Goal: Task Accomplishment & Management: Manage account settings

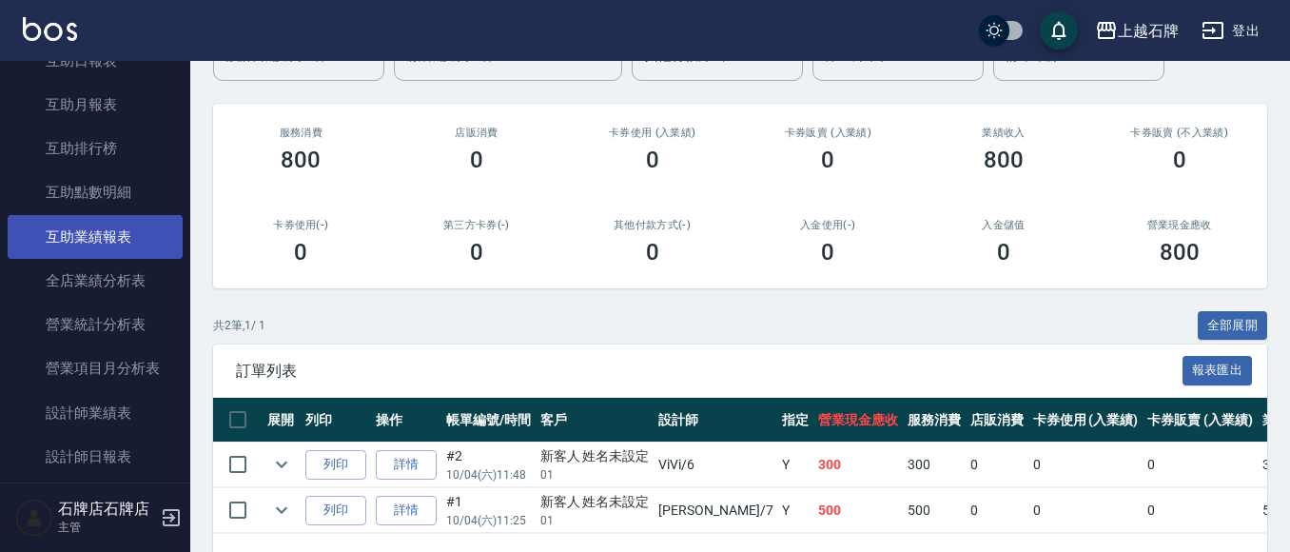
scroll to position [761, 0]
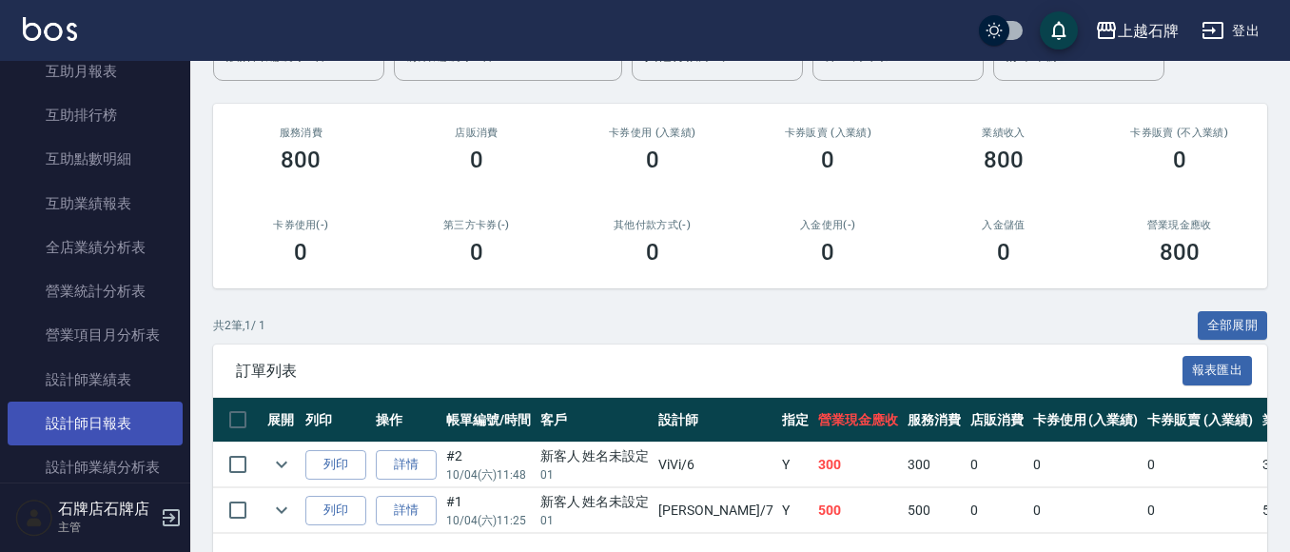
click at [72, 412] on link "設計師日報表" at bounding box center [95, 423] width 175 height 44
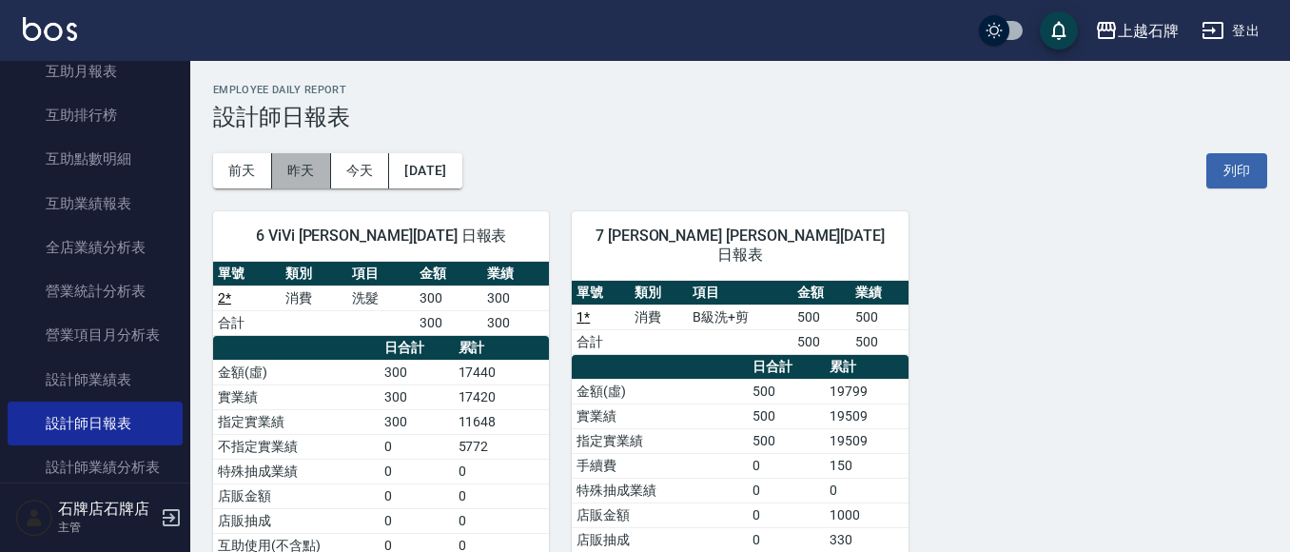
click at [309, 165] on button "昨天" at bounding box center [301, 170] width 59 height 35
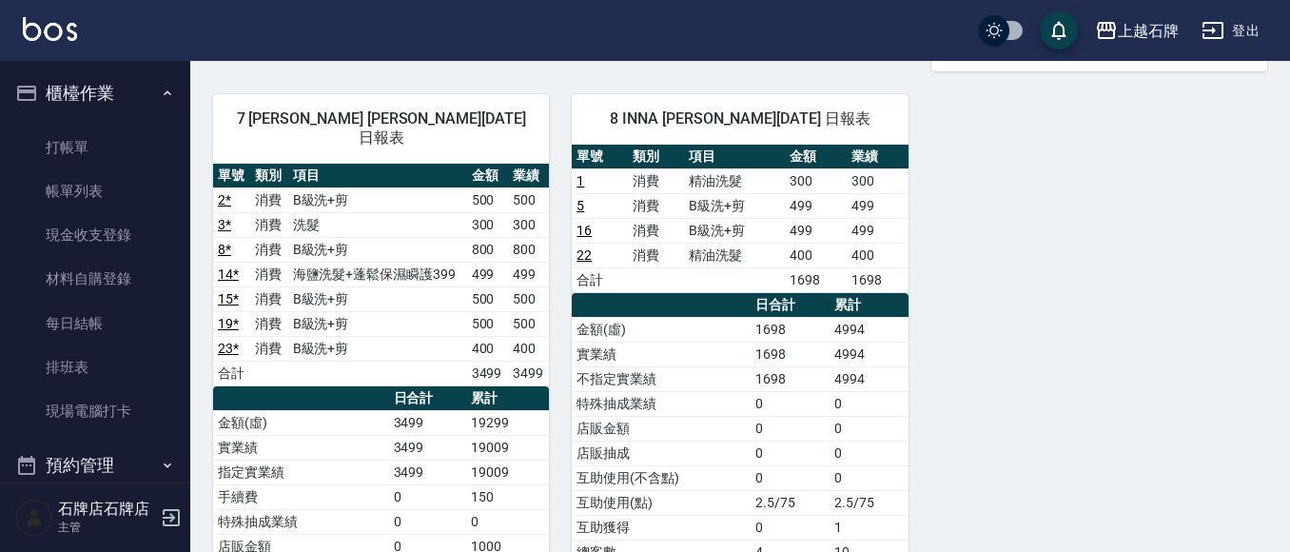
click at [142, 121] on ul "打帳單 帳單列表 現金收支登錄 材料自購登錄 每日結帳 排班表 現場電腦打卡" at bounding box center [95, 279] width 175 height 323
click at [142, 155] on link "打帳單" at bounding box center [95, 148] width 175 height 44
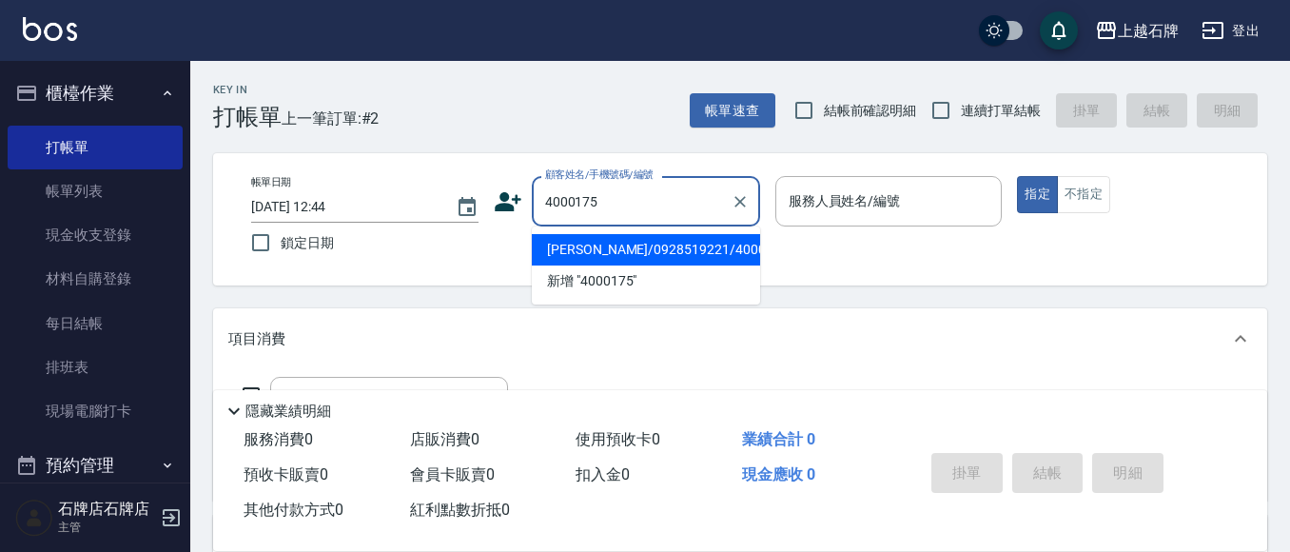
click at [698, 240] on li "[PERSON_NAME]/0928519221/4000175" at bounding box center [646, 249] width 228 height 31
type input "[PERSON_NAME]/0928519221/4000175"
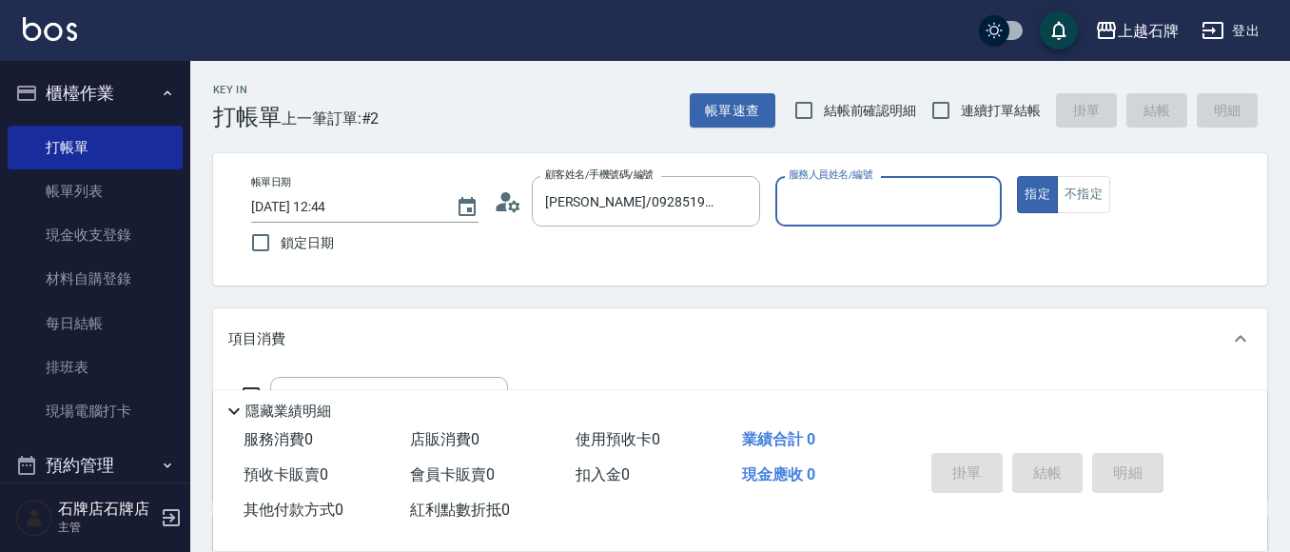
click at [844, 206] on input "服務人員姓名/編號" at bounding box center [889, 200] width 210 height 33
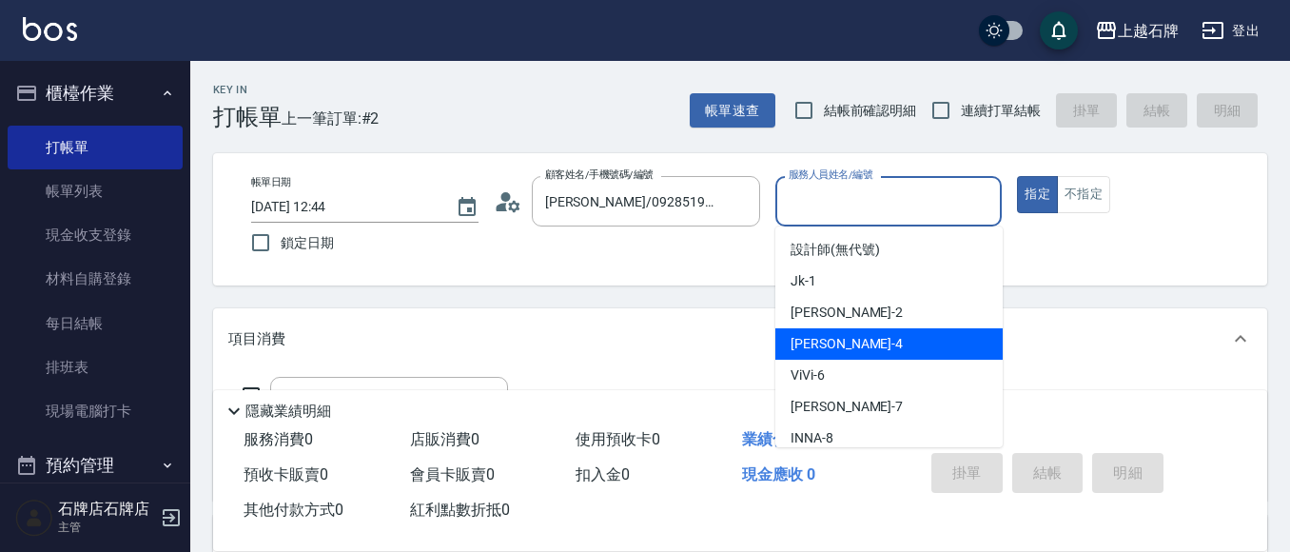
drag, startPoint x: 887, startPoint y: 339, endPoint x: 366, endPoint y: 461, distance: 535.2
click at [886, 339] on div "[PERSON_NAME] -4" at bounding box center [888, 343] width 227 height 31
type input "[PERSON_NAME]-4"
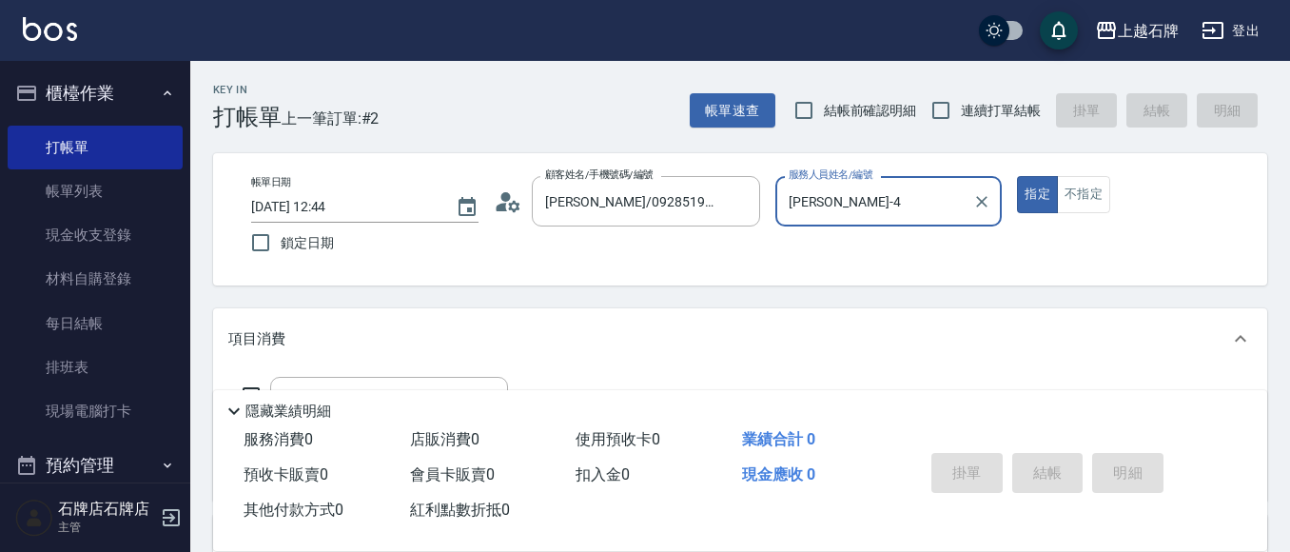
scroll to position [95, 0]
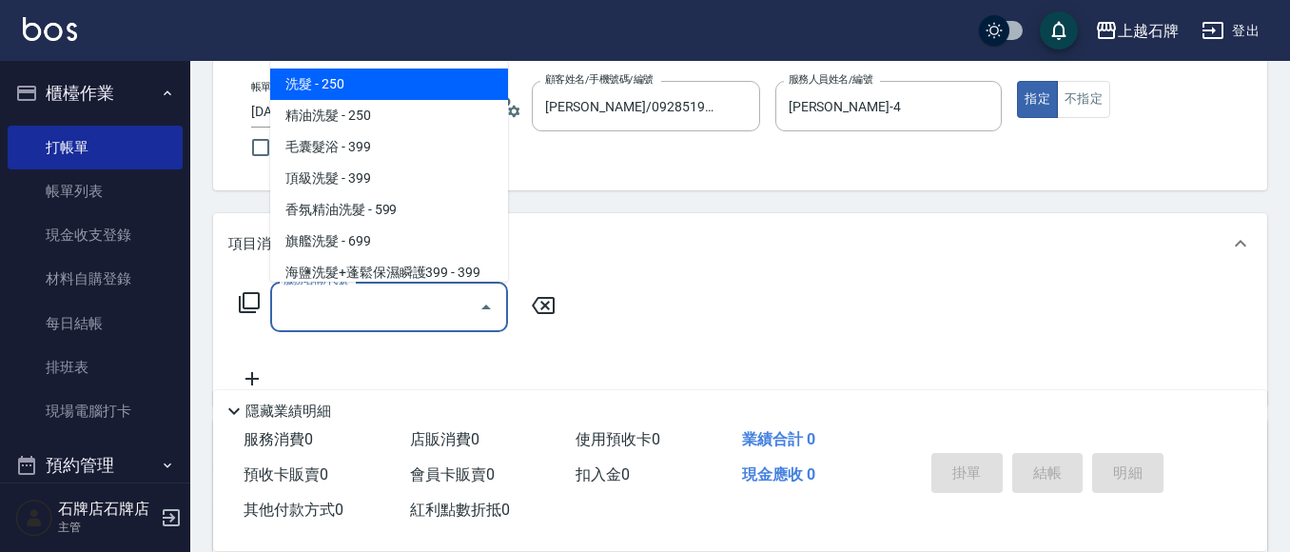
click at [393, 305] on input "服務名稱/代號" at bounding box center [375, 306] width 192 height 33
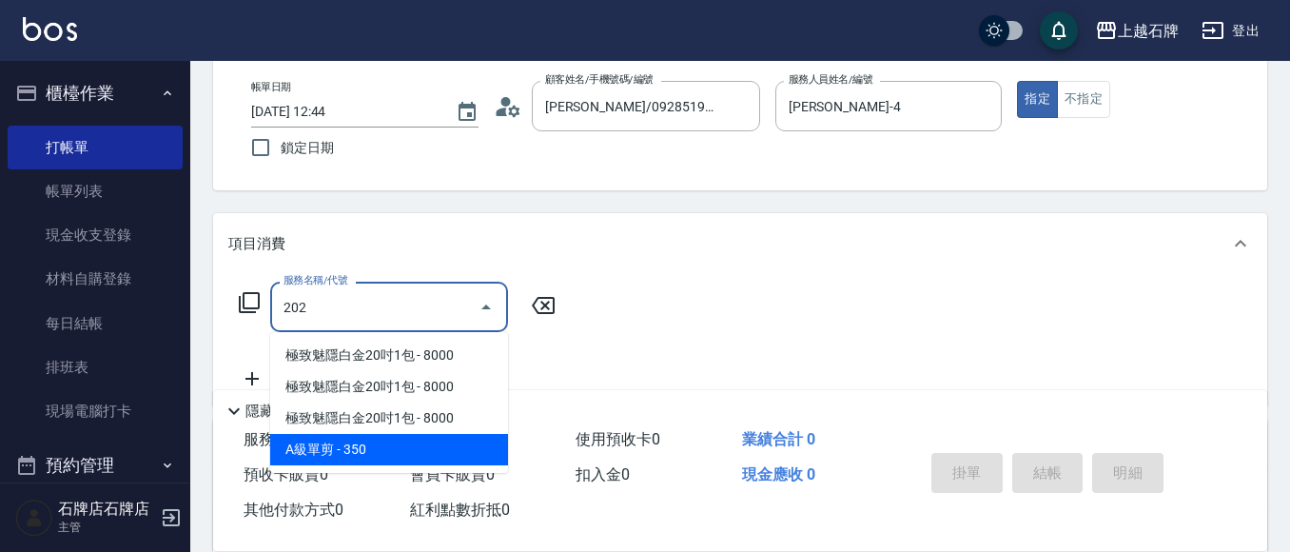
click at [445, 443] on span "A級單剪 - 350" at bounding box center [389, 449] width 238 height 31
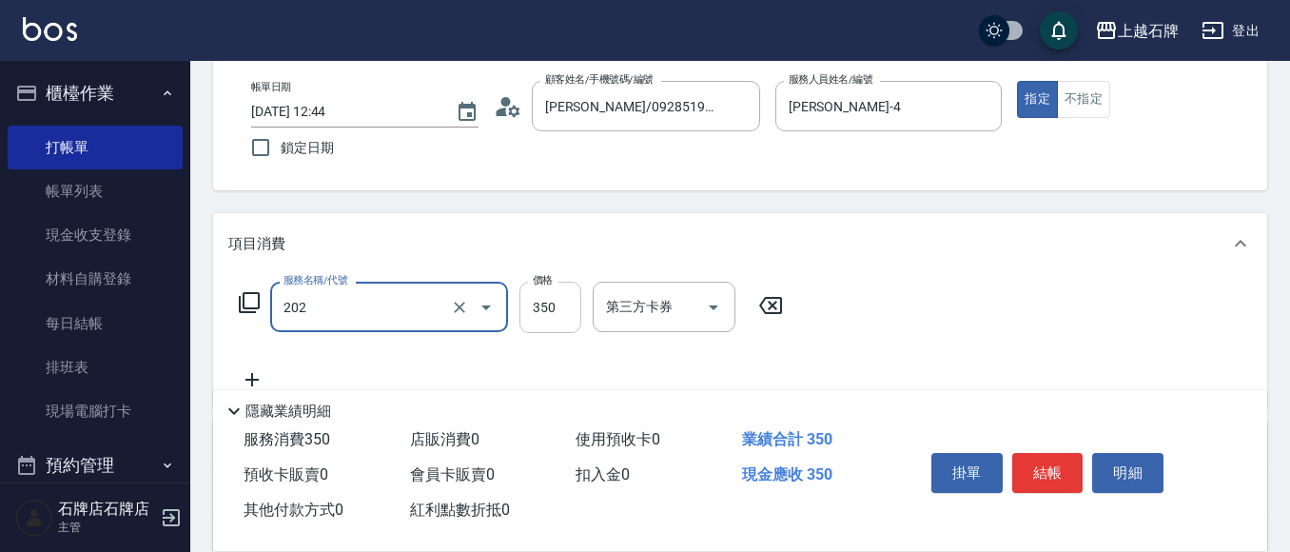
type input "A級單剪(202)"
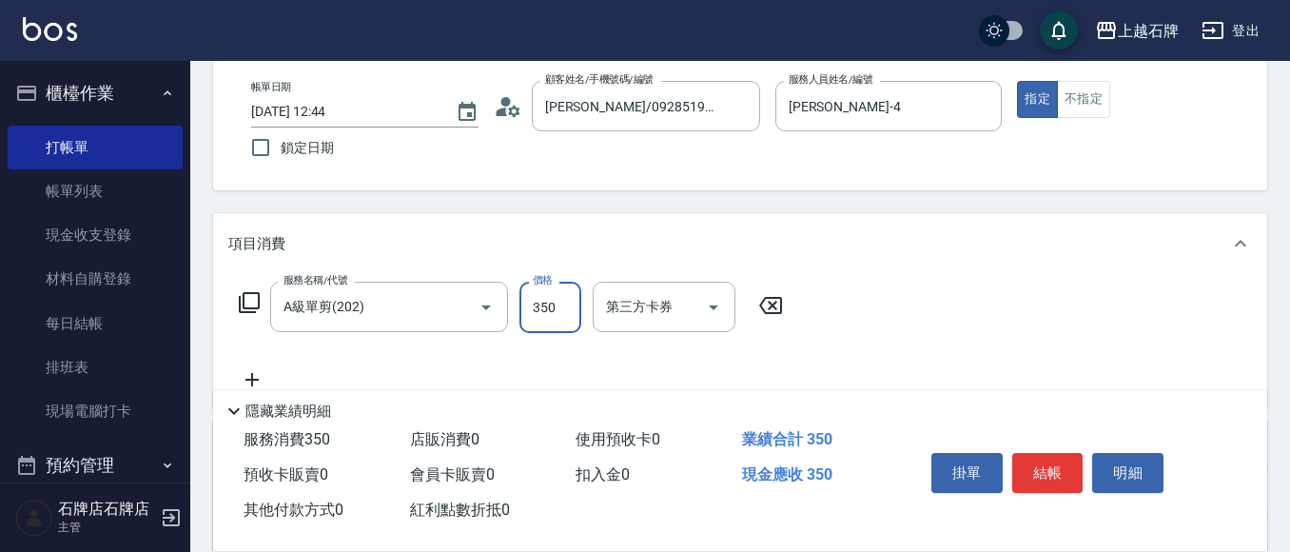
click at [556, 323] on input "350" at bounding box center [550, 306] width 62 height 51
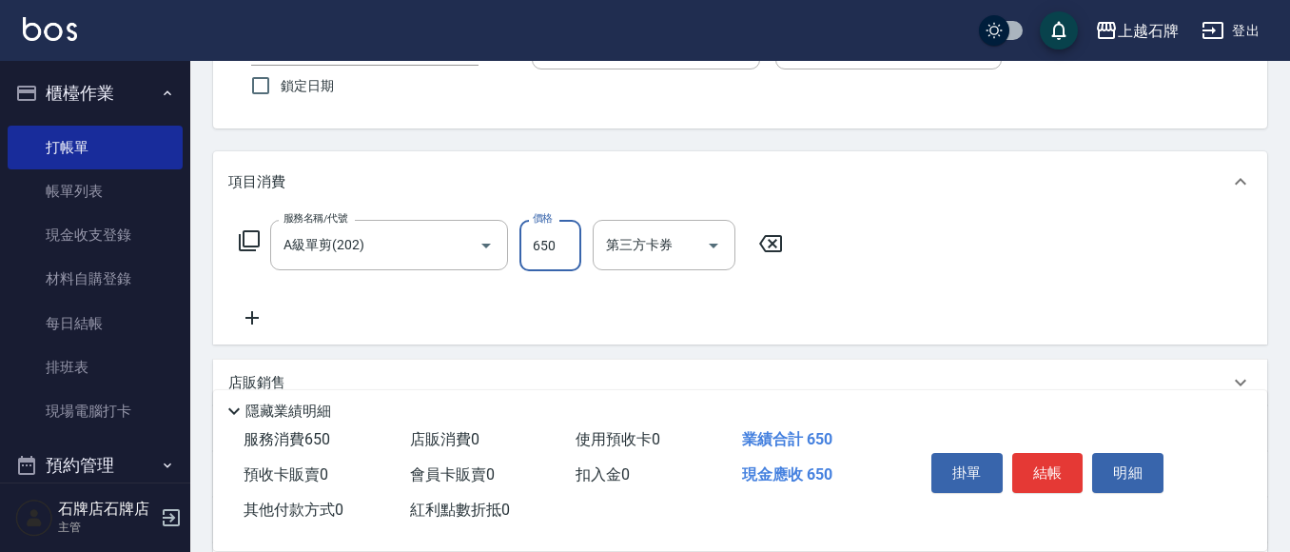
scroll to position [190, 0]
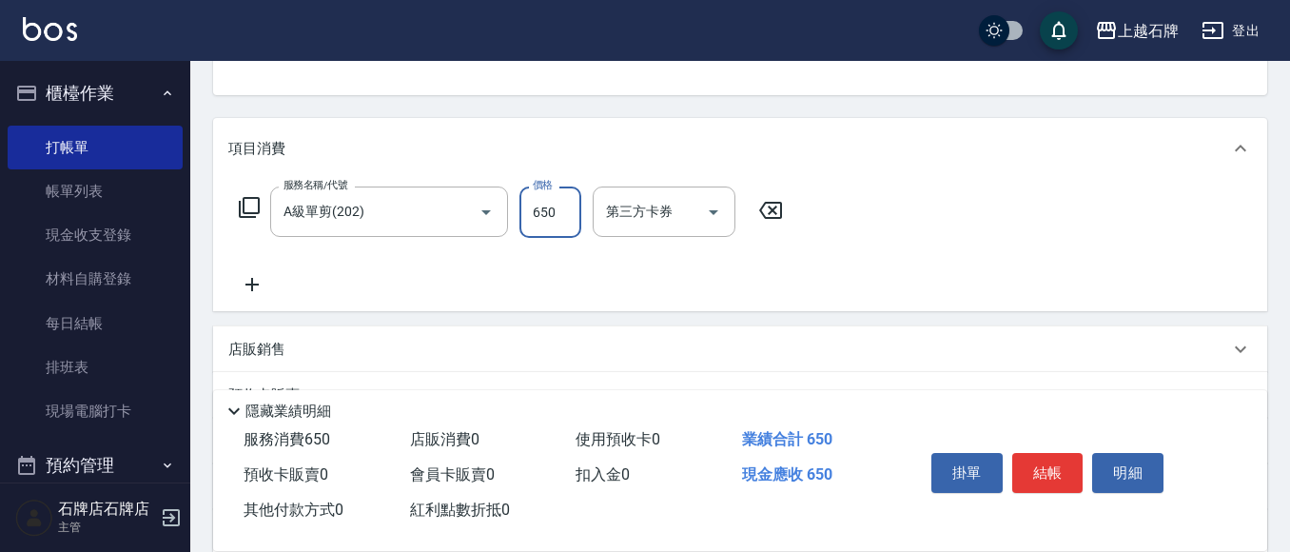
type input "650"
click at [249, 207] on icon at bounding box center [249, 207] width 23 height 23
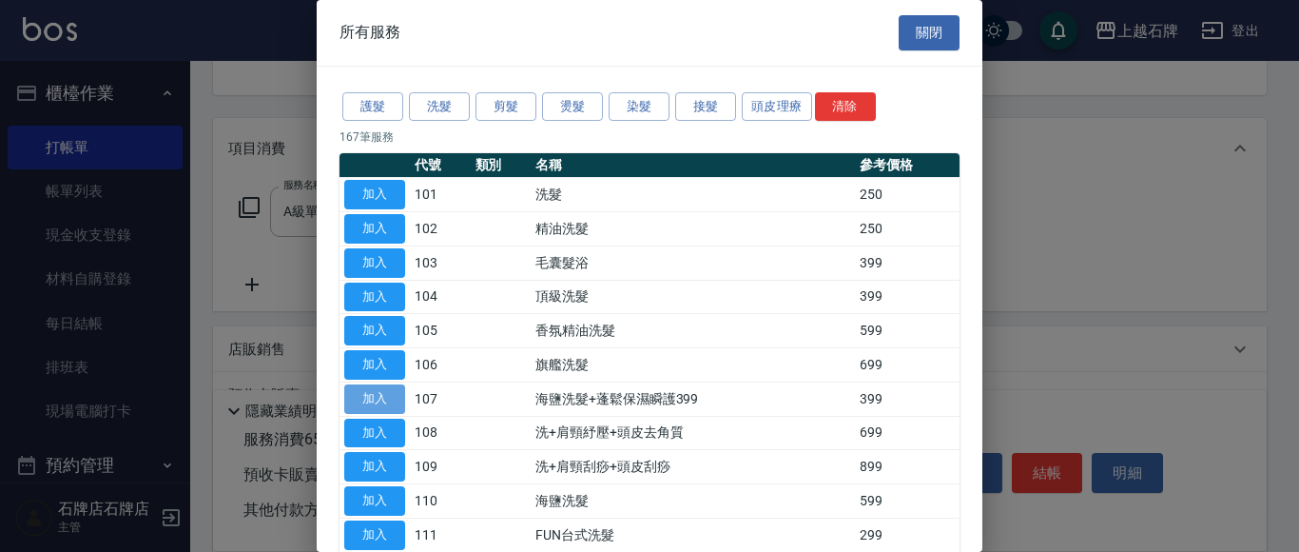
click at [370, 400] on button "加入" at bounding box center [374, 398] width 61 height 29
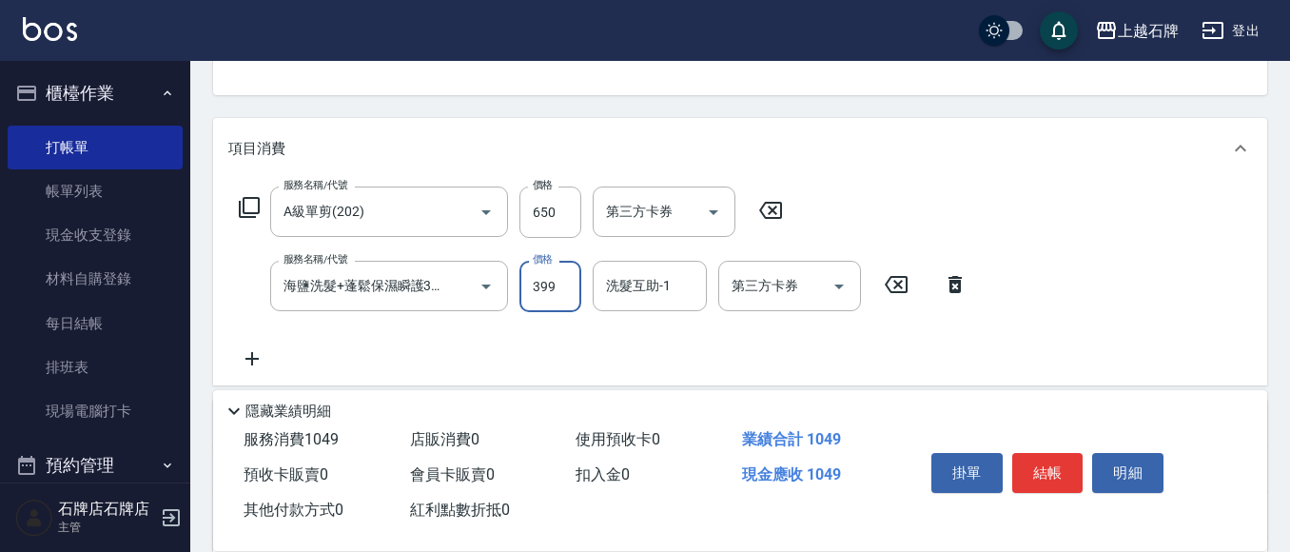
click at [543, 299] on input "399" at bounding box center [550, 286] width 62 height 51
click at [534, 289] on input "399" at bounding box center [550, 286] width 62 height 51
click at [535, 289] on input "399" at bounding box center [550, 286] width 62 height 51
type input "700"
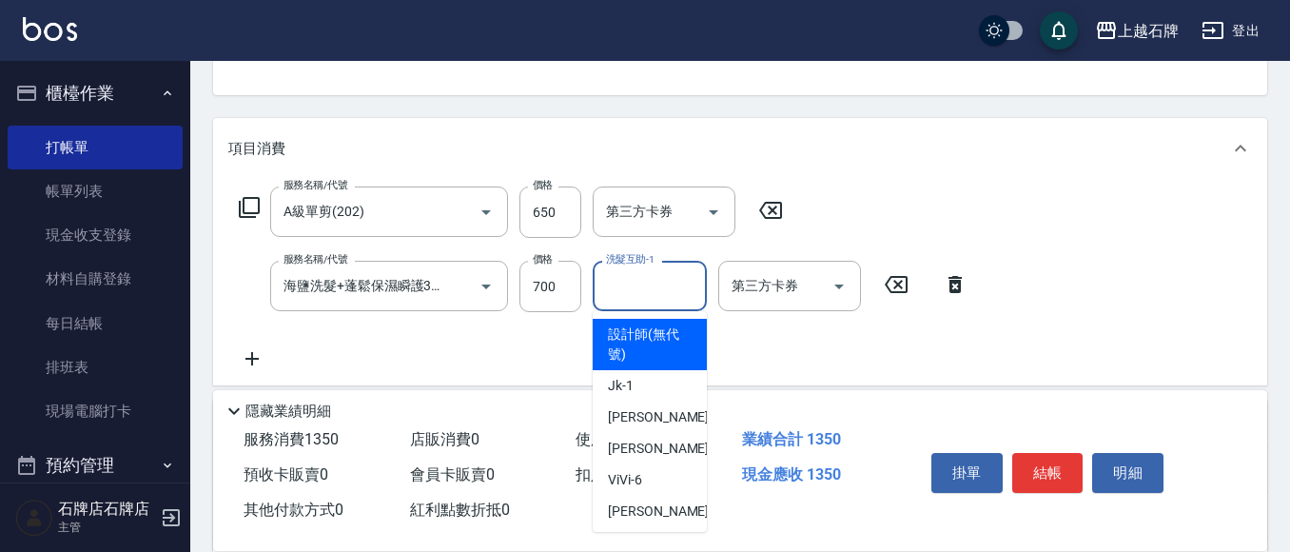
click at [629, 294] on input "洗髮互助-1" at bounding box center [649, 285] width 97 height 33
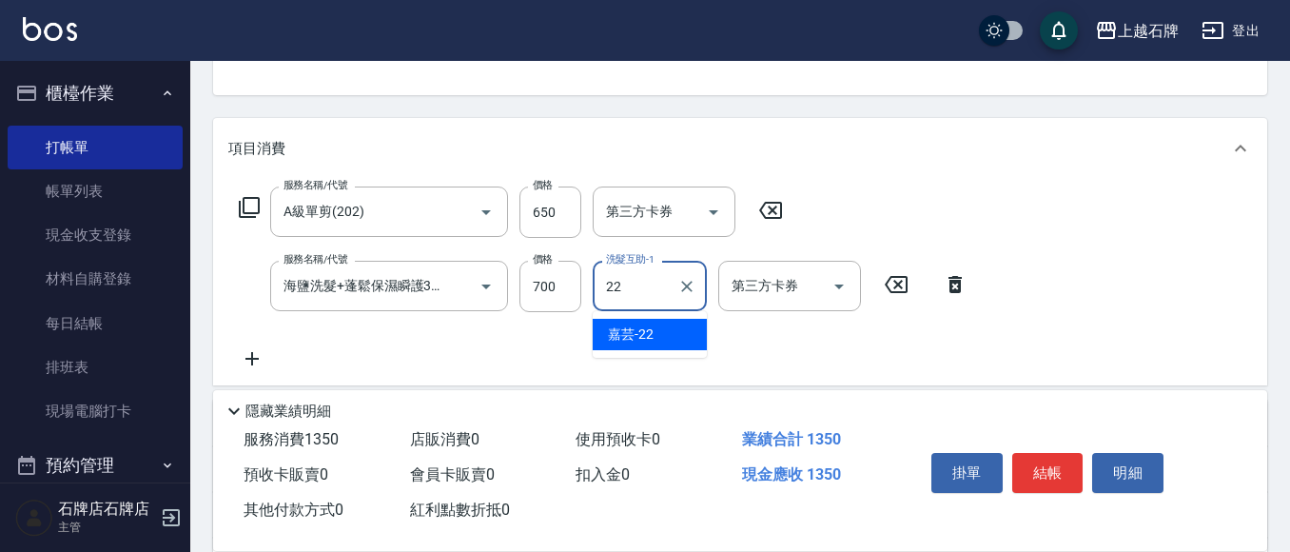
click at [652, 335] on span "嘉芸 -22" at bounding box center [631, 334] width 46 height 20
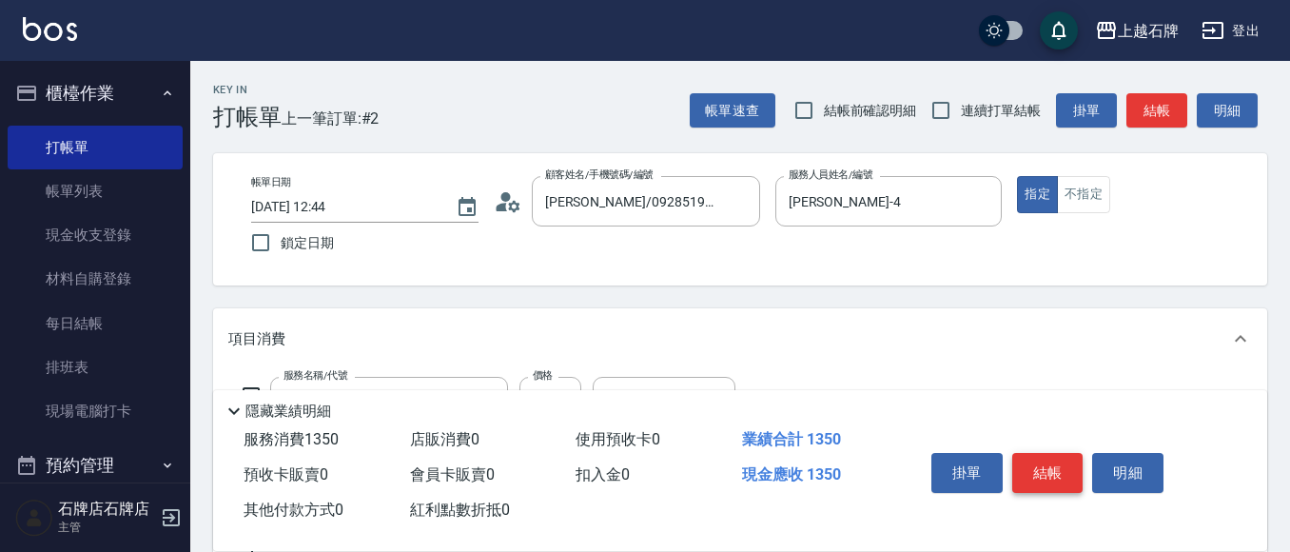
type input "嘉芸-22"
click at [1049, 453] on button "結帳" at bounding box center [1047, 473] width 71 height 40
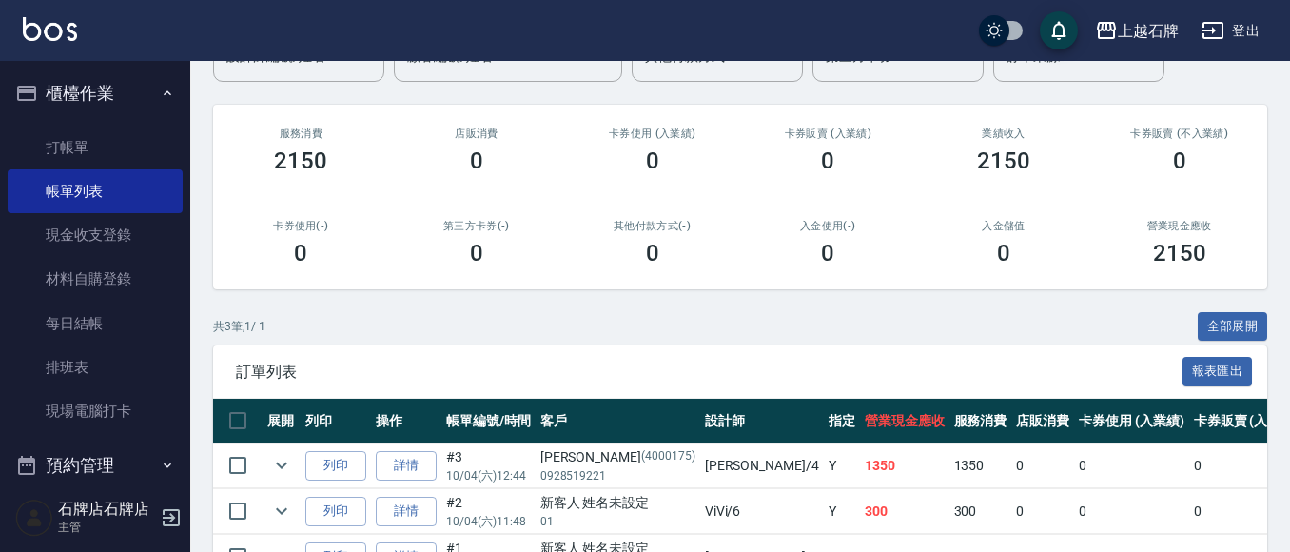
scroll to position [190, 0]
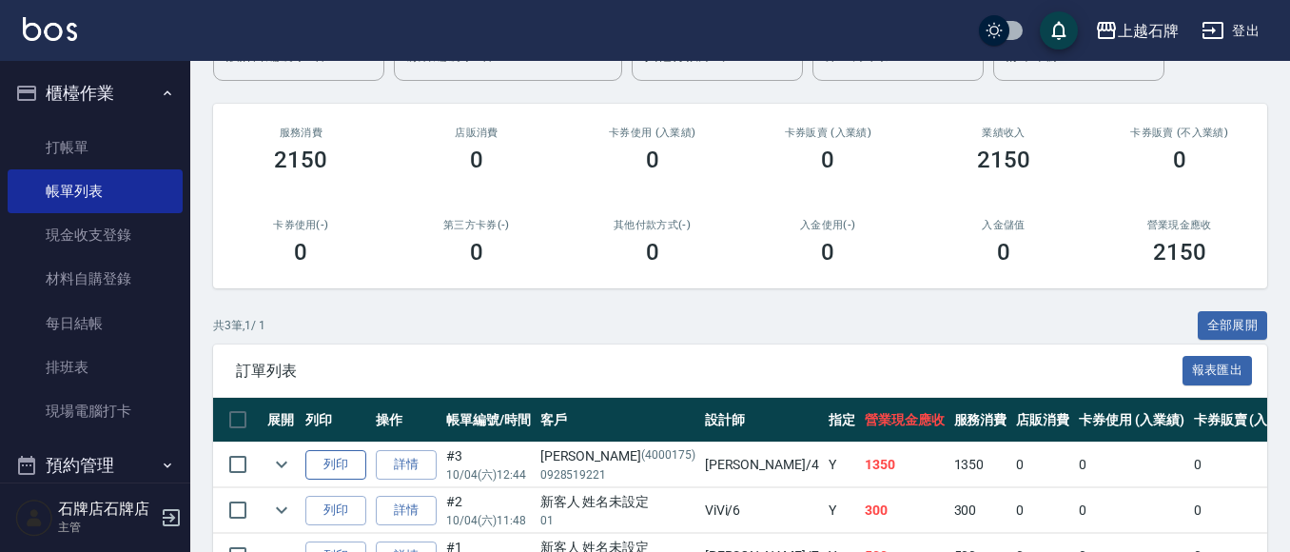
click at [342, 465] on button "列印" at bounding box center [335, 464] width 61 height 29
click at [85, 146] on link "打帳單" at bounding box center [95, 148] width 175 height 44
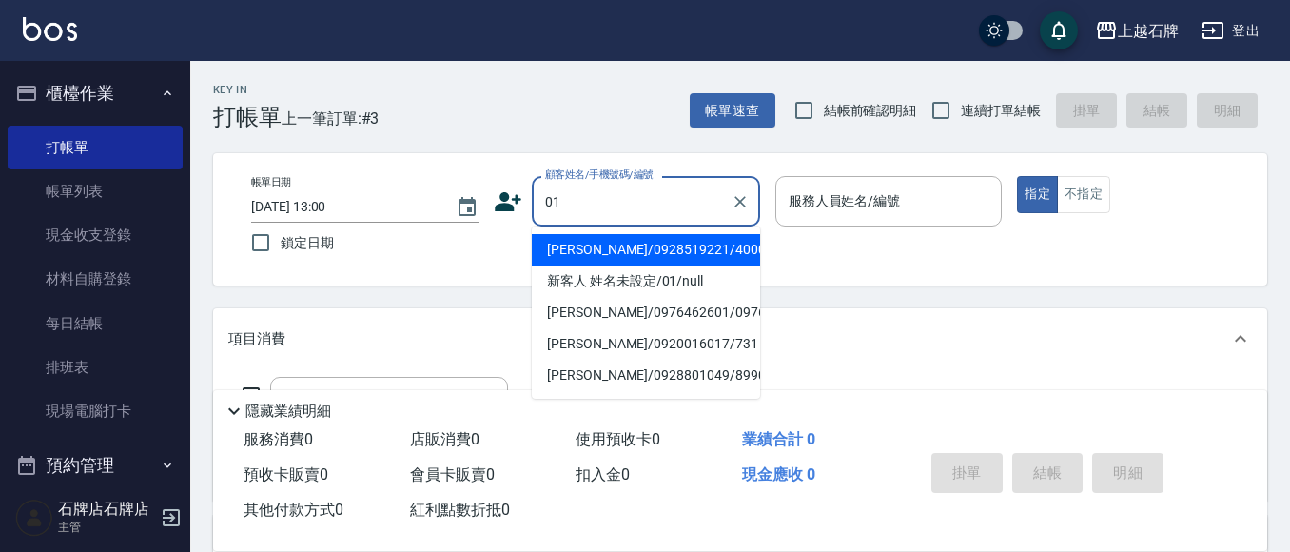
click at [633, 238] on li "[PERSON_NAME]/0928519221/4000175" at bounding box center [646, 249] width 228 height 31
type input "[PERSON_NAME]/0928519221/4000175"
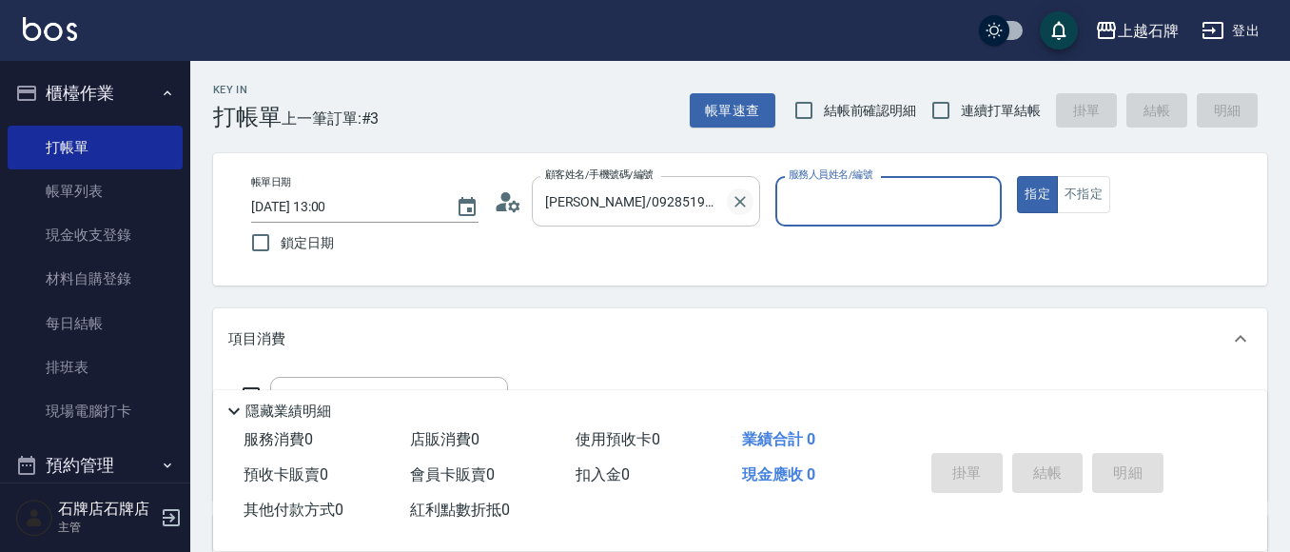
click at [733, 206] on icon "Clear" at bounding box center [739, 201] width 19 height 19
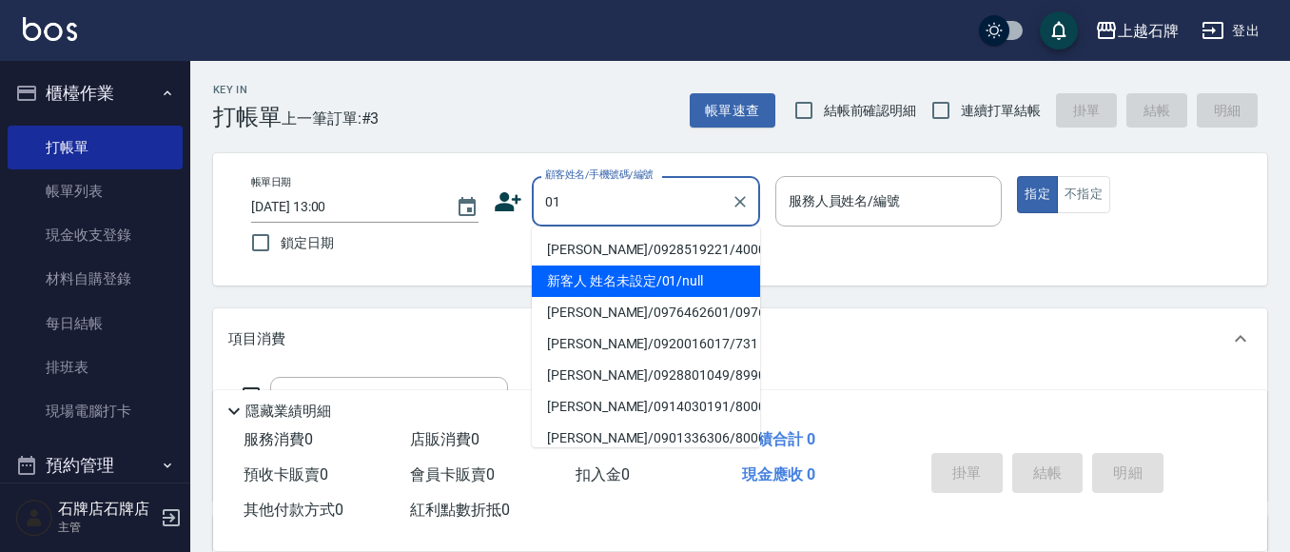
click at [621, 277] on li "新客人 姓名未設定/01/null" at bounding box center [646, 280] width 228 height 31
type input "新客人 姓名未設定/01/null"
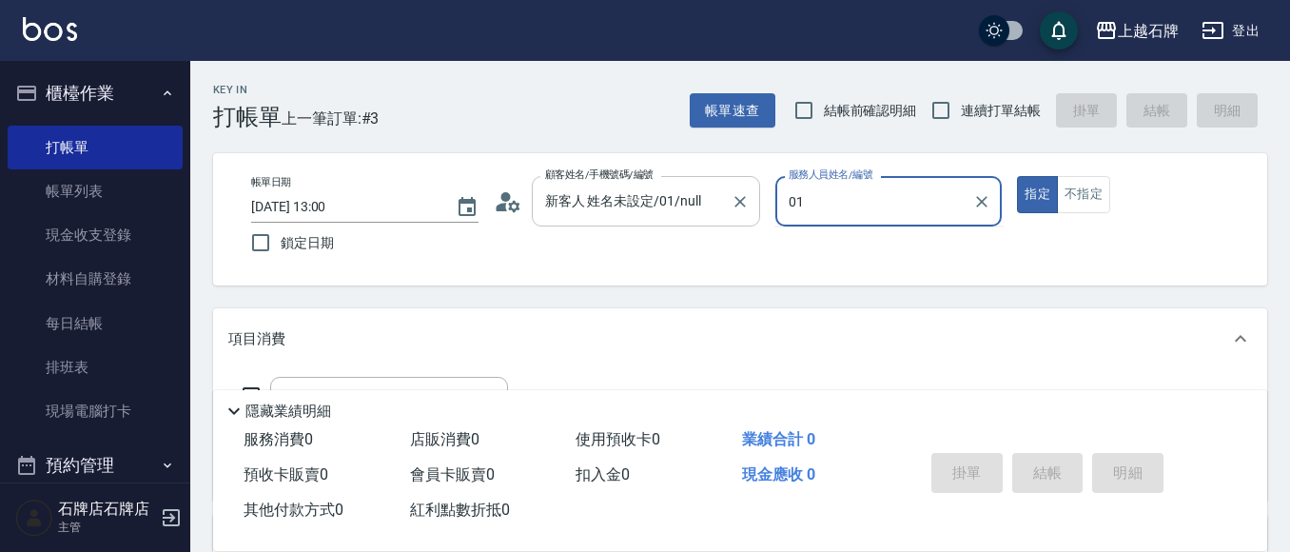
type input "0"
click at [876, 258] on div "[PERSON_NAME] -7" at bounding box center [888, 249] width 227 height 31
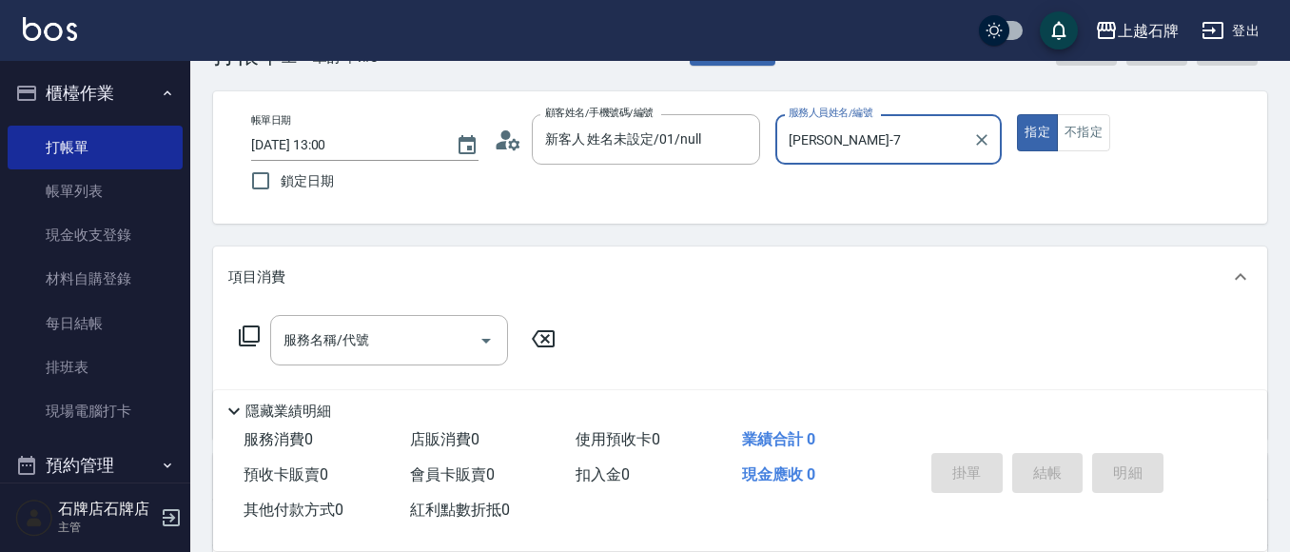
scroll to position [95, 0]
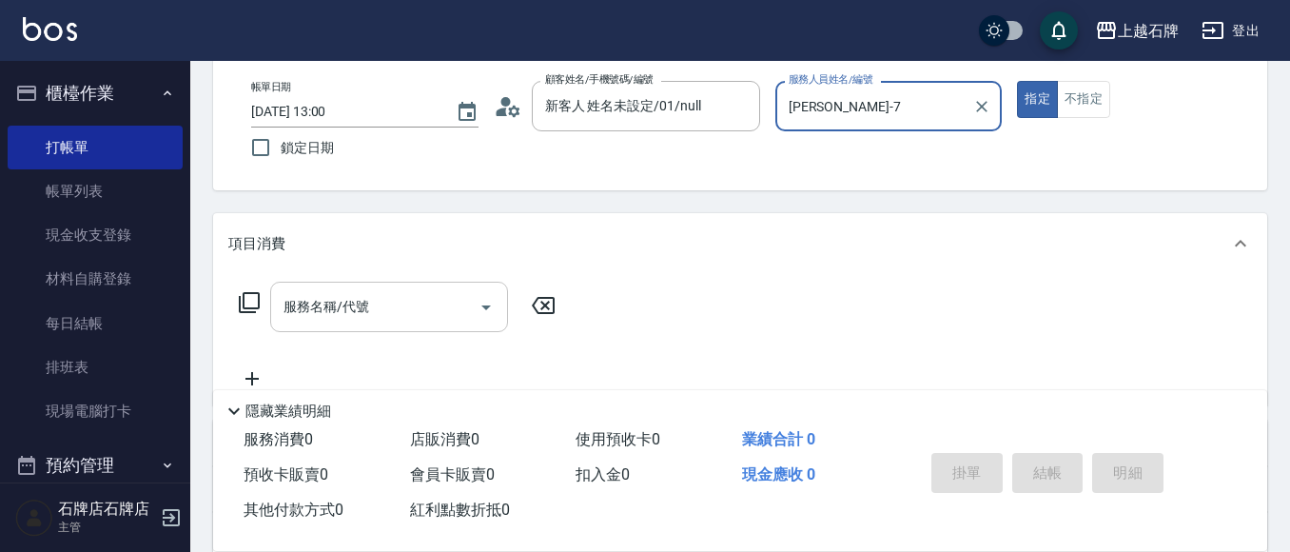
type input "[PERSON_NAME]-7"
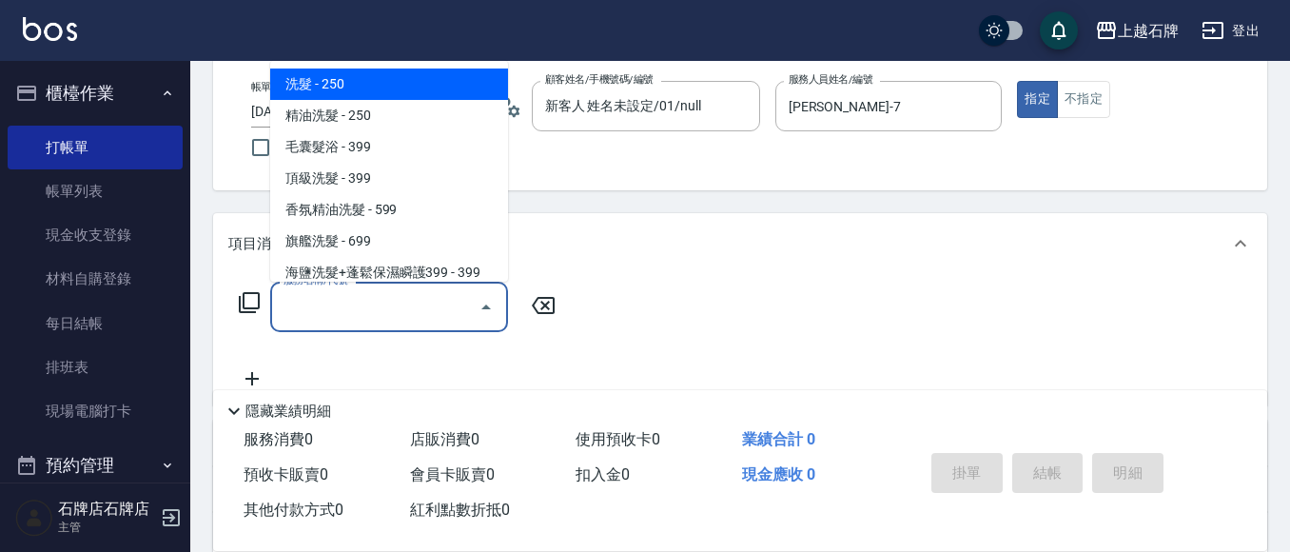
click at [351, 316] on input "服務名稱/代號" at bounding box center [375, 306] width 192 height 33
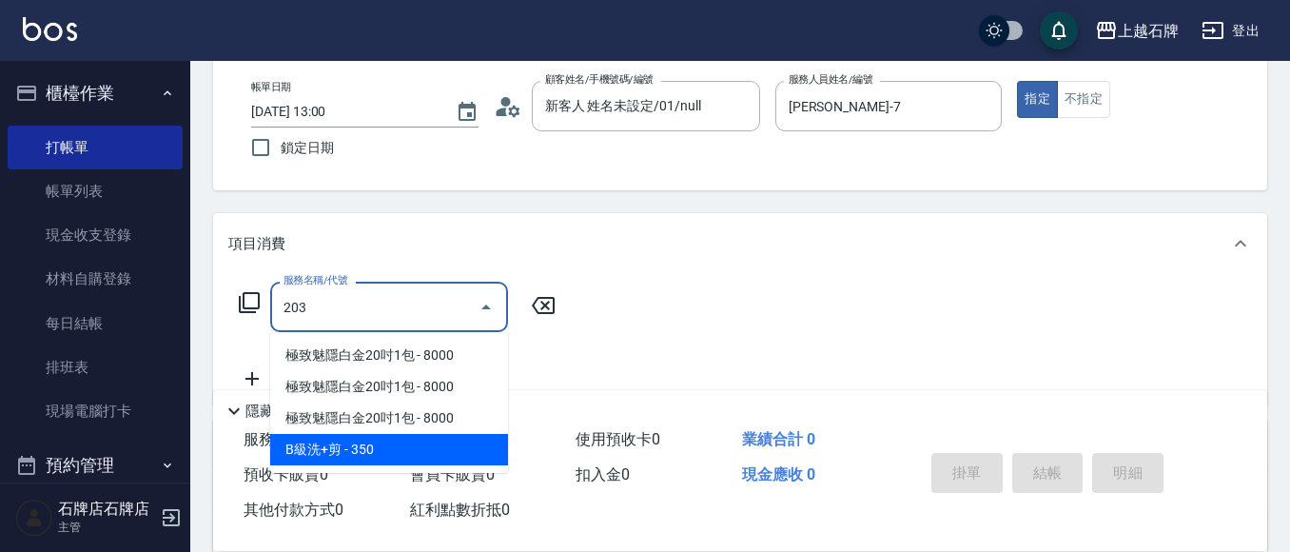
click at [436, 448] on span "B級洗+剪 - 350" at bounding box center [389, 449] width 238 height 31
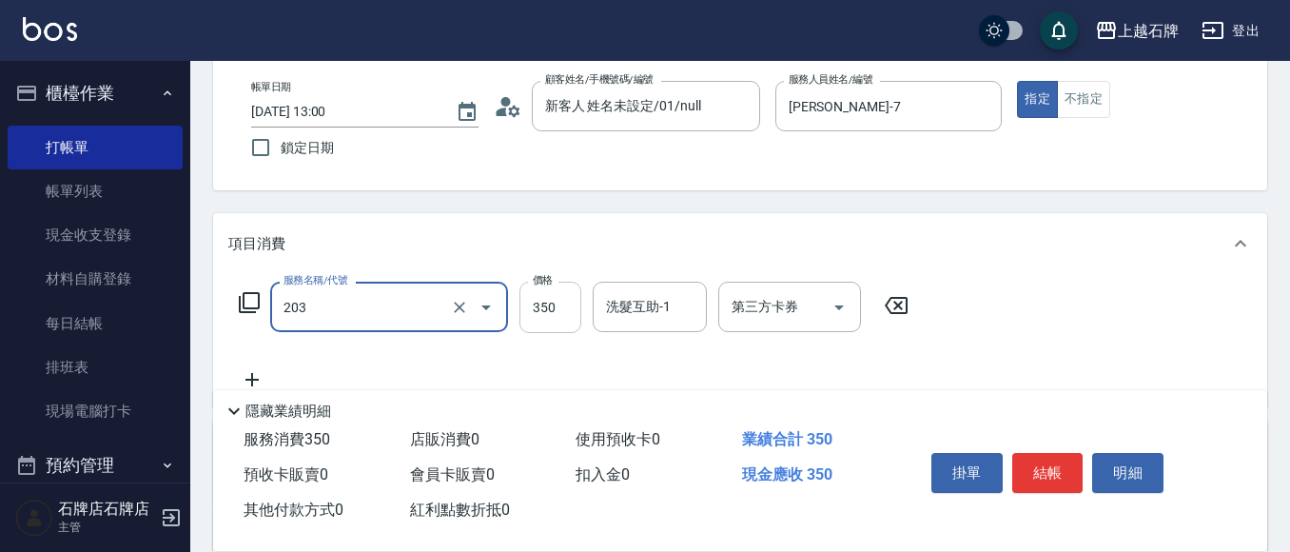
type input "B級洗+剪(203)"
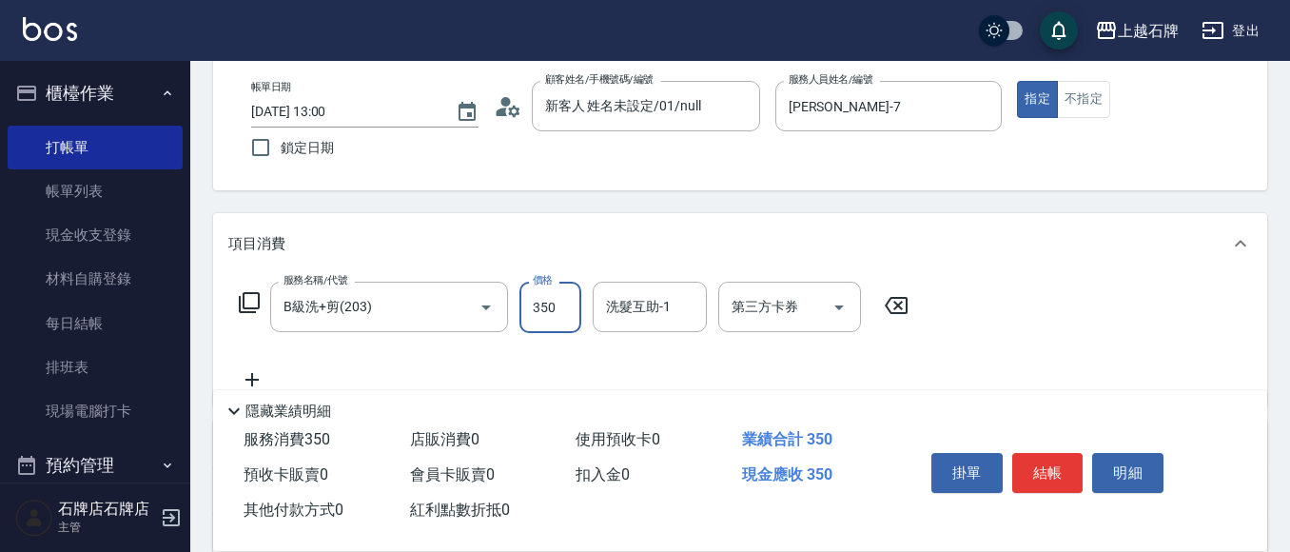
click at [561, 302] on input "350" at bounding box center [550, 306] width 62 height 51
type input "500"
click at [1048, 453] on button "結帳" at bounding box center [1047, 473] width 71 height 40
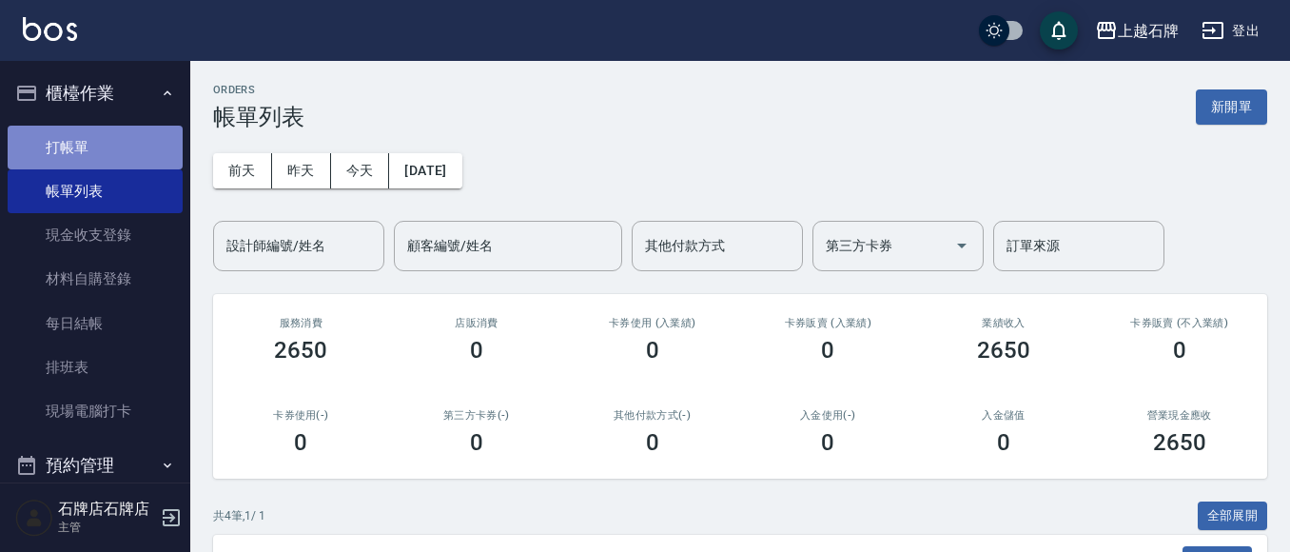
click at [114, 136] on link "打帳單" at bounding box center [95, 148] width 175 height 44
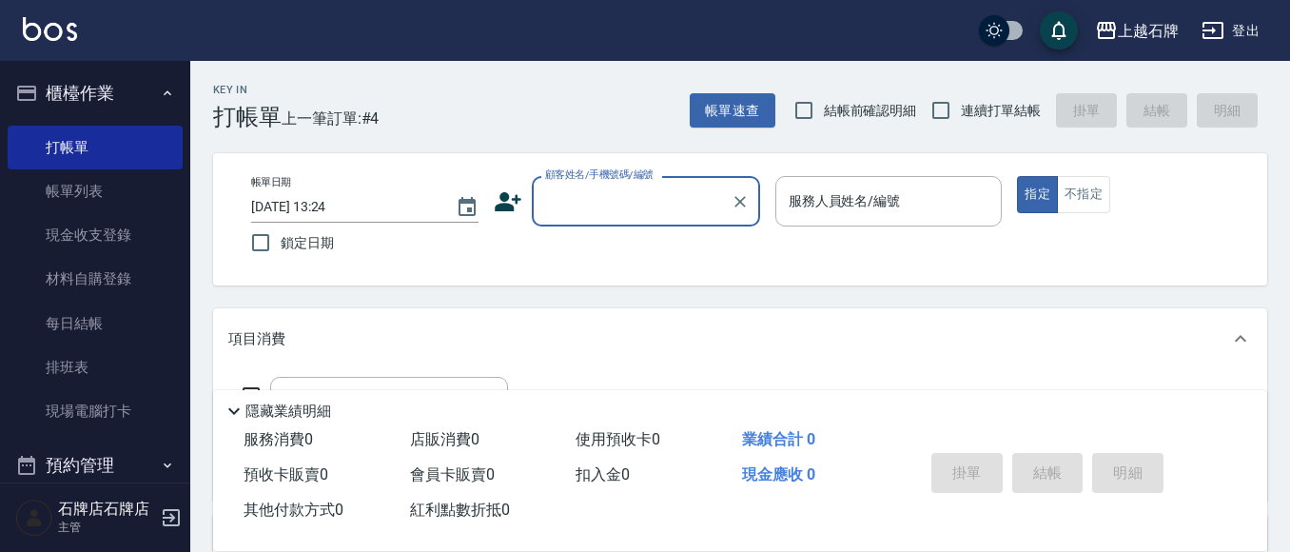
click at [611, 193] on input "顧客姓名/手機號碼/編號" at bounding box center [631, 200] width 183 height 33
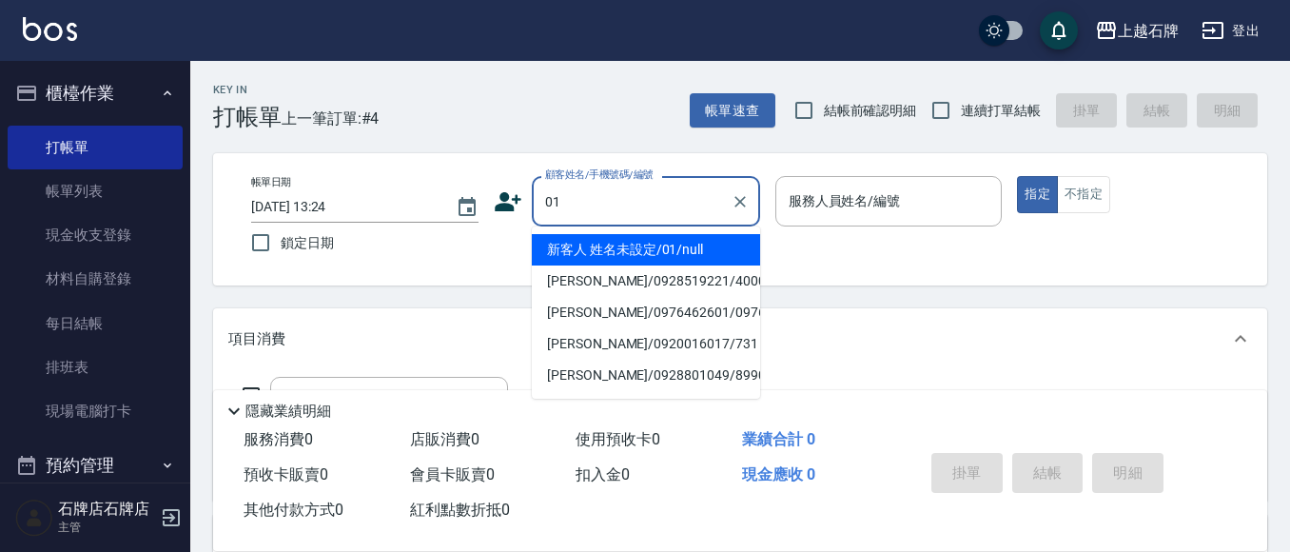
type input "01"
type input "6"
type input "新客人 姓名未設定/01/null"
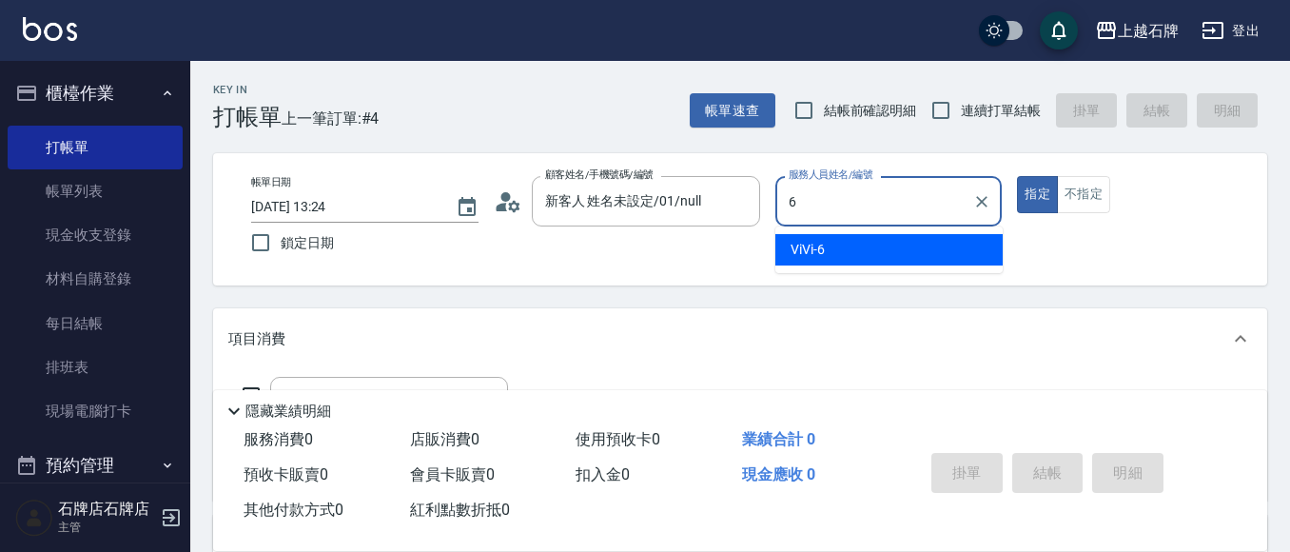
type input "ViVi-6"
type button "true"
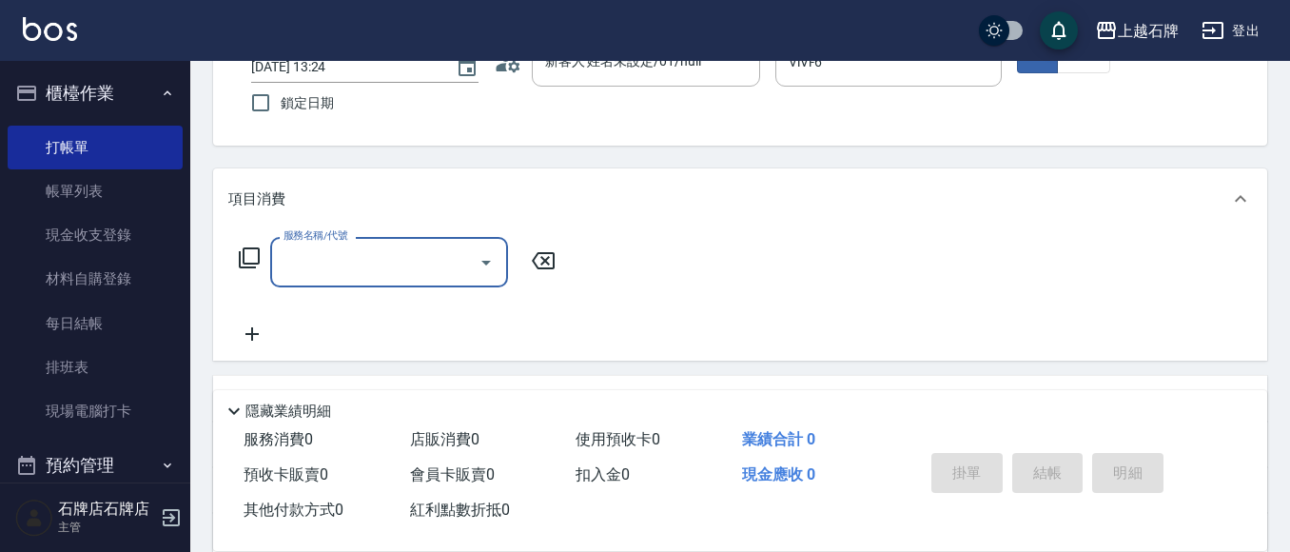
scroll to position [190, 0]
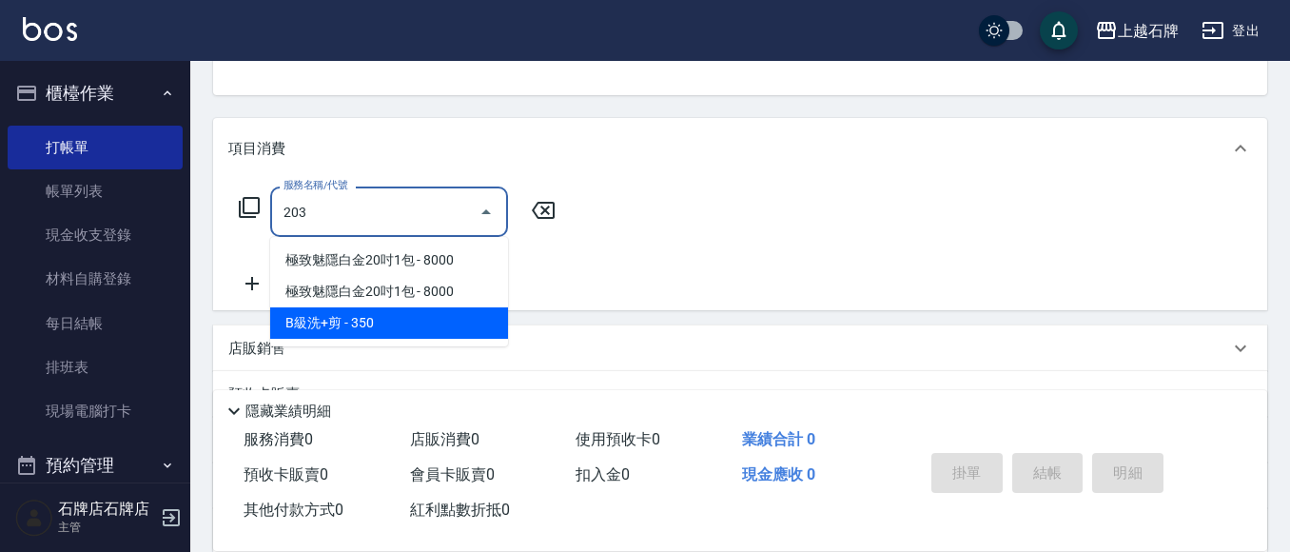
type input "B級洗+剪(203)"
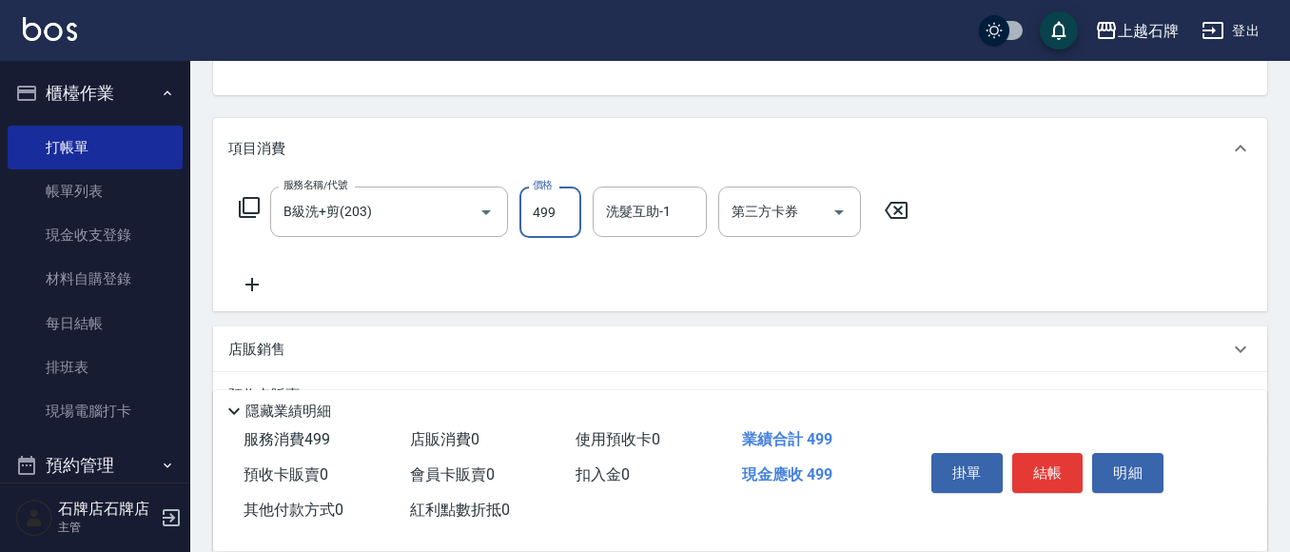
type input "499"
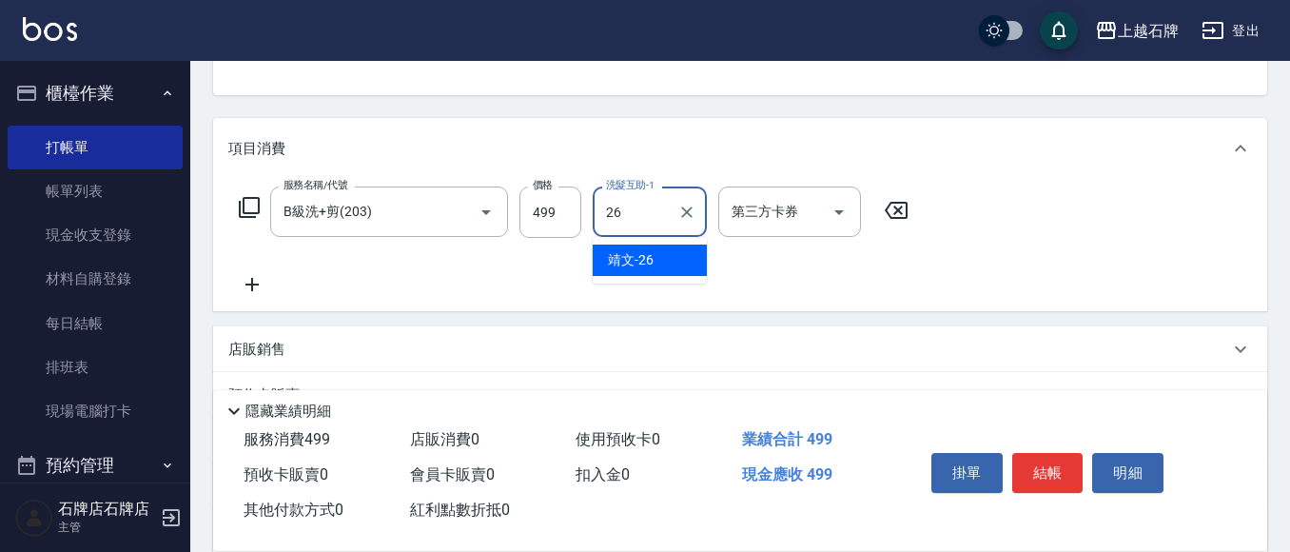
type input "26"
type input "靖文-26"
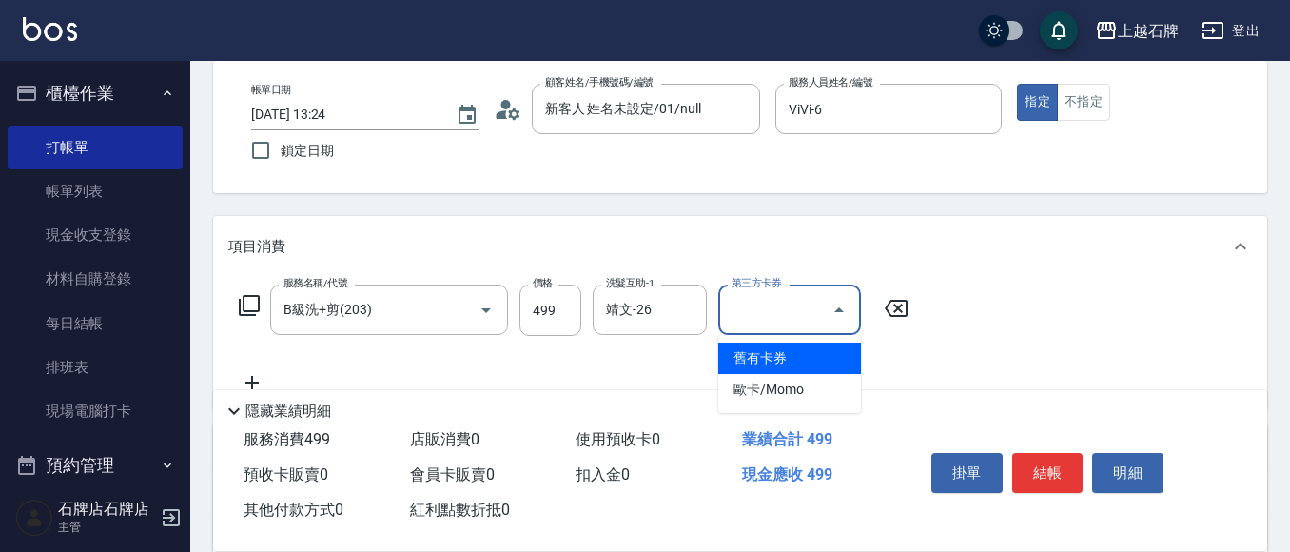
scroll to position [0, 0]
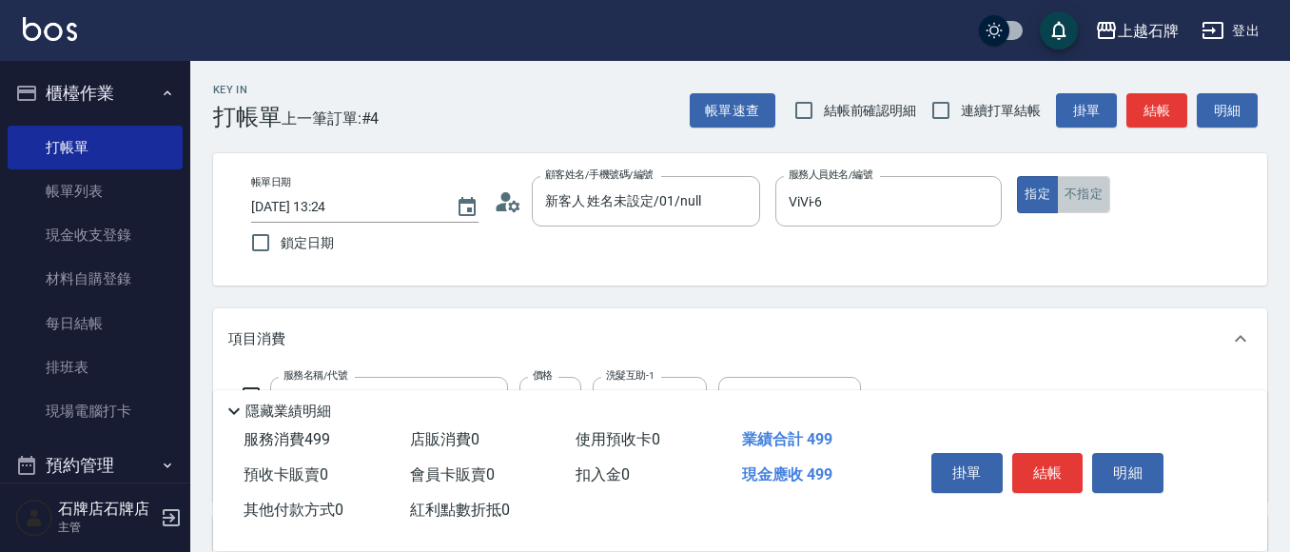
click at [1101, 200] on button "不指定" at bounding box center [1083, 194] width 53 height 37
click at [1164, 107] on button "結帳" at bounding box center [1156, 110] width 61 height 35
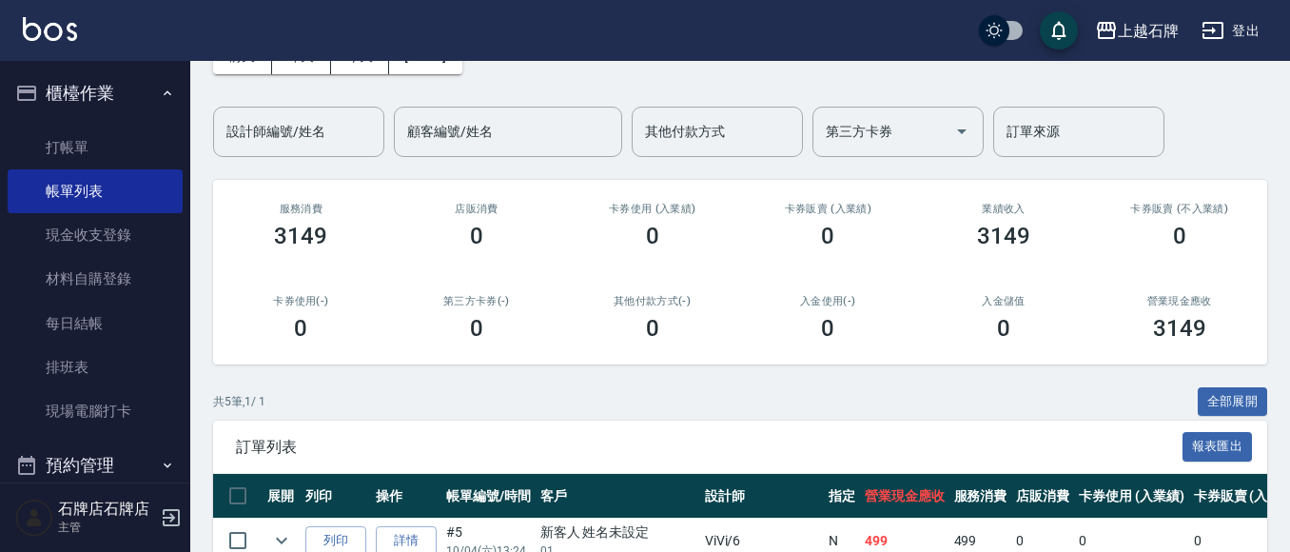
scroll to position [285, 0]
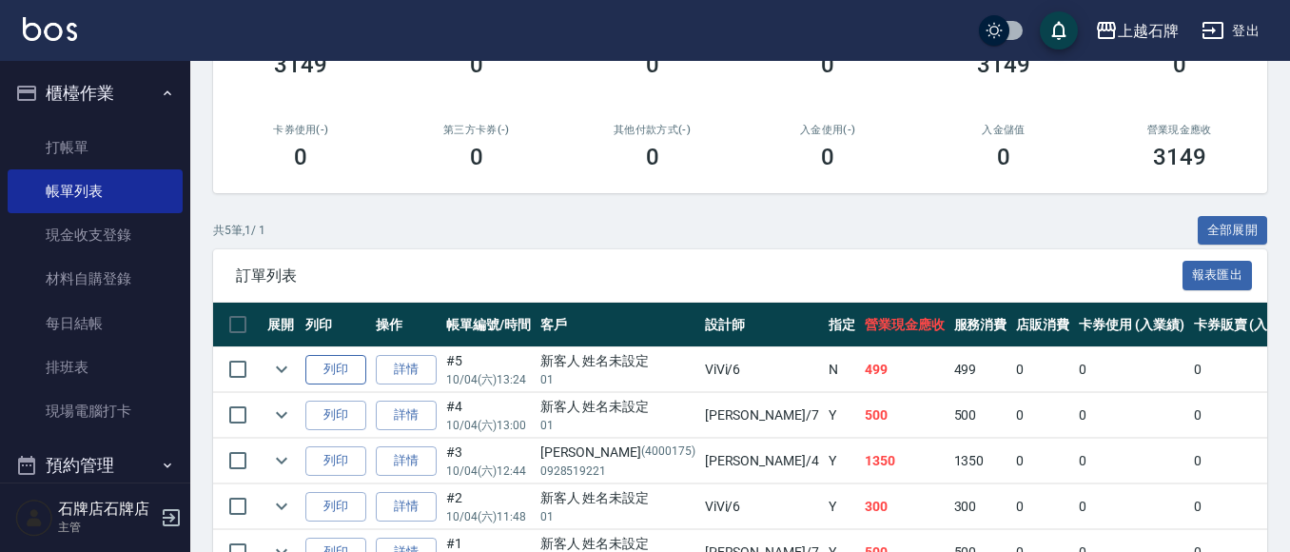
click at [346, 378] on button "列印" at bounding box center [335, 369] width 61 height 29
click at [81, 156] on link "打帳單" at bounding box center [95, 148] width 175 height 44
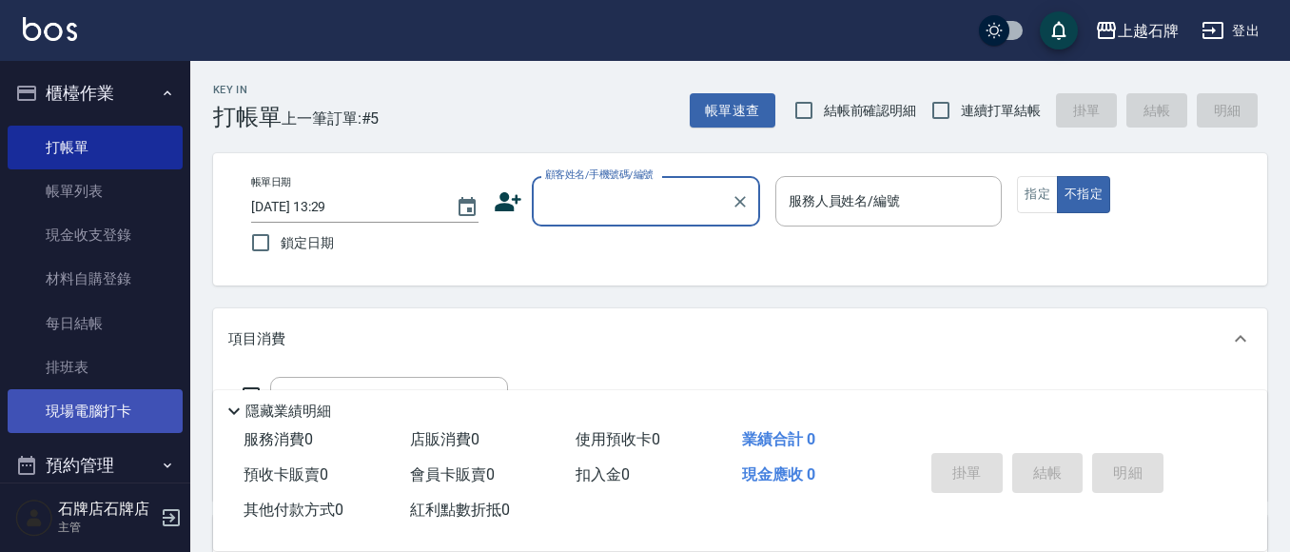
click at [95, 398] on link "現場電腦打卡" at bounding box center [95, 411] width 175 height 44
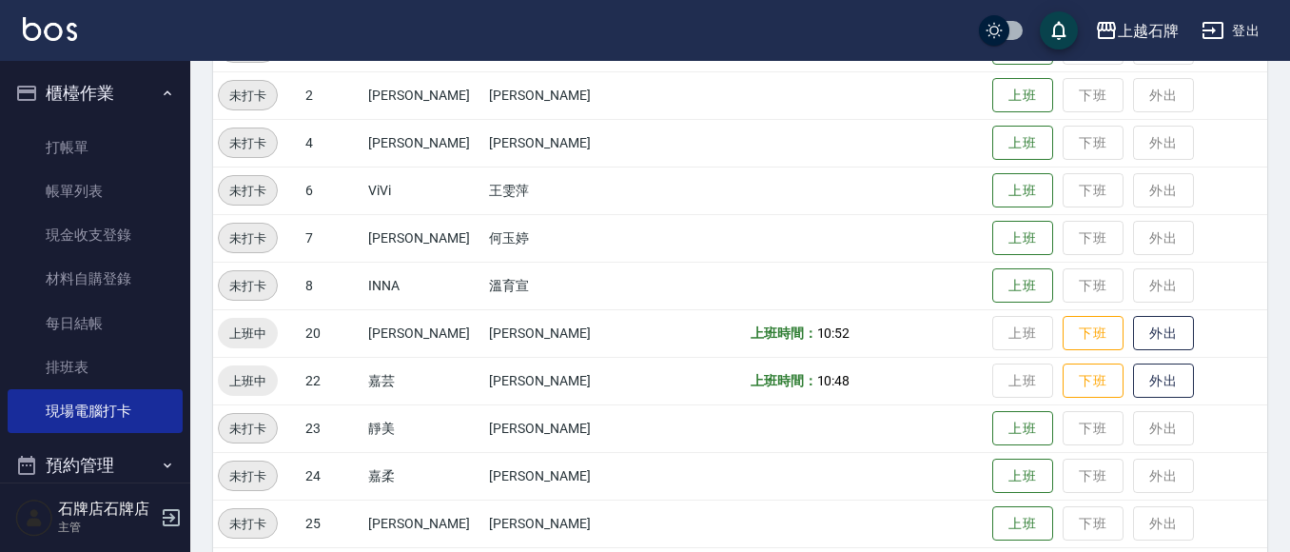
scroll to position [285, 0]
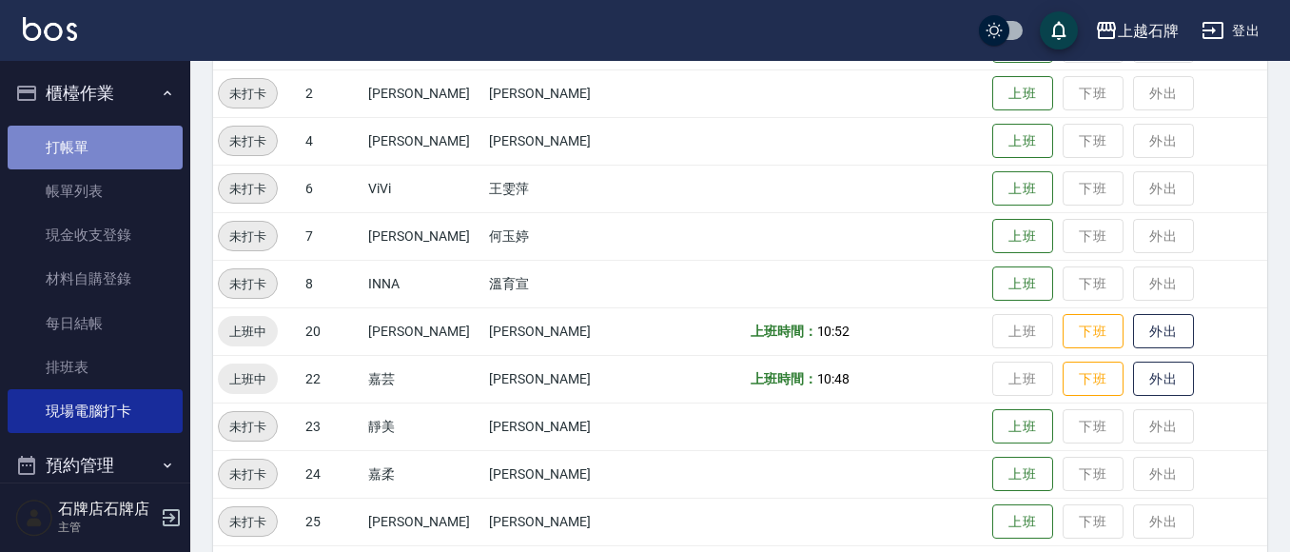
click at [139, 159] on link "打帳單" at bounding box center [95, 148] width 175 height 44
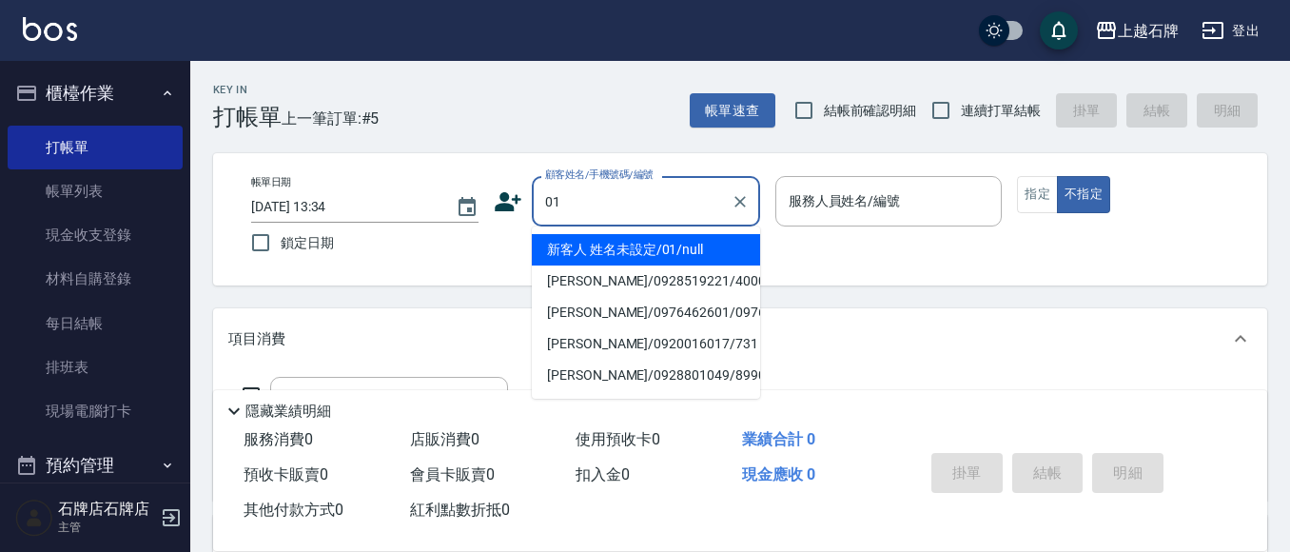
type input "新客人 姓名未設定/01/null"
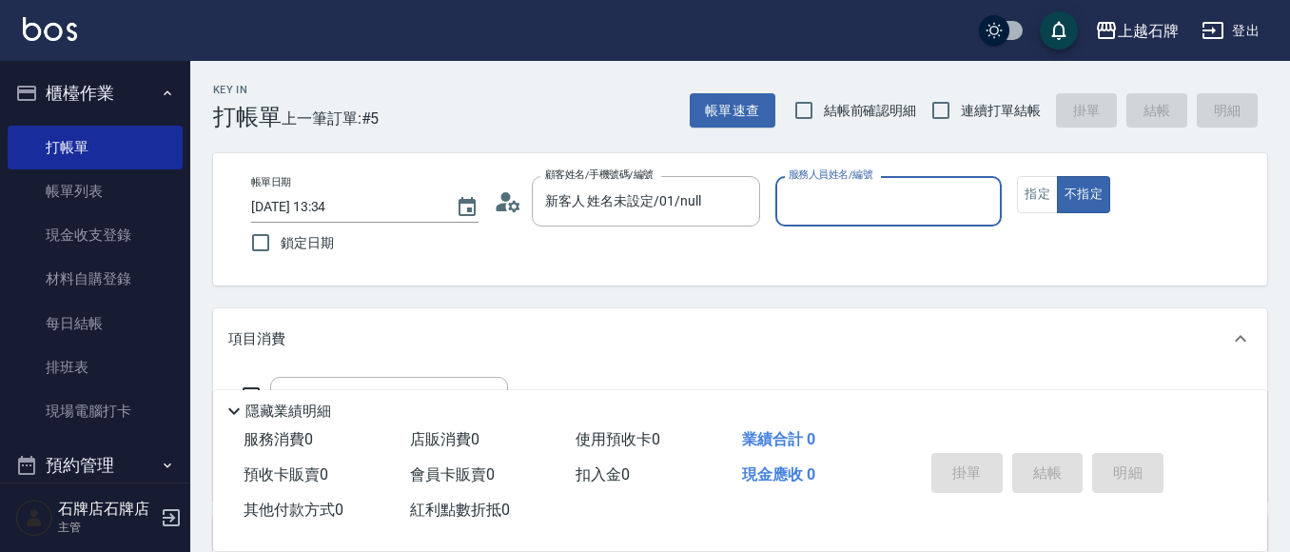
type input "8"
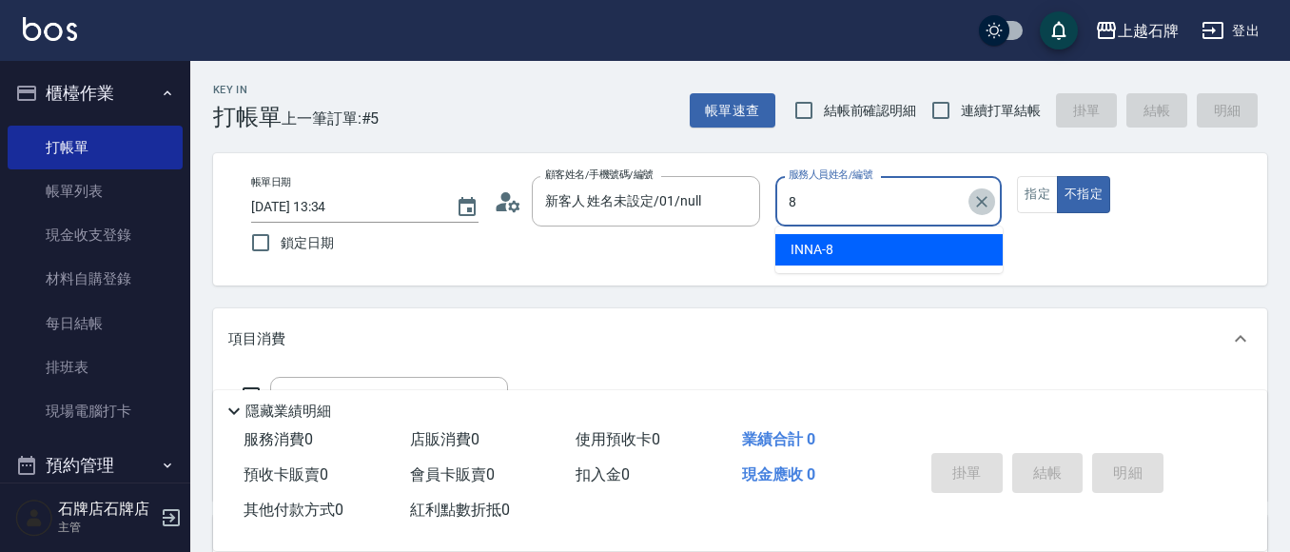
click at [985, 203] on icon "Clear" at bounding box center [981, 201] width 19 height 19
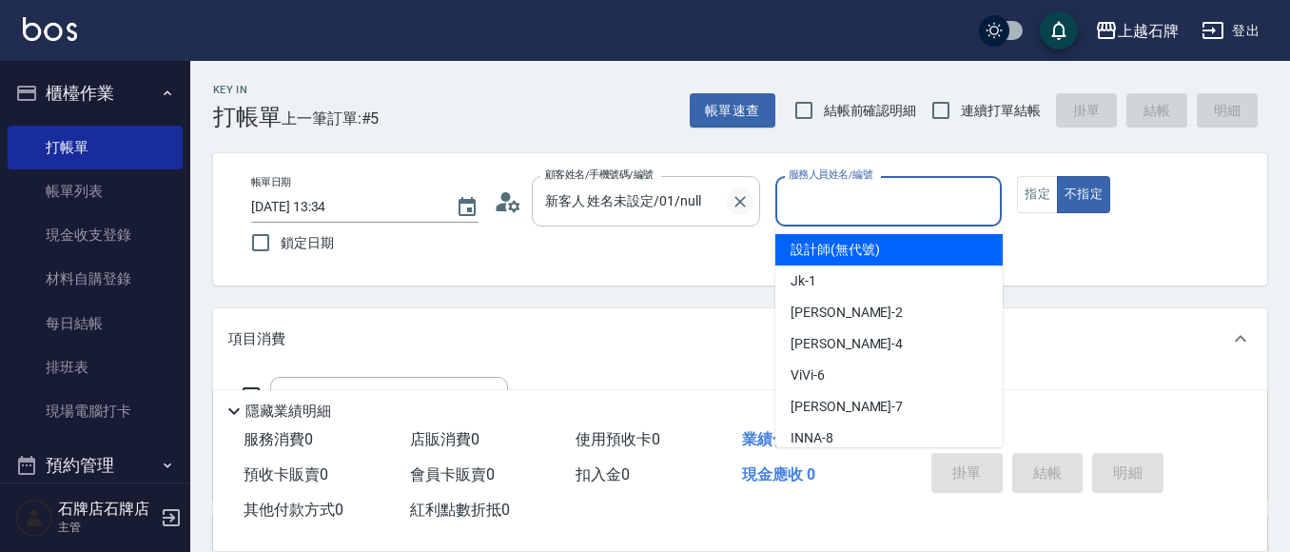
click at [736, 201] on icon "Clear" at bounding box center [739, 201] width 19 height 19
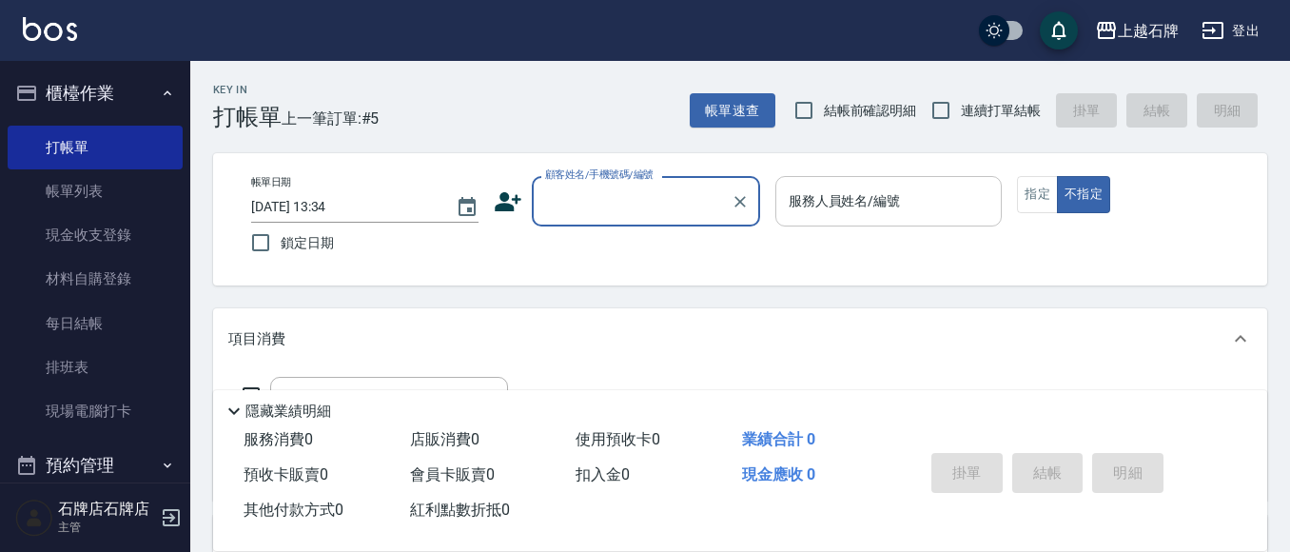
click at [520, 205] on icon at bounding box center [508, 201] width 29 height 29
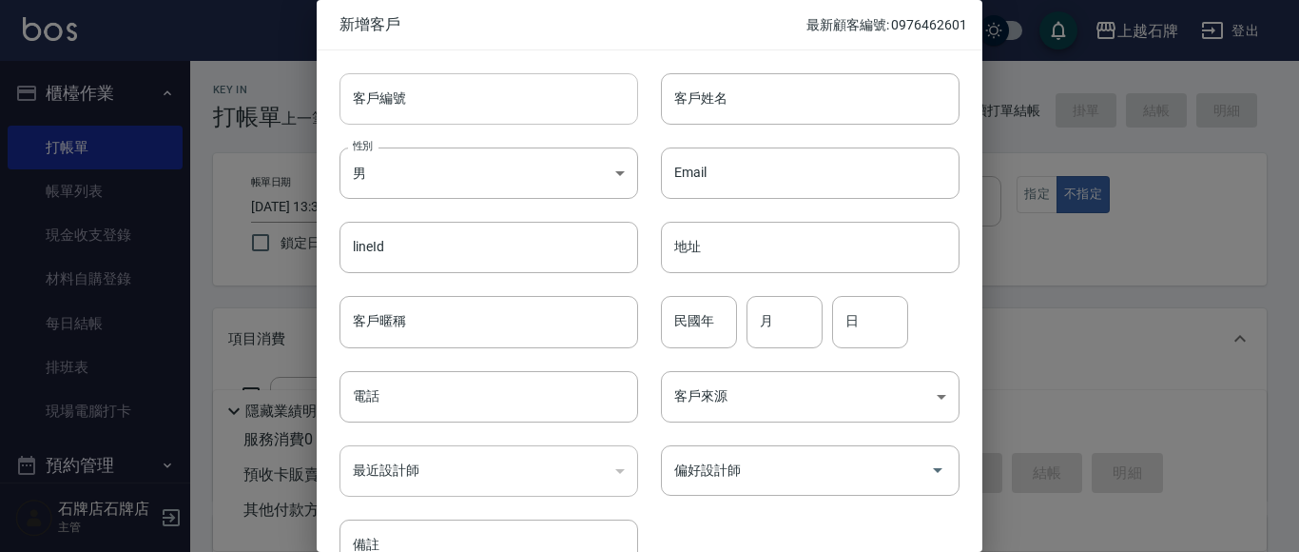
click at [559, 110] on input "客戶編號" at bounding box center [488, 98] width 299 height 51
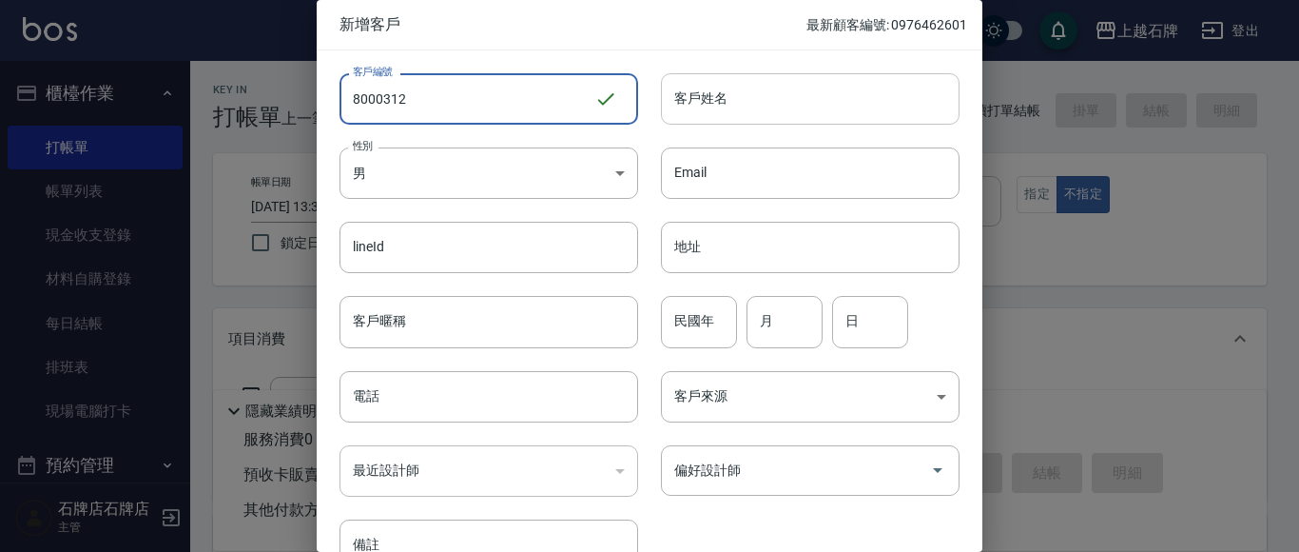
type input "8000312"
click at [791, 87] on input "客戶姓名" at bounding box center [810, 98] width 299 height 51
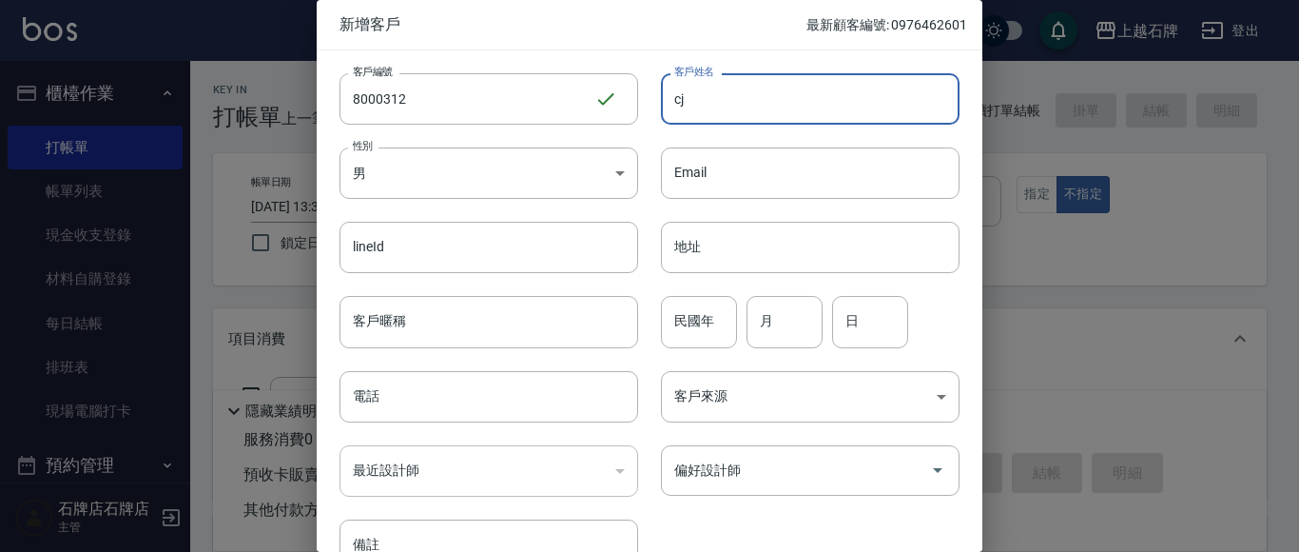
type input "c"
type input "[PERSON_NAME]"
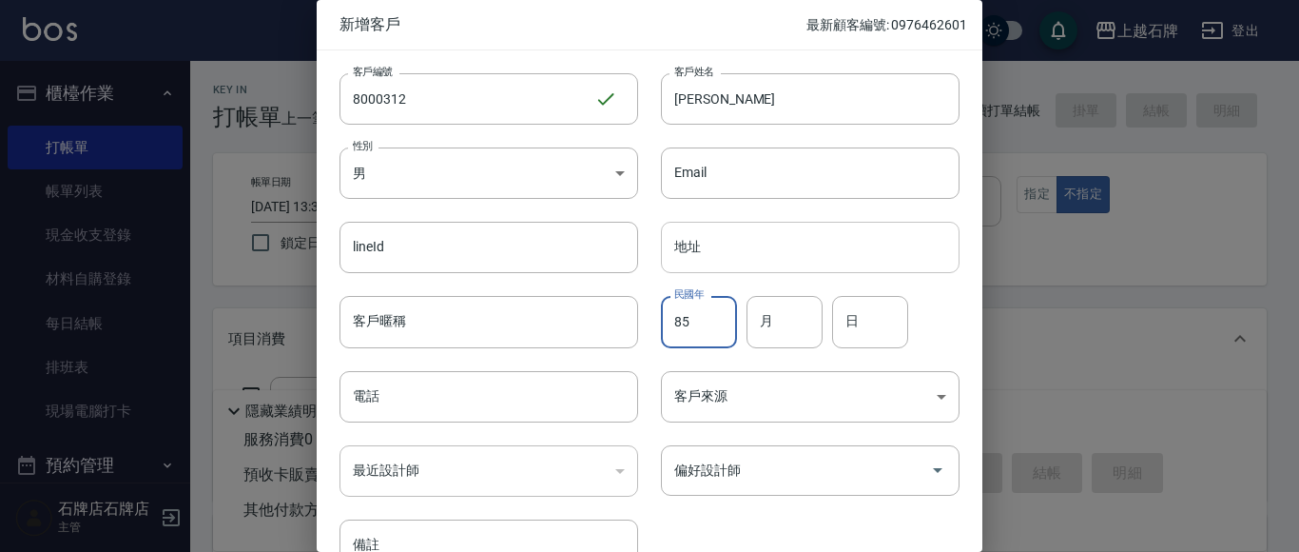
type input "85"
type input "10"
type input "2"
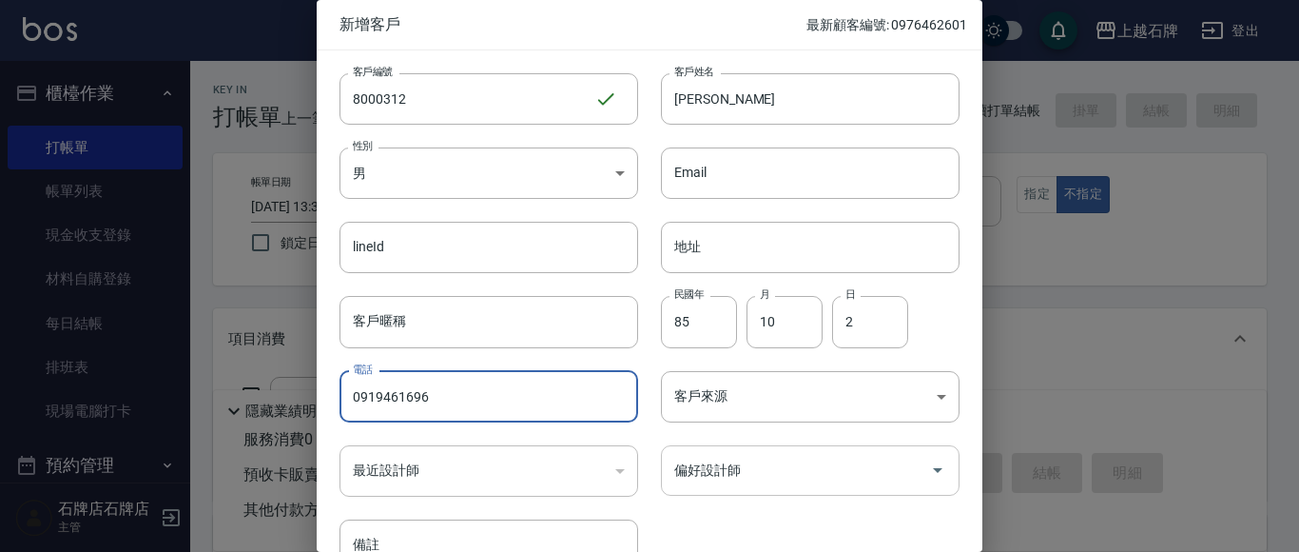
click at [754, 488] on div "偏好設計師" at bounding box center [810, 470] width 299 height 50
type input "0919461696"
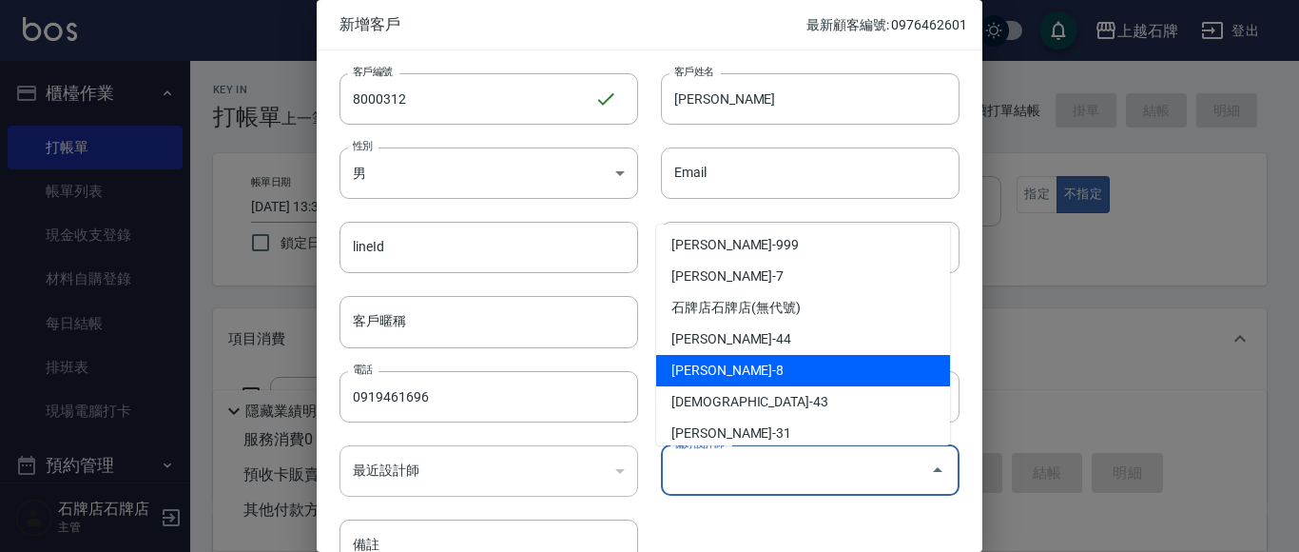
scroll to position [380, 0]
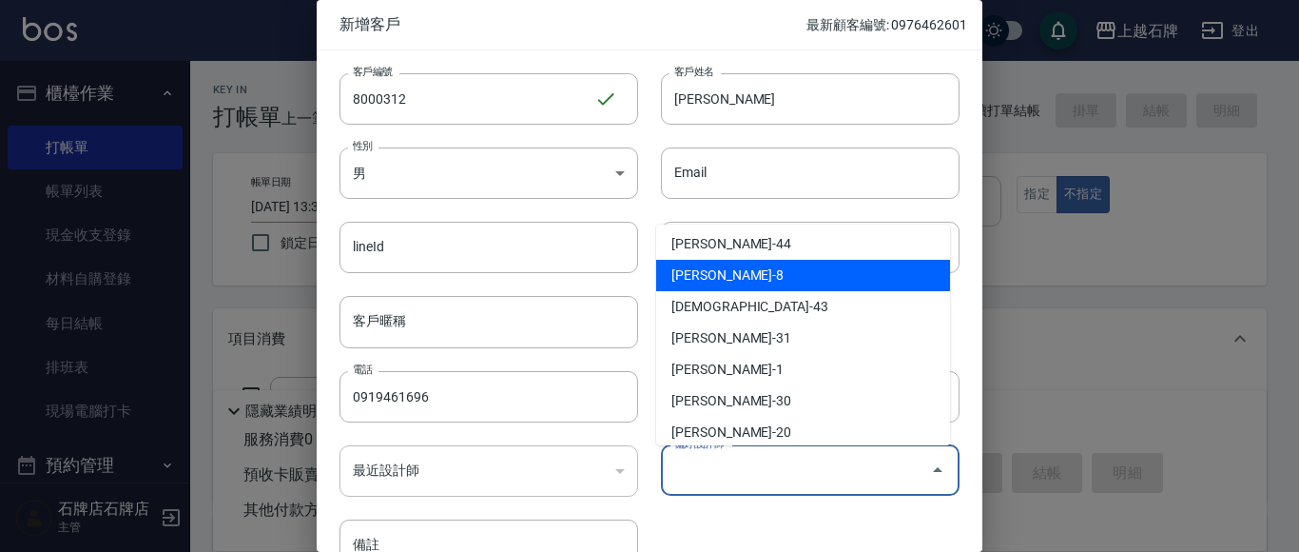
click at [785, 270] on li "[PERSON_NAME]-8" at bounding box center [803, 275] width 294 height 31
type input "溫育宣"
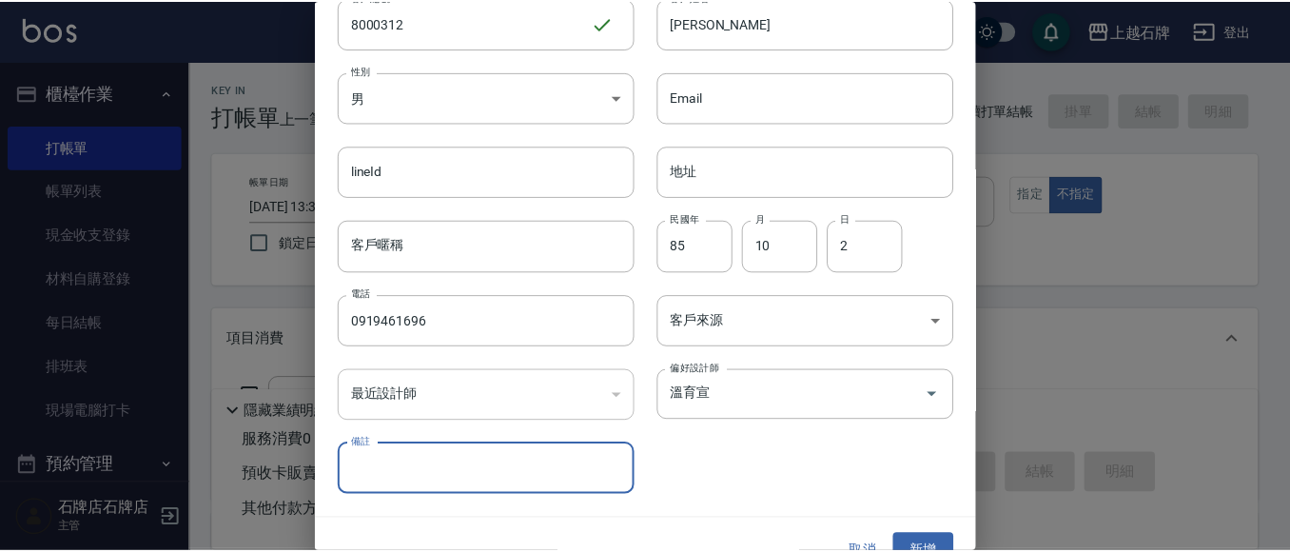
scroll to position [107, 0]
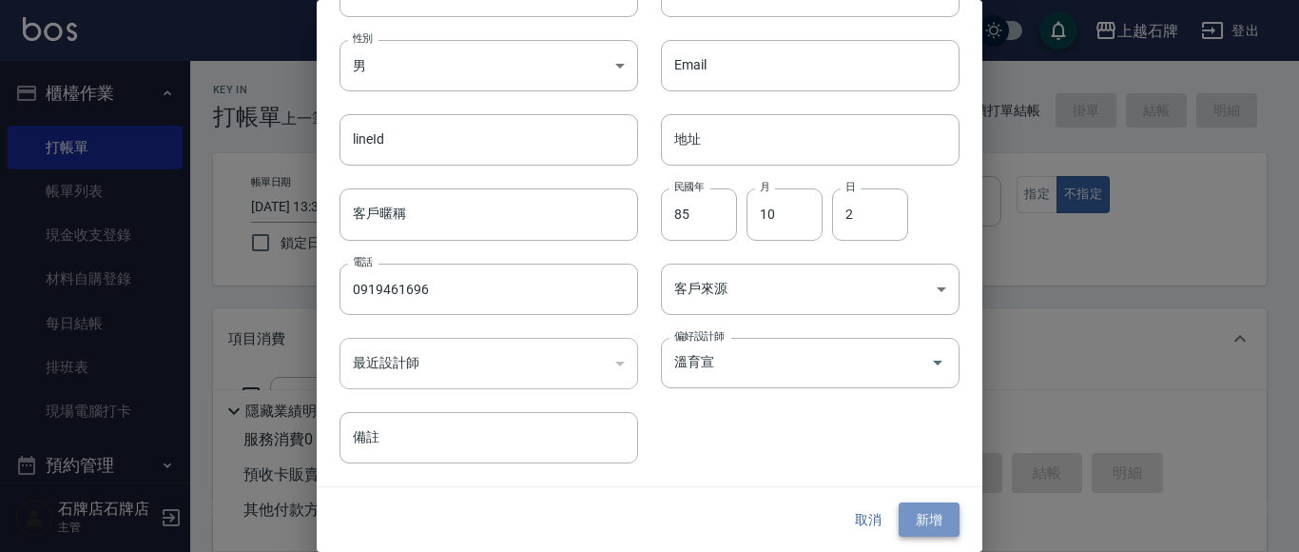
click at [914, 514] on button "新增" at bounding box center [929, 519] width 61 height 35
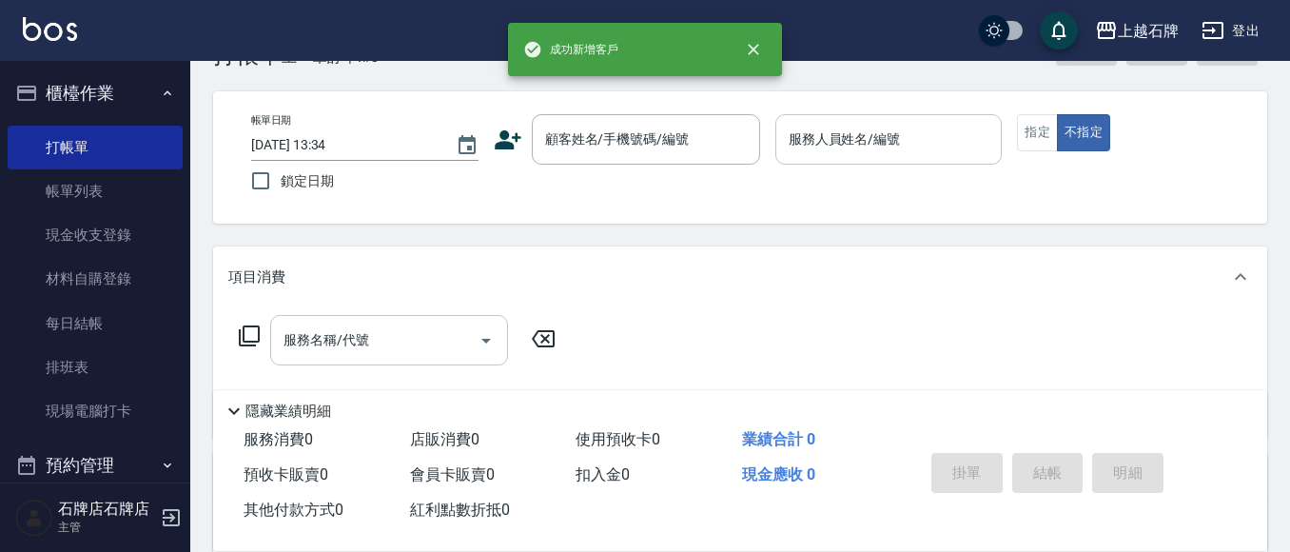
scroll to position [95, 0]
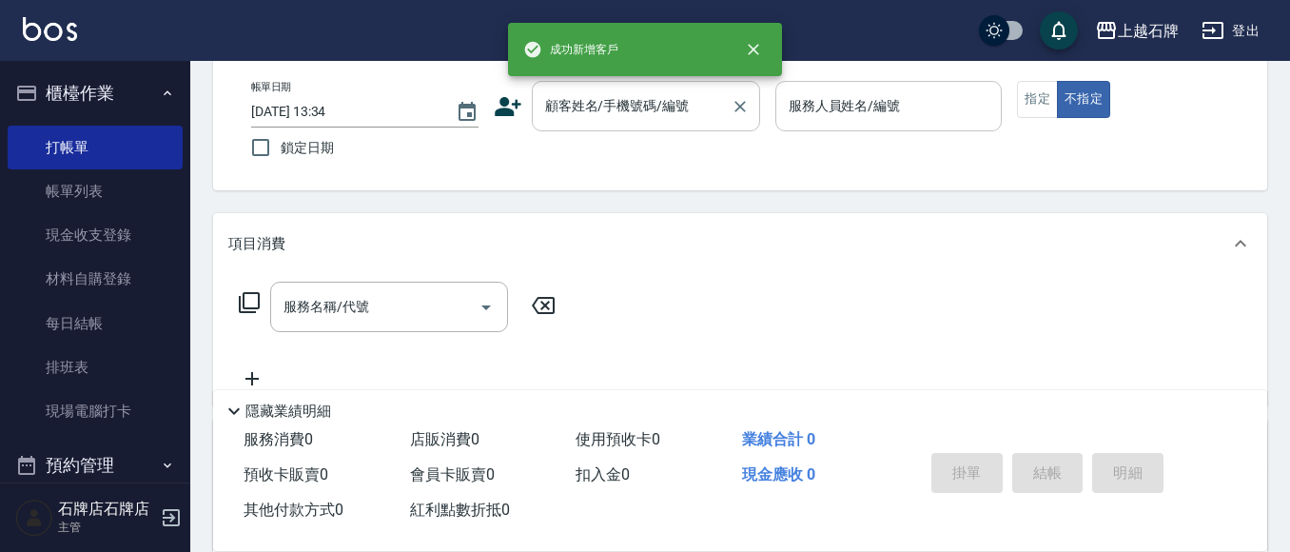
click at [637, 125] on div "顧客姓名/手機號碼/編號" at bounding box center [646, 106] width 228 height 50
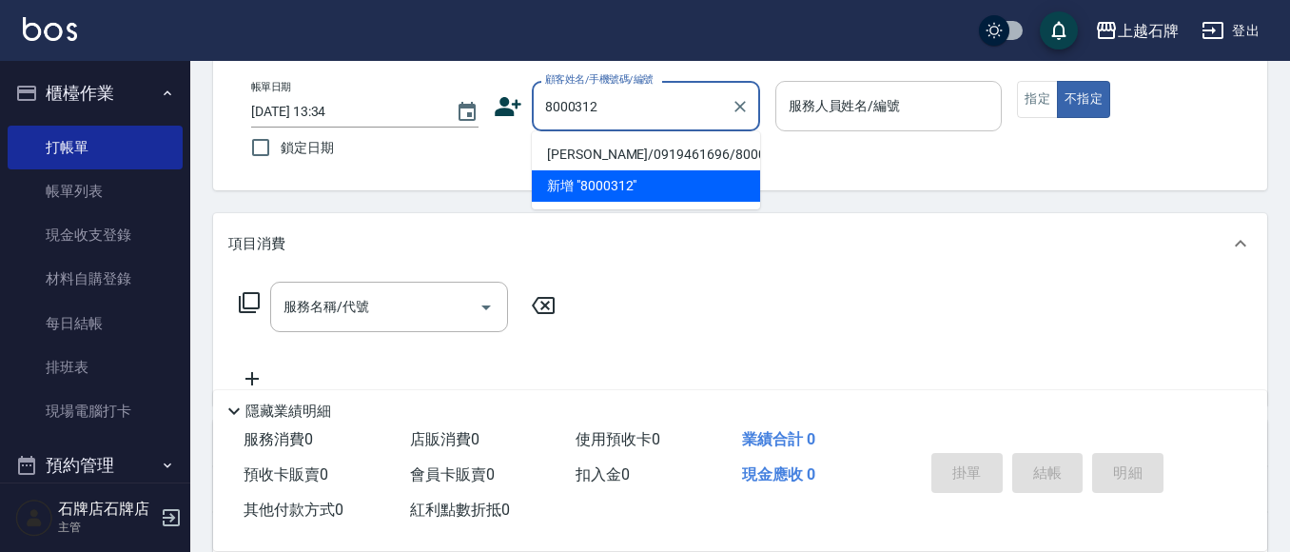
click at [663, 165] on li "[PERSON_NAME]/0919461696/8000312" at bounding box center [646, 154] width 228 height 31
type input "[PERSON_NAME]/0919461696/8000312"
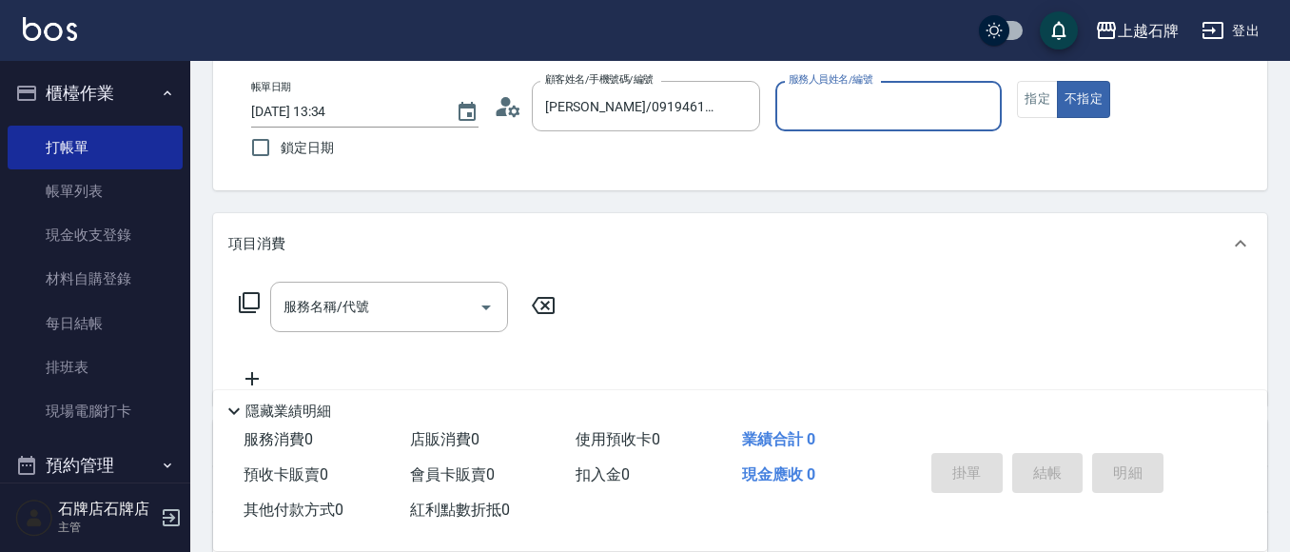
type input "INNA-8"
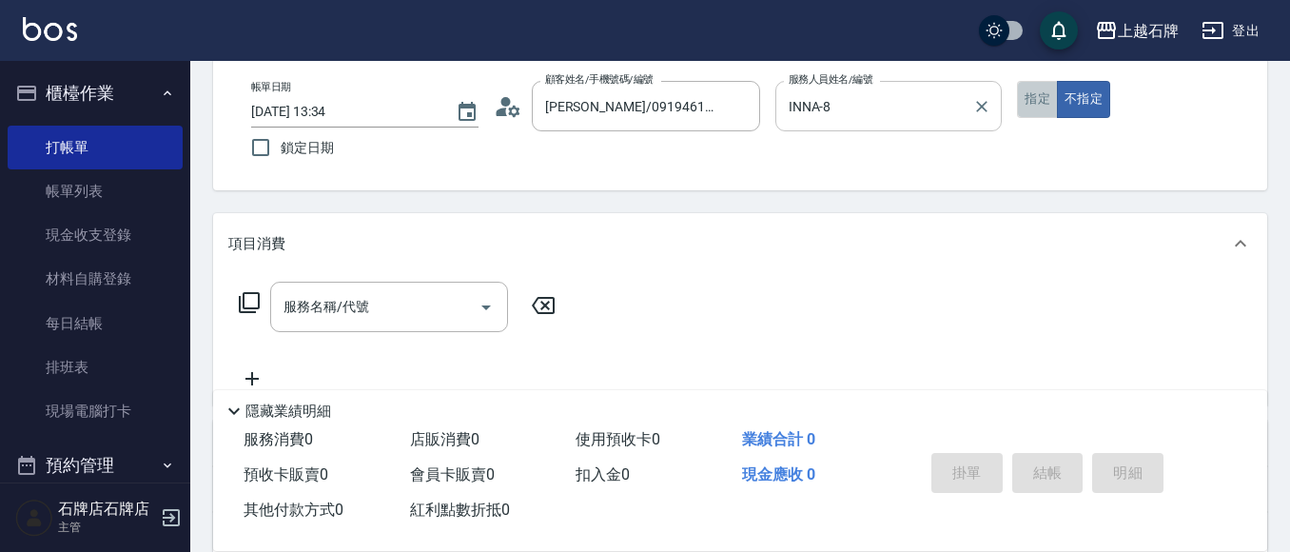
click at [1033, 110] on button "指定" at bounding box center [1037, 99] width 41 height 37
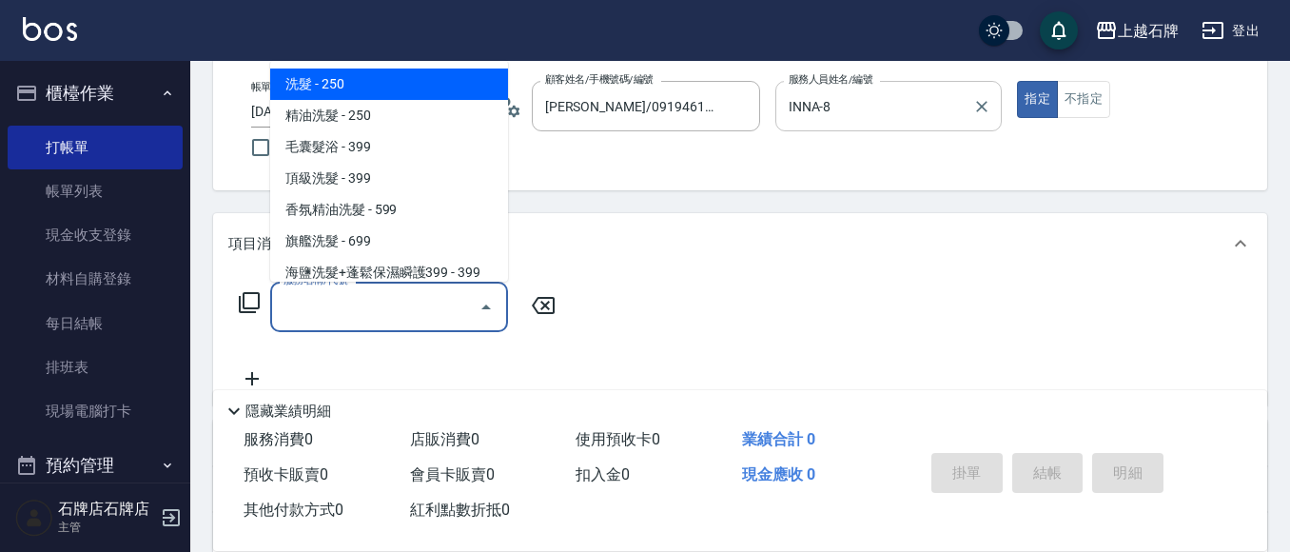
click at [439, 315] on input "服務名稱/代號" at bounding box center [375, 306] width 192 height 33
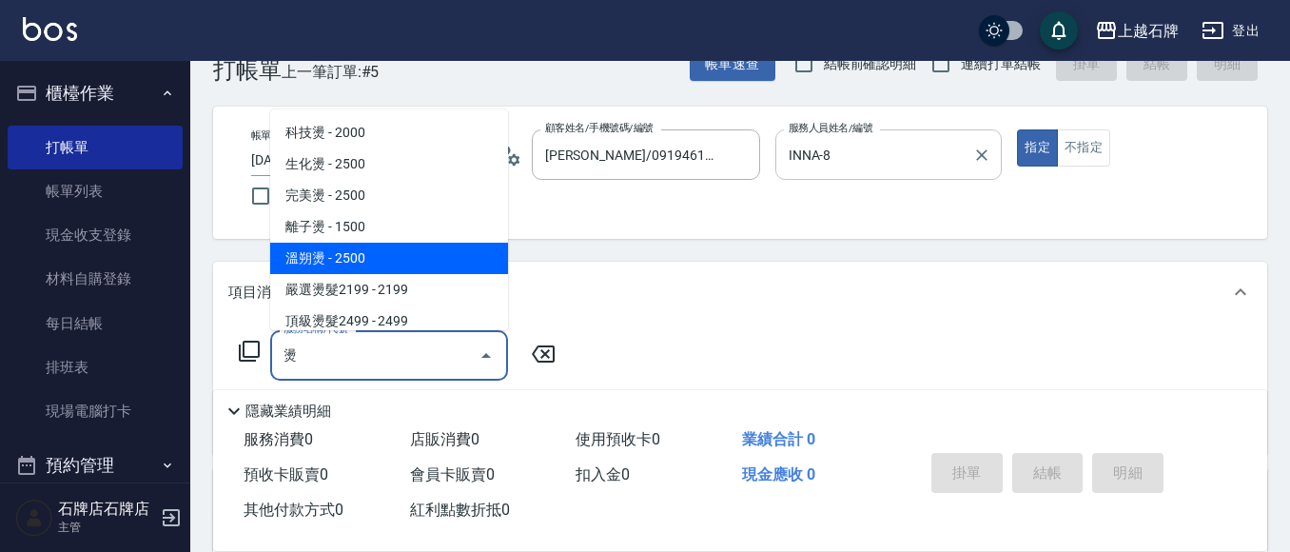
scroll to position [0, 0]
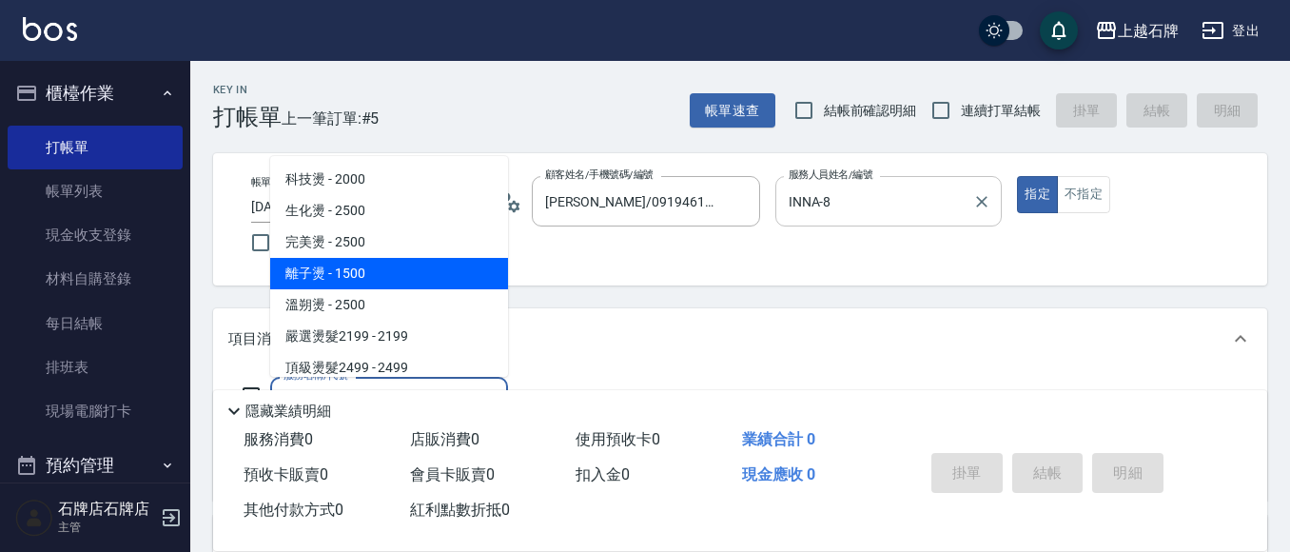
click at [364, 279] on span "離子燙 - 1500" at bounding box center [389, 273] width 238 height 31
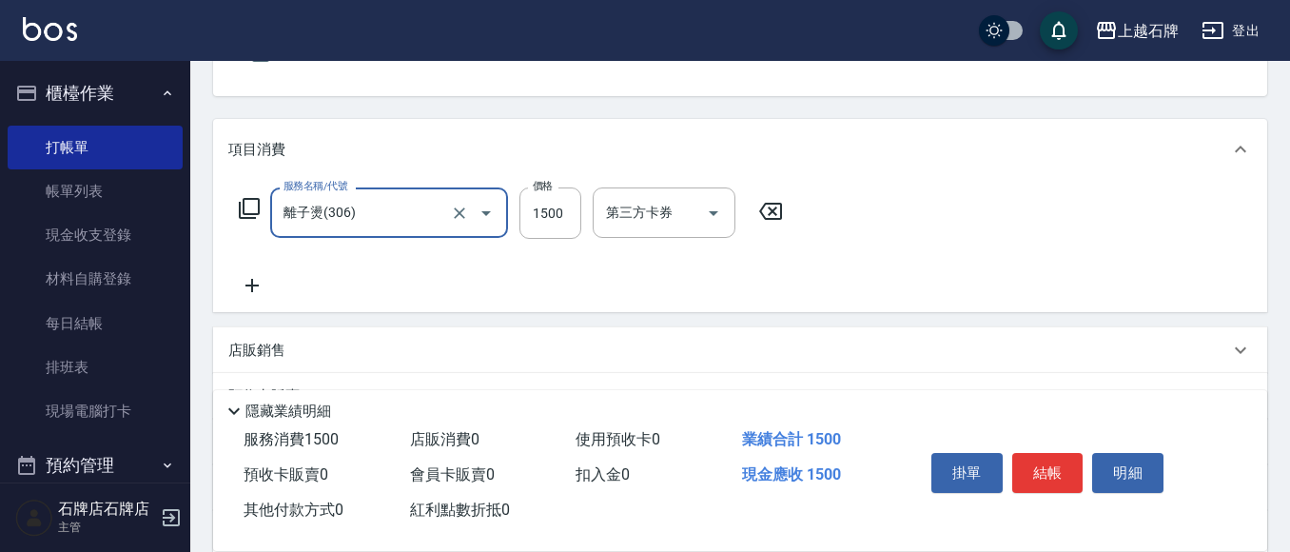
scroll to position [190, 0]
type input "離子燙(306)"
click at [547, 207] on input "1500" at bounding box center [550, 211] width 62 height 51
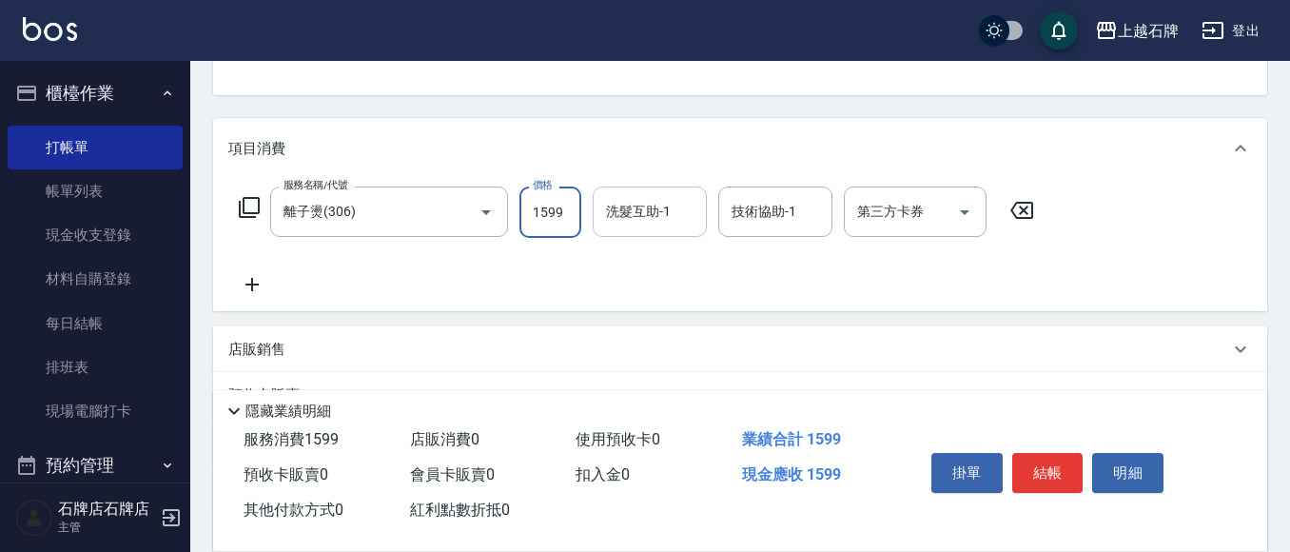
type input "1599"
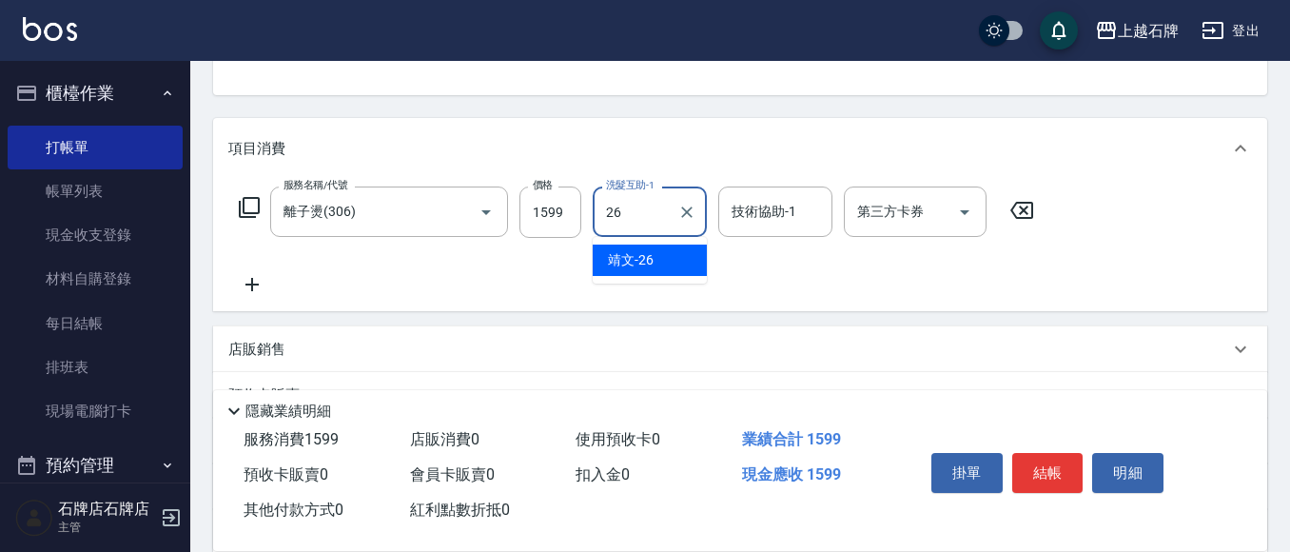
type input "靖文-26"
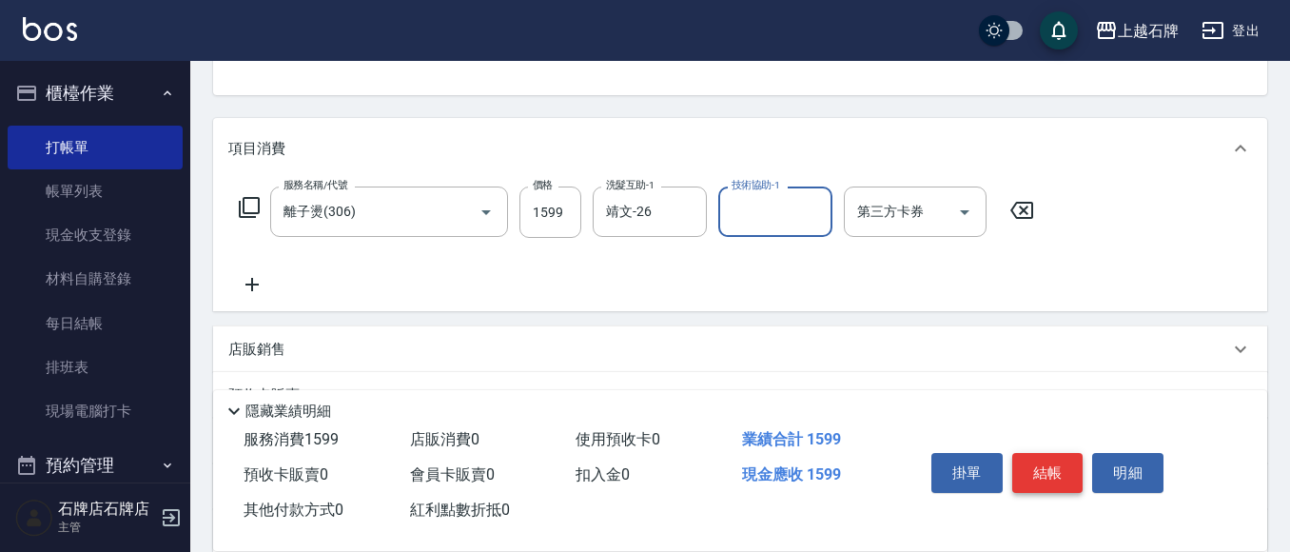
click at [1063, 464] on button "結帳" at bounding box center [1047, 473] width 71 height 40
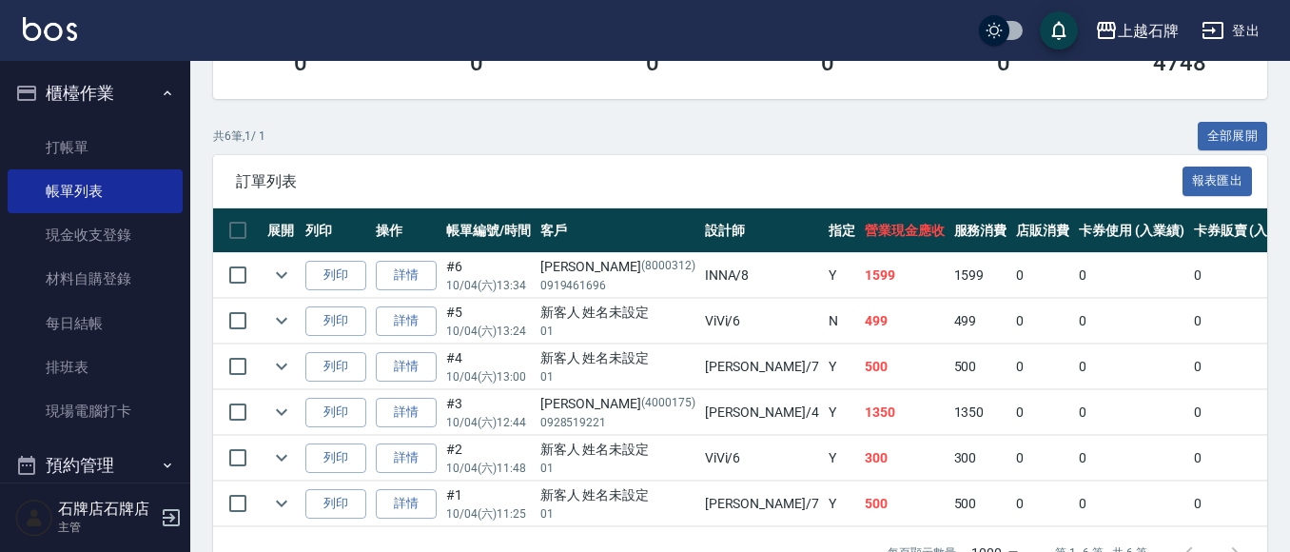
scroll to position [380, 0]
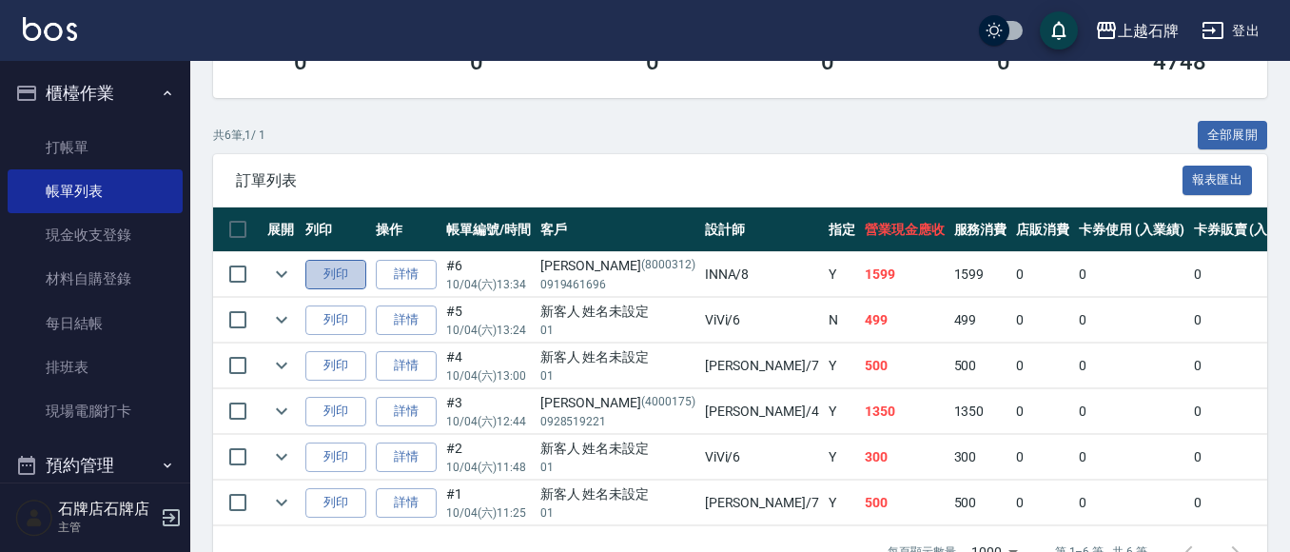
click at [311, 266] on button "列印" at bounding box center [335, 274] width 61 height 29
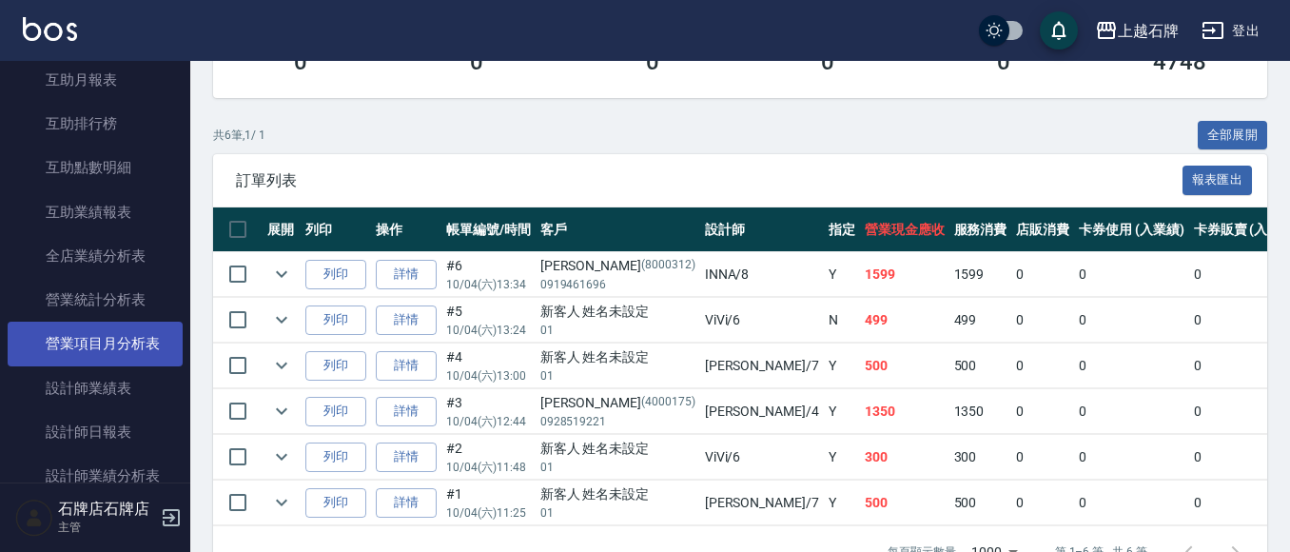
scroll to position [856, 0]
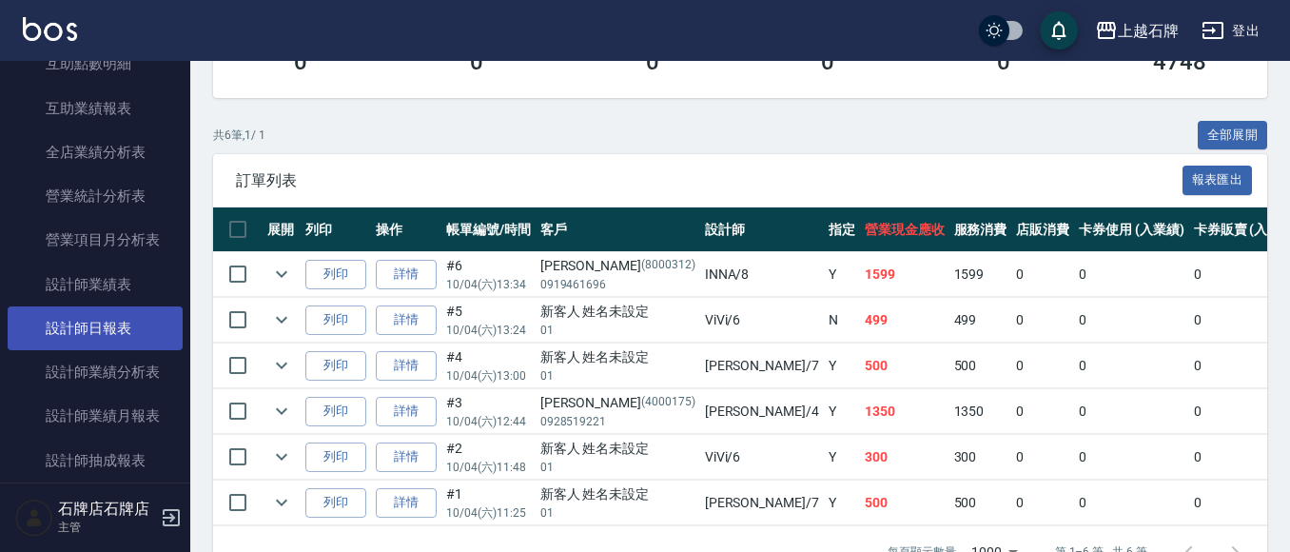
click at [114, 312] on link "設計師日報表" at bounding box center [95, 328] width 175 height 44
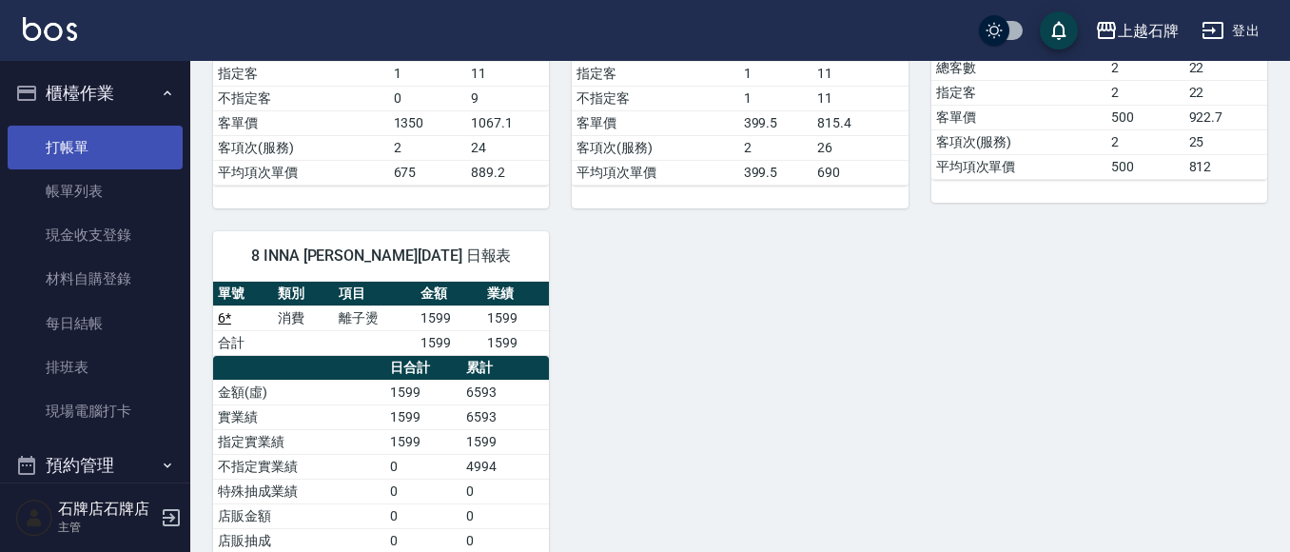
click at [66, 155] on link "打帳單" at bounding box center [95, 148] width 175 height 44
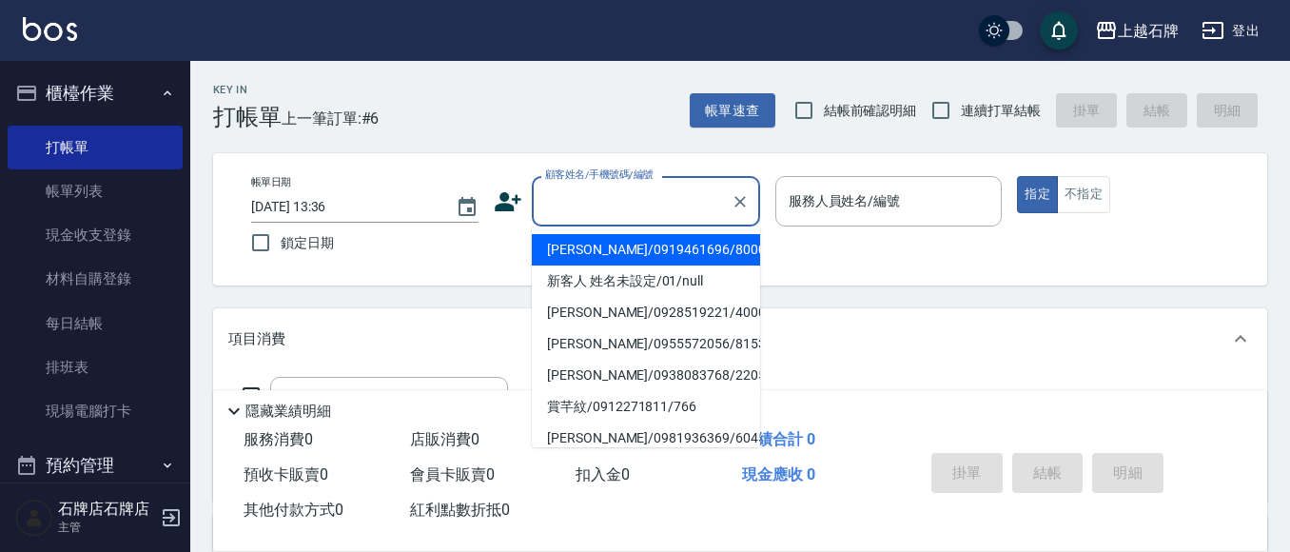
click at [604, 196] on input "顧客姓名/手機號碼/編號" at bounding box center [631, 200] width 183 height 33
drag, startPoint x: 701, startPoint y: 242, endPoint x: 727, endPoint y: 246, distance: 26.1
click at [727, 250] on li "[PERSON_NAME]/0952394916/2313" at bounding box center [646, 249] width 228 height 31
type input "[PERSON_NAME]/0952394916/2313"
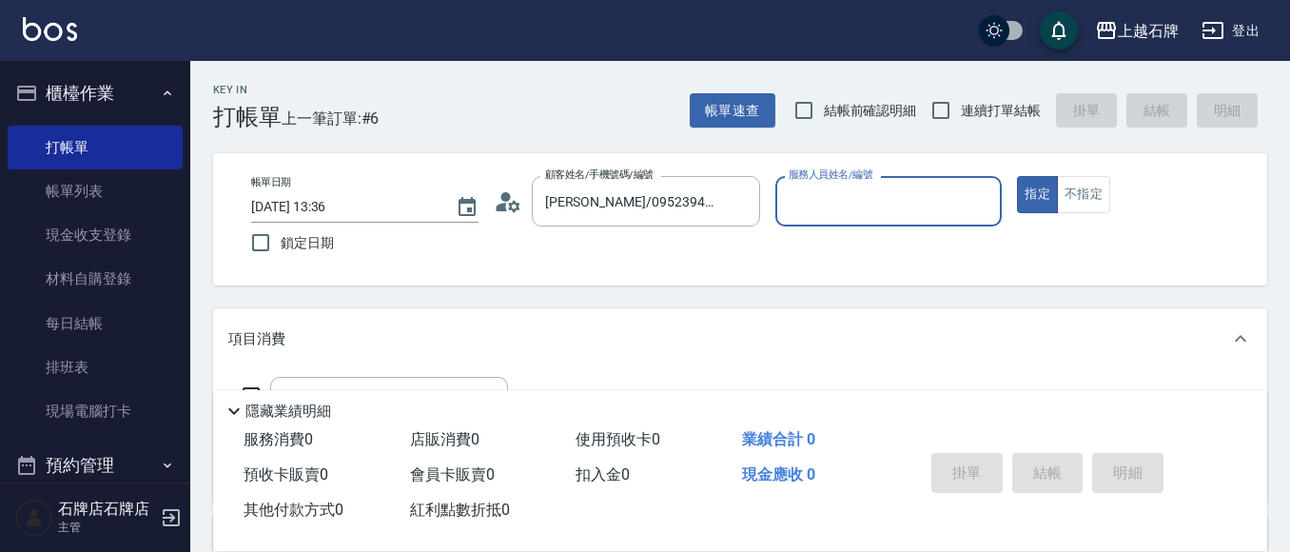
click at [878, 211] on input "服務人員姓名/編號" at bounding box center [889, 200] width 210 height 33
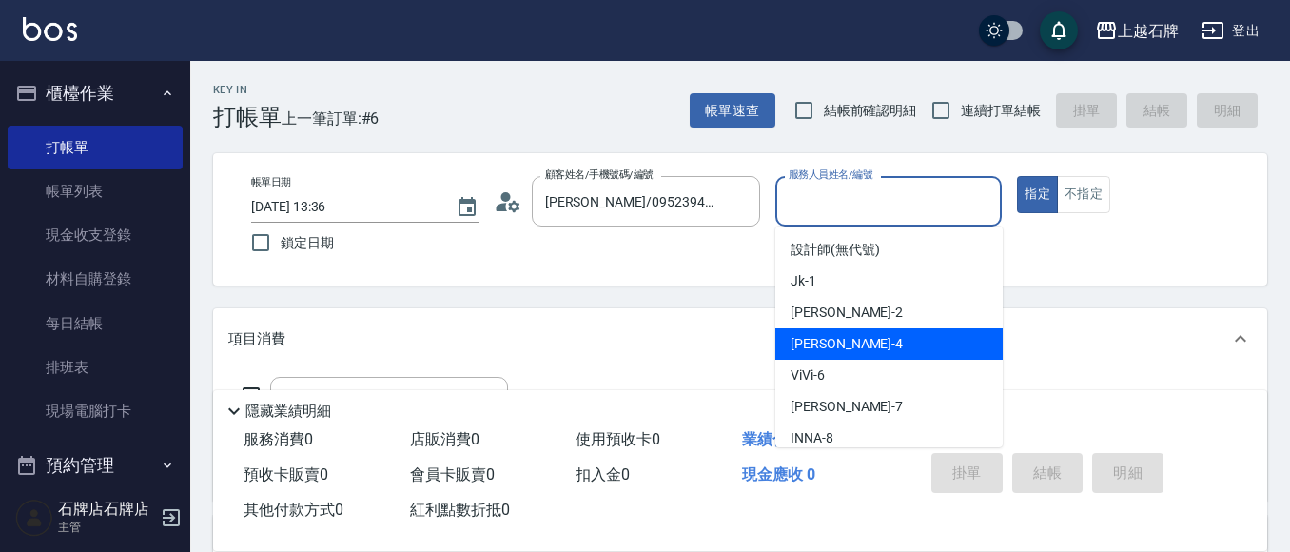
click at [861, 342] on div "[PERSON_NAME] -4" at bounding box center [888, 343] width 227 height 31
type input "[PERSON_NAME]-4"
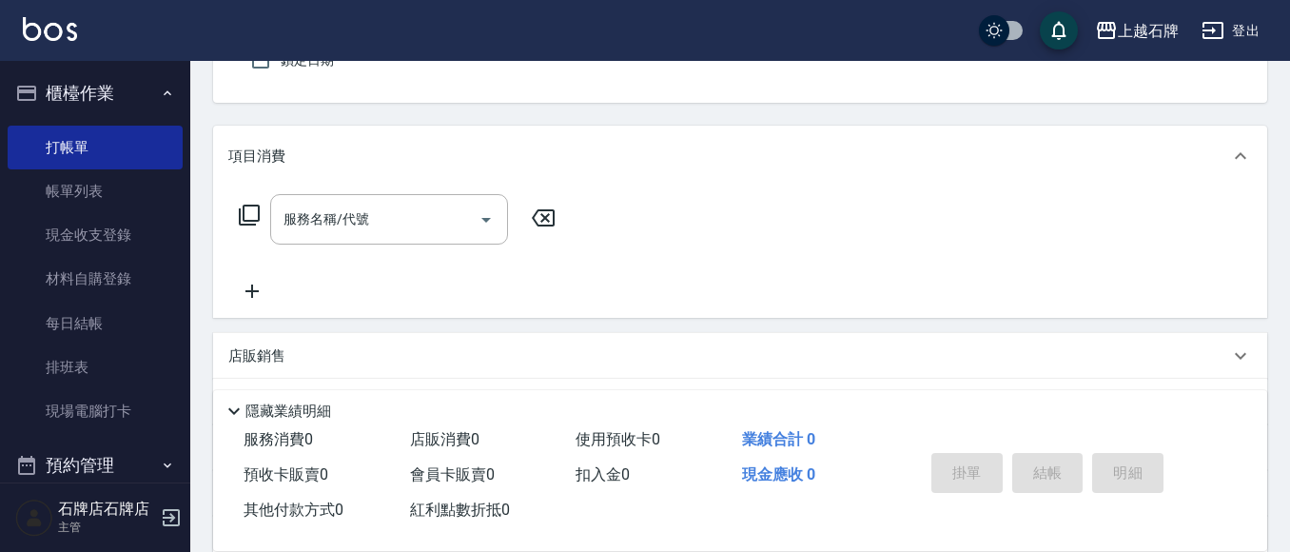
scroll to position [190, 0]
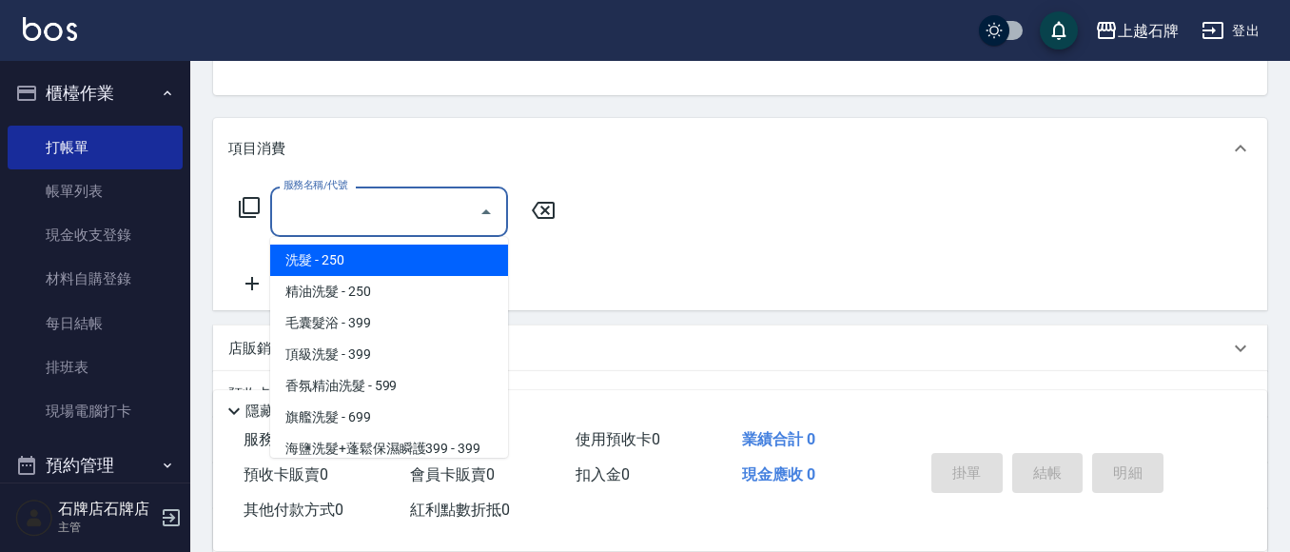
click at [407, 216] on input "服務名稱/代號" at bounding box center [375, 211] width 192 height 33
click at [396, 259] on span "洗髮 - 250" at bounding box center [389, 259] width 238 height 31
type input "洗髮(101)"
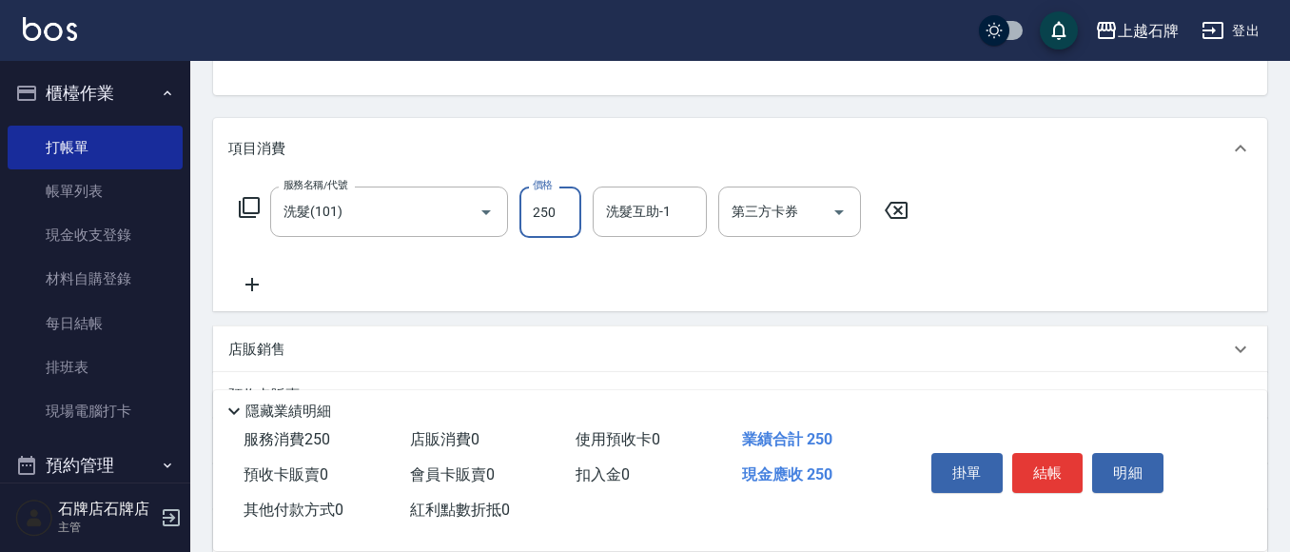
click at [563, 219] on input "250" at bounding box center [550, 211] width 62 height 51
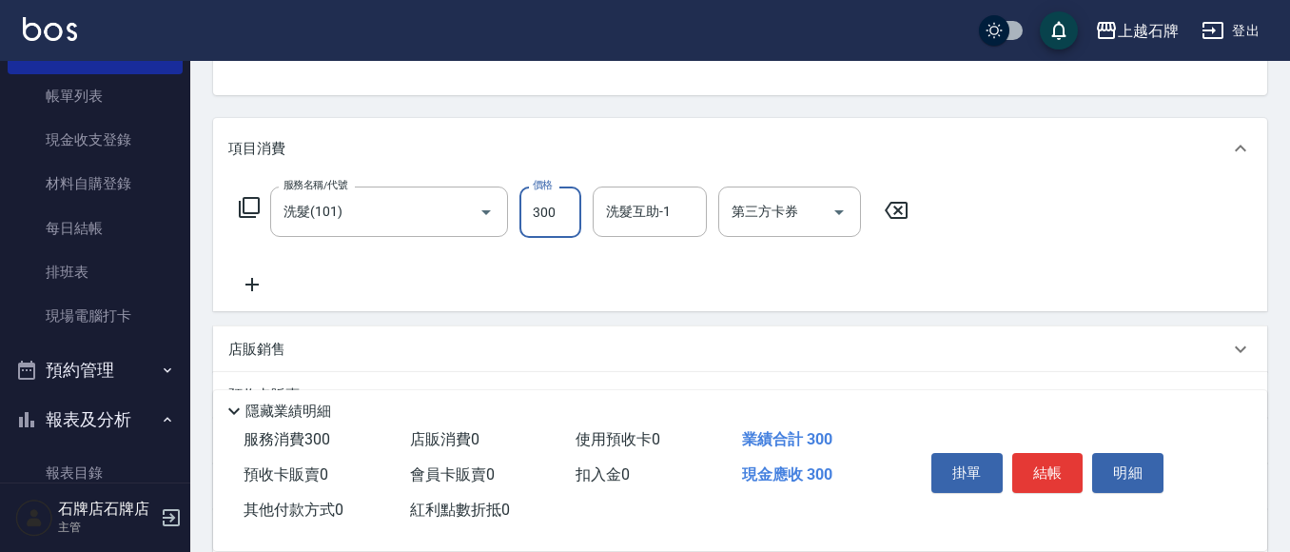
scroll to position [376, 0]
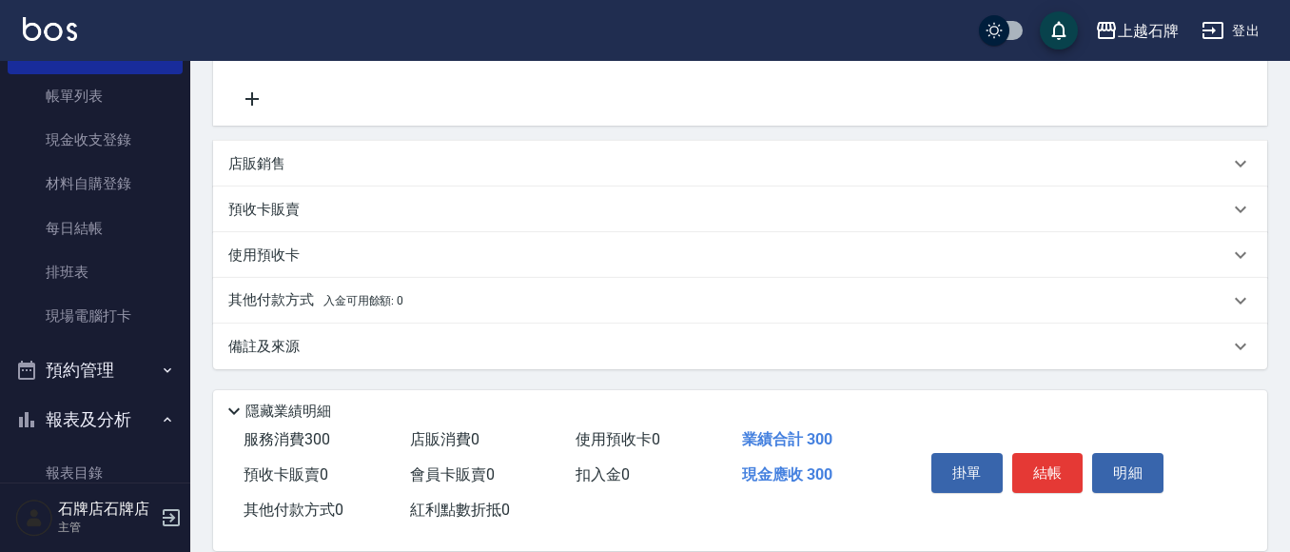
type input "300"
click at [297, 164] on div "店販銷售" at bounding box center [728, 164] width 1000 height 20
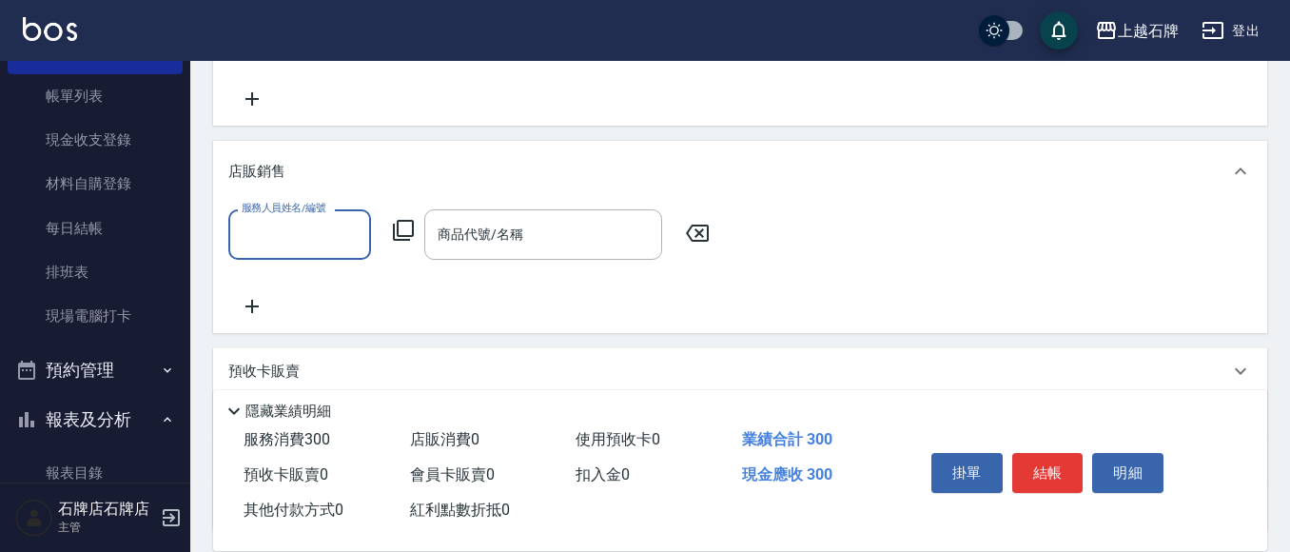
scroll to position [0, 0]
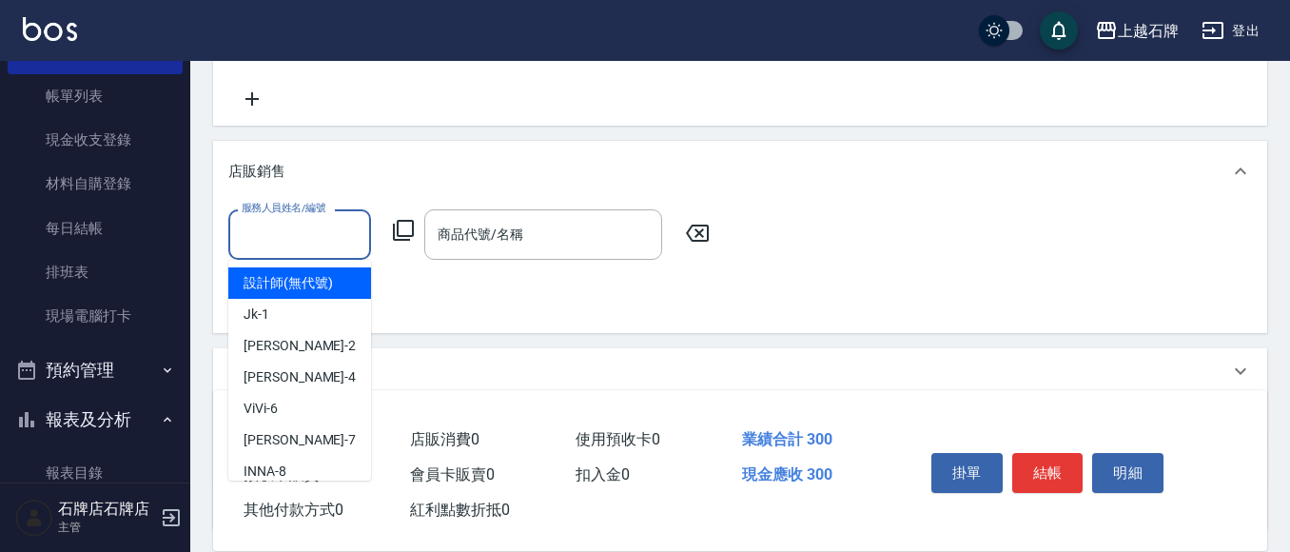
click at [288, 238] on input "服務人員姓名/編號" at bounding box center [300, 234] width 126 height 33
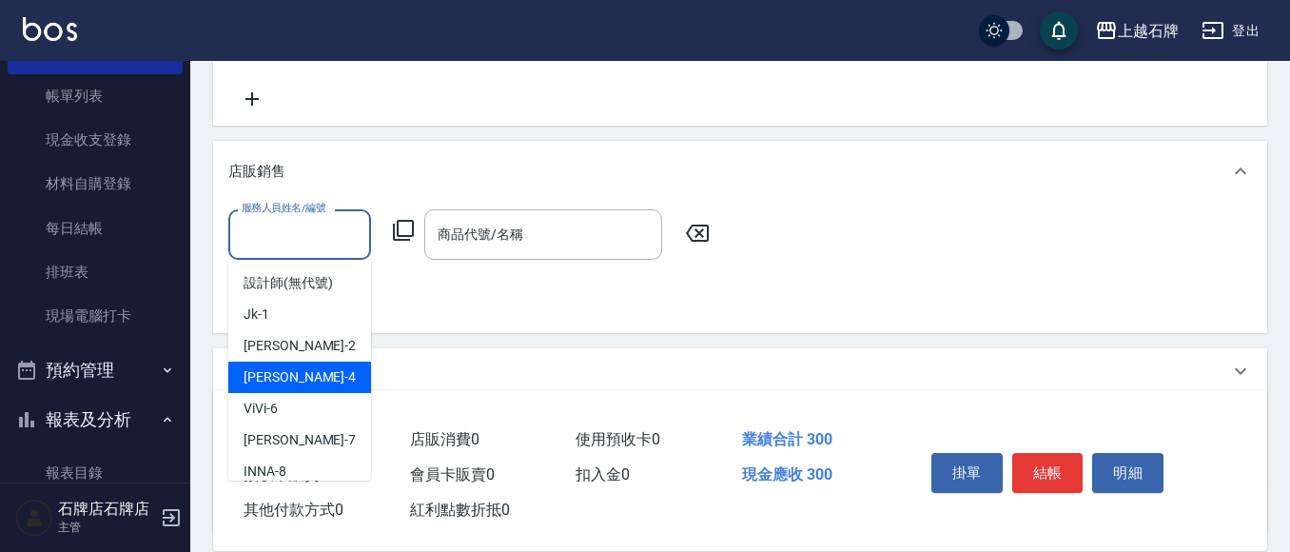
drag, startPoint x: 308, startPoint y: 368, endPoint x: 352, endPoint y: 284, distance: 94.4
click at [311, 359] on ul "設計師 (無代號) Jk -1 [PERSON_NAME] -2 [PERSON_NAME] -4 ViVi -6 [PERSON_NAME] -7 INNA…" at bounding box center [299, 370] width 143 height 221
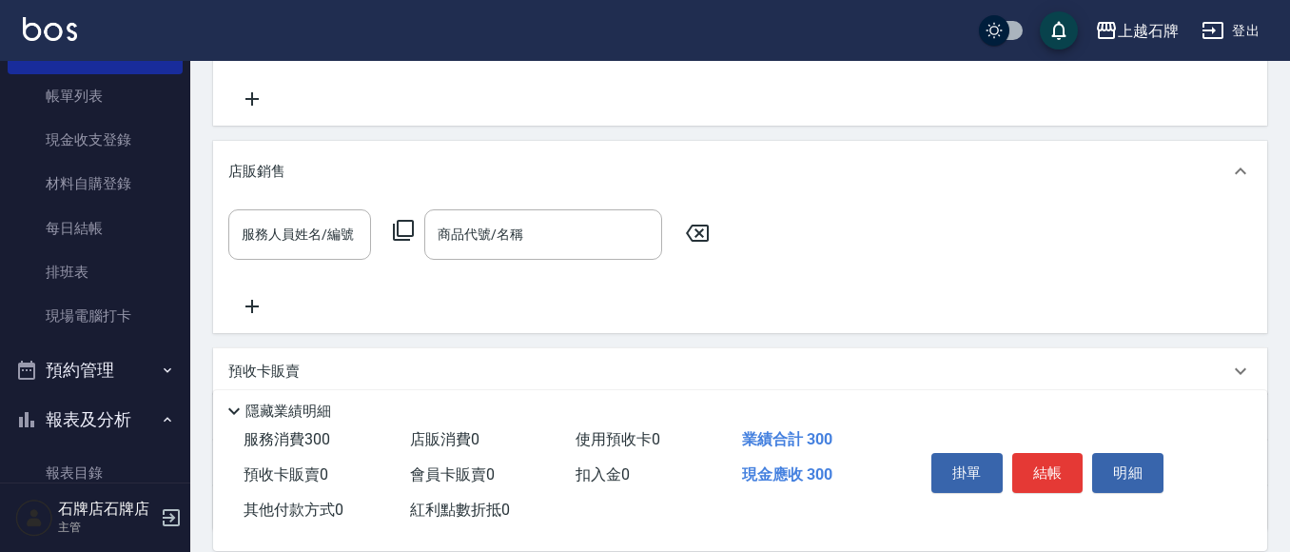
click at [398, 231] on icon at bounding box center [403, 230] width 21 height 21
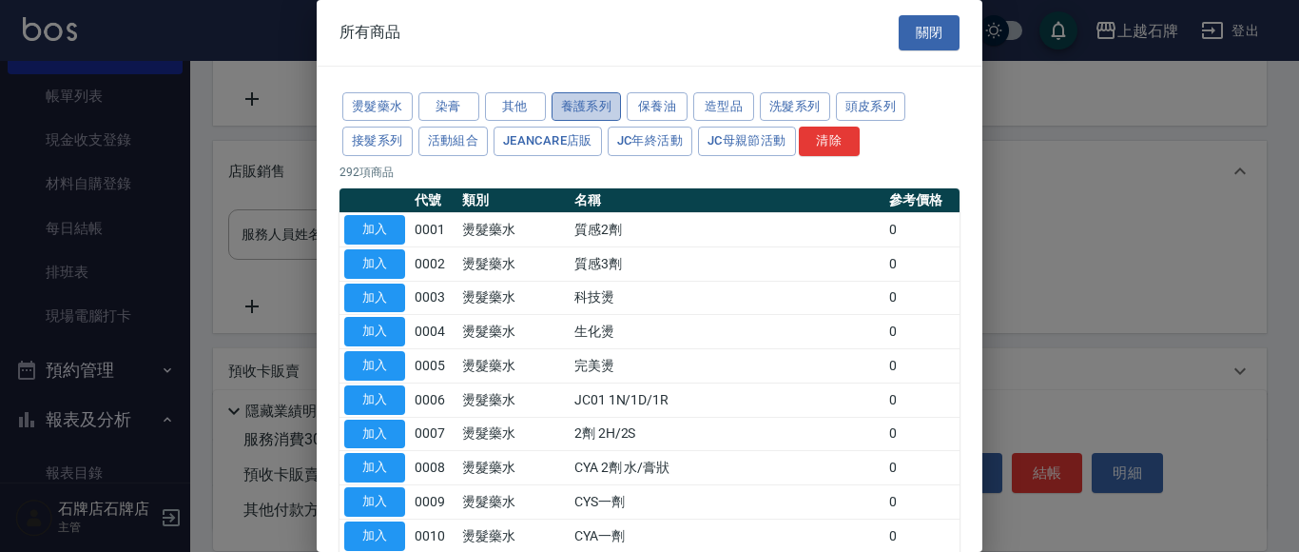
click at [598, 107] on button "養護系列" at bounding box center [587, 106] width 70 height 29
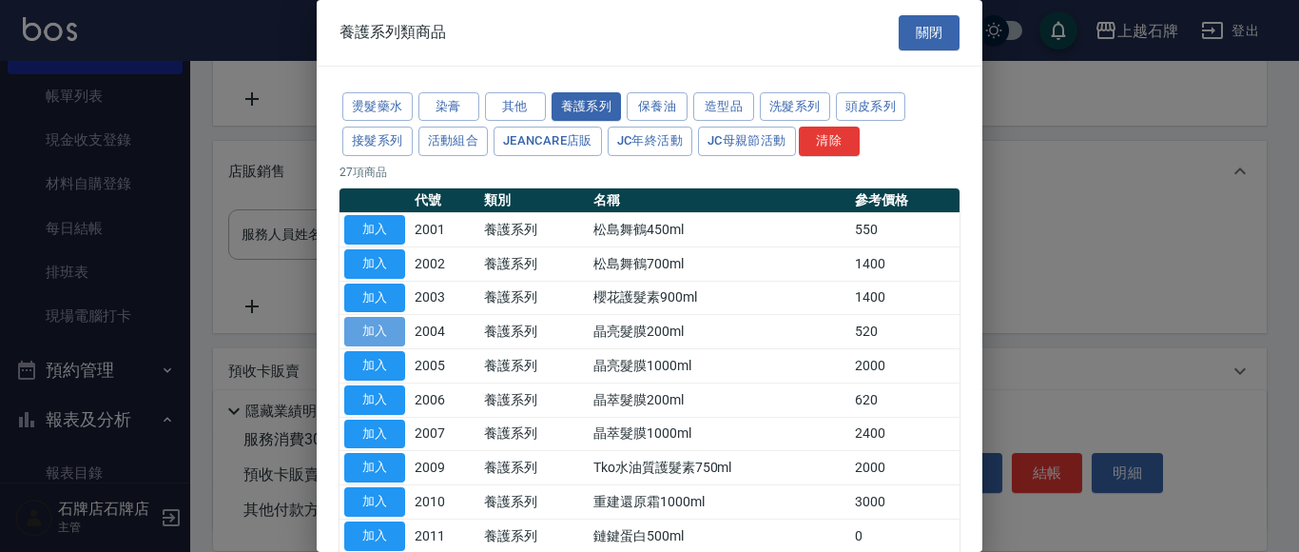
click at [377, 330] on button "加入" at bounding box center [374, 331] width 61 height 29
type input "晶亮髮膜200ml"
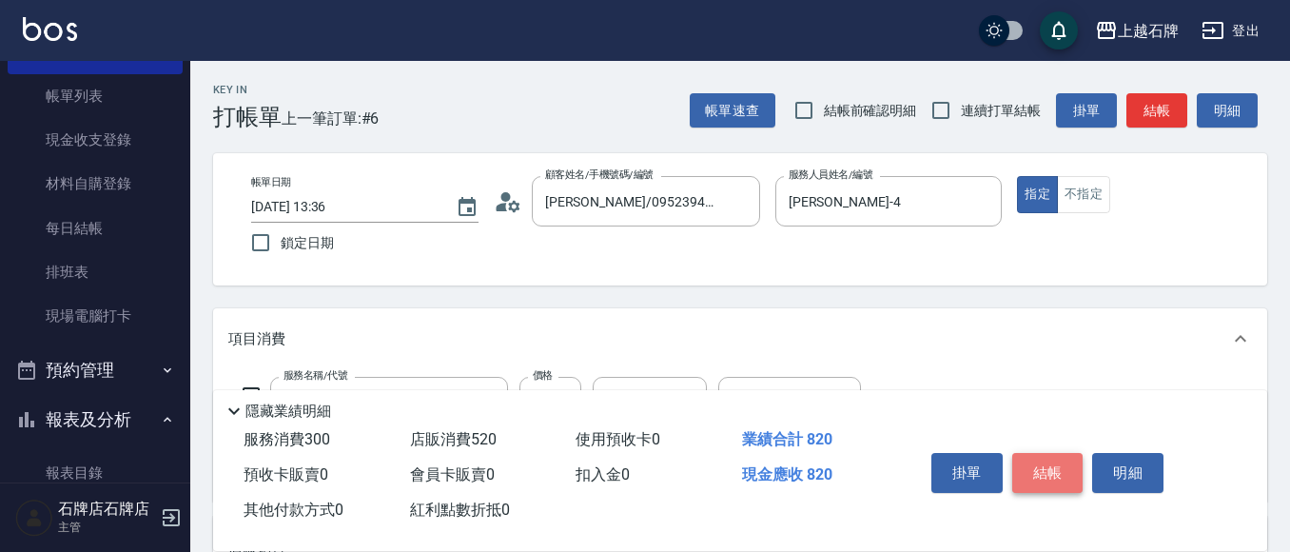
click at [1045, 456] on button "結帳" at bounding box center [1047, 473] width 71 height 40
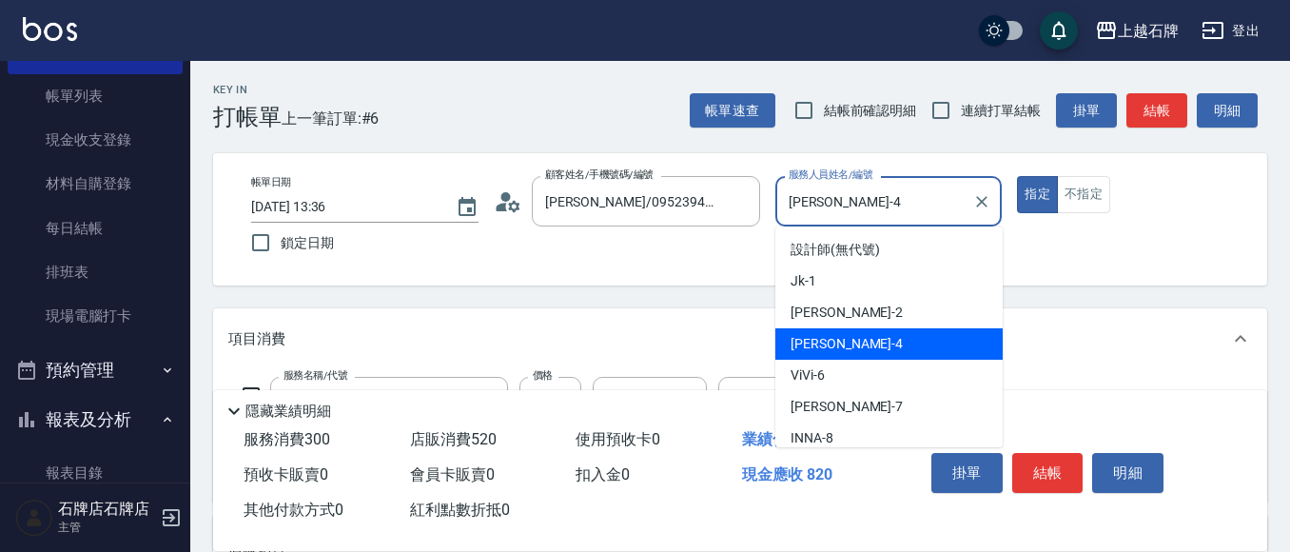
click at [893, 204] on input "[PERSON_NAME]-4" at bounding box center [875, 200] width 182 height 33
click at [870, 341] on div "[PERSON_NAME] -4" at bounding box center [888, 343] width 227 height 31
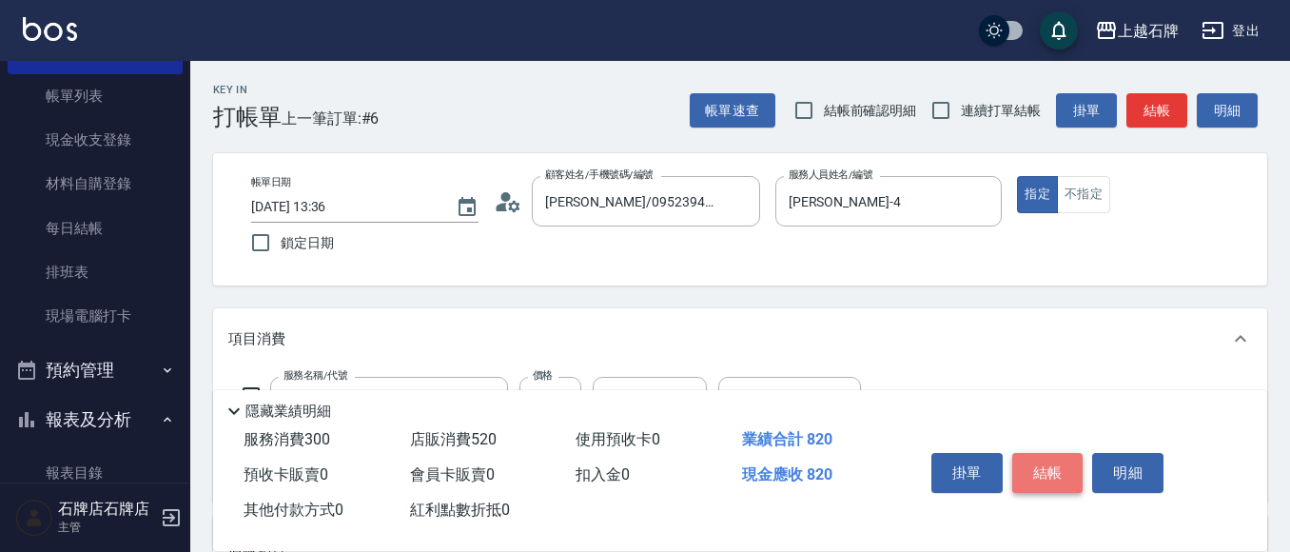
click at [1062, 460] on button "結帳" at bounding box center [1047, 473] width 71 height 40
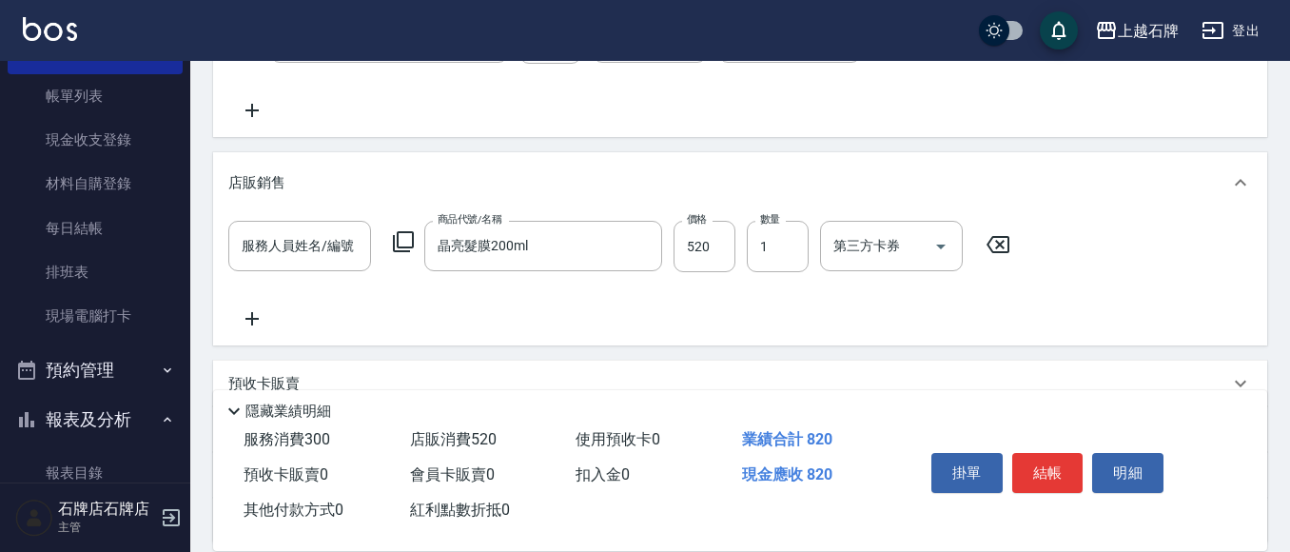
scroll to position [380, 0]
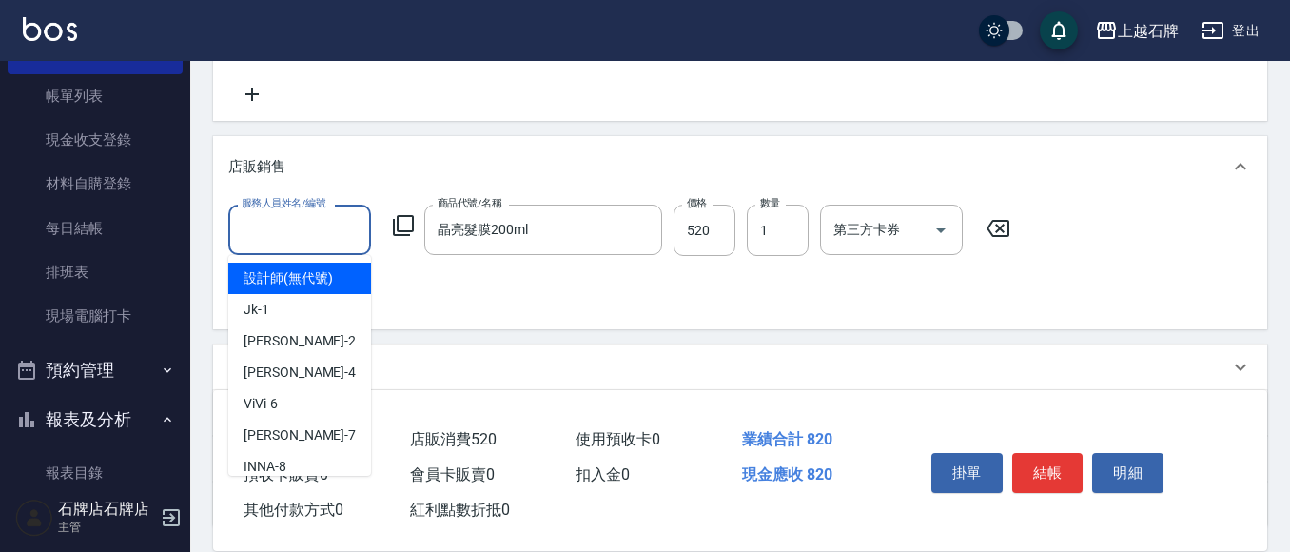
click at [264, 233] on input "服務人員姓名/編號" at bounding box center [300, 229] width 126 height 33
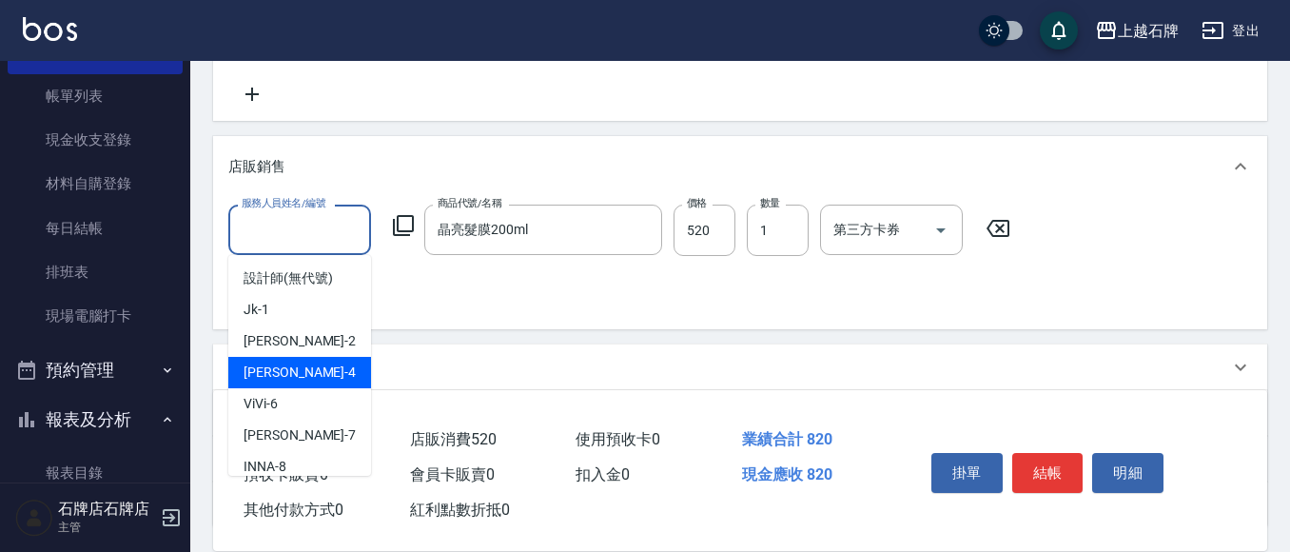
click at [283, 378] on span "[PERSON_NAME] -4" at bounding box center [299, 372] width 112 height 20
type input "[PERSON_NAME]-4"
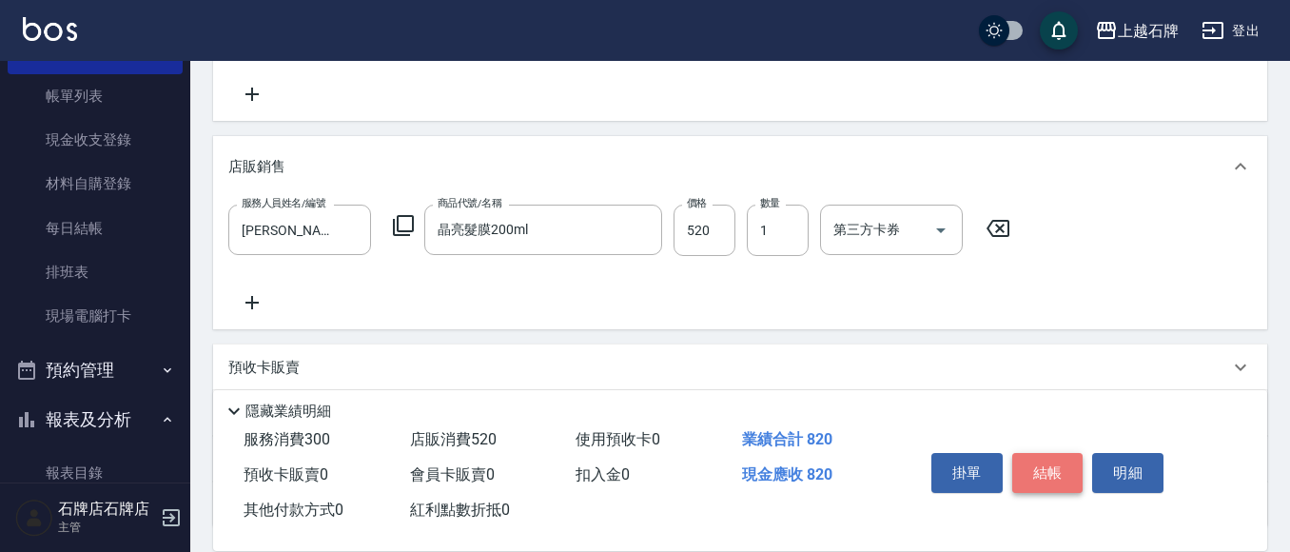
click at [1047, 469] on button "結帳" at bounding box center [1047, 473] width 71 height 40
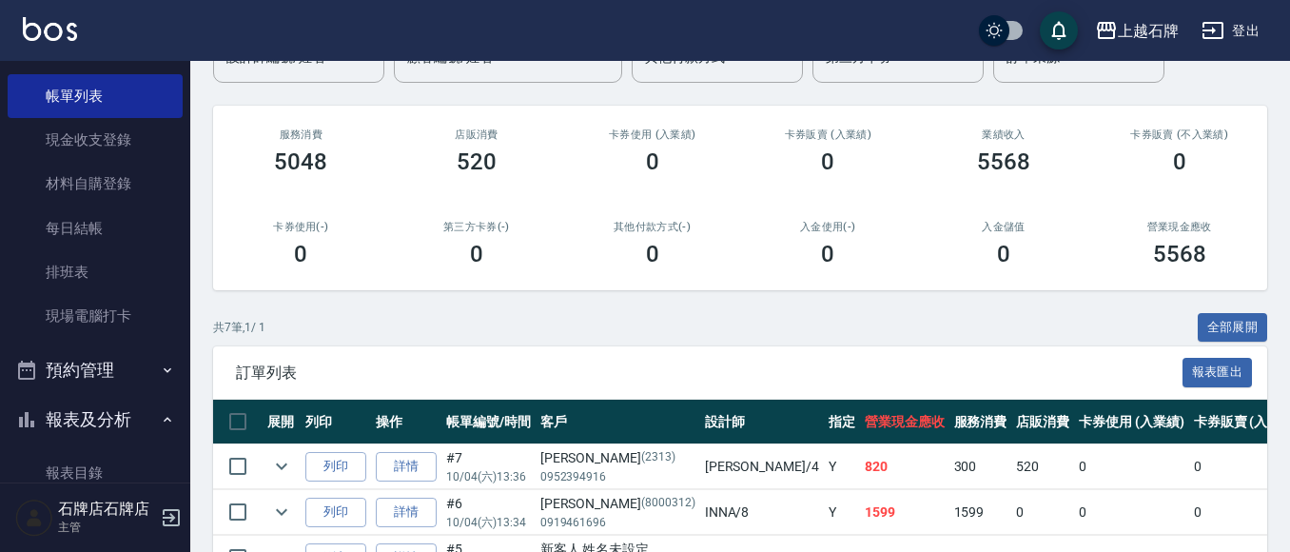
scroll to position [190, 0]
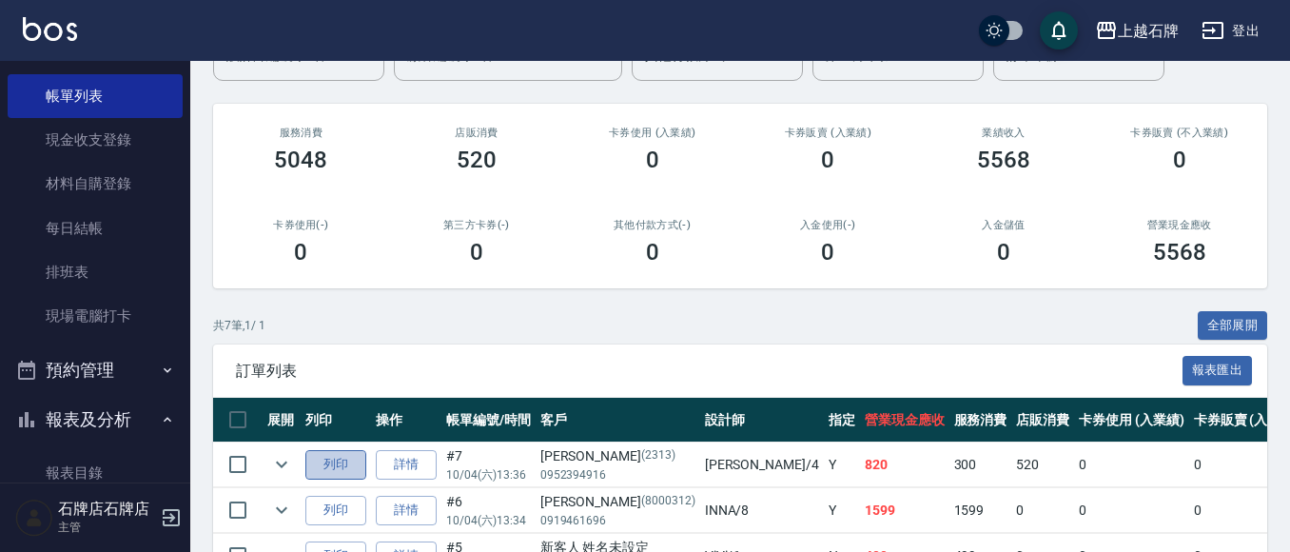
click at [335, 460] on button "列印" at bounding box center [335, 464] width 61 height 29
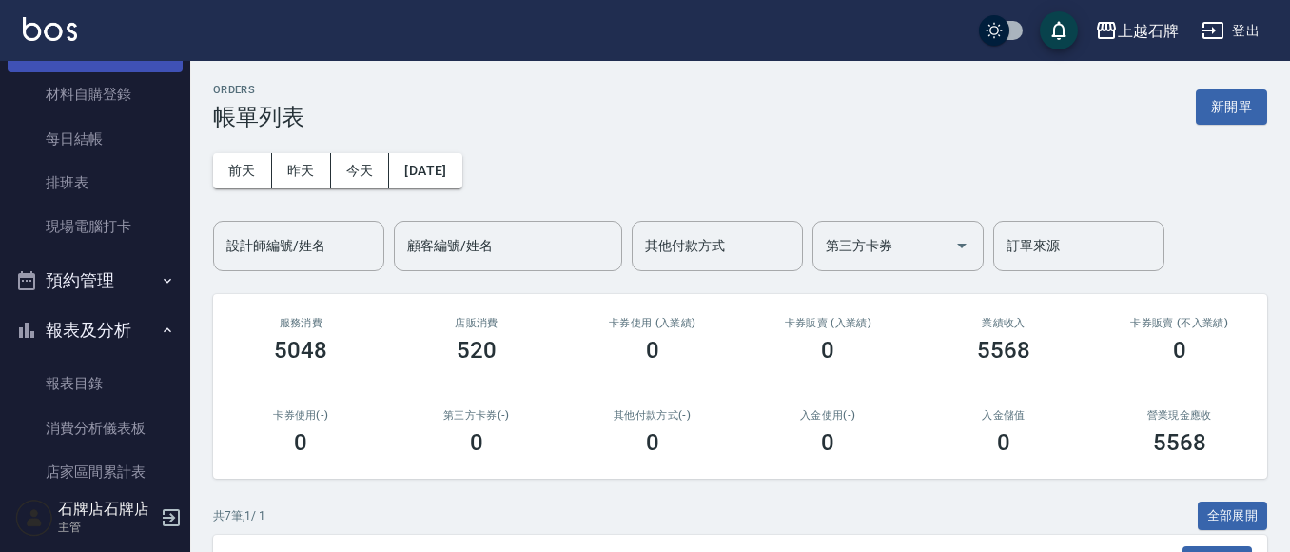
scroll to position [0, 0]
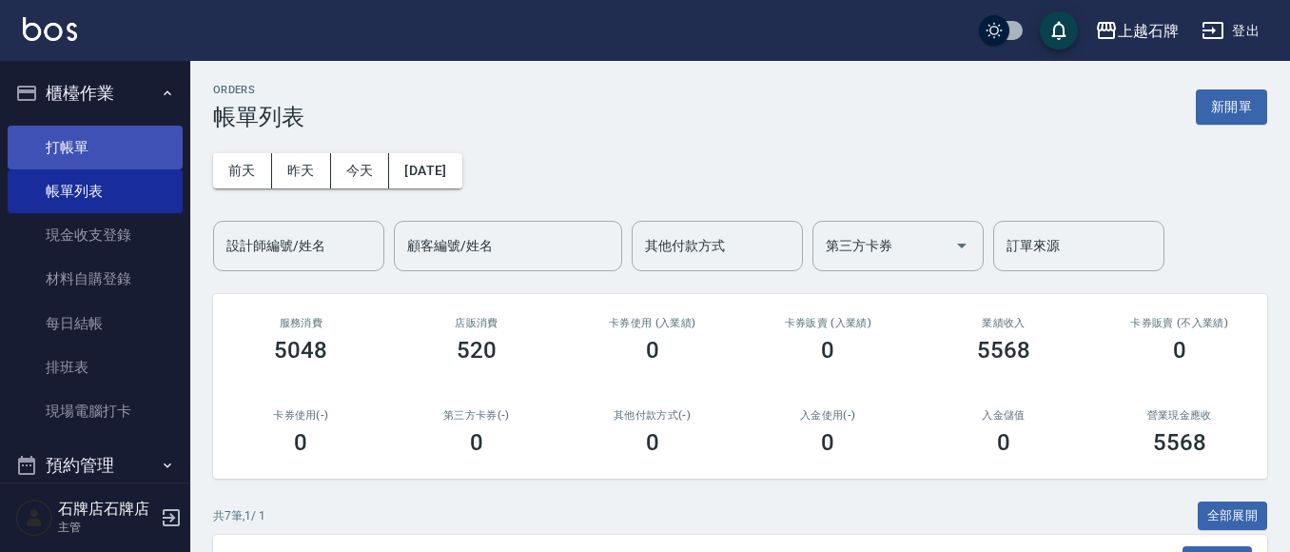
click at [107, 148] on link "打帳單" at bounding box center [95, 148] width 175 height 44
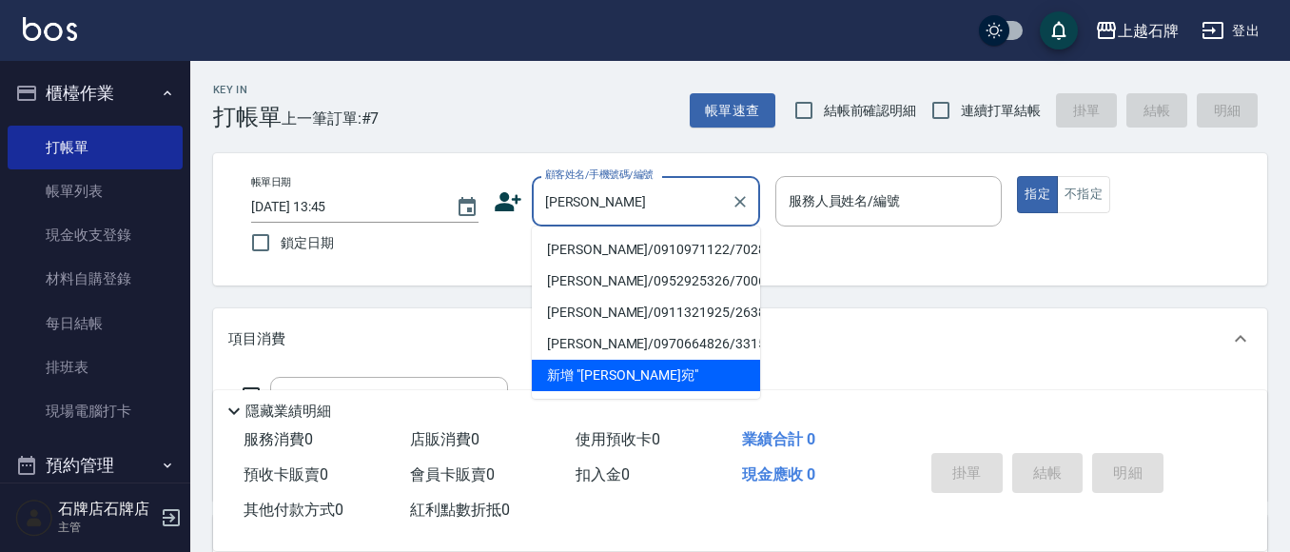
type input "蔡"
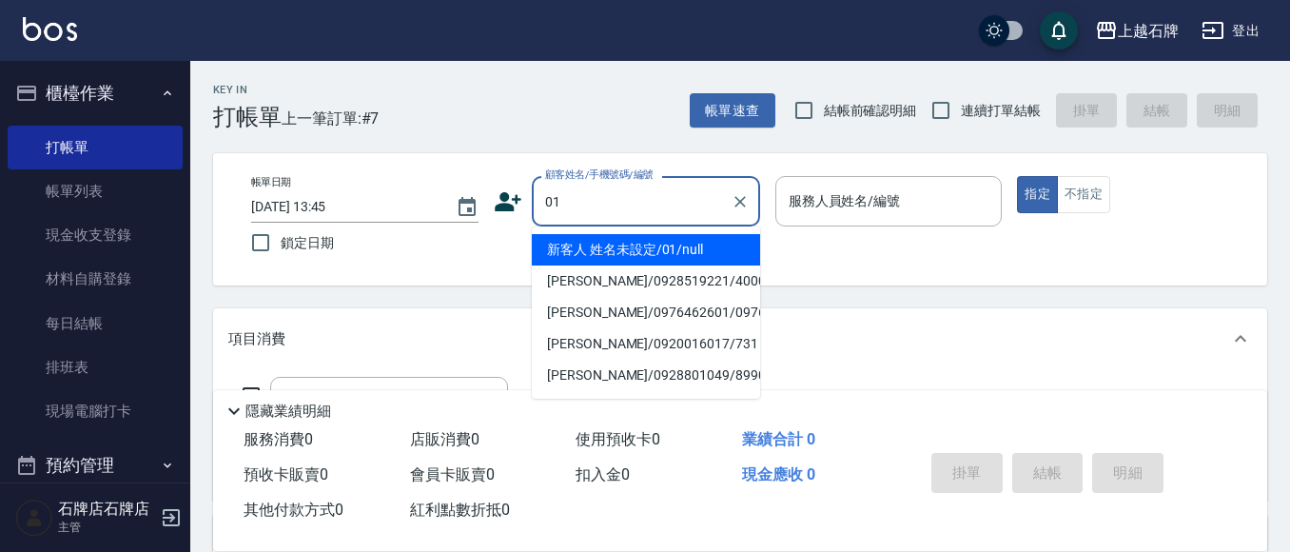
type input "新客人 姓名未設定/01/null"
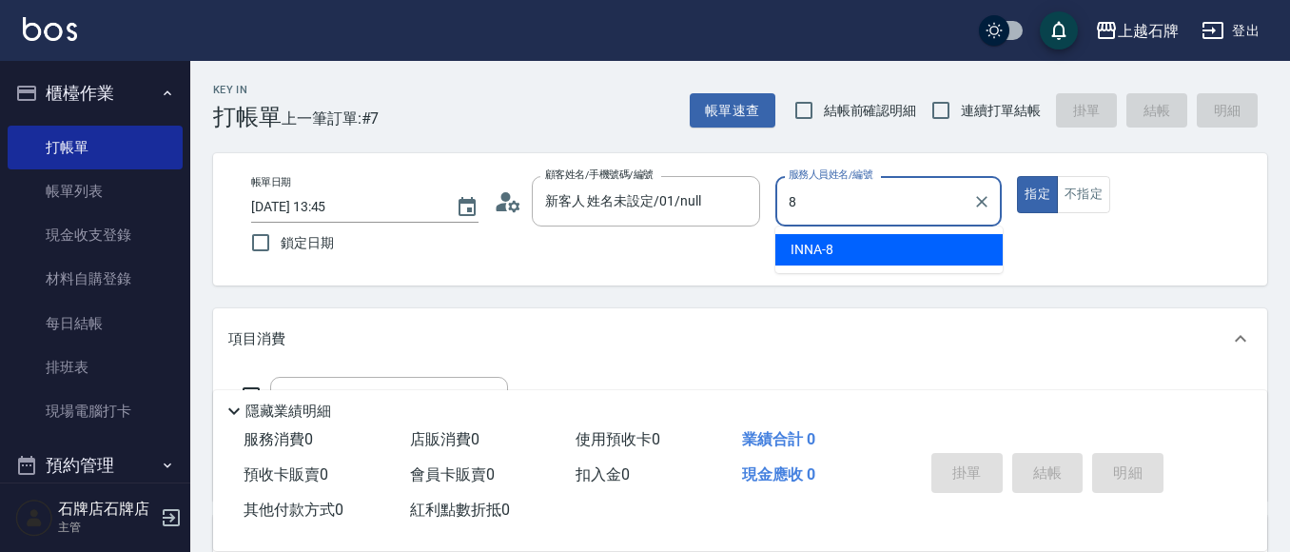
type input "INNA-8"
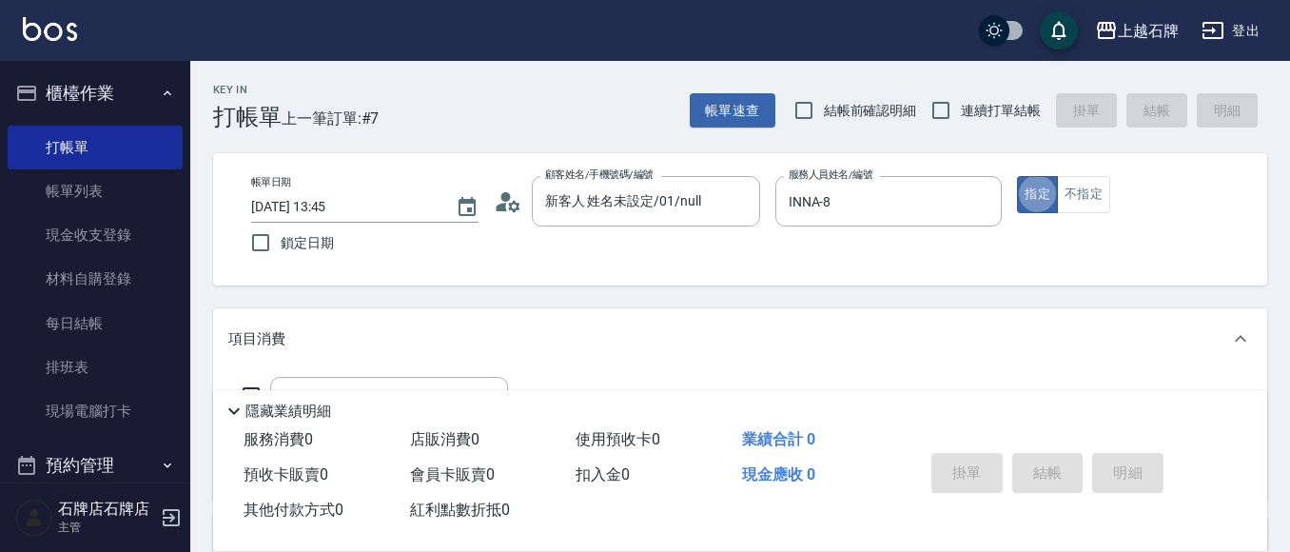
type button "true"
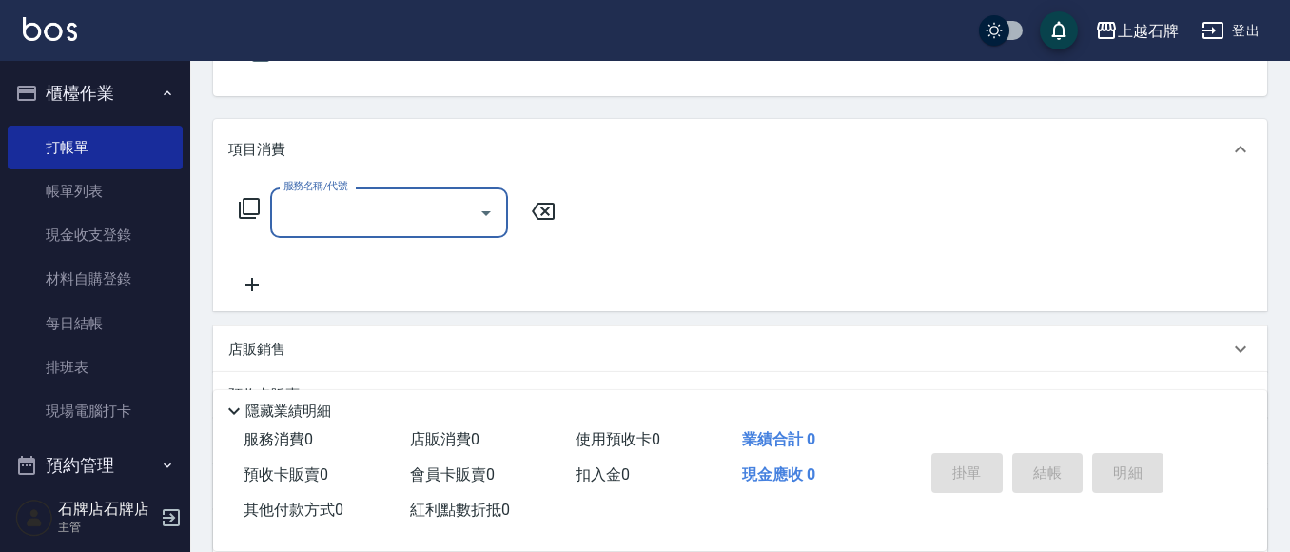
scroll to position [190, 0]
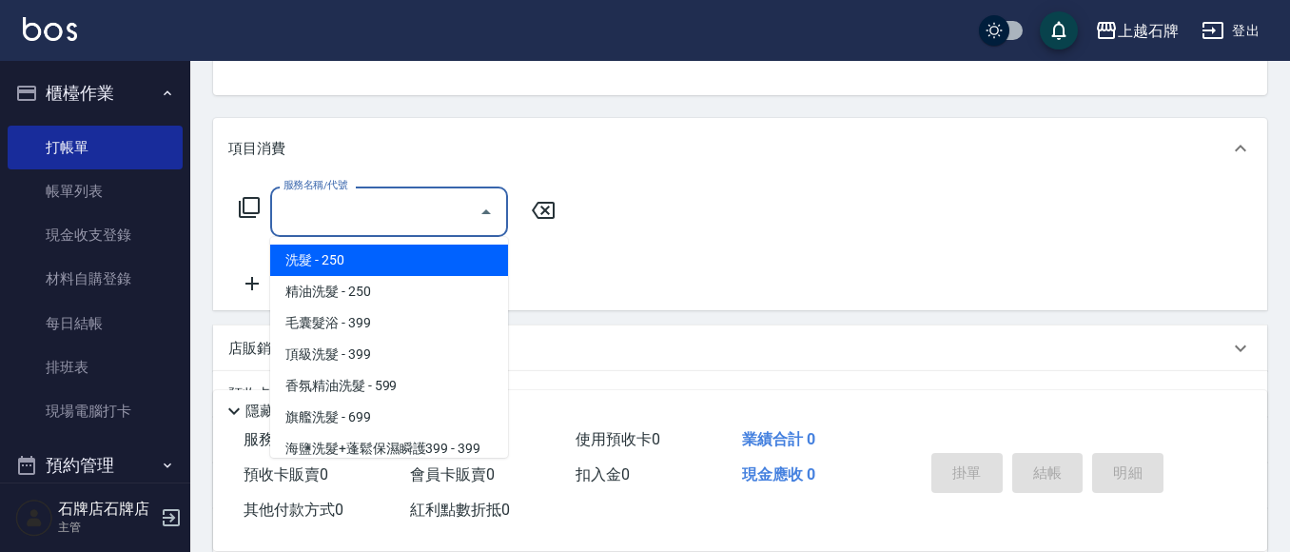
click at [436, 220] on input "服務名稱/代號" at bounding box center [375, 211] width 192 height 33
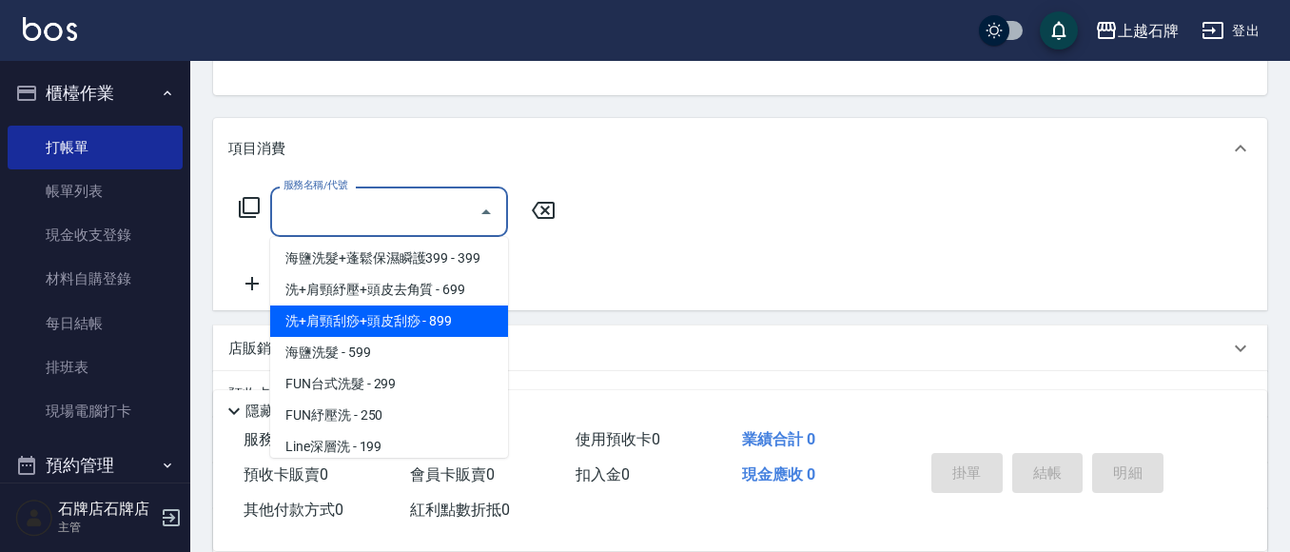
click at [429, 316] on span "洗+肩頸刮痧+頭皮刮痧 - 899" at bounding box center [389, 320] width 238 height 31
type input "洗+肩頸刮痧+頭皮刮痧(109)"
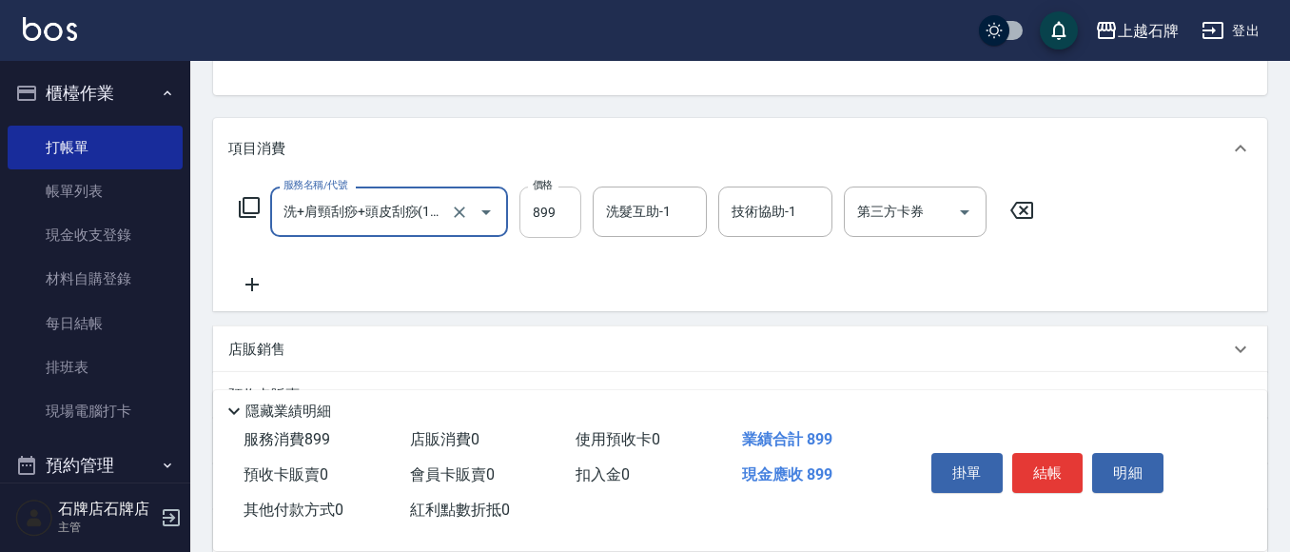
click at [537, 200] on input "899" at bounding box center [550, 211] width 62 height 51
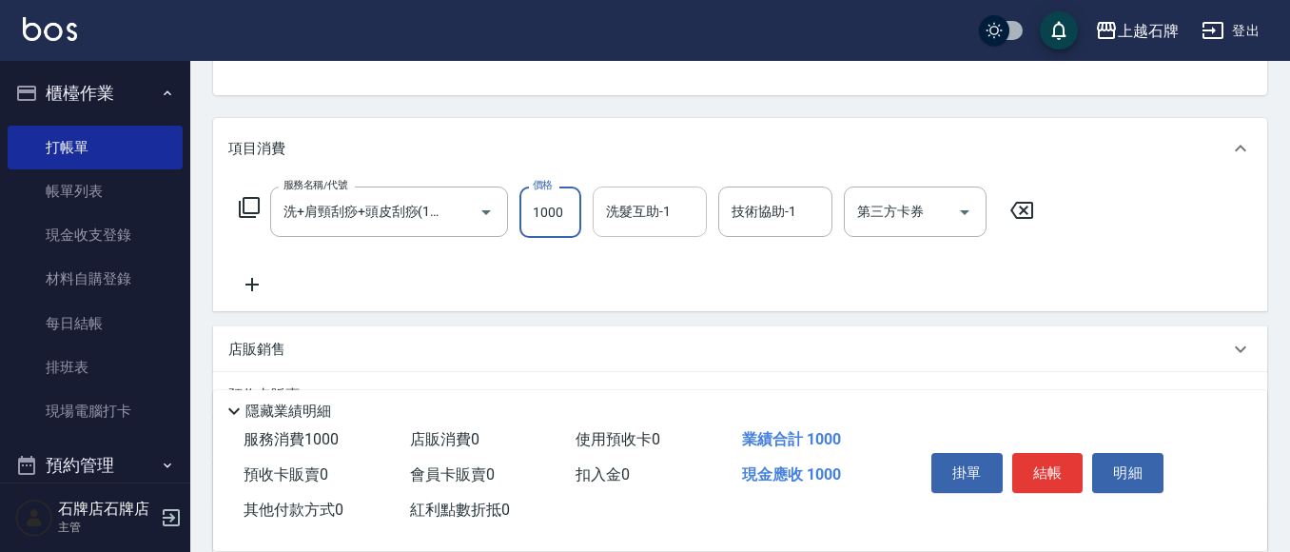
type input "1000"
click at [657, 213] on input "洗髮互助-1" at bounding box center [649, 211] width 97 height 33
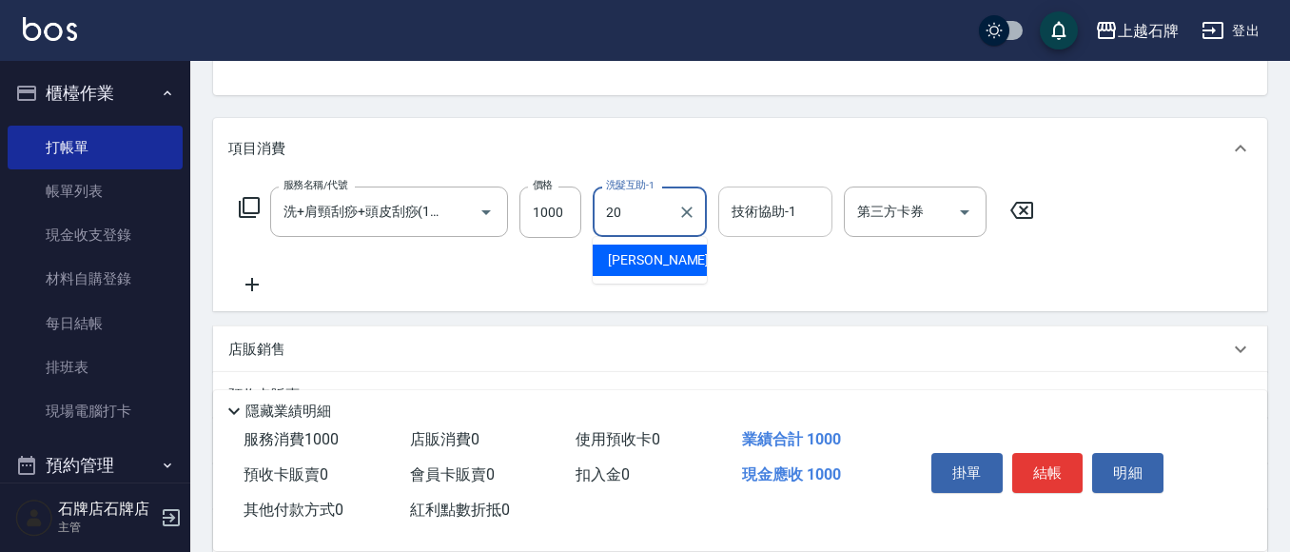
type input "[PERSON_NAME]-20"
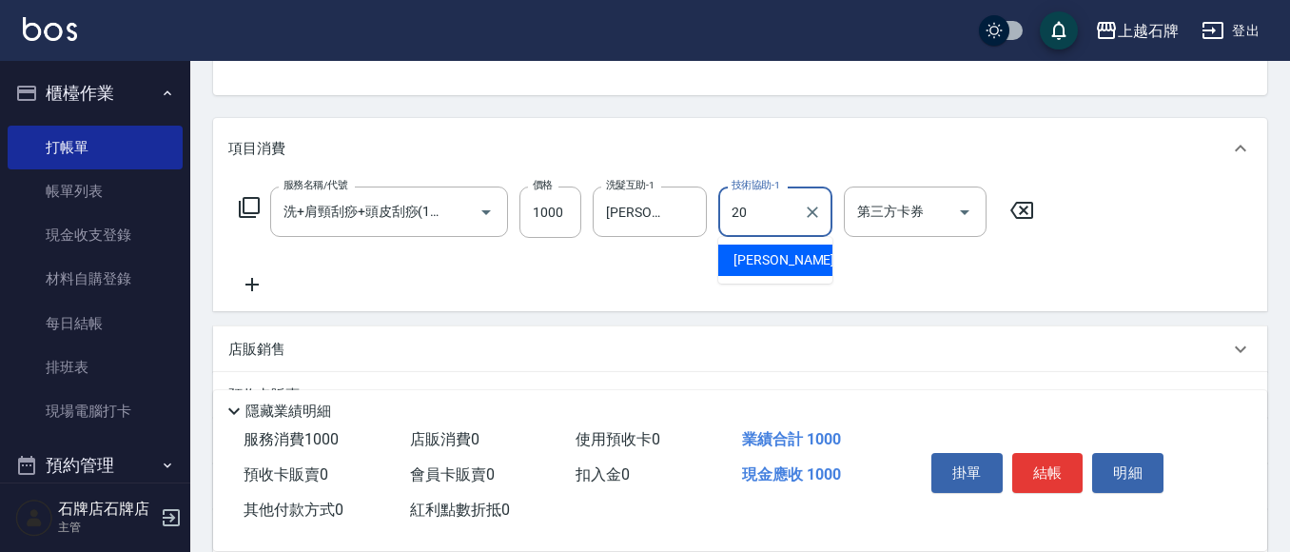
type input "[PERSON_NAME]-20"
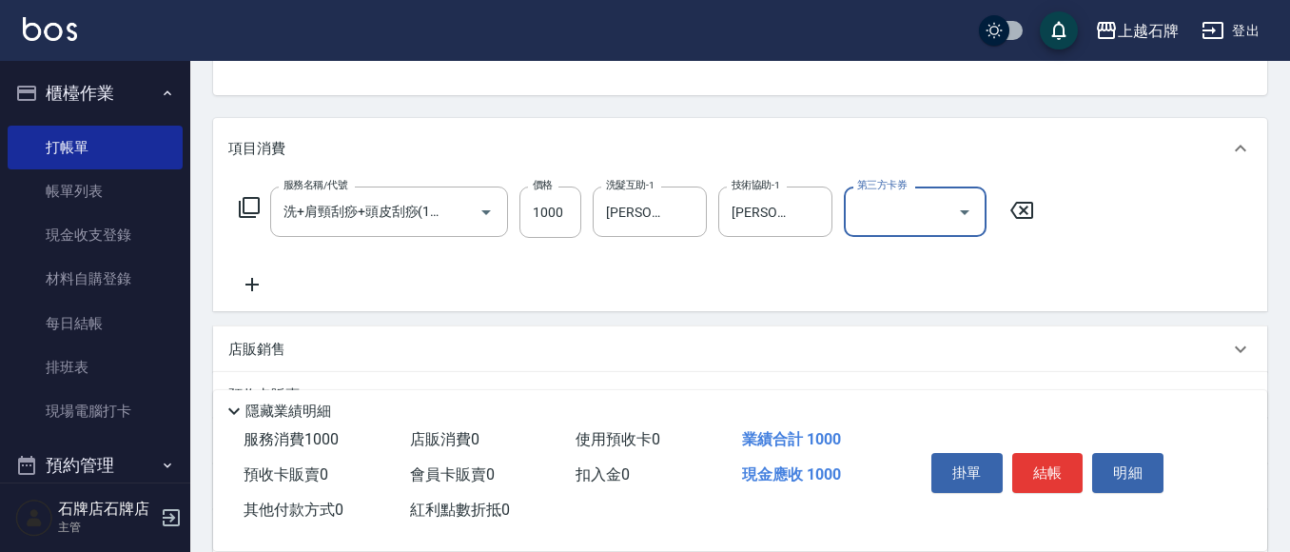
click at [249, 278] on icon at bounding box center [252, 284] width 48 height 23
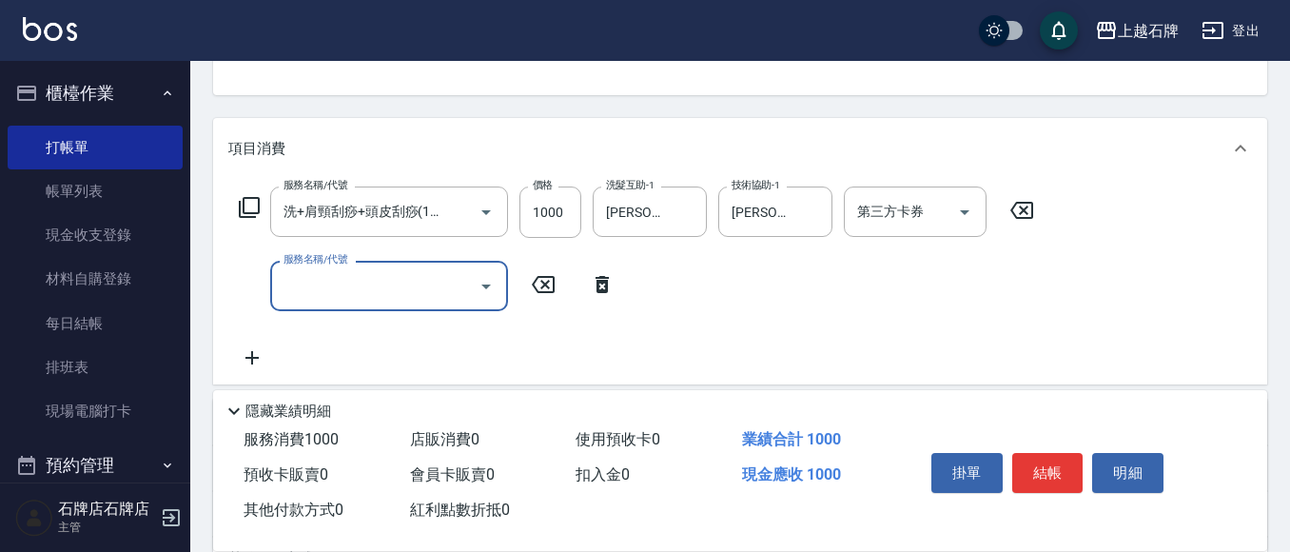
scroll to position [0, 0]
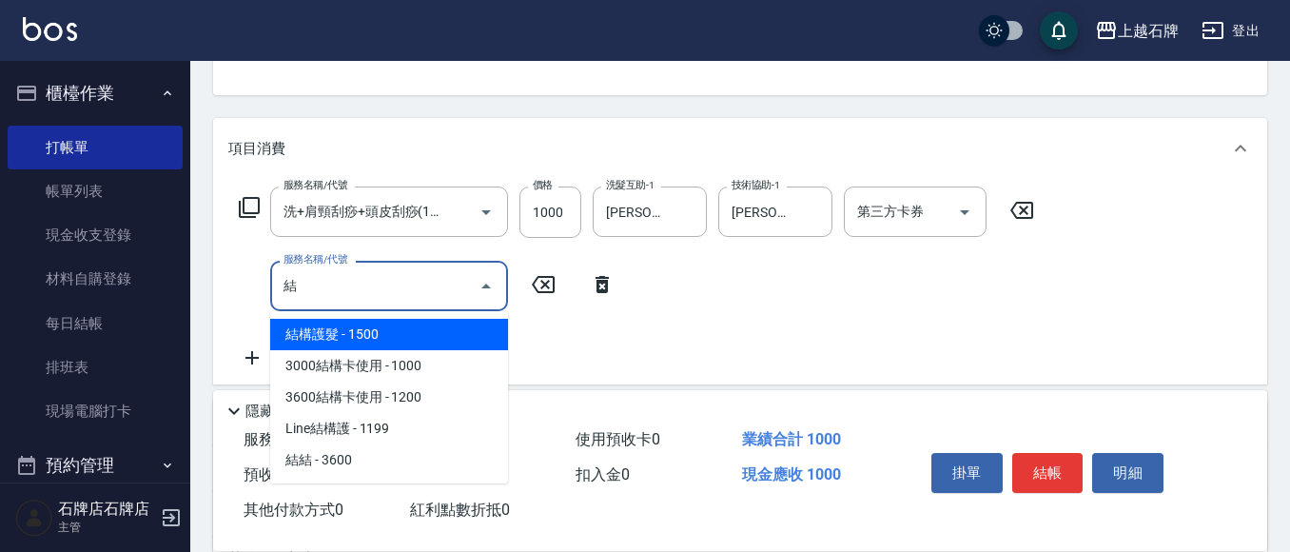
click at [366, 323] on span "結構護髮 - 1500" at bounding box center [389, 334] width 238 height 31
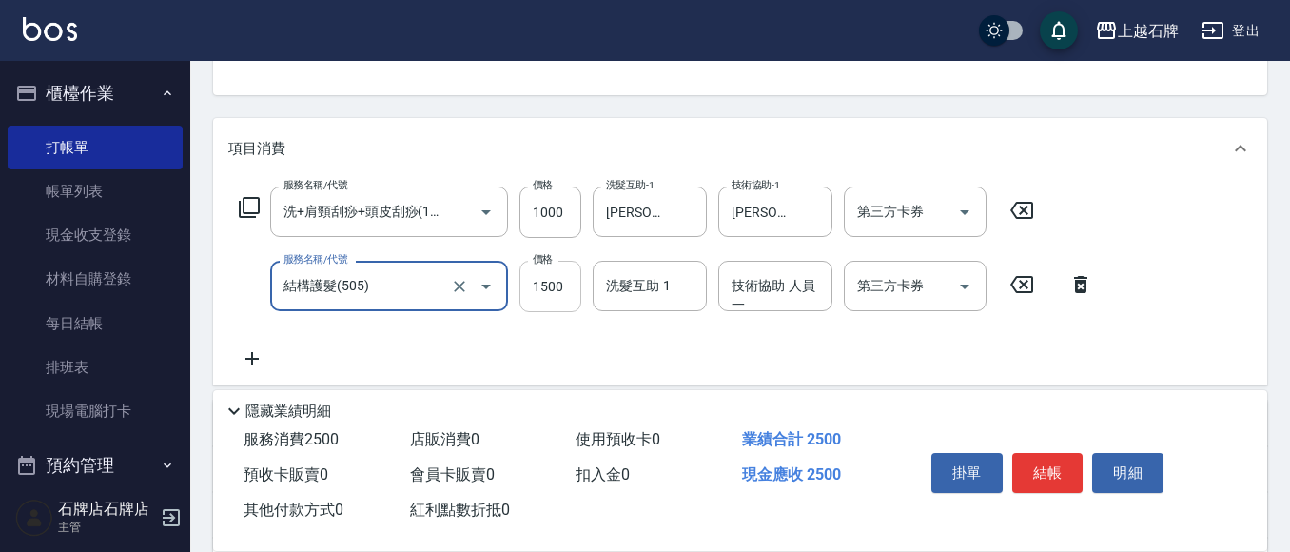
type input "結構護髮(505)"
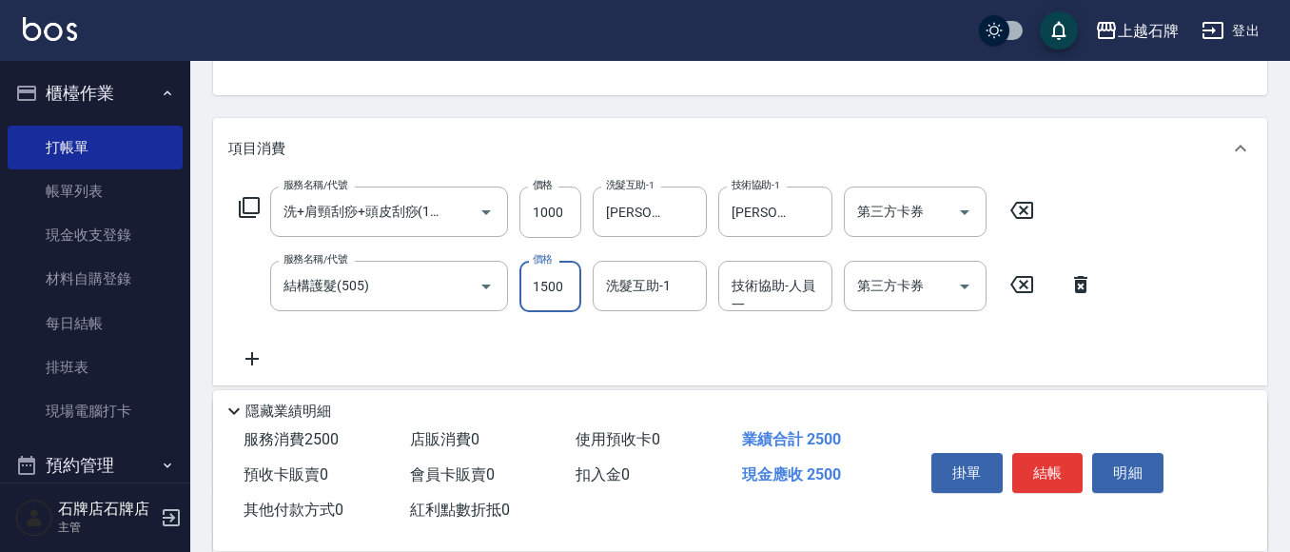
click at [557, 287] on input "1500" at bounding box center [550, 286] width 62 height 51
type input "800"
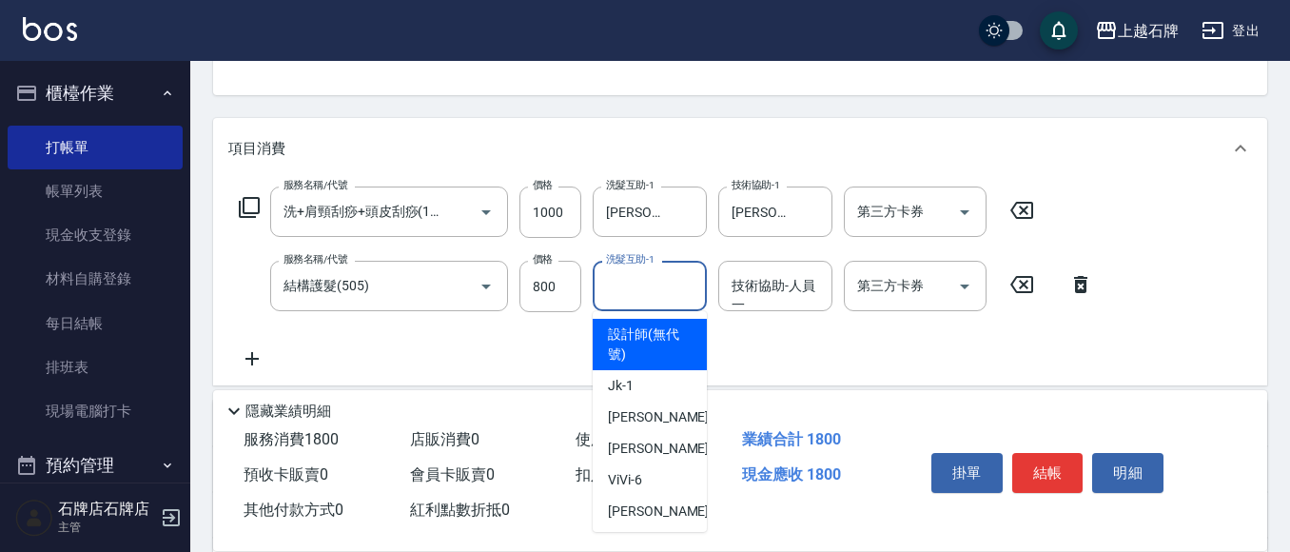
drag, startPoint x: 616, startPoint y: 298, endPoint x: 619, endPoint y: 280, distance: 18.3
click at [616, 297] on input "洗髮互助-1" at bounding box center [649, 285] width 97 height 33
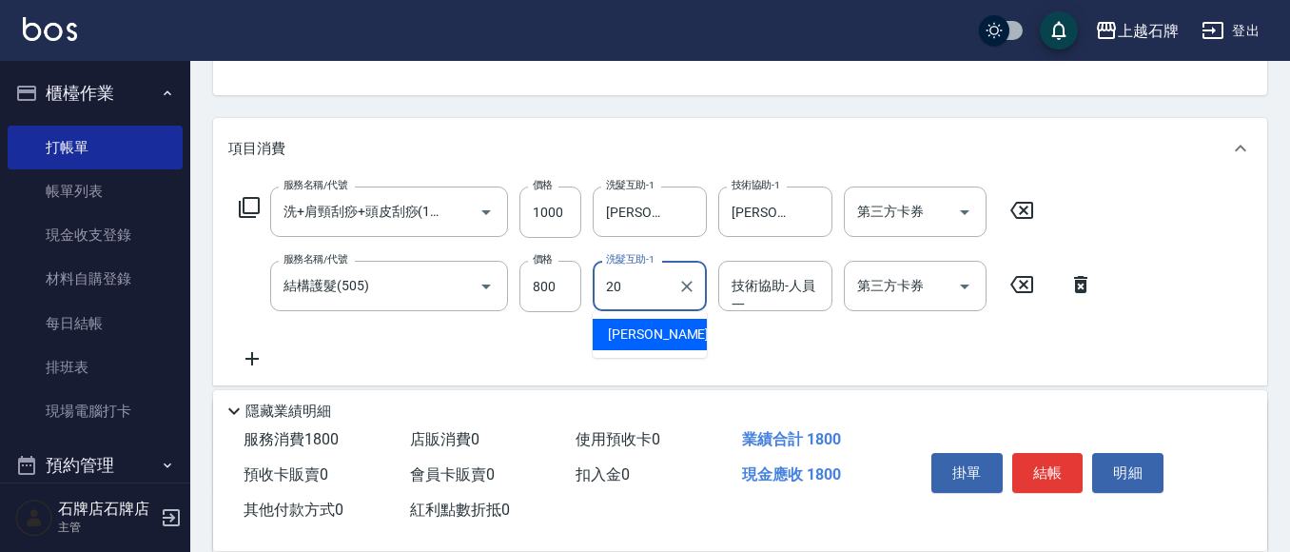
type input "[PERSON_NAME]-20"
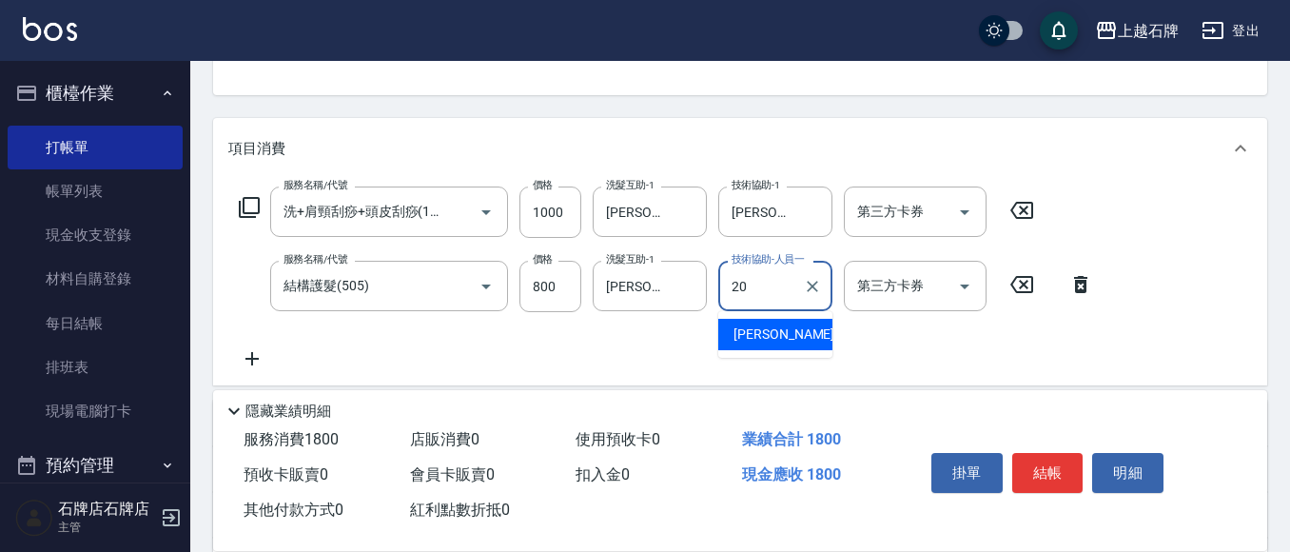
type input "[PERSON_NAME]-20"
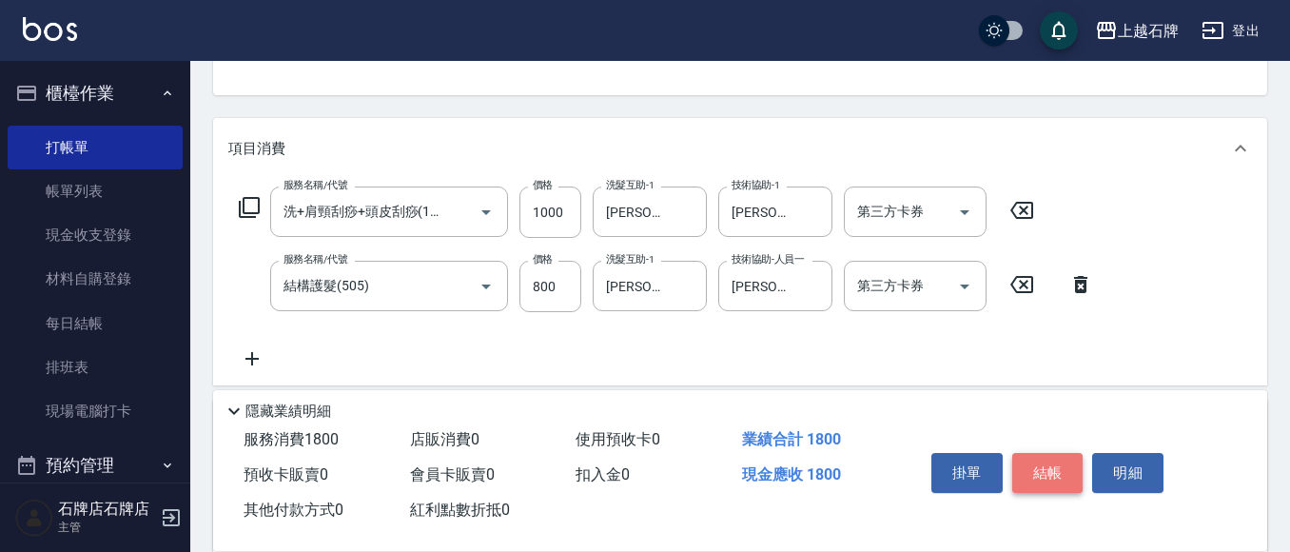
click at [1067, 456] on button "結帳" at bounding box center [1047, 473] width 71 height 40
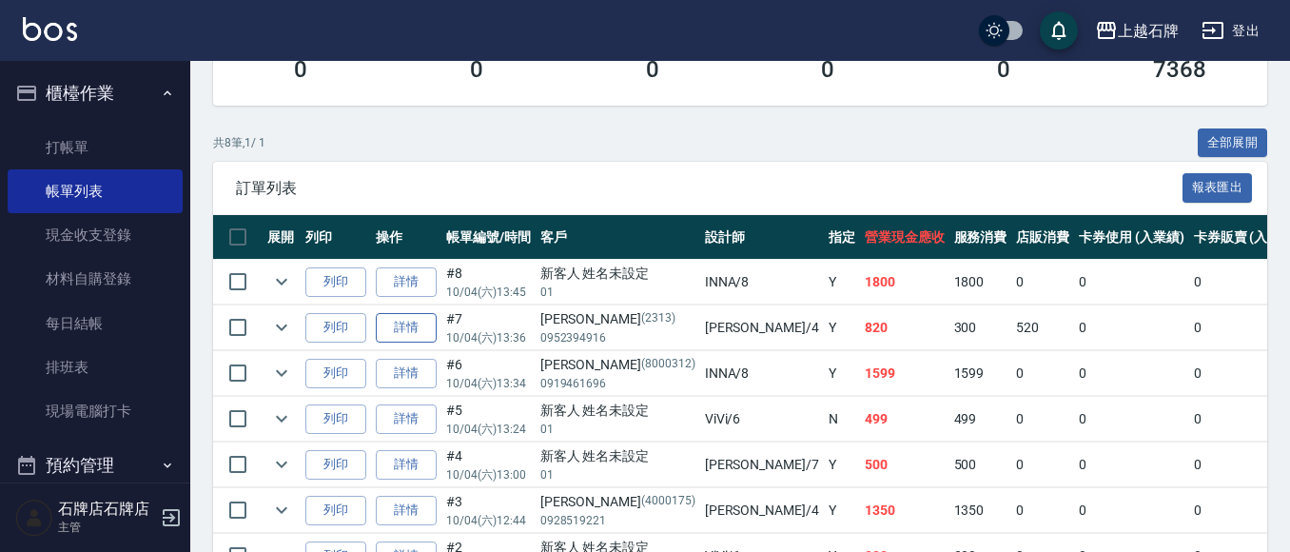
scroll to position [380, 0]
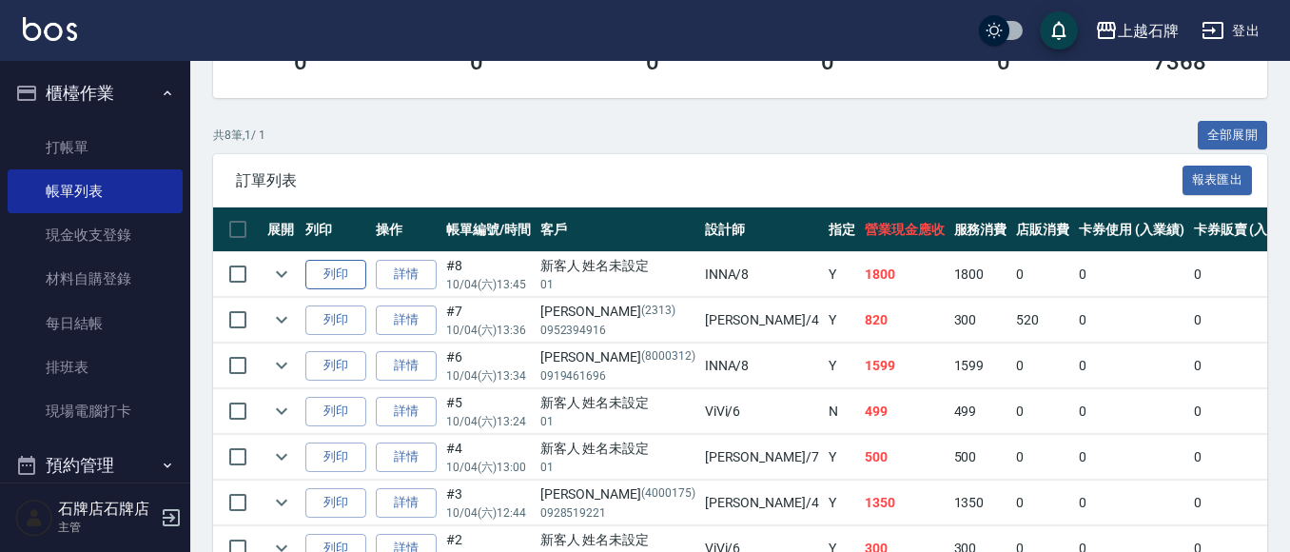
click at [352, 275] on button "列印" at bounding box center [335, 274] width 61 height 29
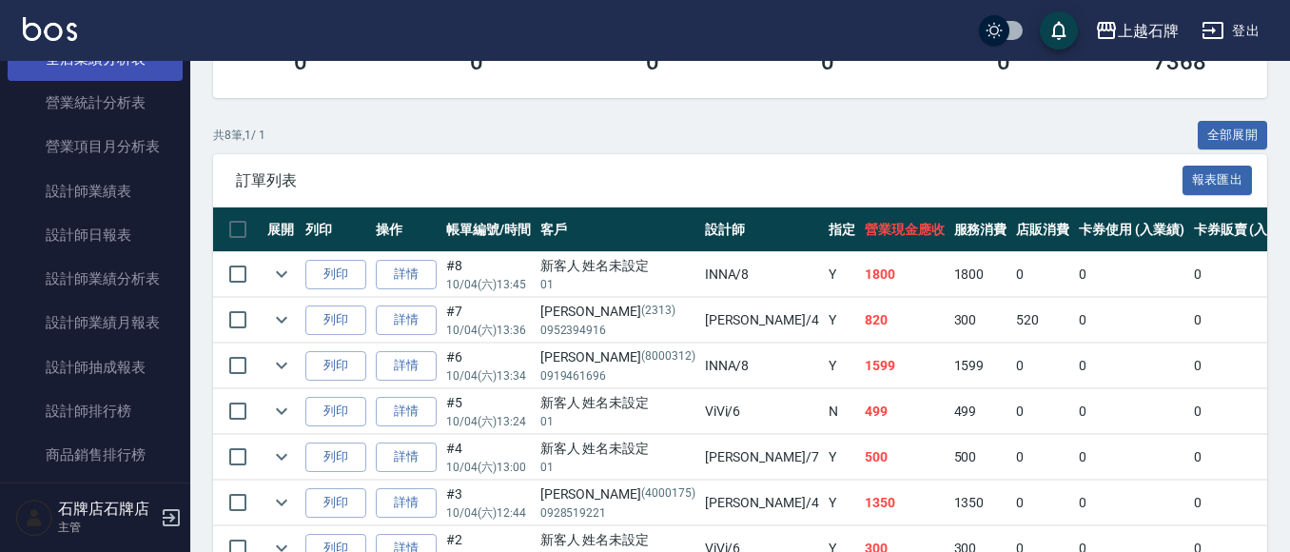
scroll to position [951, 0]
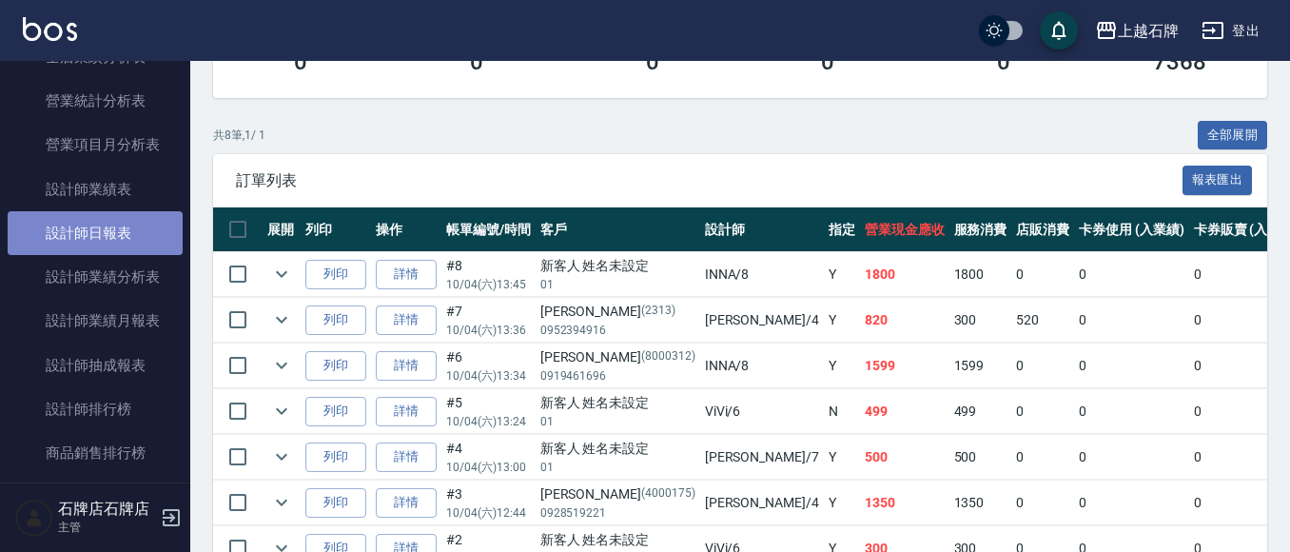
click at [110, 238] on link "設計師日報表" at bounding box center [95, 233] width 175 height 44
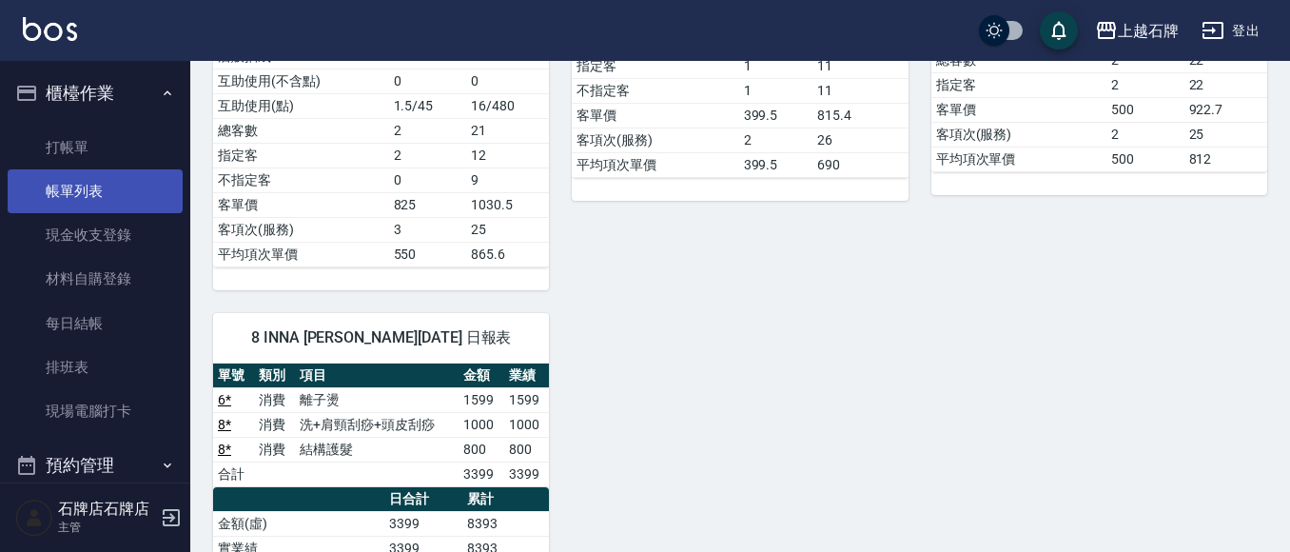
scroll to position [571, 0]
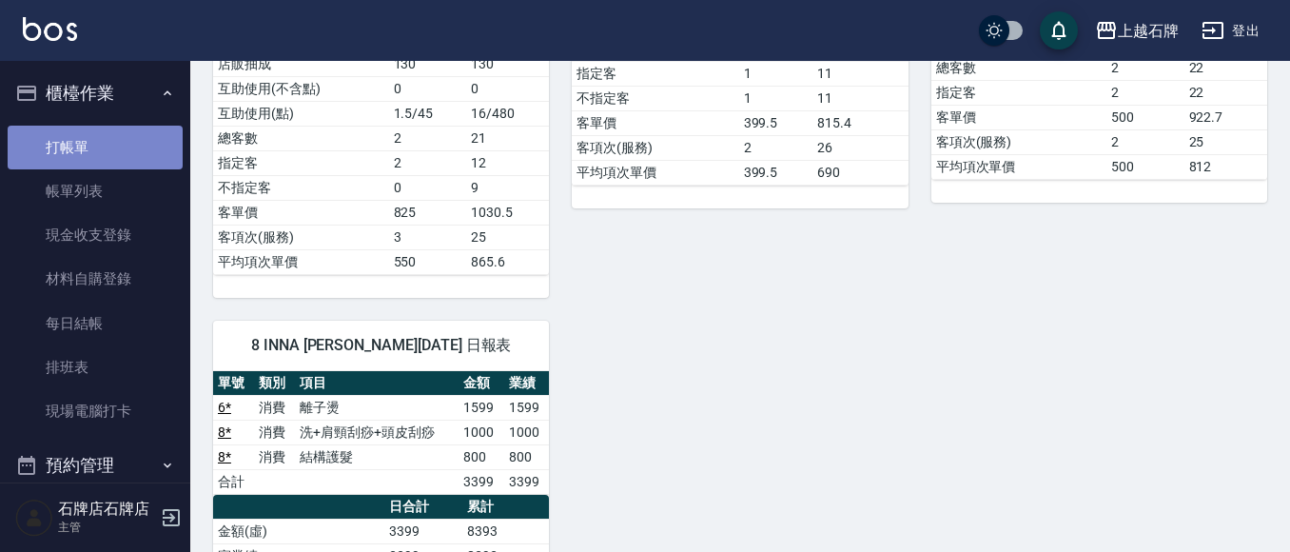
click at [148, 135] on link "打帳單" at bounding box center [95, 148] width 175 height 44
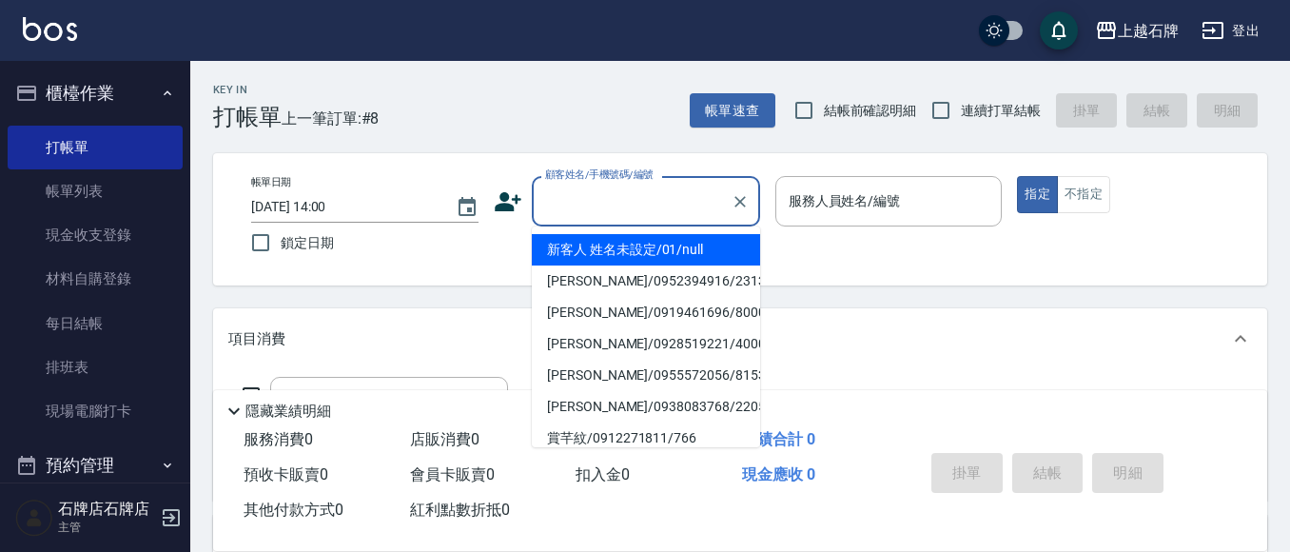
click at [644, 195] on input "顧客姓名/手機號碼/編號" at bounding box center [631, 200] width 183 height 33
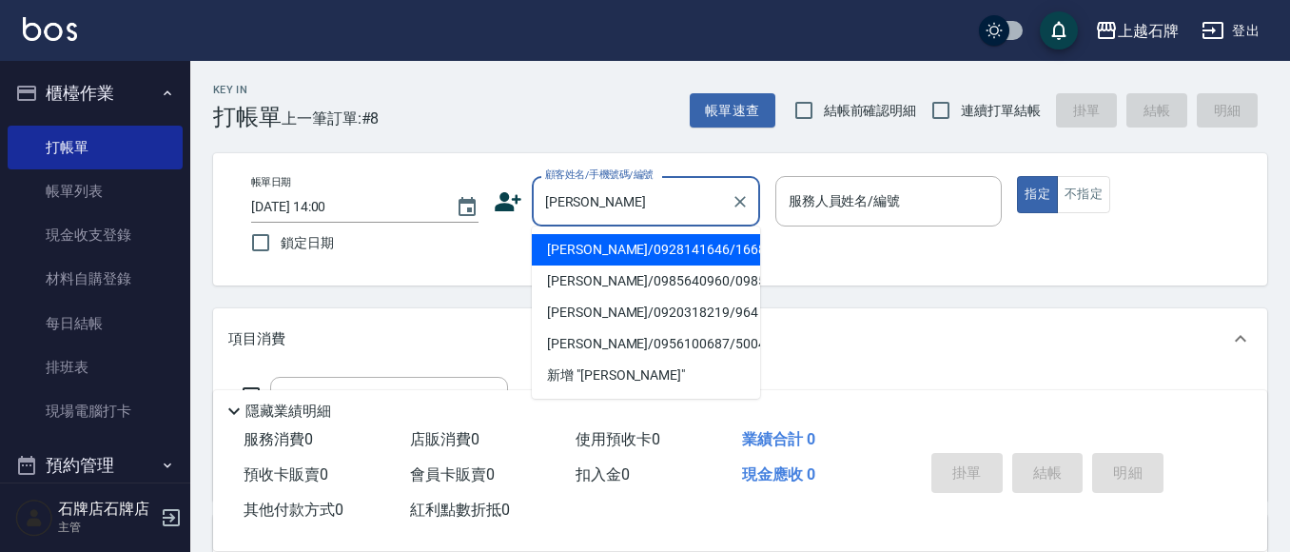
click at [673, 246] on li "[PERSON_NAME]/0928141646/1668" at bounding box center [646, 249] width 228 height 31
type input "[PERSON_NAME]/0928141646/1668"
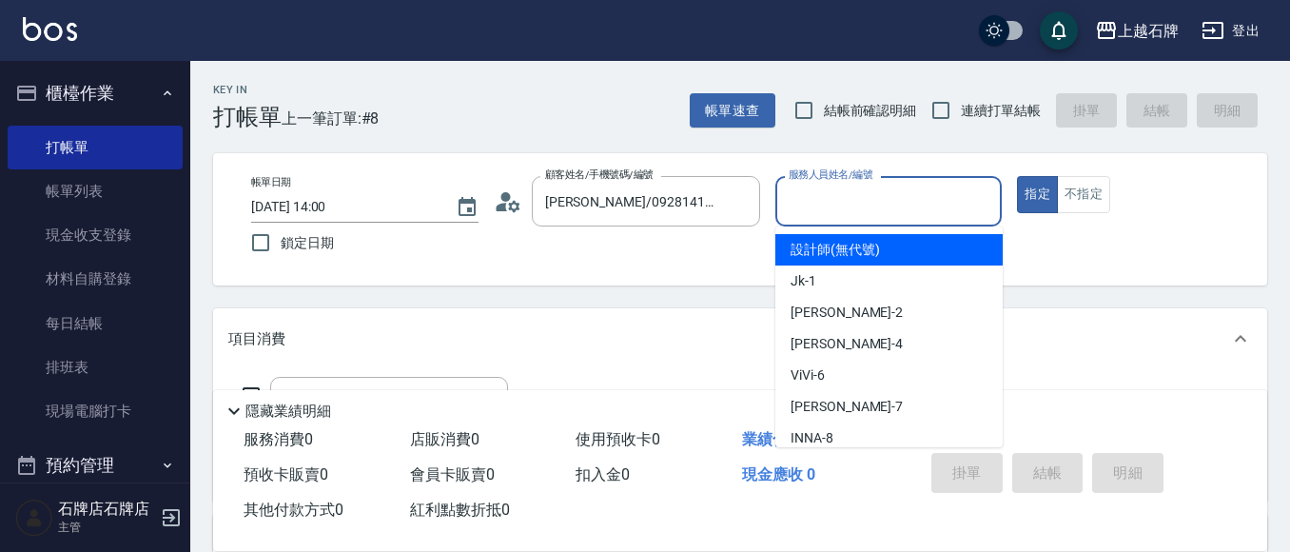
click at [893, 192] on input "服務人員姓名/編號" at bounding box center [889, 200] width 210 height 33
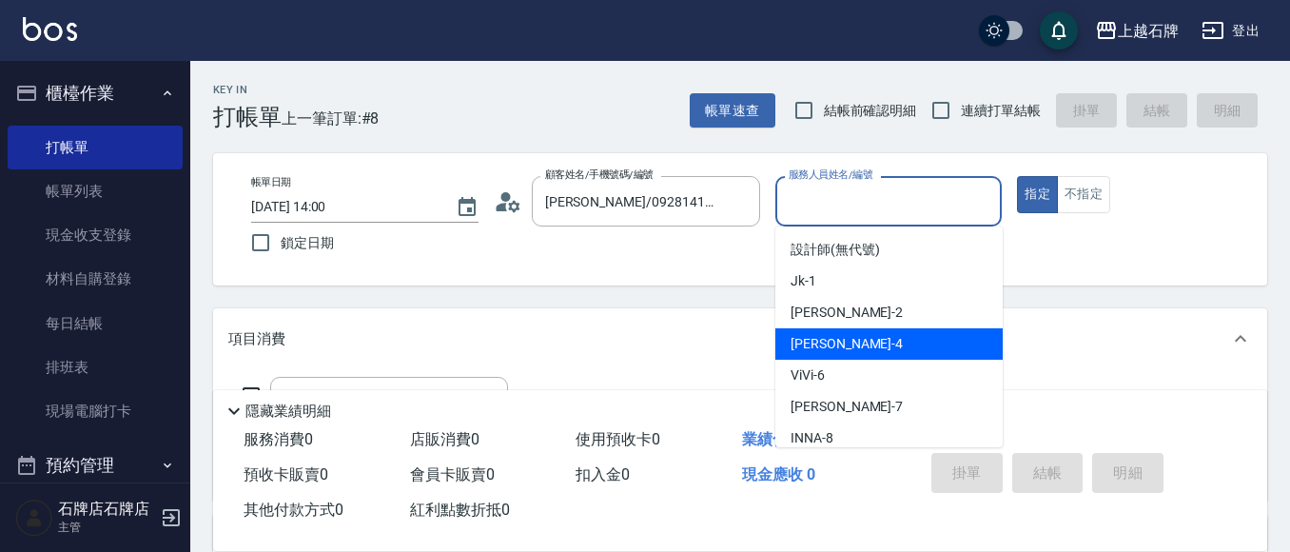
drag, startPoint x: 884, startPoint y: 336, endPoint x: 651, endPoint y: 351, distance: 233.5
click at [888, 336] on div "[PERSON_NAME] -4" at bounding box center [888, 343] width 227 height 31
type input "[PERSON_NAME]-4"
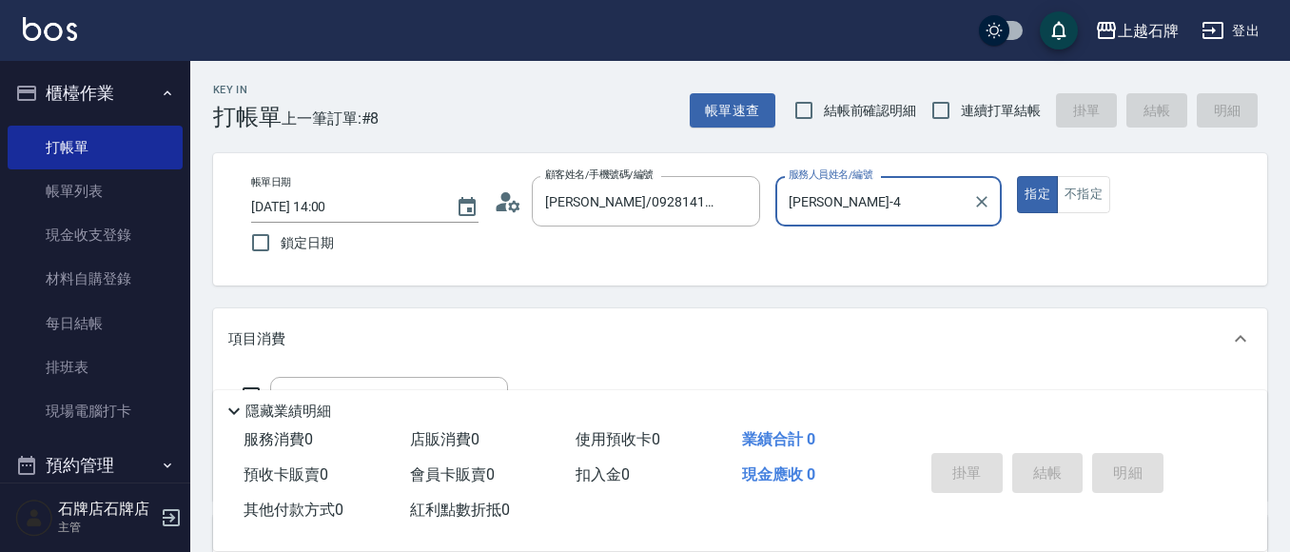
scroll to position [95, 0]
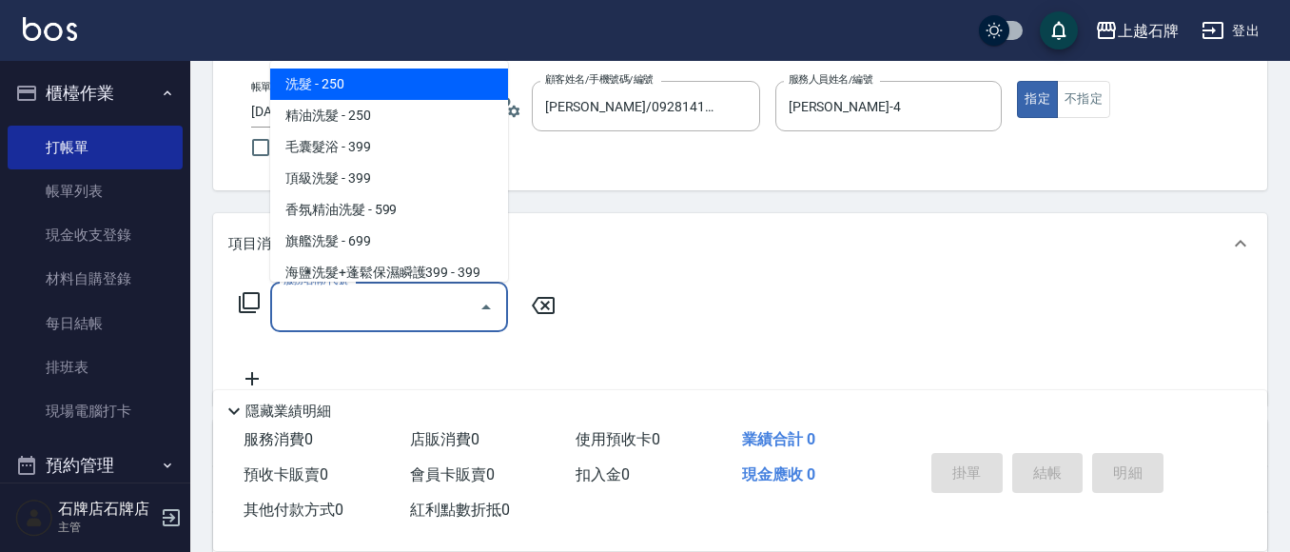
click at [401, 315] on input "服務名稱/代號" at bounding box center [375, 306] width 192 height 33
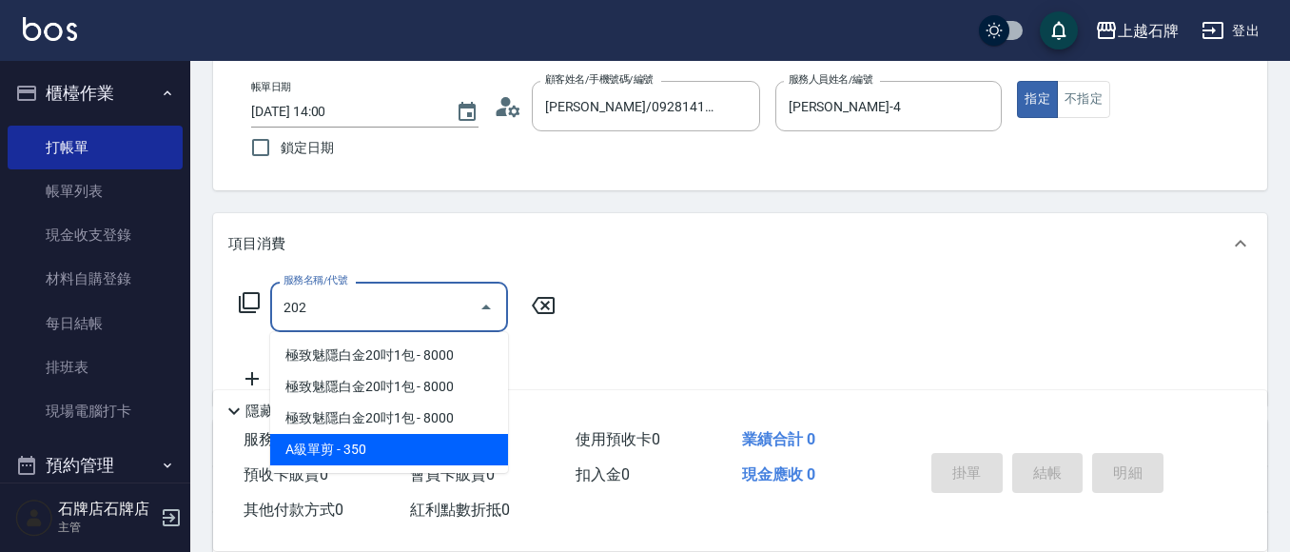
click at [470, 450] on span "A級單剪 - 350" at bounding box center [389, 449] width 238 height 31
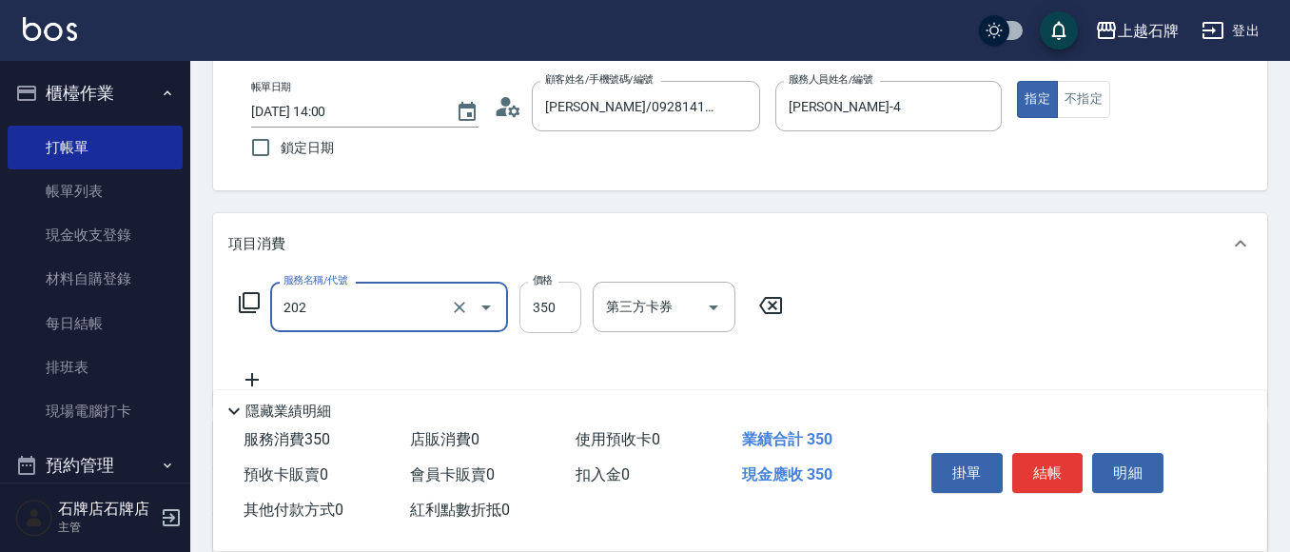
type input "A級單剪(202)"
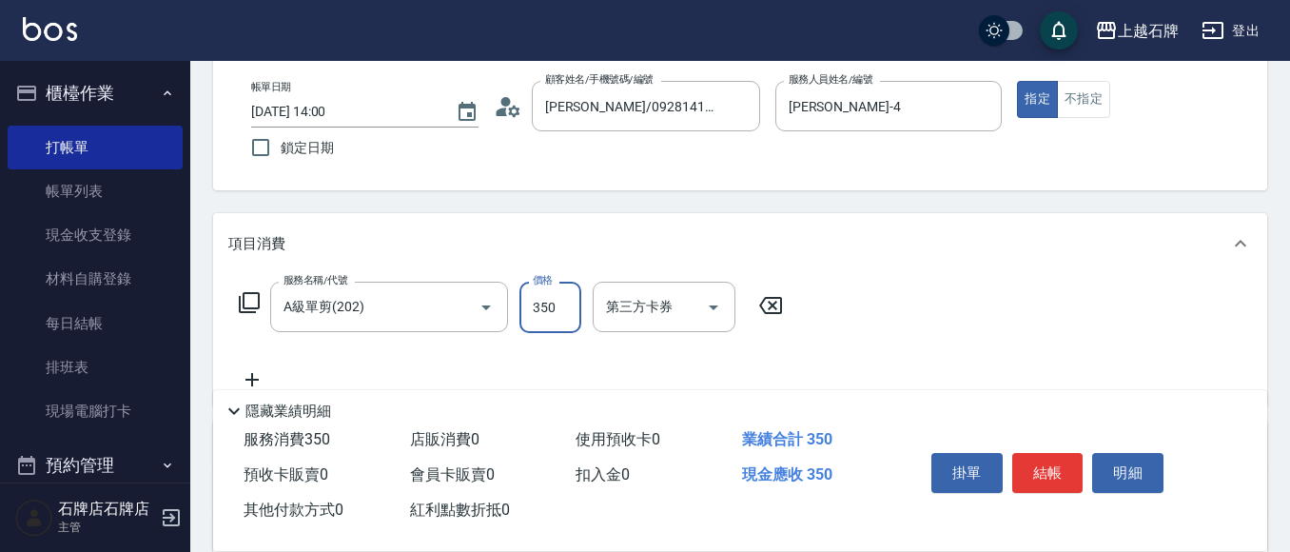
click at [555, 308] on input "350" at bounding box center [550, 306] width 62 height 51
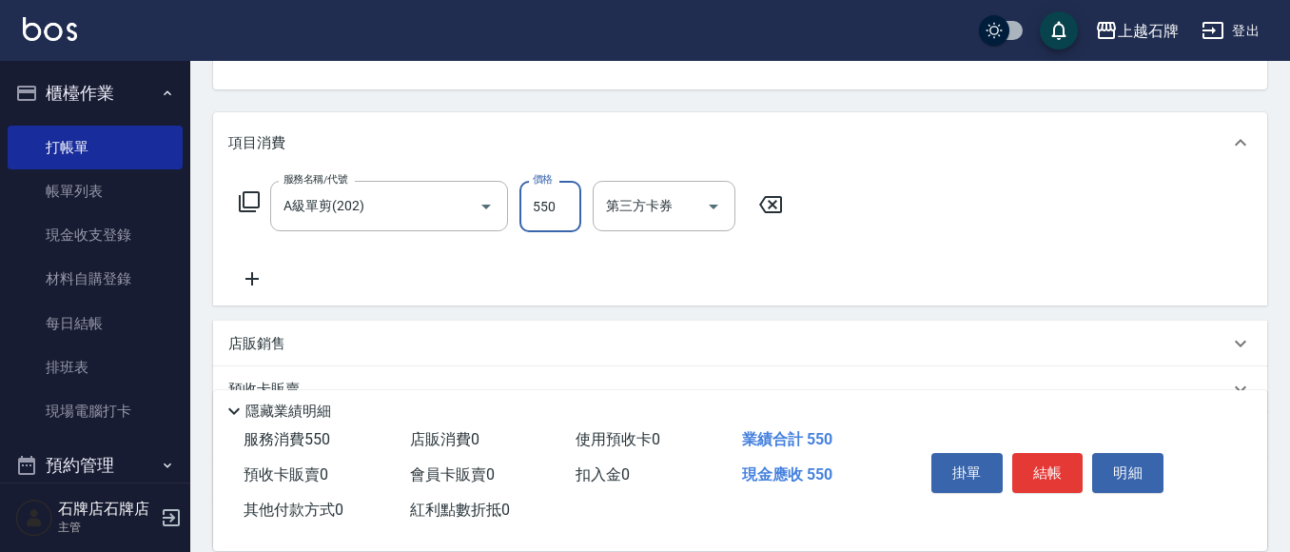
scroll to position [285, 0]
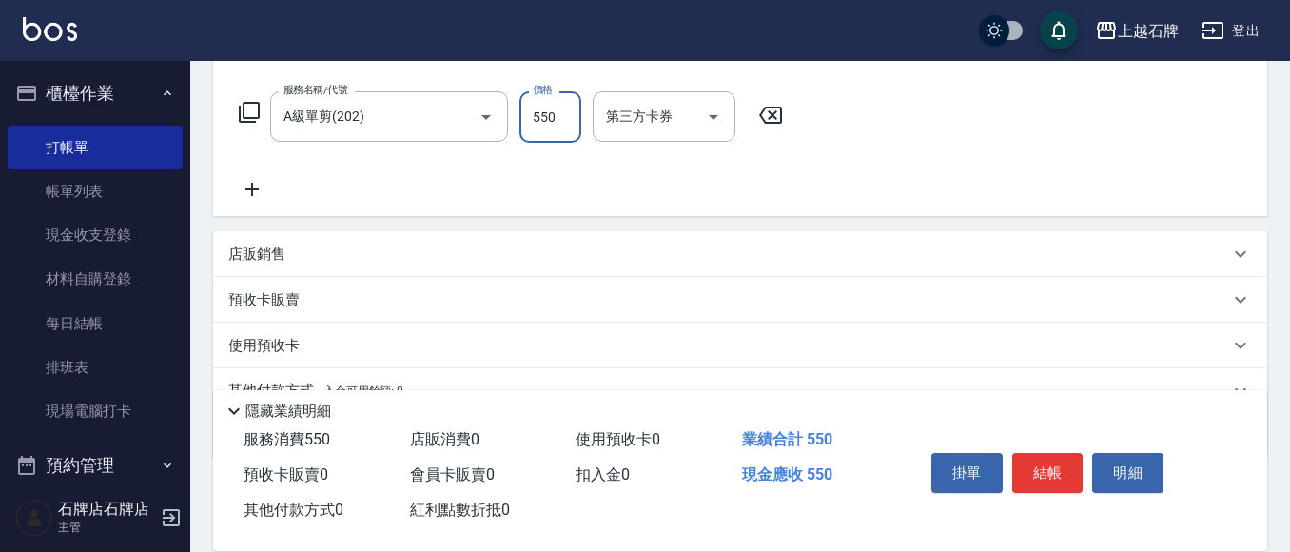
type input "550"
click at [278, 259] on p "店販銷售" at bounding box center [256, 254] width 57 height 20
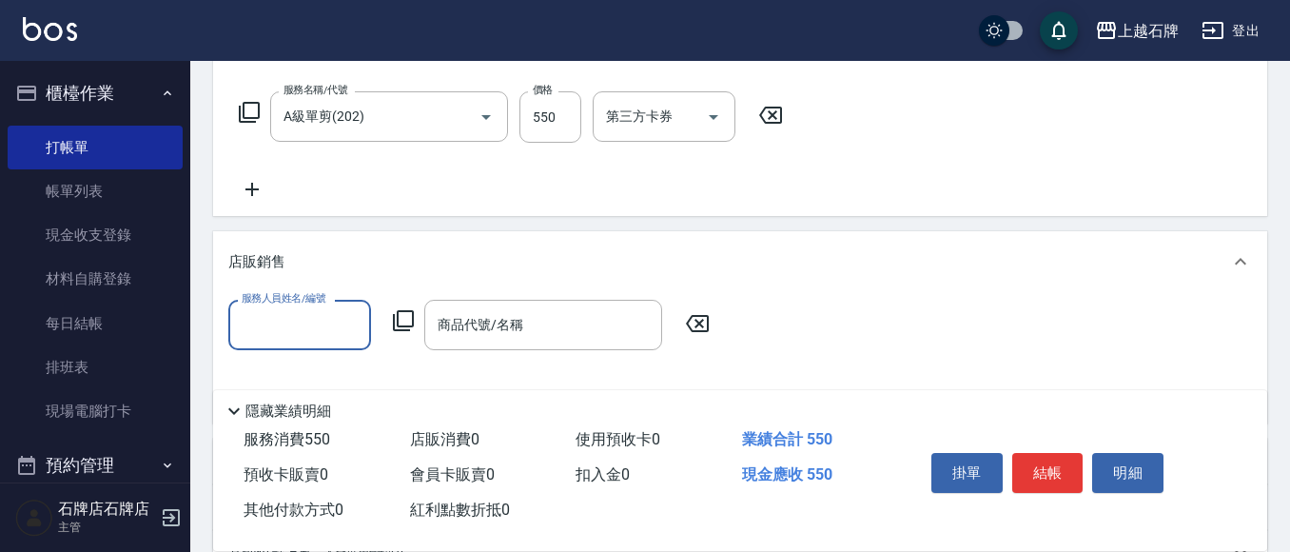
scroll to position [0, 0]
click at [276, 329] on input "服務人員姓名/編號" at bounding box center [300, 324] width 126 height 33
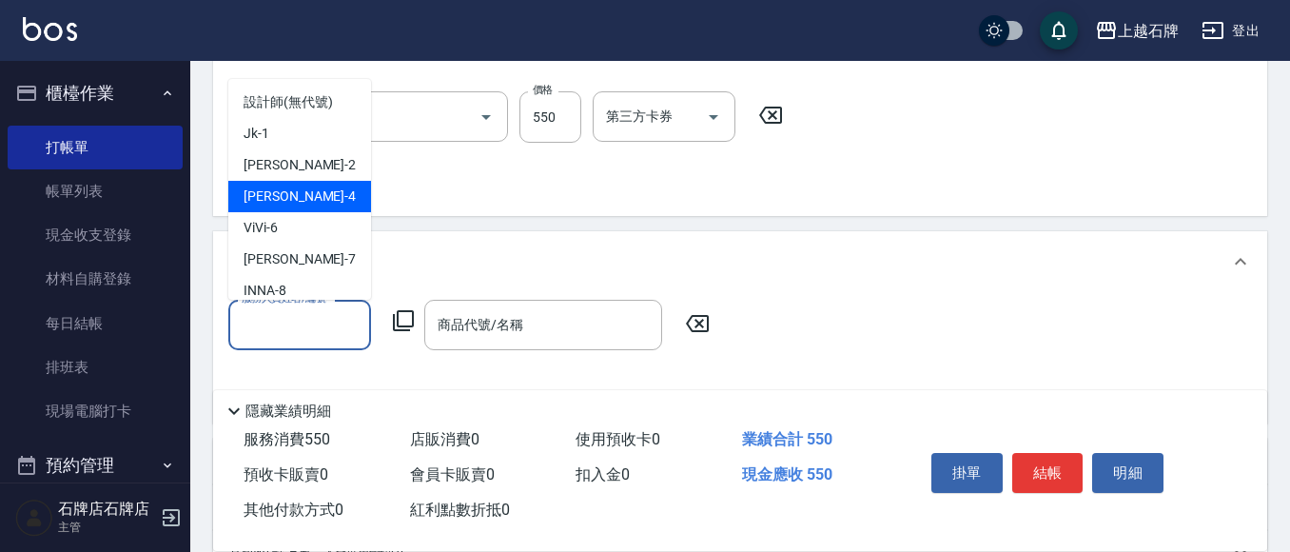
click at [334, 192] on div "[PERSON_NAME] -4" at bounding box center [299, 196] width 143 height 31
type input "[PERSON_NAME]-4"
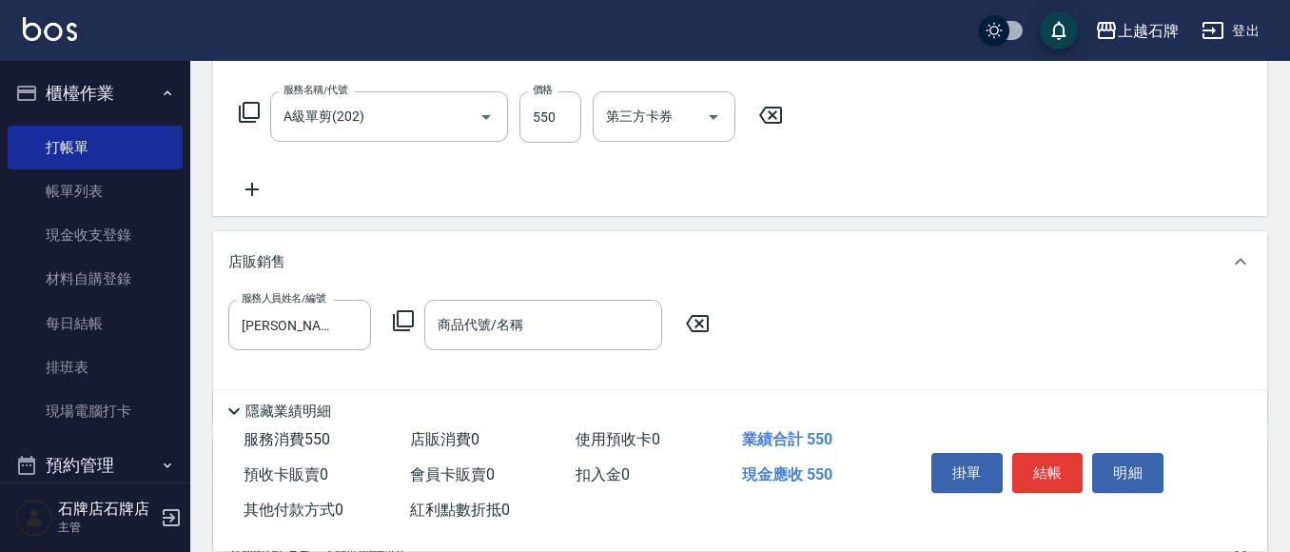
click at [400, 314] on icon at bounding box center [403, 320] width 23 height 23
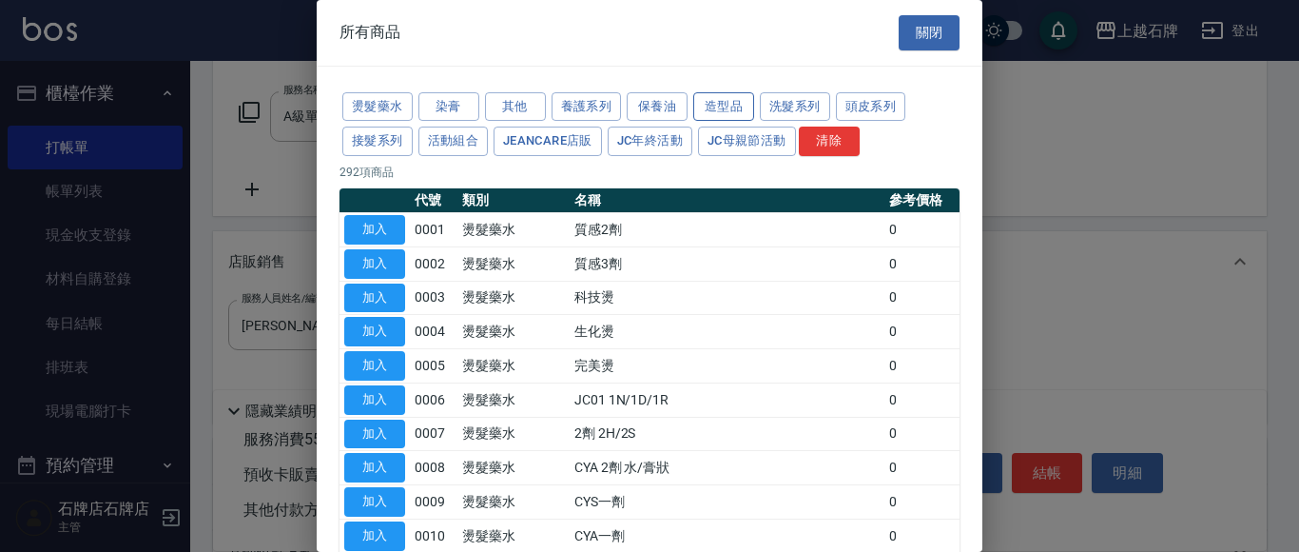
click at [732, 102] on button "造型品" at bounding box center [723, 106] width 61 height 29
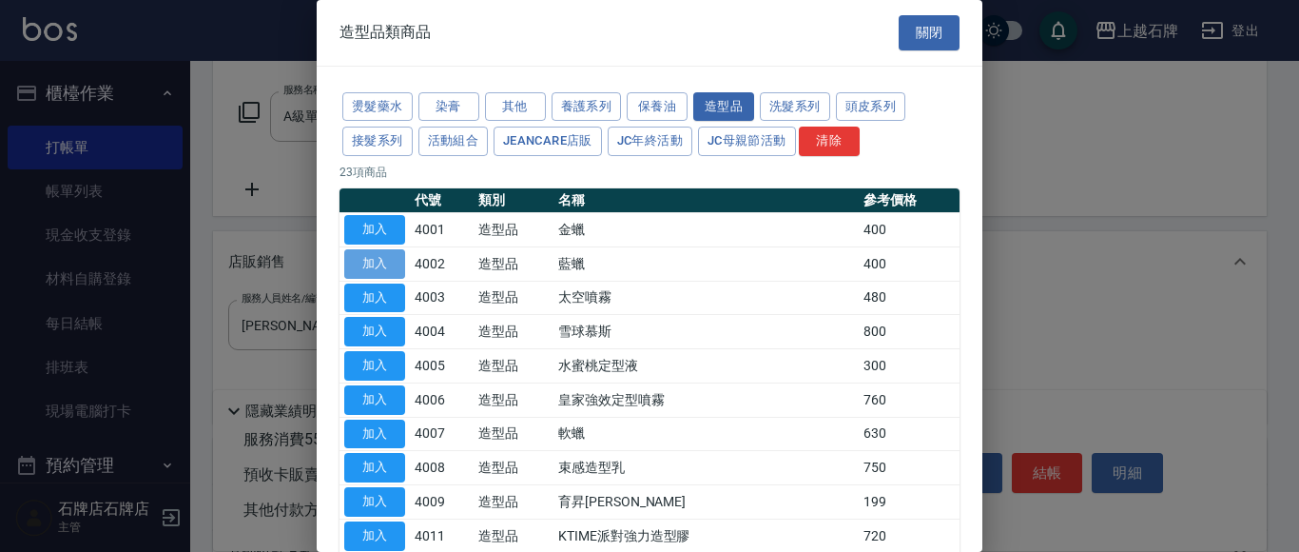
click at [382, 257] on button "加入" at bounding box center [374, 263] width 61 height 29
type input "藍蠟"
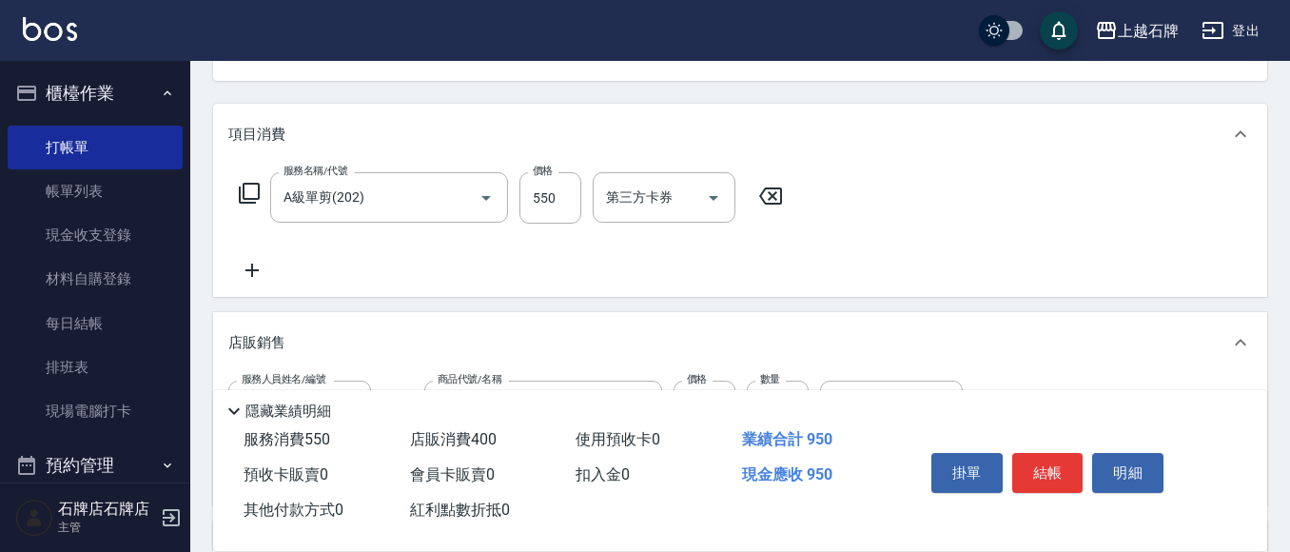
scroll to position [95, 0]
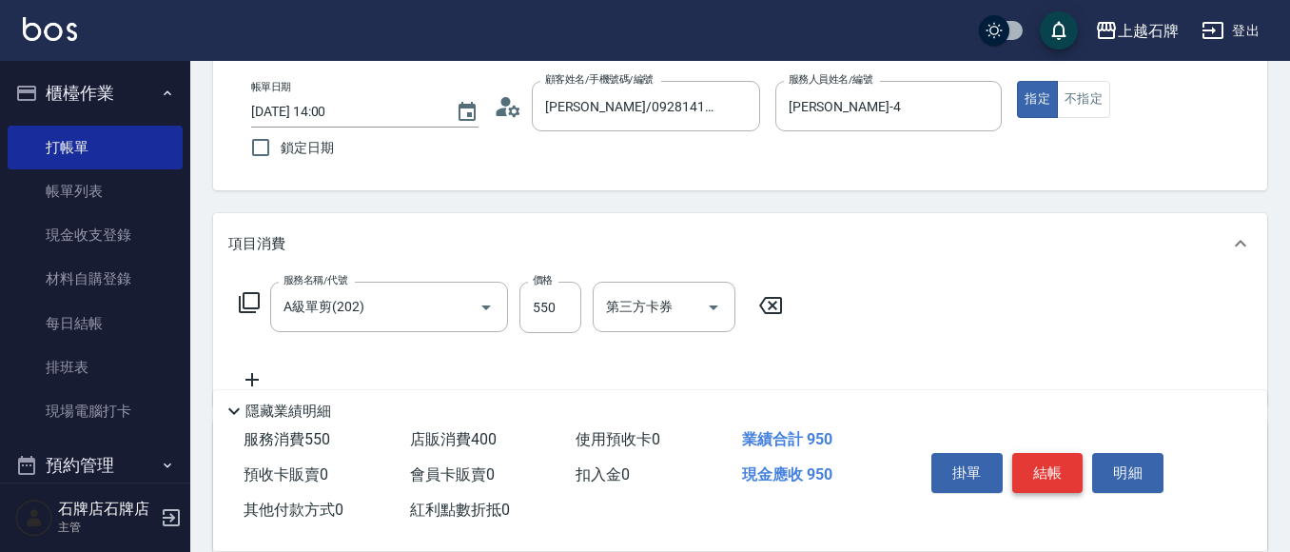
click at [1045, 455] on button "結帳" at bounding box center [1047, 473] width 71 height 40
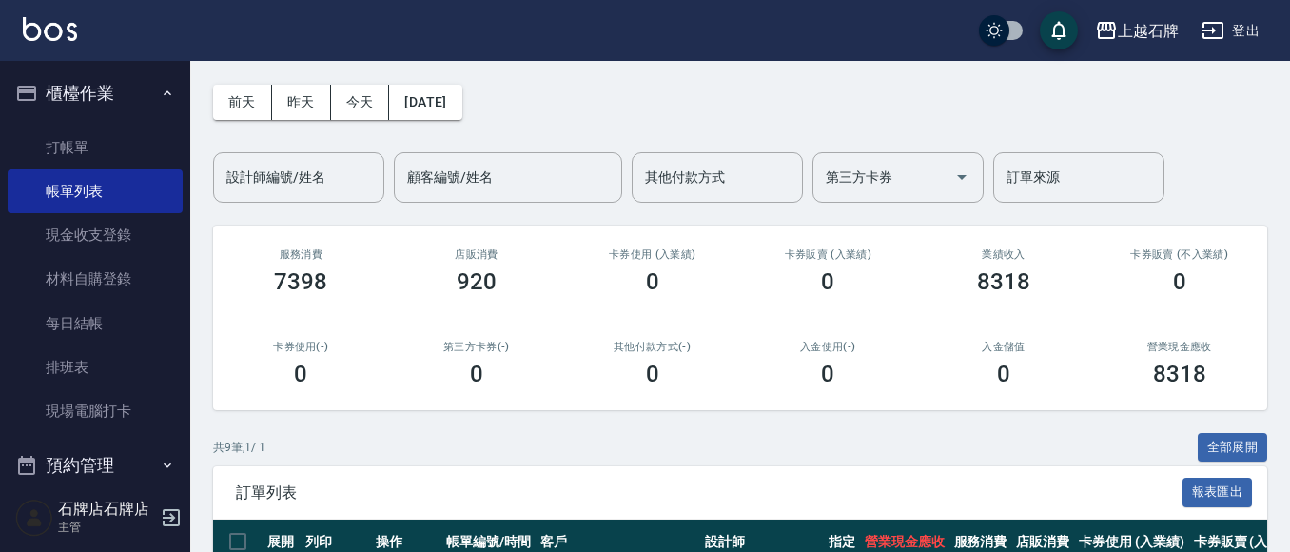
scroll to position [190, 0]
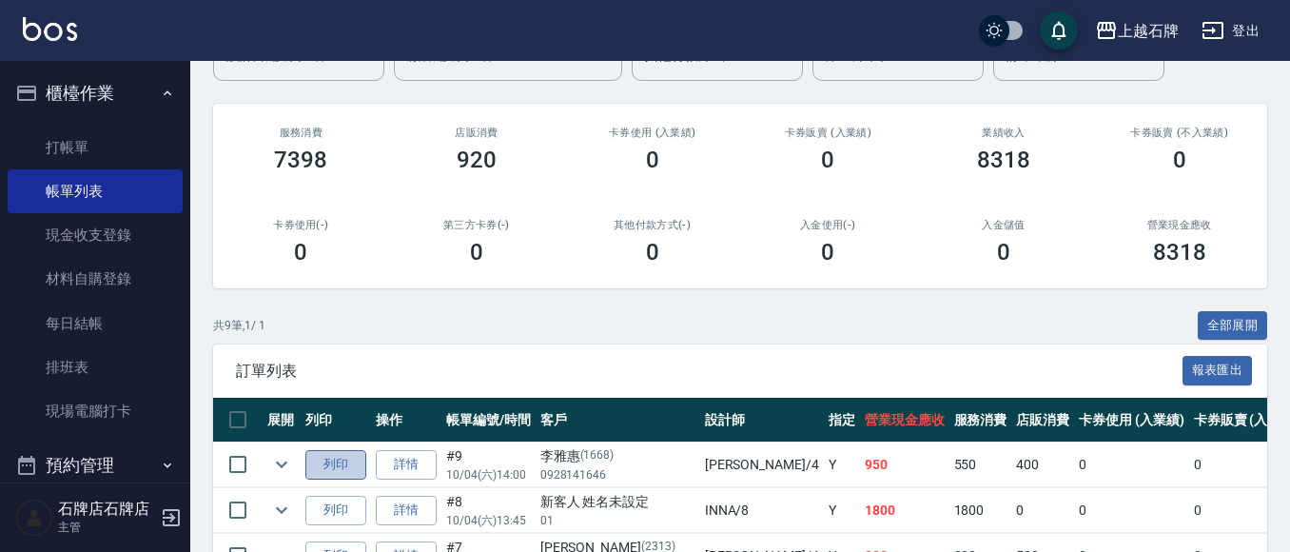
click at [353, 456] on button "列印" at bounding box center [335, 464] width 61 height 29
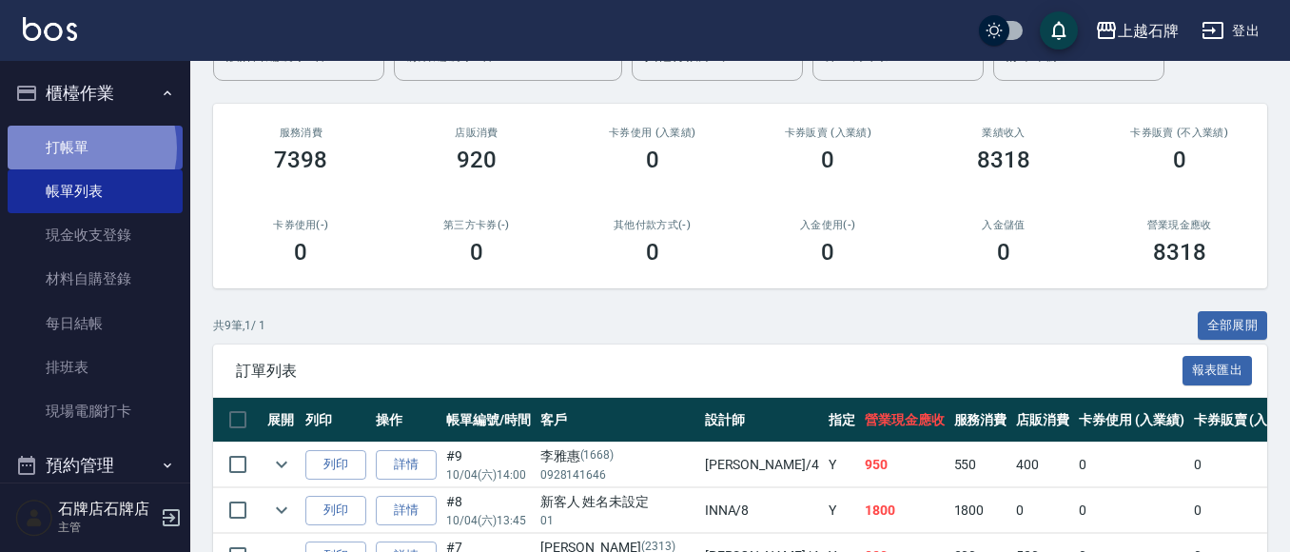
click at [71, 146] on link "打帳單" at bounding box center [95, 148] width 175 height 44
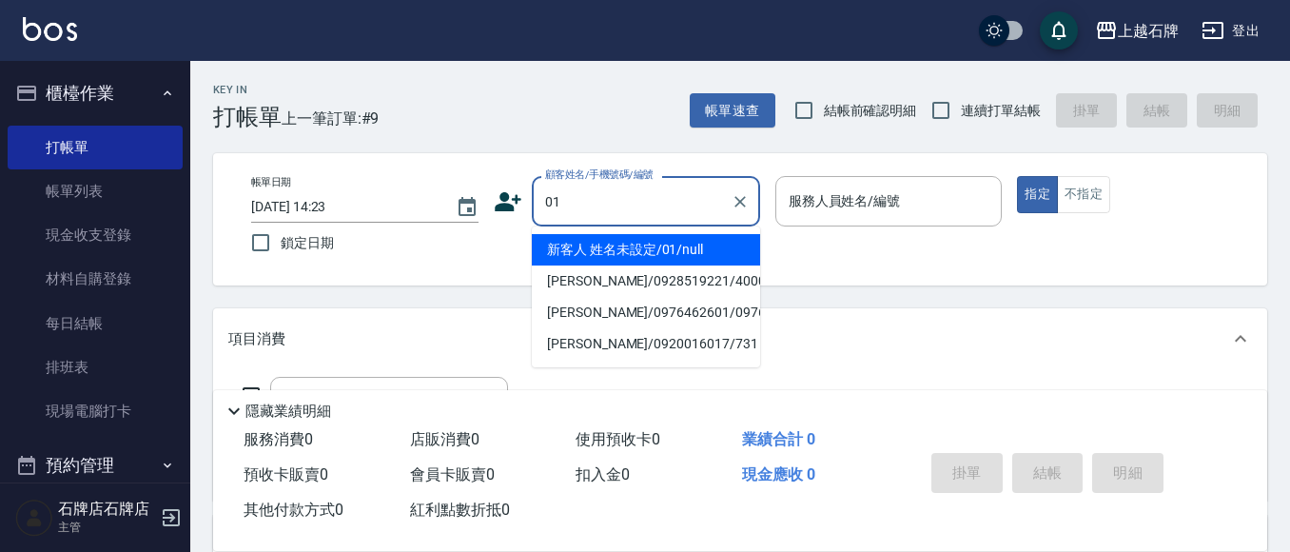
type input "新客人 姓名未設定/01/null"
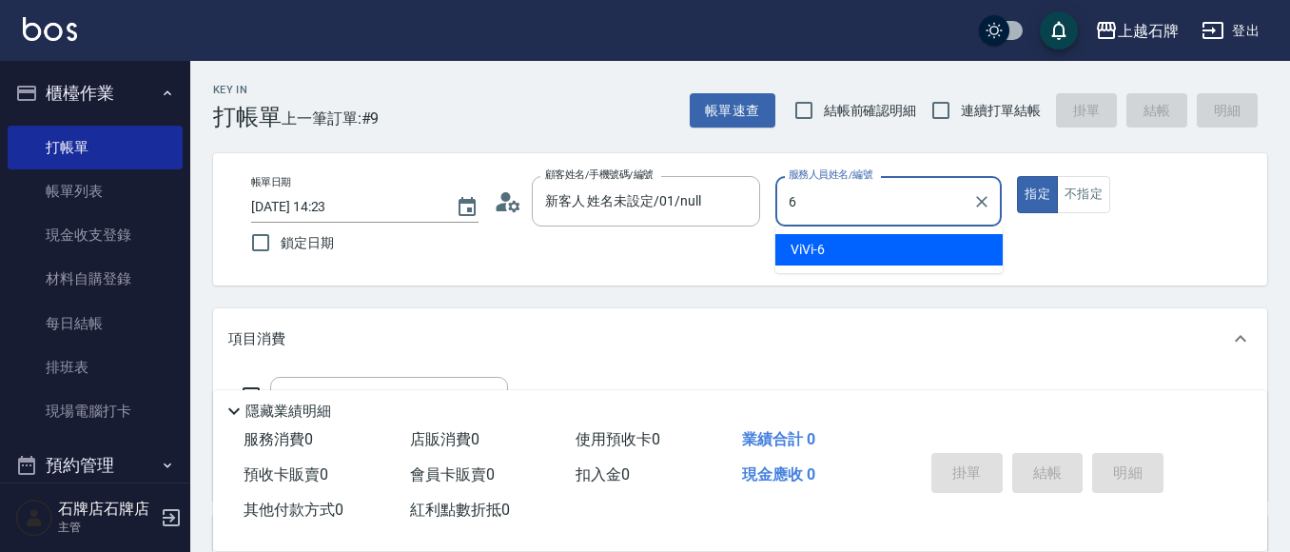
type input "ViVi-6"
type button "true"
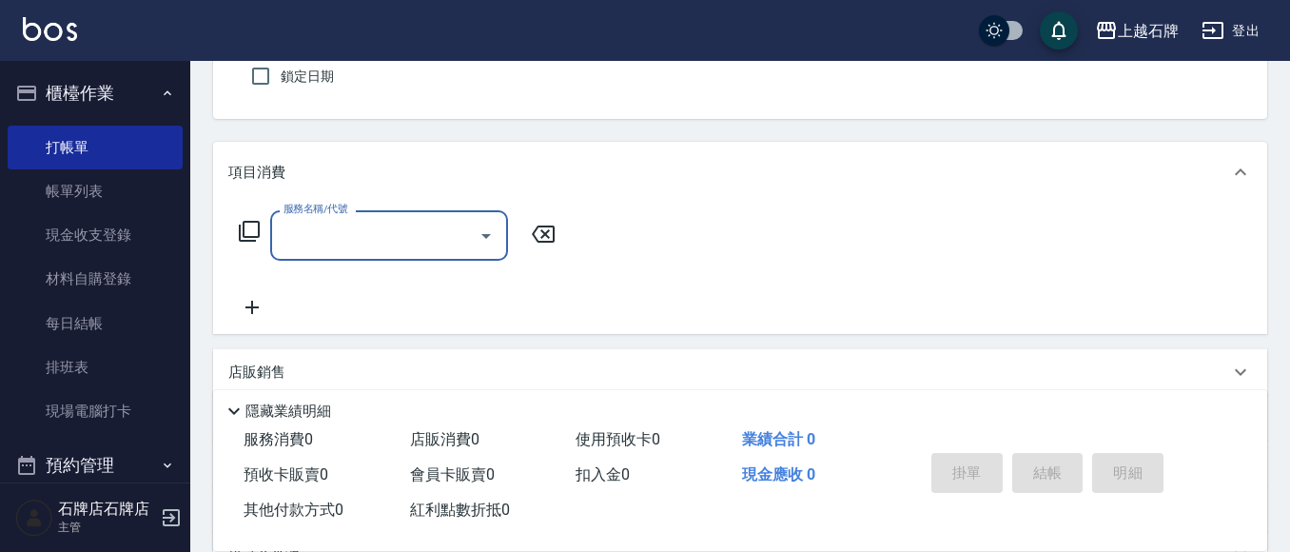
scroll to position [190, 0]
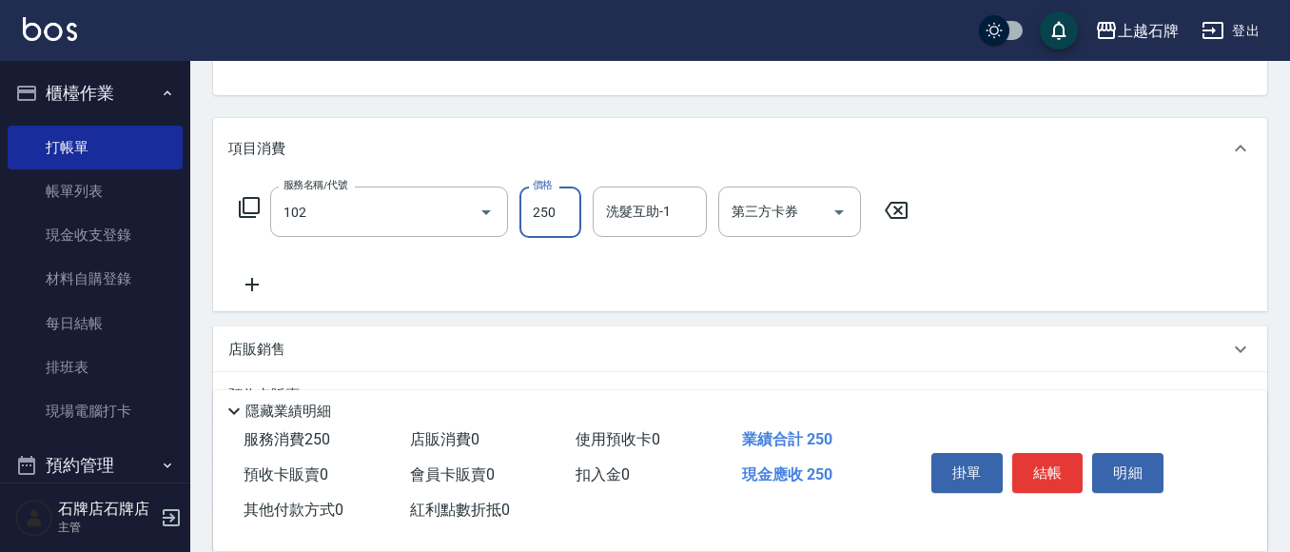
type input "精油洗髮(102)"
click at [557, 204] on input "250" at bounding box center [550, 211] width 62 height 51
type input "300"
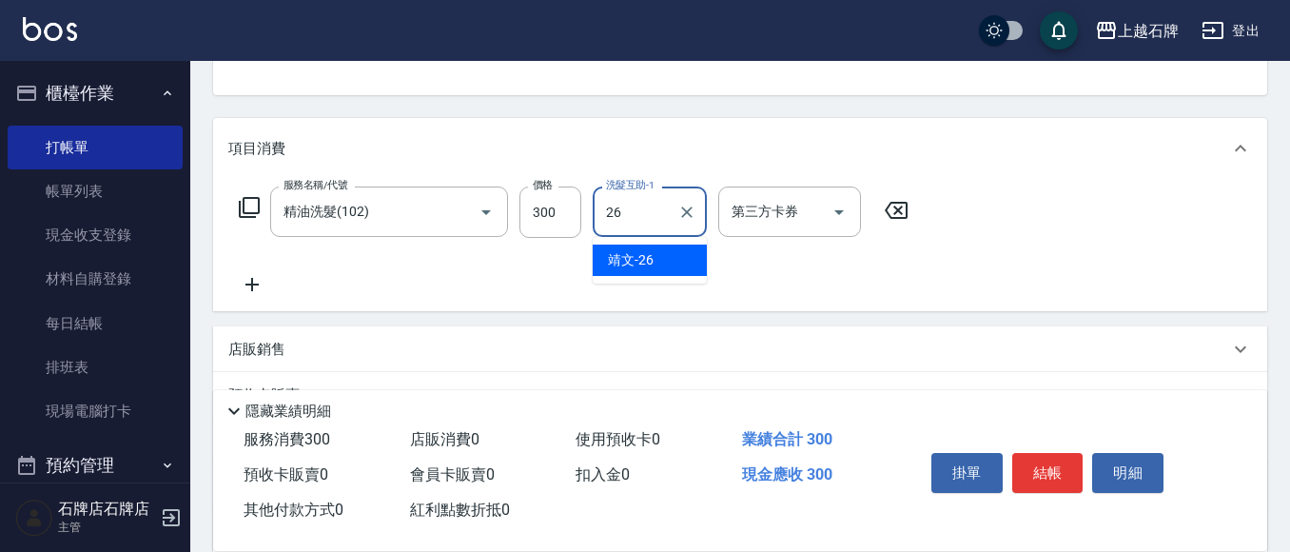
type input "靖文-26"
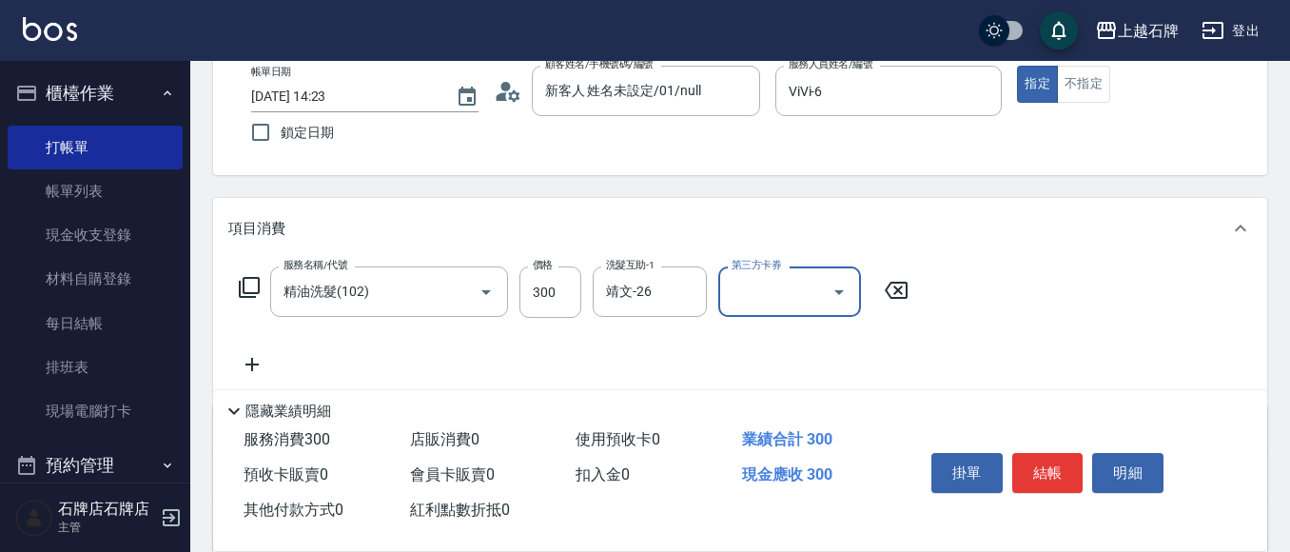
scroll to position [0, 0]
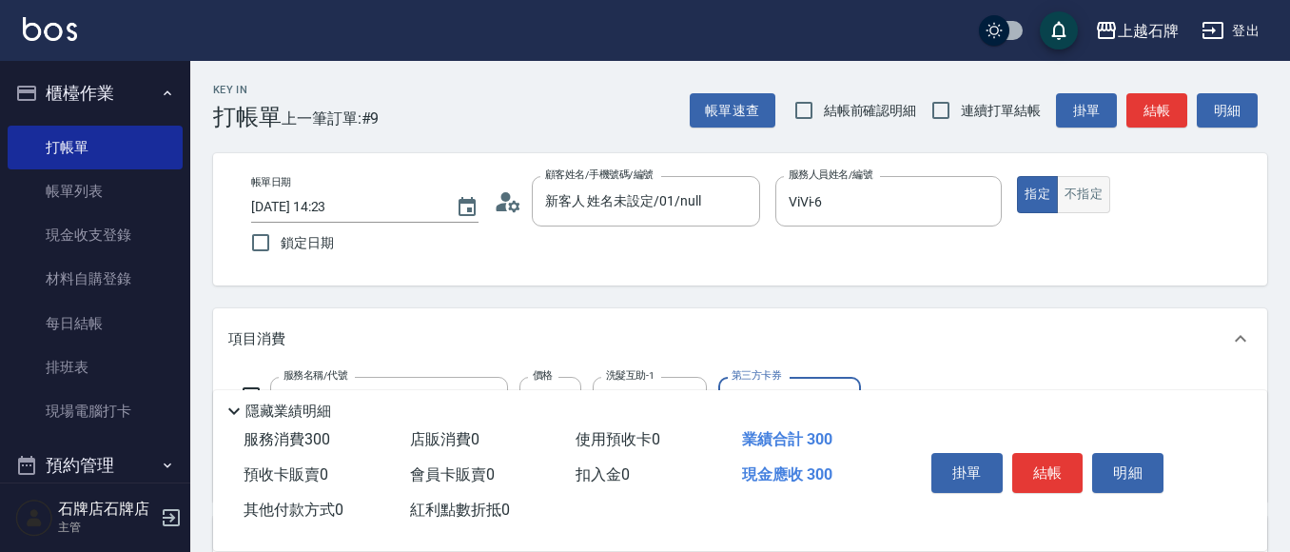
click at [1094, 195] on button "不指定" at bounding box center [1083, 194] width 53 height 37
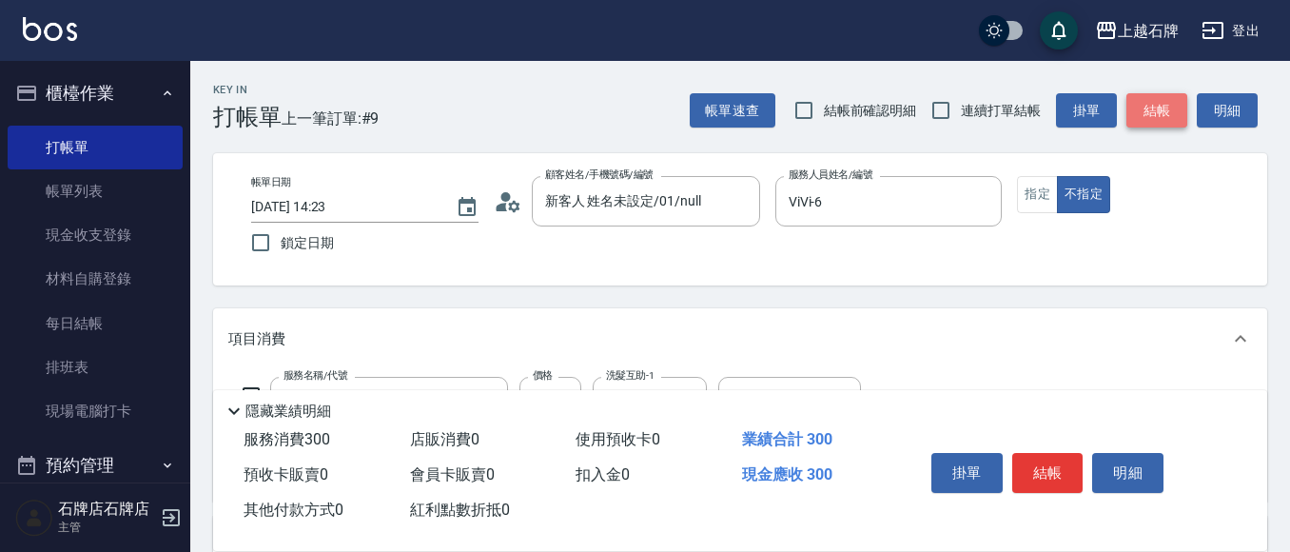
click at [1164, 116] on button "結帳" at bounding box center [1156, 110] width 61 height 35
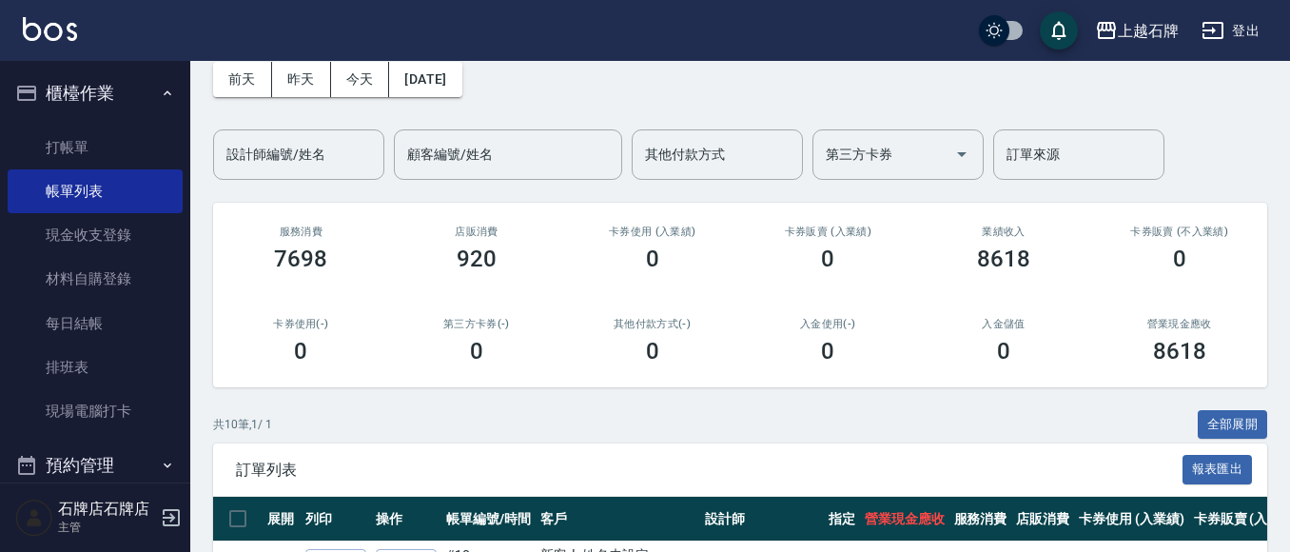
scroll to position [380, 0]
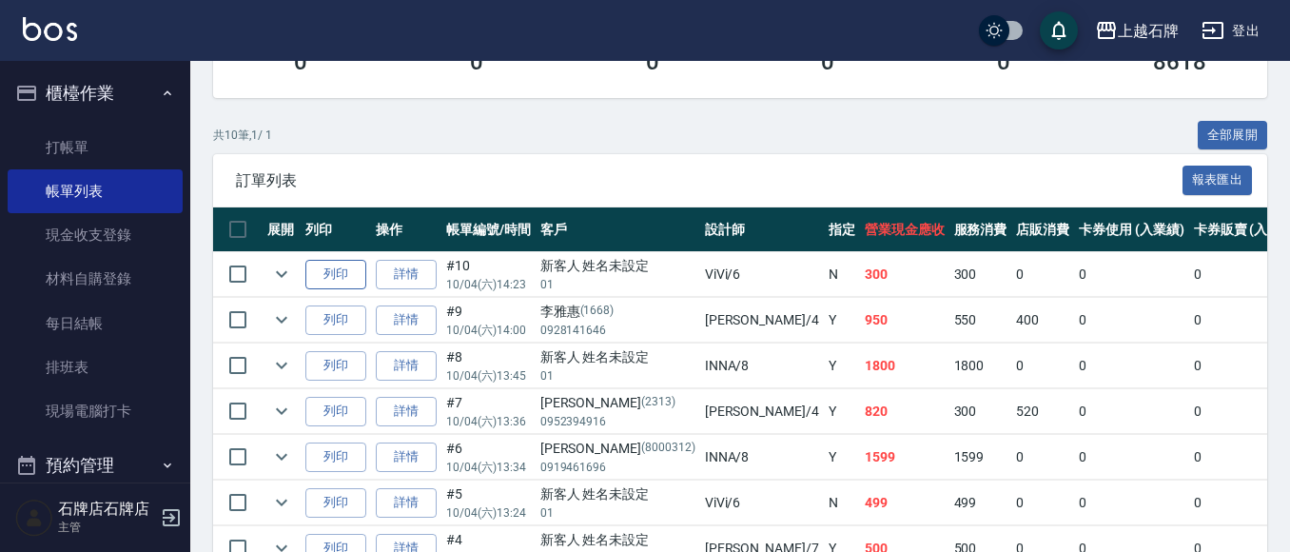
click at [342, 275] on button "列印" at bounding box center [335, 274] width 61 height 29
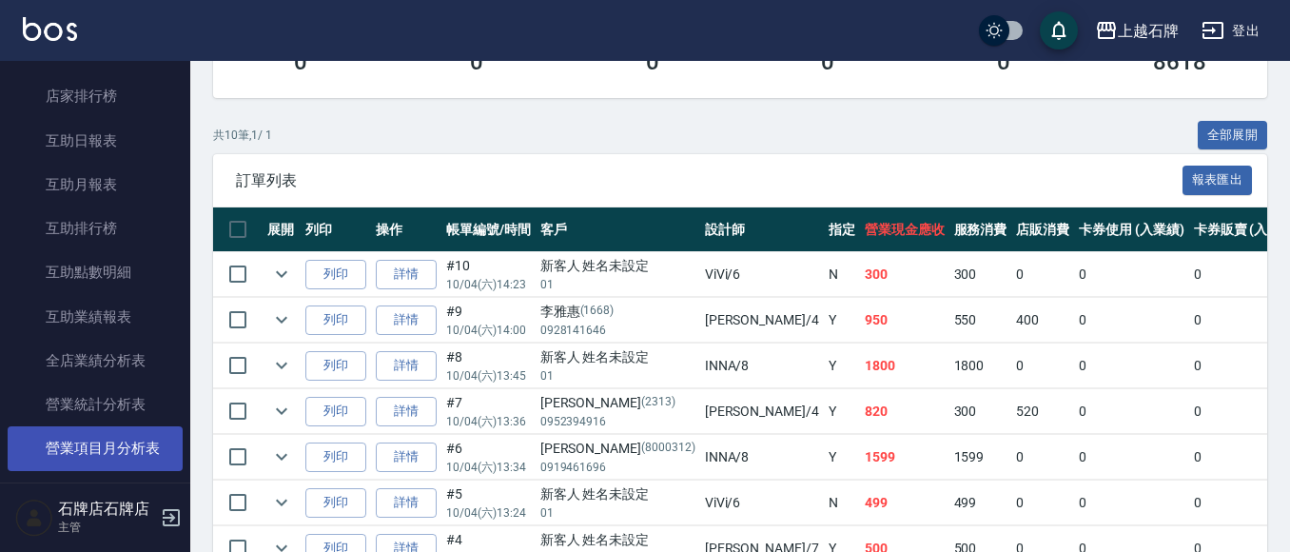
scroll to position [761, 0]
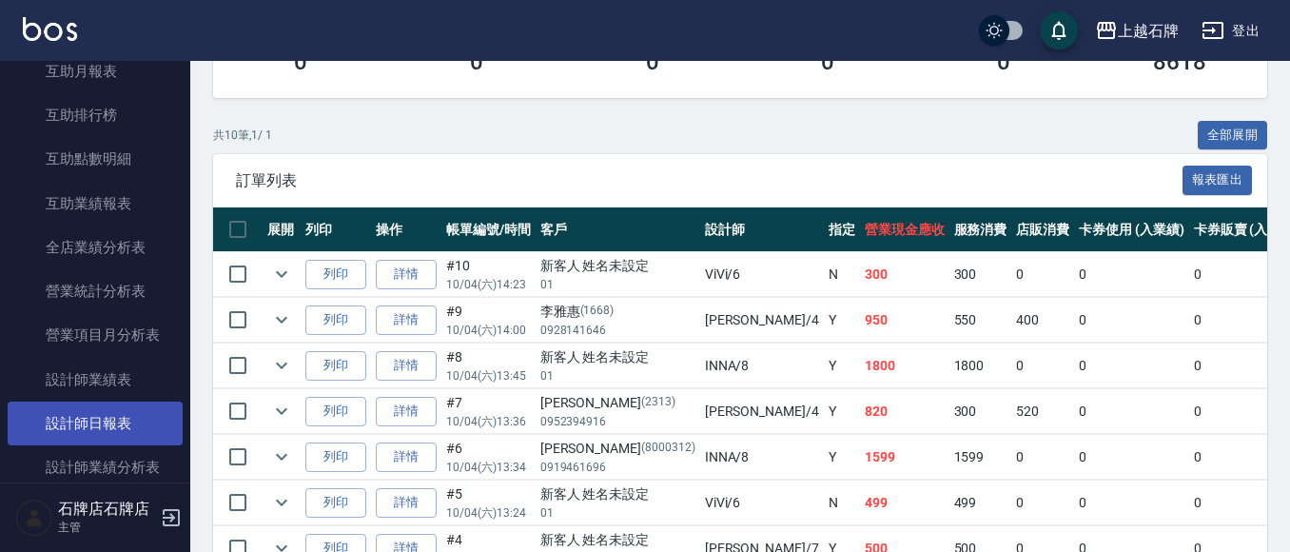
click at [78, 432] on link "設計師日報表" at bounding box center [95, 423] width 175 height 44
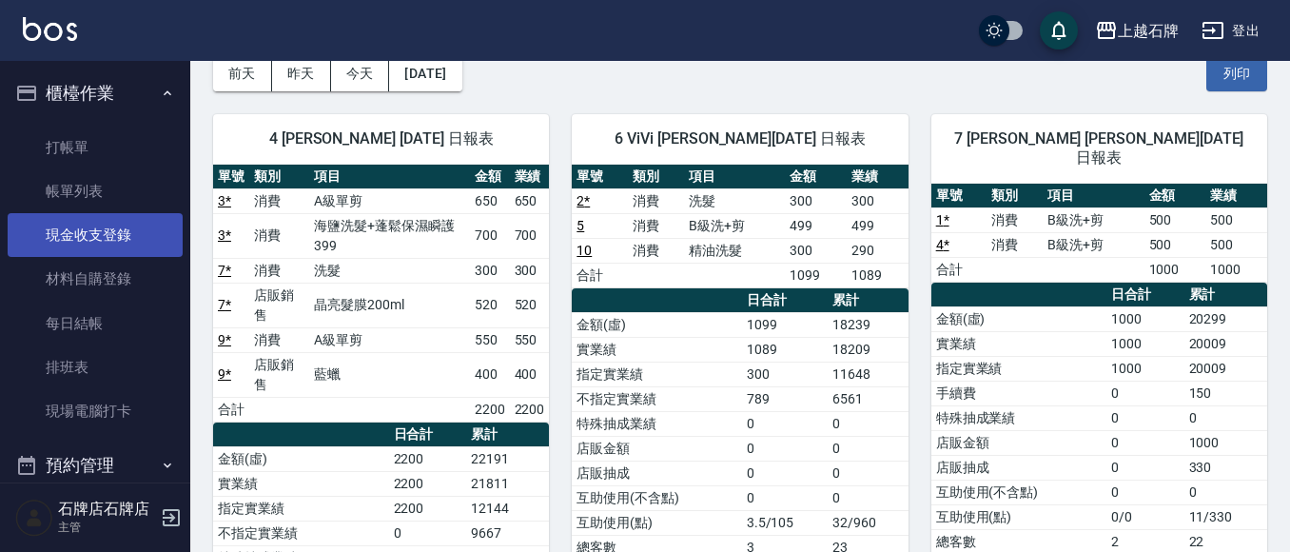
scroll to position [95, 0]
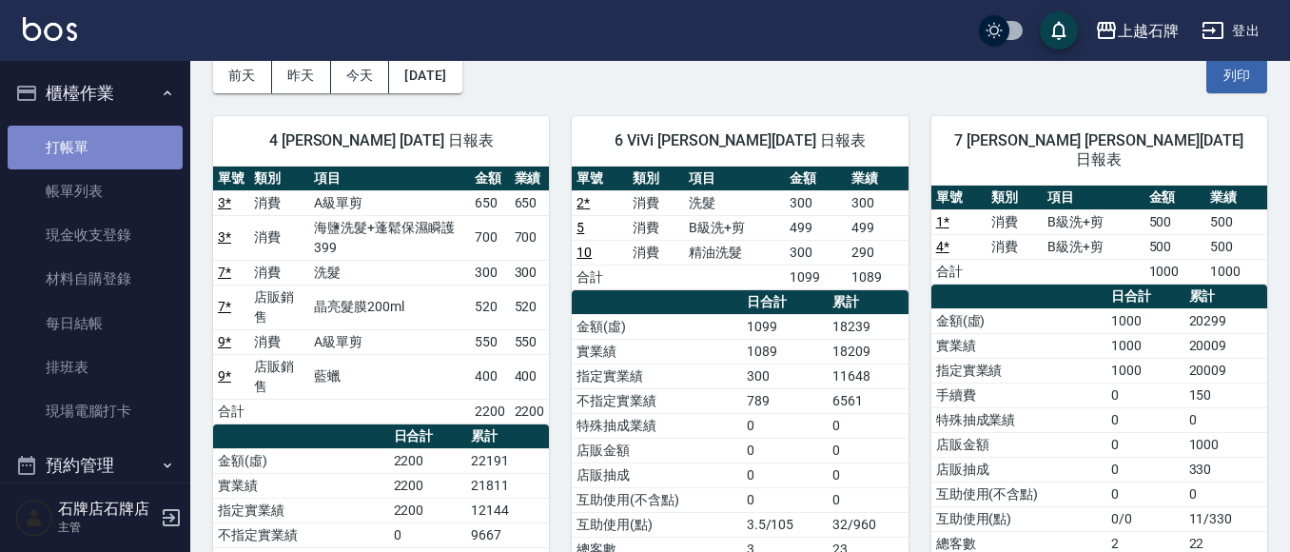
click at [107, 153] on link "打帳單" at bounding box center [95, 148] width 175 height 44
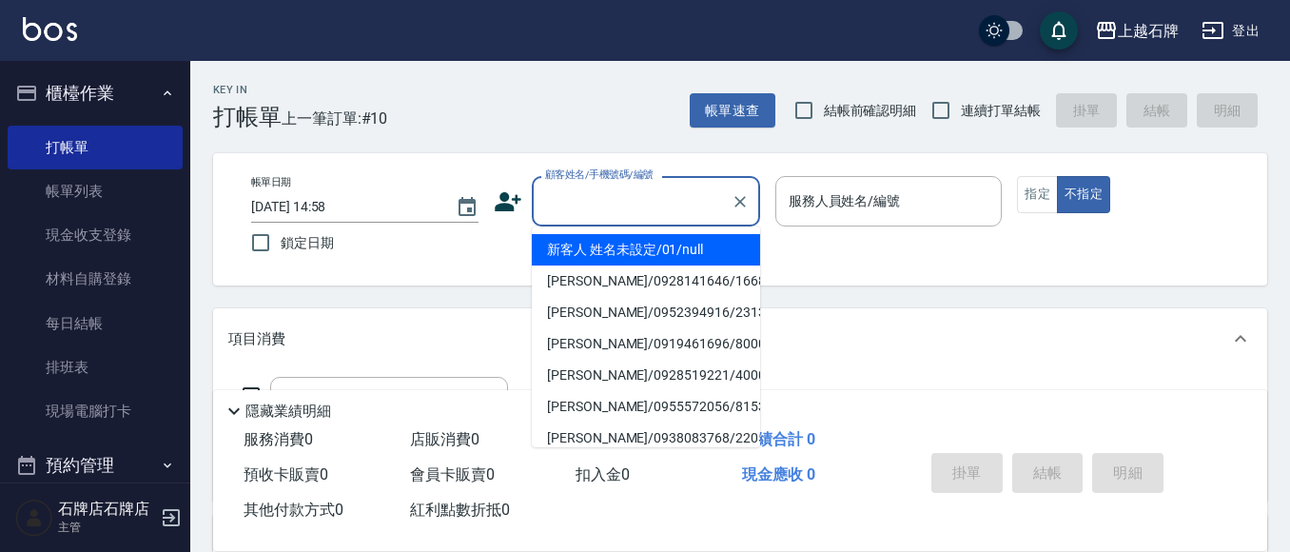
click at [601, 210] on input "顧客姓名/手機號碼/編號" at bounding box center [631, 200] width 183 height 33
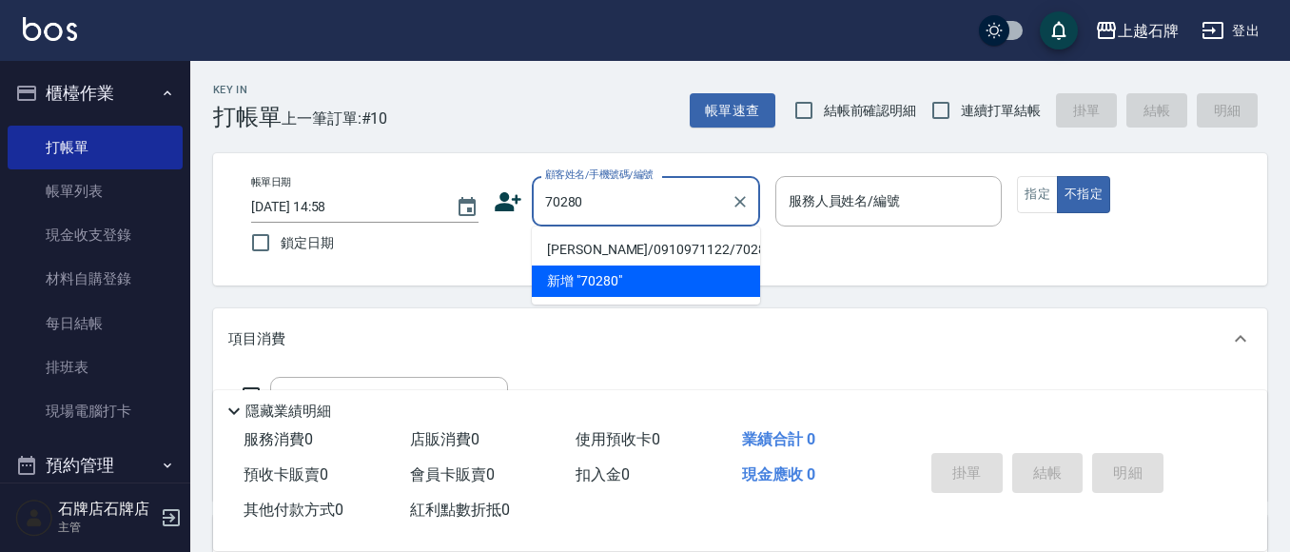
click at [635, 241] on li "[PERSON_NAME]/0910971122/70280" at bounding box center [646, 249] width 228 height 31
type input "[PERSON_NAME]/0910971122/70280"
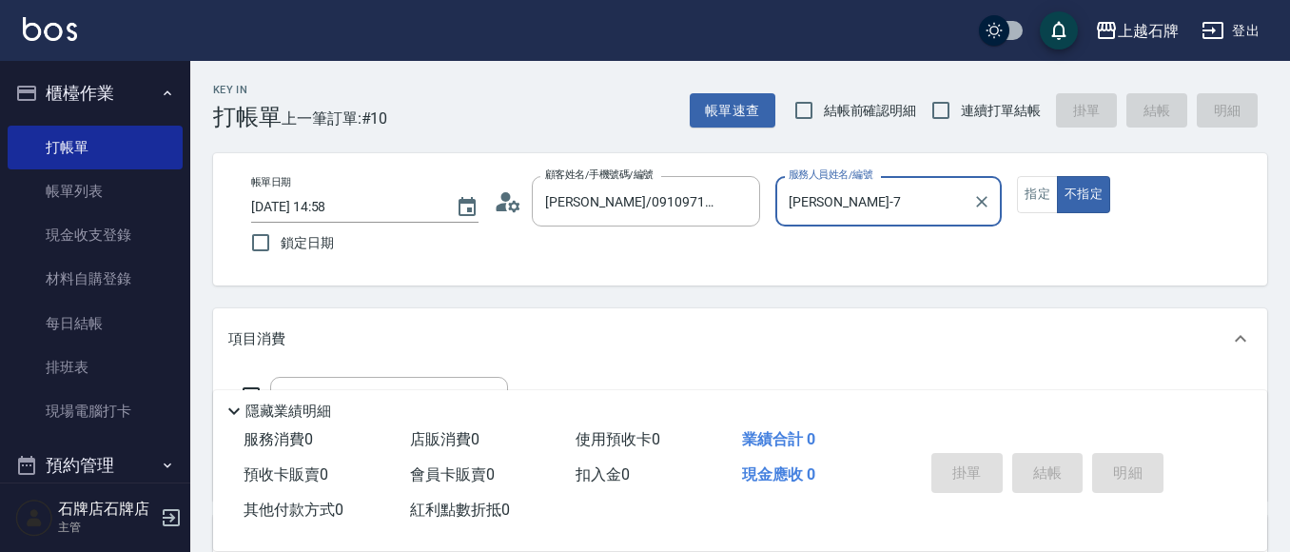
type input "[PERSON_NAME]-7"
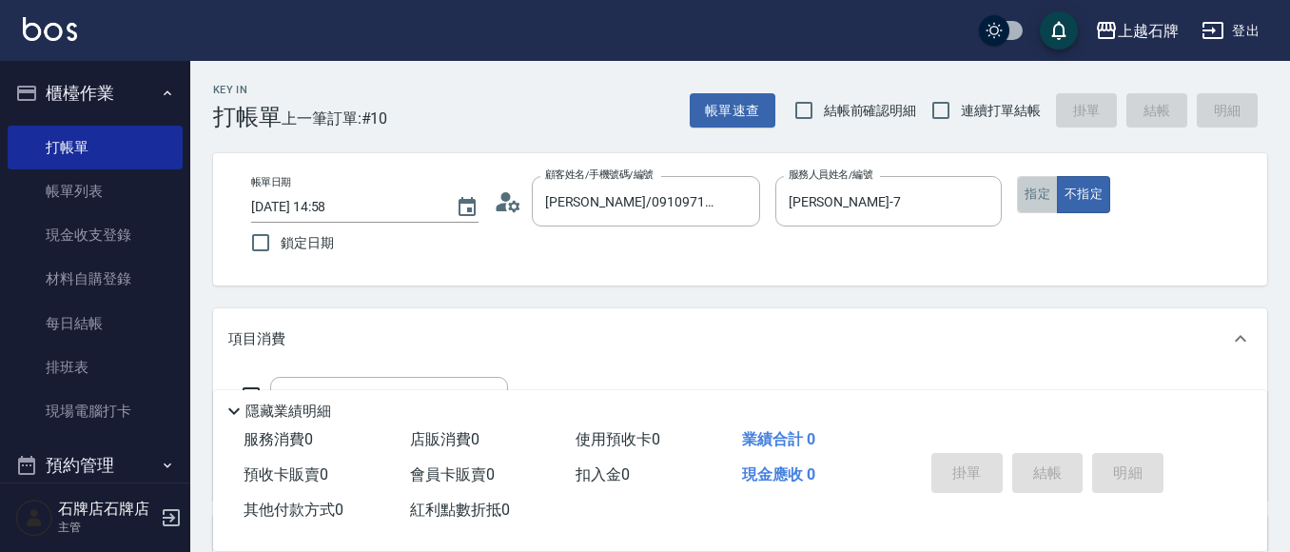
drag, startPoint x: 1026, startPoint y: 187, endPoint x: 1034, endPoint y: 210, distance: 24.1
click at [1029, 189] on button "指定" at bounding box center [1037, 194] width 41 height 37
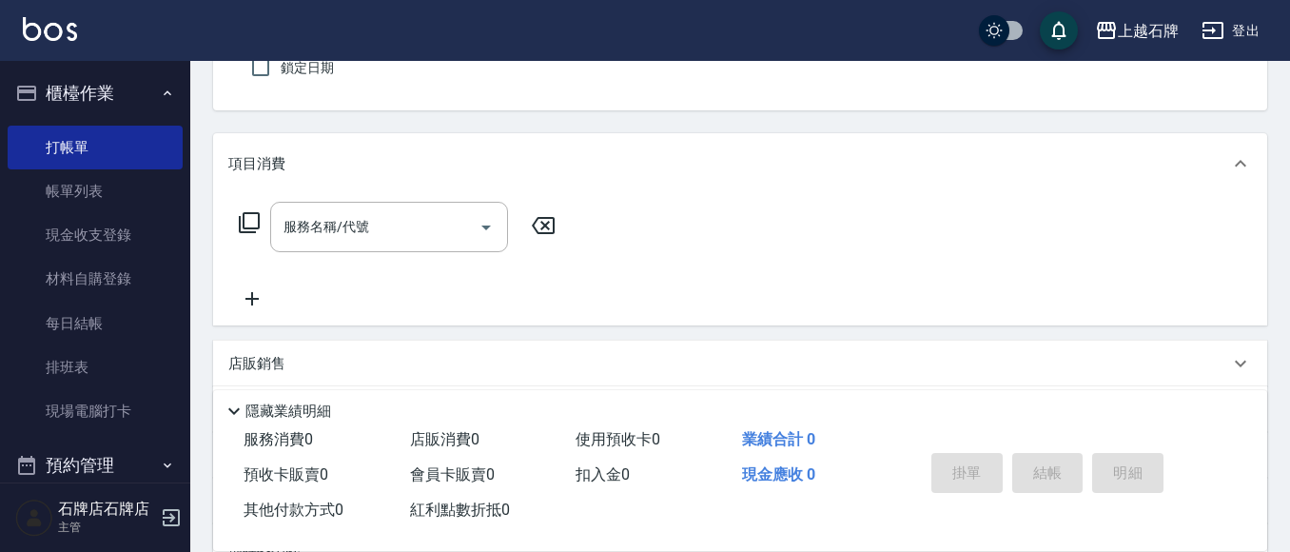
scroll to position [190, 0]
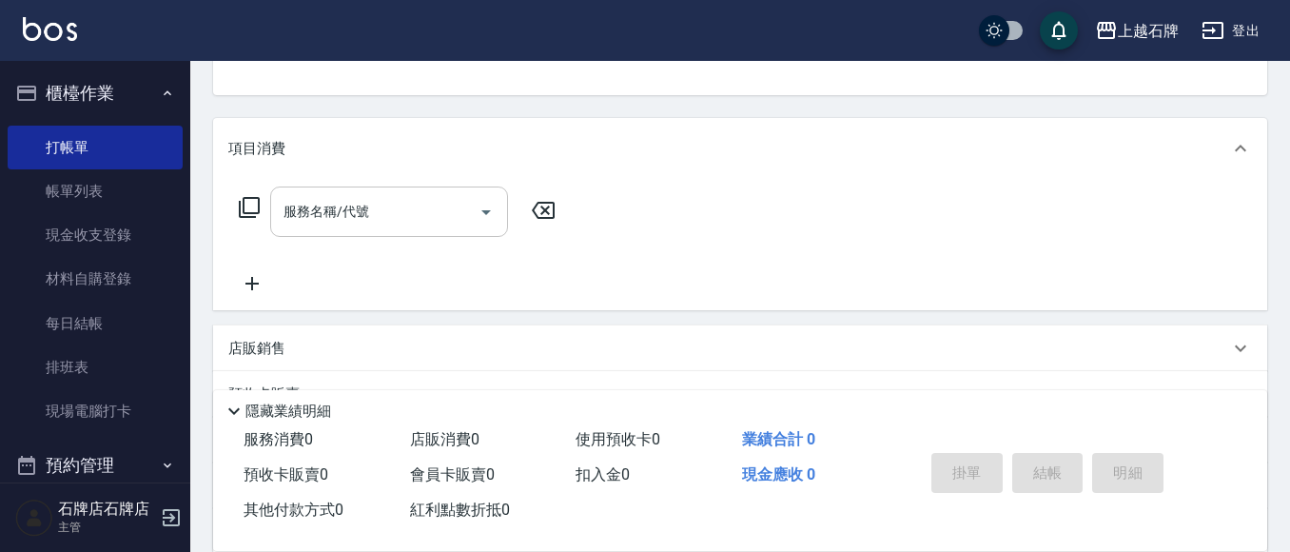
click at [301, 205] on input "服務名稱/代號" at bounding box center [375, 211] width 192 height 33
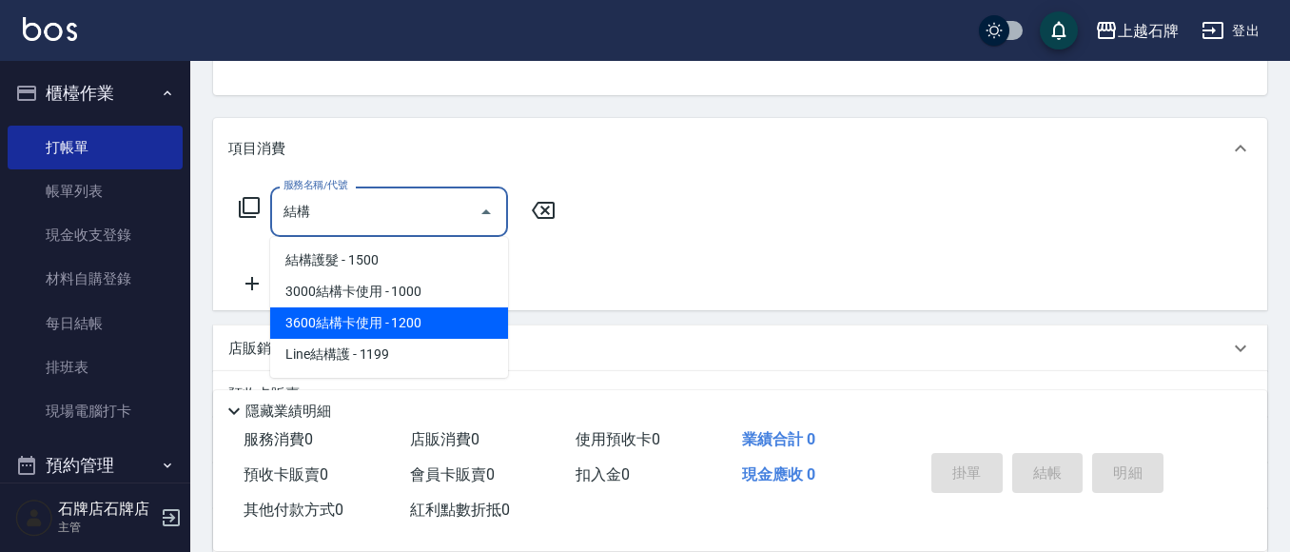
click at [414, 327] on span "3600結構卡使用 - 1200" at bounding box center [389, 322] width 238 height 31
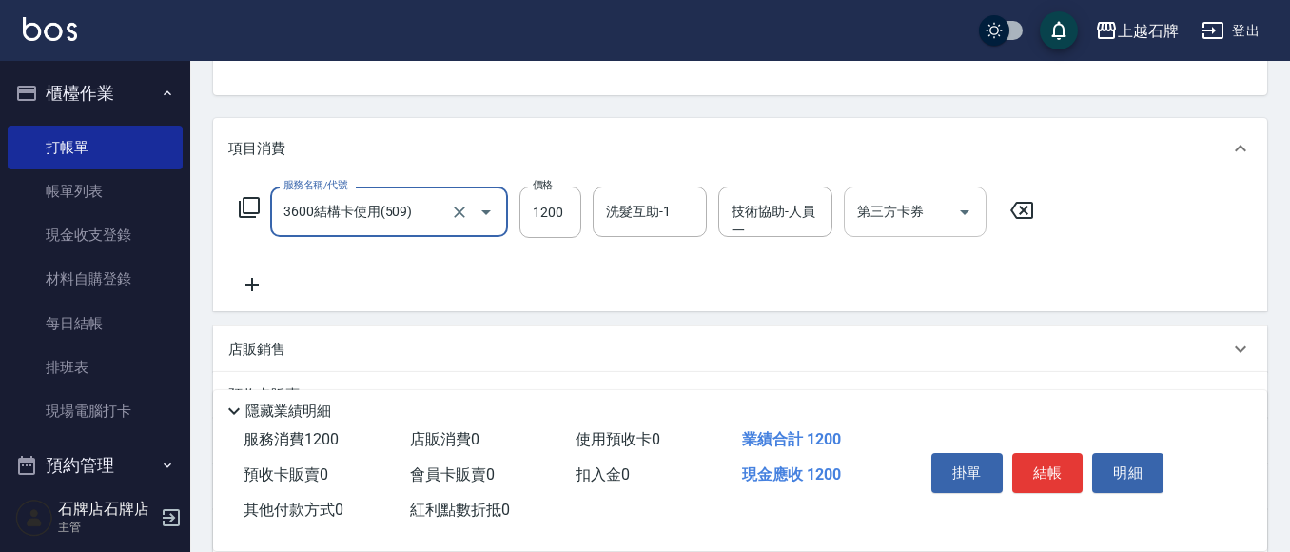
type input "3600結構卡使用(509)"
click at [915, 214] on input "第三方卡券" at bounding box center [900, 211] width 97 height 33
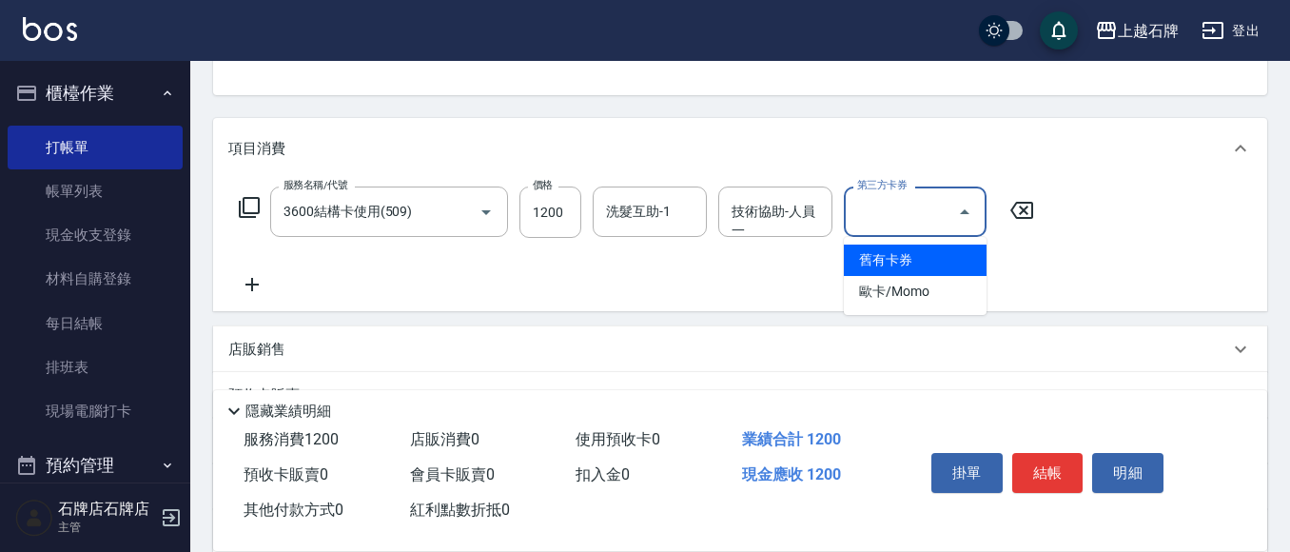
click at [915, 258] on span "舊有卡券" at bounding box center [915, 259] width 143 height 31
type input "舊有卡券"
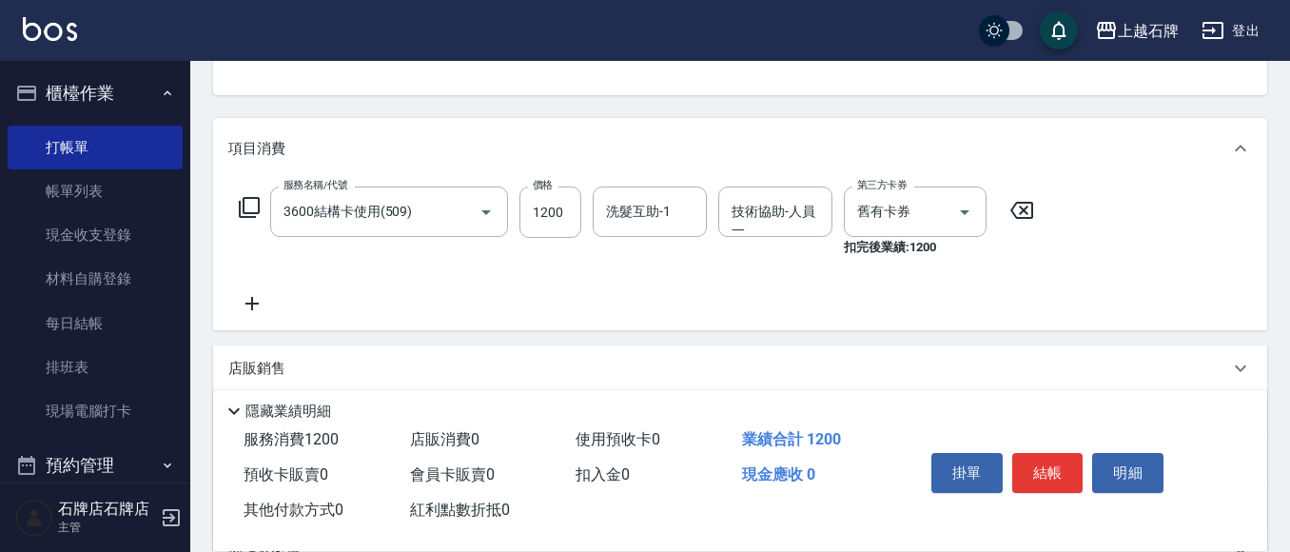
click at [262, 297] on icon at bounding box center [252, 303] width 48 height 23
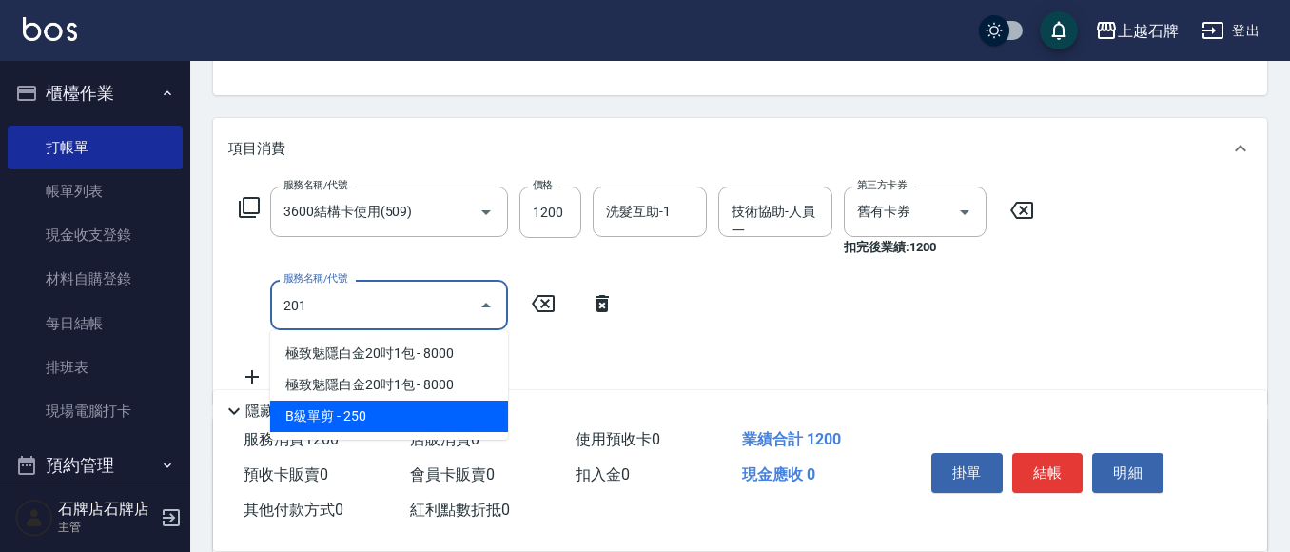
click at [389, 416] on span "B級單剪 - 250" at bounding box center [389, 415] width 238 height 31
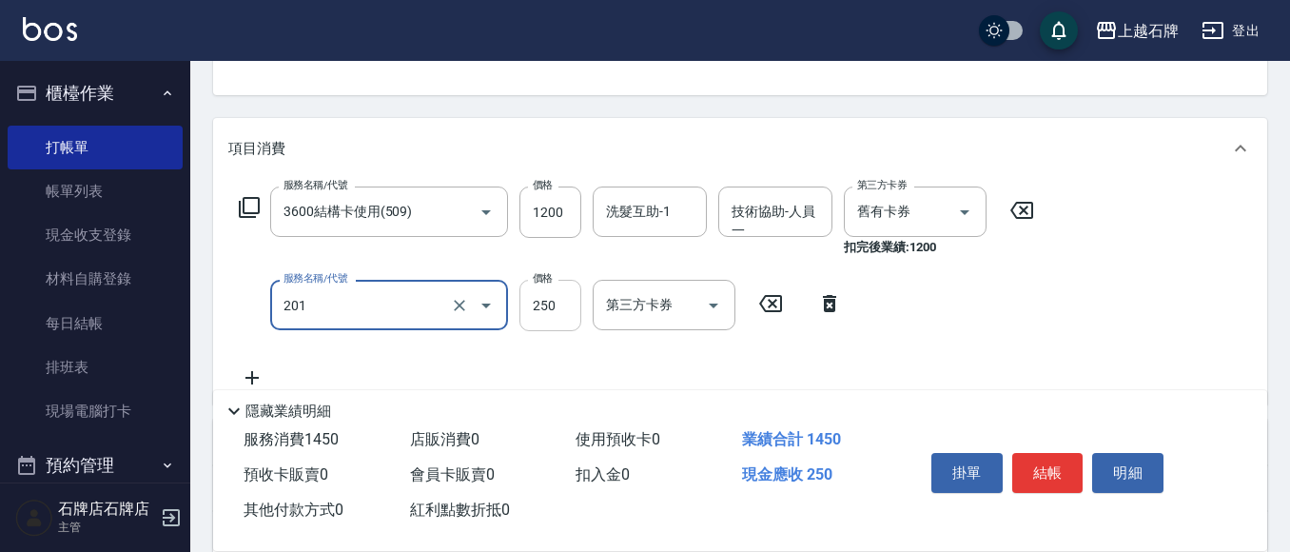
type input "B級單剪(201)"
click at [577, 301] on input "250" at bounding box center [550, 305] width 62 height 51
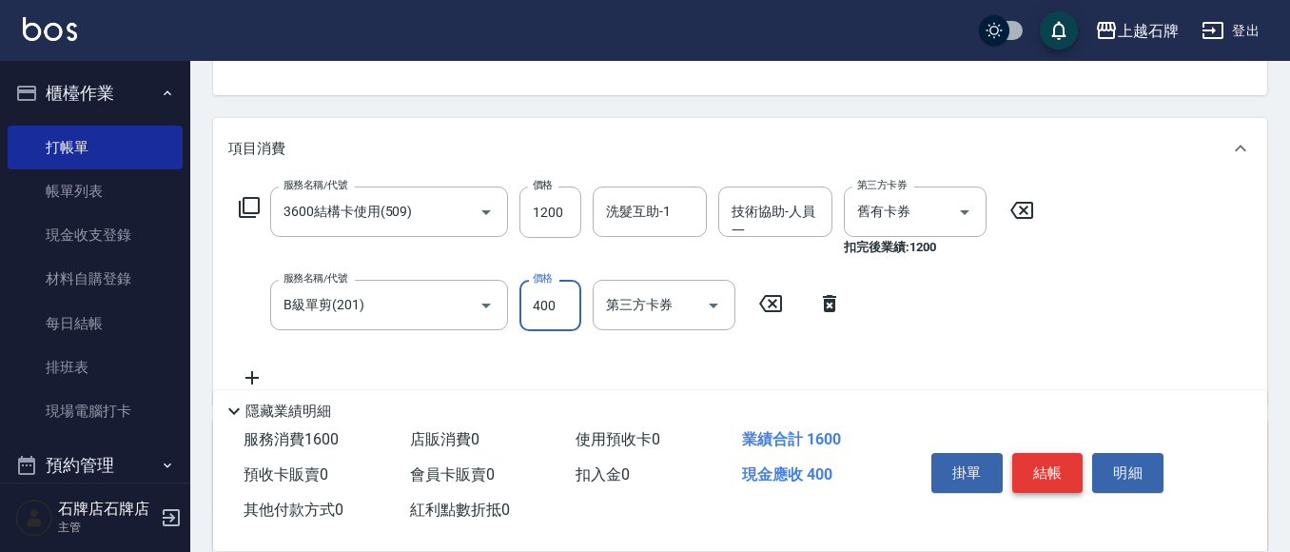
type input "400"
click at [1037, 460] on button "結帳" at bounding box center [1047, 473] width 71 height 40
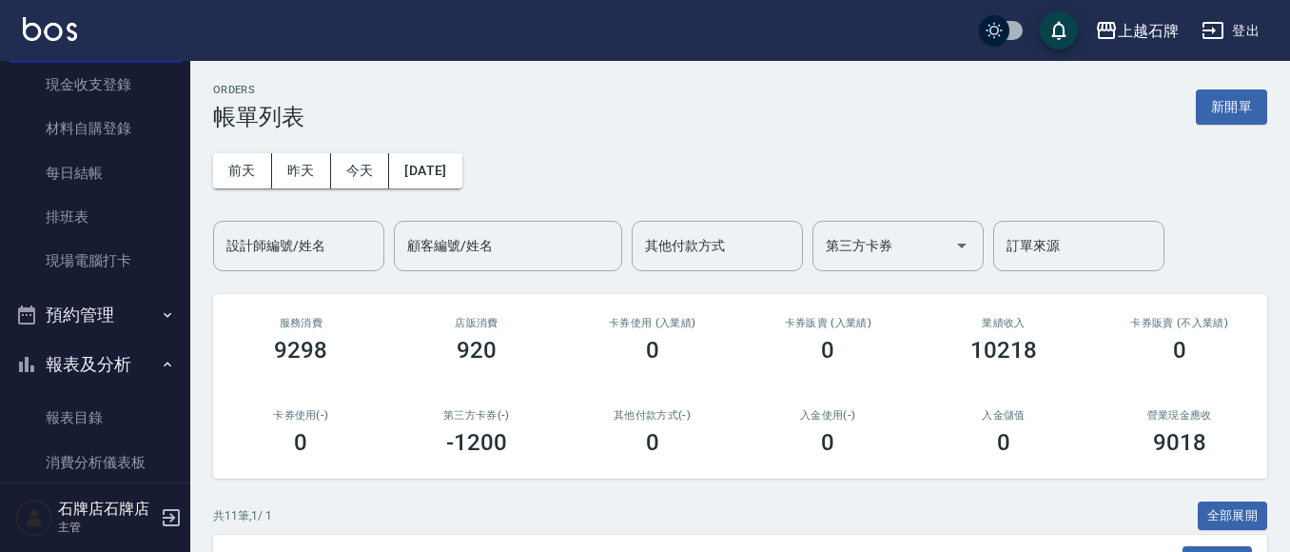
scroll to position [190, 0]
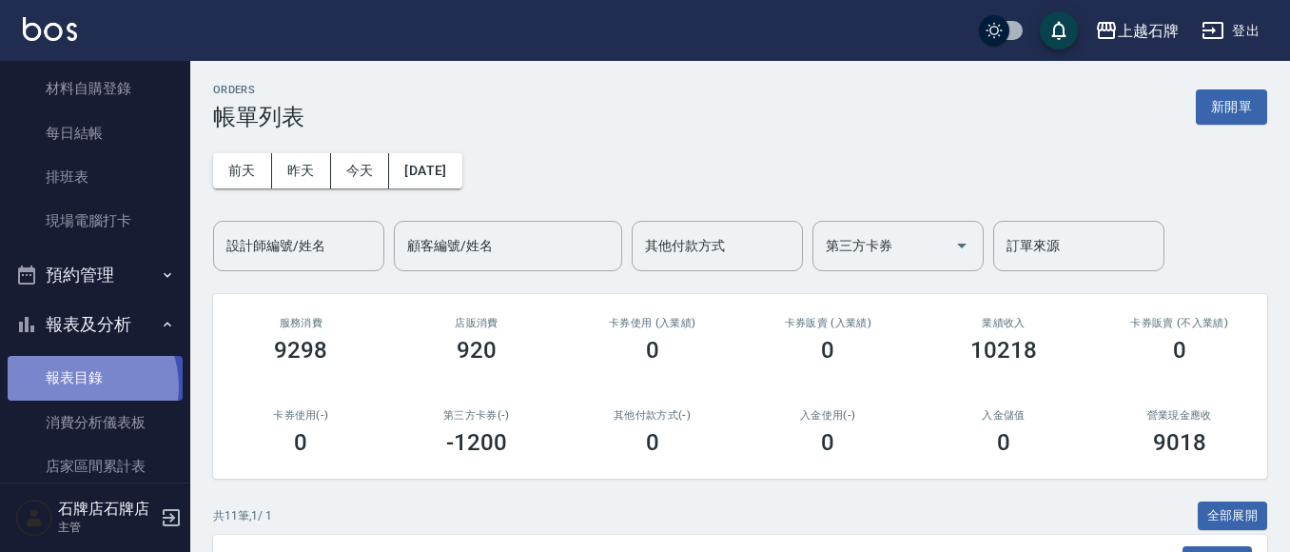
click at [76, 386] on link "報表目錄" at bounding box center [95, 378] width 175 height 44
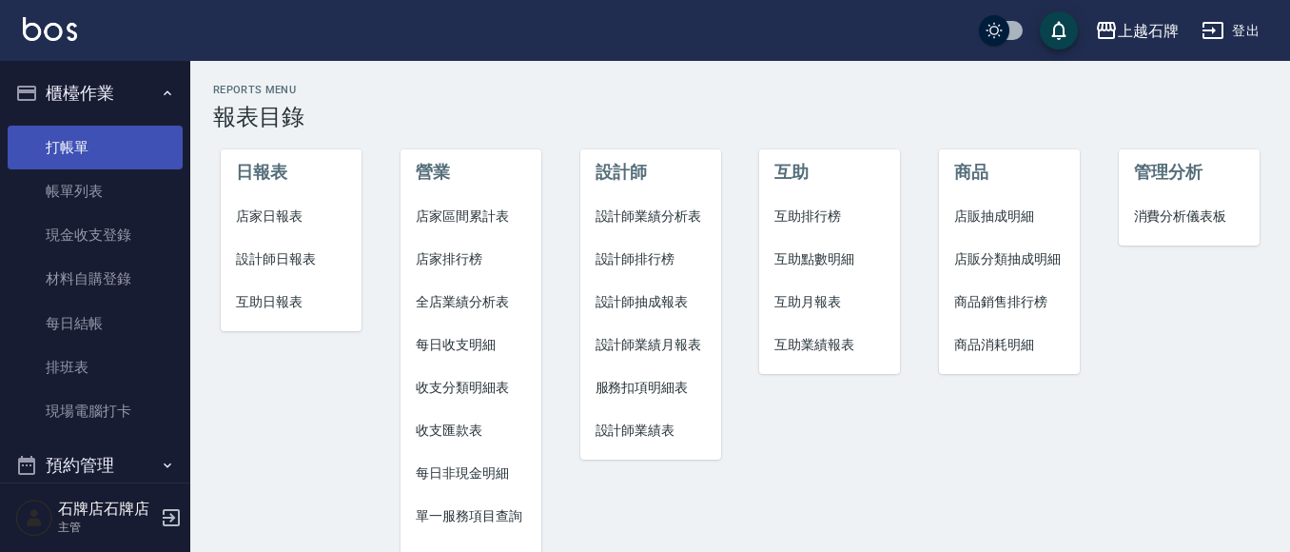
click at [64, 137] on link "打帳單" at bounding box center [95, 148] width 175 height 44
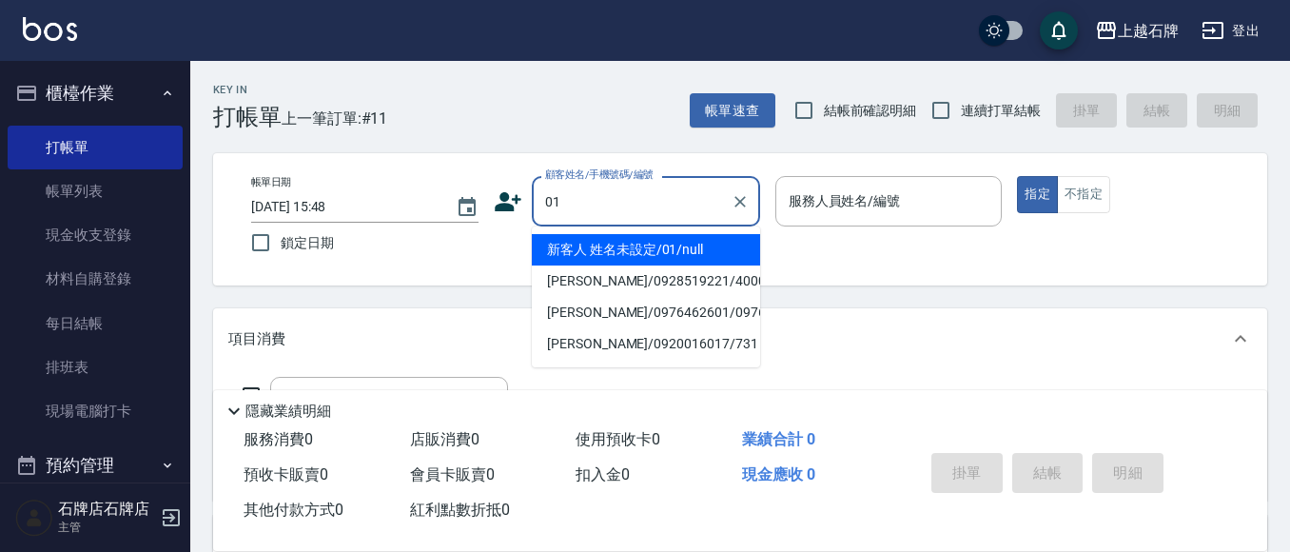
type input "新客人 姓名未設定/01/null"
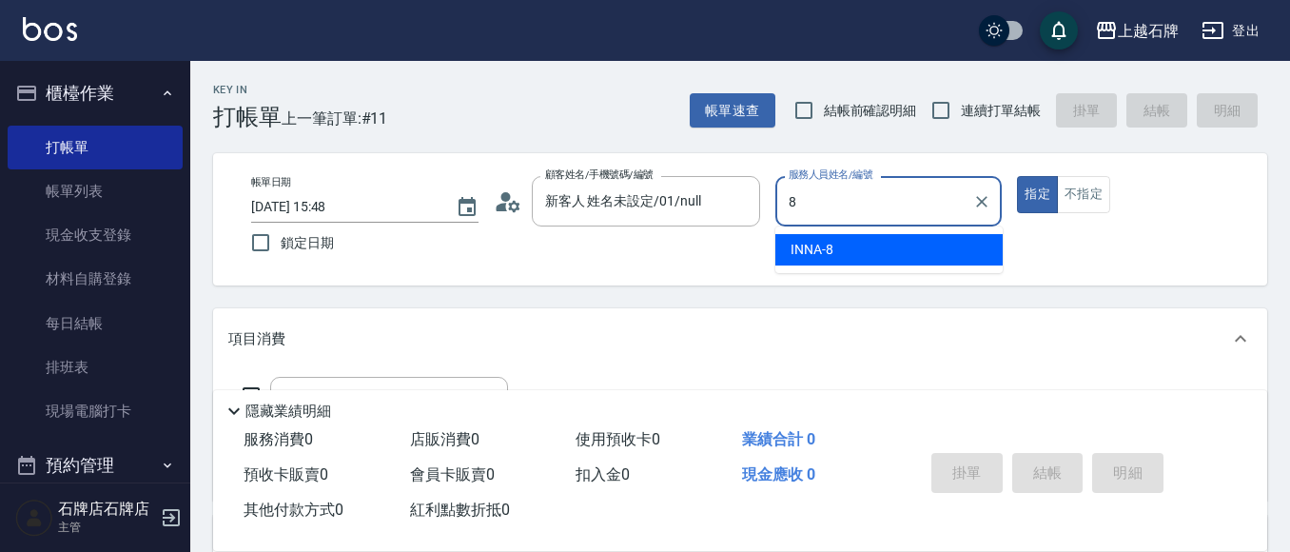
type input "INNA-8"
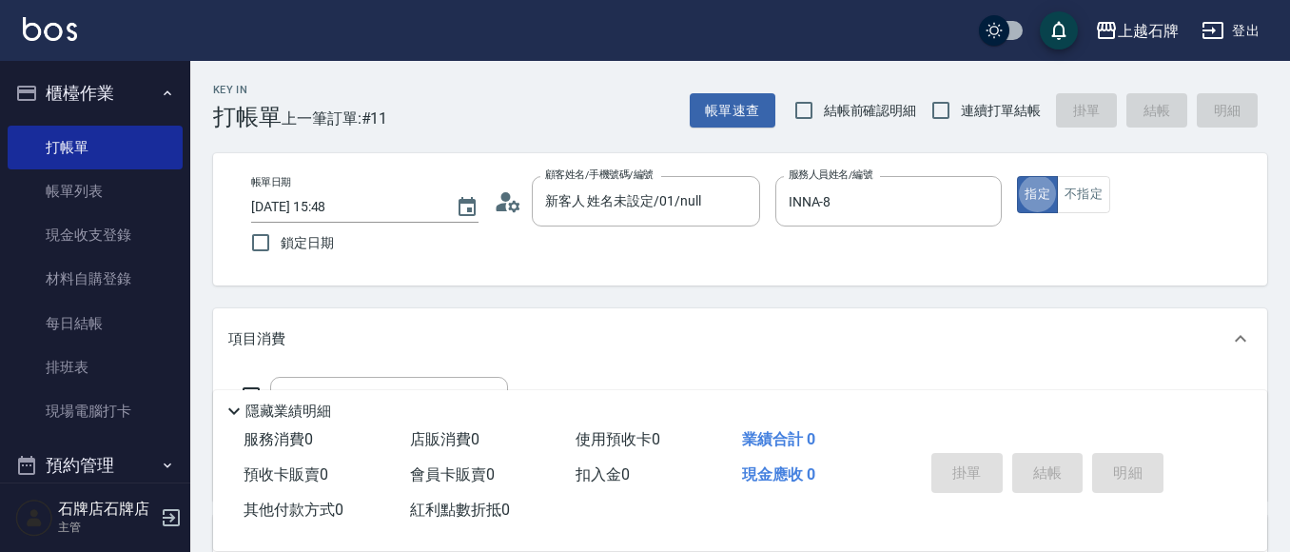
type button "true"
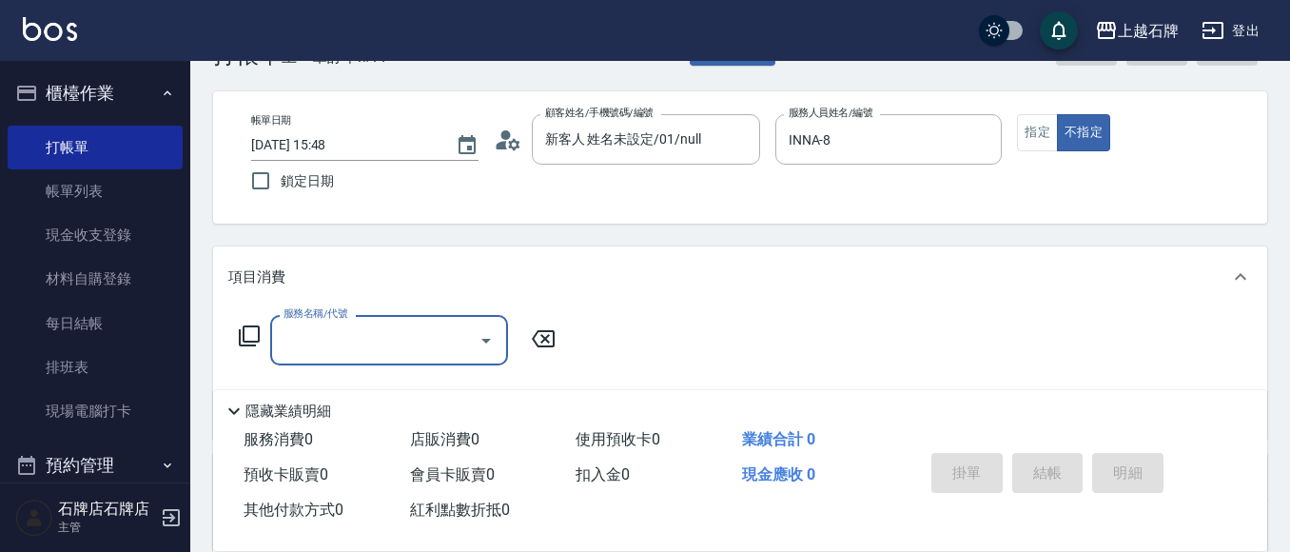
scroll to position [95, 0]
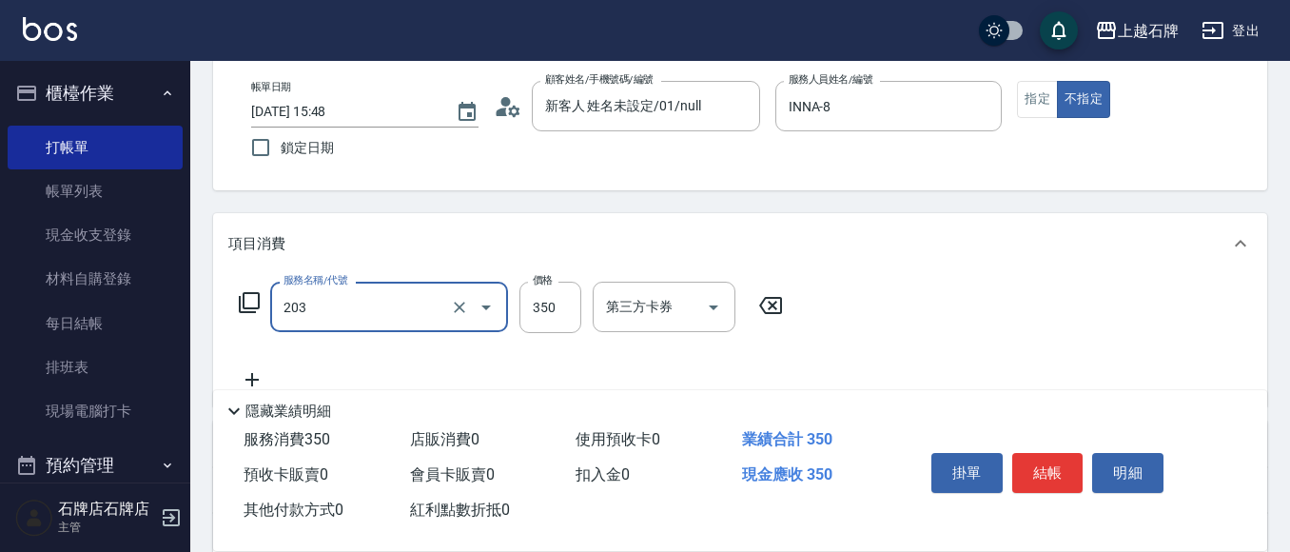
type input "B級洗+剪(203)"
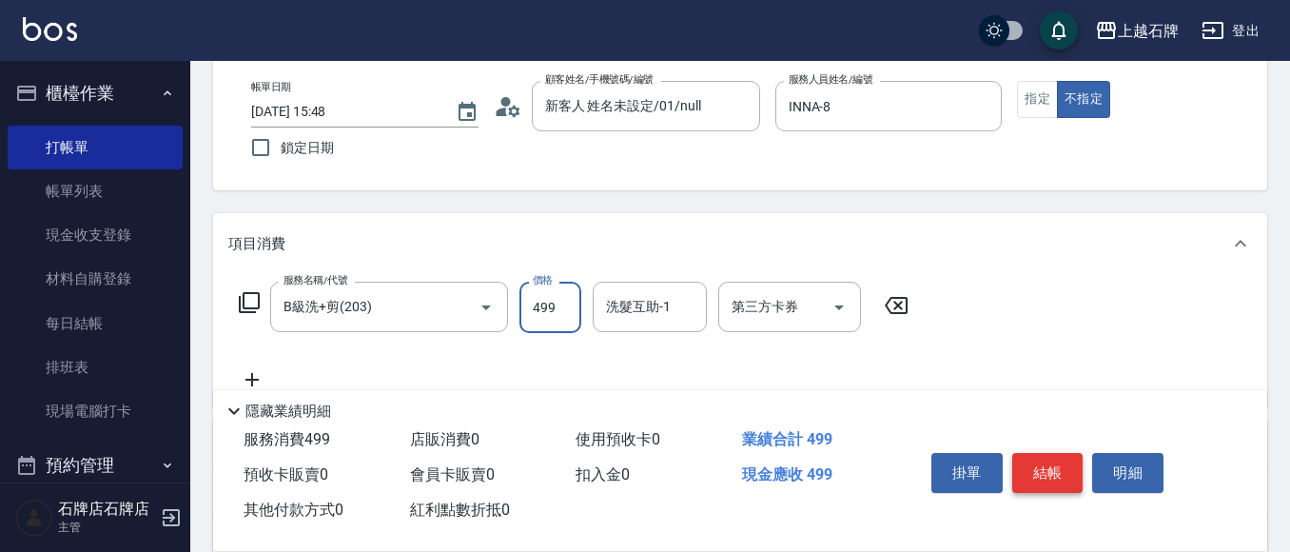
type input "499"
click at [1051, 468] on button "結帳" at bounding box center [1047, 473] width 71 height 40
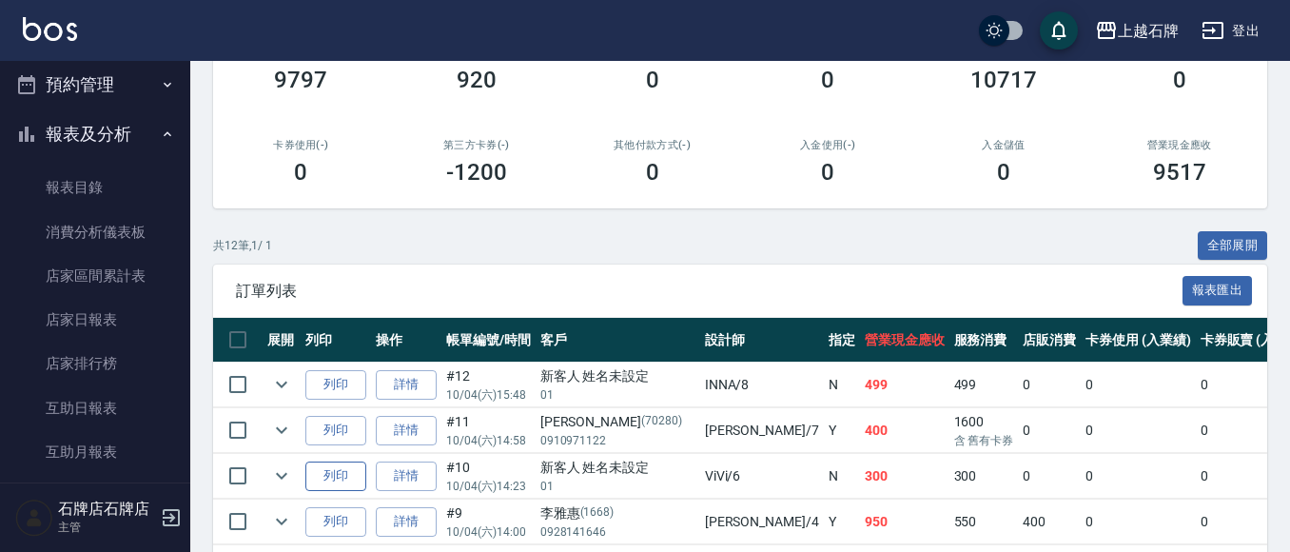
scroll to position [380, 0]
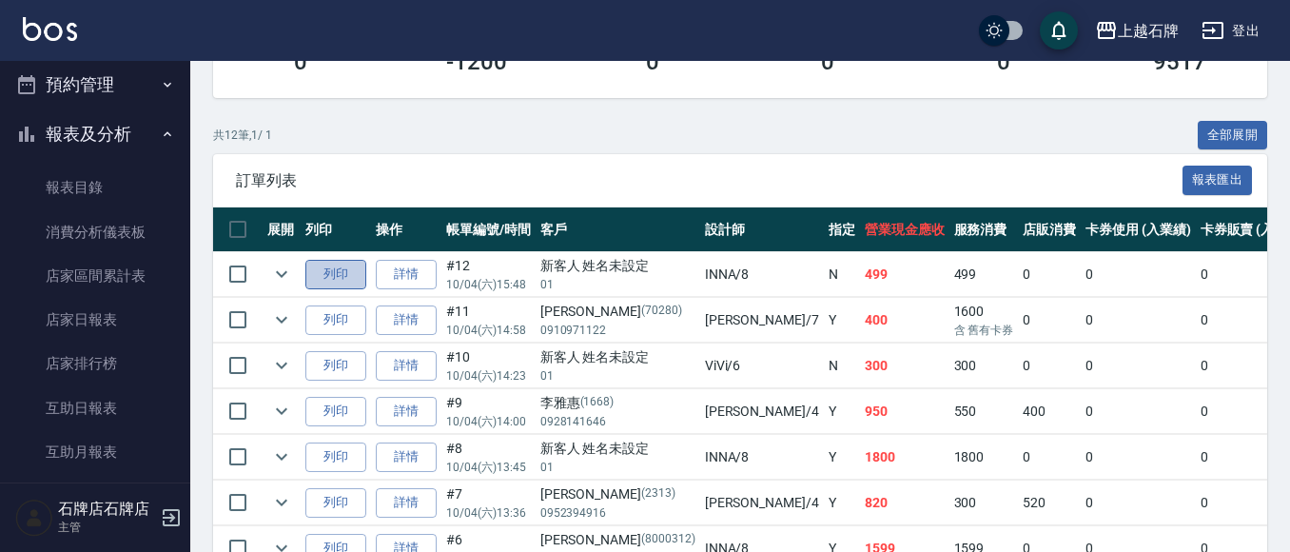
click at [339, 287] on button "列印" at bounding box center [335, 274] width 61 height 29
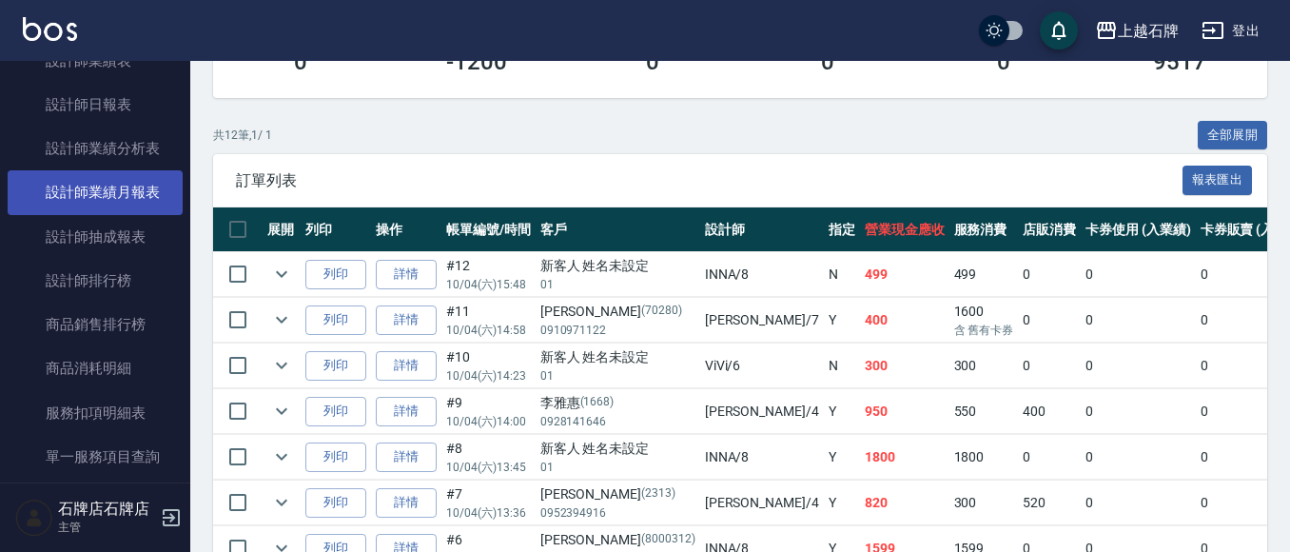
scroll to position [1046, 0]
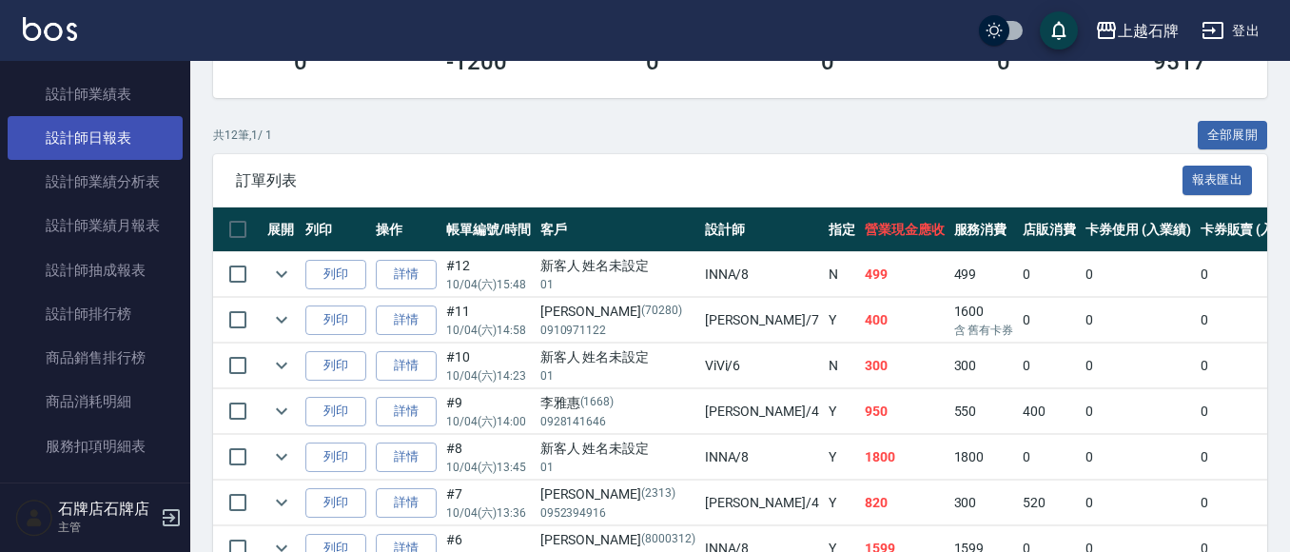
click at [81, 125] on link "設計師日報表" at bounding box center [95, 138] width 175 height 44
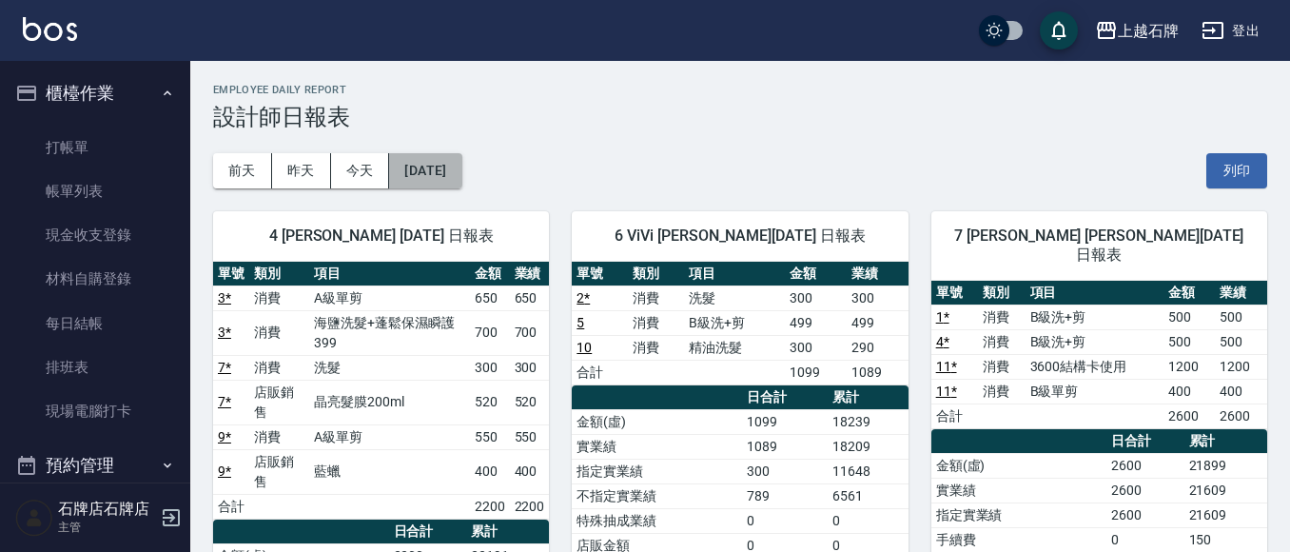
click at [461, 178] on button "[DATE]" at bounding box center [425, 170] width 72 height 35
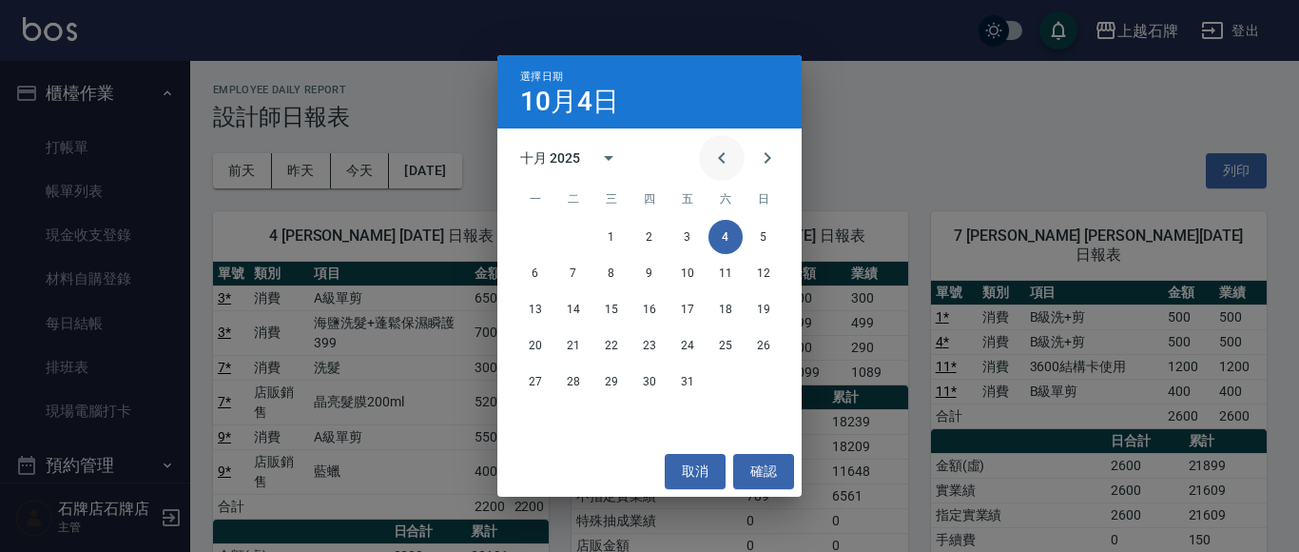
click at [714, 152] on icon "Previous month" at bounding box center [721, 157] width 23 height 23
click at [656, 242] on button "4" at bounding box center [649, 237] width 34 height 34
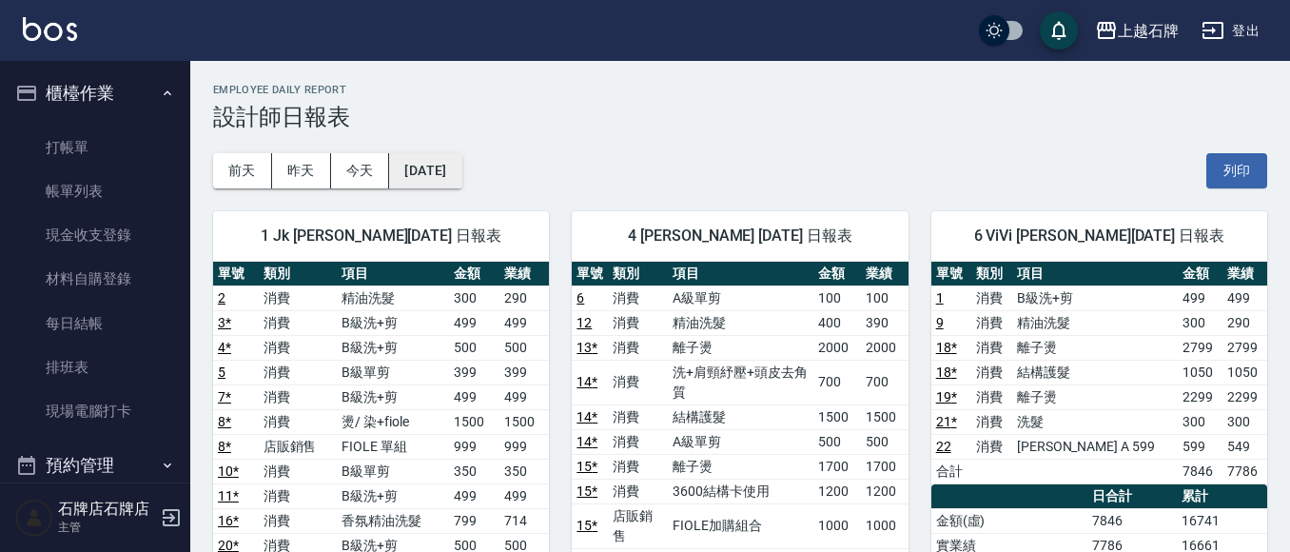
click at [461, 165] on button "[DATE]" at bounding box center [425, 170] width 72 height 35
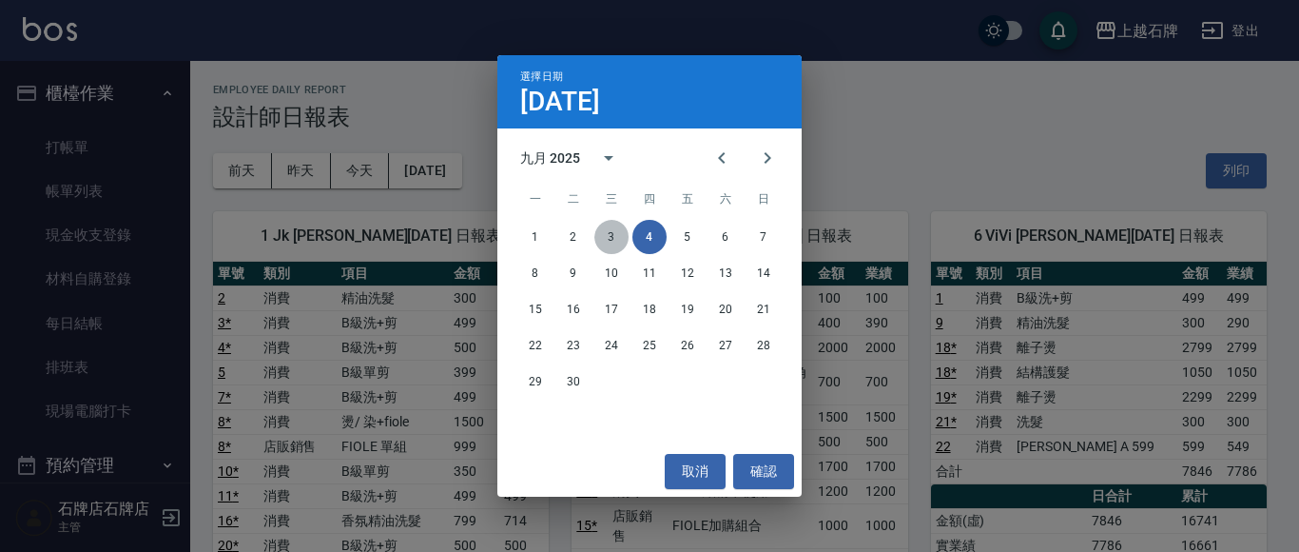
click at [616, 235] on button "3" at bounding box center [611, 237] width 34 height 34
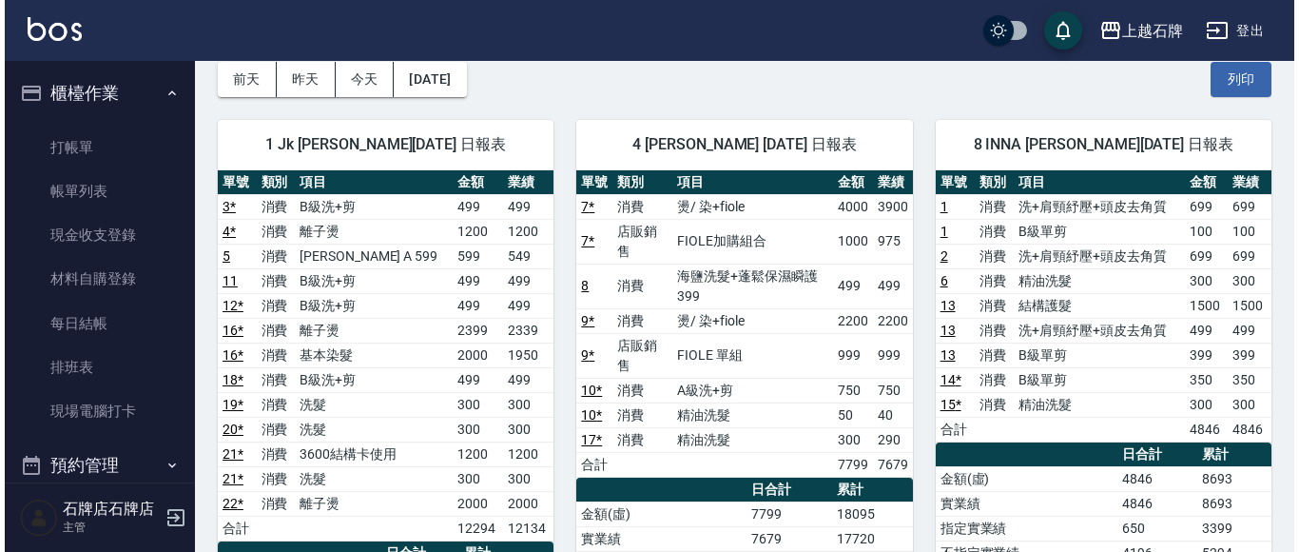
scroll to position [71, 0]
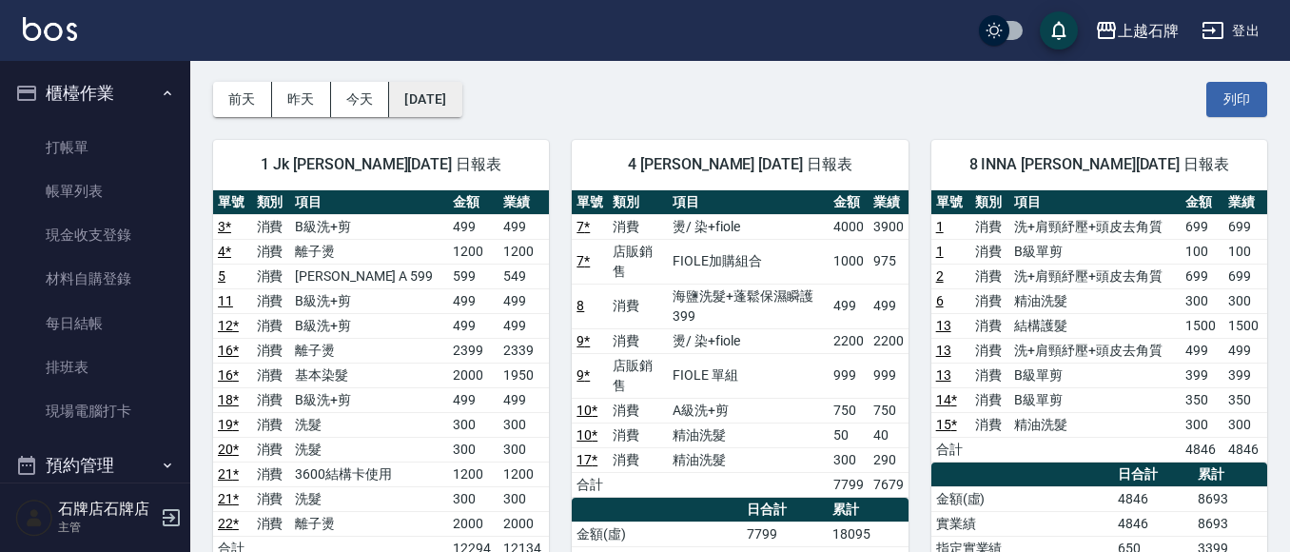
click at [461, 100] on button "[DATE]" at bounding box center [425, 99] width 72 height 35
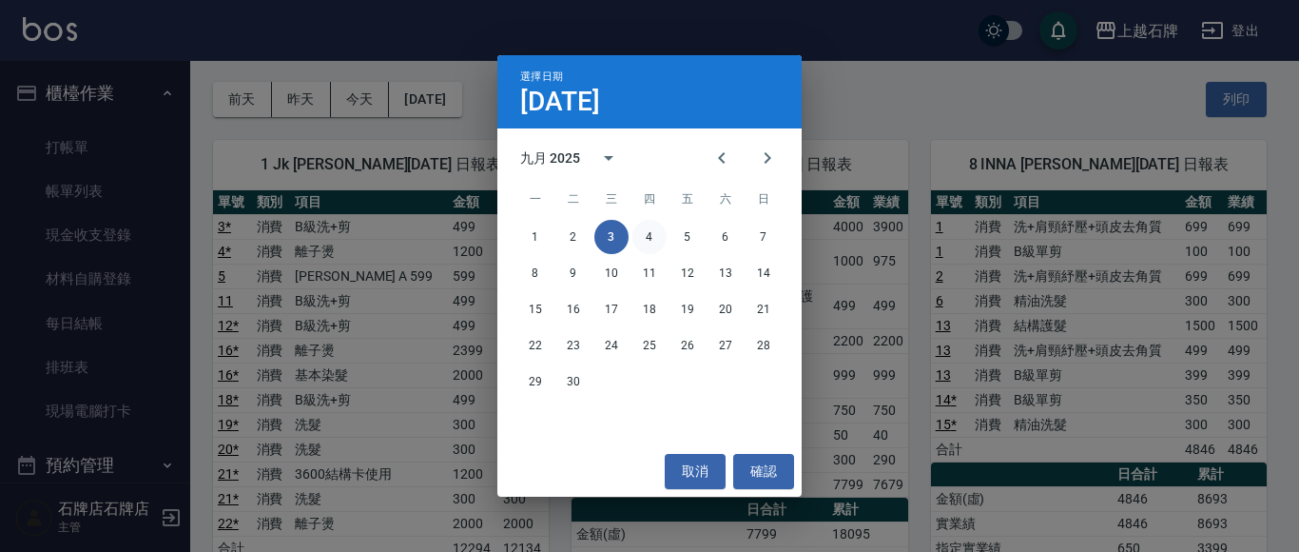
click at [637, 236] on button "4" at bounding box center [649, 237] width 34 height 34
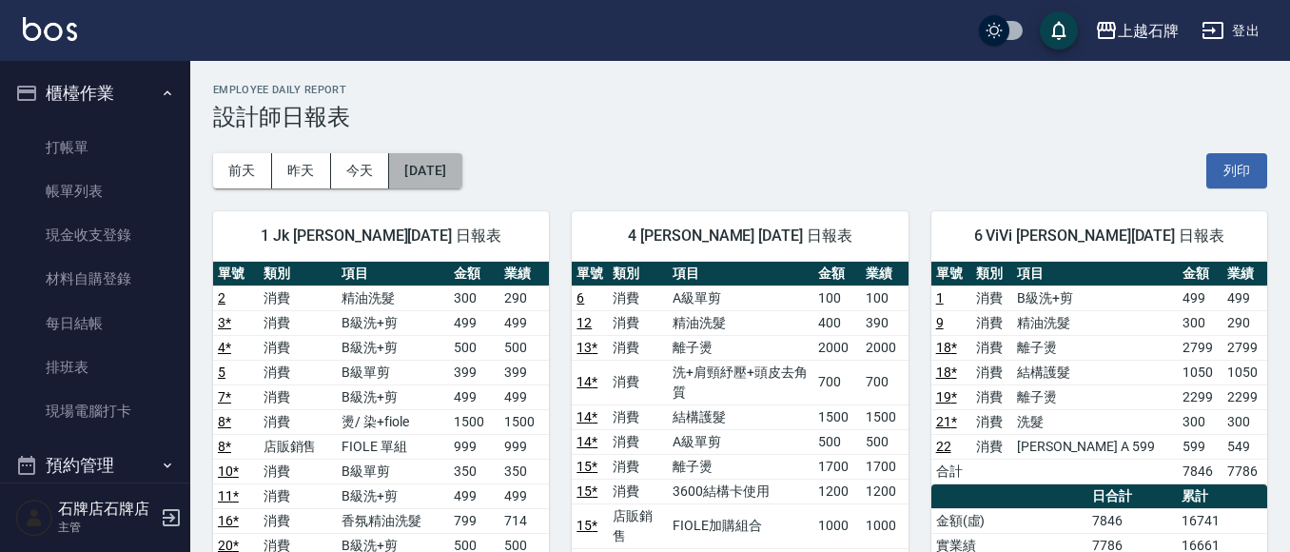
click at [425, 168] on button "[DATE]" at bounding box center [425, 170] width 72 height 35
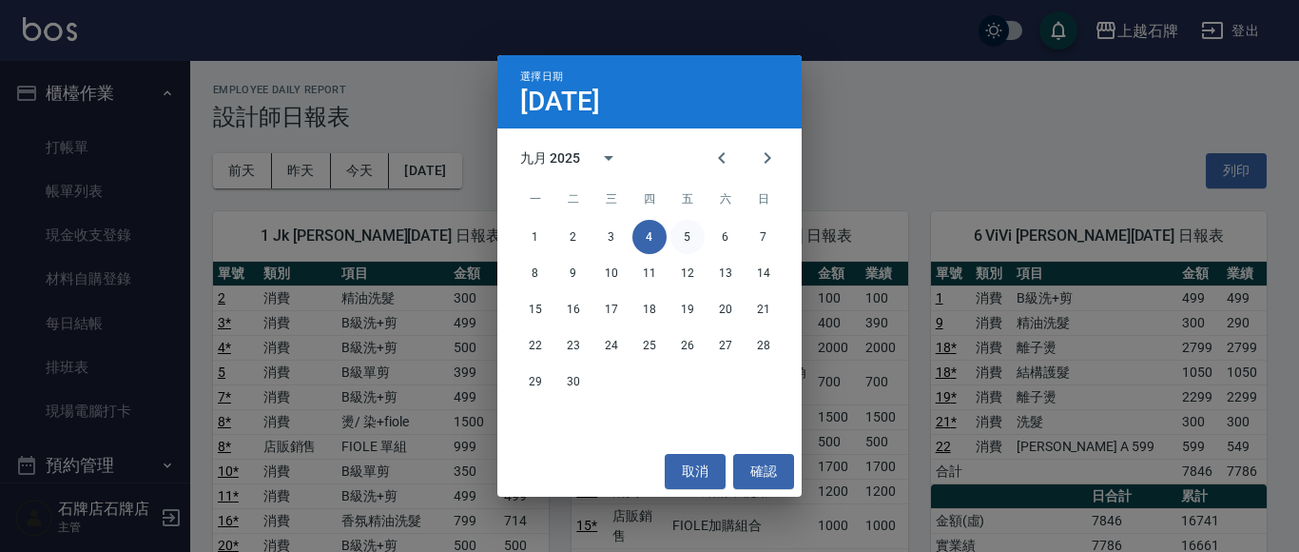
click at [687, 235] on button "5" at bounding box center [687, 237] width 34 height 34
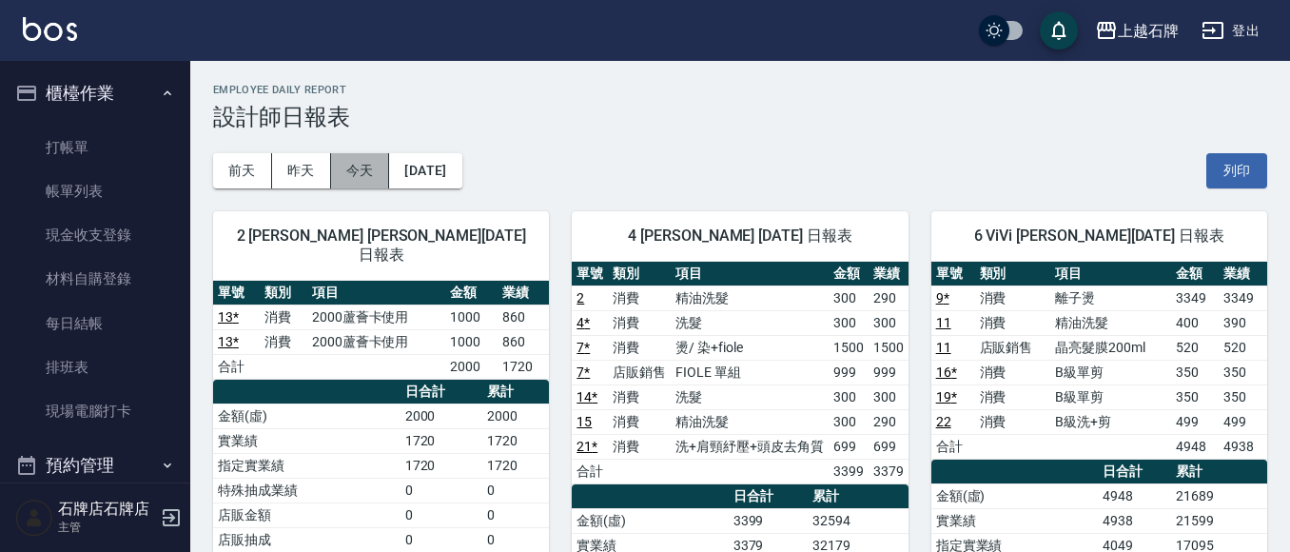
click at [341, 166] on button "今天" at bounding box center [360, 170] width 59 height 35
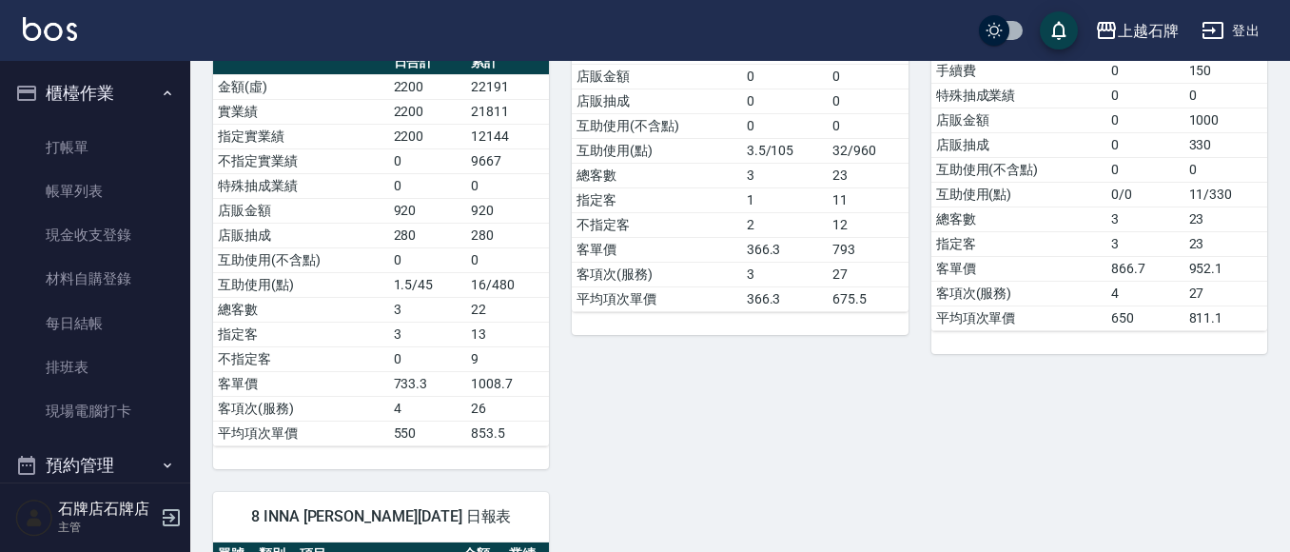
scroll to position [190, 0]
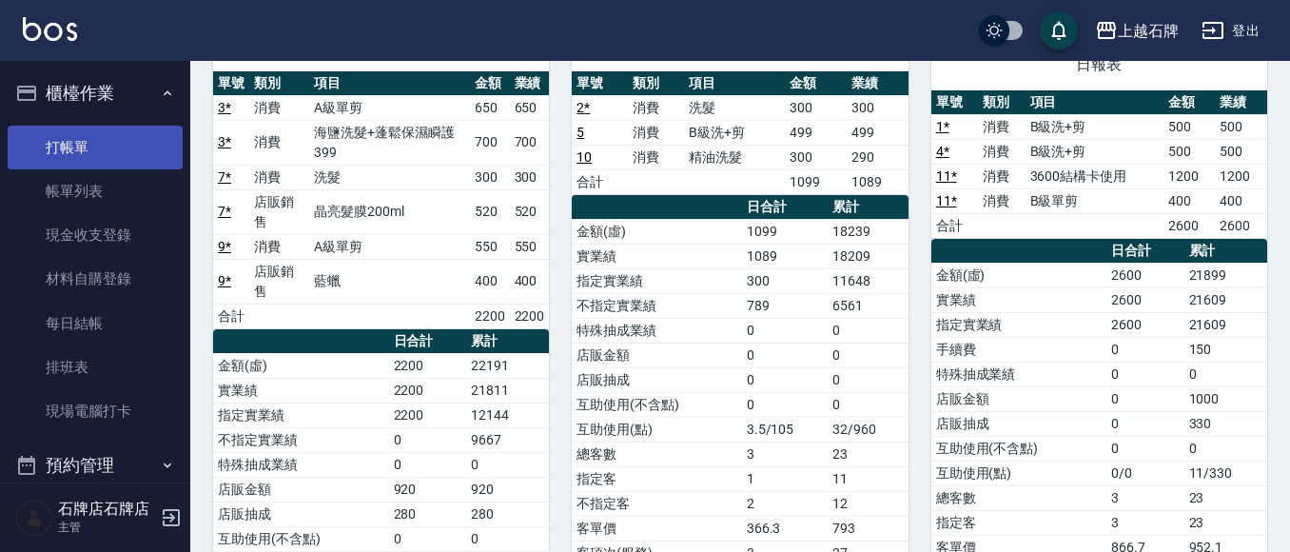
click at [21, 161] on link "打帳單" at bounding box center [95, 148] width 175 height 44
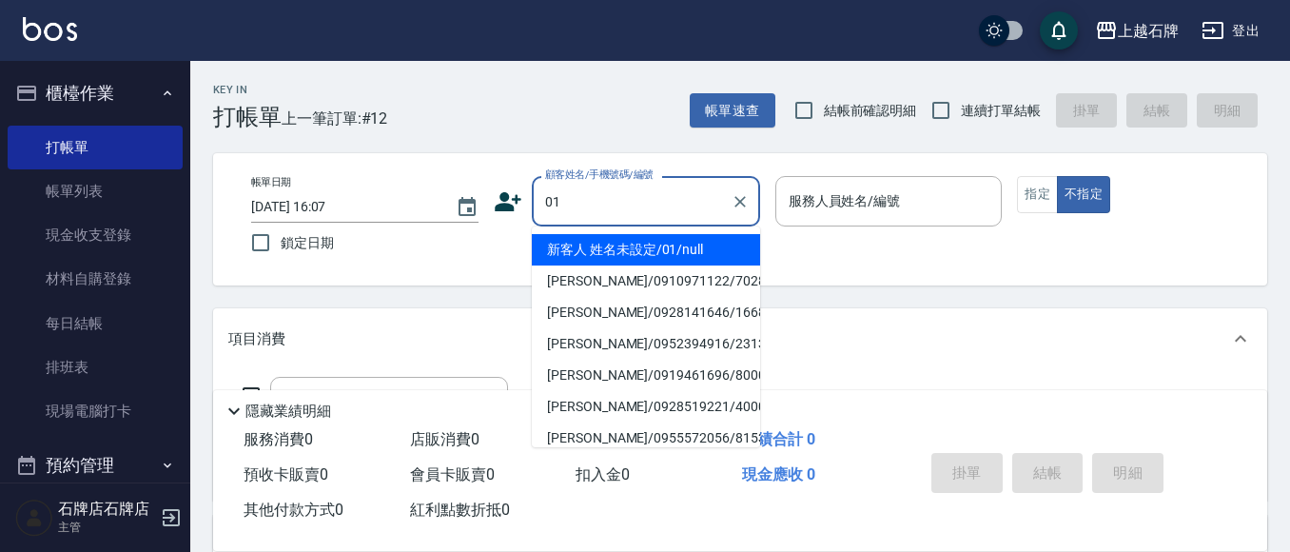
type input "01"
type input "6"
type input "新客人 姓名未設定/01/null"
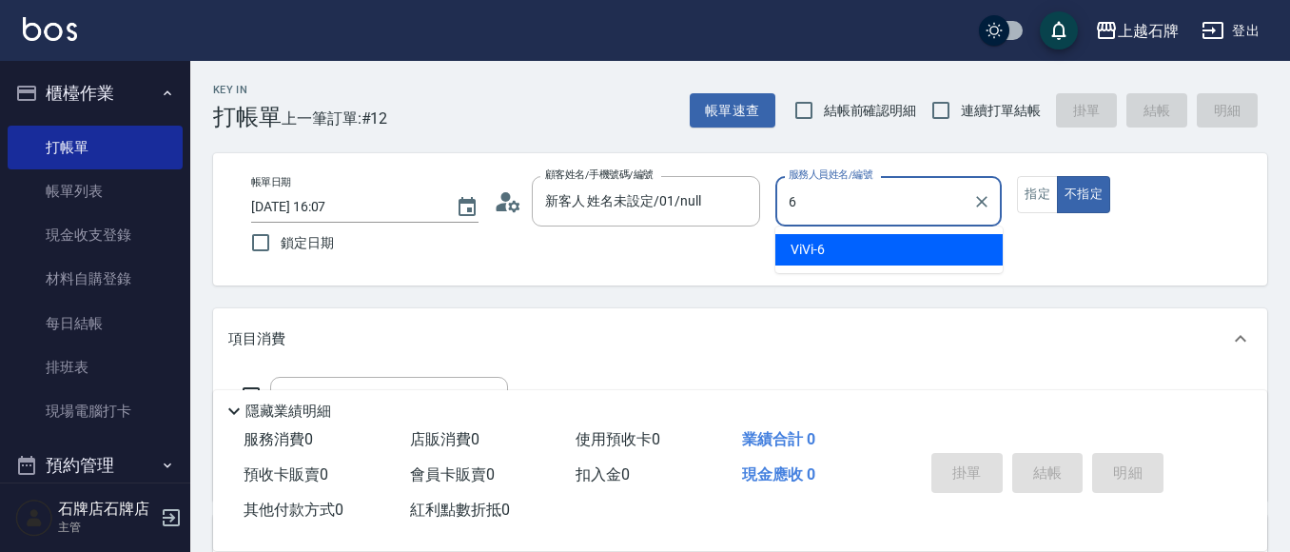
type input "6"
type button "false"
type input "ViVi-6"
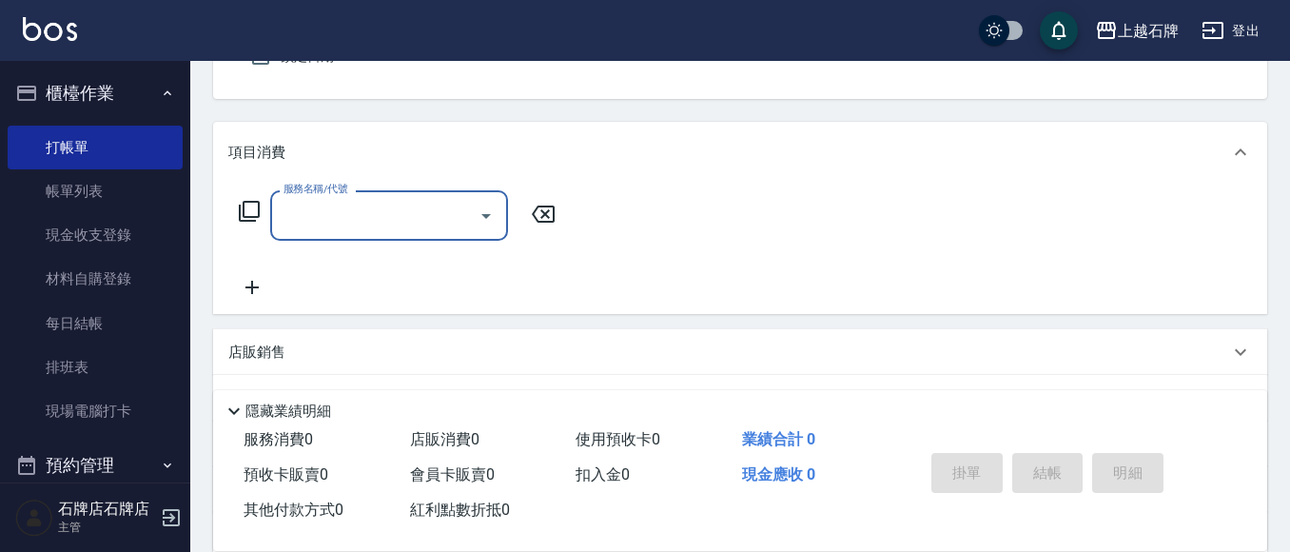
scroll to position [190, 0]
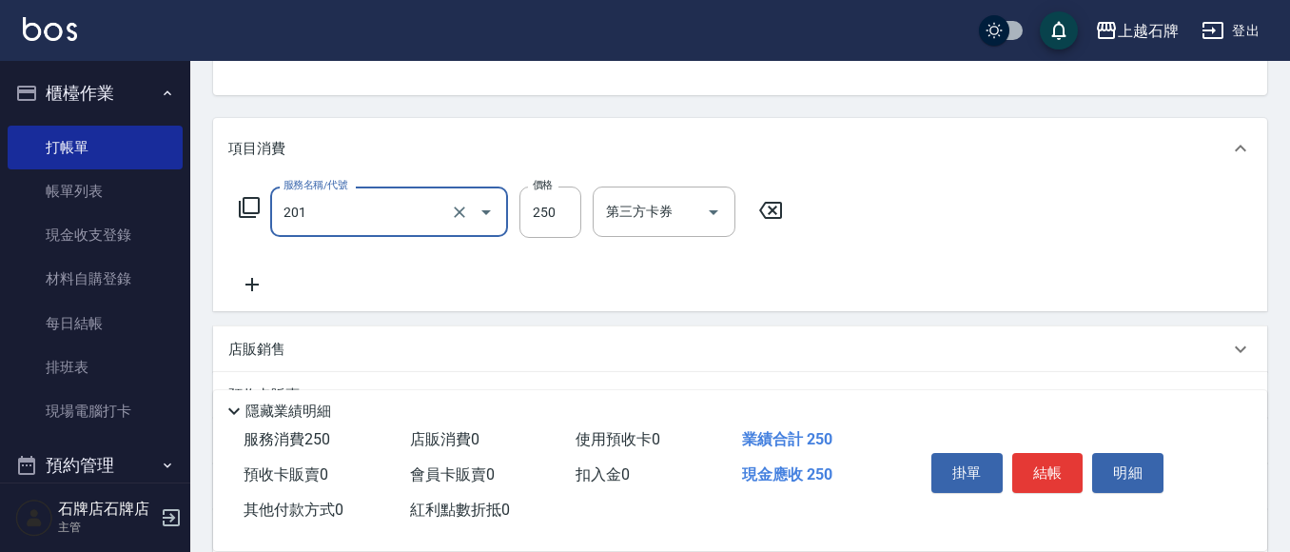
type input "B級單剪(201)"
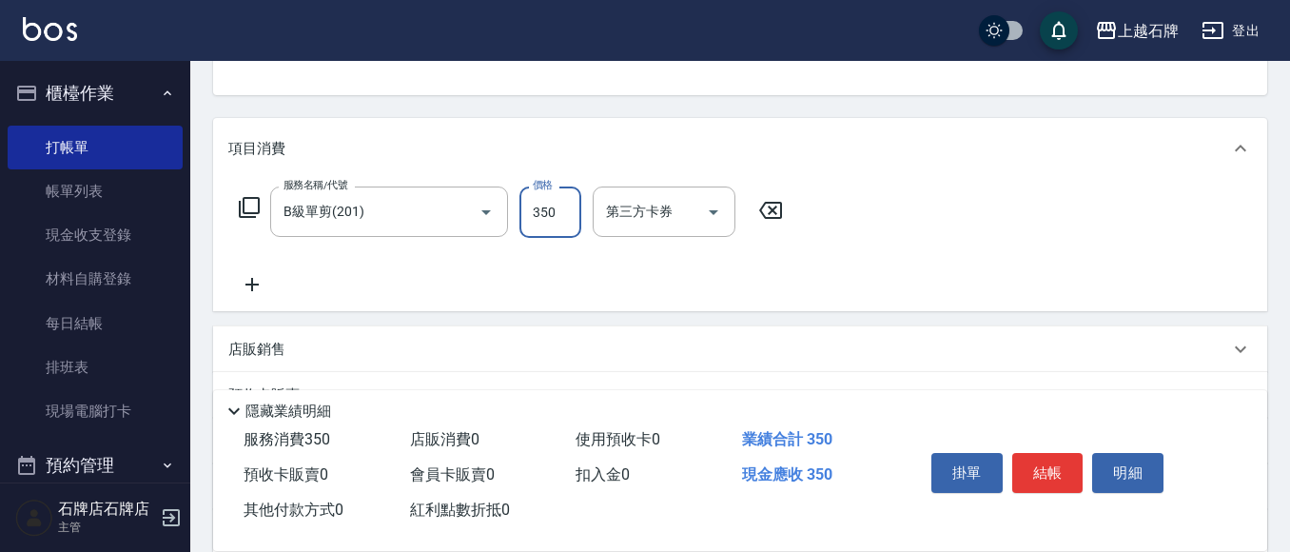
type input "350"
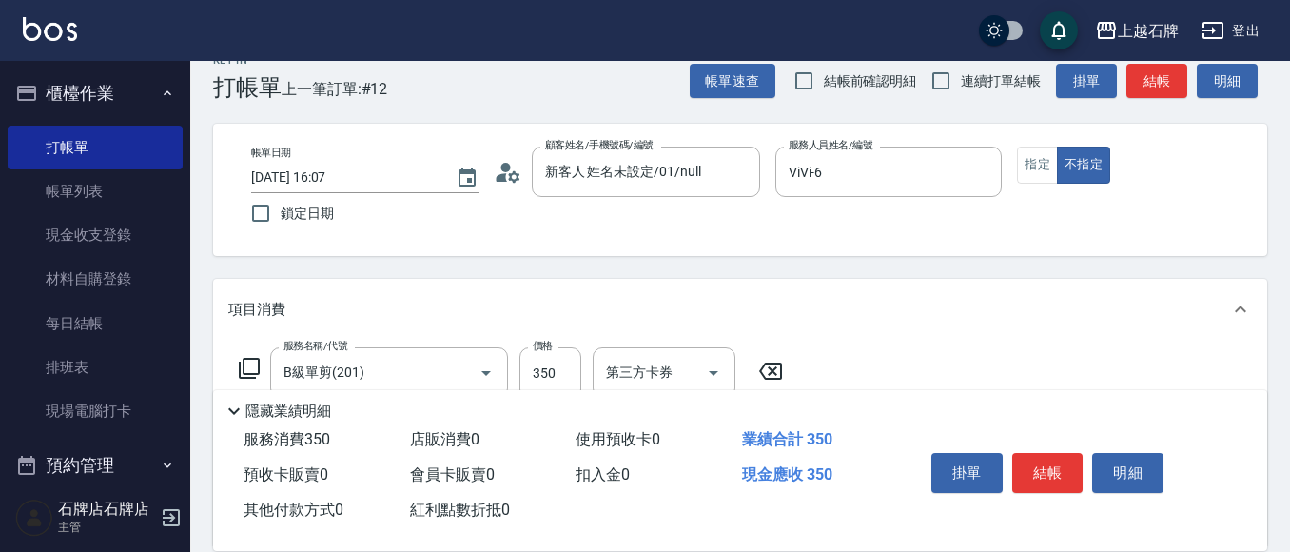
scroll to position [0, 0]
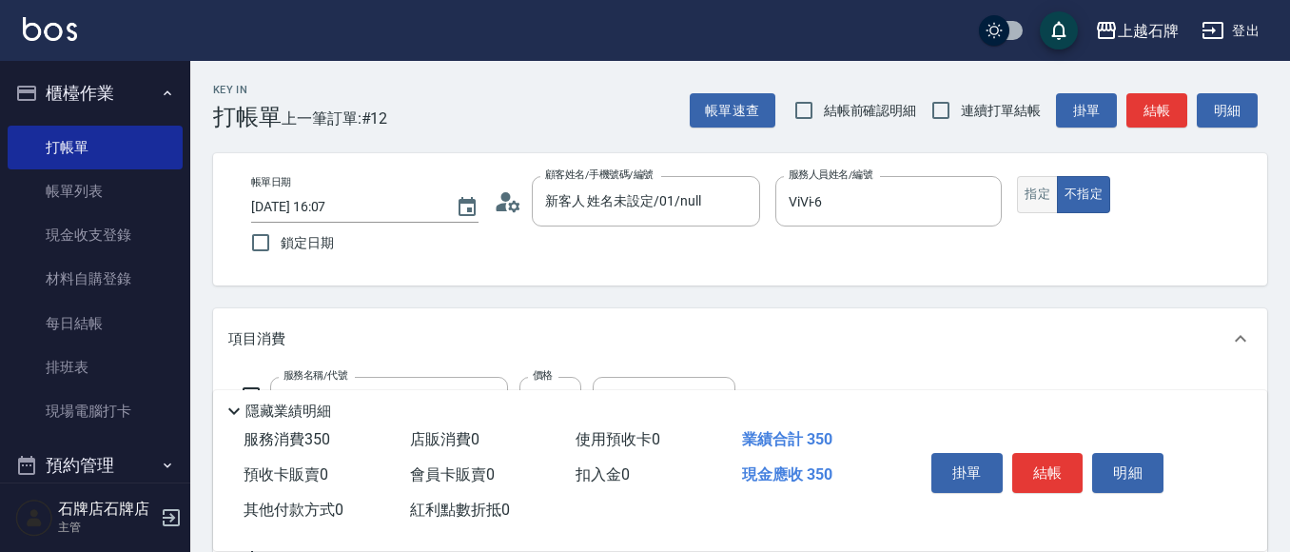
drag, startPoint x: 1035, startPoint y: 186, endPoint x: 1044, endPoint y: 184, distance: 9.9
click at [1038, 189] on button "指定" at bounding box center [1037, 194] width 41 height 37
click at [1151, 107] on button "結帳" at bounding box center [1156, 110] width 61 height 35
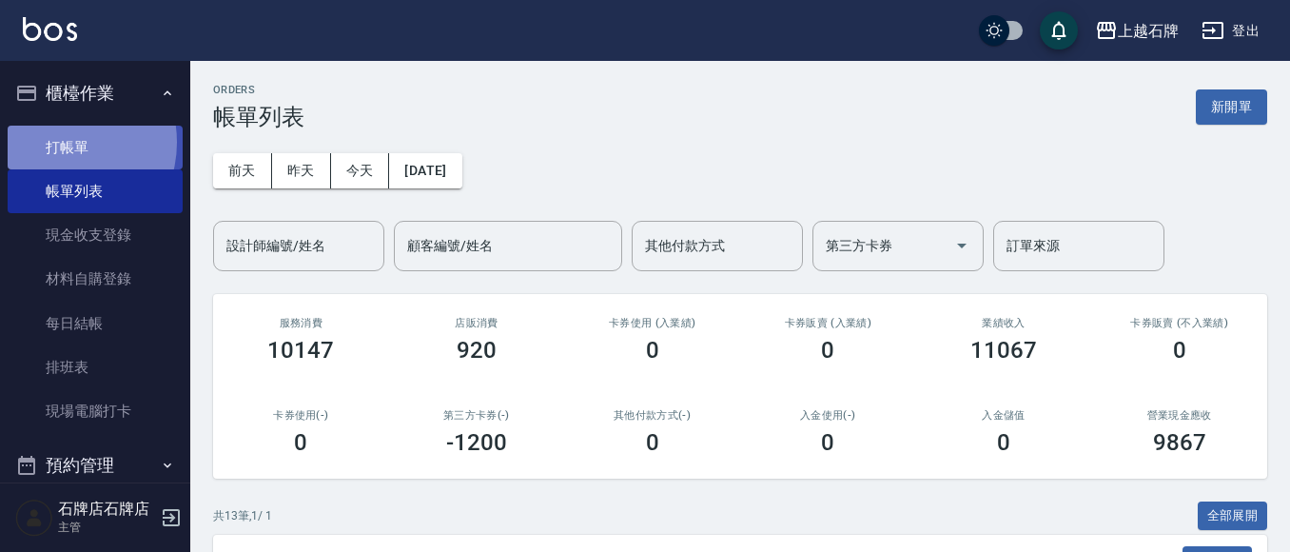
click at [60, 142] on link "打帳單" at bounding box center [95, 148] width 175 height 44
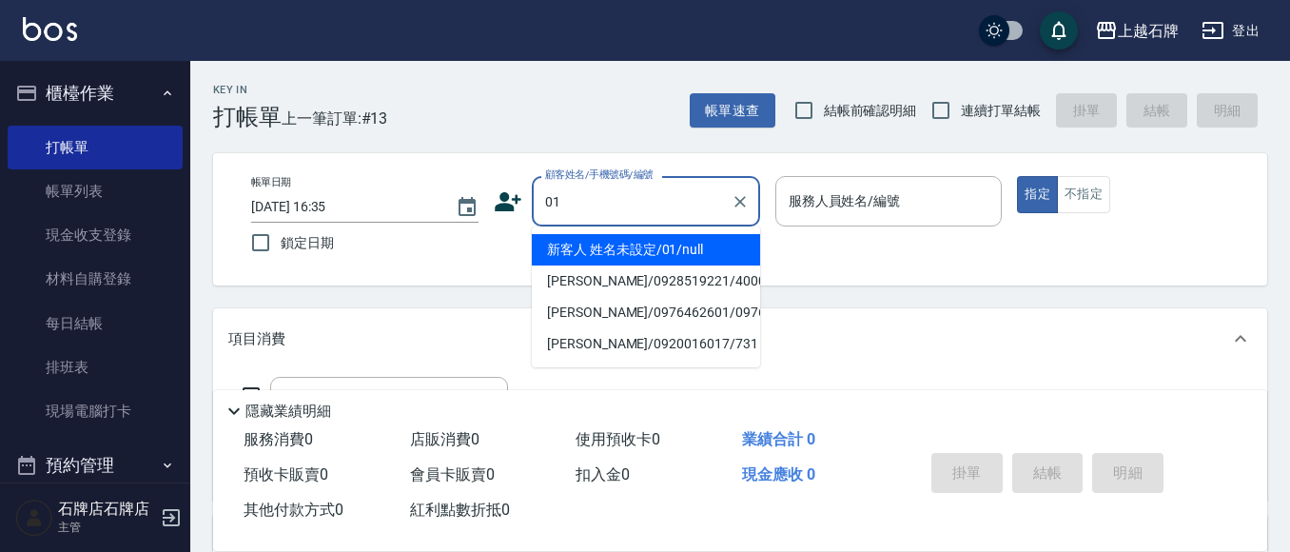
type input "新客人 姓名未設定/01/null"
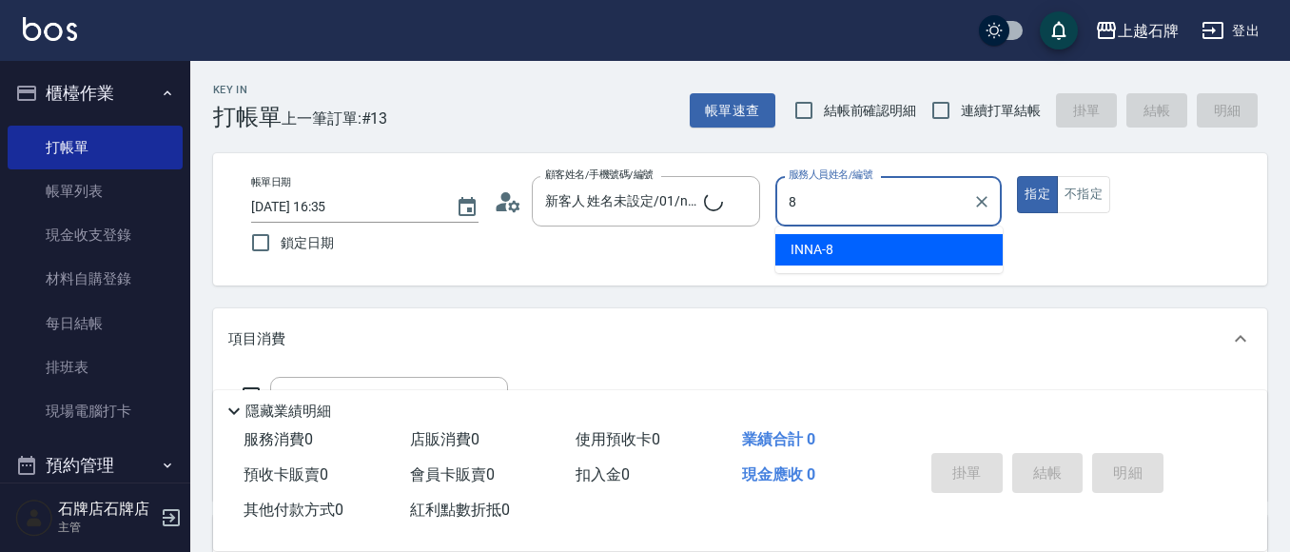
type input "INNA-8"
type button "true"
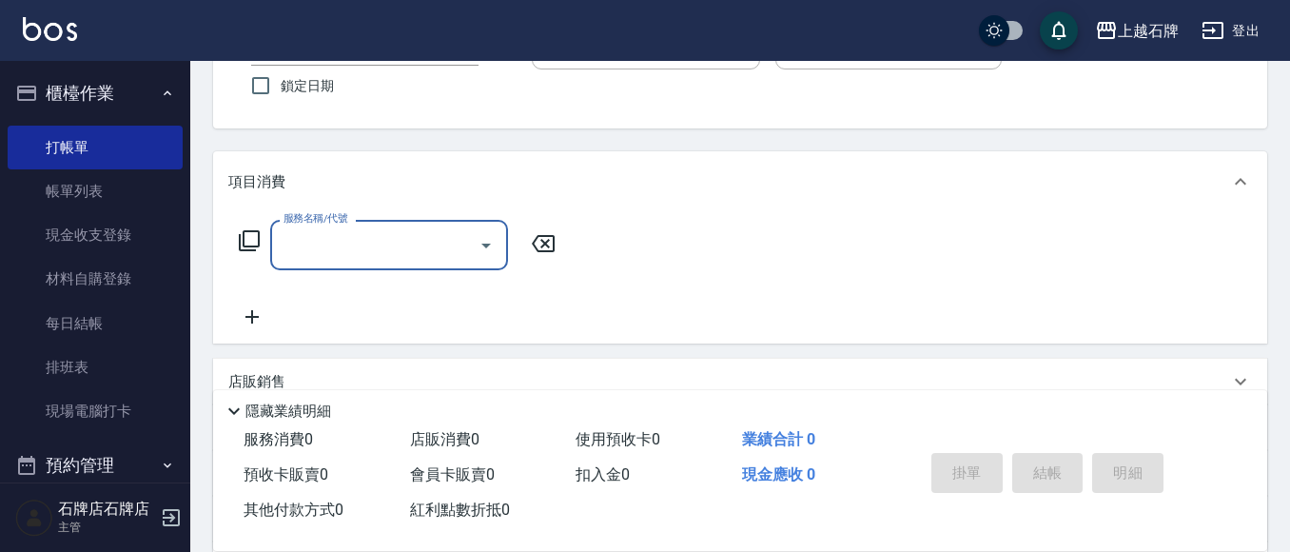
scroll to position [190, 0]
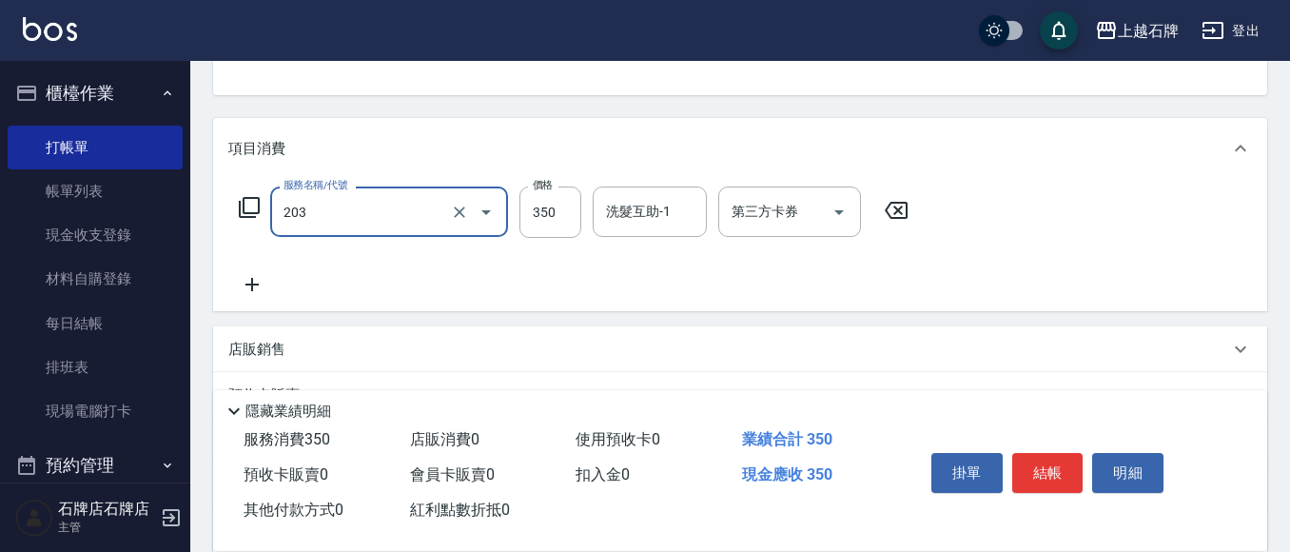
type input "B級洗+剪(203)"
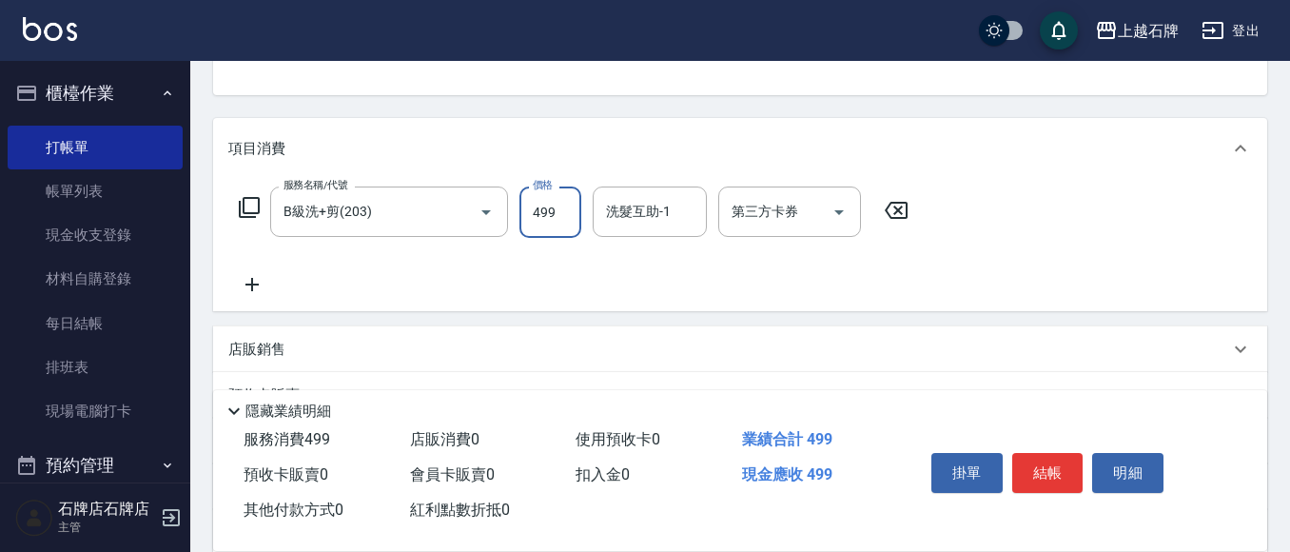
scroll to position [0, 0]
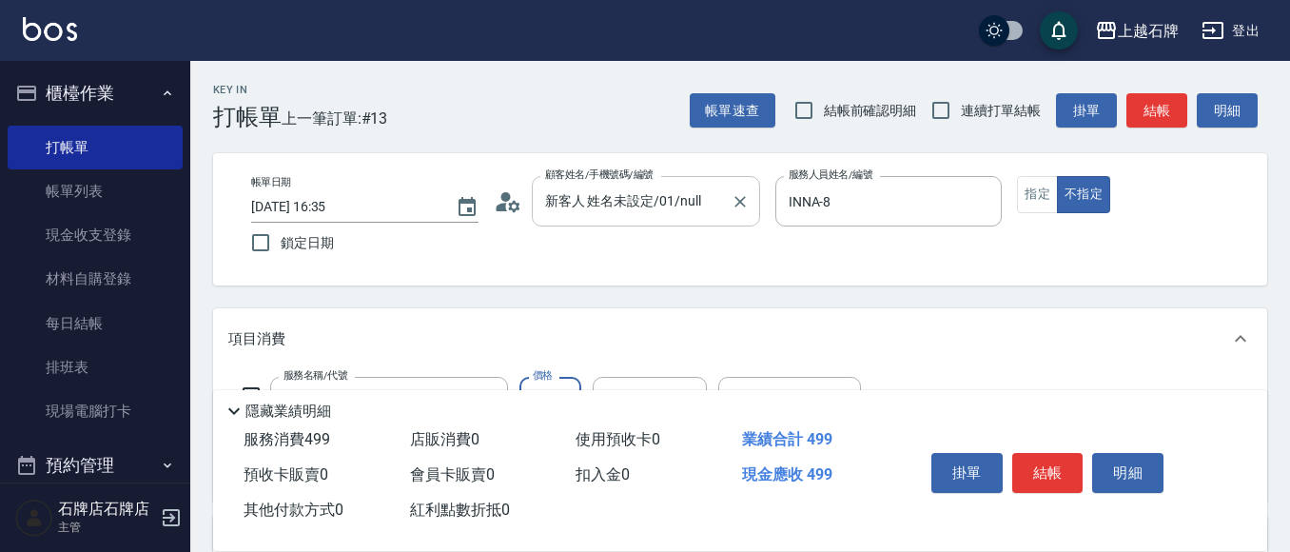
type input "499"
click at [716, 202] on input "新客人 姓名未設定/01/null" at bounding box center [631, 200] width 183 height 33
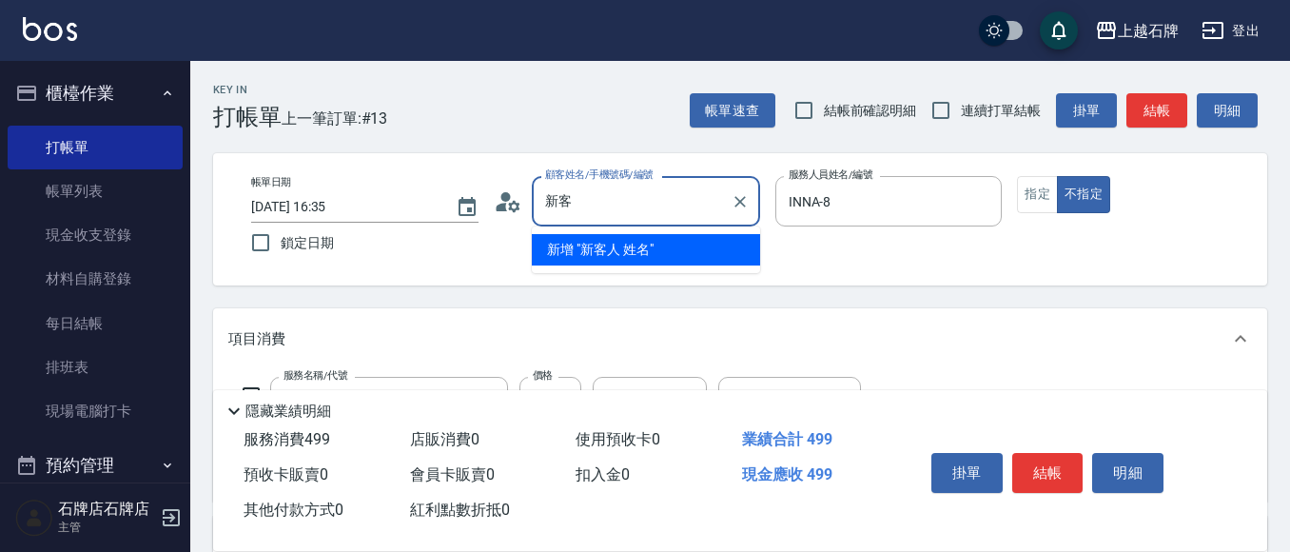
type input "新"
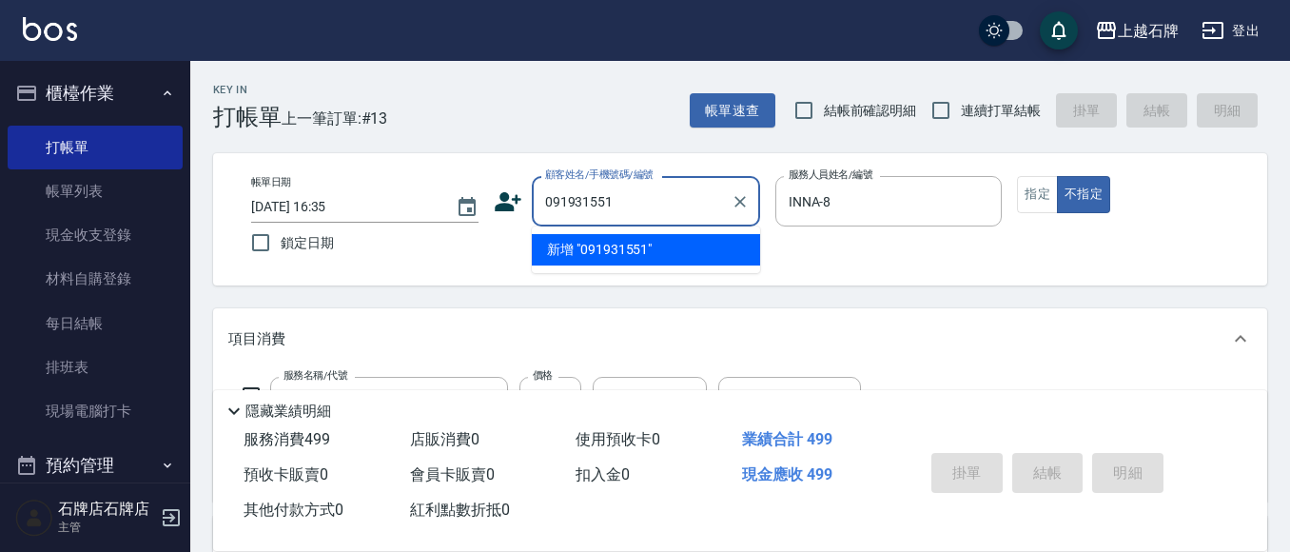
type input "0919315516"
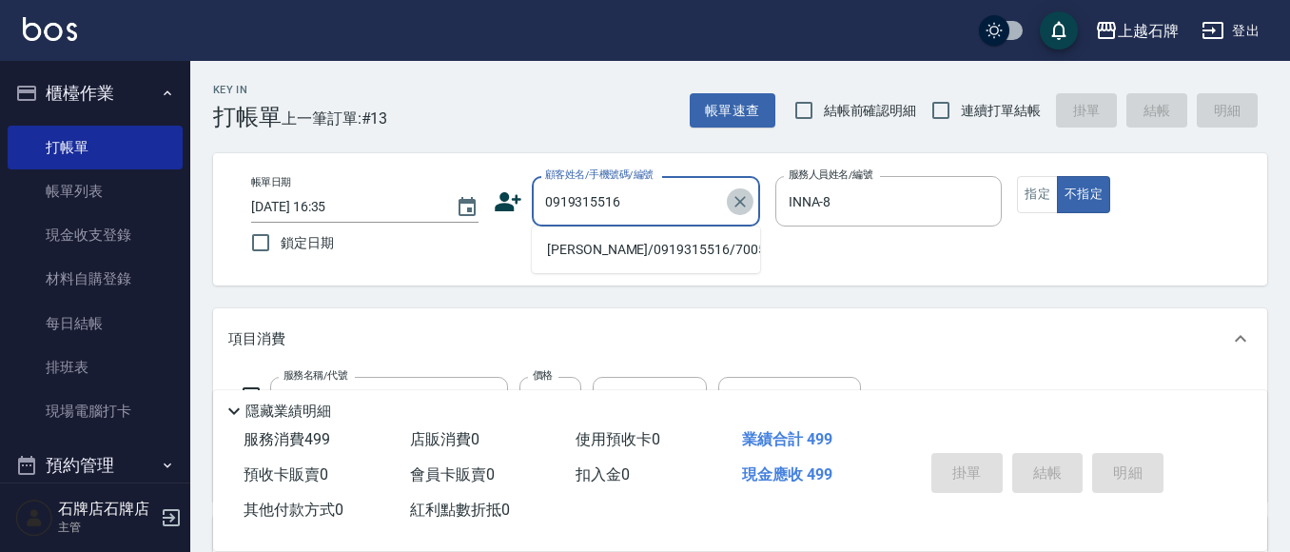
click at [745, 204] on icon "Clear" at bounding box center [739, 201] width 19 height 19
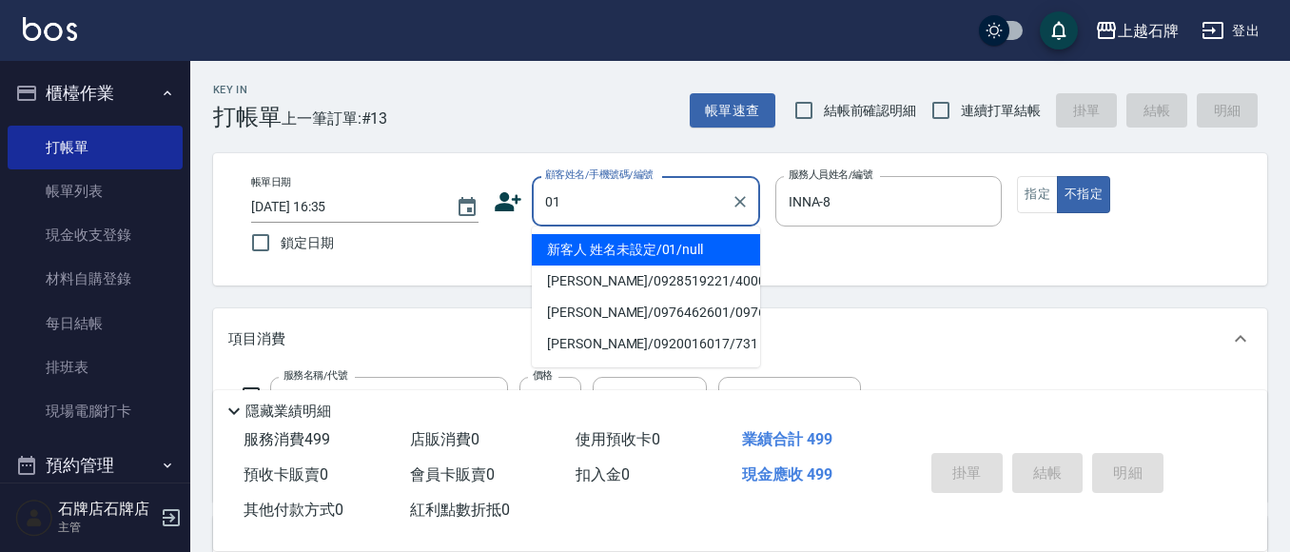
type input "新客人 姓名未設定/01/null"
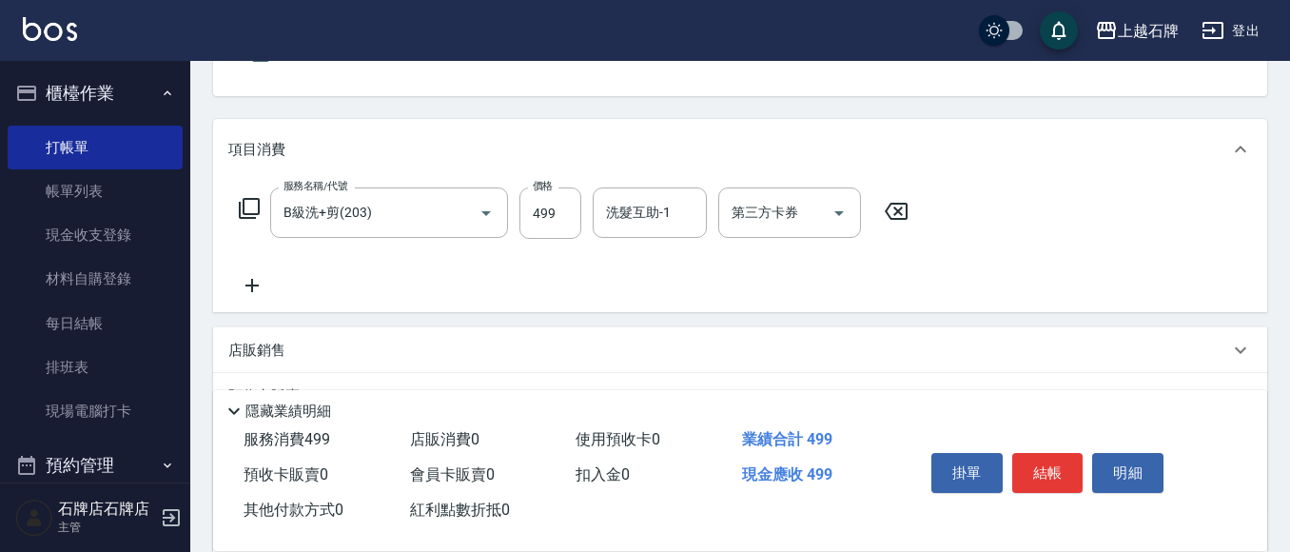
scroll to position [190, 0]
click at [1071, 468] on button "結帳" at bounding box center [1047, 473] width 71 height 40
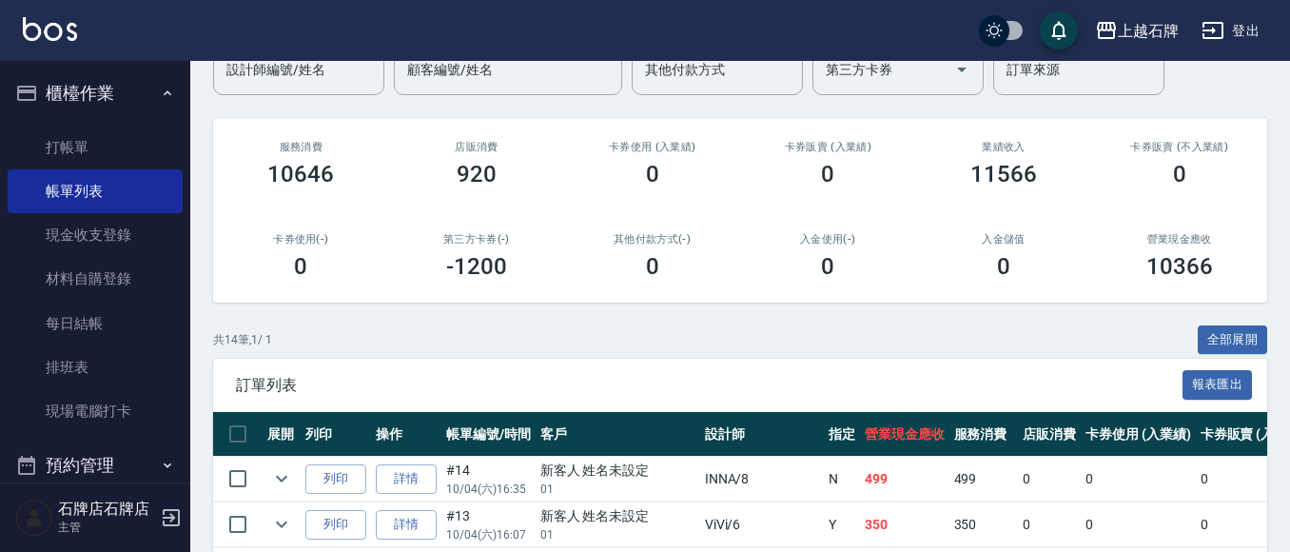
scroll to position [190, 0]
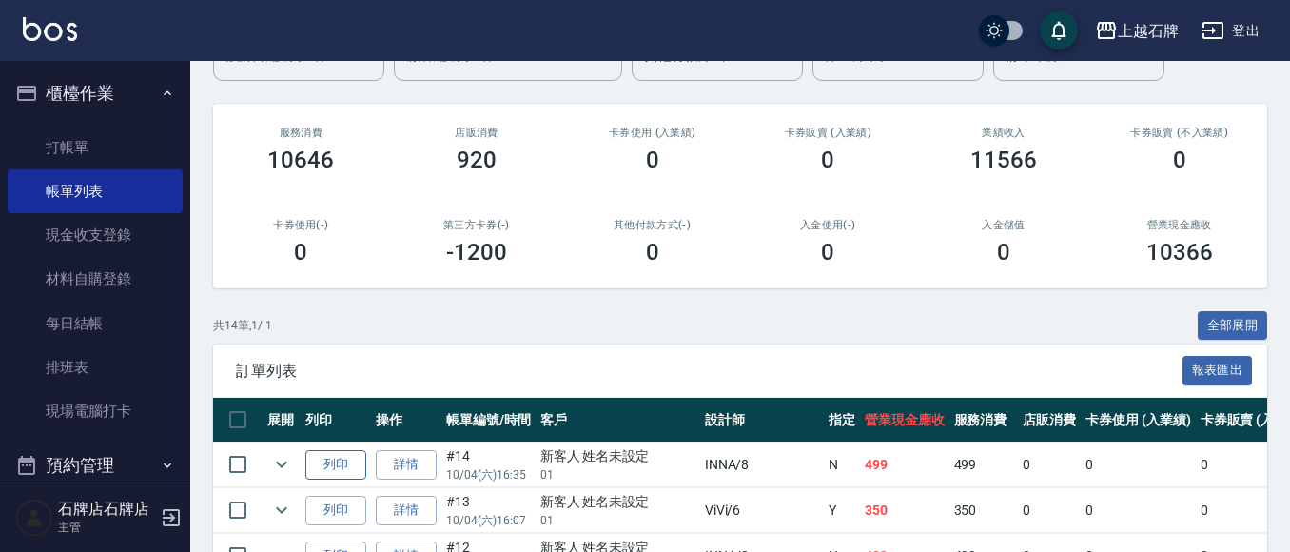
click at [363, 467] on button "列印" at bounding box center [335, 464] width 61 height 29
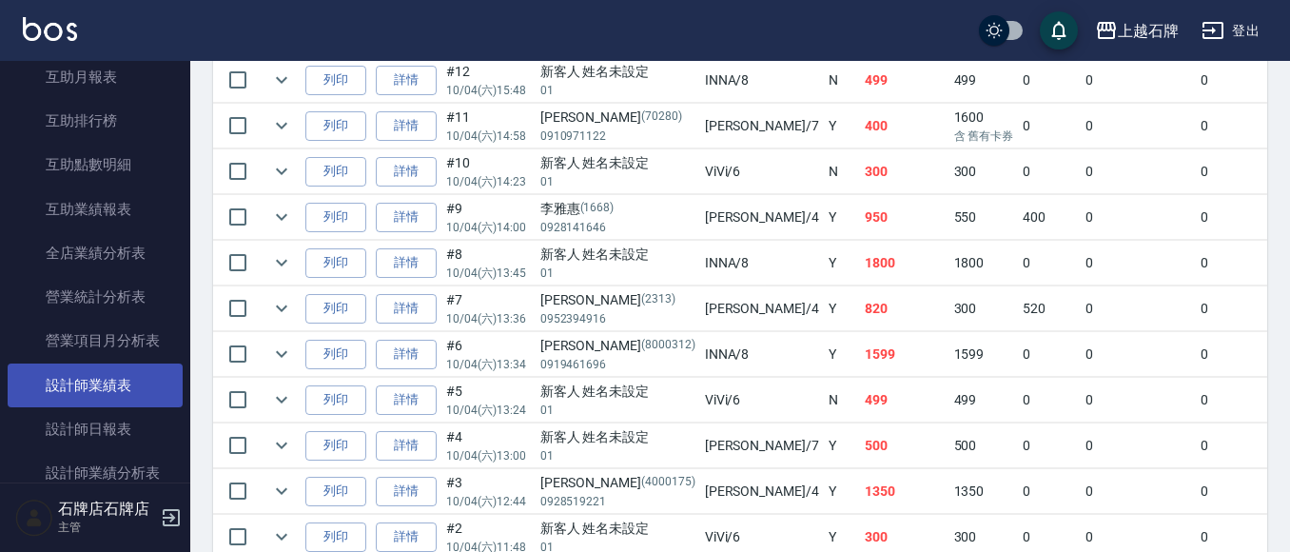
scroll to position [761, 0]
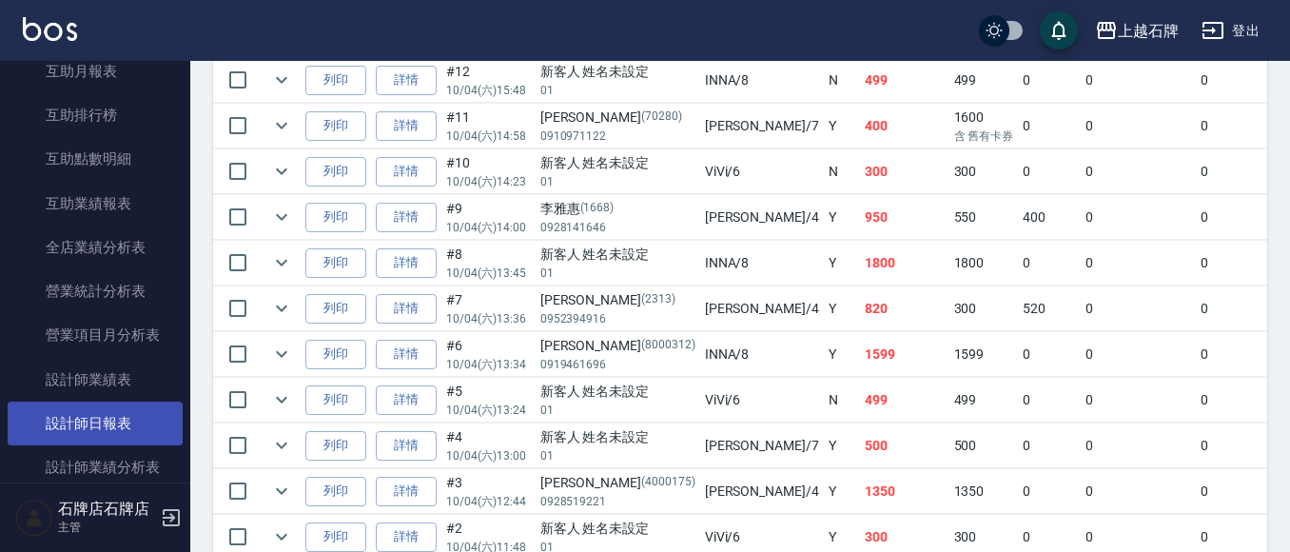
click at [121, 430] on link "設計師日報表" at bounding box center [95, 423] width 175 height 44
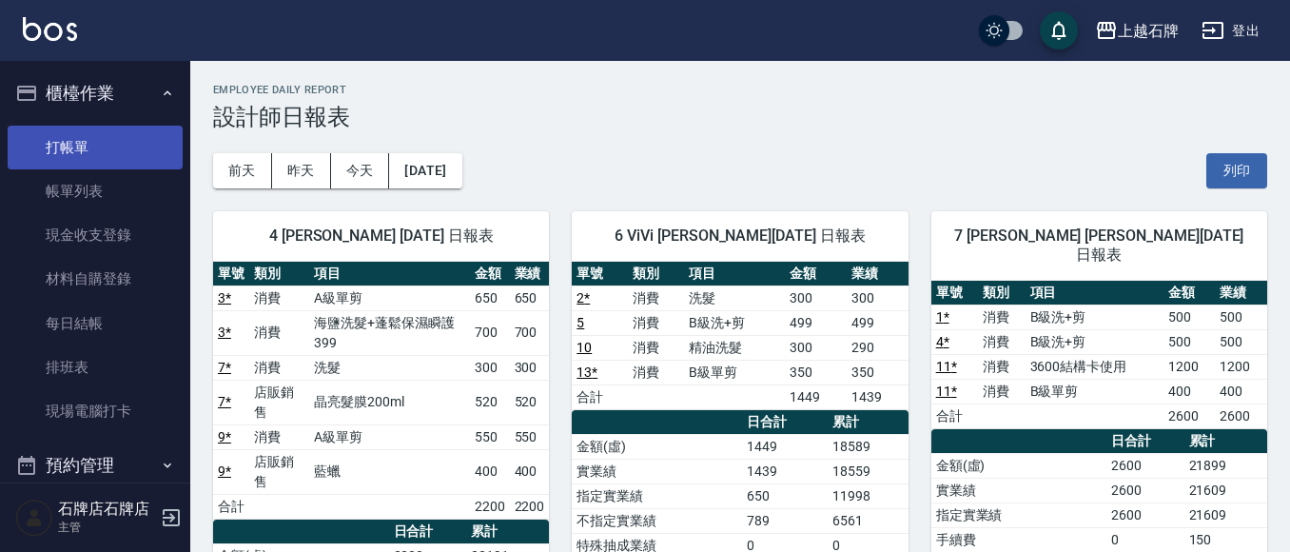
click at [11, 142] on link "打帳單" at bounding box center [95, 148] width 175 height 44
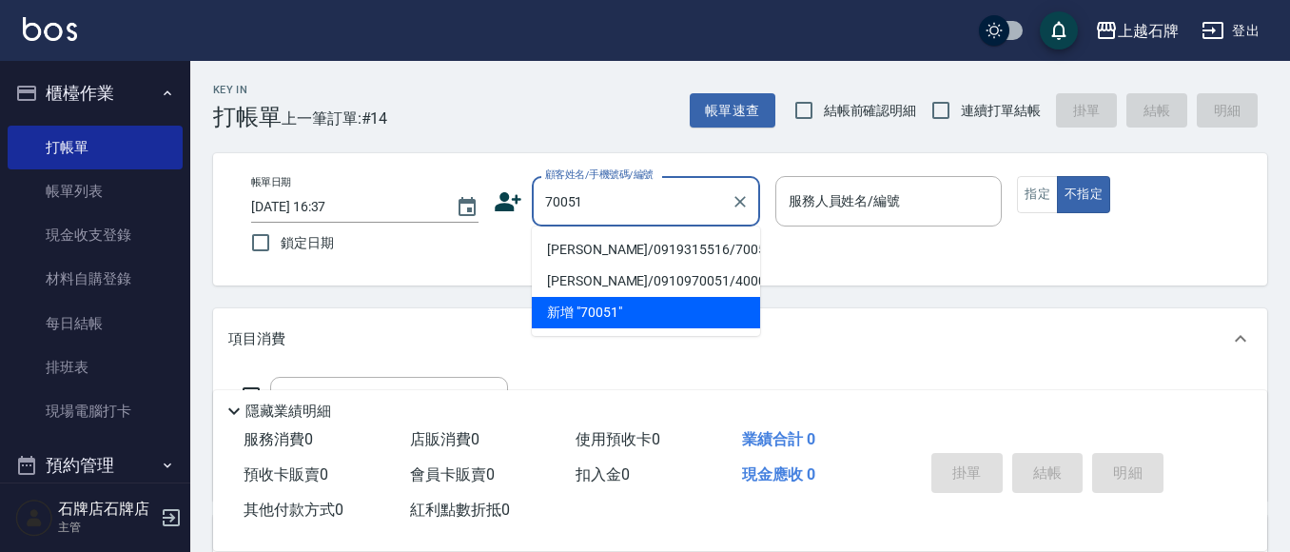
click at [629, 259] on li "[PERSON_NAME]/0919315516/70051" at bounding box center [646, 249] width 228 height 31
type input "[PERSON_NAME]/0919315516/70051"
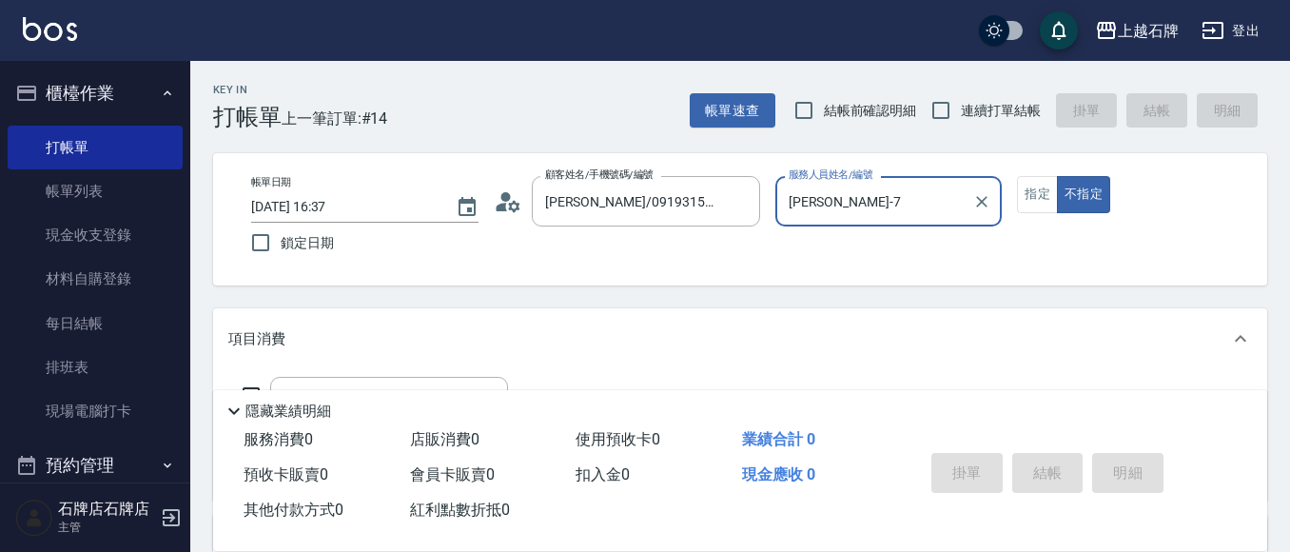
type input "[PERSON_NAME]-7"
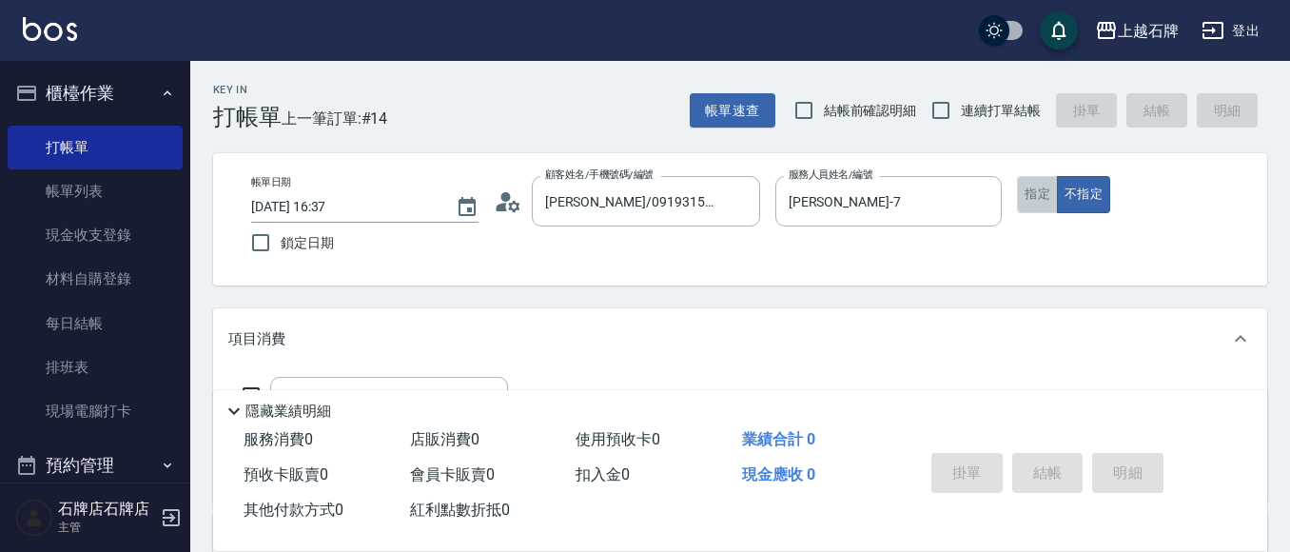
click at [1035, 204] on button "指定" at bounding box center [1037, 194] width 41 height 37
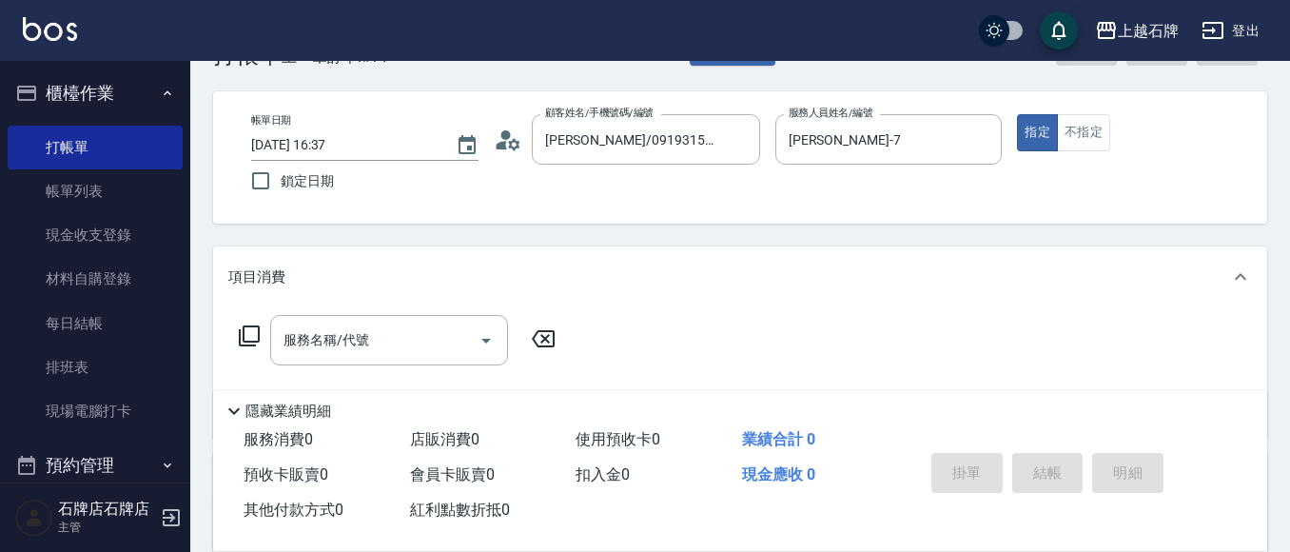
scroll to position [95, 0]
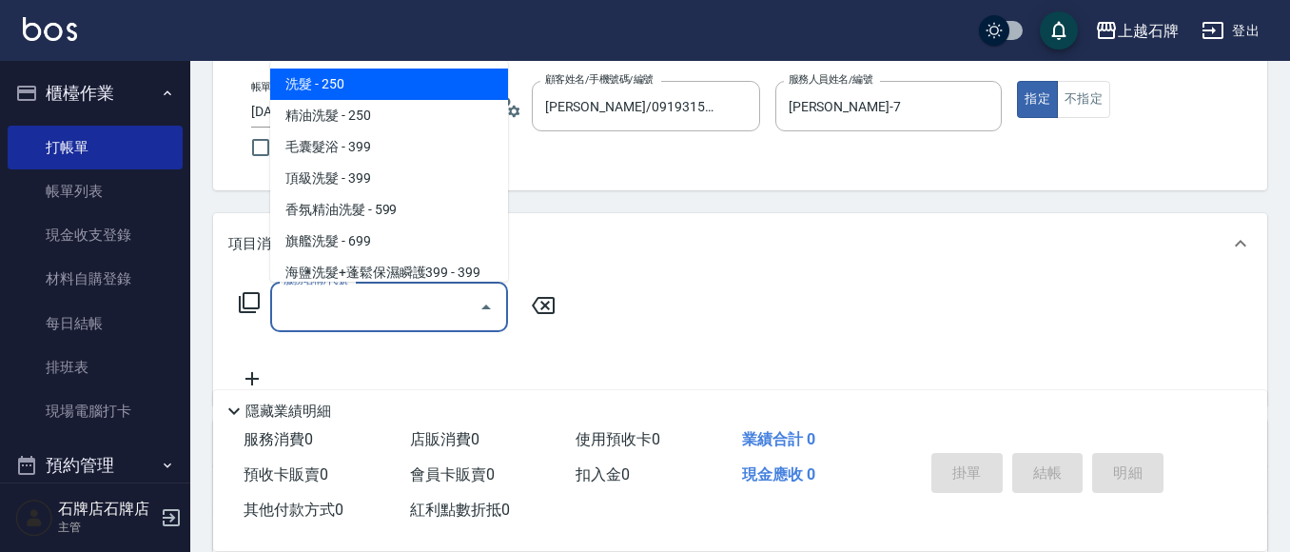
drag, startPoint x: 381, startPoint y: 316, endPoint x: 380, endPoint y: 298, distance: 18.1
click at [382, 315] on input "服務名稱/代號" at bounding box center [375, 306] width 192 height 33
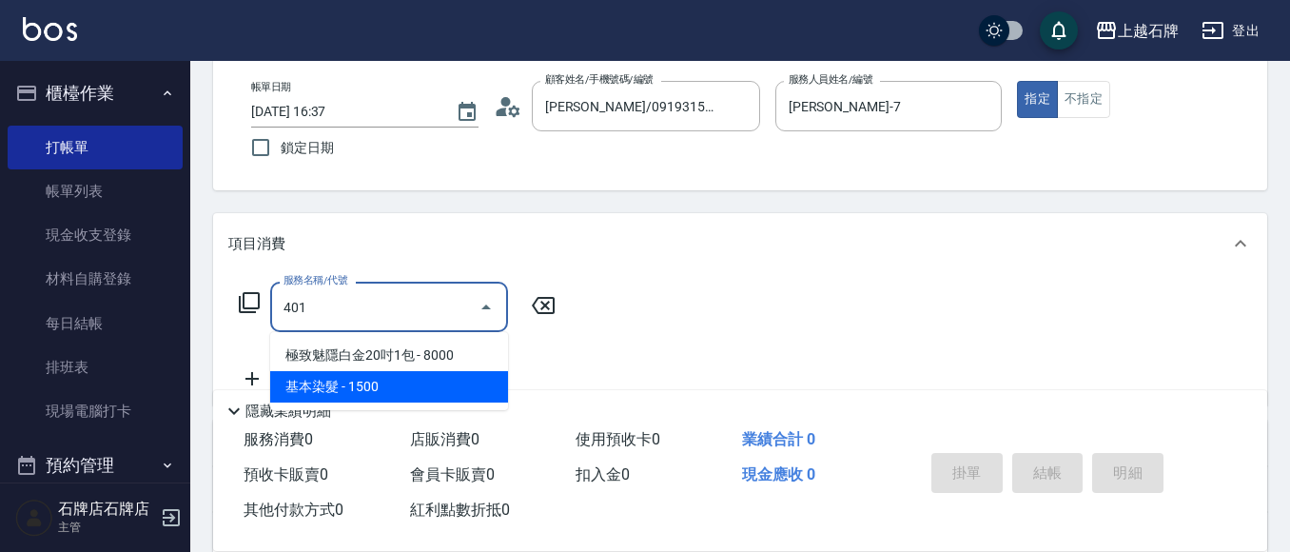
click at [443, 374] on span "基本染髮 - 1500" at bounding box center [389, 386] width 238 height 31
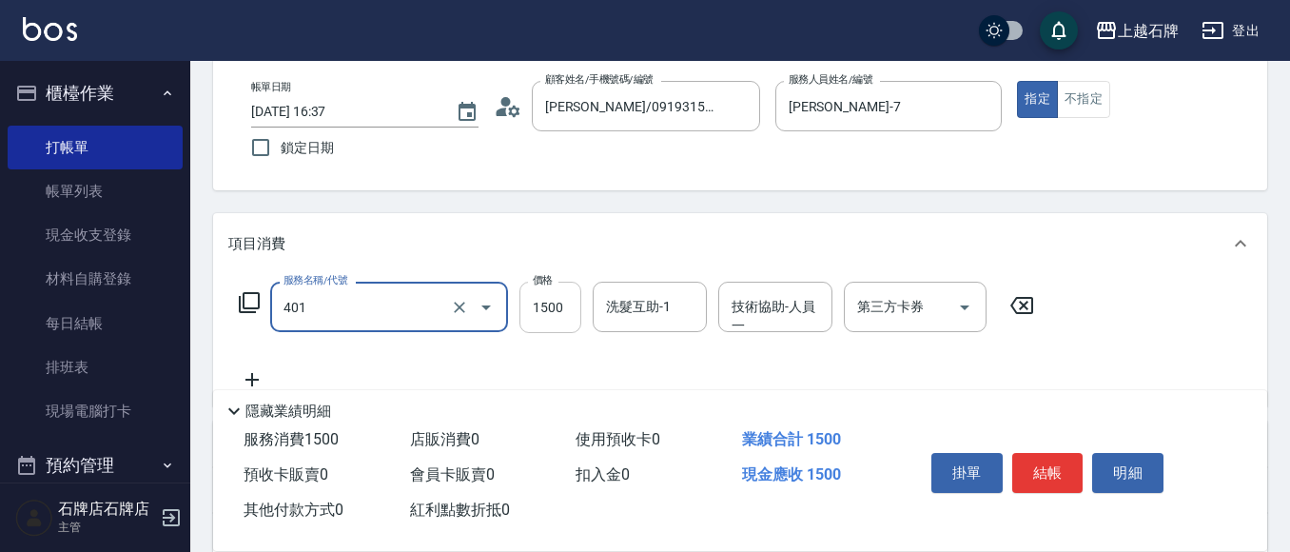
type input "基本染髮(401)"
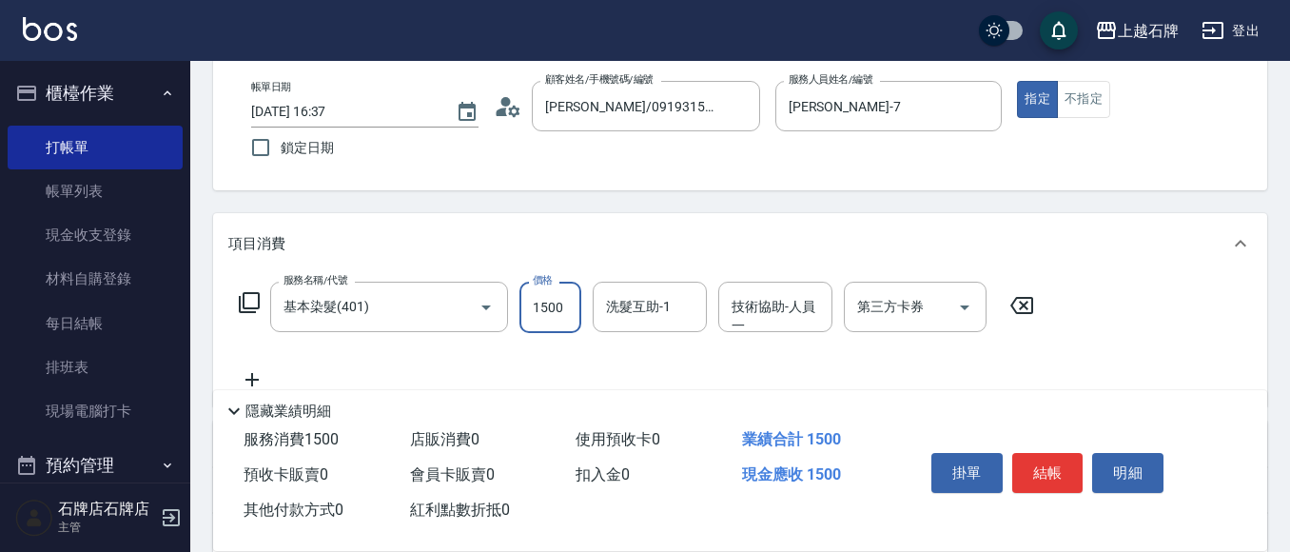
click at [570, 305] on input "1500" at bounding box center [550, 306] width 62 height 51
type input "2000"
click at [1049, 453] on button "結帳" at bounding box center [1047, 473] width 71 height 40
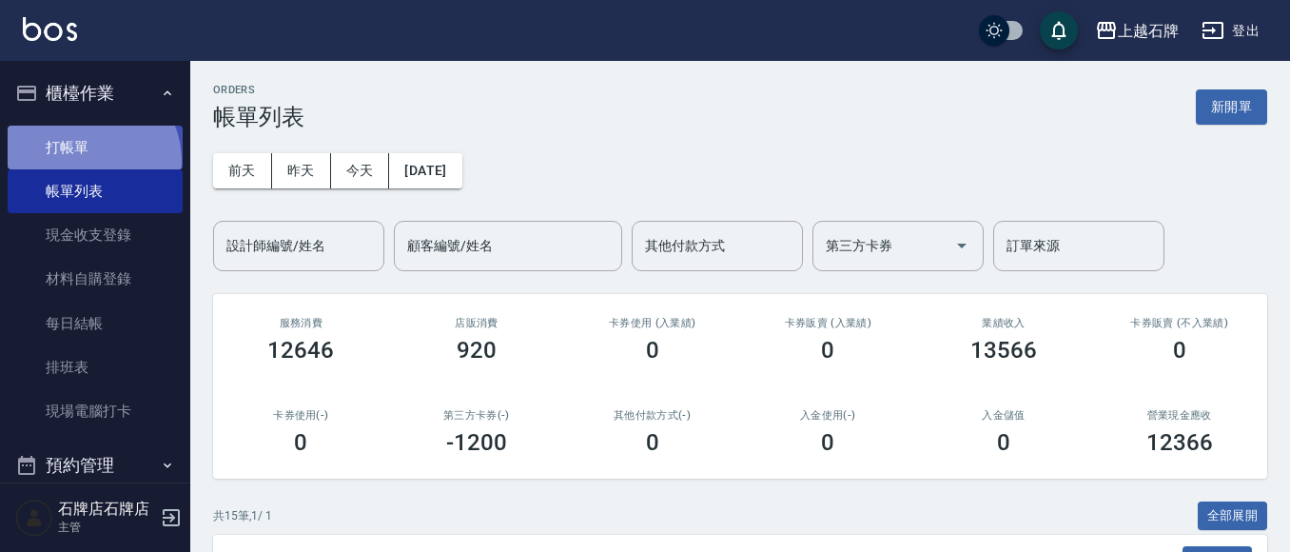
click at [82, 161] on link "打帳單" at bounding box center [95, 148] width 175 height 44
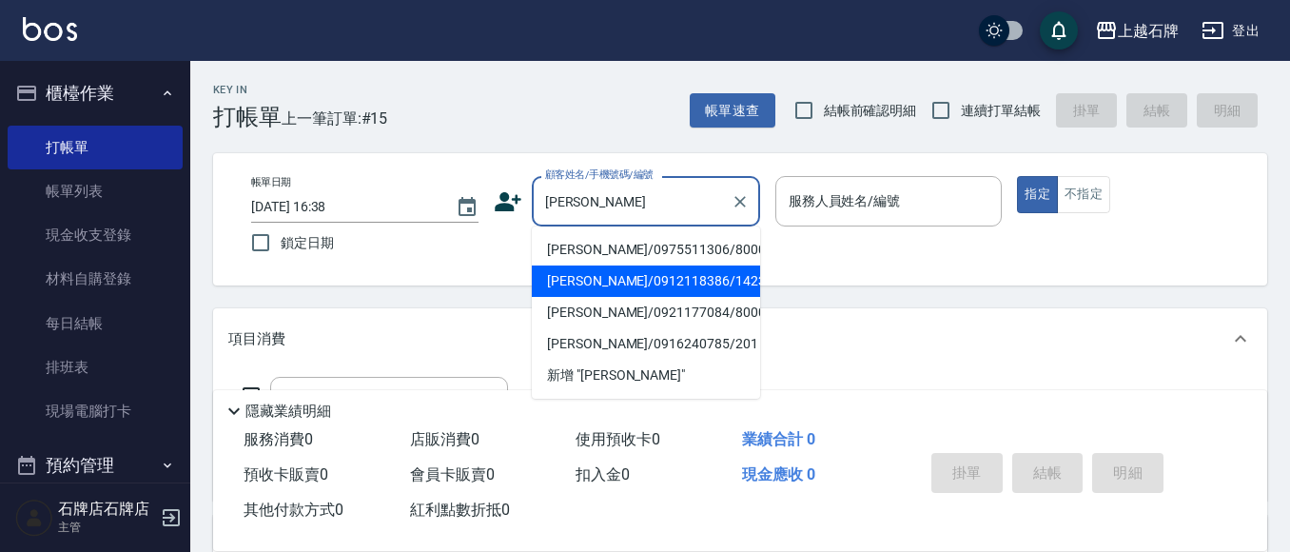
click at [662, 287] on li "[PERSON_NAME]/0912118386/1423" at bounding box center [646, 280] width 228 height 31
type input "[PERSON_NAME]/0912118386/1423"
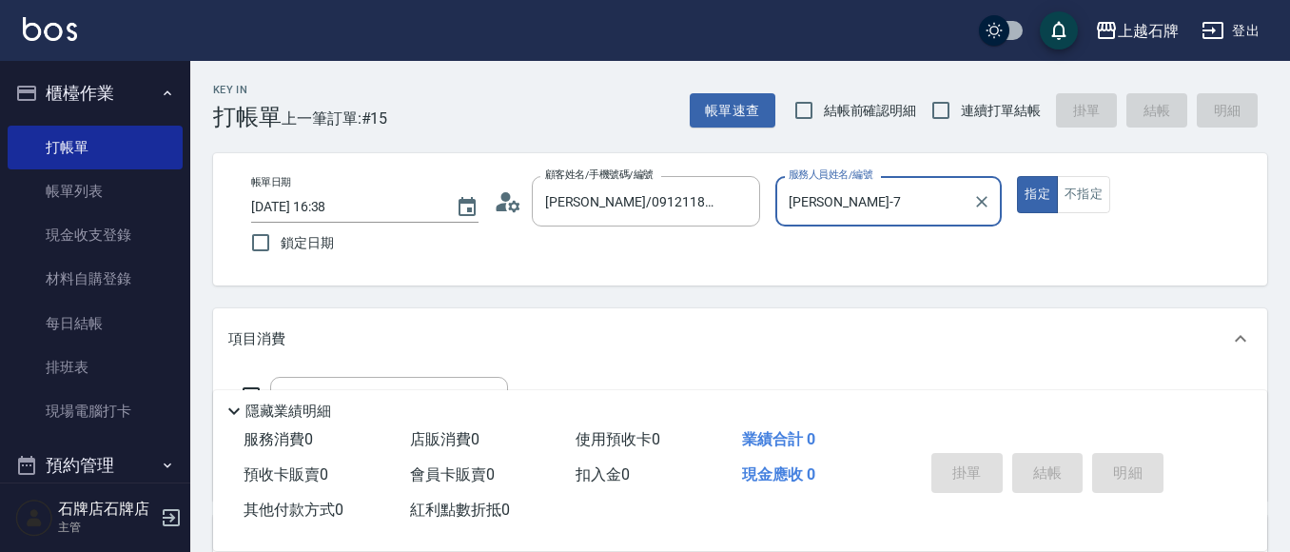
type input "[PERSON_NAME]-7"
click at [749, 206] on button "Clear" at bounding box center [740, 201] width 27 height 27
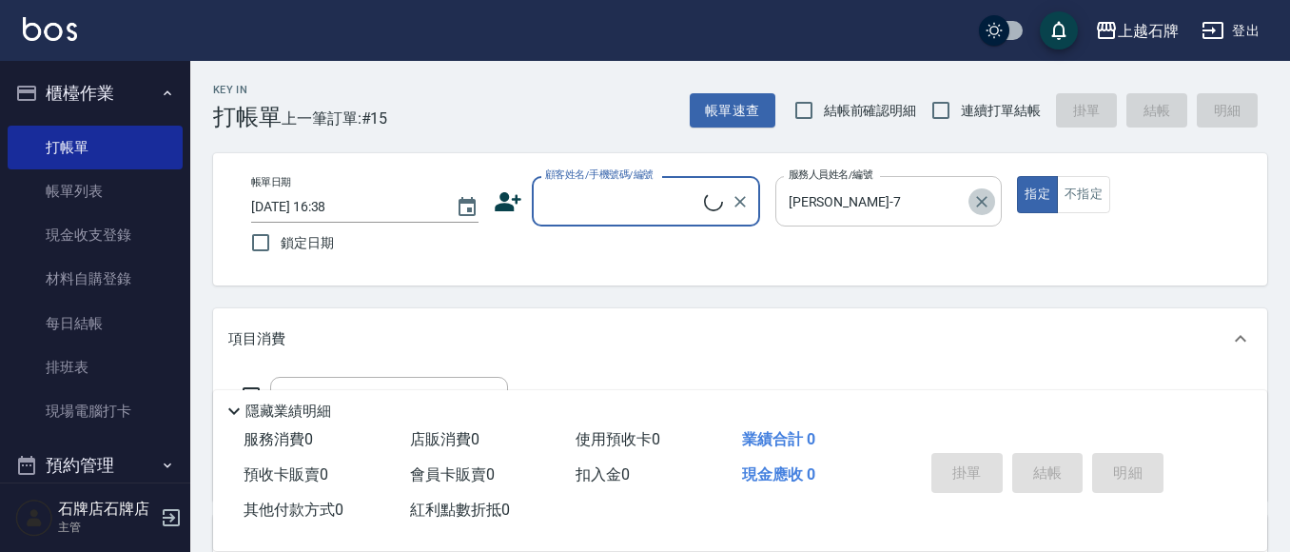
click at [980, 203] on icon "Clear" at bounding box center [982, 201] width 11 height 11
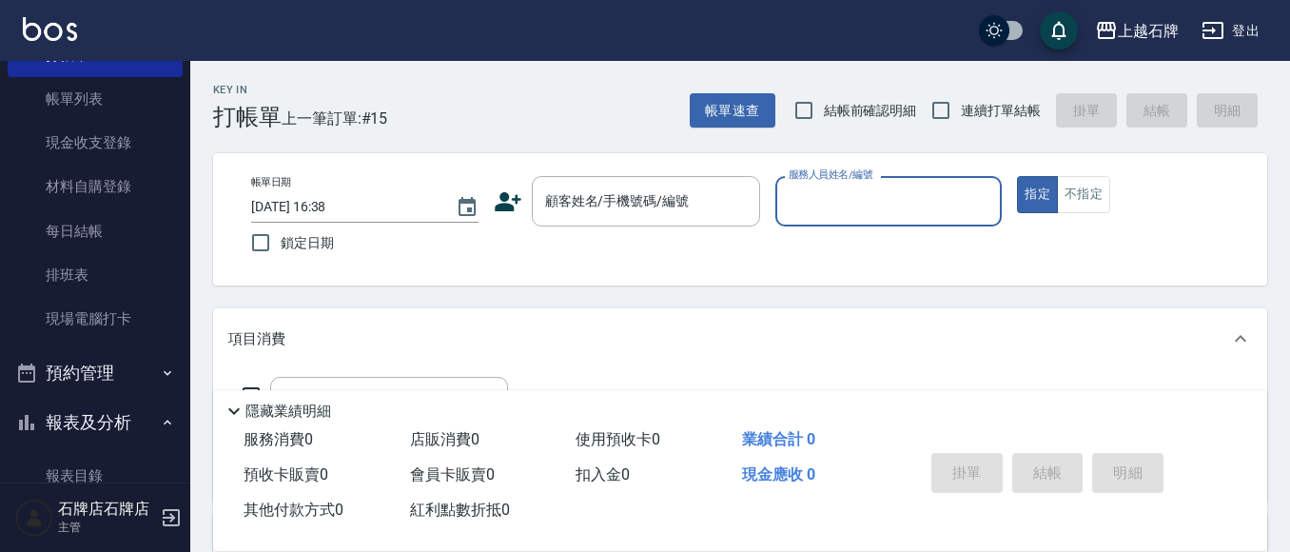
scroll to position [190, 0]
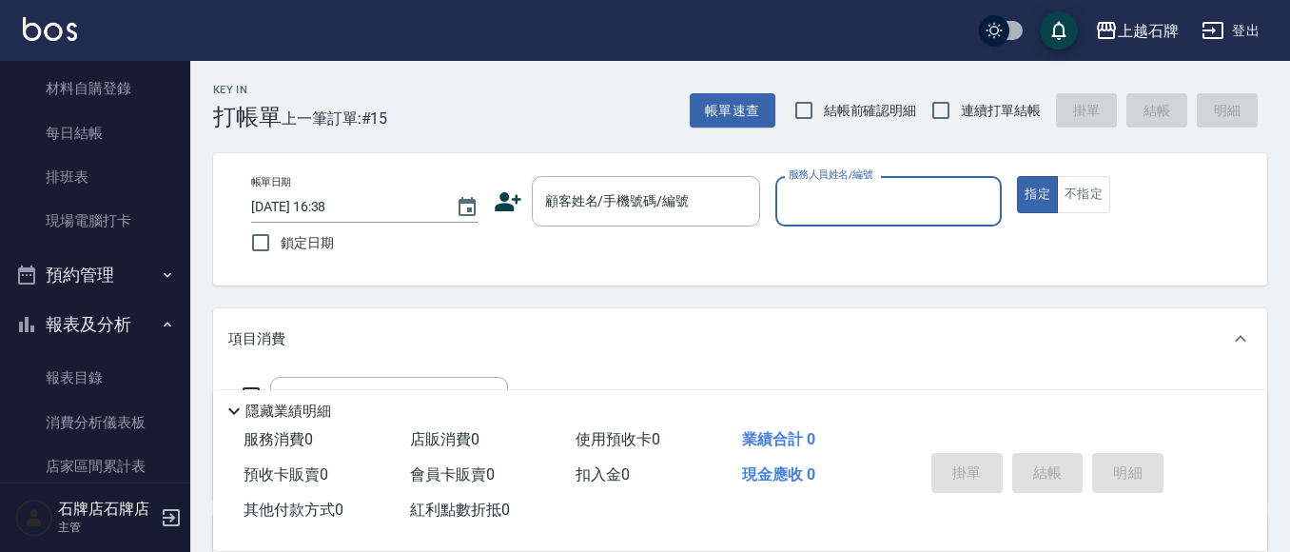
drag, startPoint x: 36, startPoint y: 333, endPoint x: 62, endPoint y: 339, distance: 26.3
click at [42, 333] on button "報表及分析" at bounding box center [95, 324] width 175 height 49
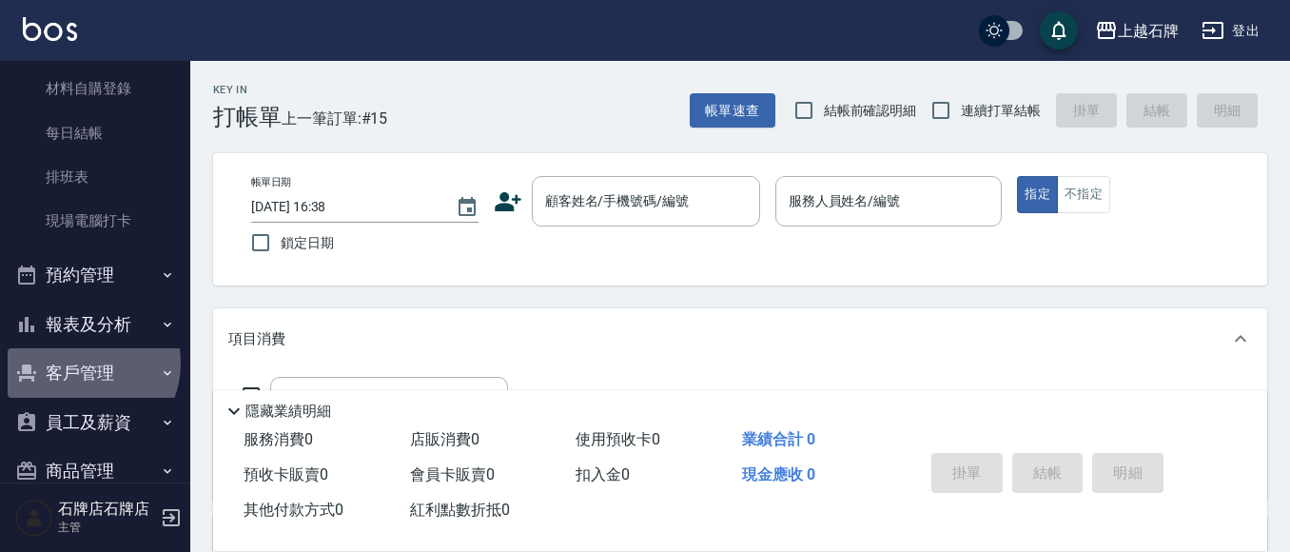
click at [83, 364] on button "客戶管理" at bounding box center [95, 372] width 175 height 49
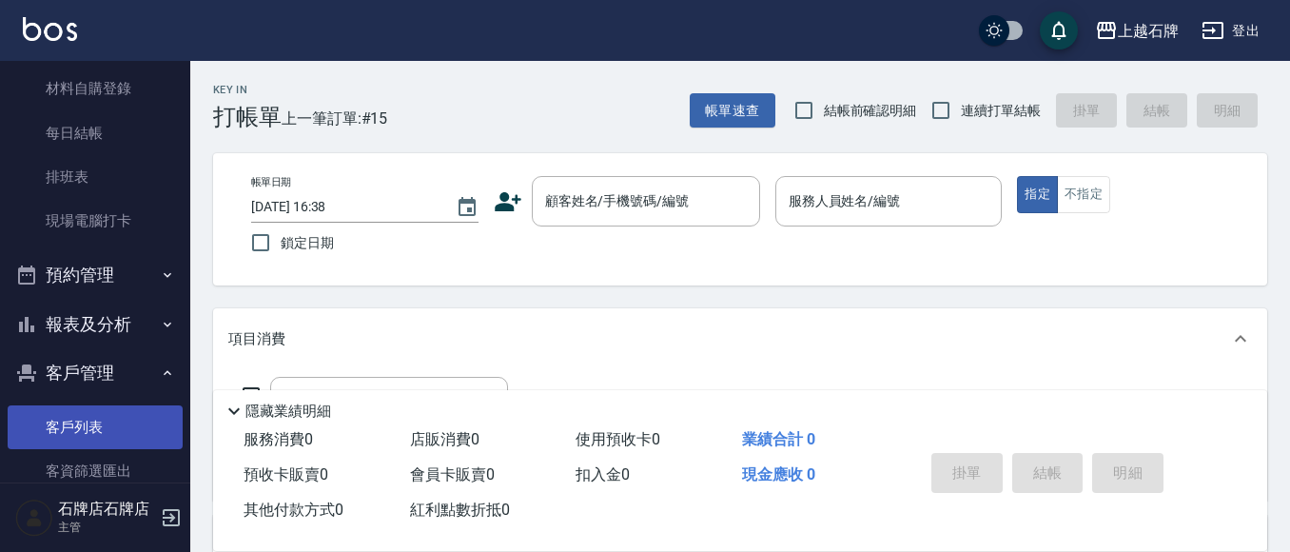
click at [55, 408] on link "客戶列表" at bounding box center [95, 427] width 175 height 44
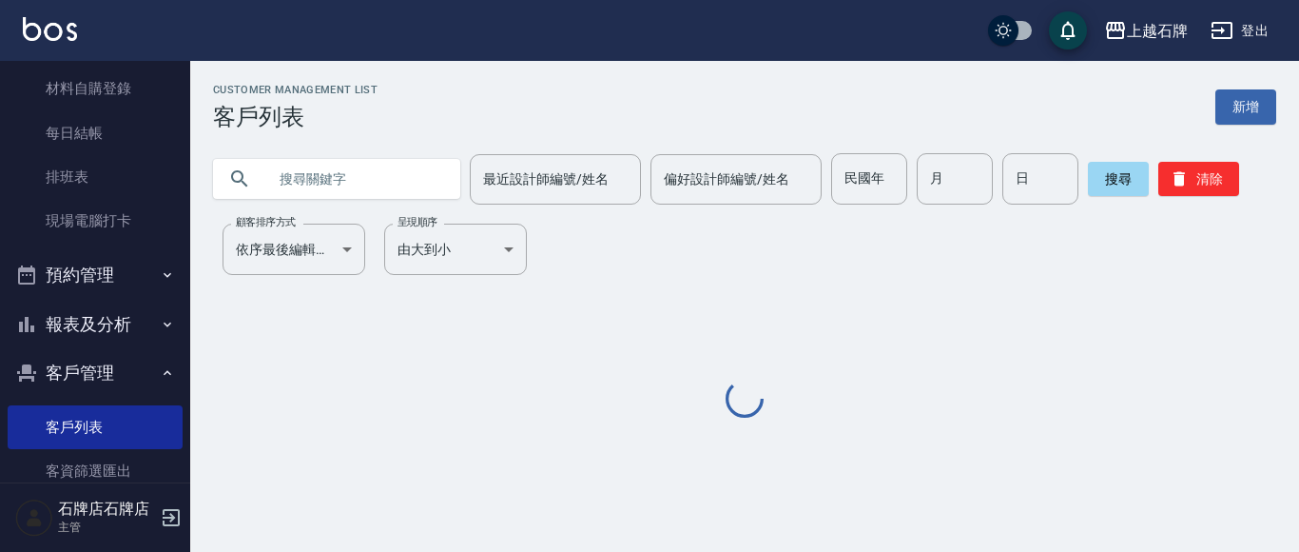
click at [78, 325] on button "報表及分析" at bounding box center [95, 324] width 175 height 49
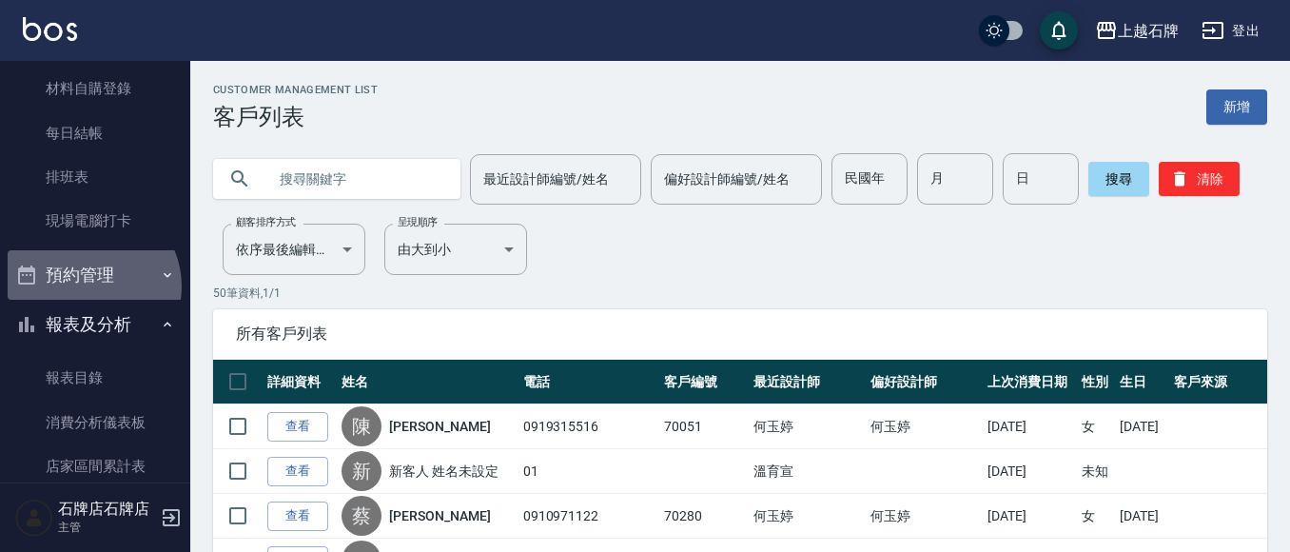
click at [87, 286] on button "預約管理" at bounding box center [95, 274] width 175 height 49
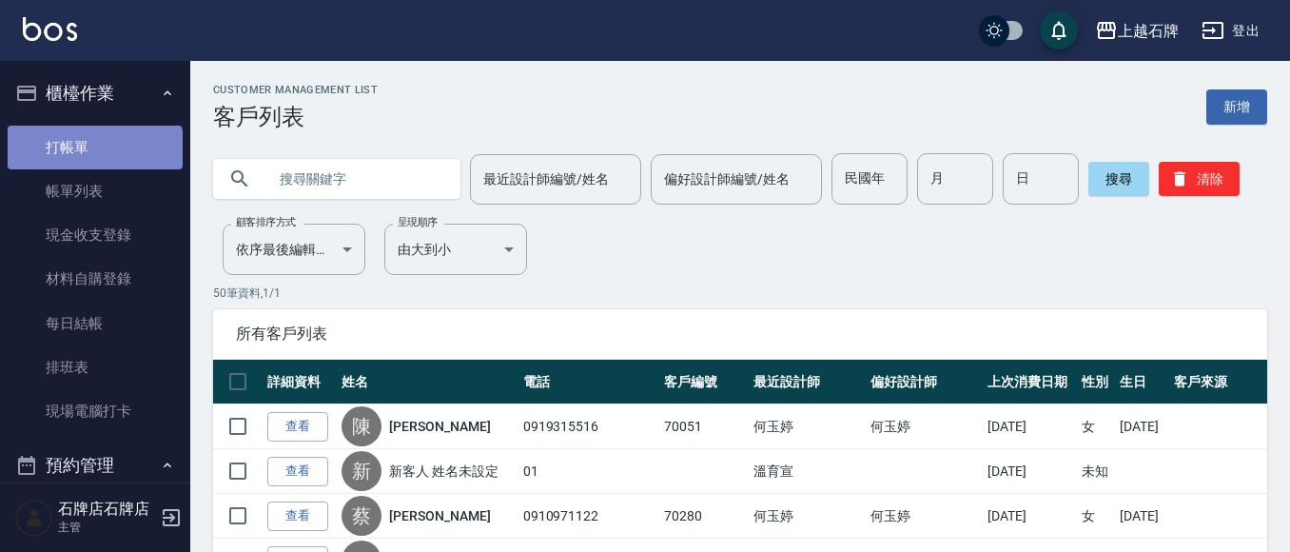
click at [93, 164] on link "打帳單" at bounding box center [95, 148] width 175 height 44
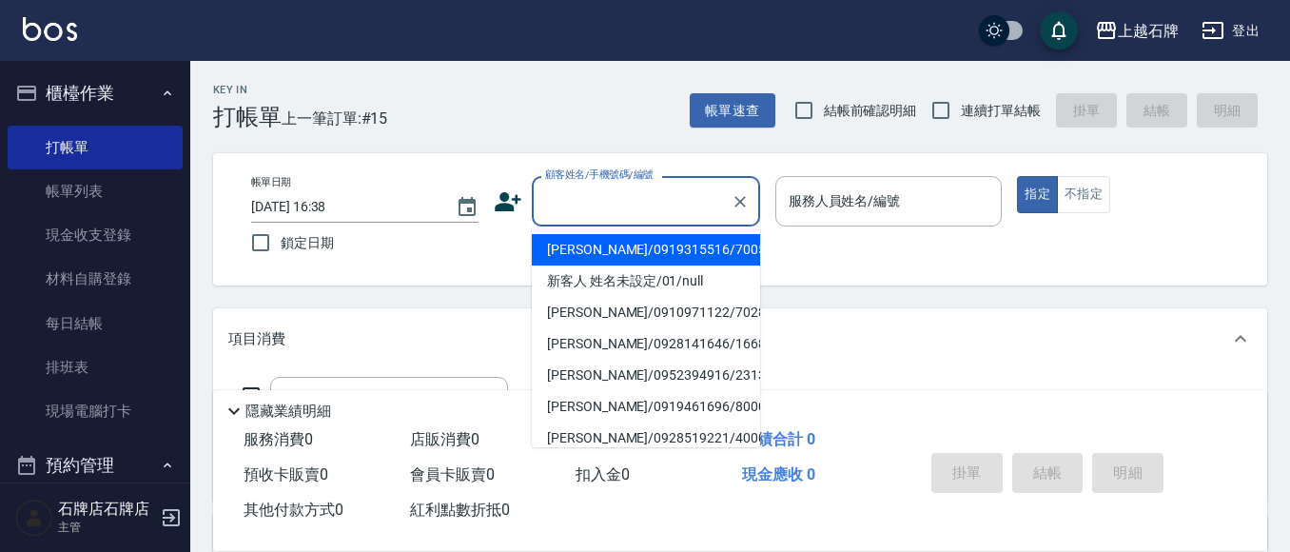
click at [608, 202] on input "顧客姓名/手機號碼/編號" at bounding box center [631, 200] width 183 height 33
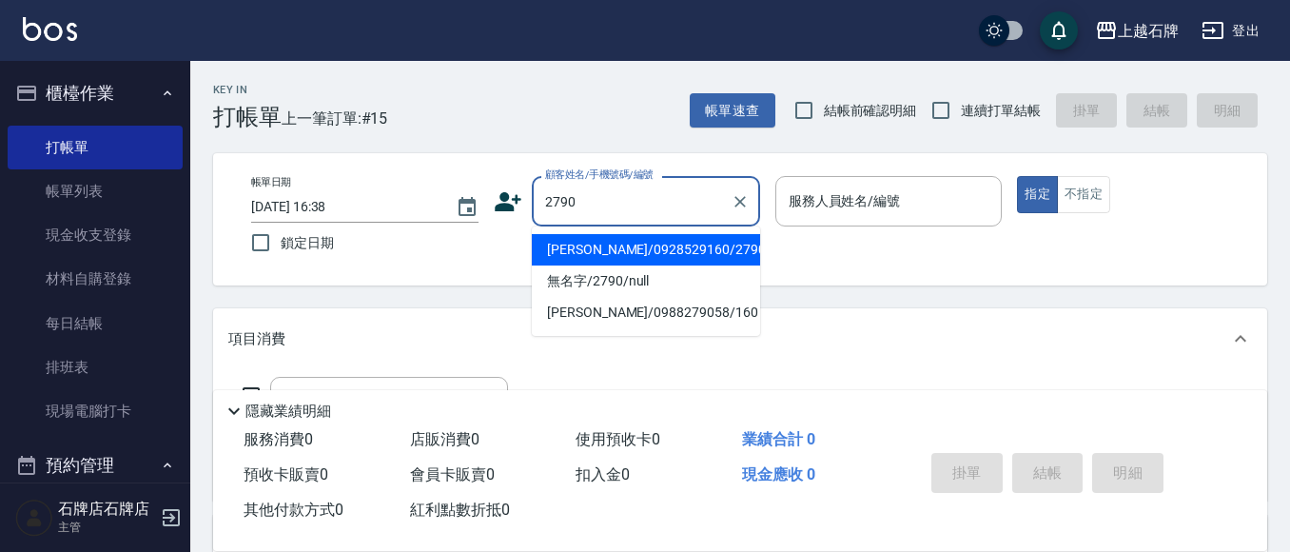
click at [625, 249] on li "[PERSON_NAME]/0928529160/2790" at bounding box center [646, 249] width 228 height 31
type input "[PERSON_NAME]/0928529160/2790"
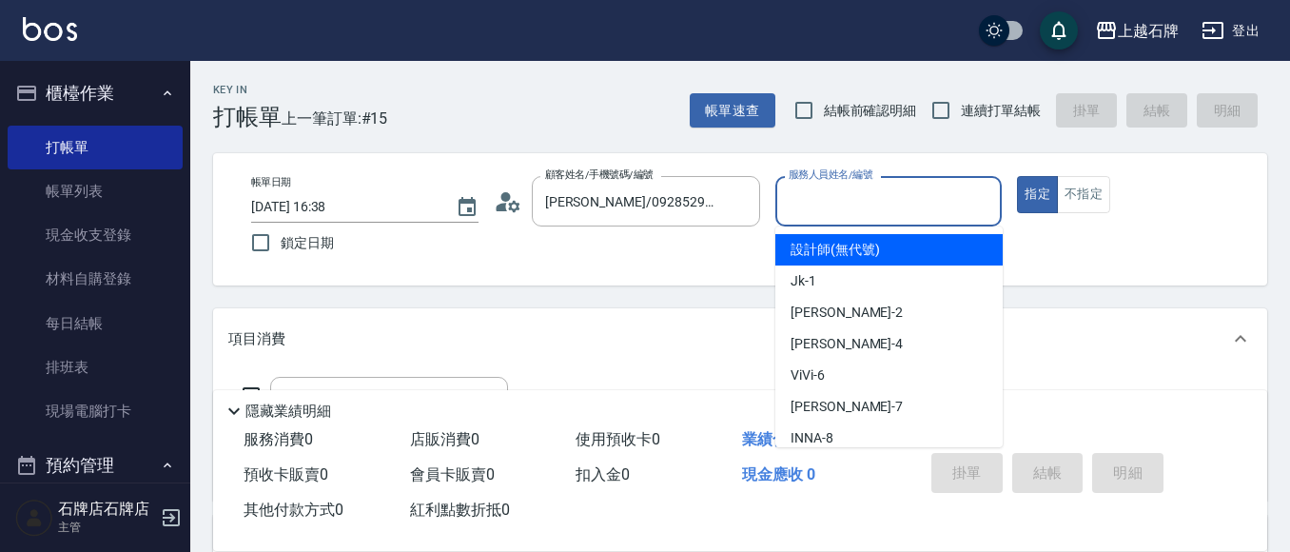
click at [863, 204] on input "服務人員姓名/編號" at bounding box center [889, 200] width 210 height 33
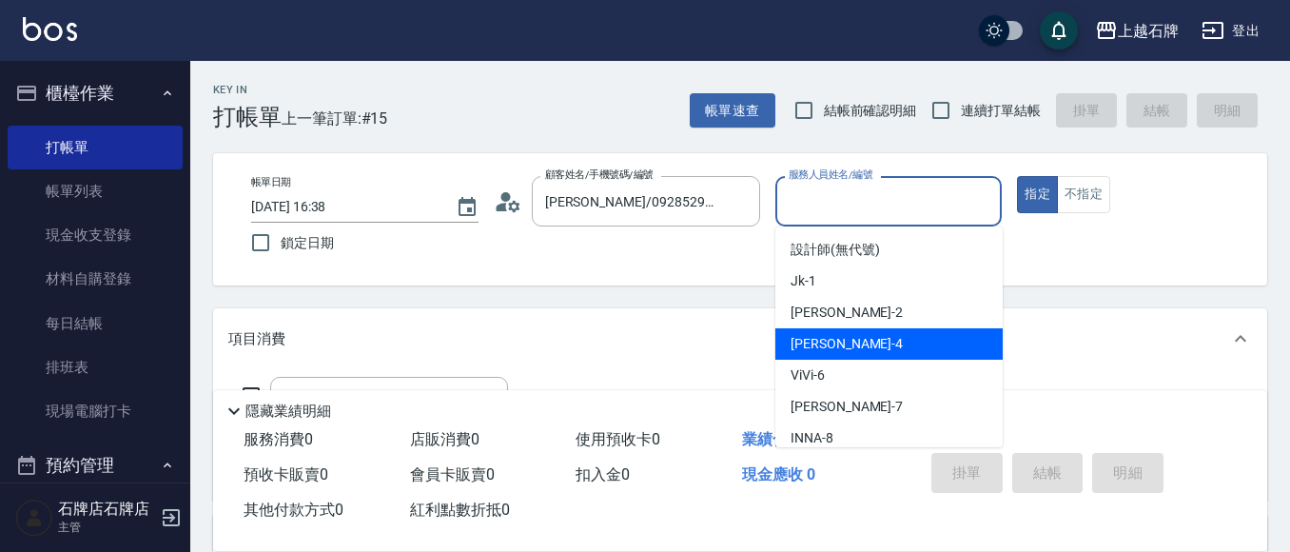
click at [854, 340] on div "[PERSON_NAME] -4" at bounding box center [888, 343] width 227 height 31
type input "[PERSON_NAME]-4"
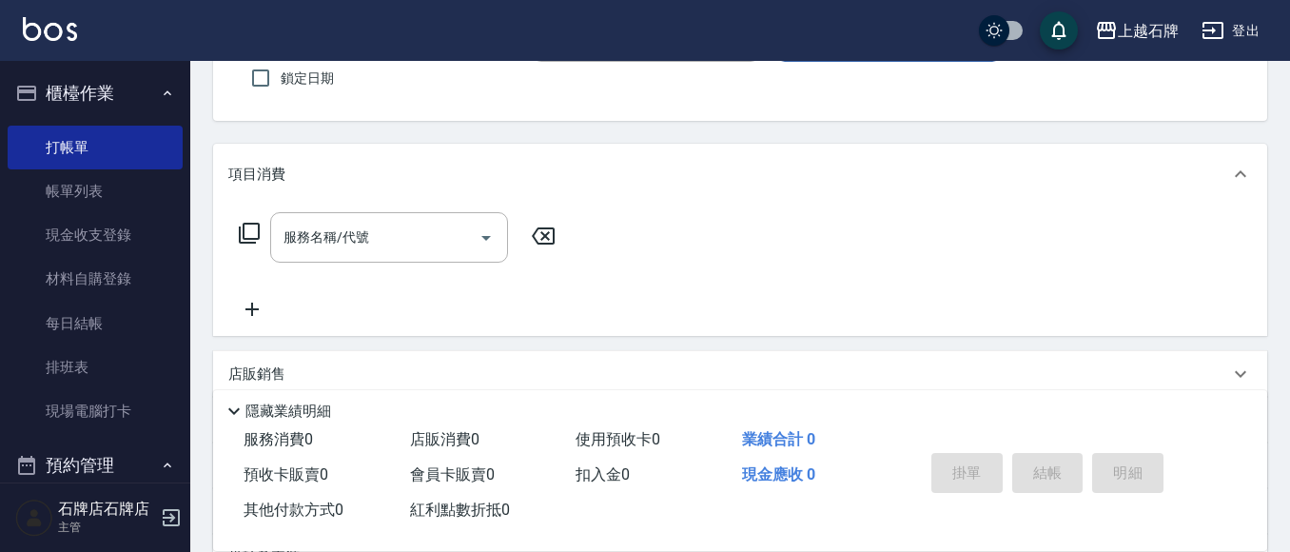
scroll to position [190, 0]
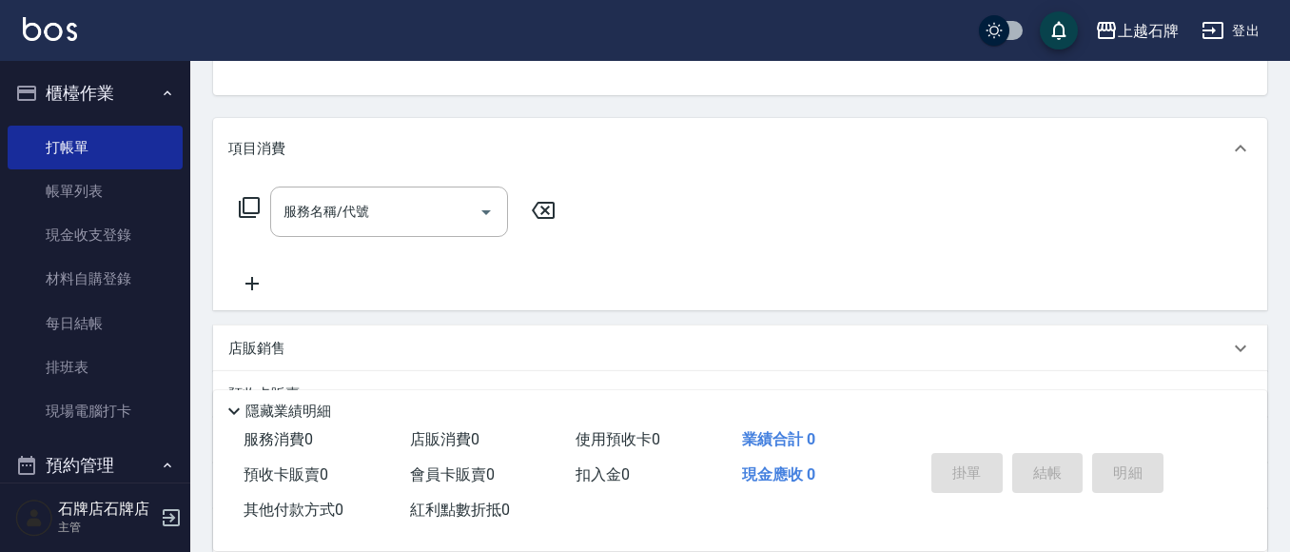
click at [249, 199] on icon at bounding box center [249, 207] width 21 height 21
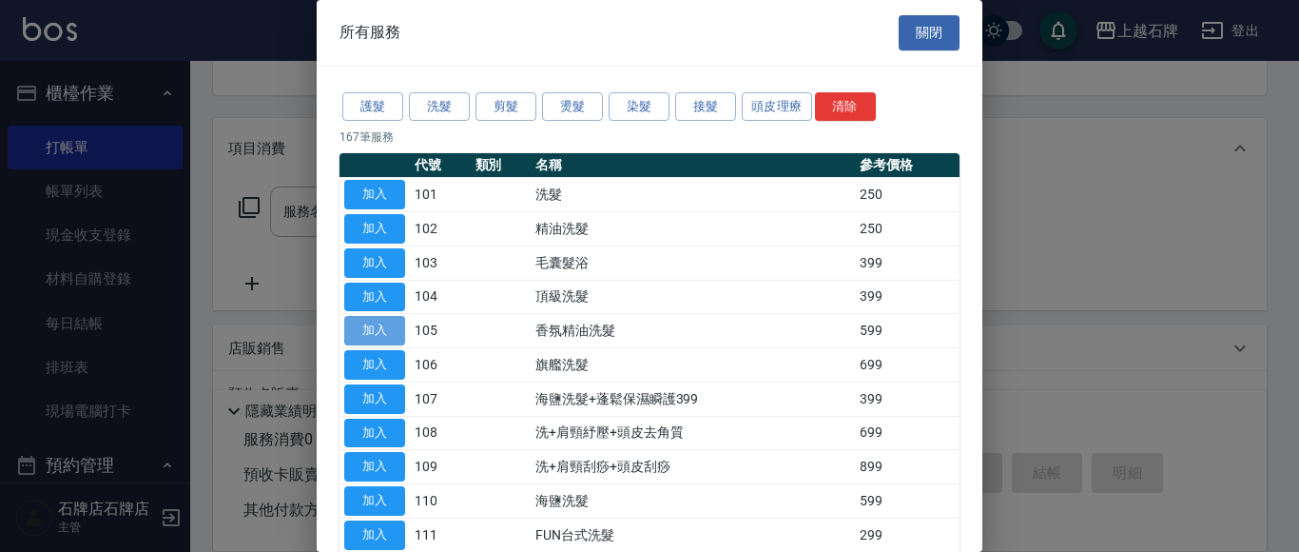
click at [379, 329] on button "加入" at bounding box center [374, 330] width 61 height 29
type input "香氛精油洗髮(105)"
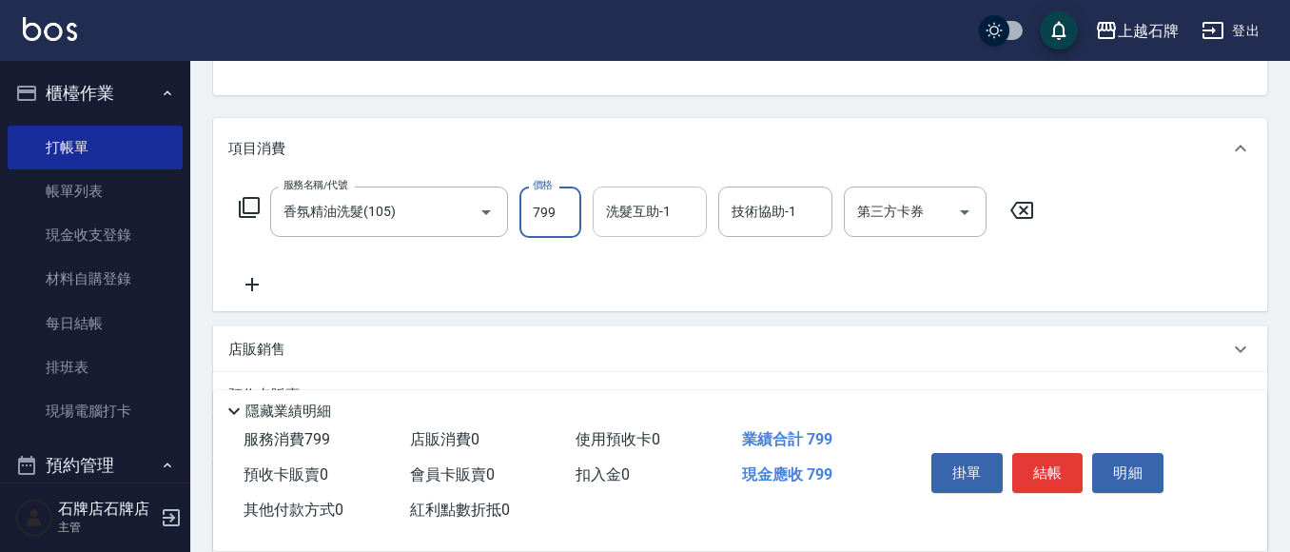
type input "799"
click at [649, 211] on input "洗髮互助-1" at bounding box center [649, 211] width 97 height 33
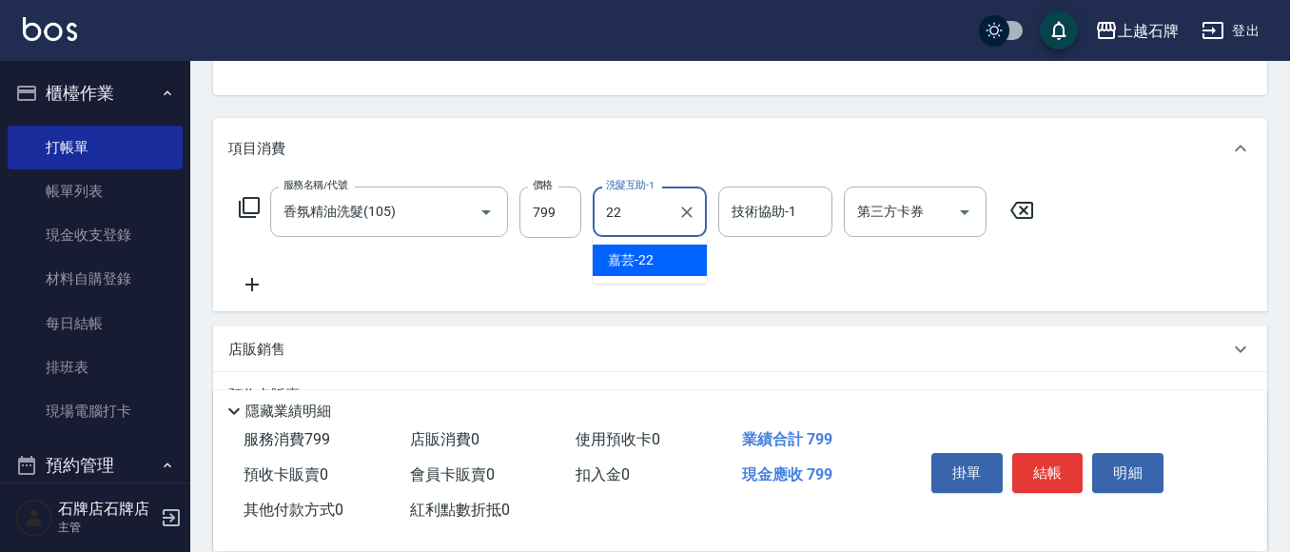
click at [672, 262] on div "嘉芸 -22" at bounding box center [649, 259] width 114 height 31
type input "嘉芸-22"
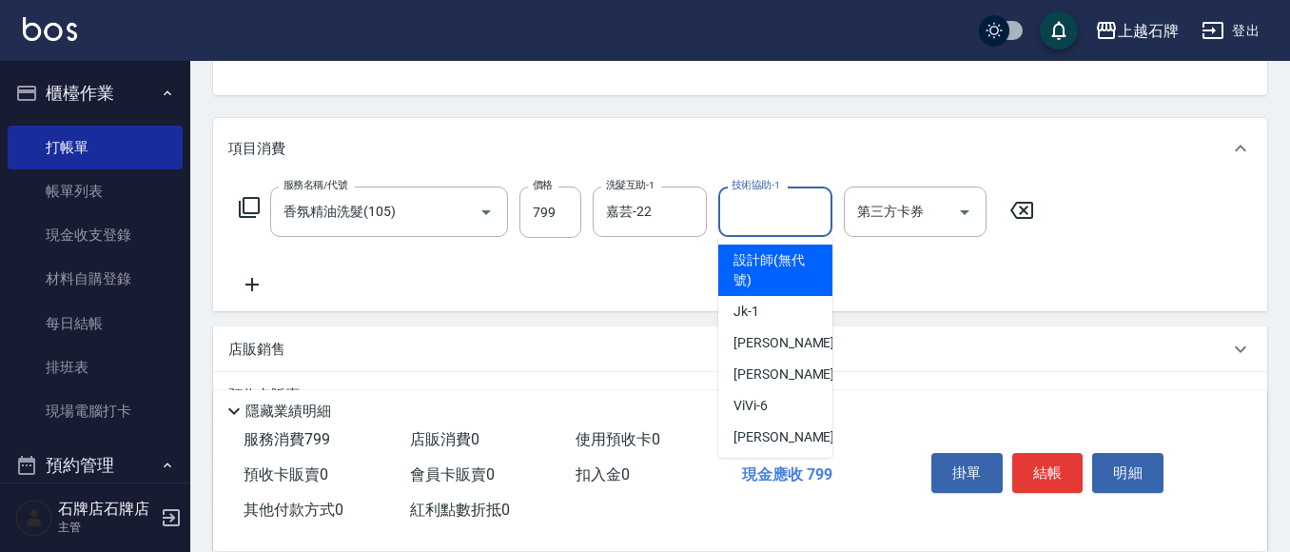
click at [762, 204] on input "技術協助-1" at bounding box center [775, 211] width 97 height 33
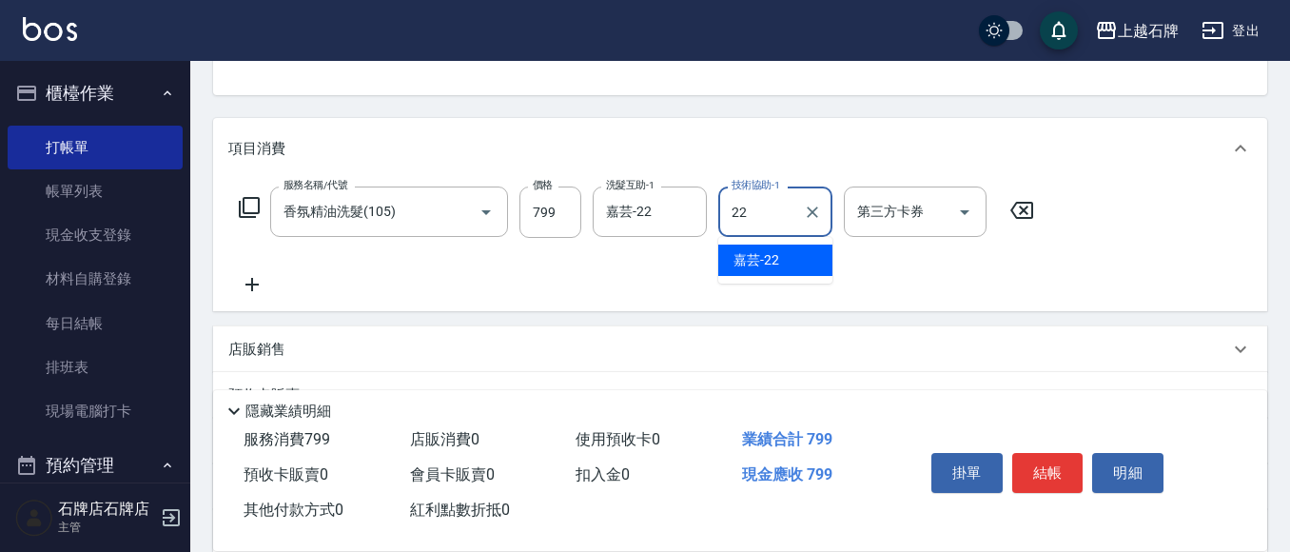
click at [788, 250] on div "嘉芸 -22" at bounding box center [775, 259] width 114 height 31
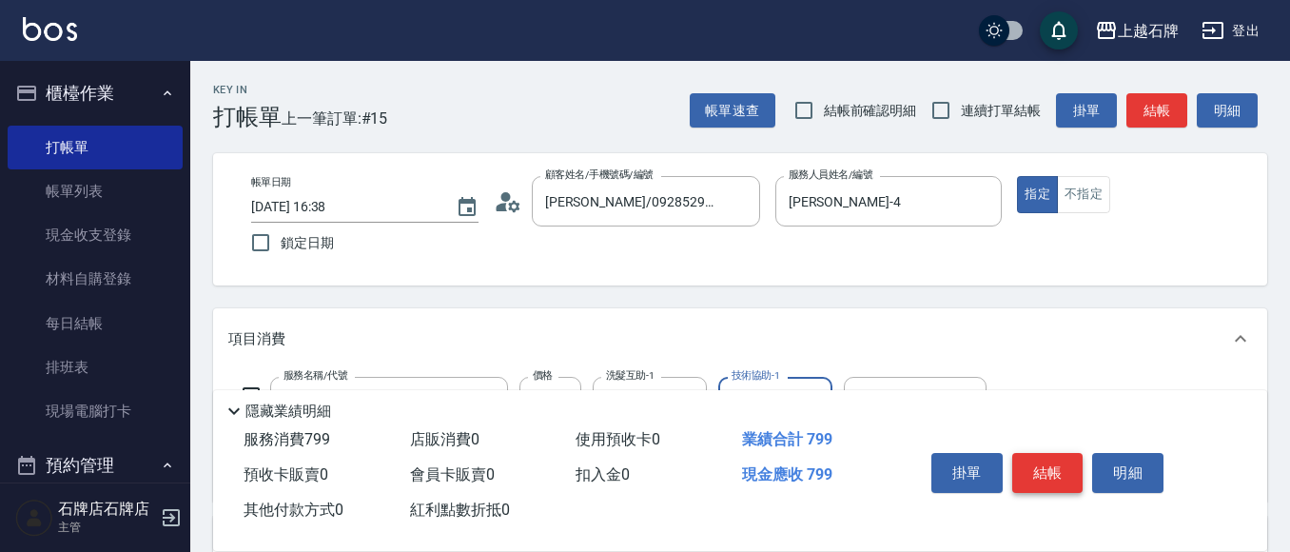
type input "嘉芸-22"
click at [1045, 471] on button "結帳" at bounding box center [1047, 473] width 71 height 40
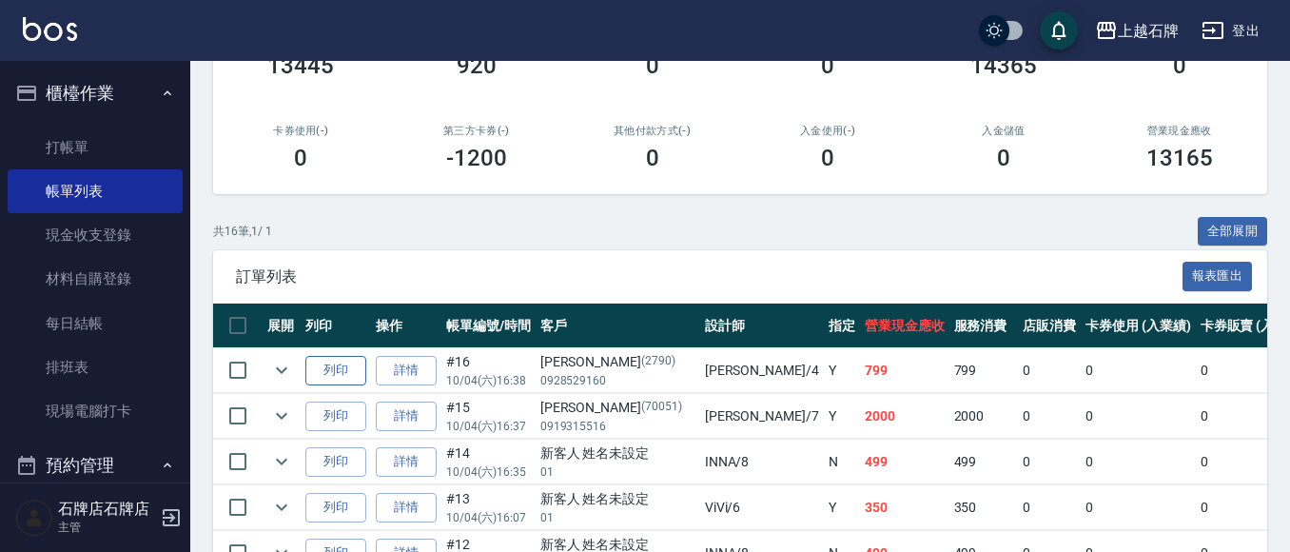
scroll to position [285, 0]
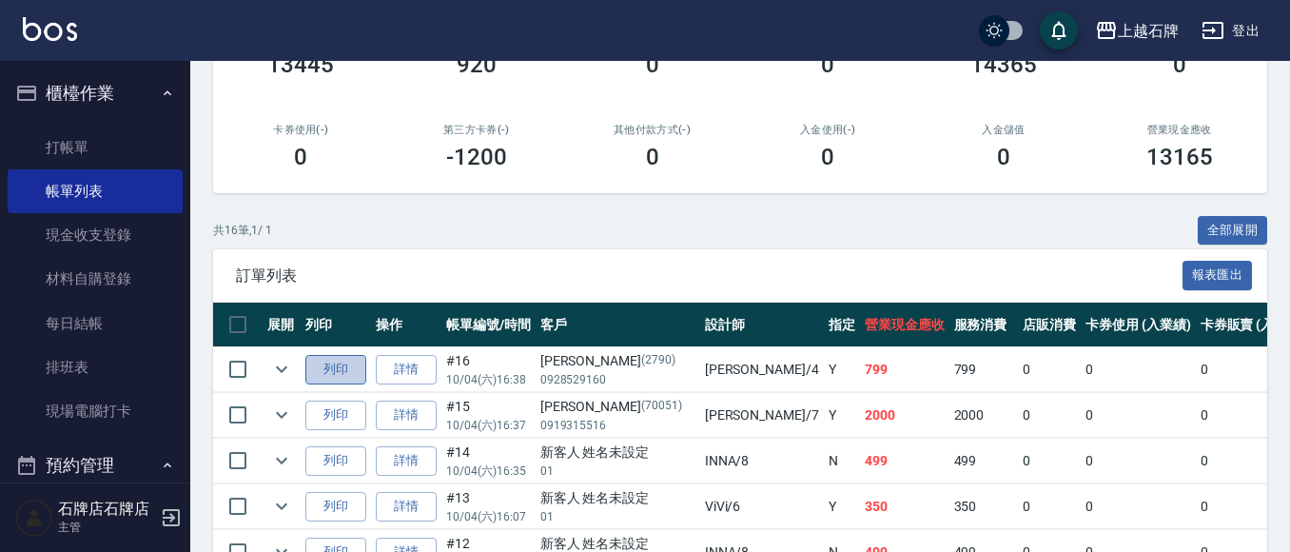
click at [346, 370] on button "列印" at bounding box center [335, 369] width 61 height 29
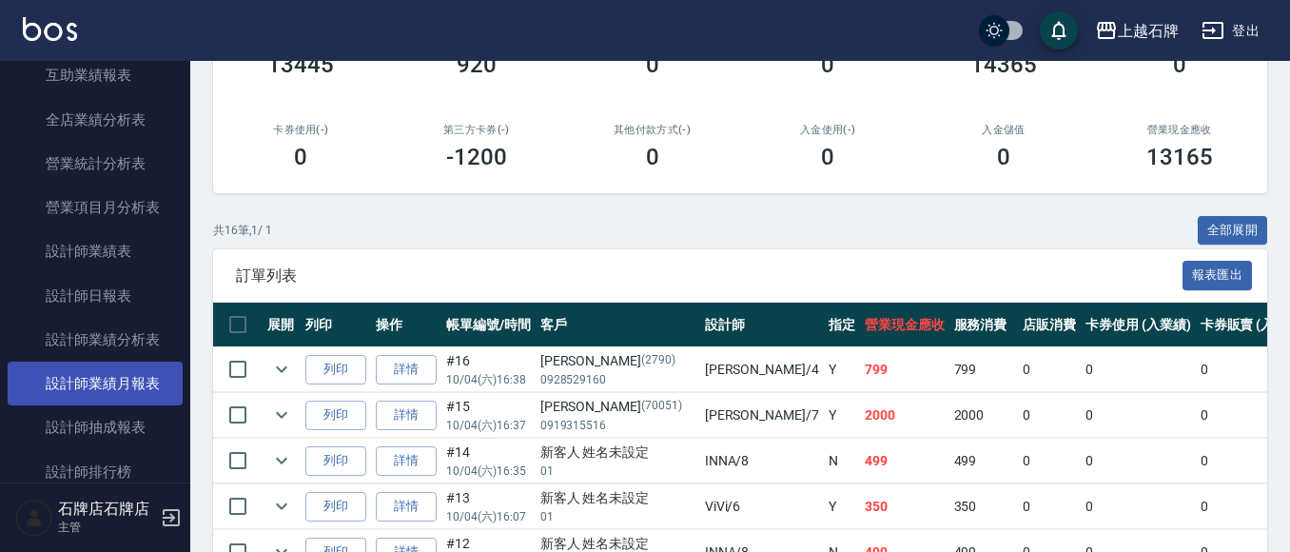
scroll to position [1046, 0]
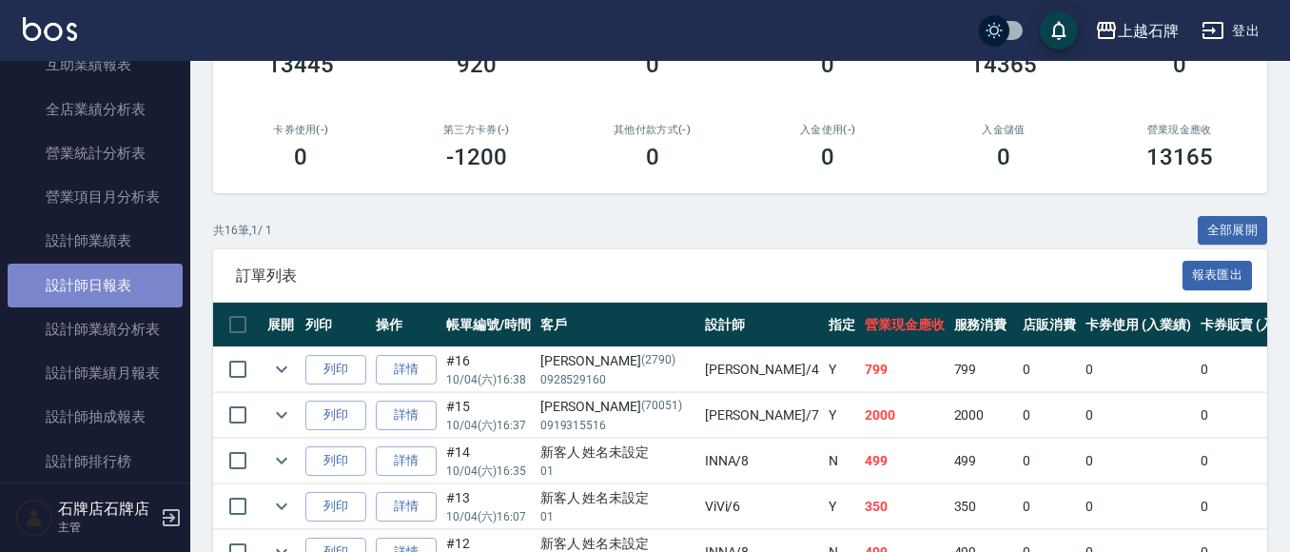
click at [107, 282] on link "設計師日報表" at bounding box center [95, 285] width 175 height 44
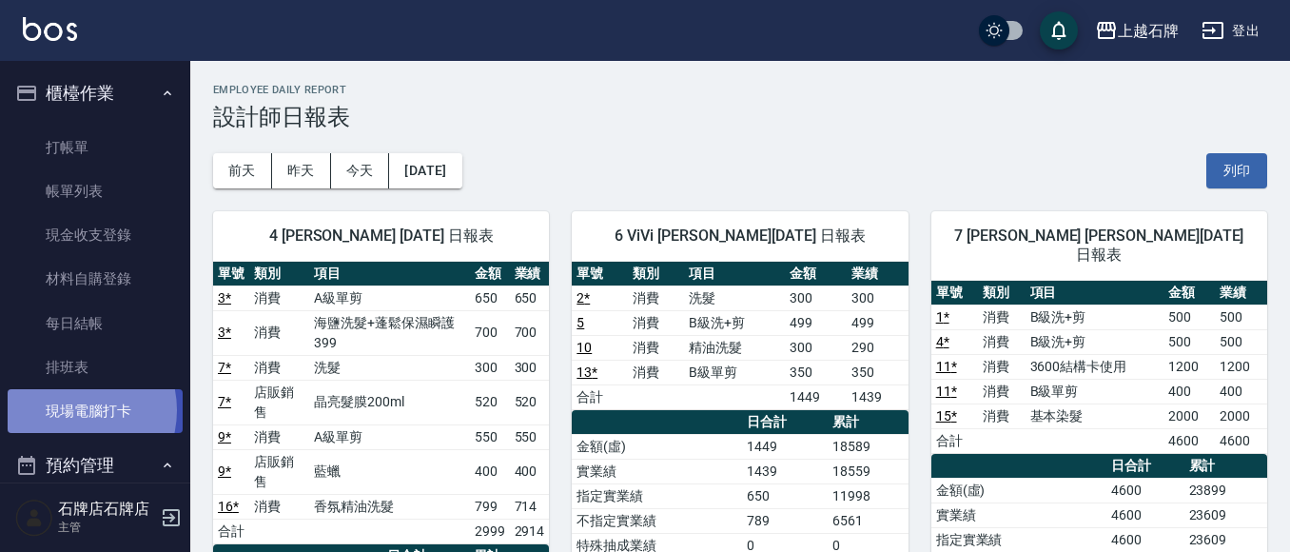
click at [70, 410] on link "現場電腦打卡" at bounding box center [95, 411] width 175 height 44
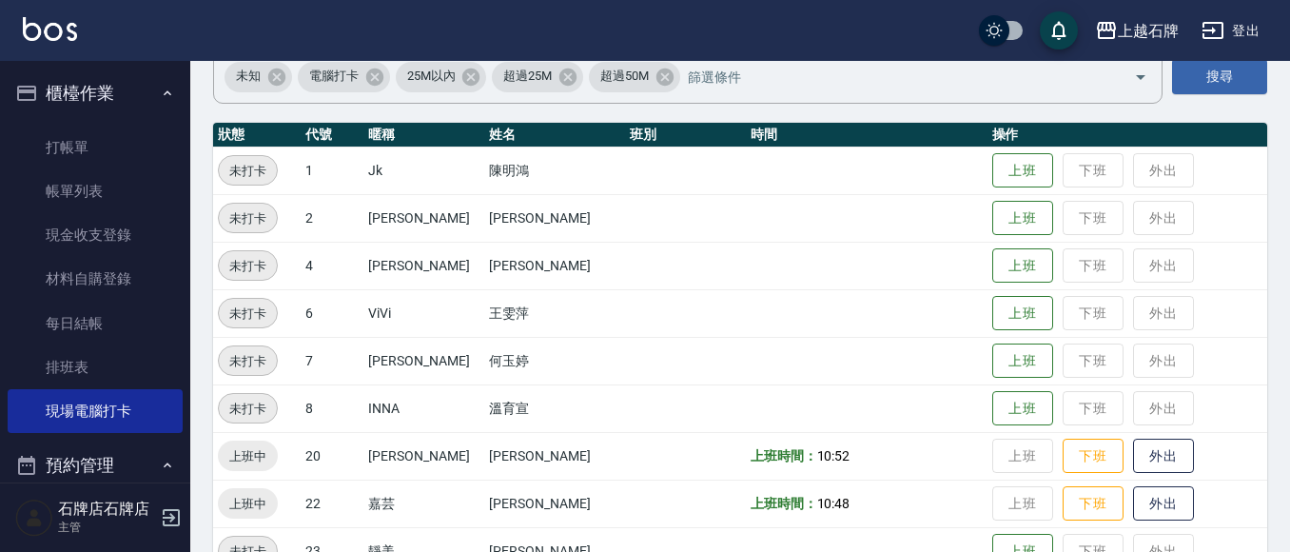
scroll to position [380, 0]
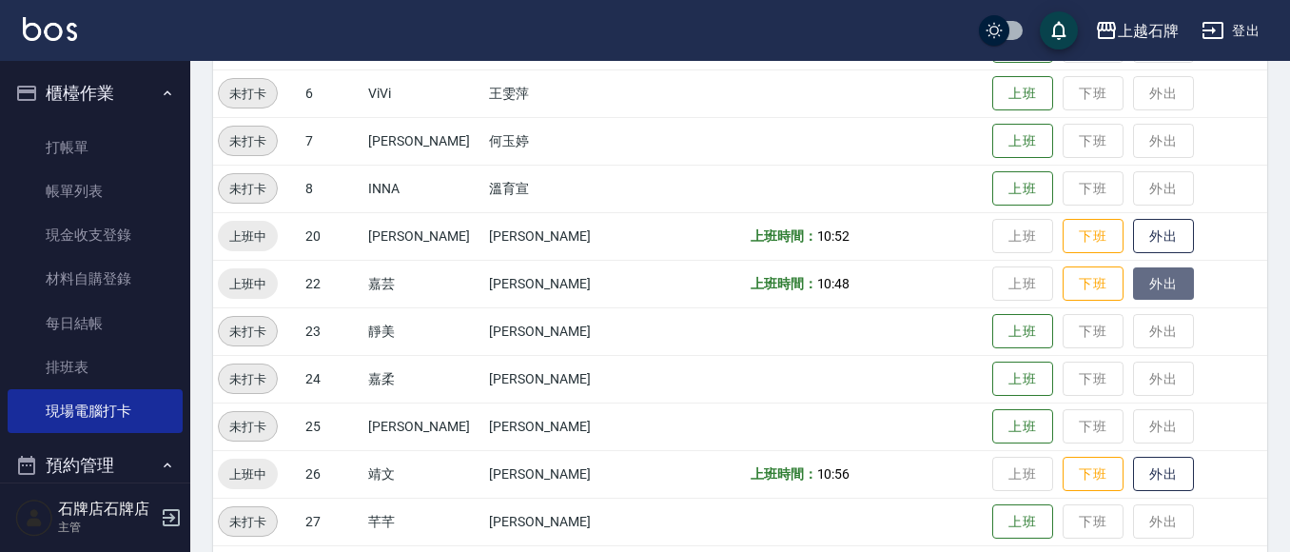
click at [1150, 290] on button "外出" at bounding box center [1163, 283] width 61 height 33
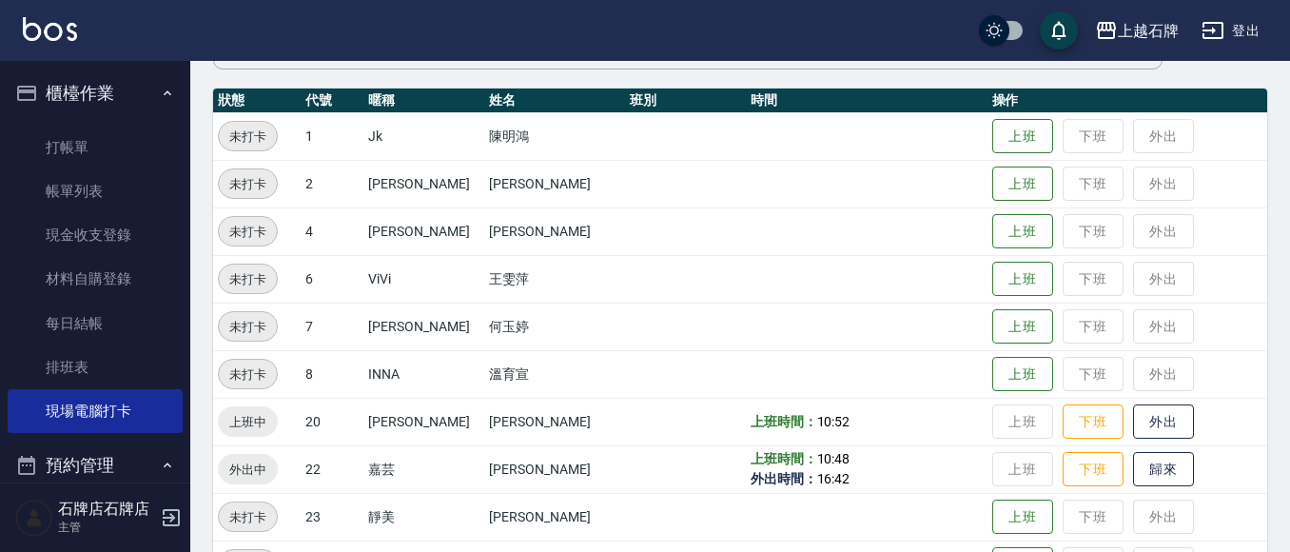
scroll to position [0, 0]
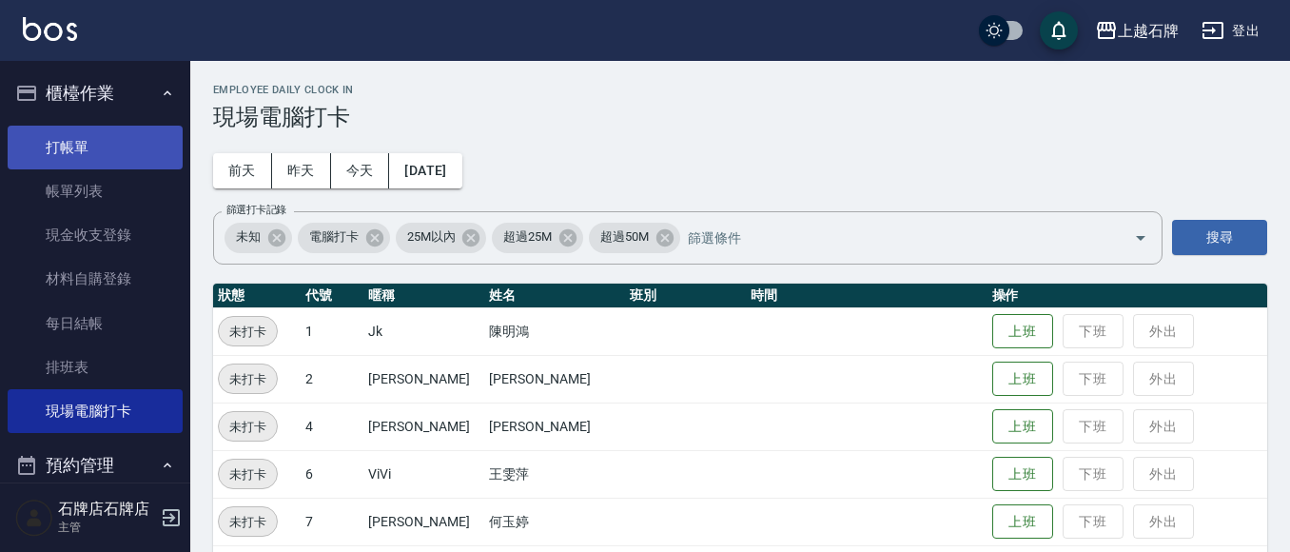
click at [46, 134] on link "打帳單" at bounding box center [95, 148] width 175 height 44
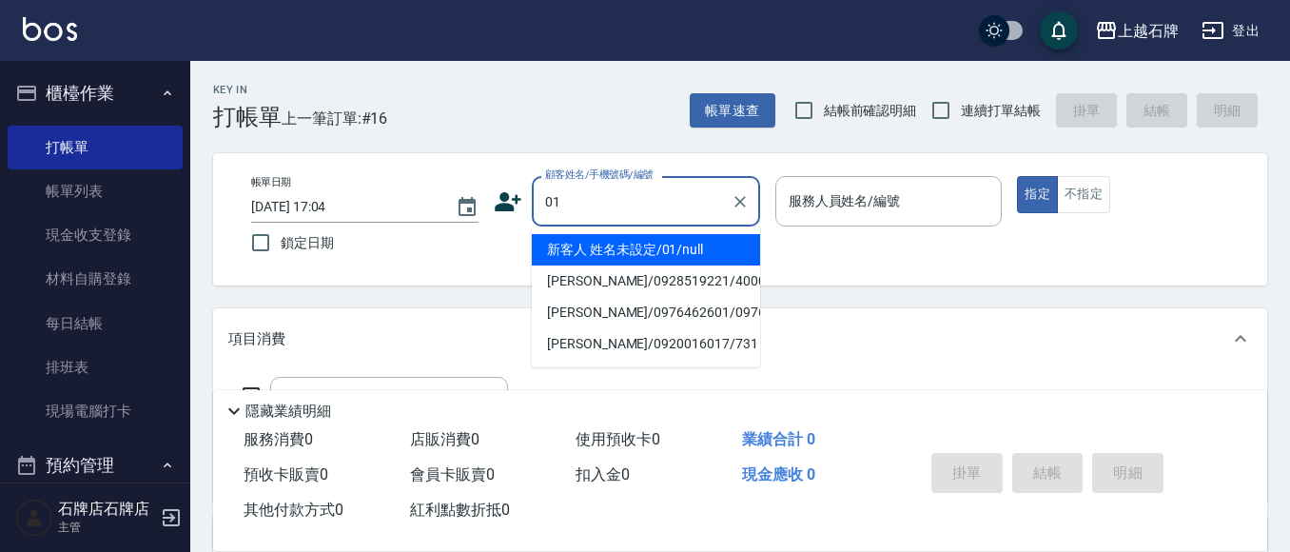
click at [598, 243] on li "新客人 姓名未設定/01/null" at bounding box center [646, 249] width 228 height 31
type input "新客人 姓名未設定/01/null"
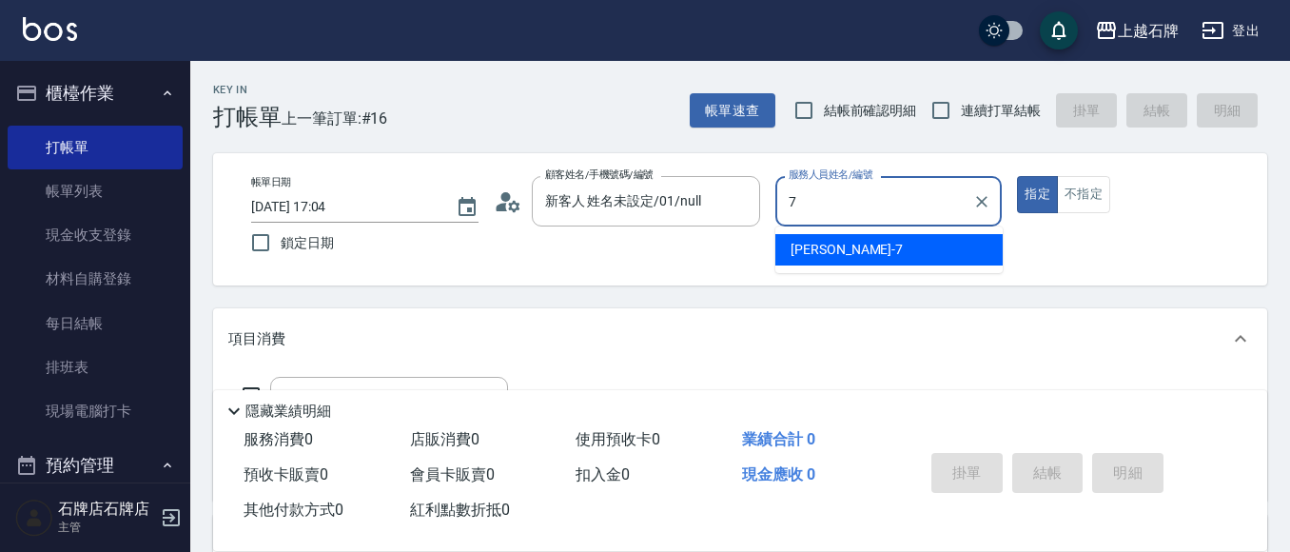
click at [880, 254] on div "[PERSON_NAME] -7" at bounding box center [888, 249] width 227 height 31
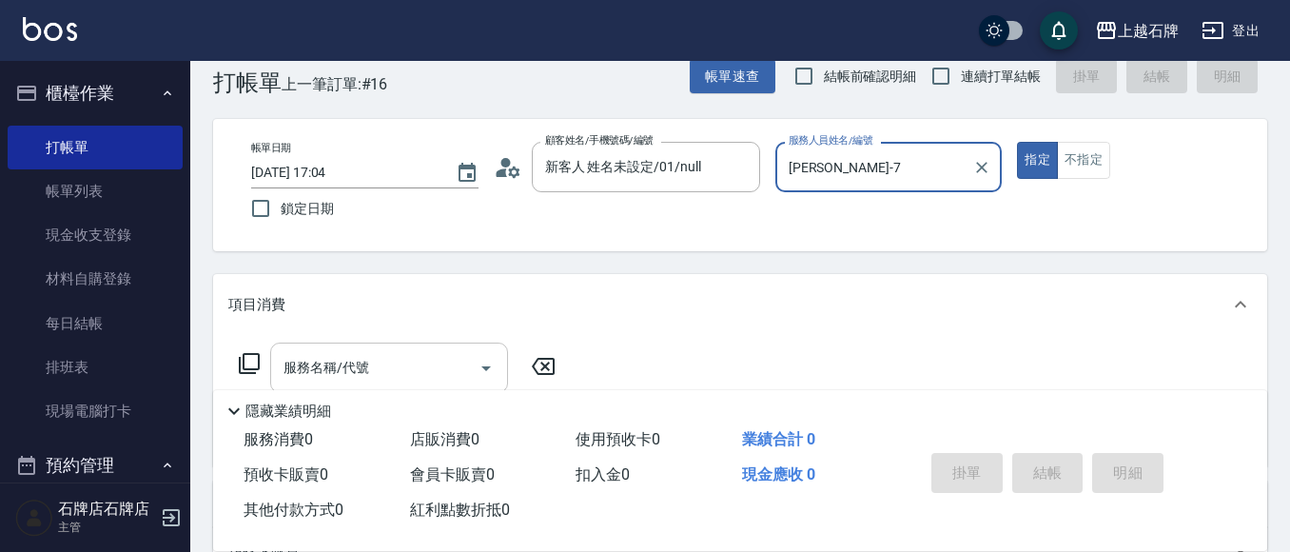
scroll to position [95, 0]
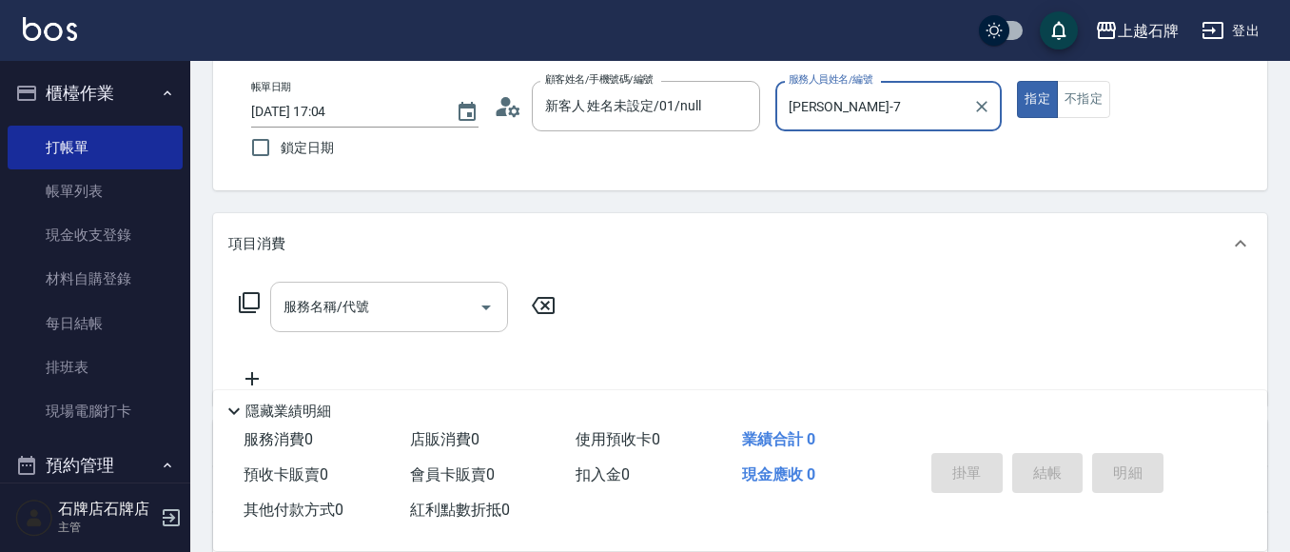
type input "[PERSON_NAME]-7"
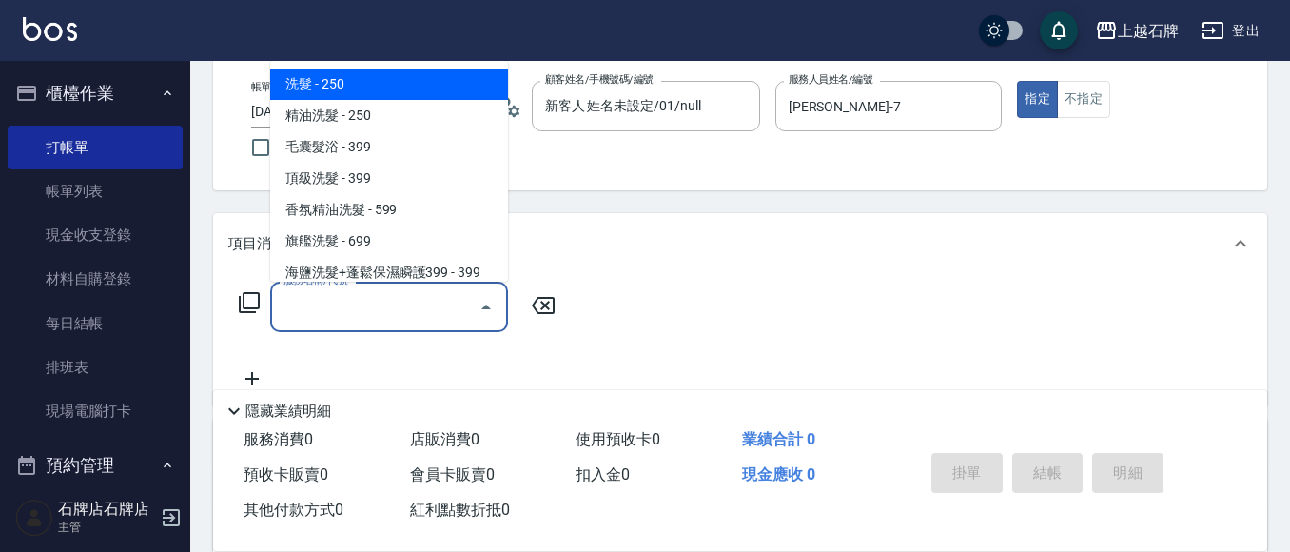
click at [322, 311] on input "服務名稱/代號" at bounding box center [375, 306] width 192 height 33
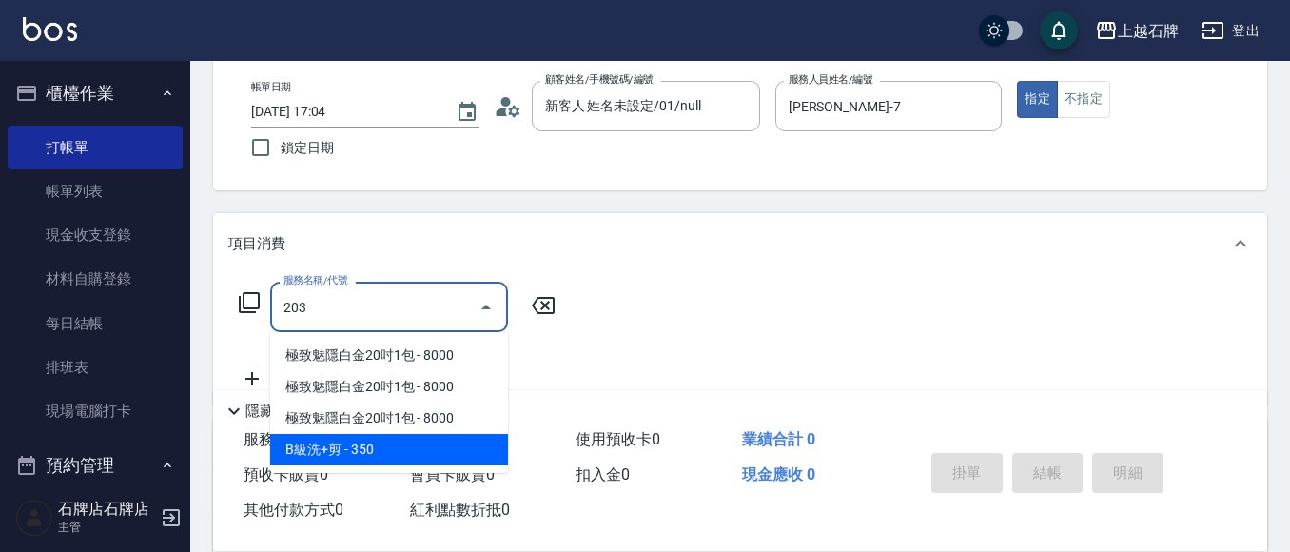
click at [398, 467] on ul "極致魅隱白金20吋1包 - 8000 極致魅隱白金20吋1包 - 8000 極致魅隱白金20吋1包 - 8000 B級洗+剪 - 350" at bounding box center [389, 402] width 238 height 141
click at [454, 447] on span "B級洗+剪 - 350" at bounding box center [389, 449] width 238 height 31
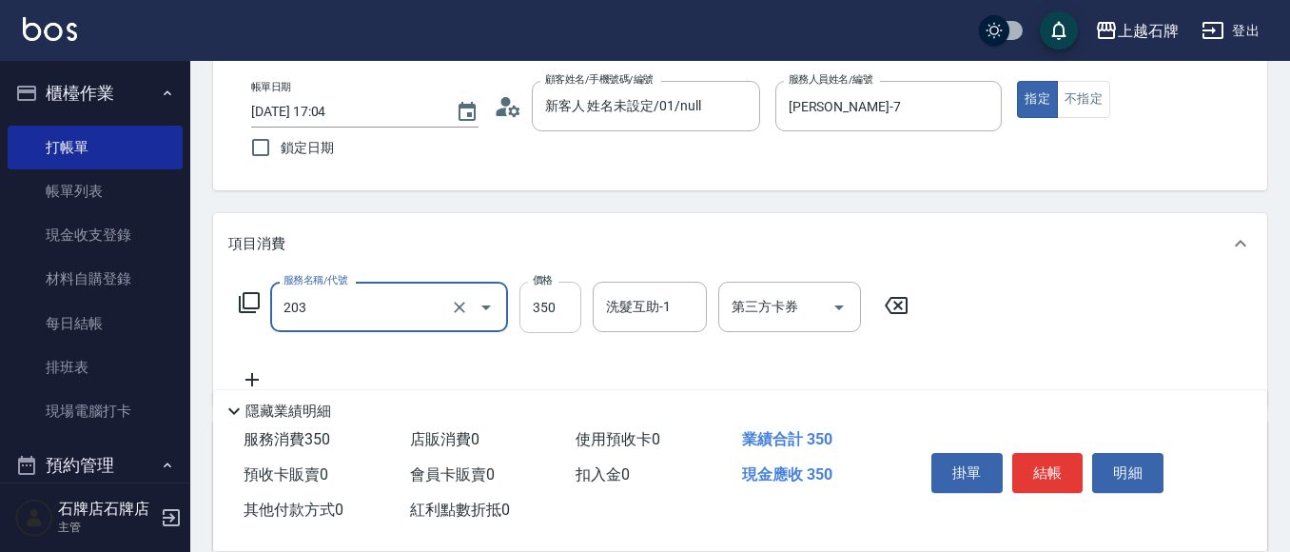
type input "B級洗+剪(203)"
click at [559, 319] on input "350" at bounding box center [550, 306] width 62 height 51
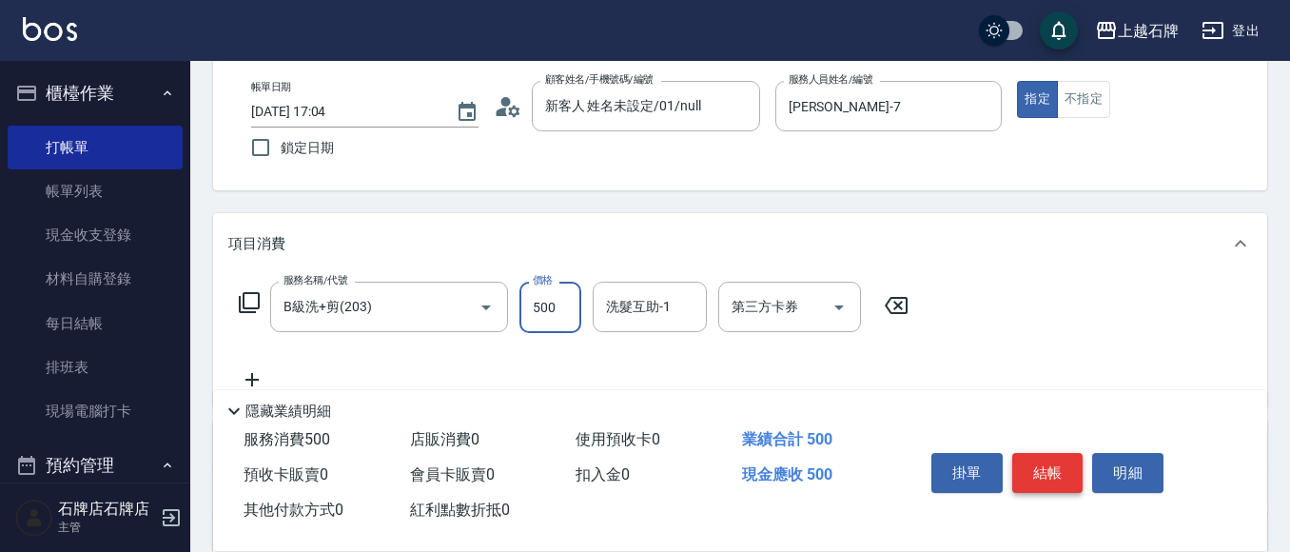
type input "500"
click at [1053, 459] on button "結帳" at bounding box center [1047, 473] width 71 height 40
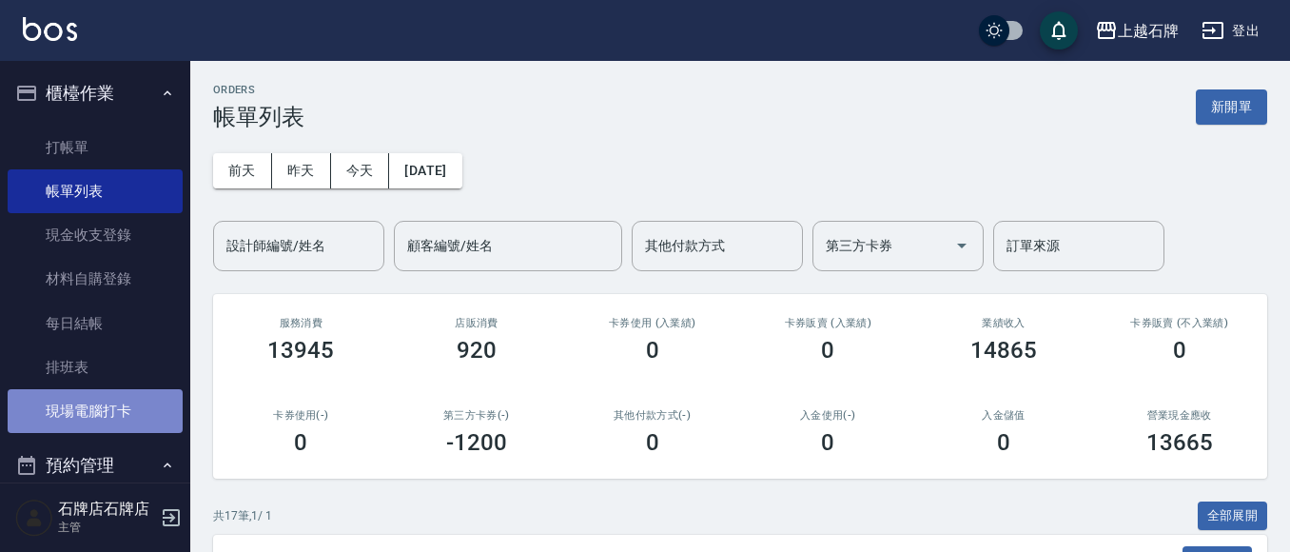
click at [103, 420] on link "現場電腦打卡" at bounding box center [95, 411] width 175 height 44
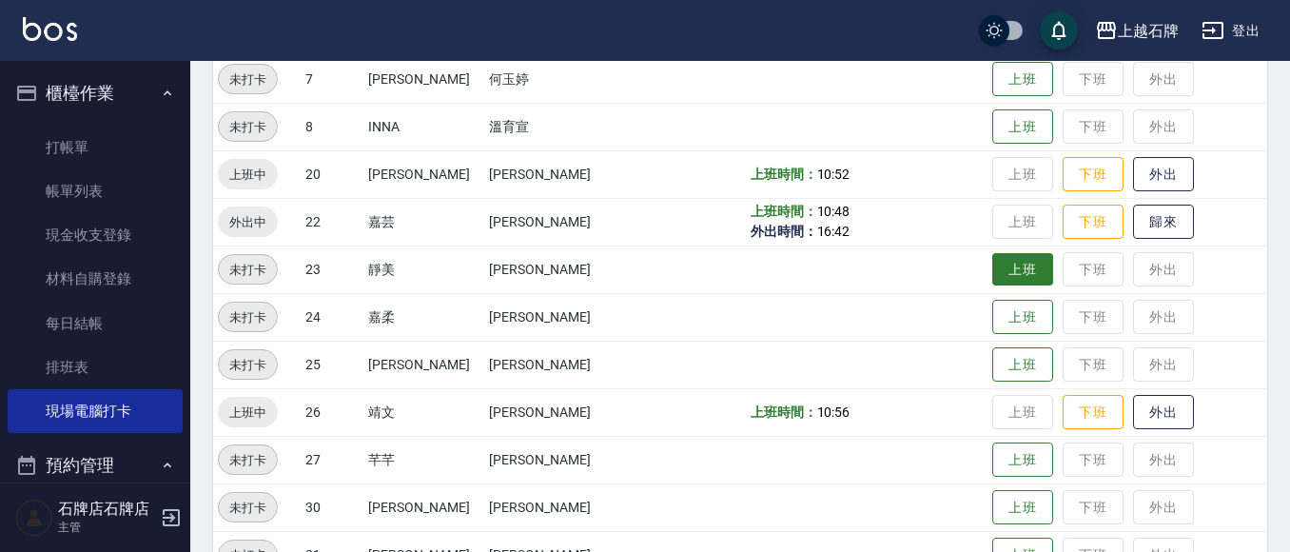
scroll to position [475, 0]
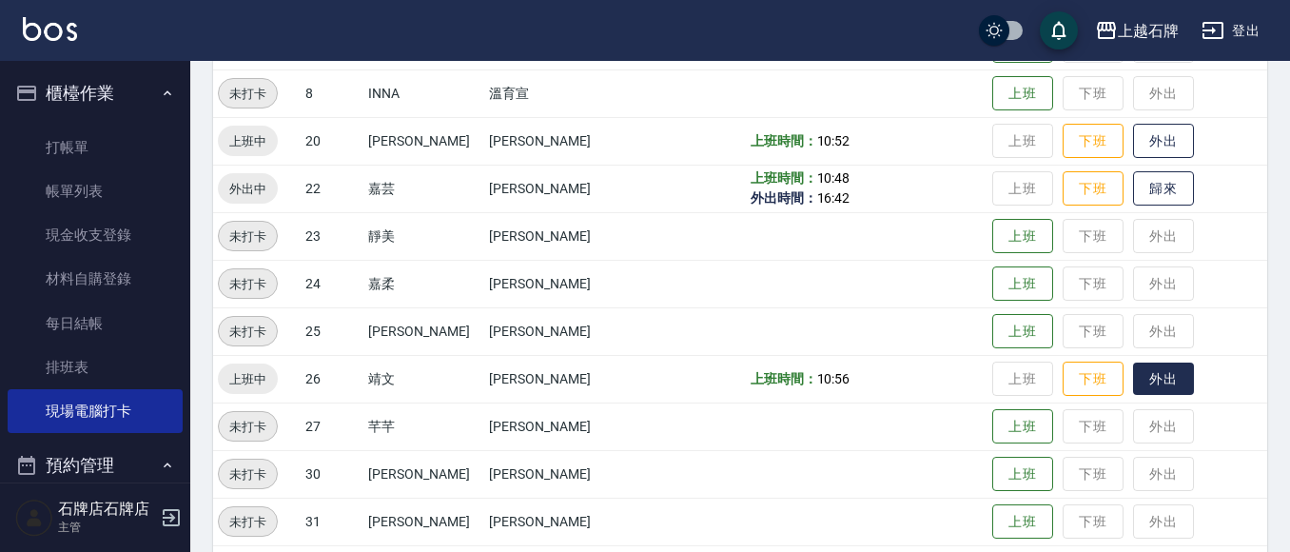
click at [1154, 370] on button "外出" at bounding box center [1163, 378] width 61 height 33
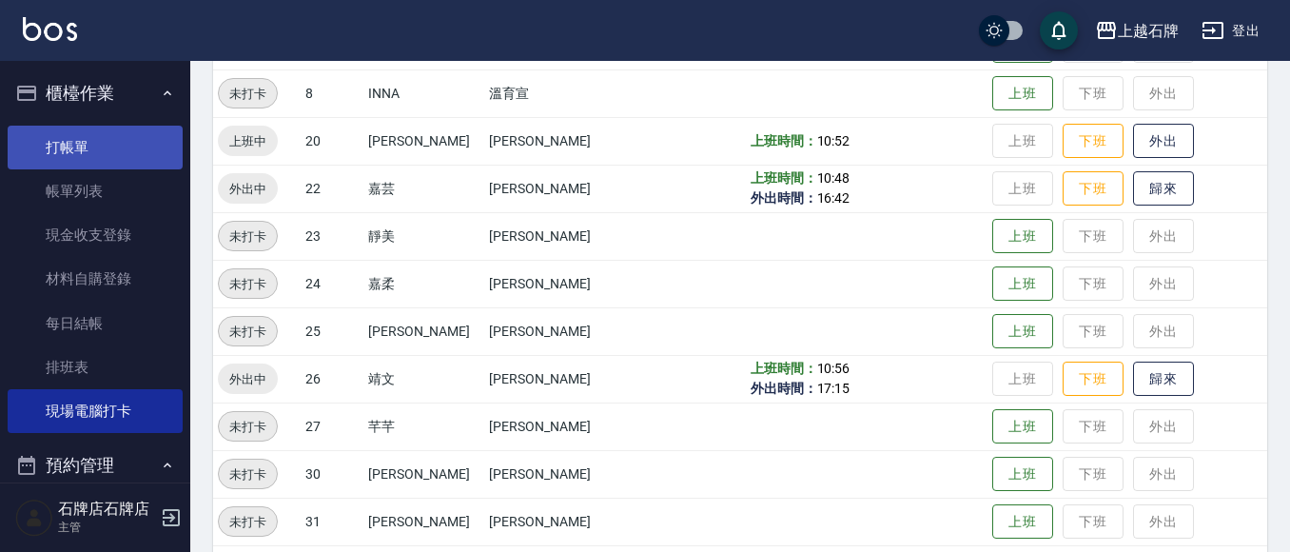
click at [153, 155] on link "打帳單" at bounding box center [95, 148] width 175 height 44
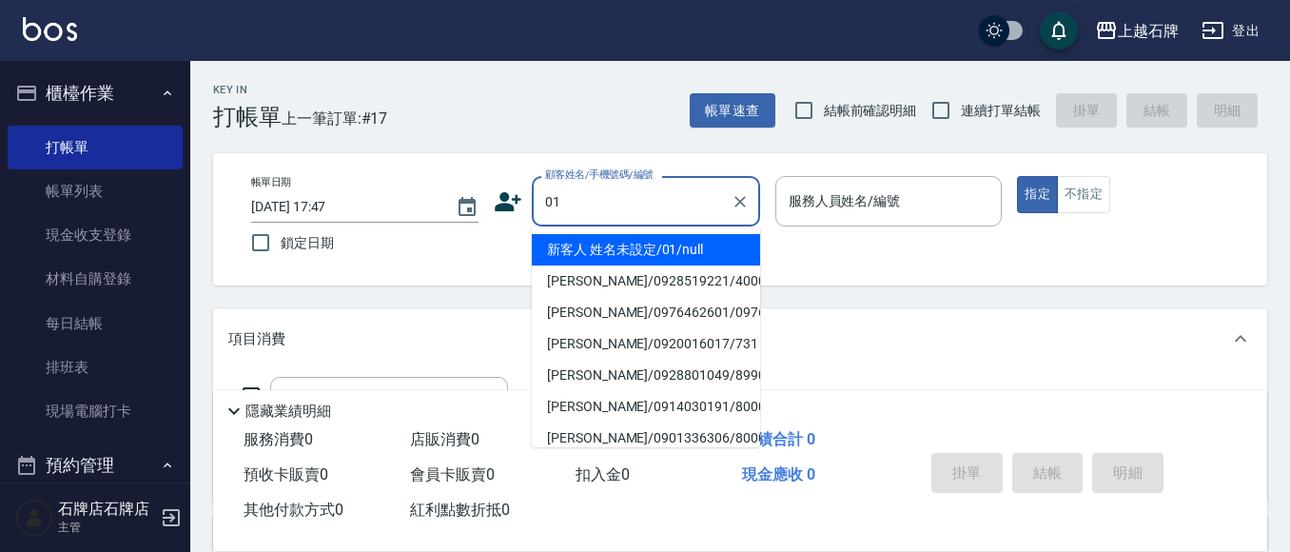
click at [686, 261] on li "新客人 姓名未設定/01/null" at bounding box center [646, 249] width 228 height 31
type input "新客人 姓名未設定/01/null"
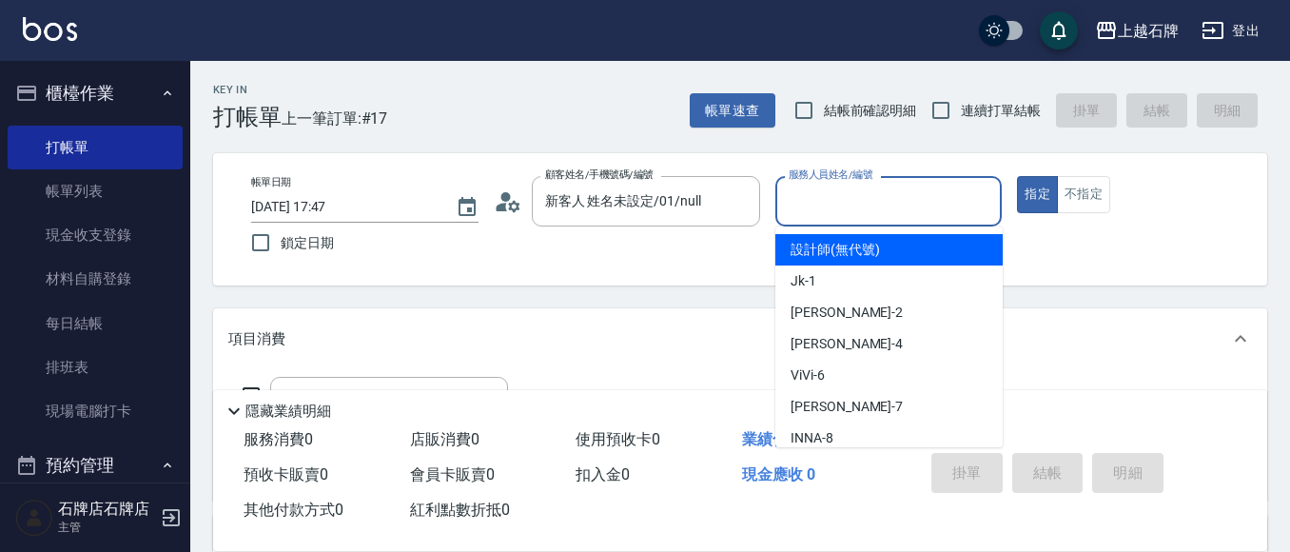
click at [801, 188] on input "服務人員姓名/編號" at bounding box center [889, 200] width 210 height 33
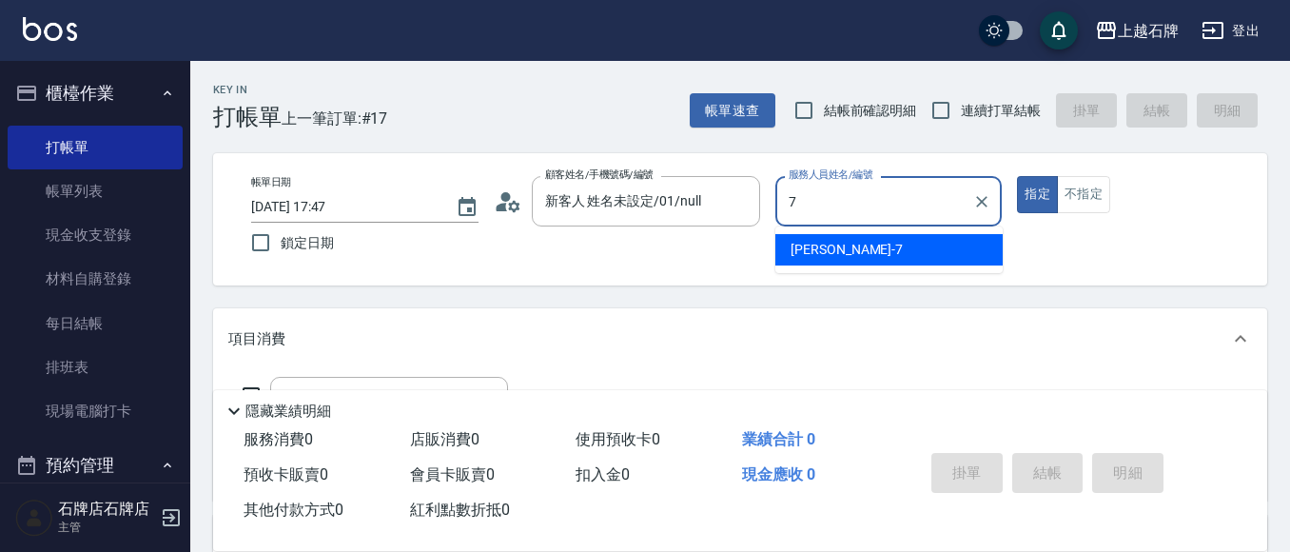
click at [975, 257] on div "[PERSON_NAME] -7" at bounding box center [888, 249] width 227 height 31
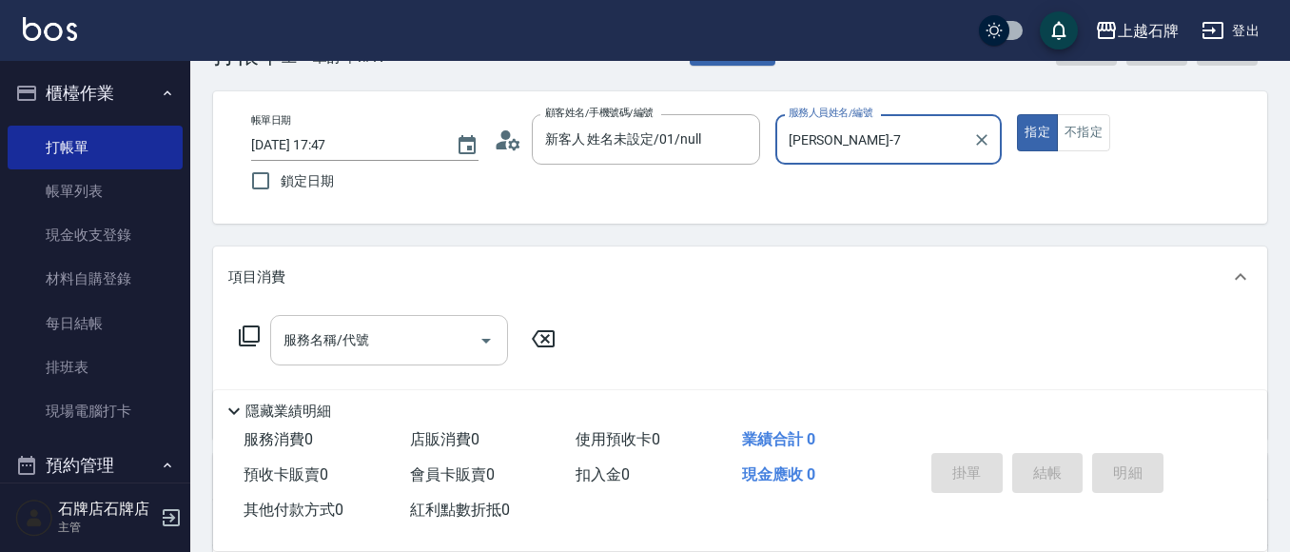
scroll to position [95, 0]
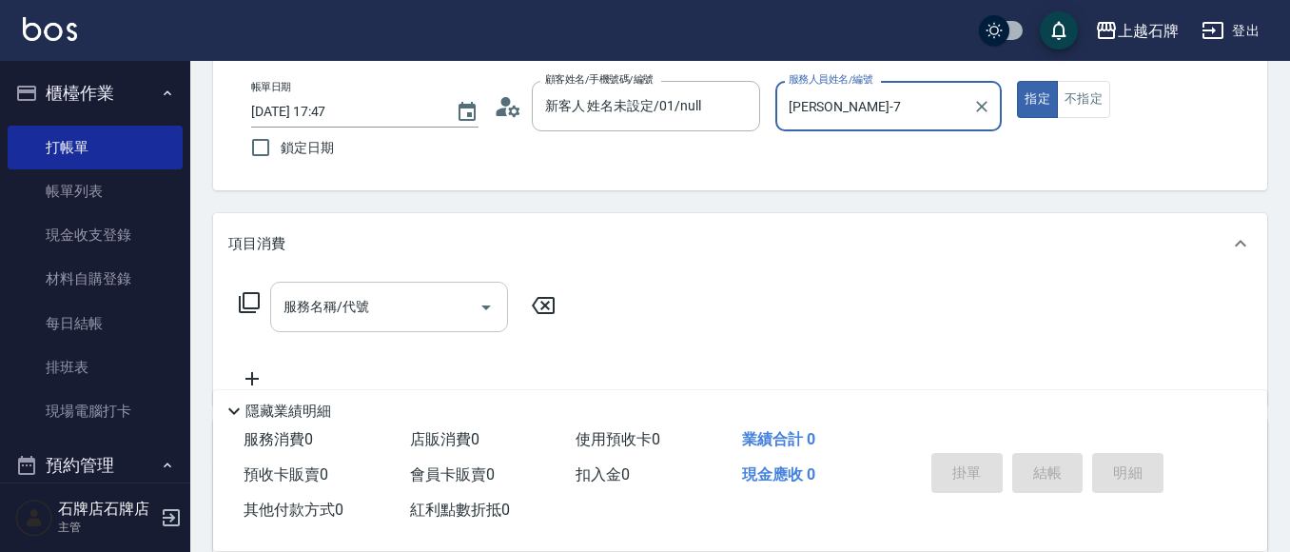
type input "[PERSON_NAME]-7"
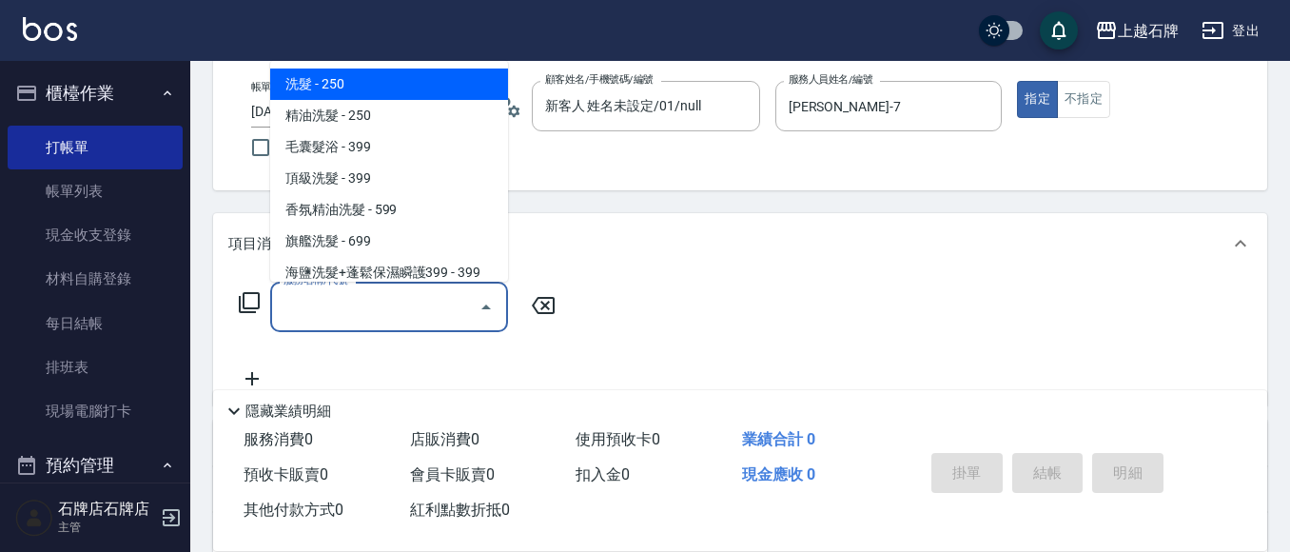
click at [335, 317] on input "服務名稱/代號" at bounding box center [375, 306] width 192 height 33
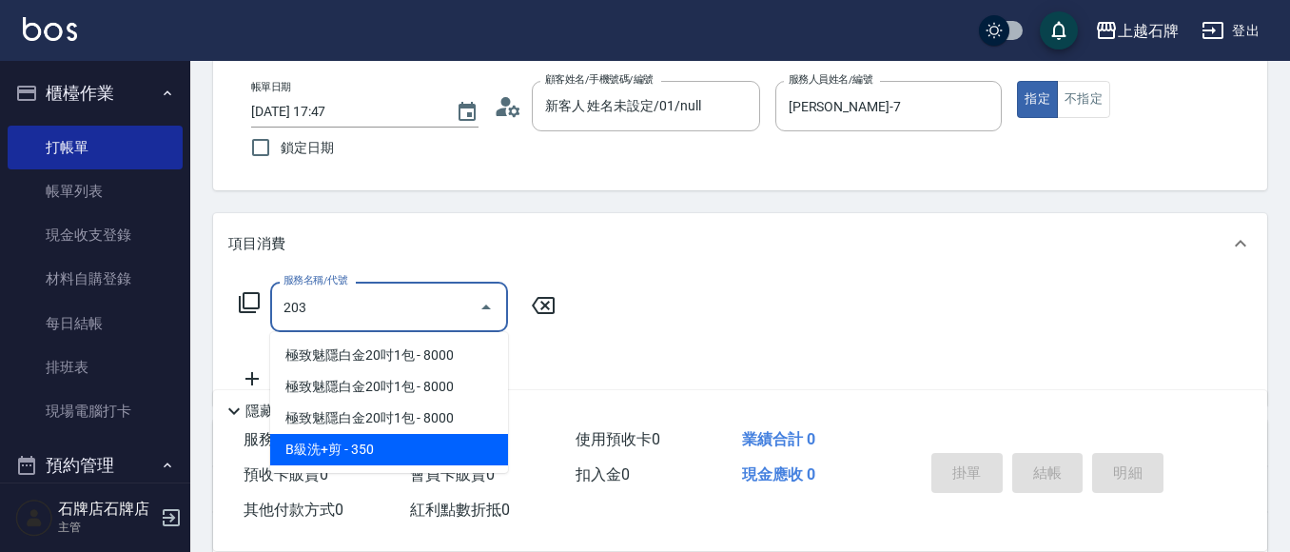
drag, startPoint x: 447, startPoint y: 427, endPoint x: 448, endPoint y: 445, distance: 18.1
click at [448, 445] on ul "極致魅隱白金20吋1包 - 8000 極致魅隱白金20吋1包 - 8000 極致魅隱白金20吋1包 - 8000 B級洗+剪 - 350" at bounding box center [389, 402] width 238 height 141
click at [448, 445] on span "B級洗+剪 - 350" at bounding box center [389, 449] width 238 height 31
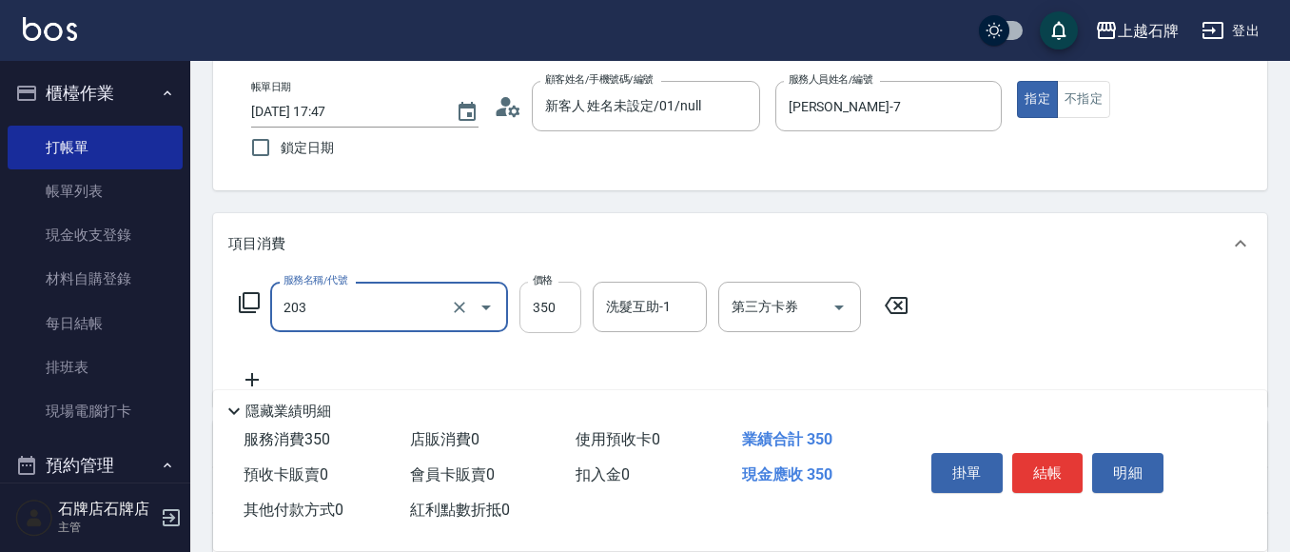
type input "B級洗+剪(203)"
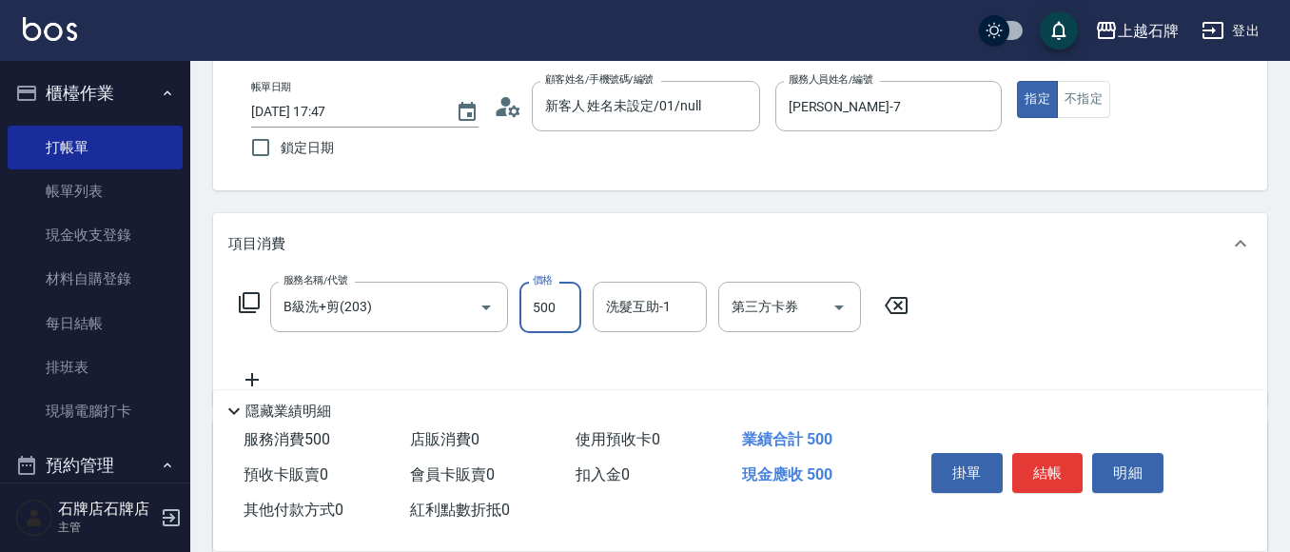
type input "500"
click at [1118, 309] on div "服務名稱/代號 B級洗+剪(203) 服務名稱/代號 價格 500 價格 洗髮互助-1 洗髮互助-1 第三方卡券 第三方卡券" at bounding box center [740, 340] width 1054 height 132
click at [1057, 458] on button "結帳" at bounding box center [1047, 473] width 71 height 40
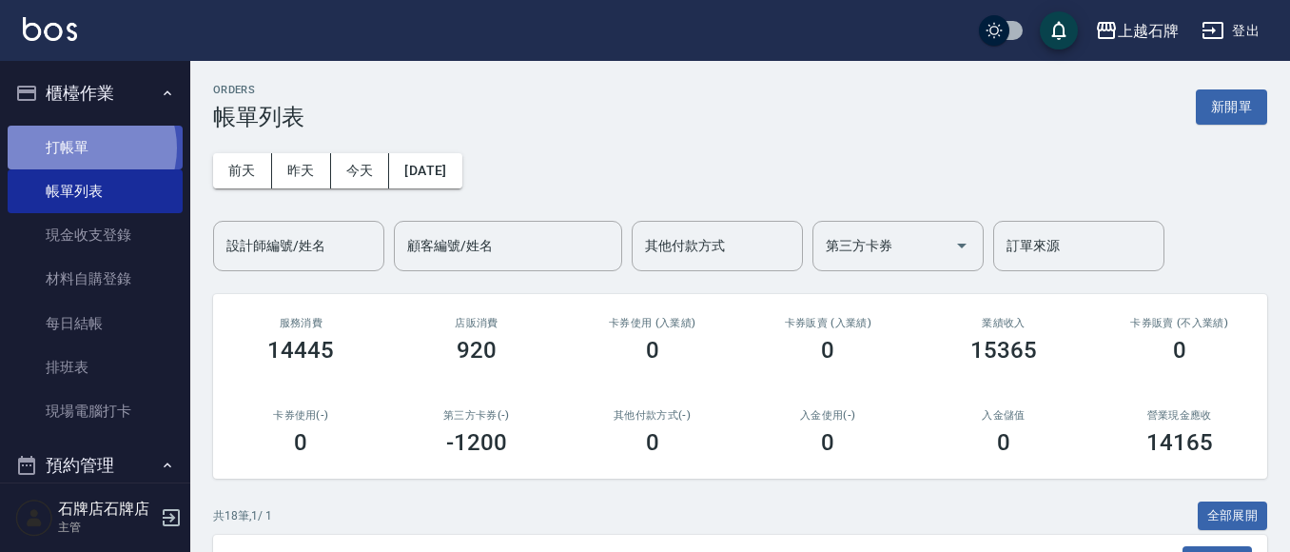
click at [86, 147] on link "打帳單" at bounding box center [95, 148] width 175 height 44
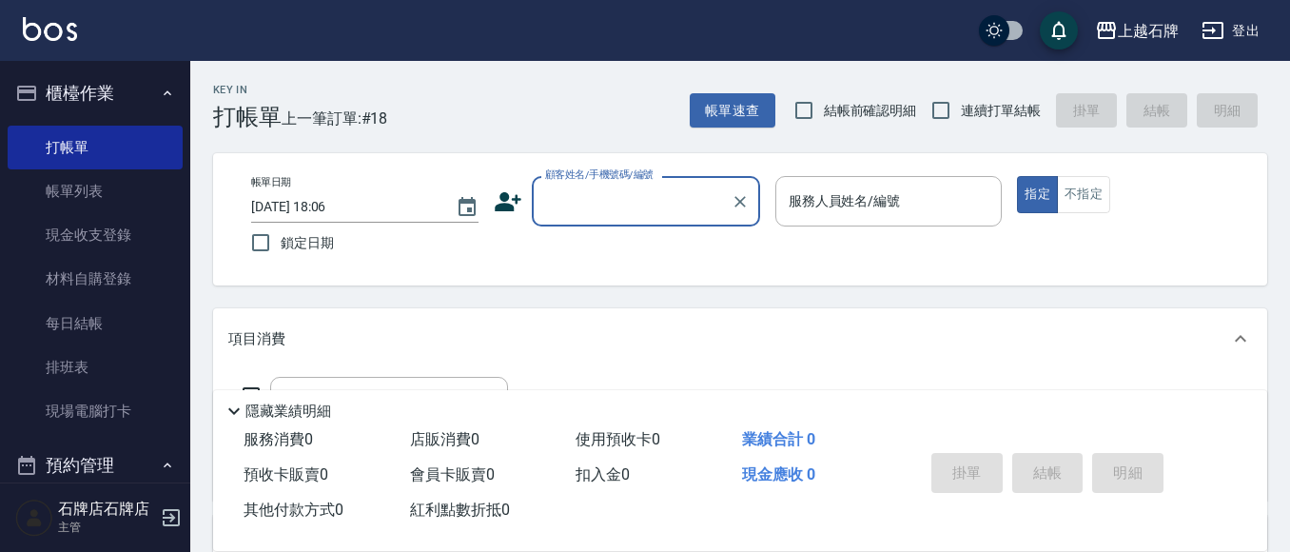
click at [625, 214] on input "顧客姓名/手機號碼/編號" at bounding box center [631, 200] width 183 height 33
click at [600, 197] on input "顧客姓名/手機號碼/編號" at bounding box center [631, 200] width 183 height 33
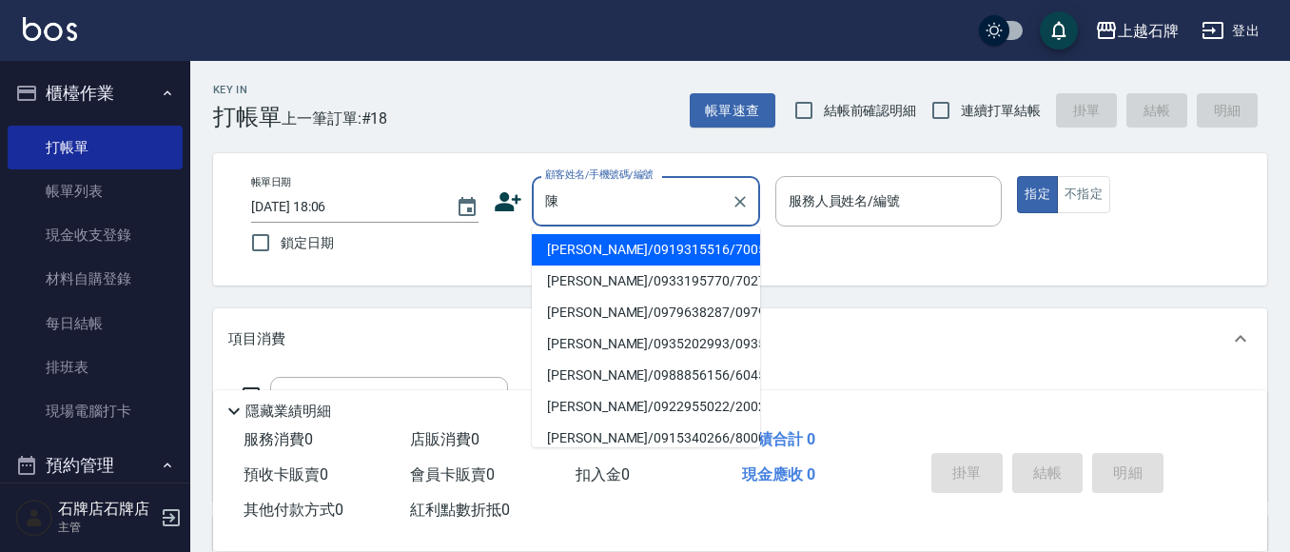
click at [591, 204] on input "陳" at bounding box center [631, 200] width 183 height 33
click at [592, 204] on input "陳" at bounding box center [631, 200] width 183 height 33
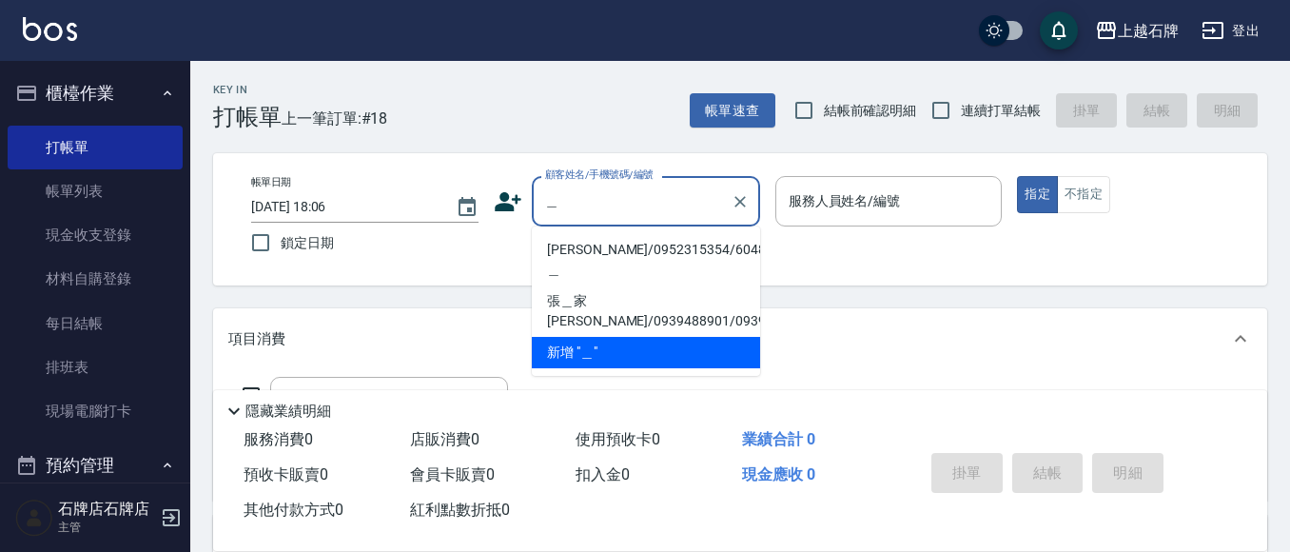
type input "林"
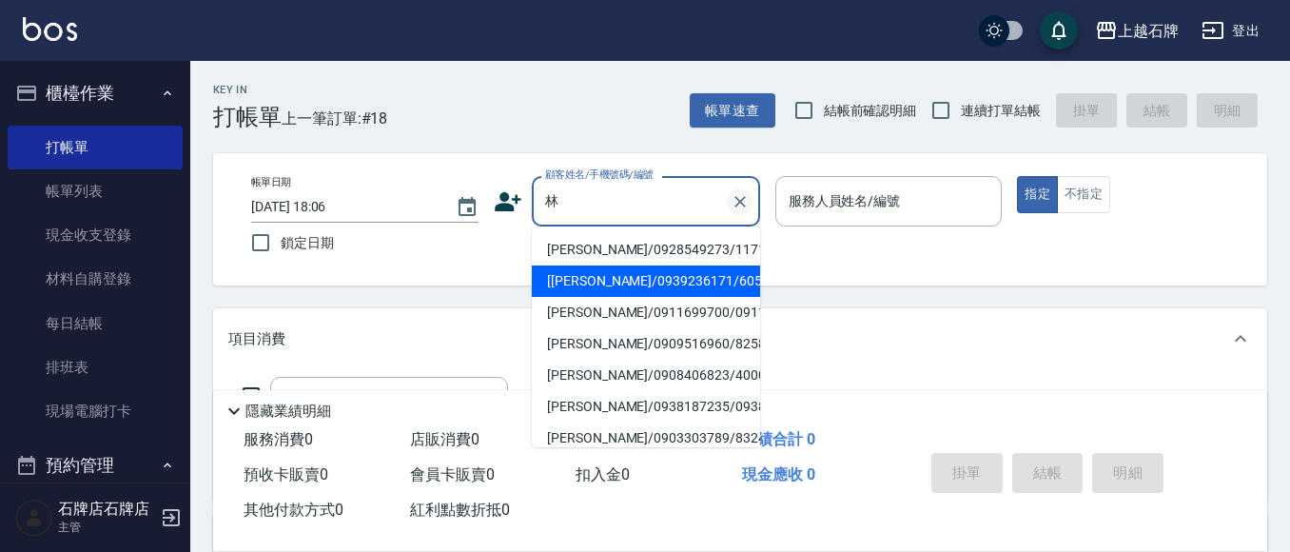
click at [732, 199] on icon "Clear" at bounding box center [739, 201] width 19 height 19
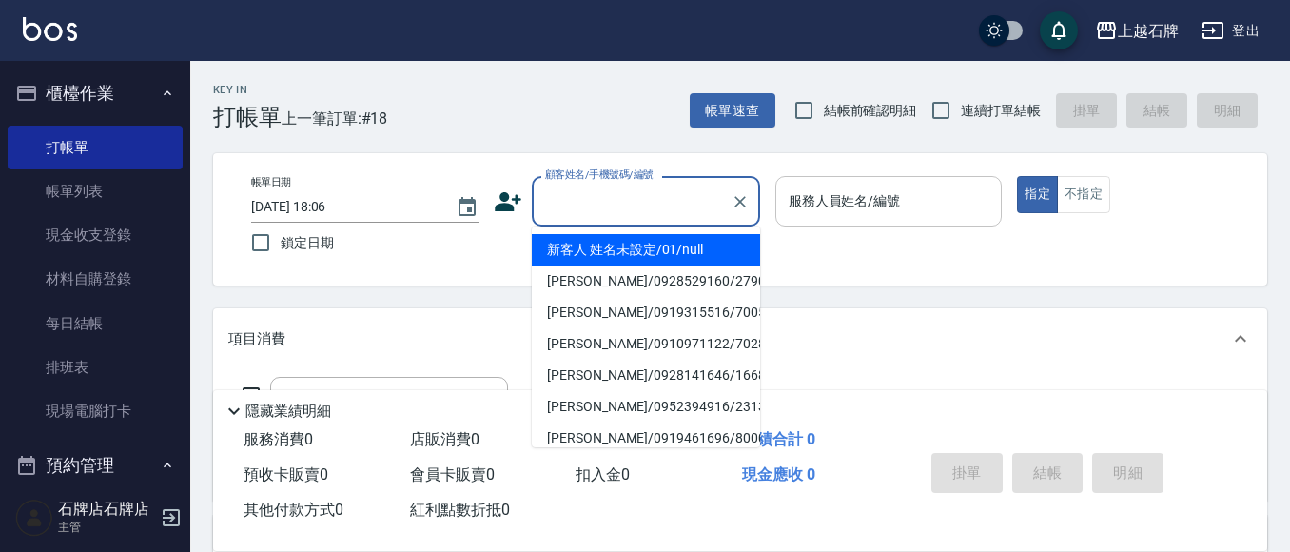
drag, startPoint x: 635, startPoint y: 251, endPoint x: 972, endPoint y: 182, distance: 343.7
click at [637, 250] on li "新客人 姓名未設定/01/null" at bounding box center [646, 249] width 228 height 31
type input "新客人 姓名未設定/01/null"
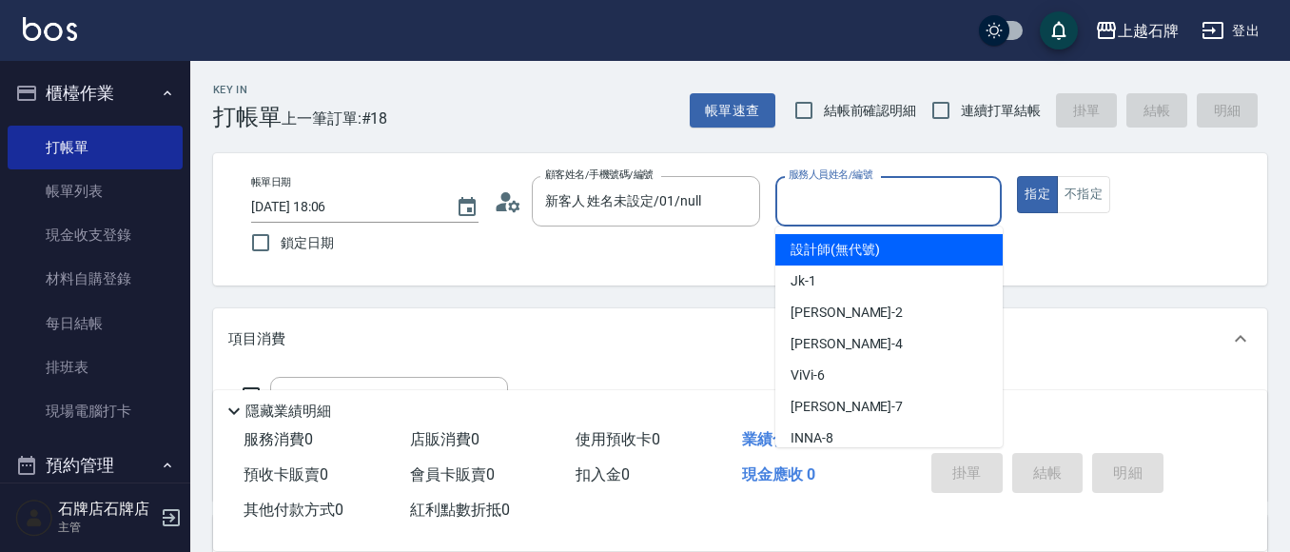
drag, startPoint x: 903, startPoint y: 196, endPoint x: 903, endPoint y: 291, distance: 95.1
click at [903, 198] on input "服務人員姓名/編號" at bounding box center [889, 200] width 210 height 33
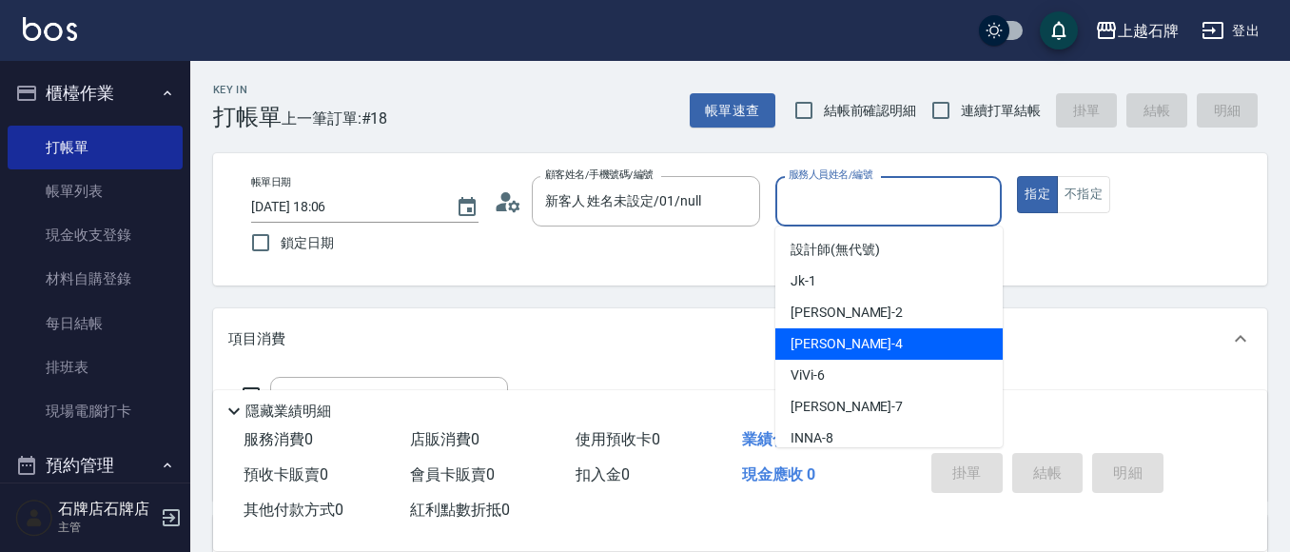
drag, startPoint x: 868, startPoint y: 341, endPoint x: 781, endPoint y: 365, distance: 90.7
click at [868, 340] on div "[PERSON_NAME] -4" at bounding box center [888, 343] width 227 height 31
type input "[PERSON_NAME]-4"
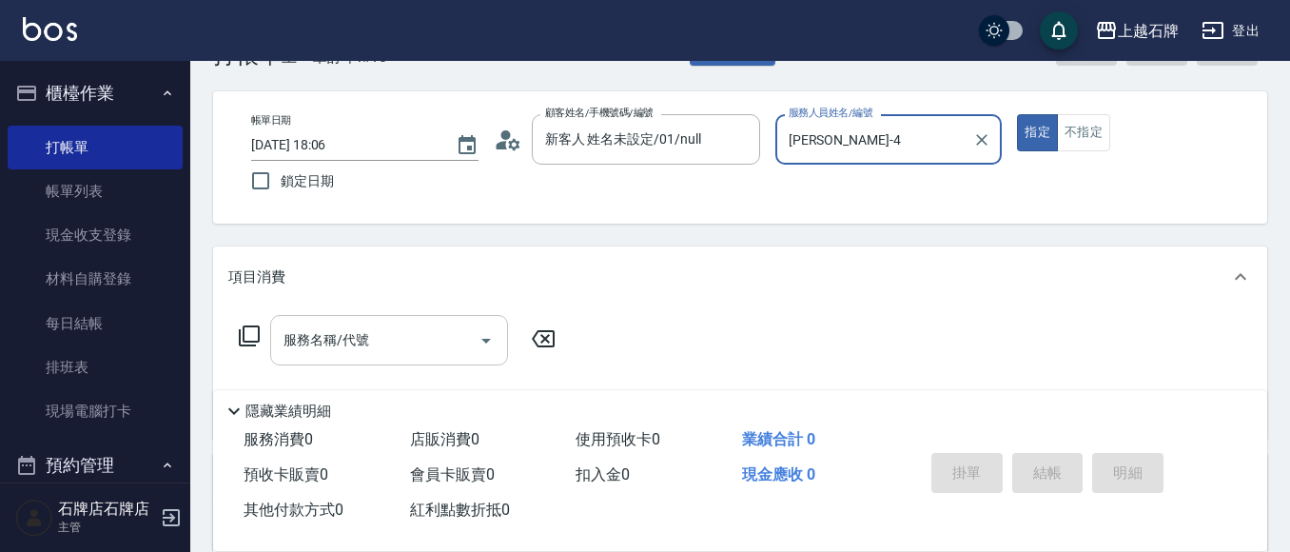
scroll to position [95, 0]
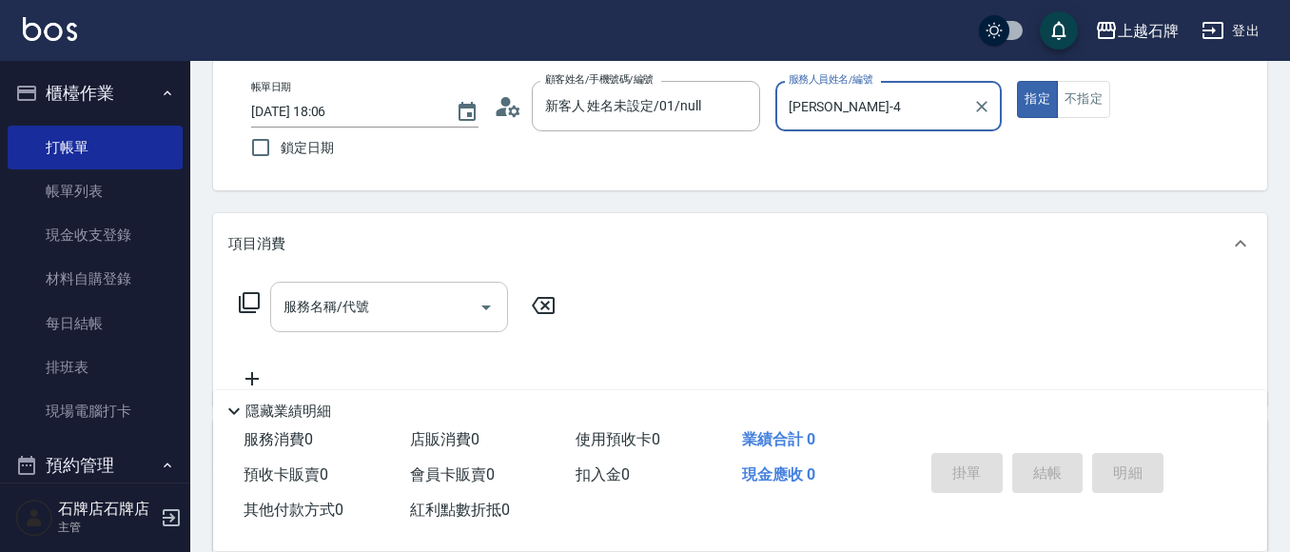
click at [430, 304] on input "服務名稱/代號" at bounding box center [375, 306] width 192 height 33
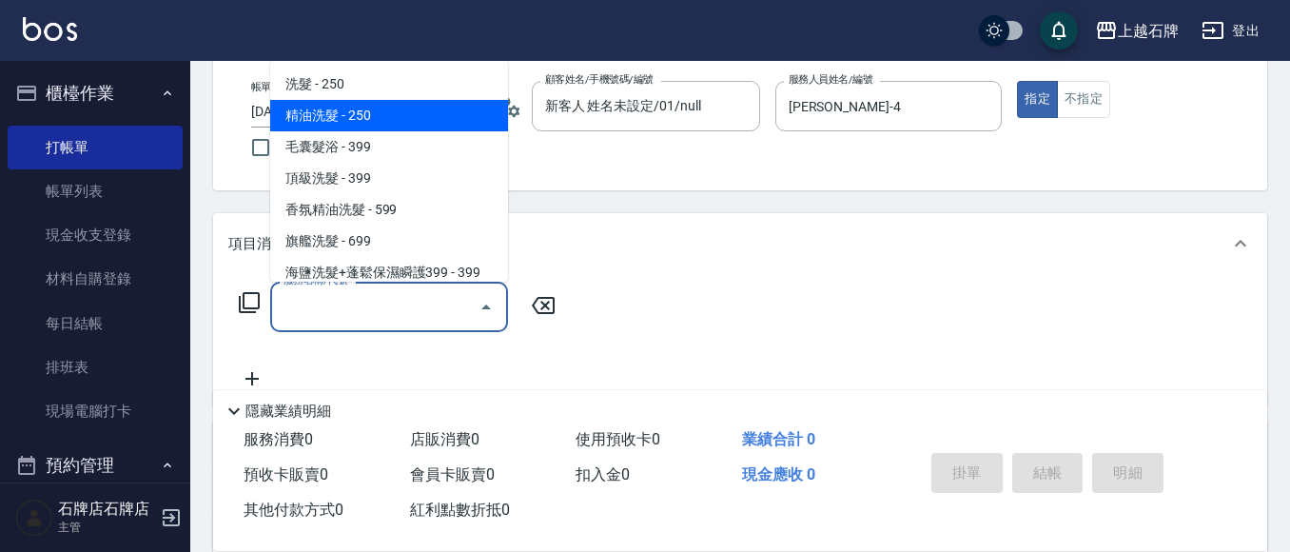
click at [415, 120] on span "精油洗髮 - 250" at bounding box center [389, 115] width 238 height 31
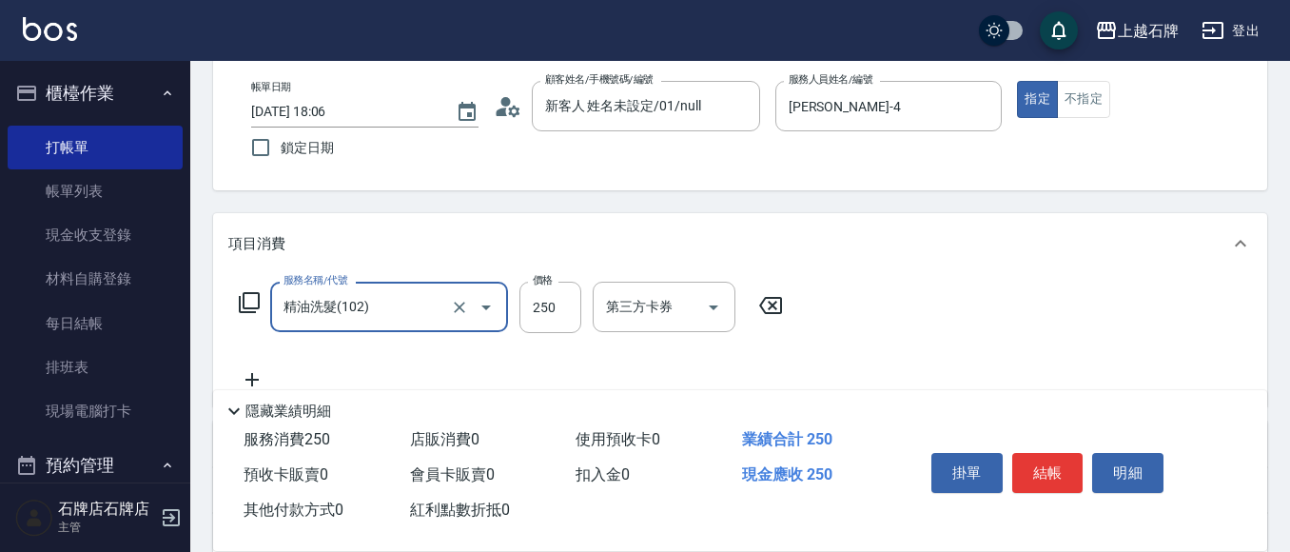
type input "精油洗髮(102)"
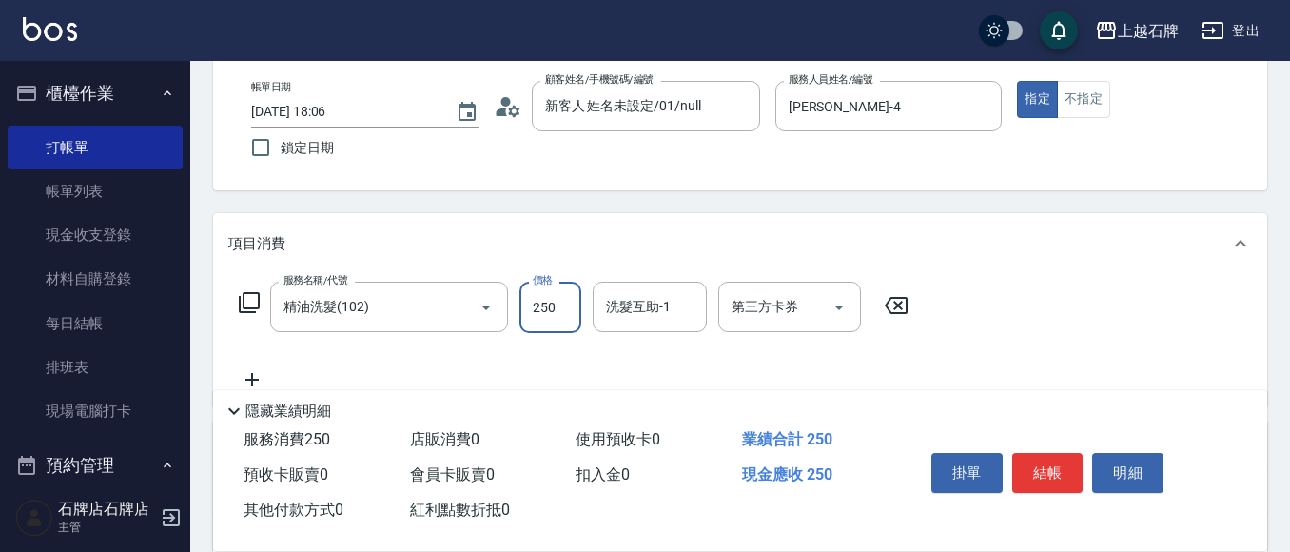
click at [555, 301] on input "250" at bounding box center [550, 306] width 62 height 51
type input "300"
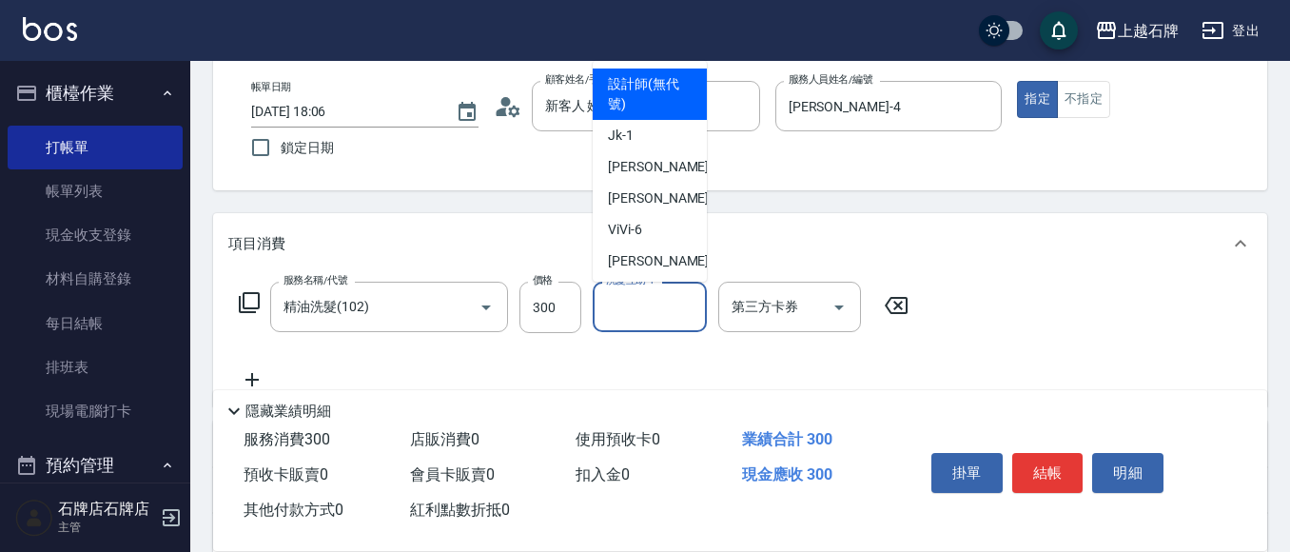
click at [620, 322] on input "洗髮互助-1" at bounding box center [649, 306] width 97 height 33
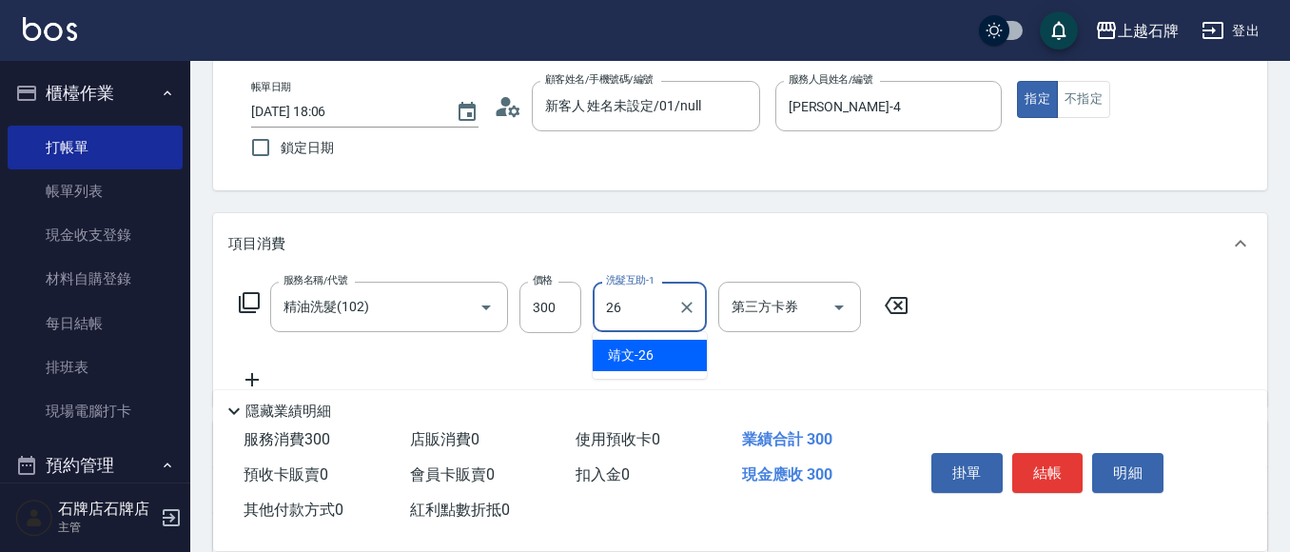
drag, startPoint x: 619, startPoint y: 350, endPoint x: 667, endPoint y: 318, distance: 57.5
click at [618, 350] on span "靖文 -26" at bounding box center [631, 355] width 46 height 20
type input "靖文-26"
drag, startPoint x: 1042, startPoint y: 464, endPoint x: 1034, endPoint y: 454, distance: 13.5
click at [1038, 459] on button "結帳" at bounding box center [1047, 473] width 71 height 40
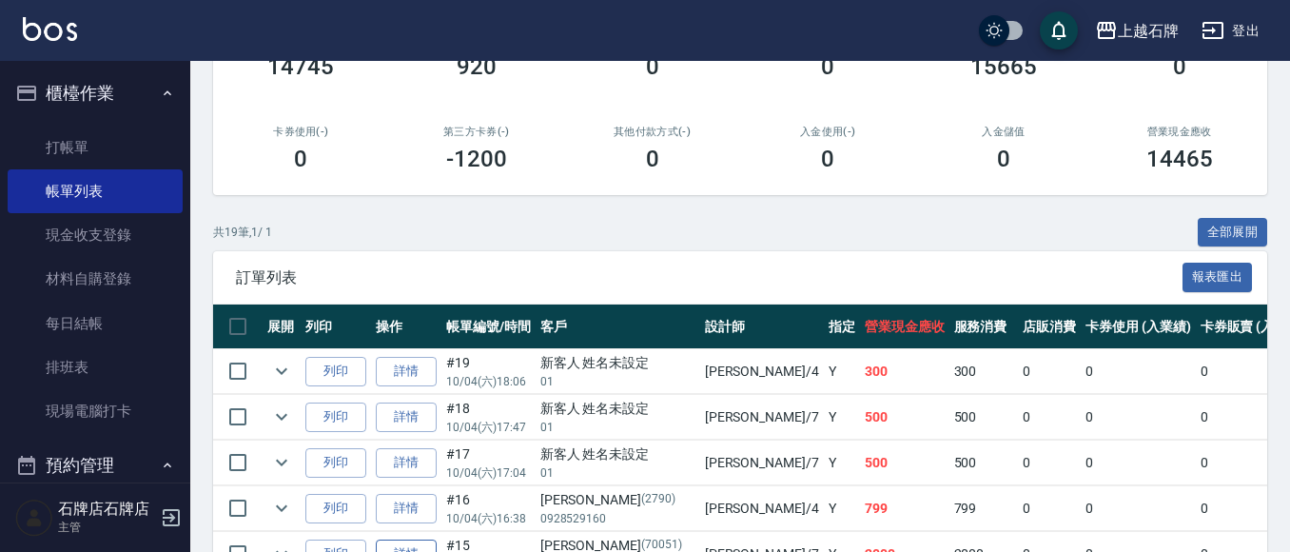
scroll to position [285, 0]
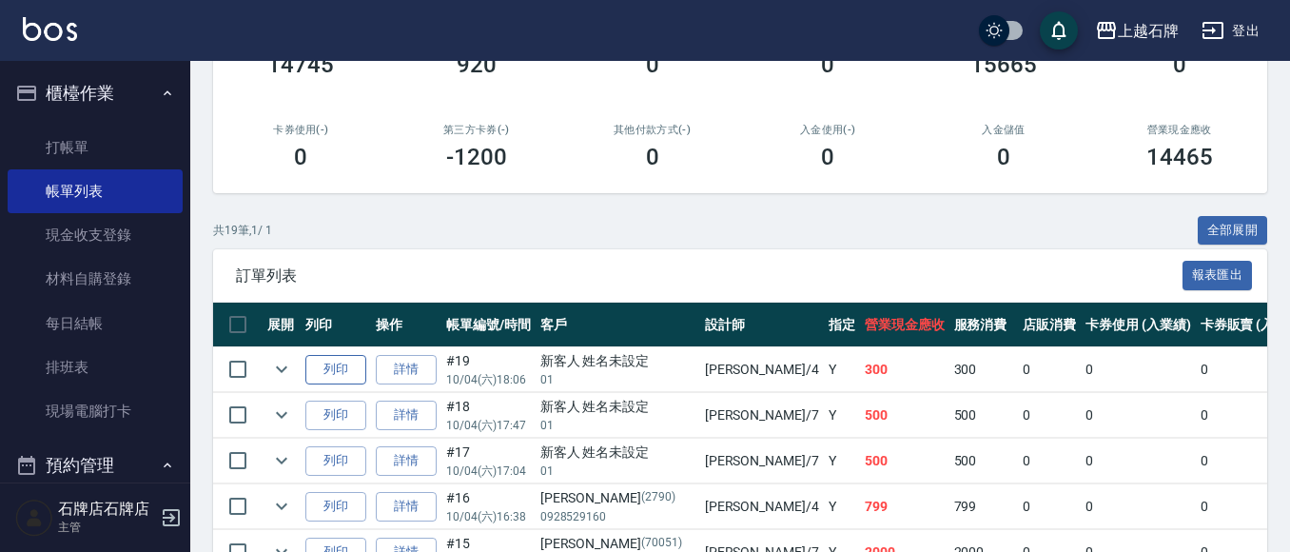
click at [347, 366] on button "列印" at bounding box center [335, 369] width 61 height 29
click at [125, 128] on link "打帳單" at bounding box center [95, 148] width 175 height 44
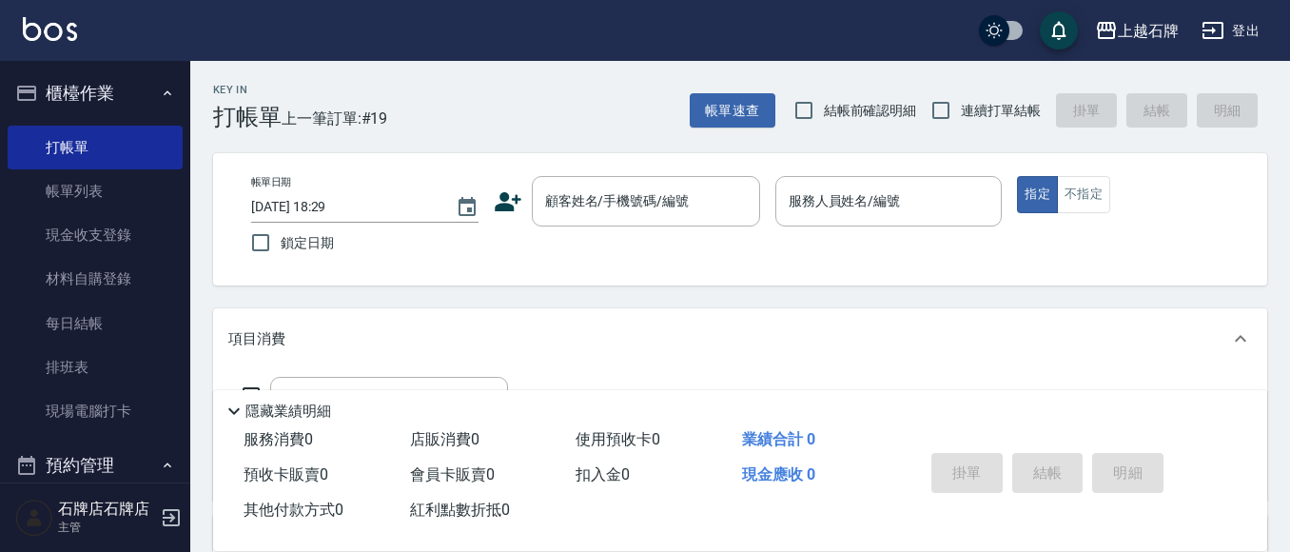
drag, startPoint x: 656, startPoint y: 146, endPoint x: 651, endPoint y: 157, distance: 11.5
click at [656, 148] on div "Key In 打帳單 上一筆訂單:#19 帳單速查 結帳前確認明細 連續打單結帳 掛單 結帳 明細 帳單日期 [DATE] 18:29 鎖定日期 顧客姓名/手…" at bounding box center [739, 493] width 1099 height 865
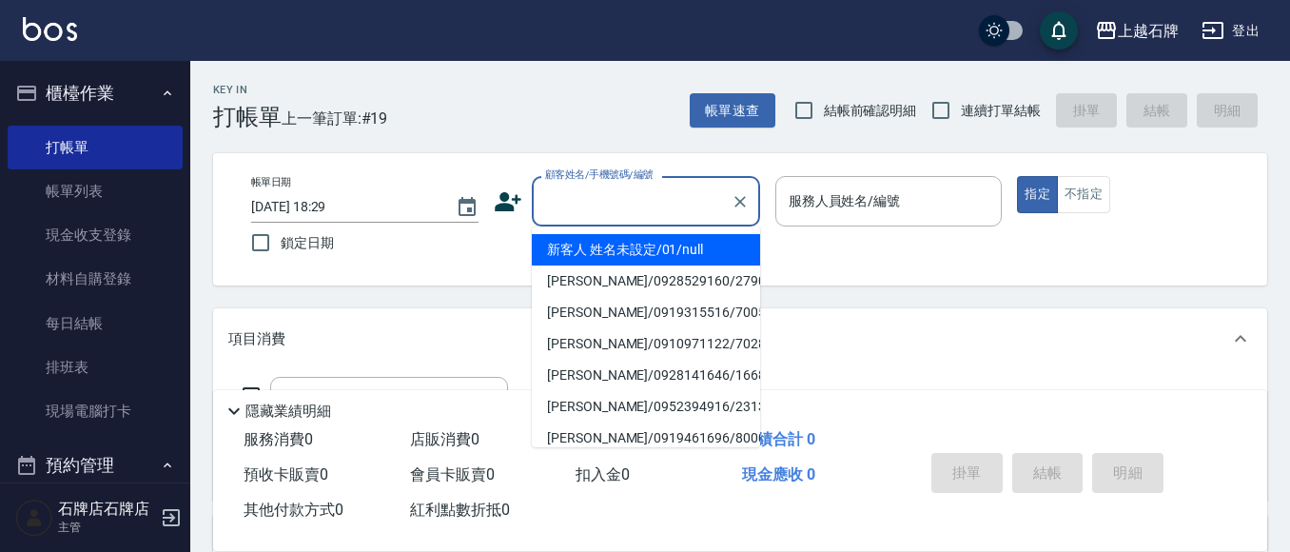
click at [613, 190] on input "顧客姓名/手機號碼/編號" at bounding box center [631, 200] width 183 height 33
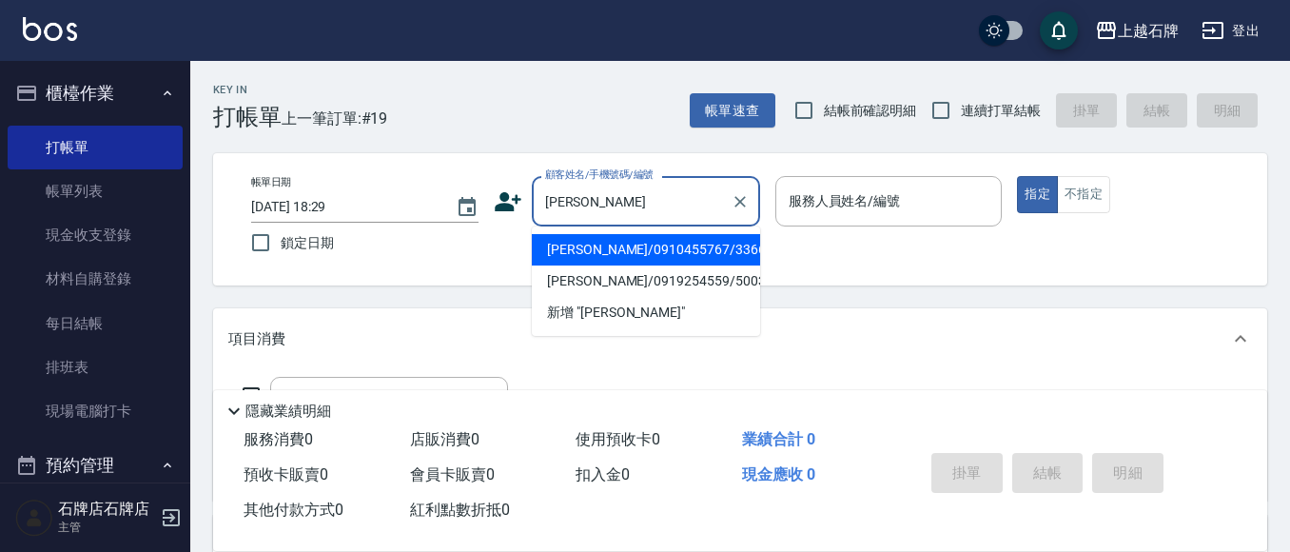
click at [728, 245] on li "[PERSON_NAME]/0910455767/3366" at bounding box center [646, 249] width 228 height 31
type input "[PERSON_NAME]/0910455767/3366"
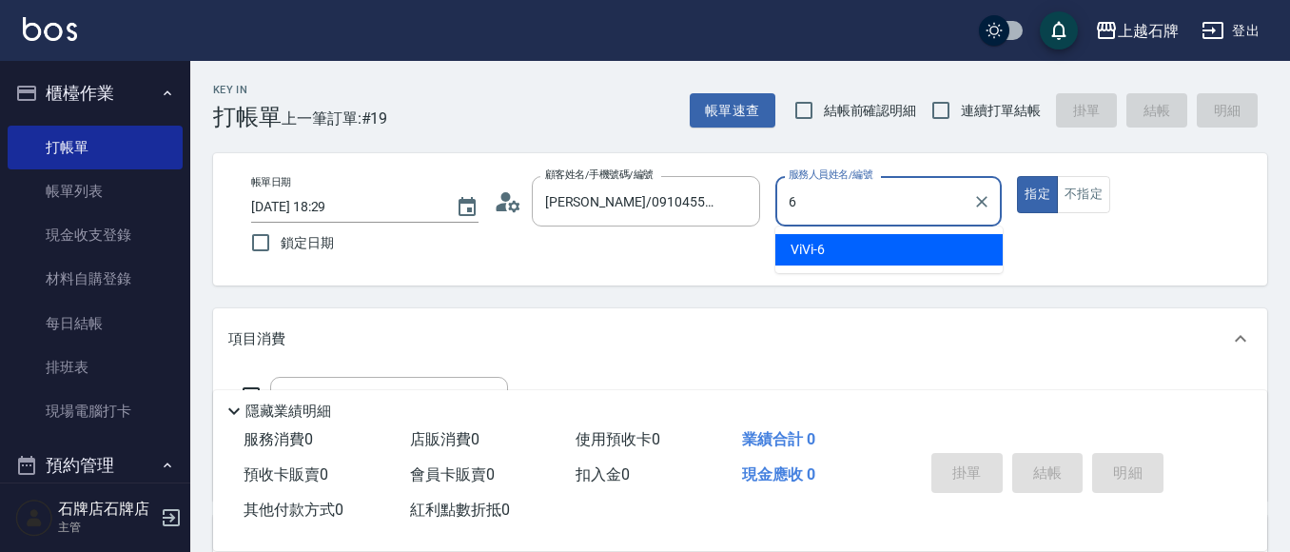
type input "ViVi-6"
type button "true"
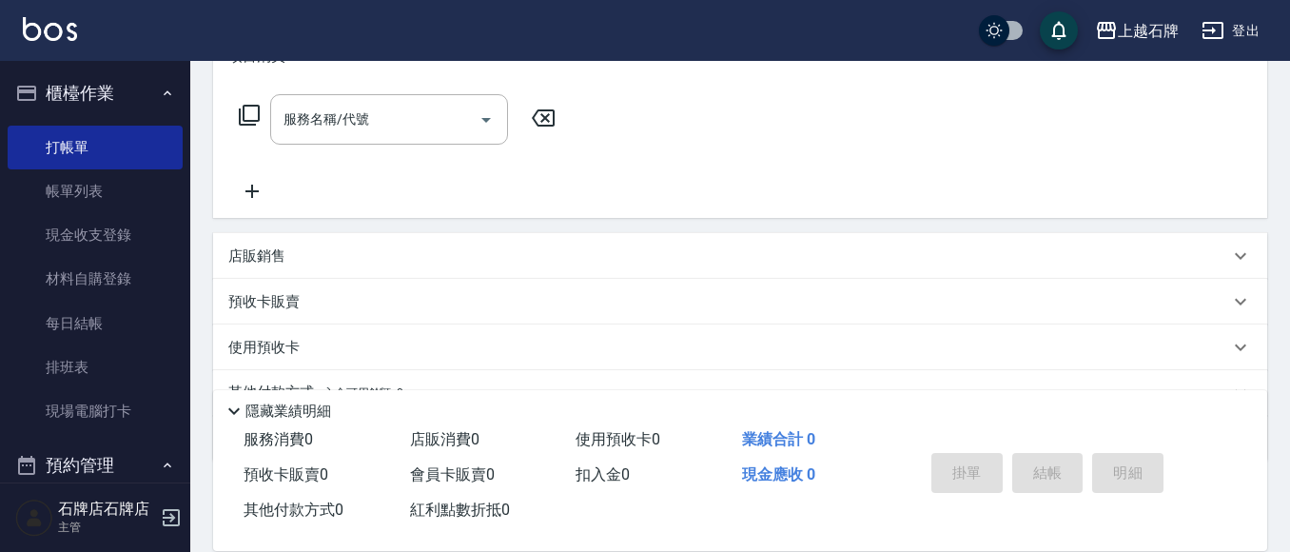
scroll to position [285, 0]
click at [342, 102] on input "服務名稱/代號" at bounding box center [375, 116] width 192 height 33
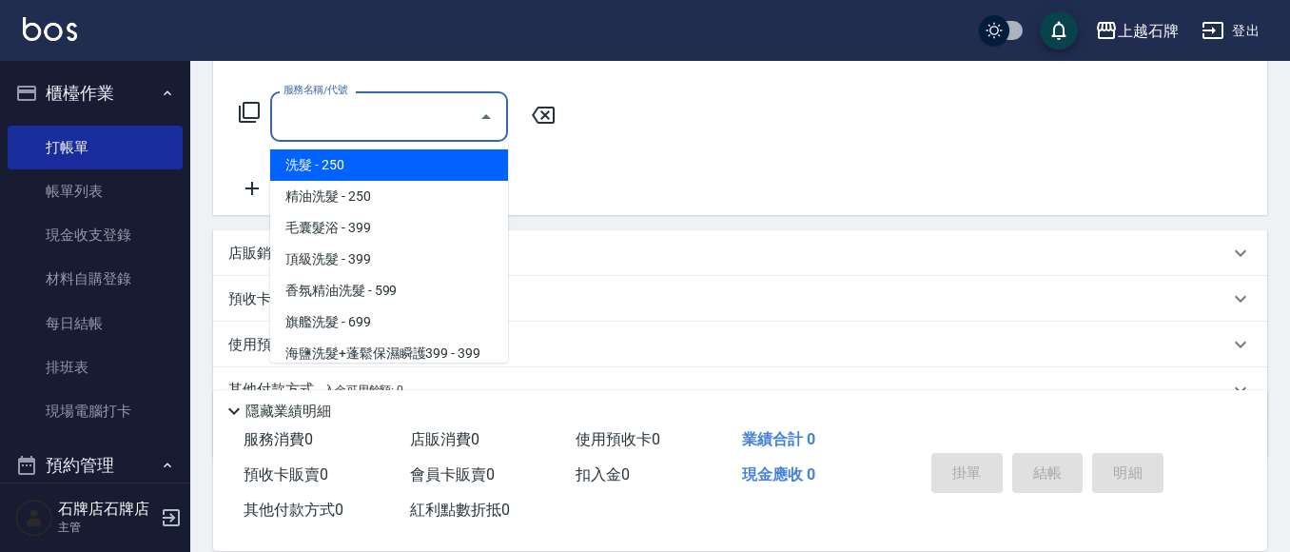
click at [244, 108] on icon at bounding box center [249, 112] width 21 height 21
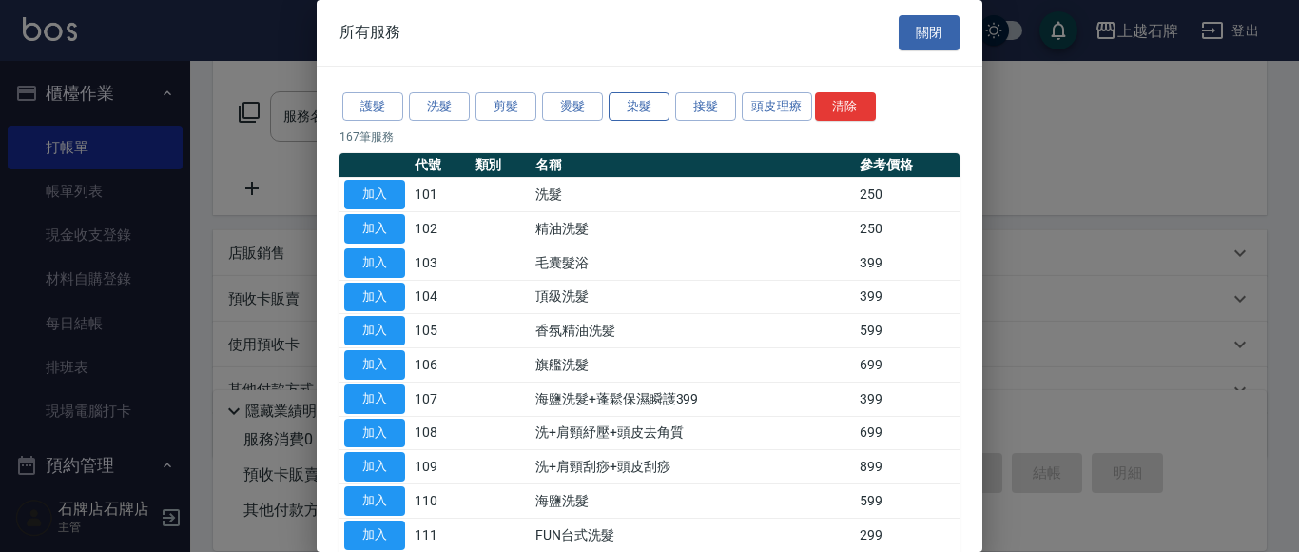
click at [628, 113] on button "染髮" at bounding box center [639, 106] width 61 height 29
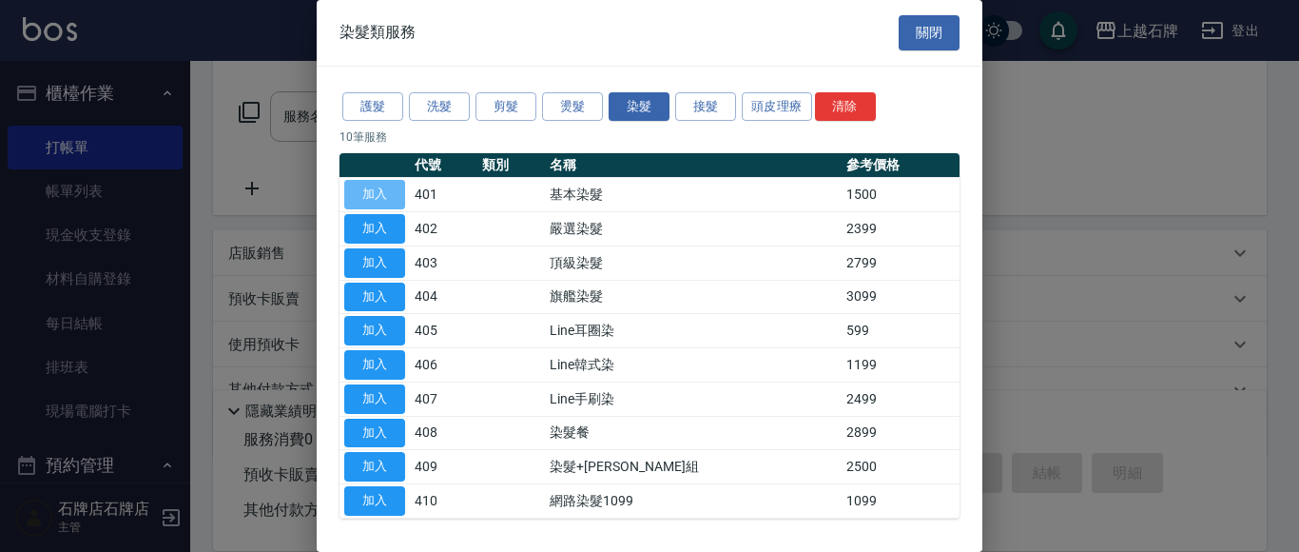
drag, startPoint x: 347, startPoint y: 184, endPoint x: 374, endPoint y: 192, distance: 27.7
click at [348, 188] on button "加入" at bounding box center [374, 194] width 61 height 29
type input "基本染髮(401)"
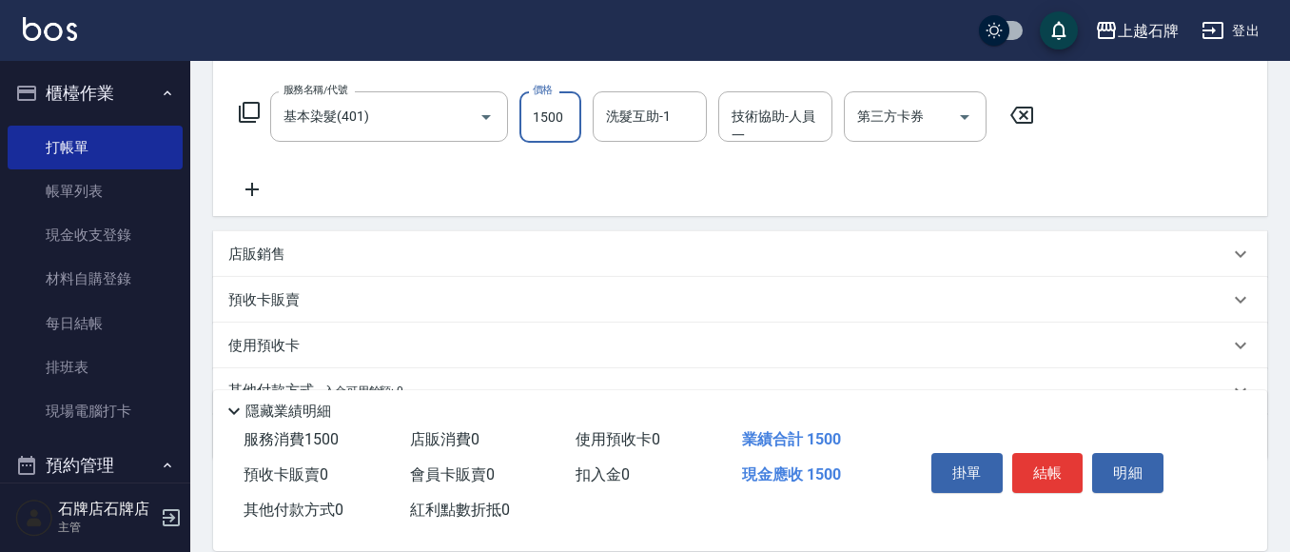
click at [570, 117] on input "1500" at bounding box center [550, 116] width 62 height 51
type input "2899"
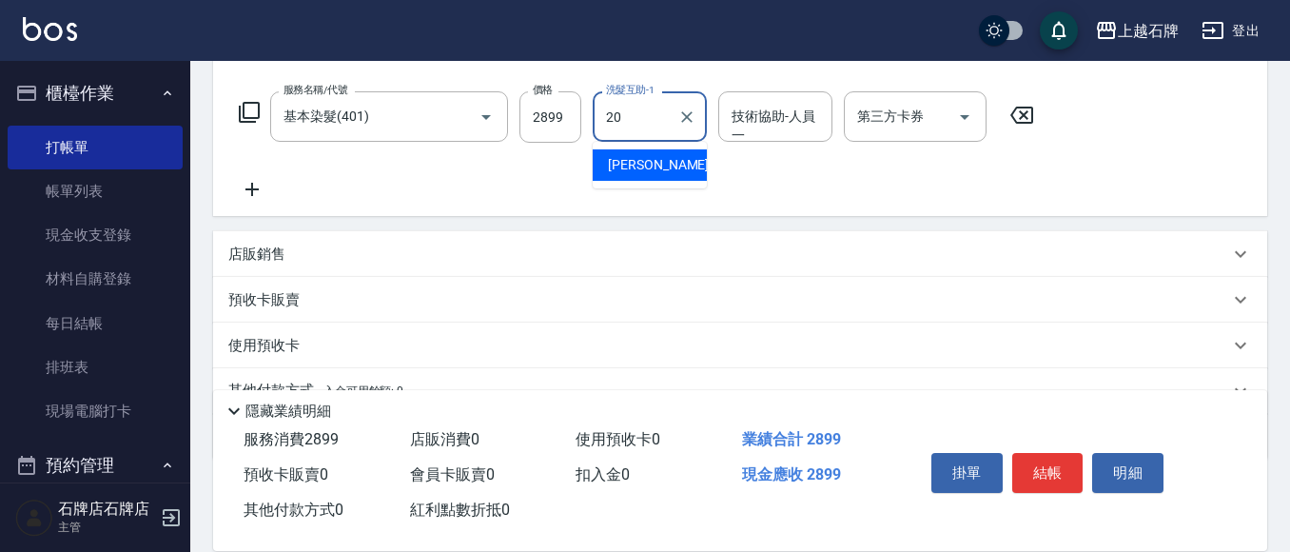
type input "[PERSON_NAME]-20"
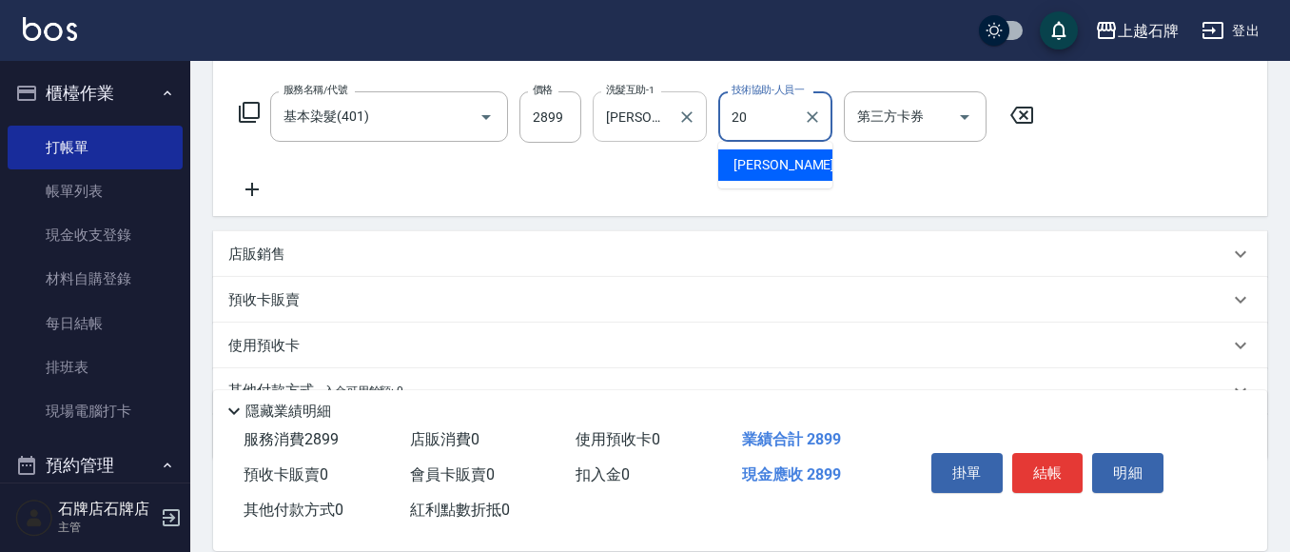
type input "[PERSON_NAME]-20"
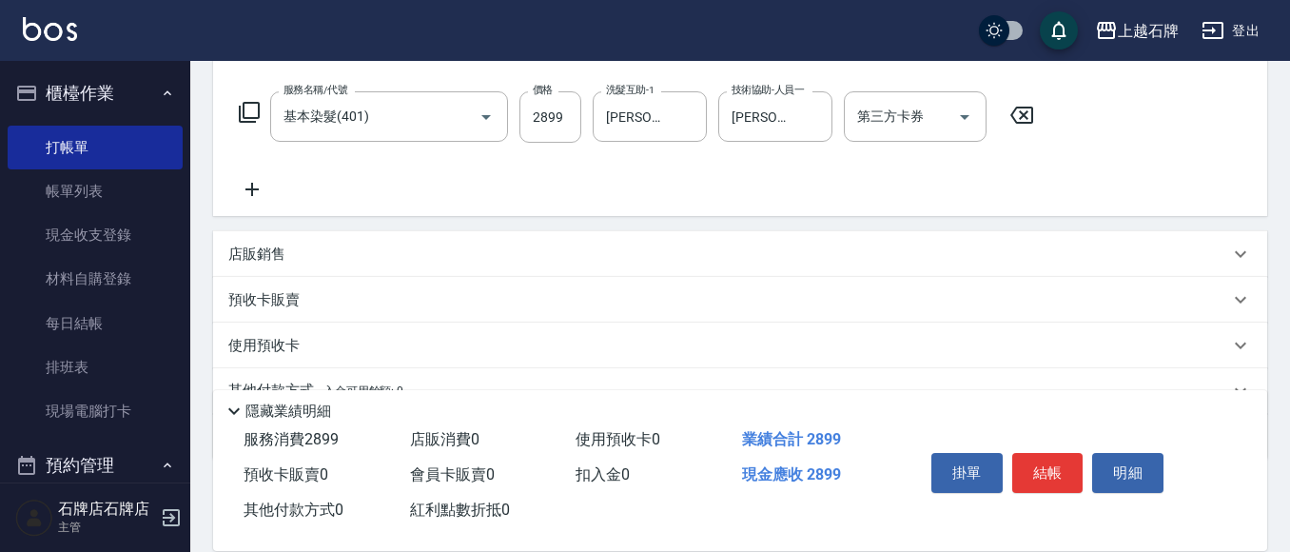
click at [245, 186] on icon at bounding box center [252, 189] width 48 height 23
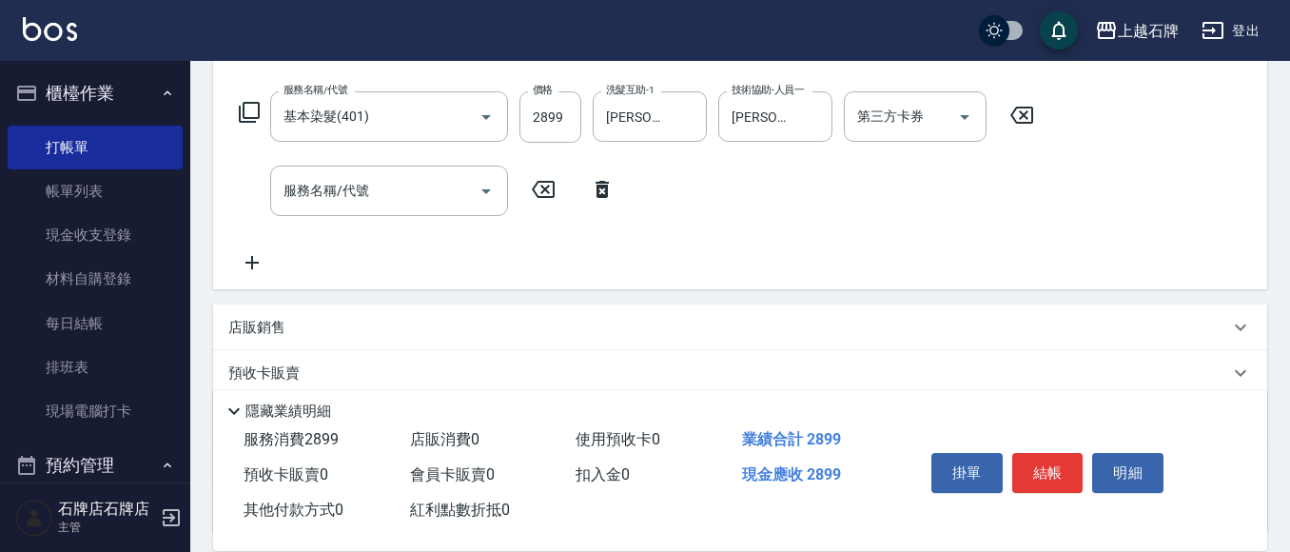
click at [242, 113] on icon at bounding box center [249, 112] width 21 height 21
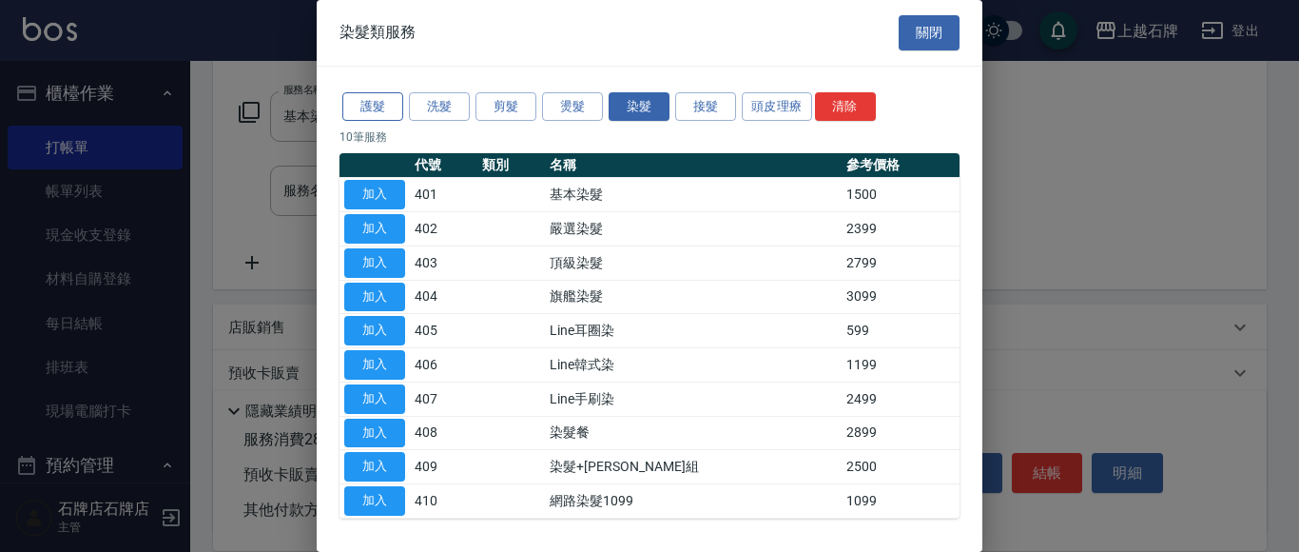
click at [370, 101] on button "護髮" at bounding box center [372, 106] width 61 height 29
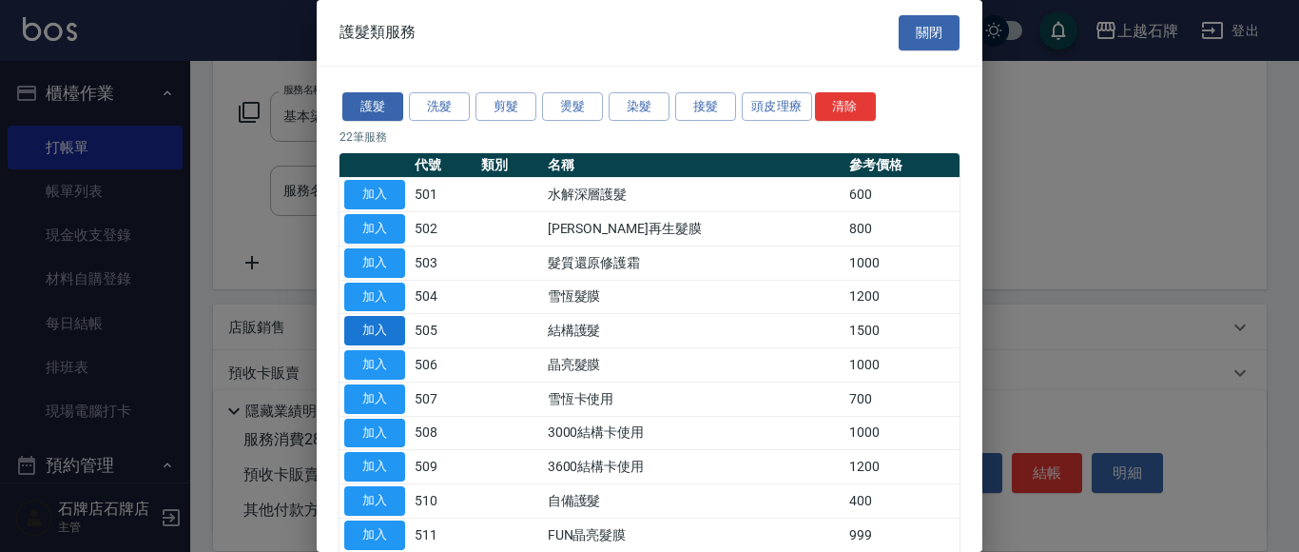
click at [382, 317] on button "加入" at bounding box center [374, 330] width 61 height 29
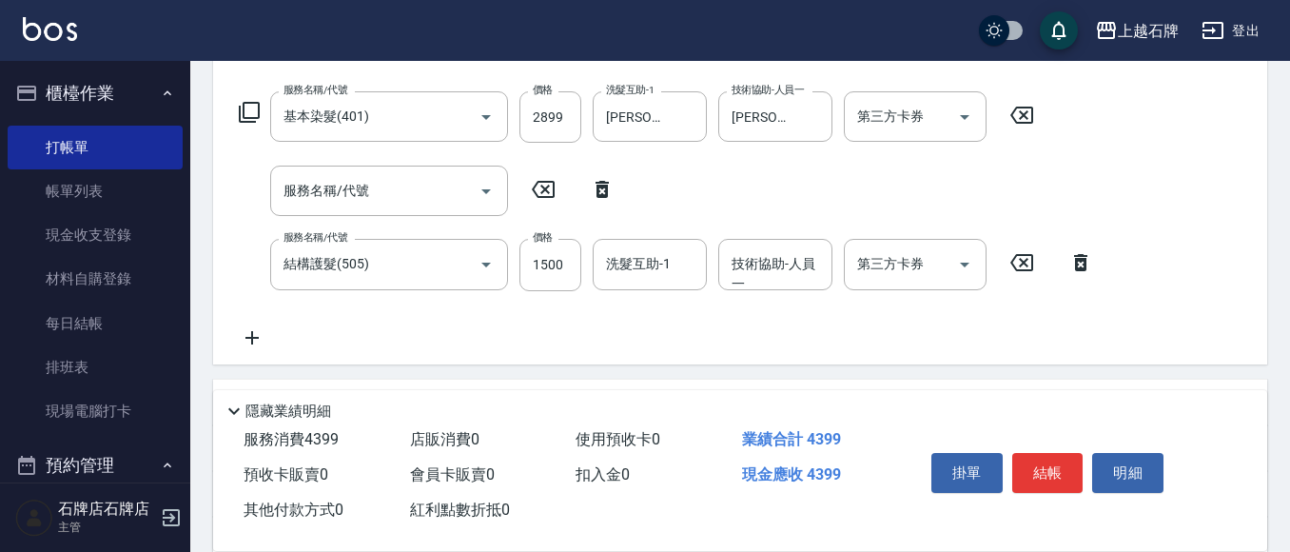
click at [607, 186] on icon at bounding box center [601, 189] width 13 height 17
type input "結構護髮(505)"
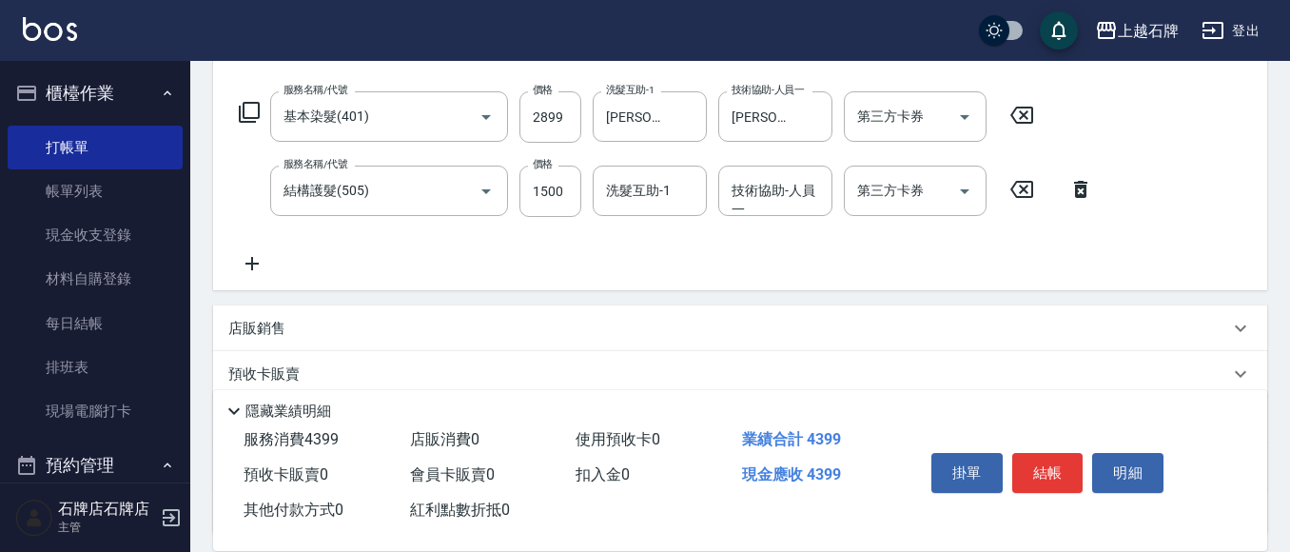
drag, startPoint x: 561, startPoint y: 200, endPoint x: 589, endPoint y: 209, distance: 29.2
click at [564, 203] on input "1500" at bounding box center [550, 190] width 62 height 51
type input "800"
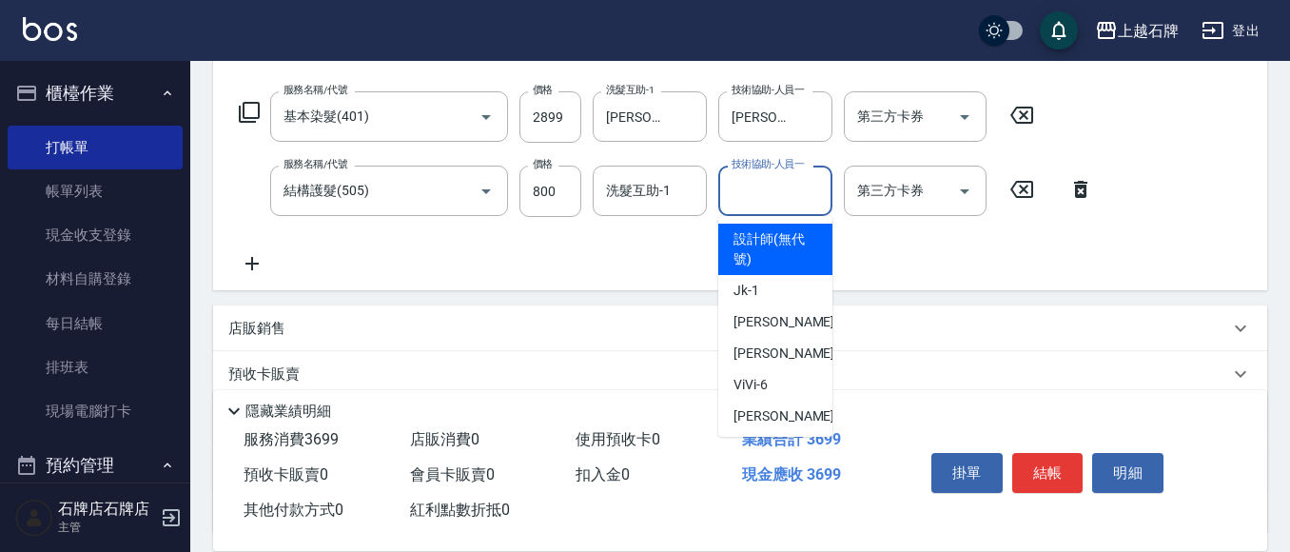
click at [776, 204] on input "技術協助-人員一" at bounding box center [775, 190] width 97 height 33
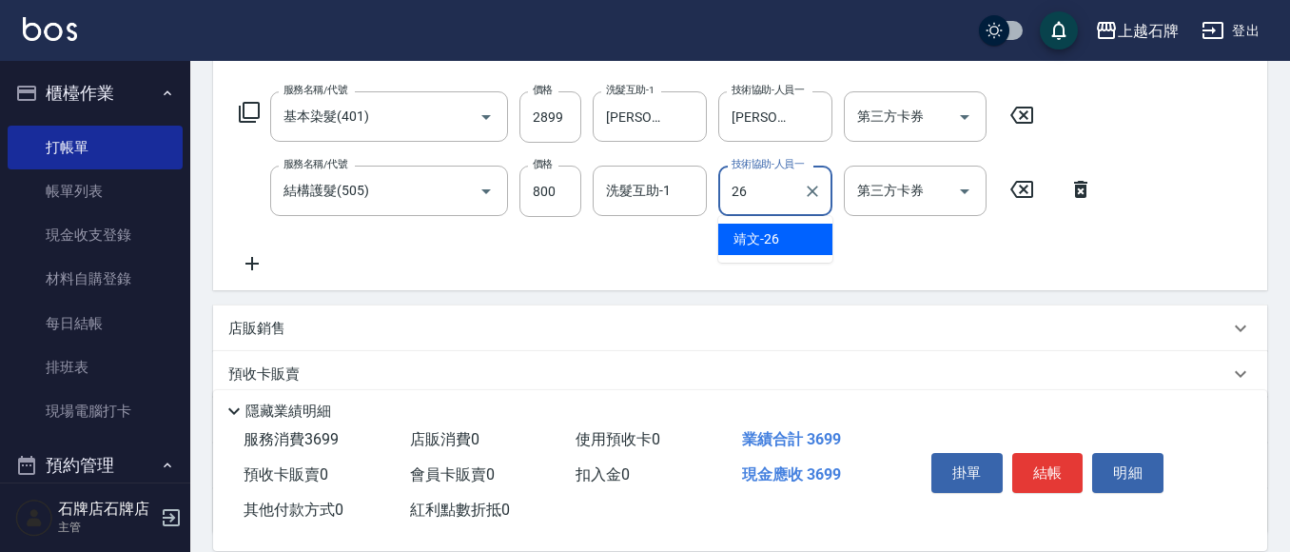
type input "靖文-26"
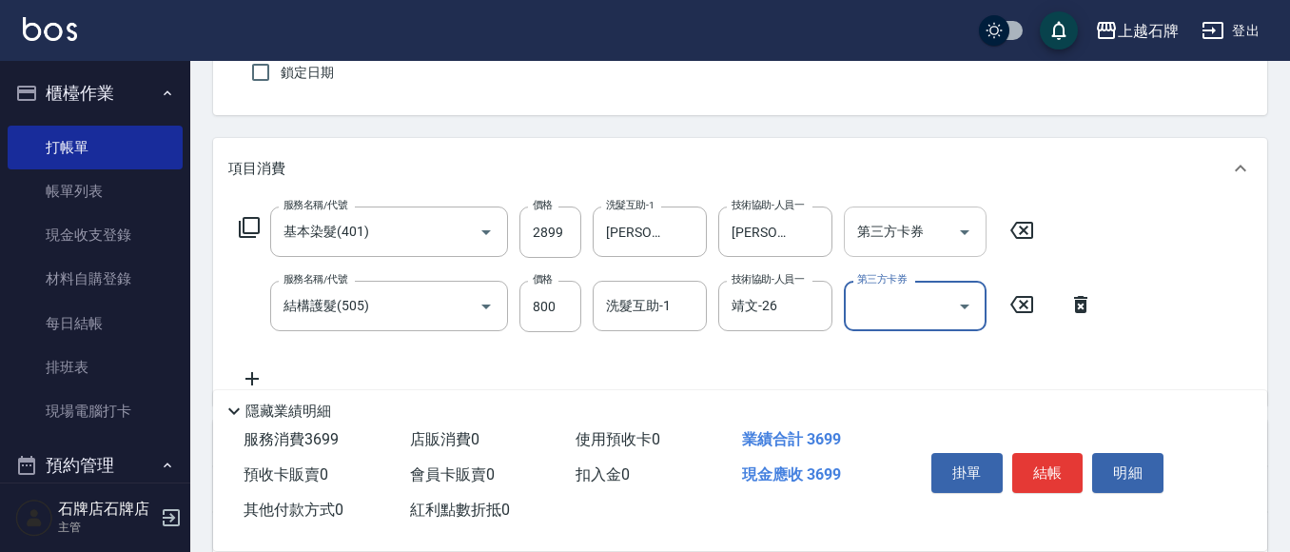
scroll to position [0, 0]
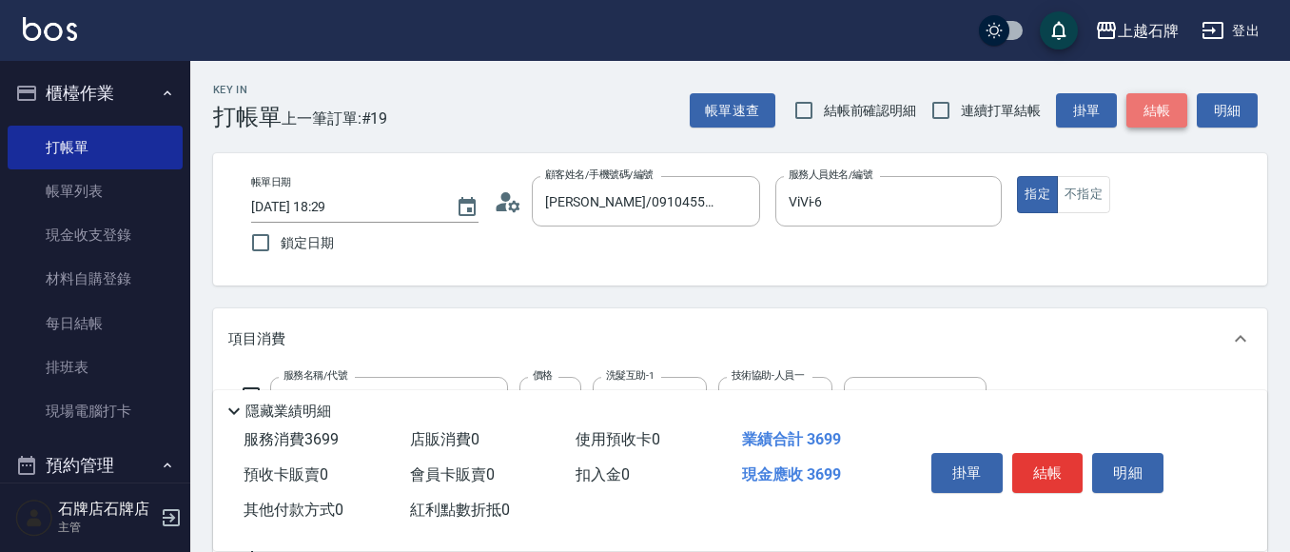
click at [1151, 108] on button "結帳" at bounding box center [1156, 110] width 61 height 35
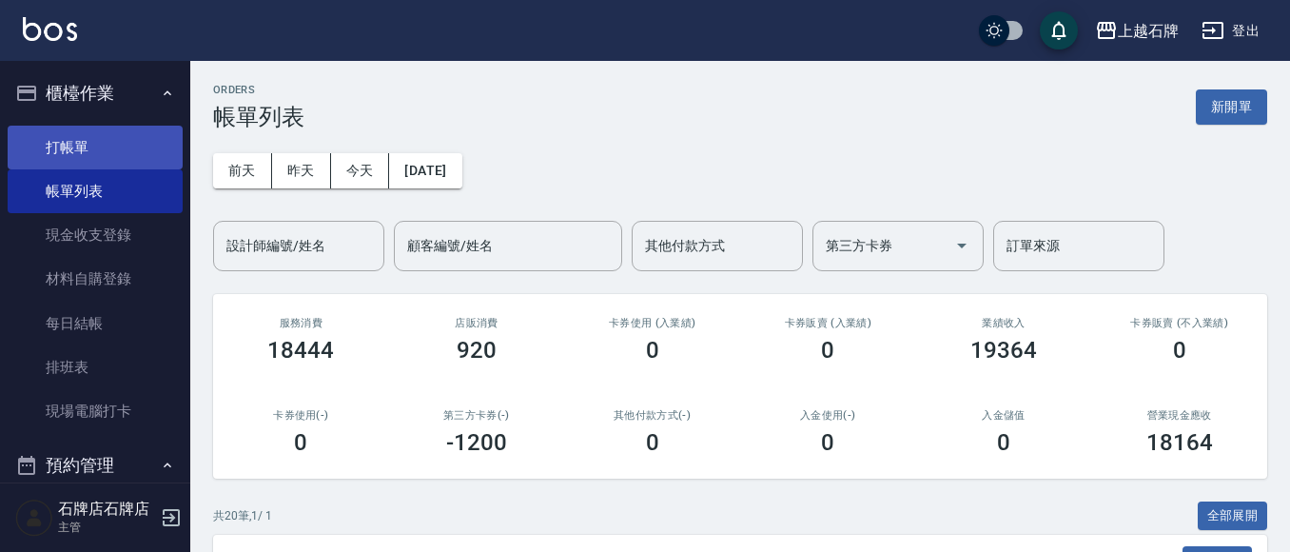
click at [50, 152] on link "打帳單" at bounding box center [95, 148] width 175 height 44
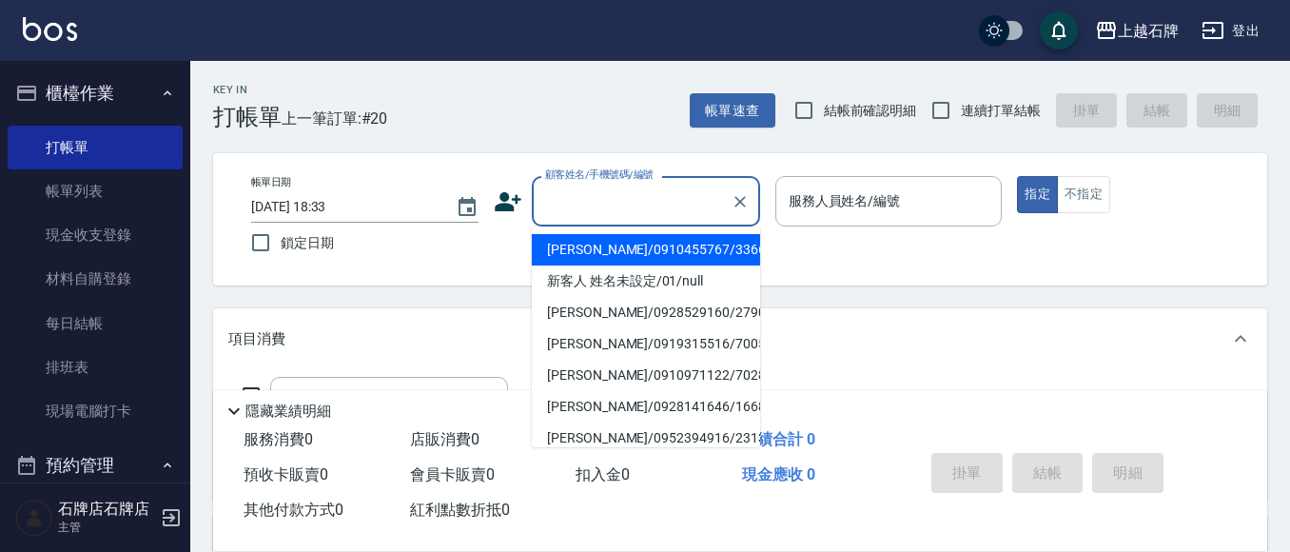
click at [586, 207] on input "顧客姓名/手機號碼/編號" at bounding box center [631, 200] width 183 height 33
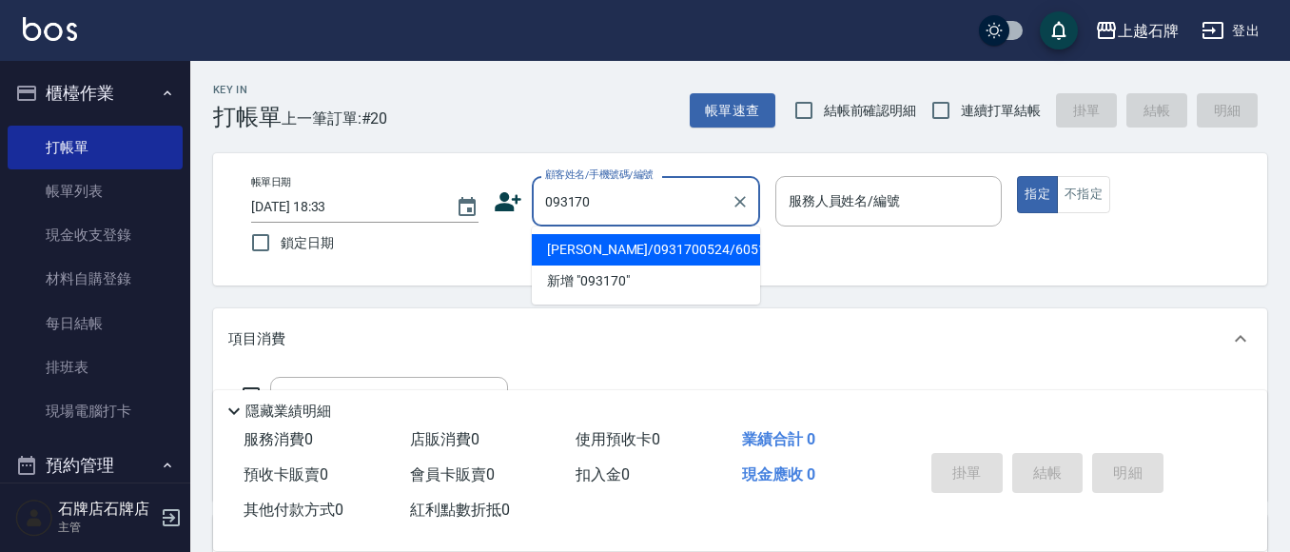
click at [664, 262] on li "[PERSON_NAME]/0931700524/60514" at bounding box center [646, 249] width 228 height 31
type input "[PERSON_NAME]/0931700524/60514"
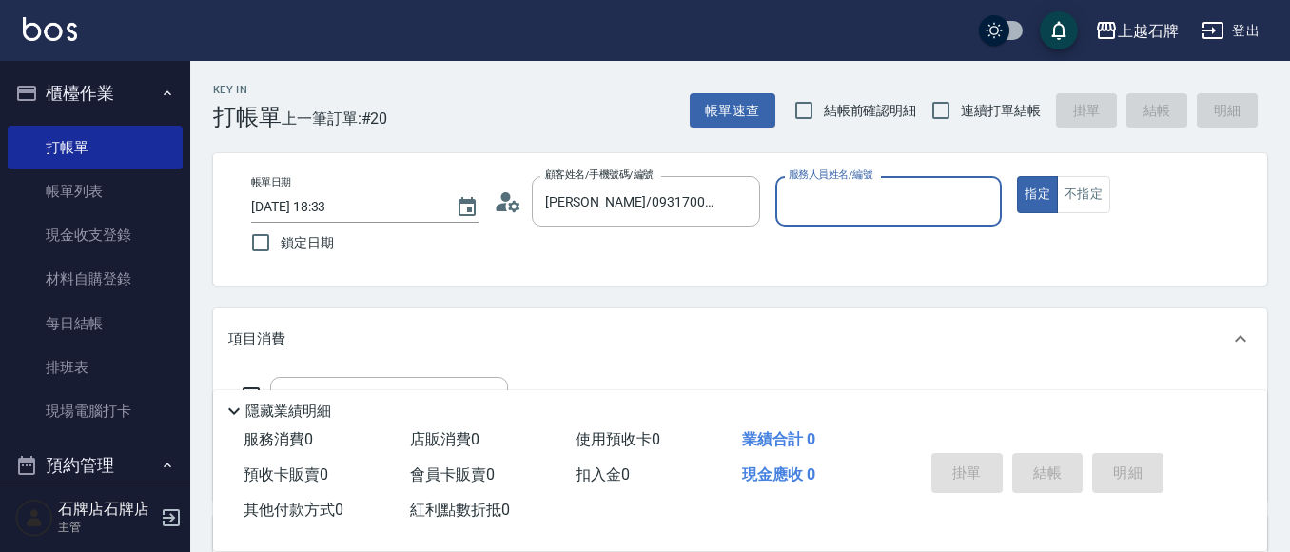
type input "ViVi-6"
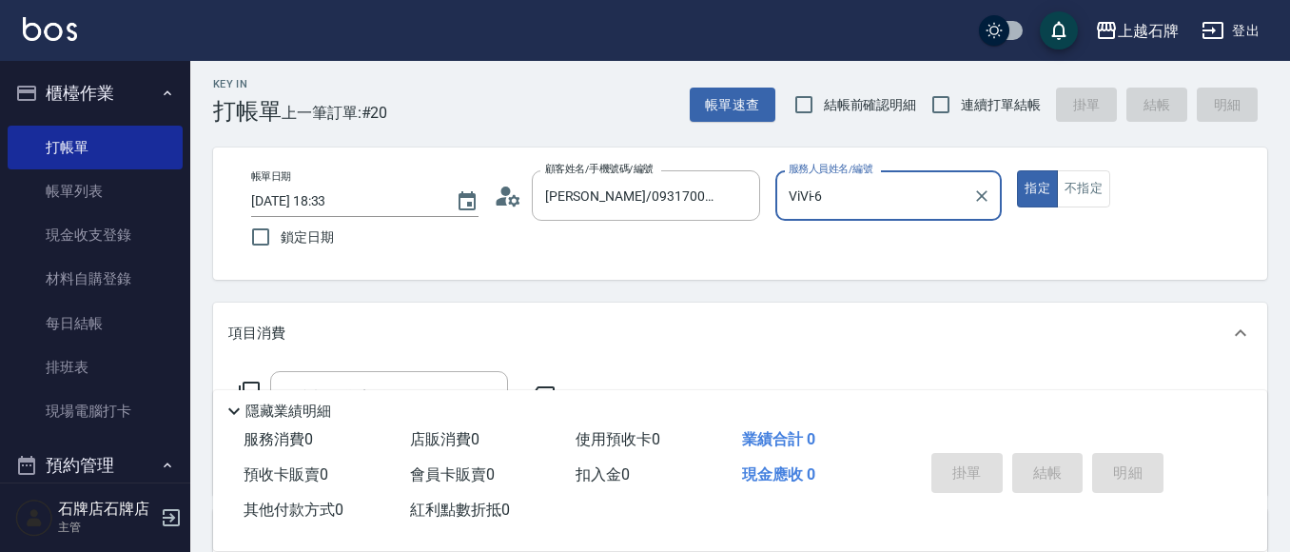
scroll to position [95, 0]
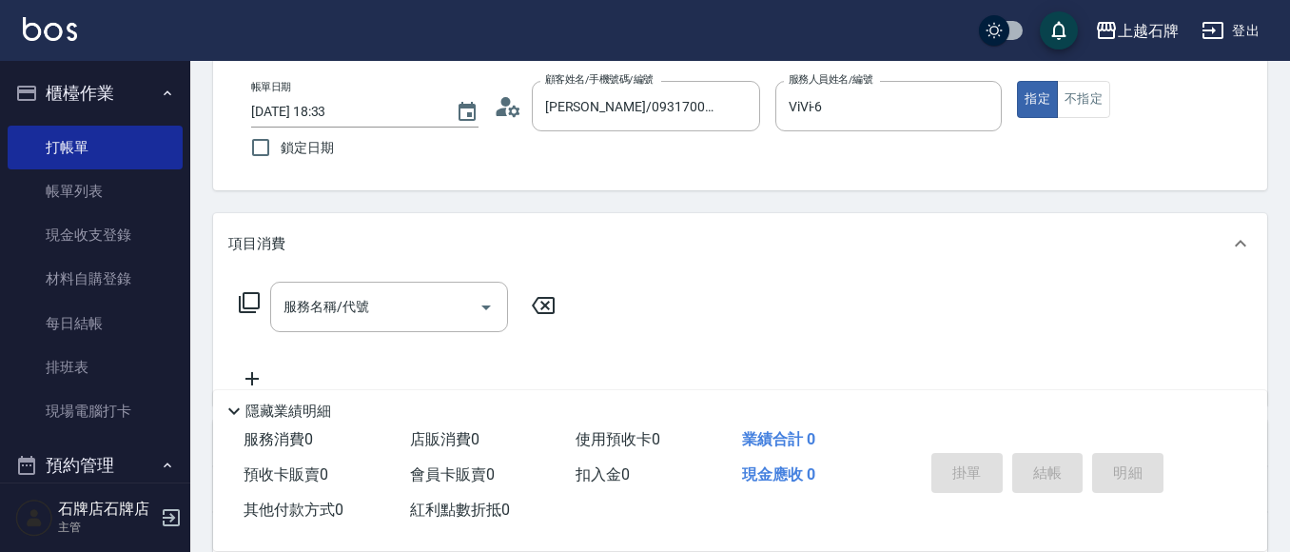
drag, startPoint x: 218, startPoint y: 320, endPoint x: 242, endPoint y: 298, distance: 33.0
click at [242, 301] on div "服務名稱/代號 服務名稱/代號" at bounding box center [740, 339] width 1054 height 131
drag, startPoint x: 281, startPoint y: 257, endPoint x: 262, endPoint y: 274, distance: 25.6
click at [280, 260] on div "項目消費" at bounding box center [740, 243] width 1054 height 61
click at [310, 222] on div "項目消費" at bounding box center [740, 236] width 1054 height 46
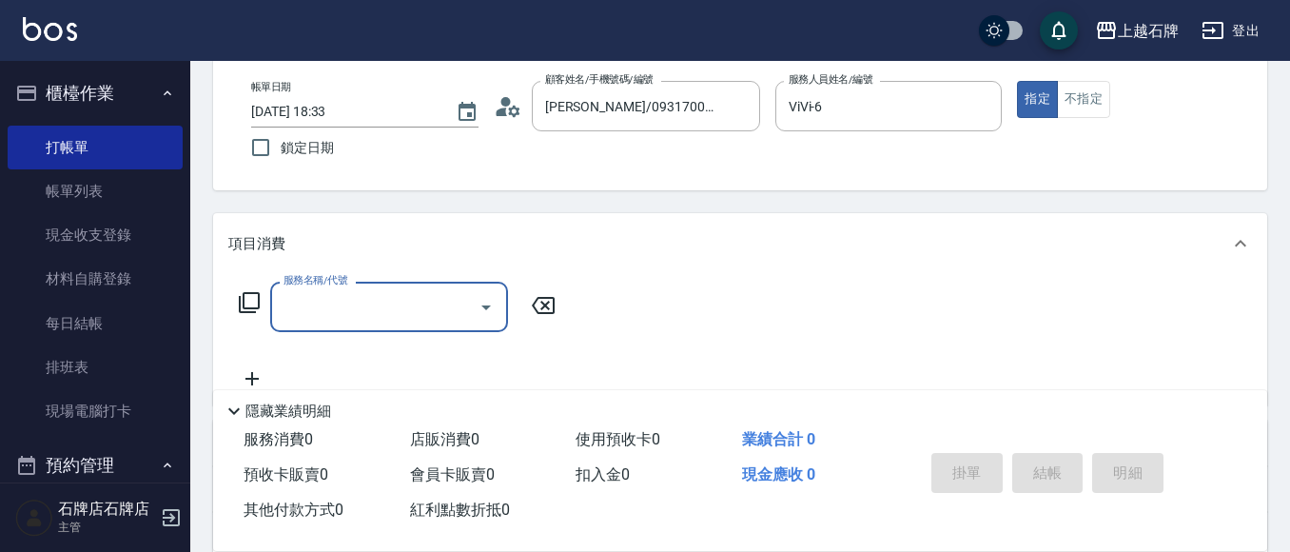
scroll to position [0, 0]
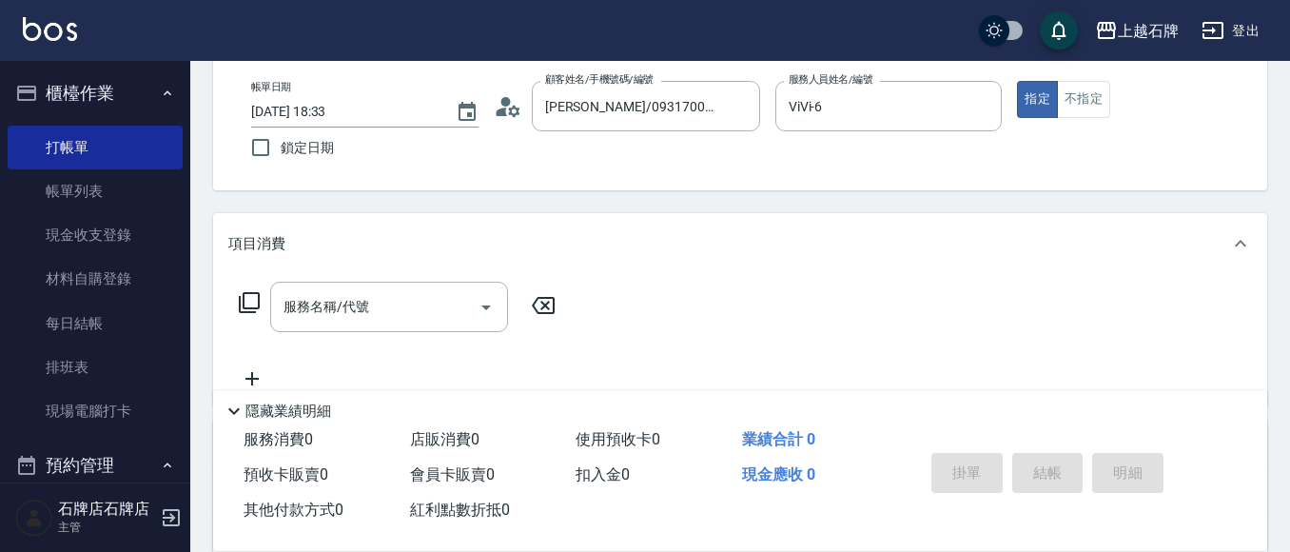
click at [250, 300] on icon at bounding box center [249, 302] width 23 height 23
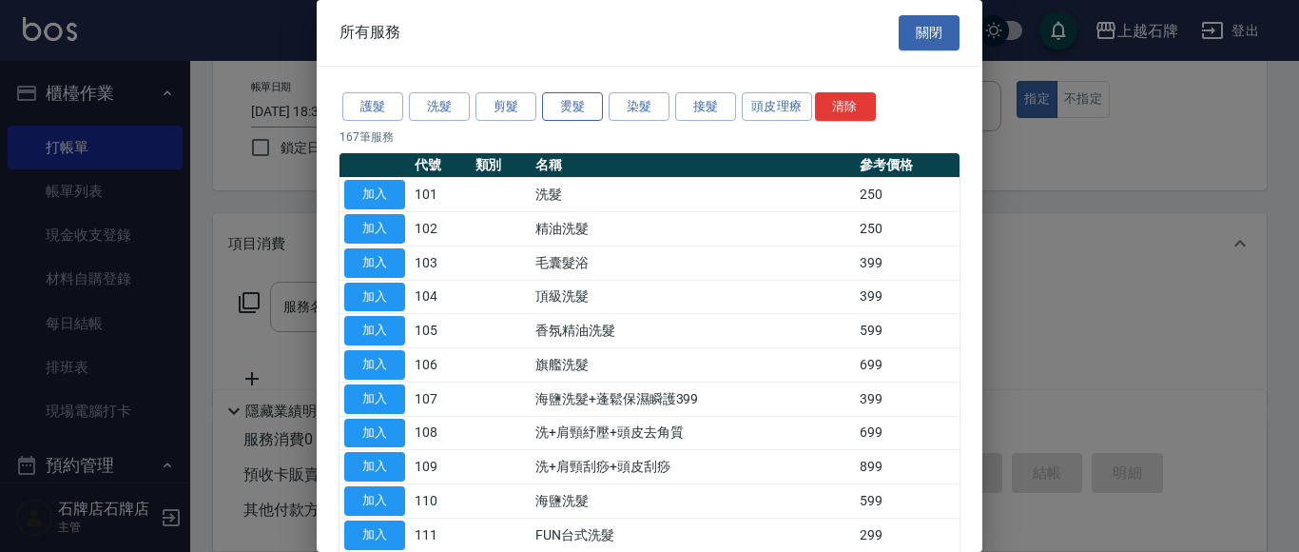
click at [576, 112] on button "燙髮" at bounding box center [572, 106] width 61 height 29
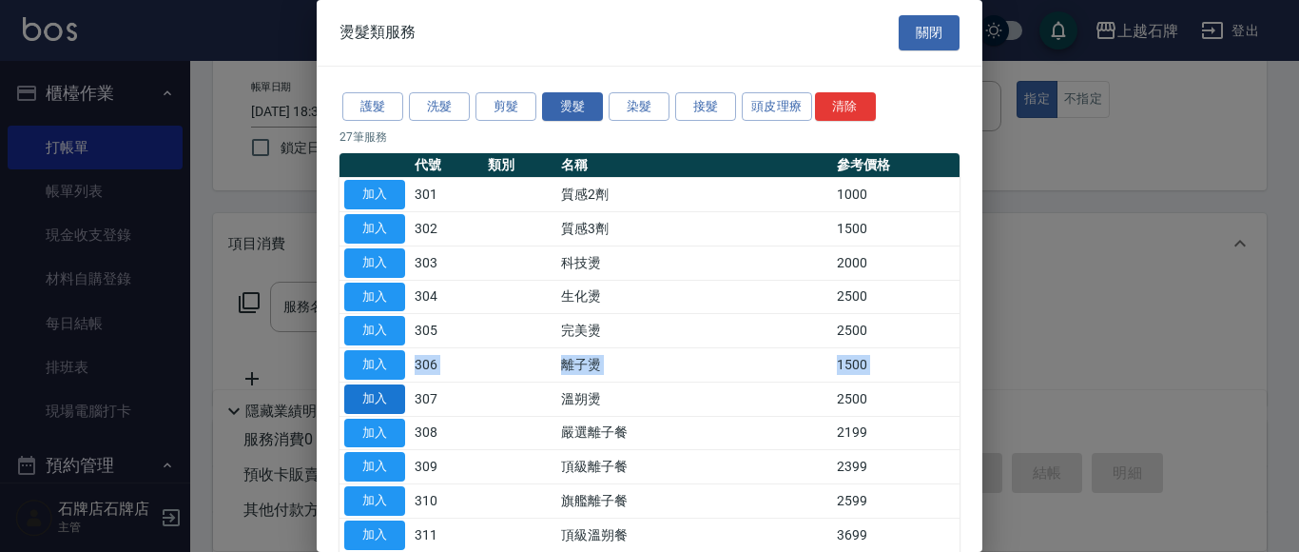
click at [369, 404] on button "加入" at bounding box center [374, 398] width 61 height 29
type input "溫朔燙(307)"
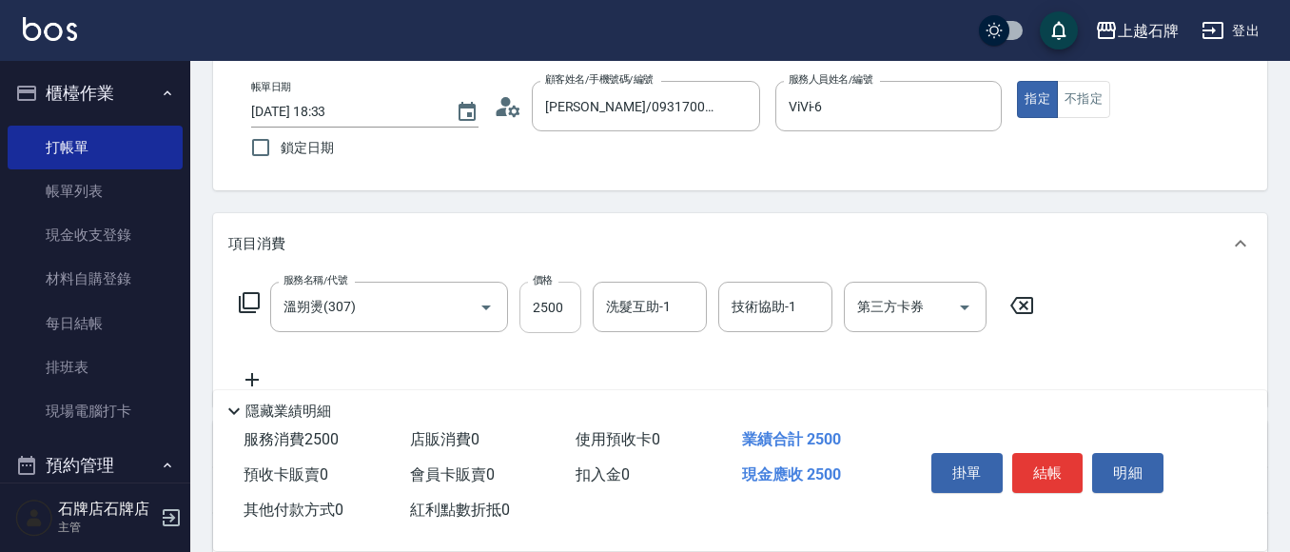
click at [579, 295] on input "2500" at bounding box center [550, 306] width 62 height 51
type input "3699"
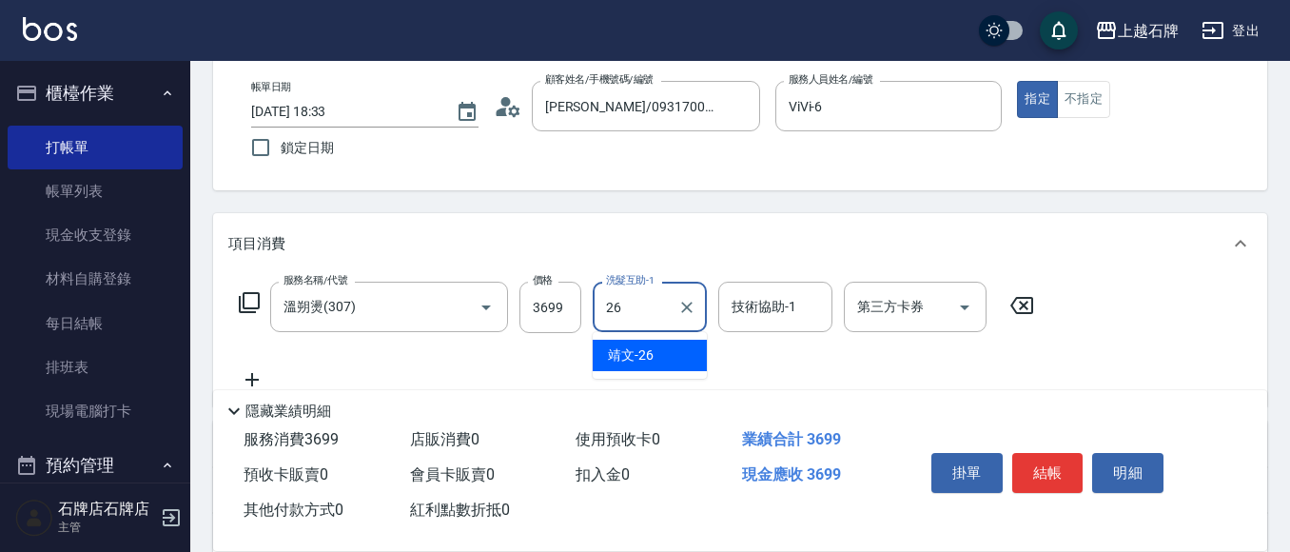
type input "靖文-26"
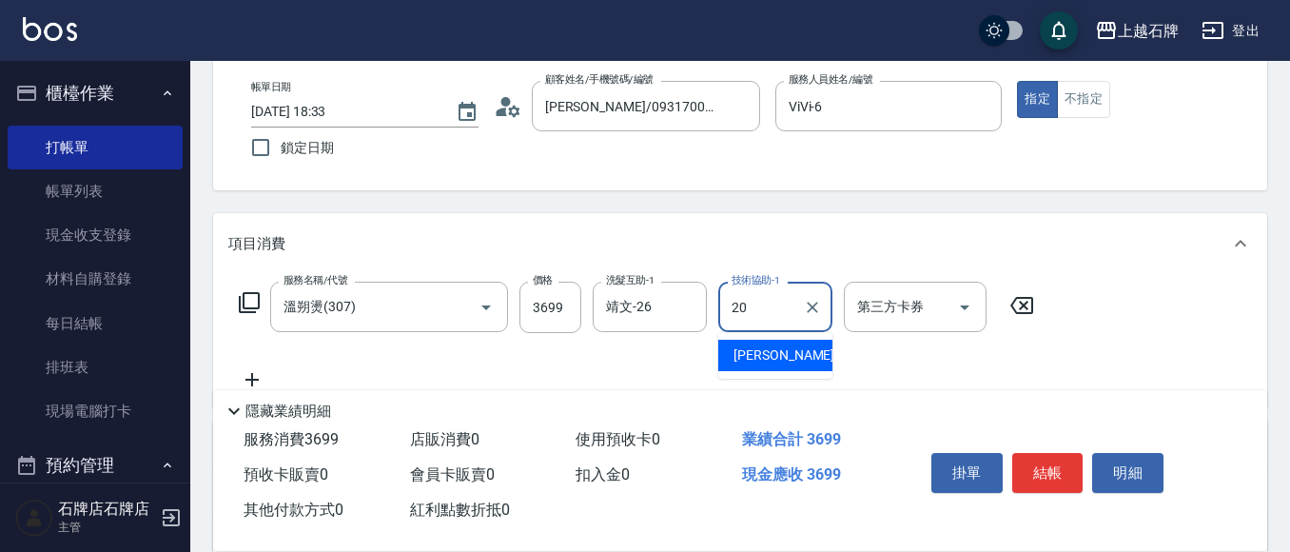
type input "[PERSON_NAME]-20"
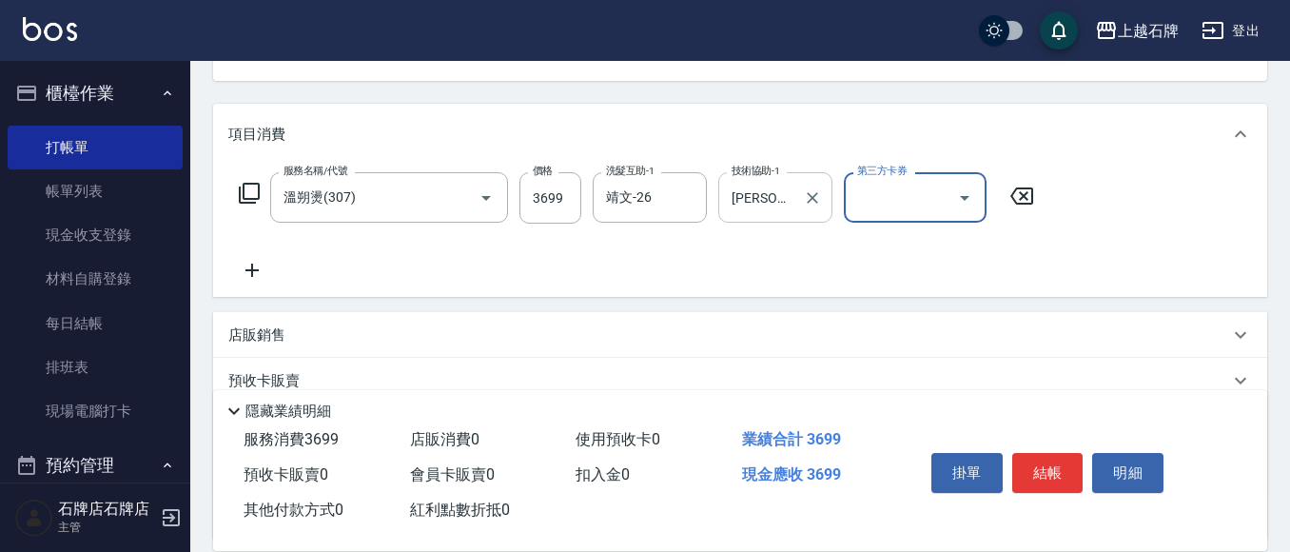
scroll to position [376, 0]
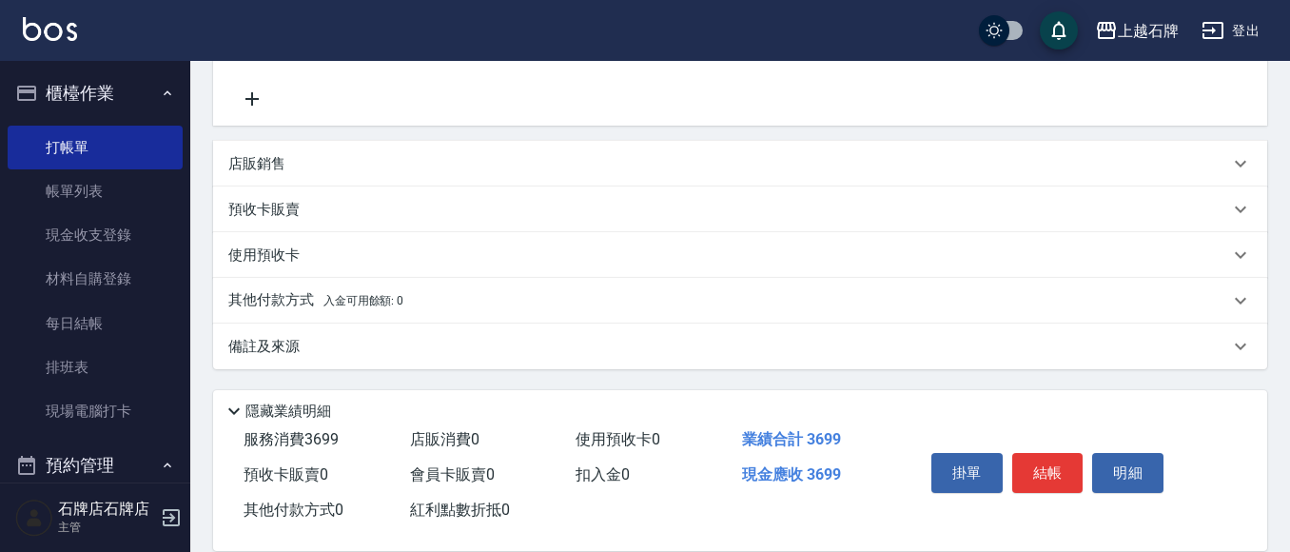
click at [301, 290] on p "其他付款方式 入金可用餘額: 0" at bounding box center [315, 300] width 175 height 21
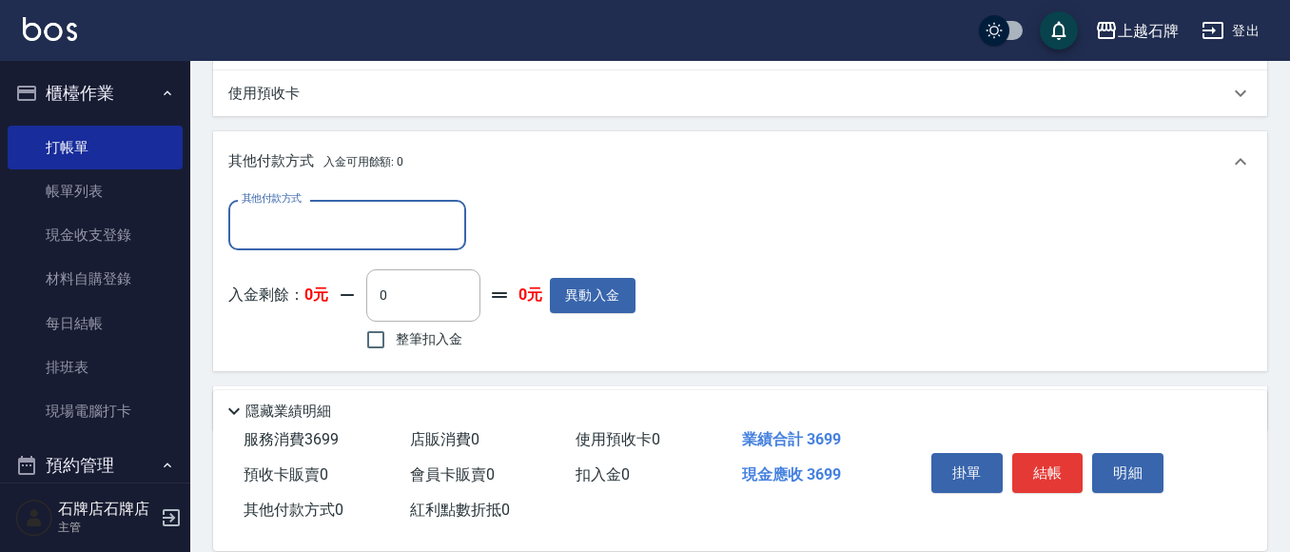
scroll to position [566, 0]
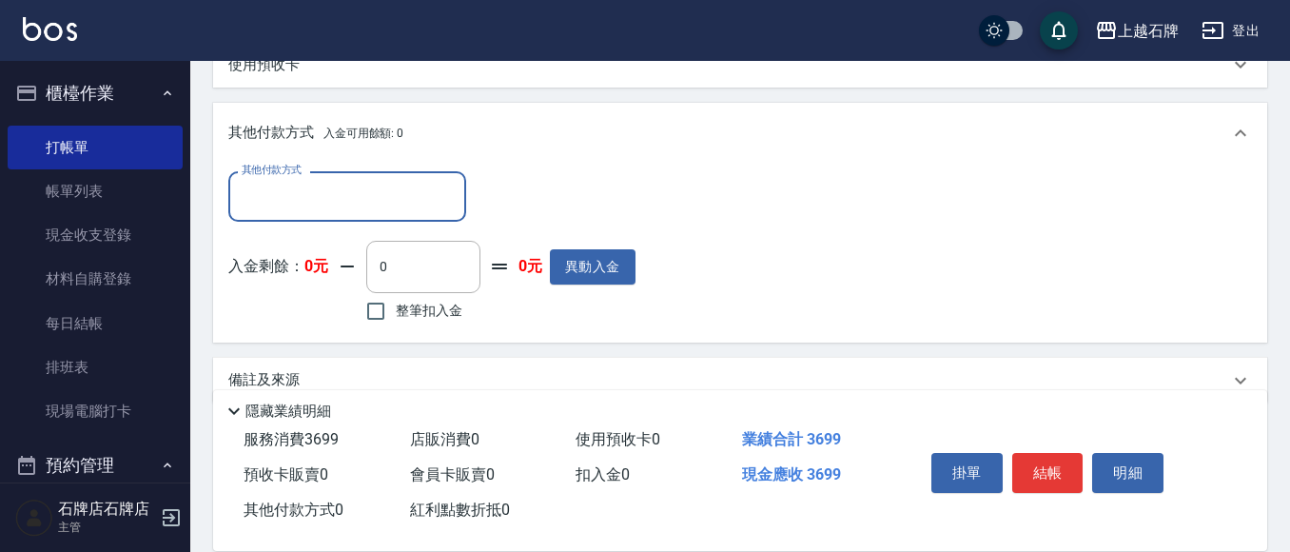
click at [409, 178] on div "其他付款方式" at bounding box center [347, 196] width 238 height 50
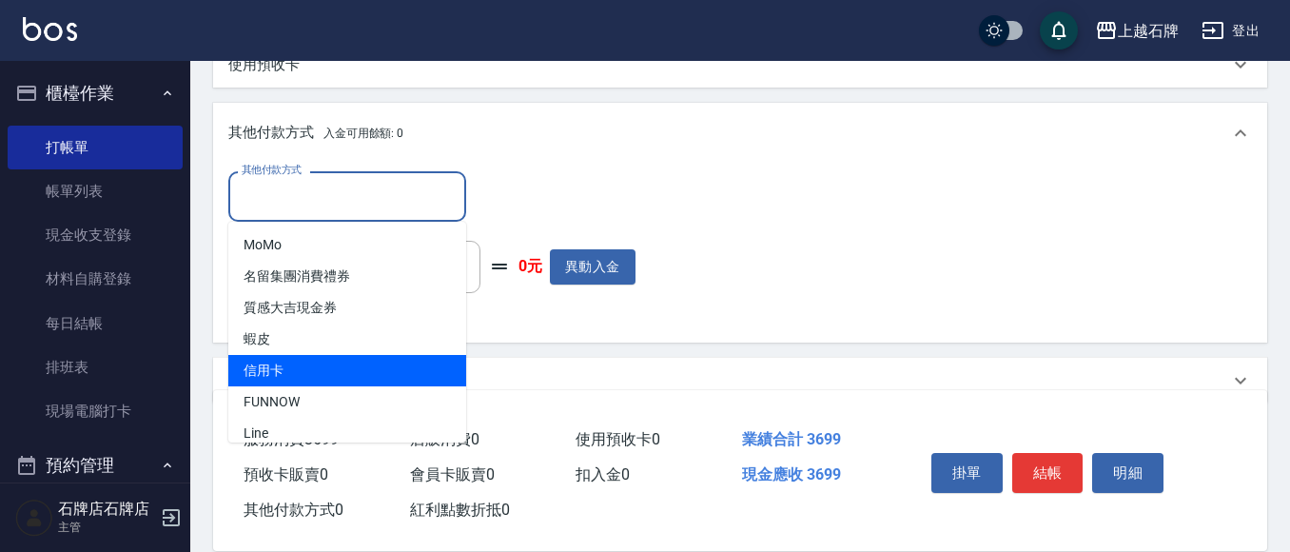
click at [283, 362] on span "信用卡" at bounding box center [347, 370] width 238 height 31
type input "信用卡"
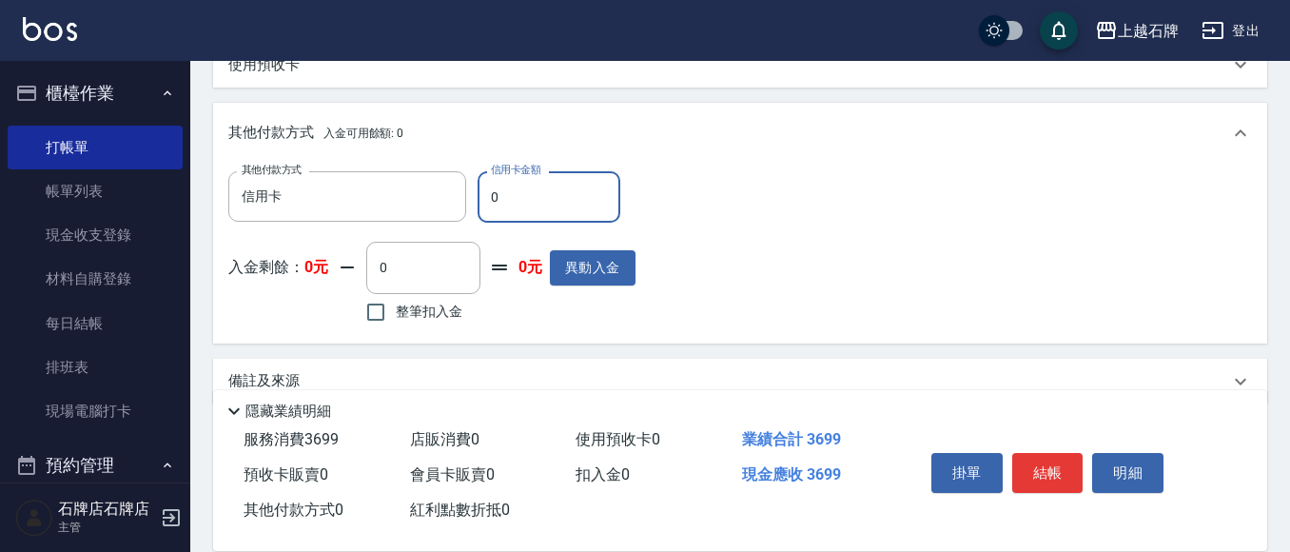
click at [593, 204] on input "0" at bounding box center [548, 196] width 143 height 51
type input "3699"
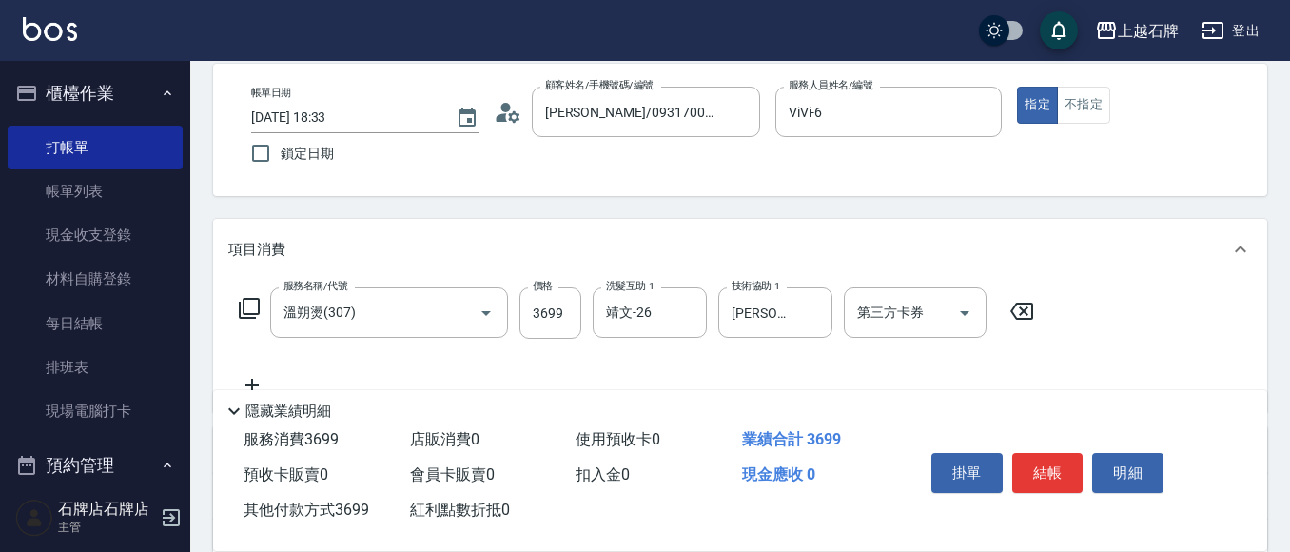
scroll to position [0, 0]
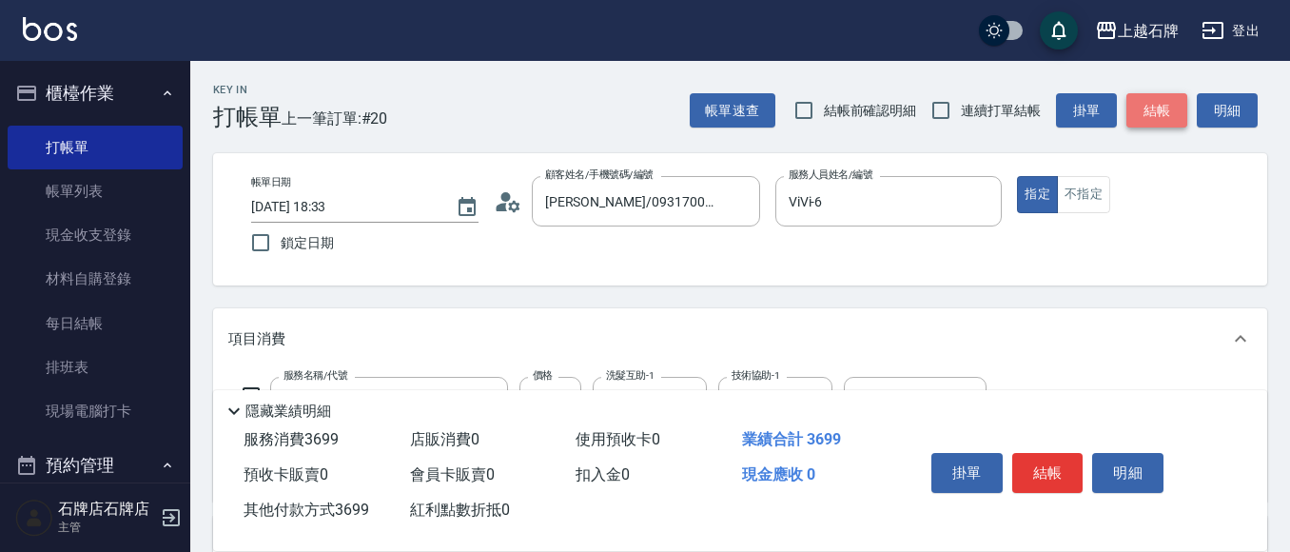
click at [1142, 99] on button "結帳" at bounding box center [1156, 110] width 61 height 35
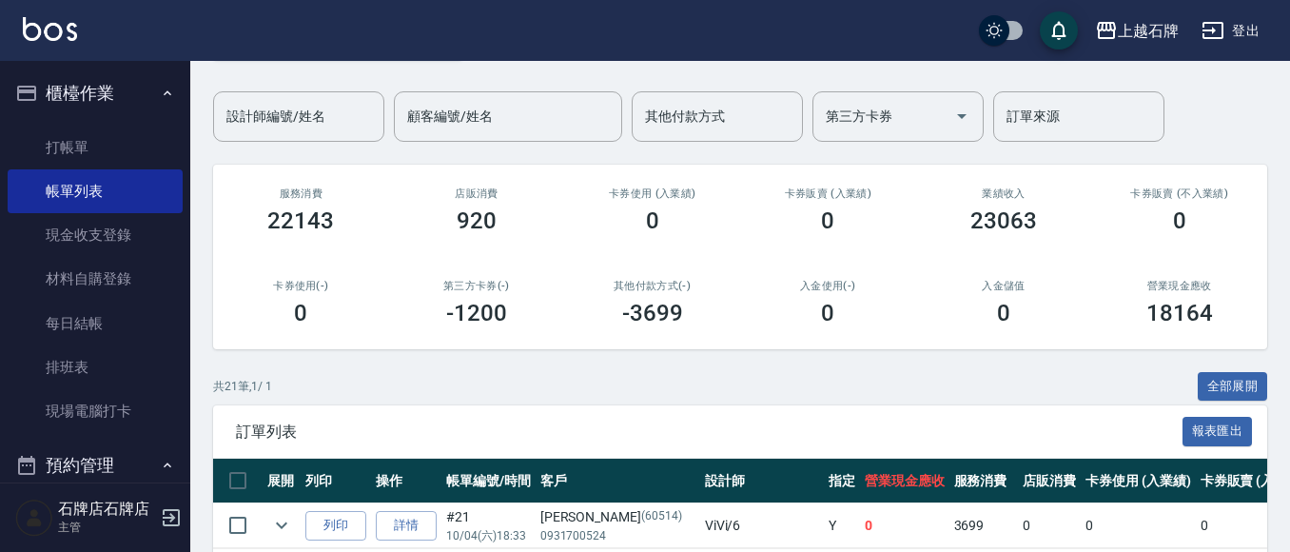
scroll to position [95, 0]
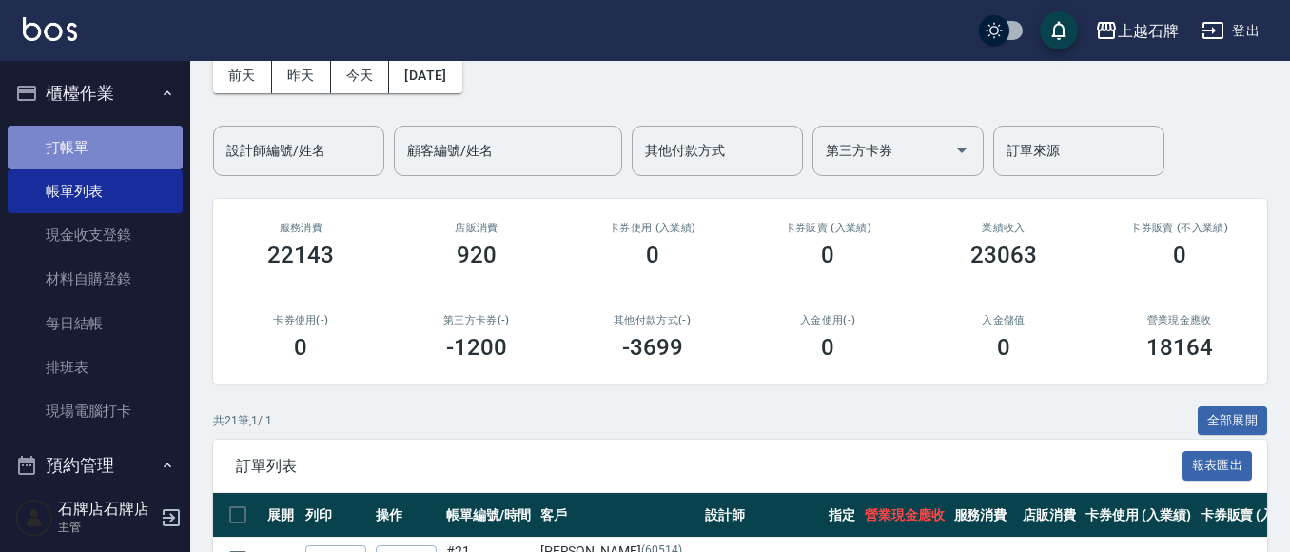
click at [113, 132] on link "打帳單" at bounding box center [95, 148] width 175 height 44
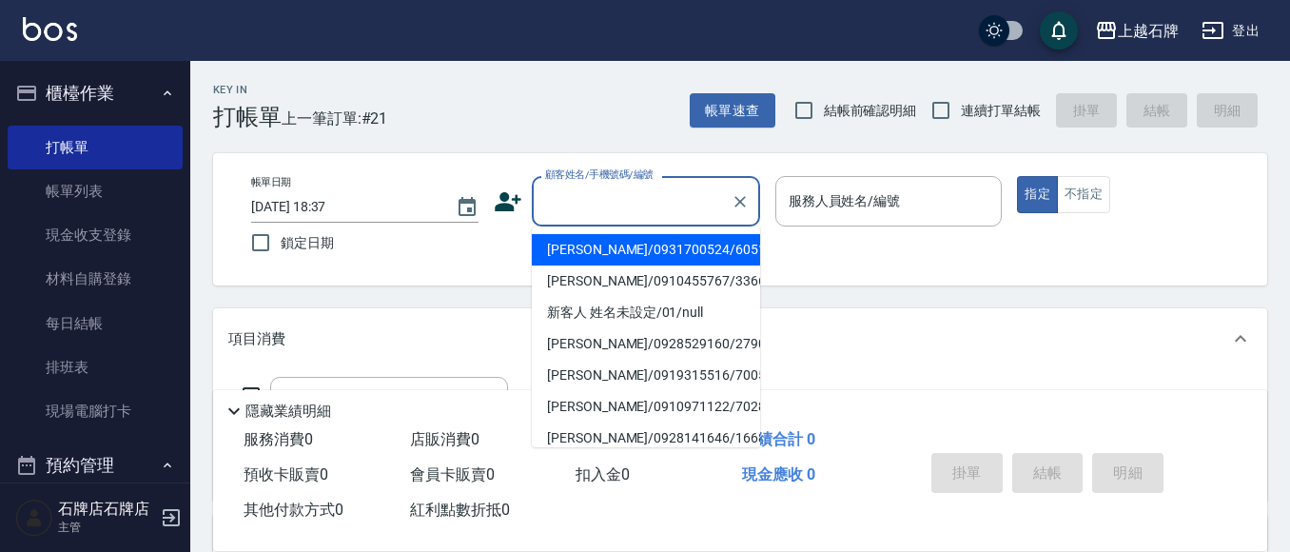
click at [589, 214] on input "顧客姓名/手機號碼/編號" at bounding box center [631, 200] width 183 height 33
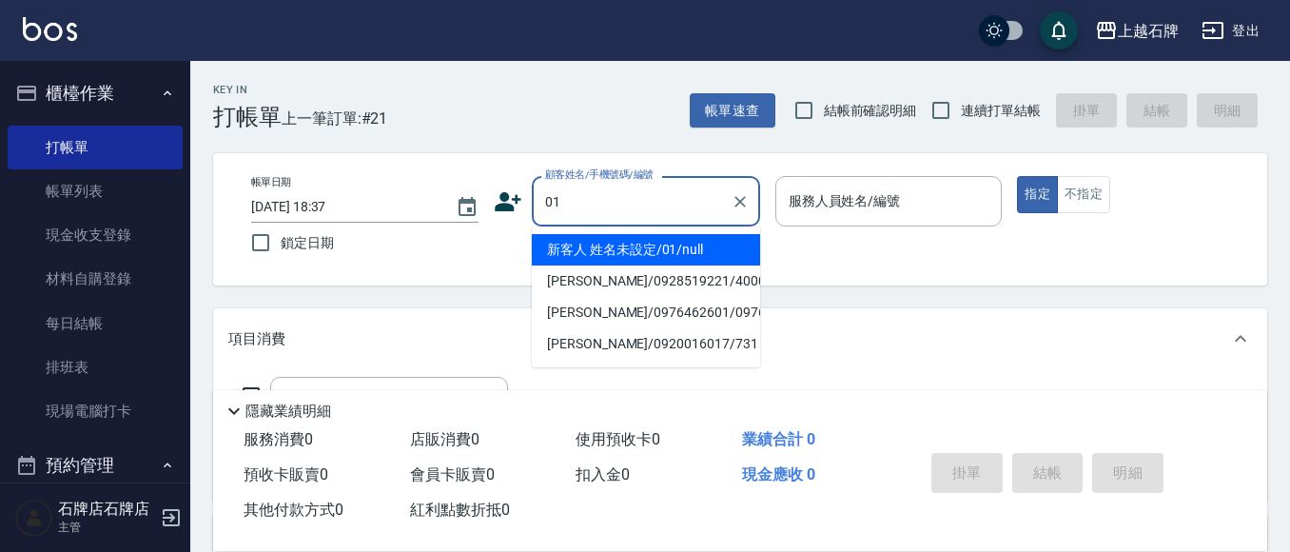
type input "新客人 姓名未設定/01/null"
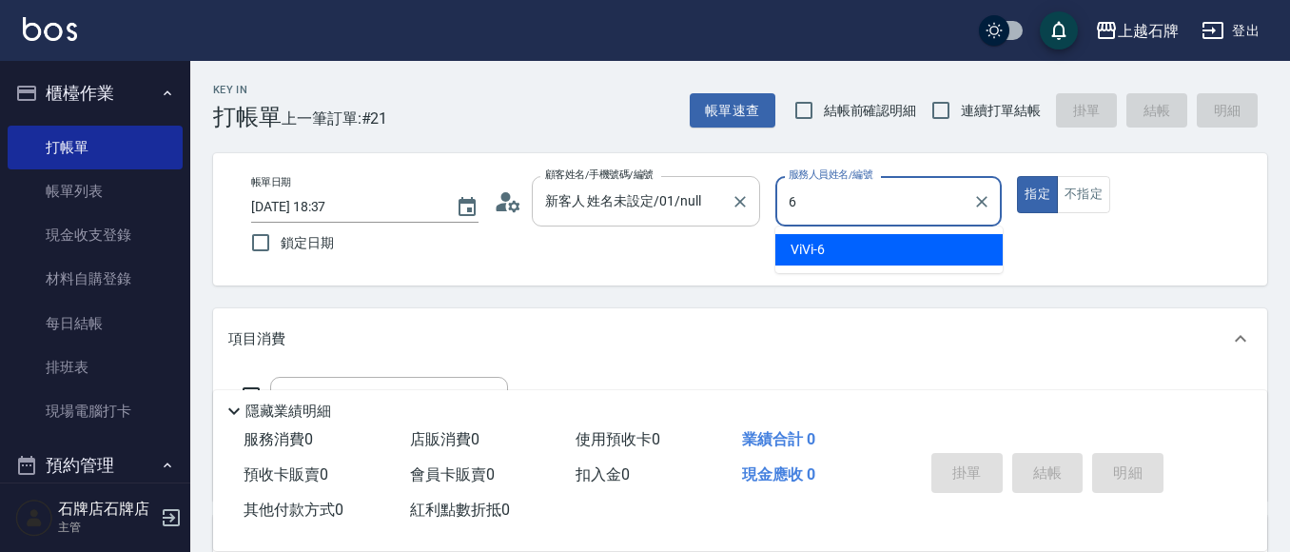
type input "ViVi-6"
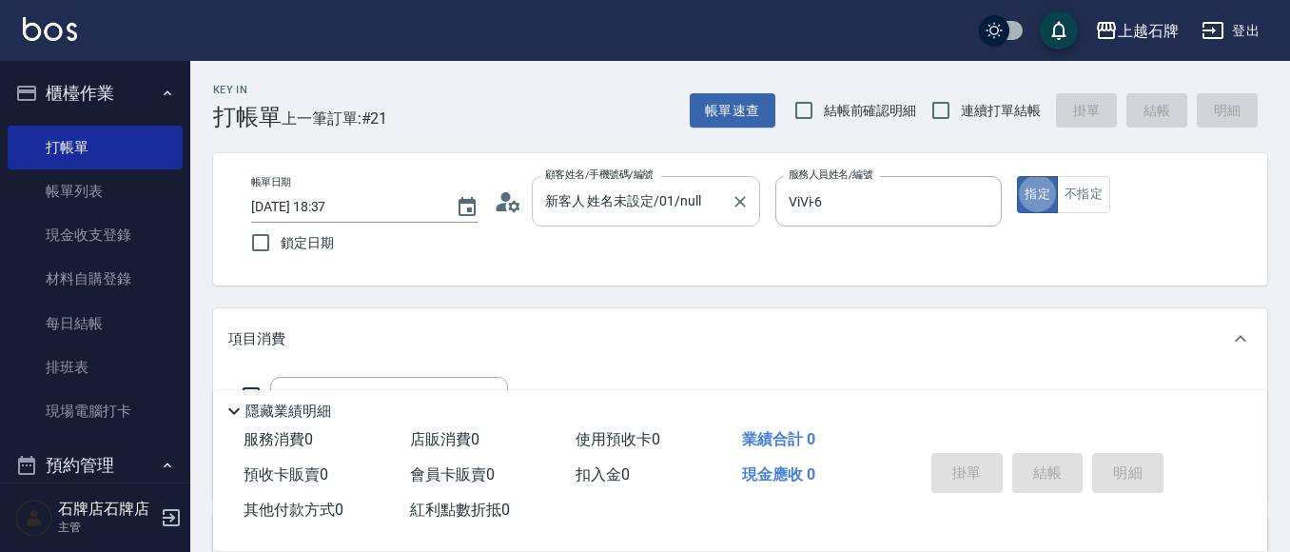
type button "true"
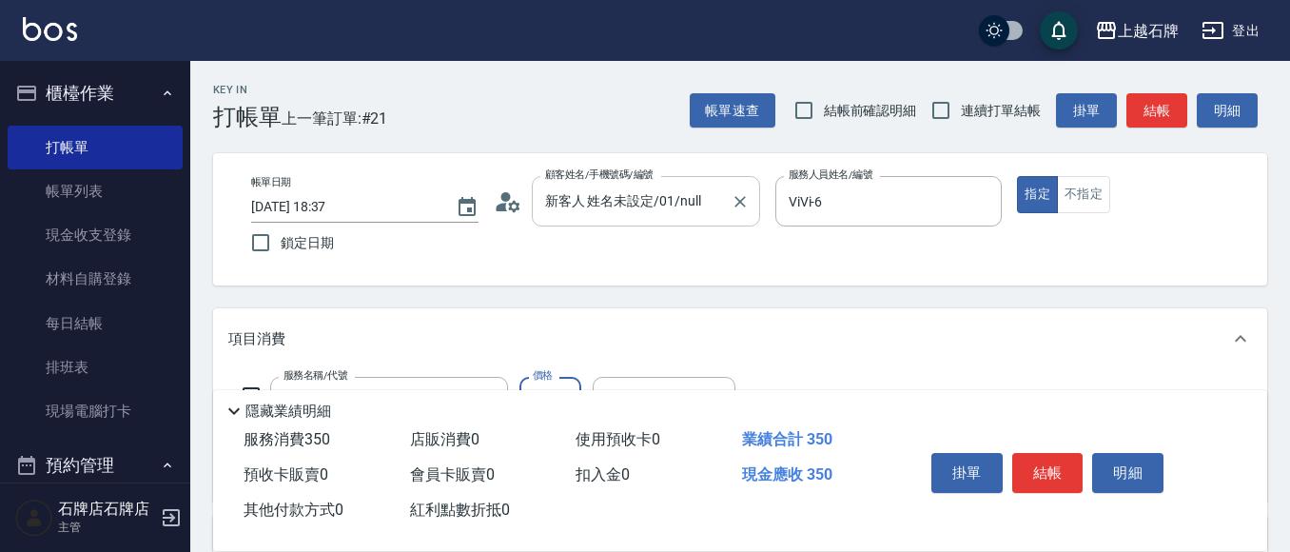
type input "B級洗+剪(203)"
type input "450"
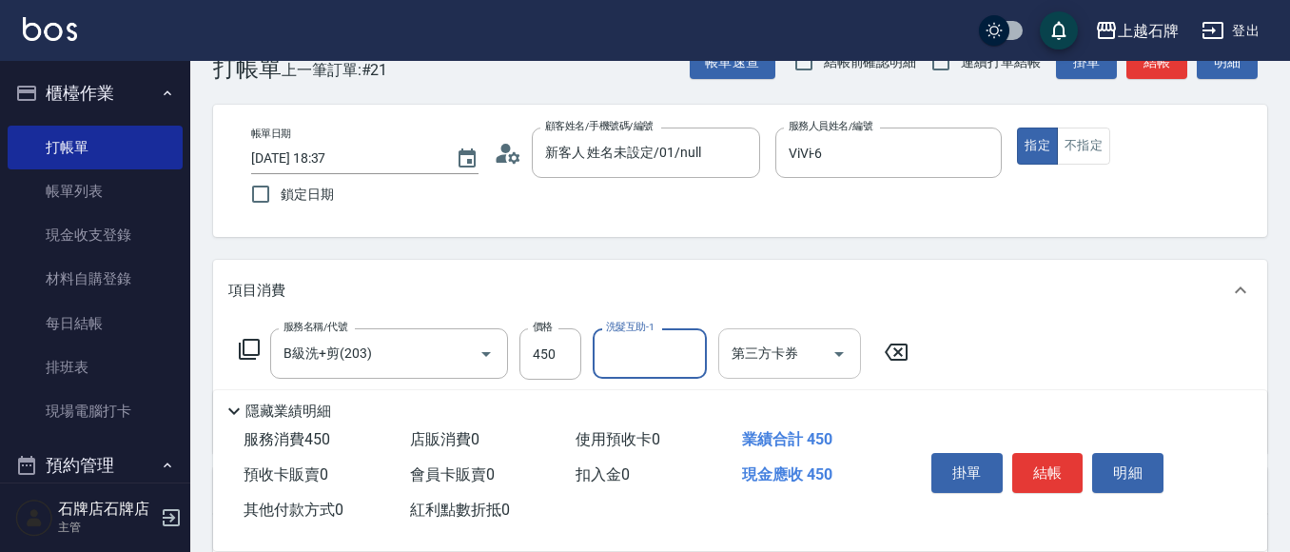
scroll to position [95, 0]
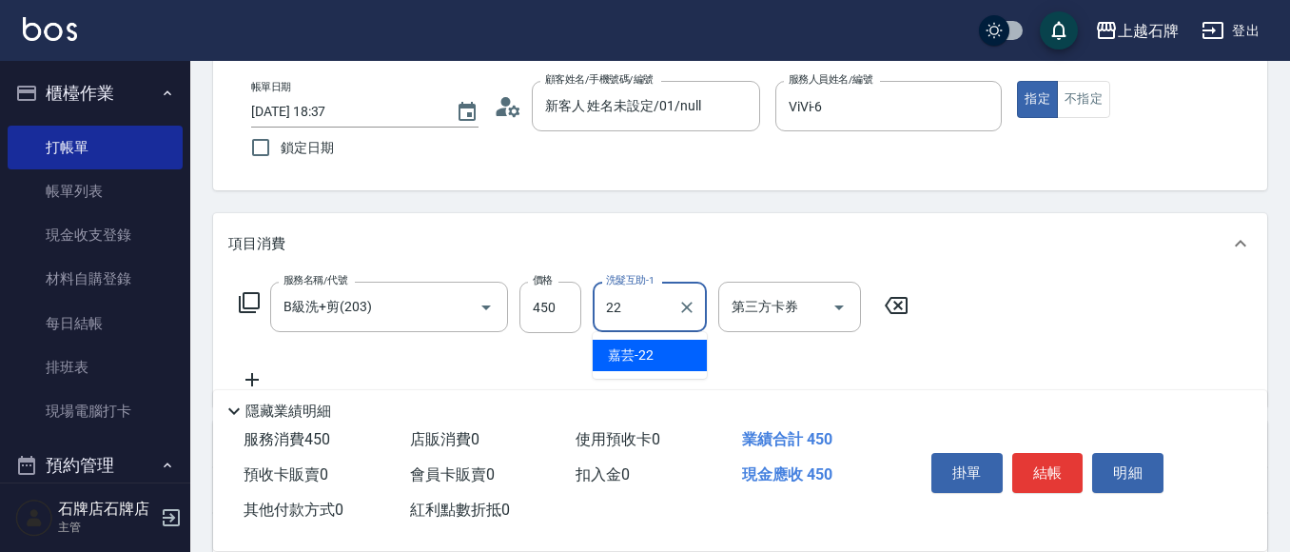
type input "嘉芸-22"
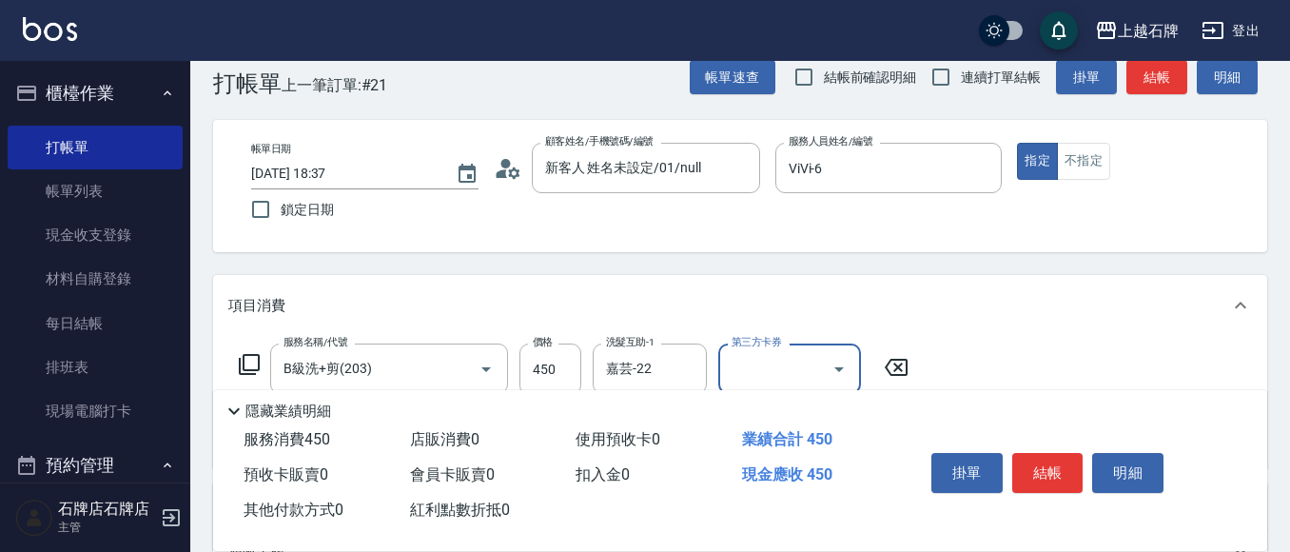
scroll to position [0, 0]
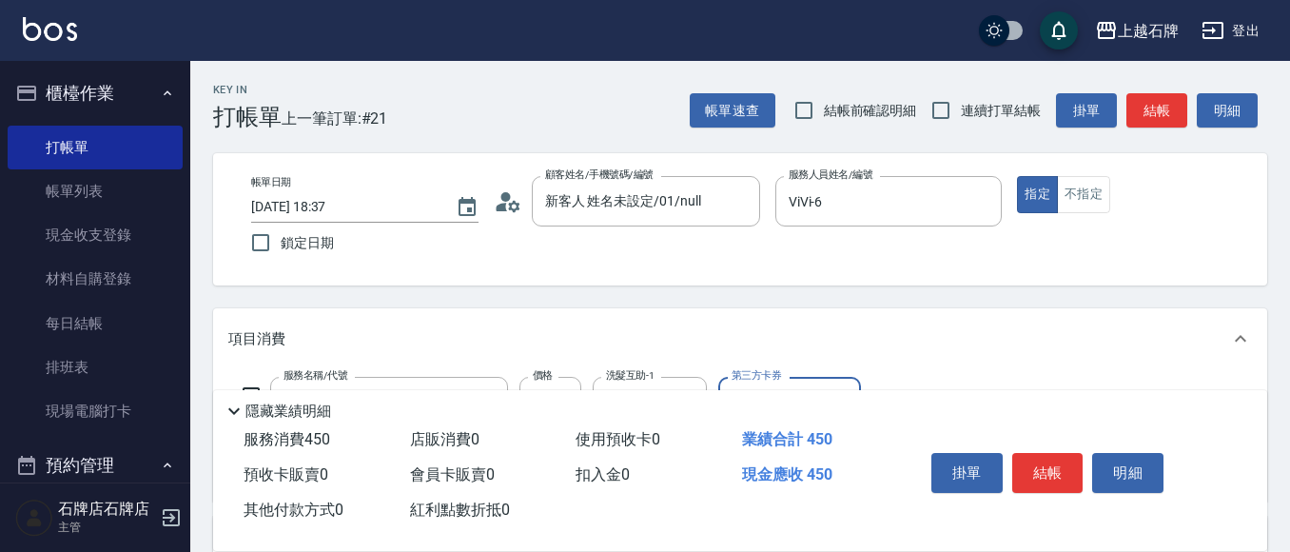
click at [1125, 95] on div "帳單速查 結帳前確認明細 連續打單結帳 掛單 結帳 明細" at bounding box center [977, 110] width 577 height 40
click at [1162, 108] on button "結帳" at bounding box center [1156, 110] width 61 height 35
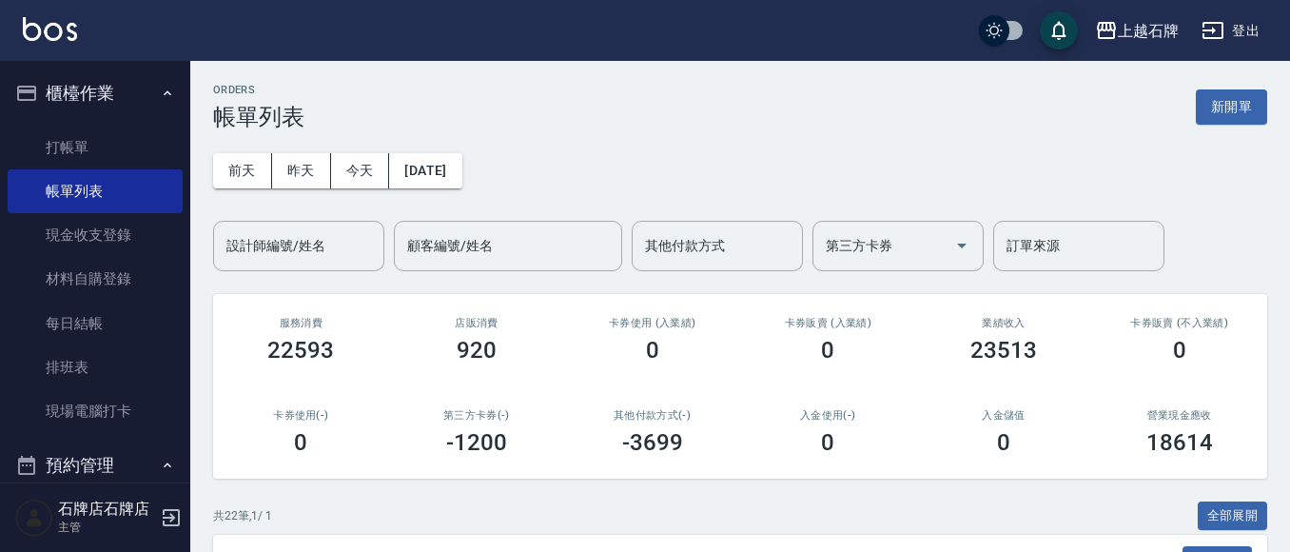
scroll to position [471, 0]
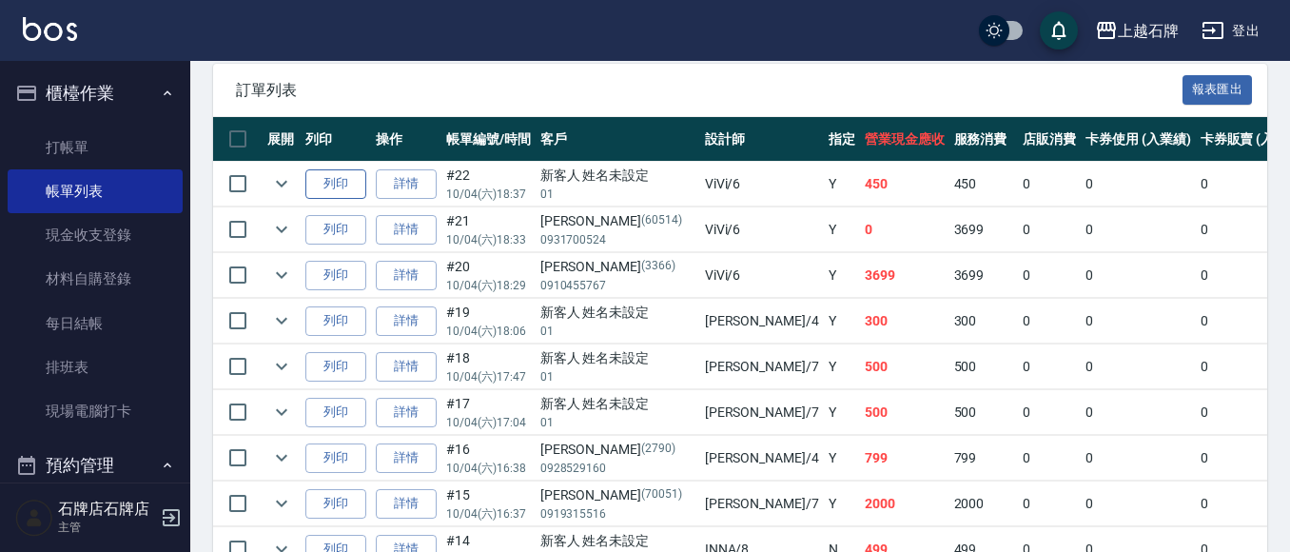
click at [325, 184] on button "列印" at bounding box center [335, 183] width 61 height 29
click at [355, 238] on button "列印" at bounding box center [335, 229] width 61 height 29
click at [344, 276] on button "列印" at bounding box center [335, 275] width 61 height 29
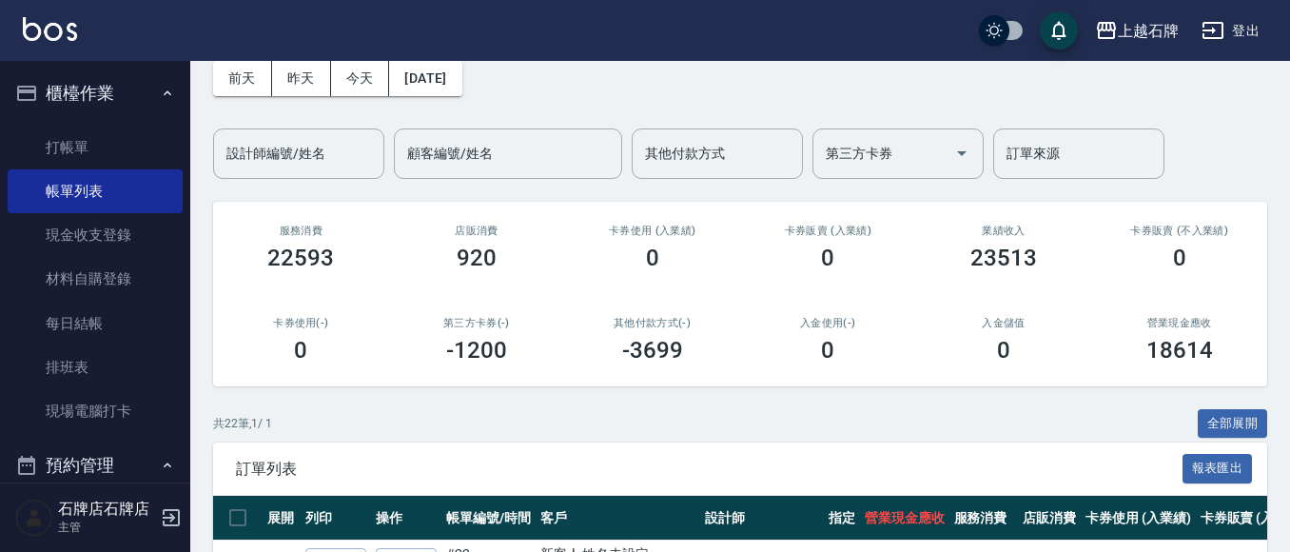
scroll to position [90, 0]
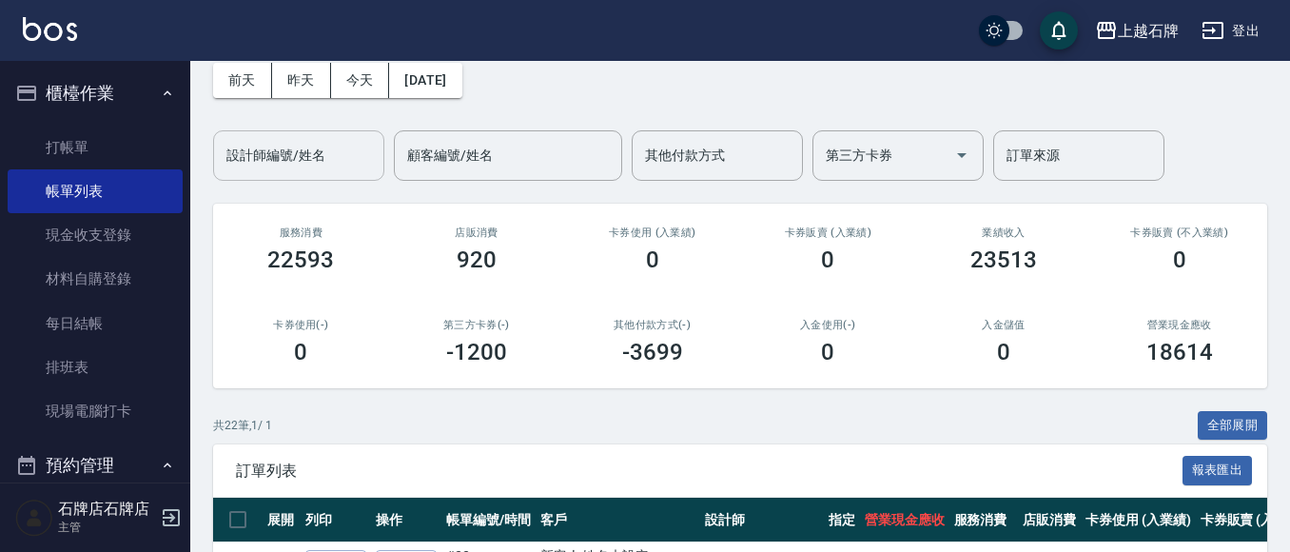
click at [352, 153] on input "設計師編號/姓名" at bounding box center [299, 155] width 154 height 33
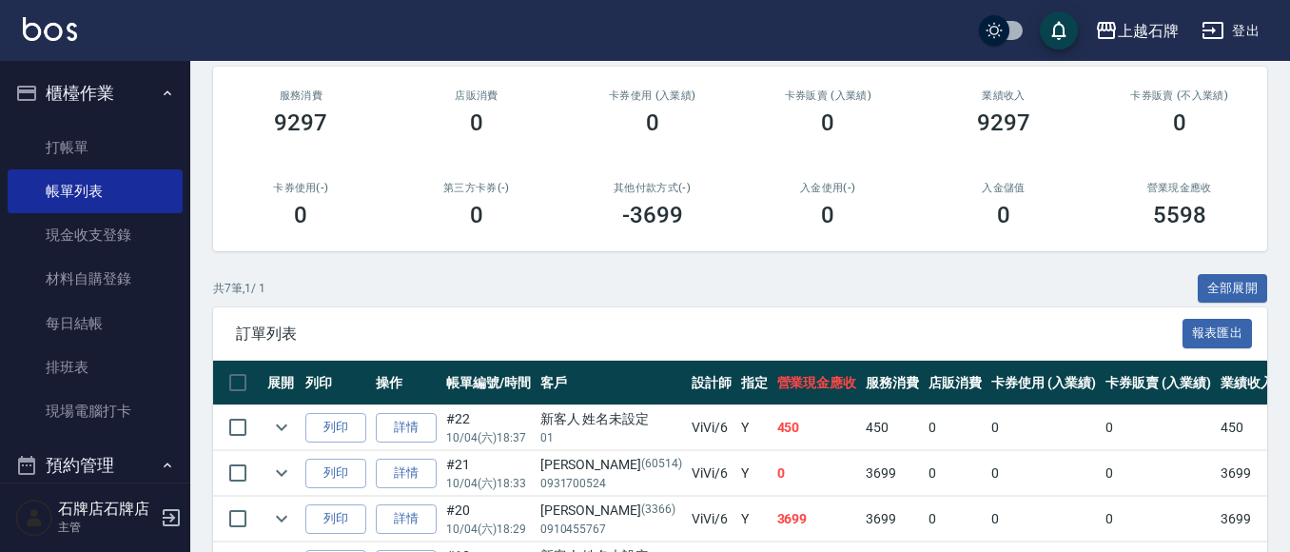
scroll to position [205, 0]
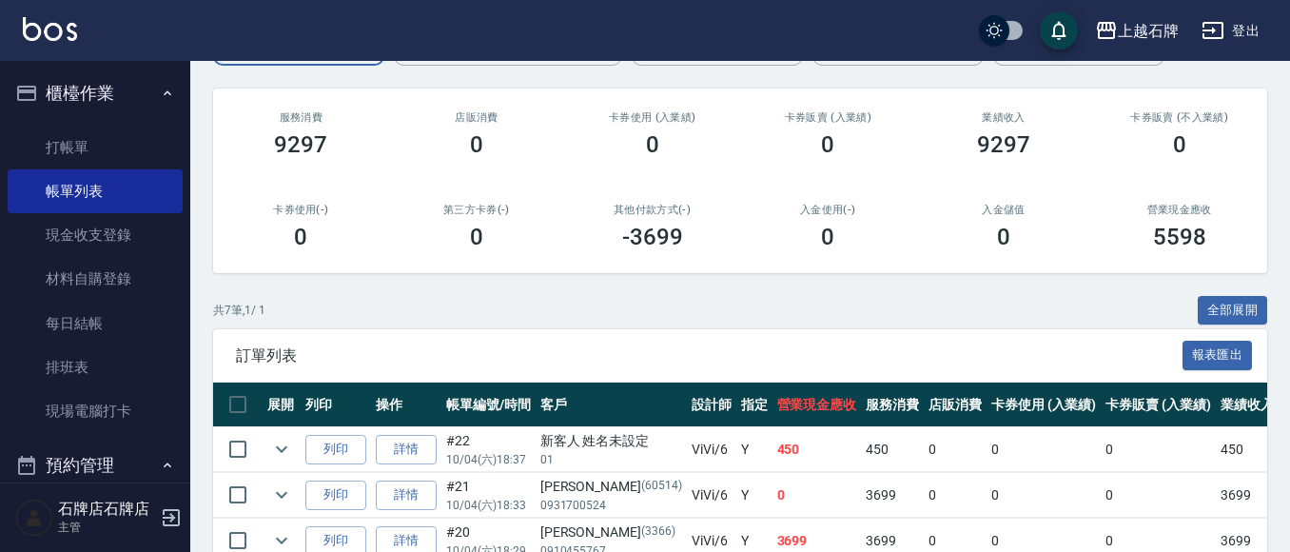
type input "ViVi-6"
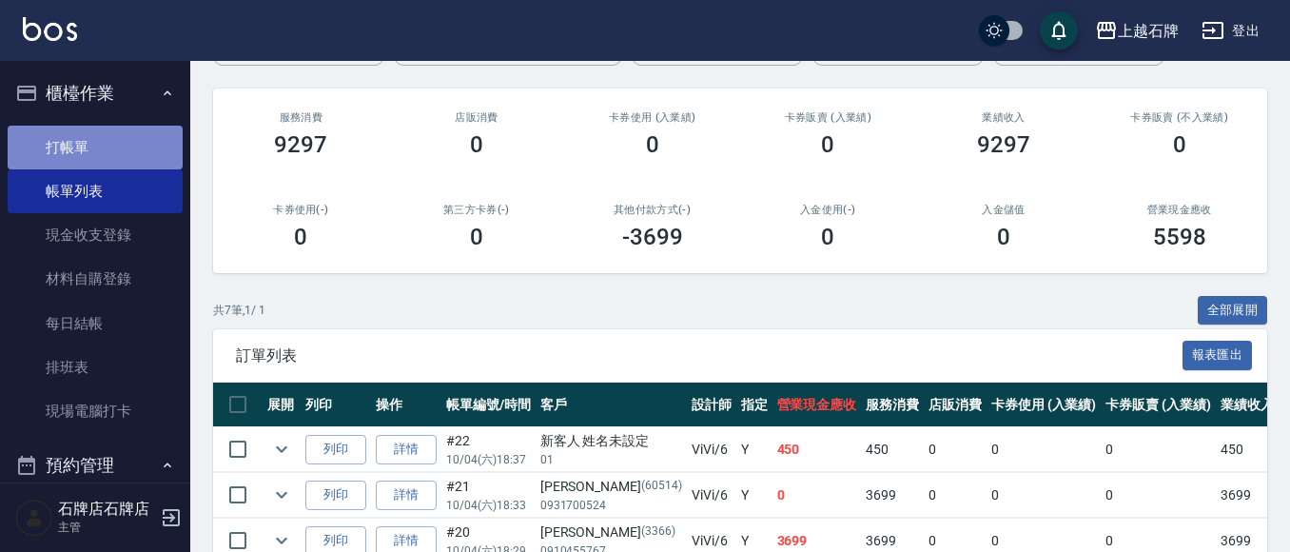
click at [112, 144] on link "打帳單" at bounding box center [95, 148] width 175 height 44
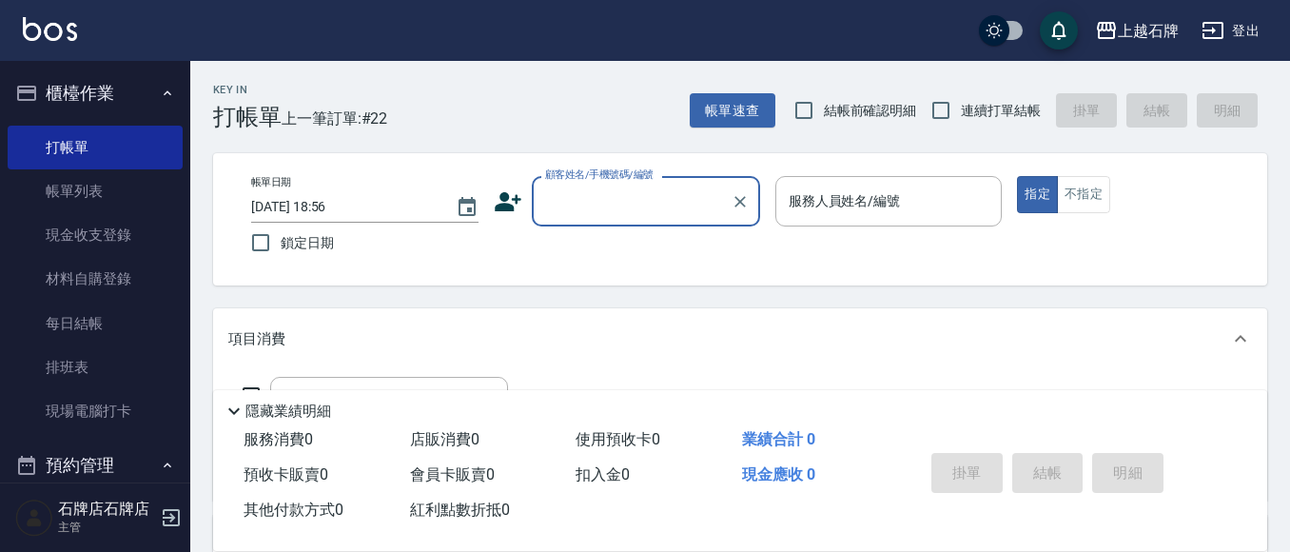
click at [645, 203] on input "顧客姓名/手機號碼/編號" at bounding box center [631, 200] width 183 height 33
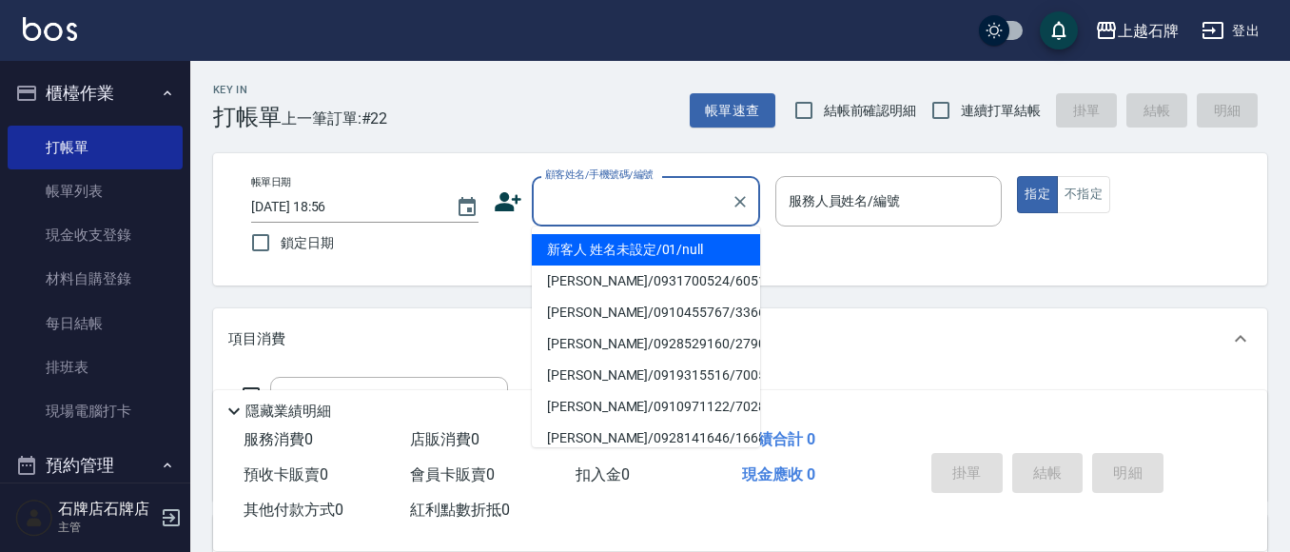
click at [641, 249] on li "新客人 姓名未設定/01/null" at bounding box center [646, 249] width 228 height 31
type input "新客人 姓名未設定/01/null"
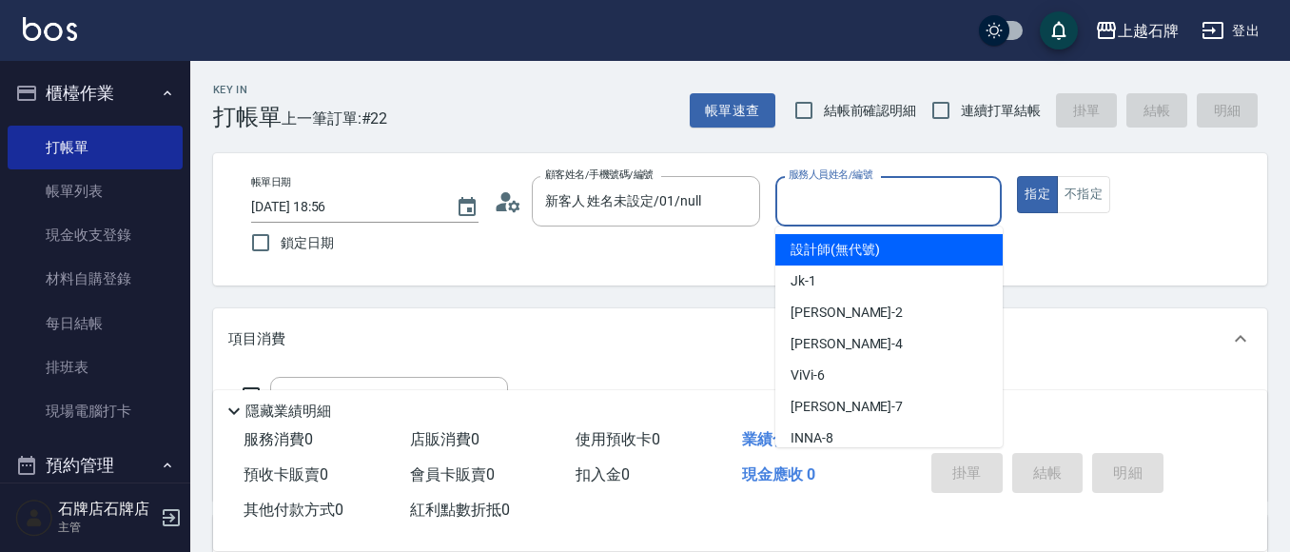
click at [856, 212] on input "服務人員姓名/編號" at bounding box center [889, 200] width 210 height 33
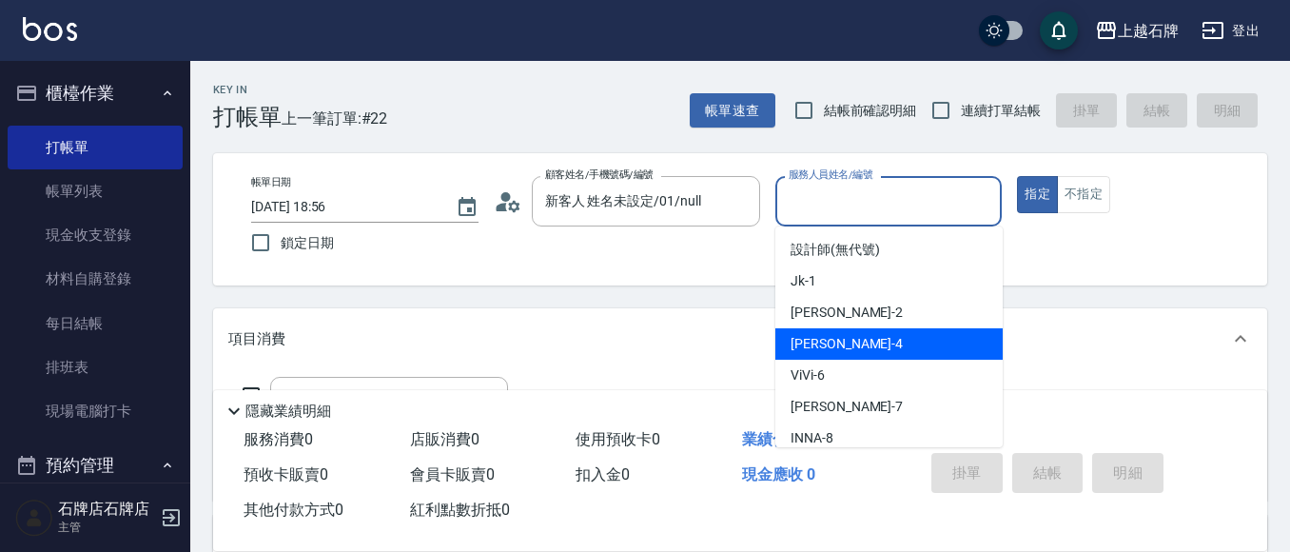
click at [865, 355] on div "[PERSON_NAME] -4" at bounding box center [888, 343] width 227 height 31
type input "[PERSON_NAME]-4"
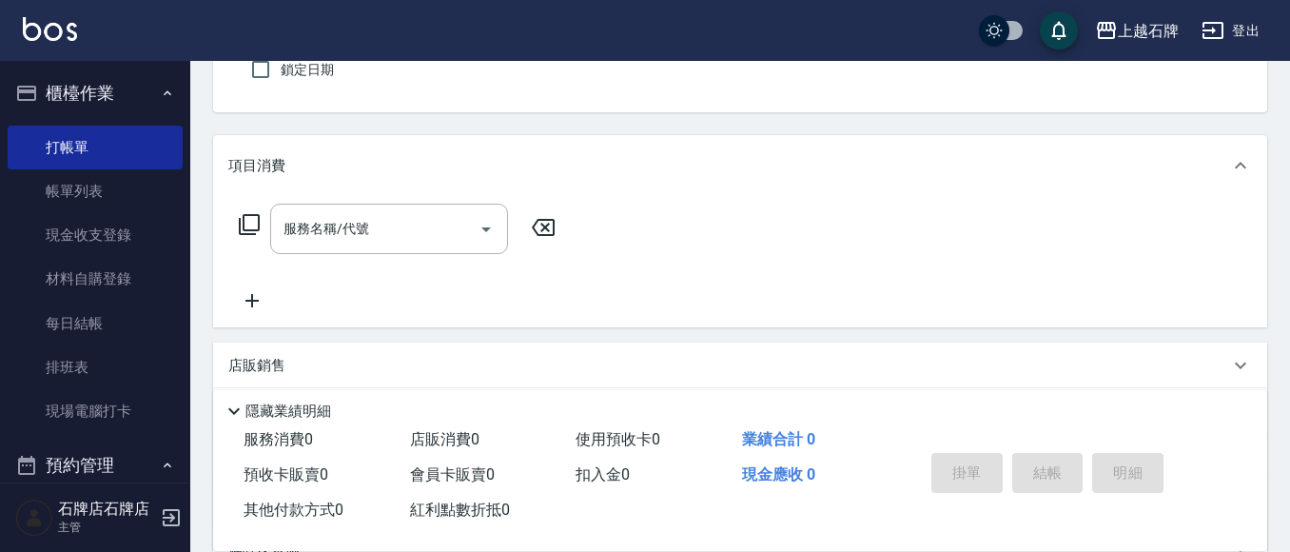
scroll to position [190, 0]
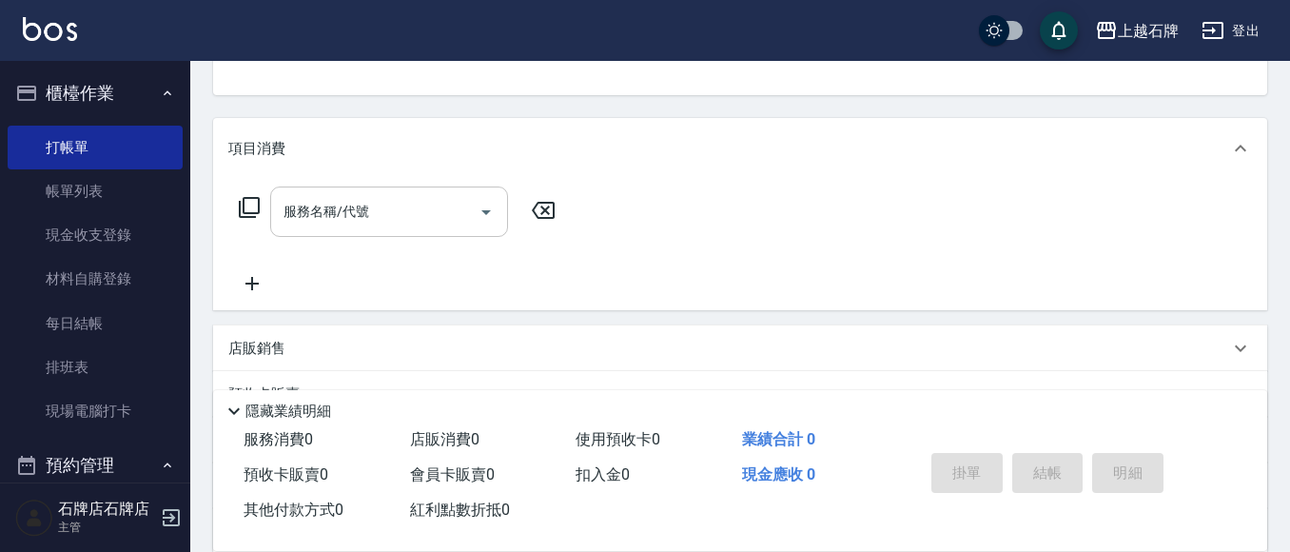
click at [416, 204] on input "服務名稱/代號" at bounding box center [375, 211] width 192 height 33
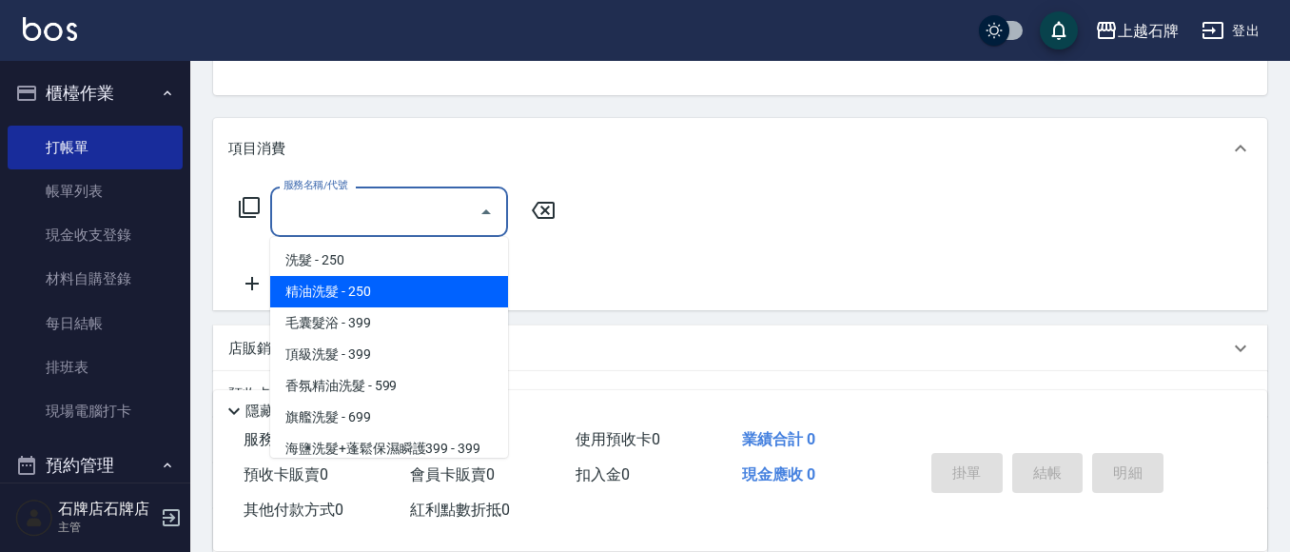
click at [418, 293] on span "精油洗髮 - 250" at bounding box center [389, 291] width 238 height 31
type input "精油洗髮(102)"
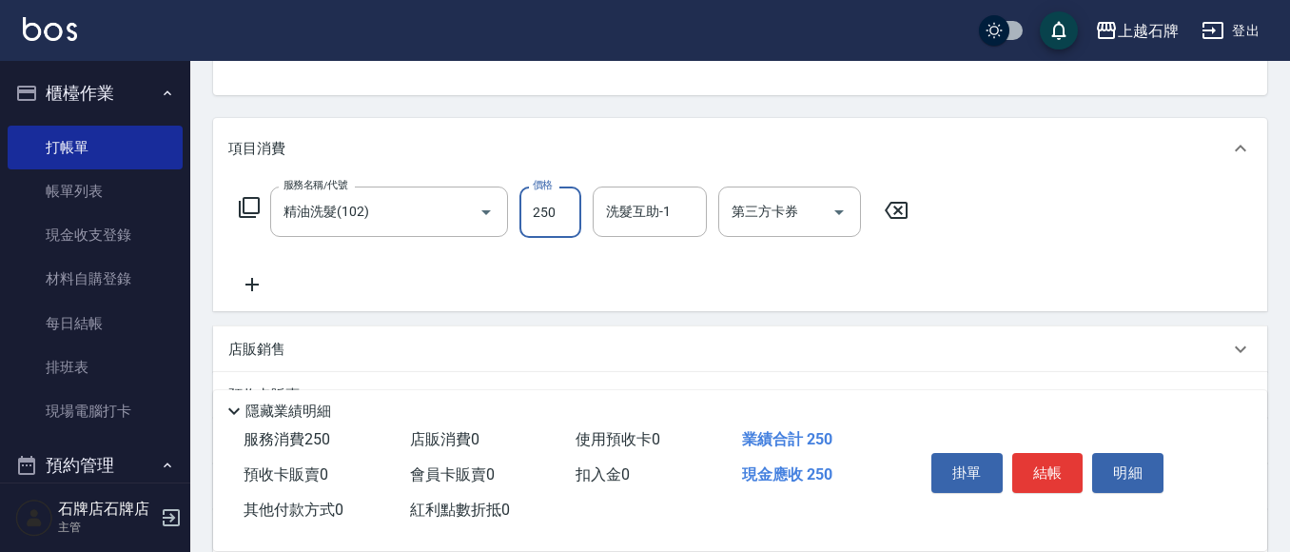
click at [558, 210] on input "250" at bounding box center [550, 211] width 62 height 51
click at [623, 230] on div "洗髮互助-1" at bounding box center [649, 211] width 114 height 50
type input "300"
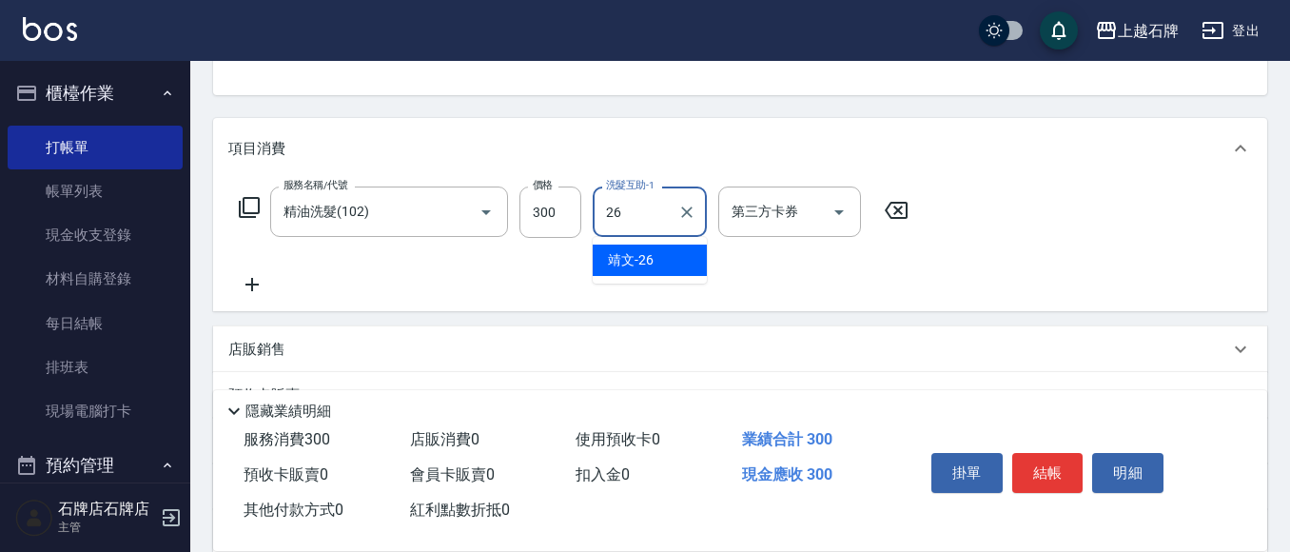
drag, startPoint x: 665, startPoint y: 264, endPoint x: 648, endPoint y: 265, distance: 17.1
click at [668, 264] on div "靖文 -26" at bounding box center [649, 259] width 114 height 31
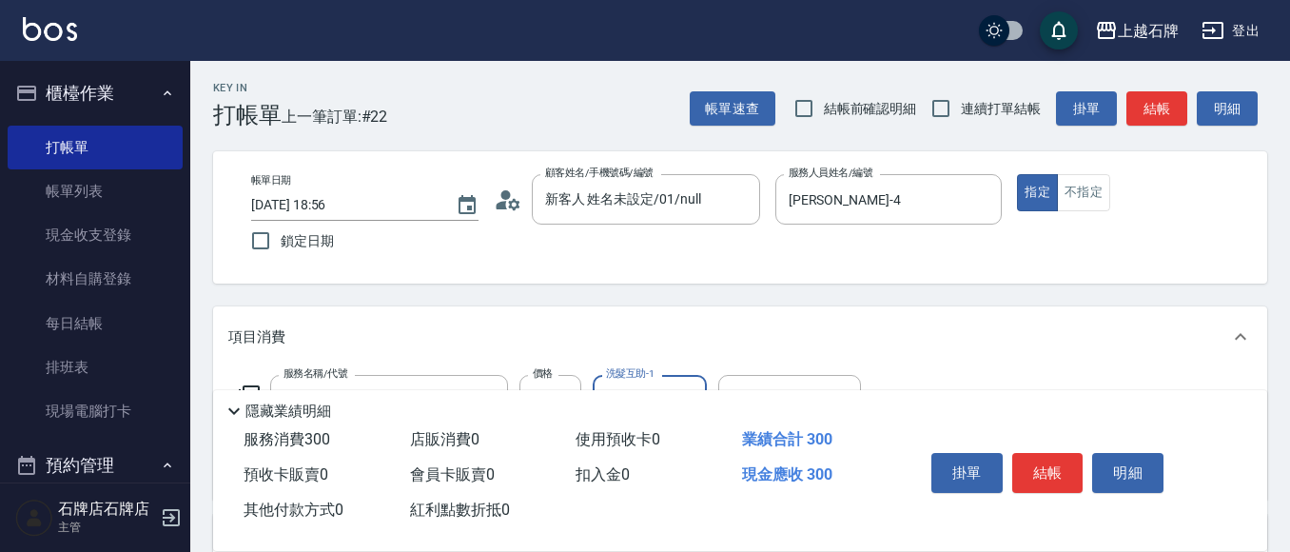
scroll to position [0, 0]
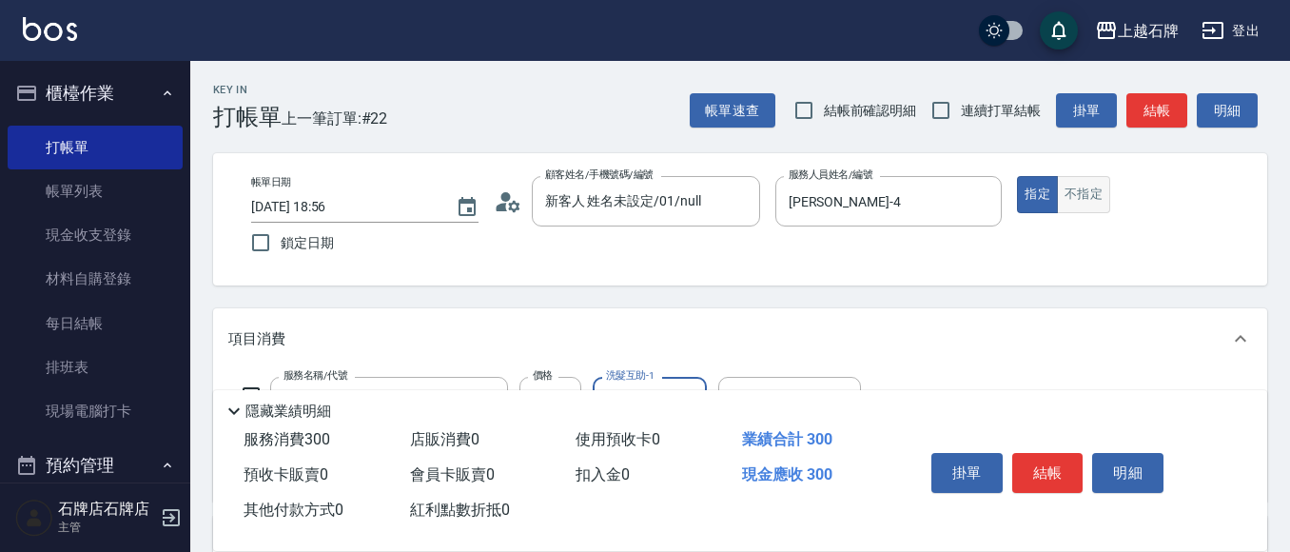
type input "靖文-26"
drag, startPoint x: 1084, startPoint y: 201, endPoint x: 1066, endPoint y: 198, distance: 18.3
click at [1081, 201] on button "不指定" at bounding box center [1083, 194] width 53 height 37
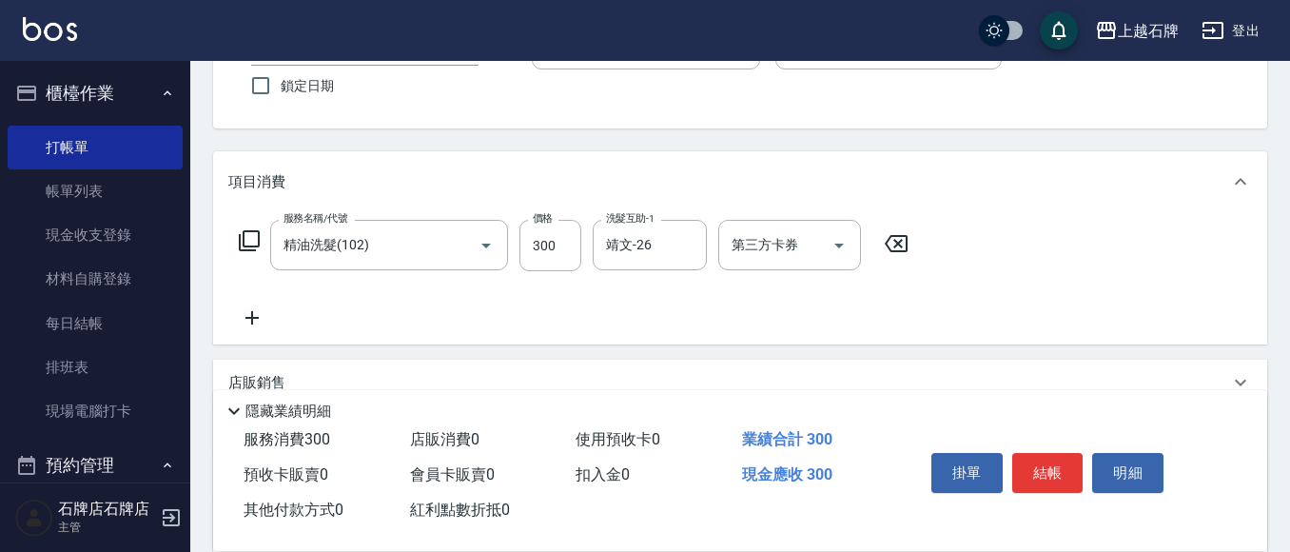
scroll to position [190, 0]
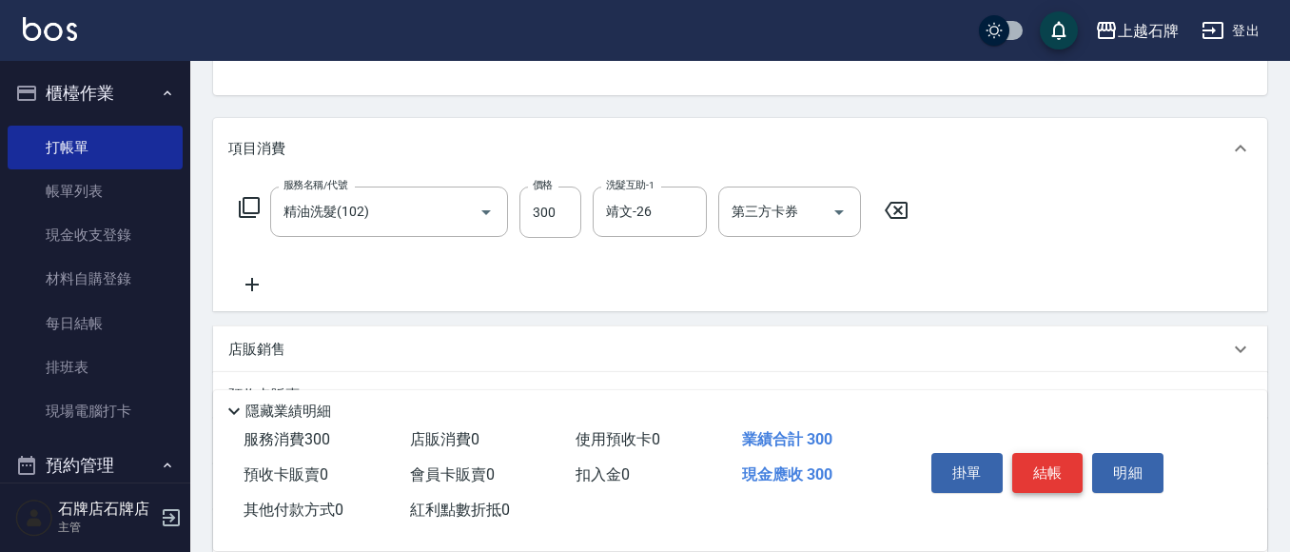
click at [1059, 458] on button "結帳" at bounding box center [1047, 473] width 71 height 40
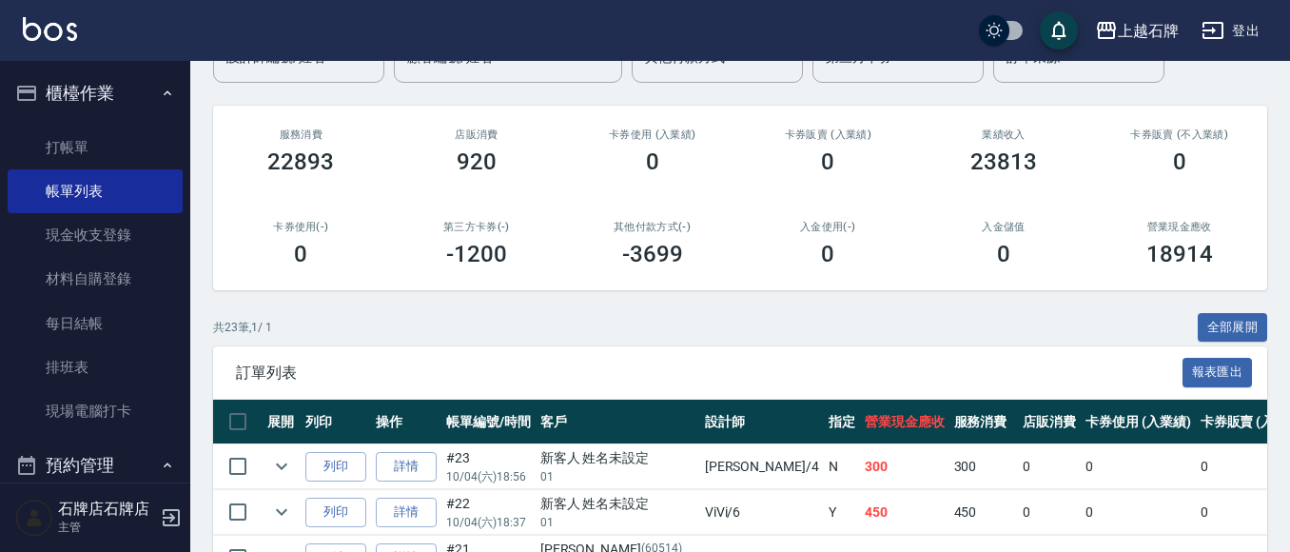
scroll to position [190, 0]
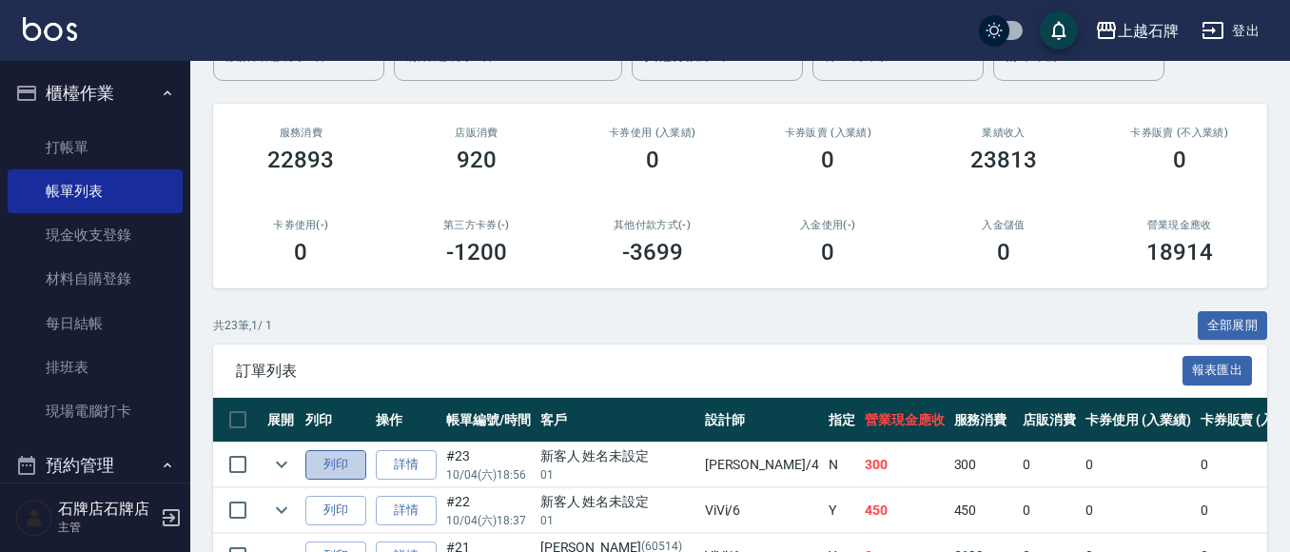
click at [326, 462] on button "列印" at bounding box center [335, 464] width 61 height 29
click at [417, 458] on link "詳情" at bounding box center [406, 464] width 61 height 29
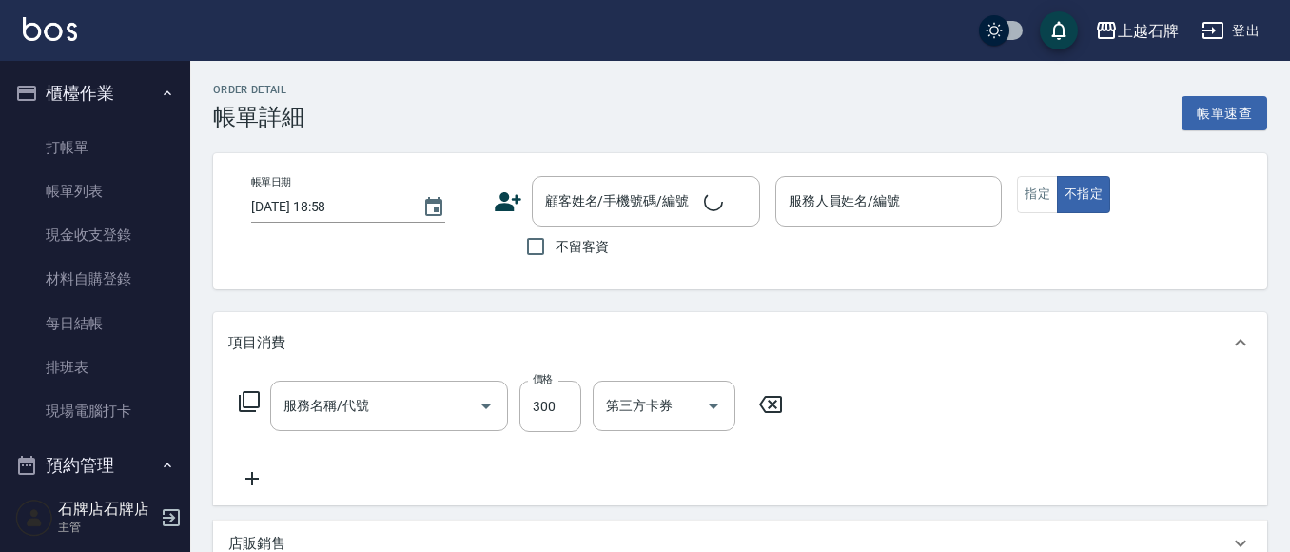
type input "[DATE] 18:56"
type input "[PERSON_NAME]-4"
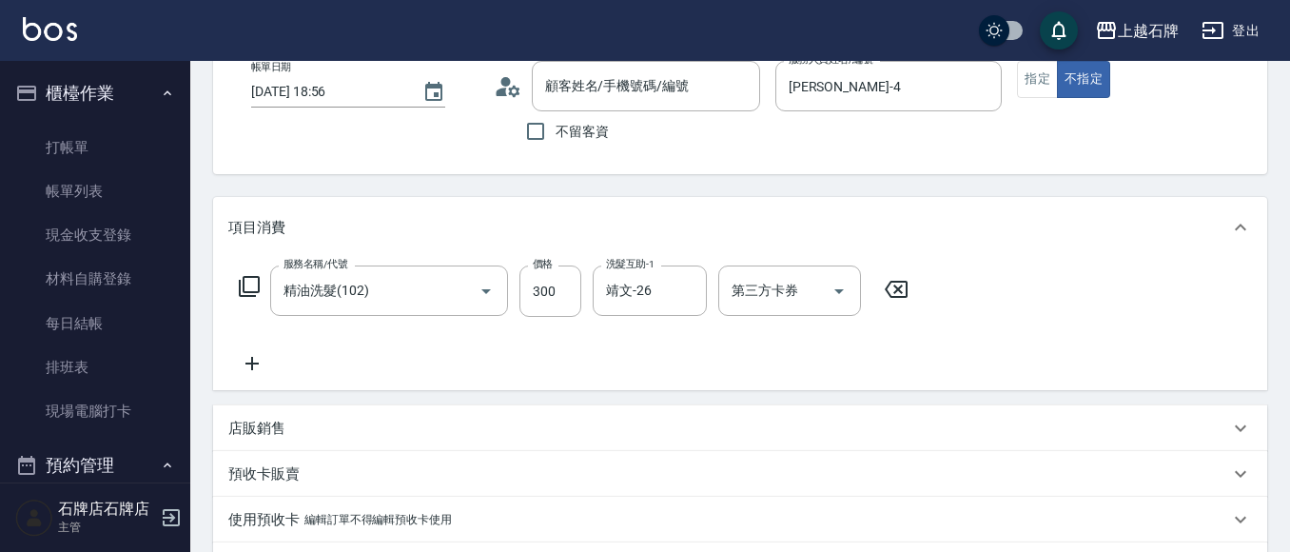
type input "精油洗髮(102)"
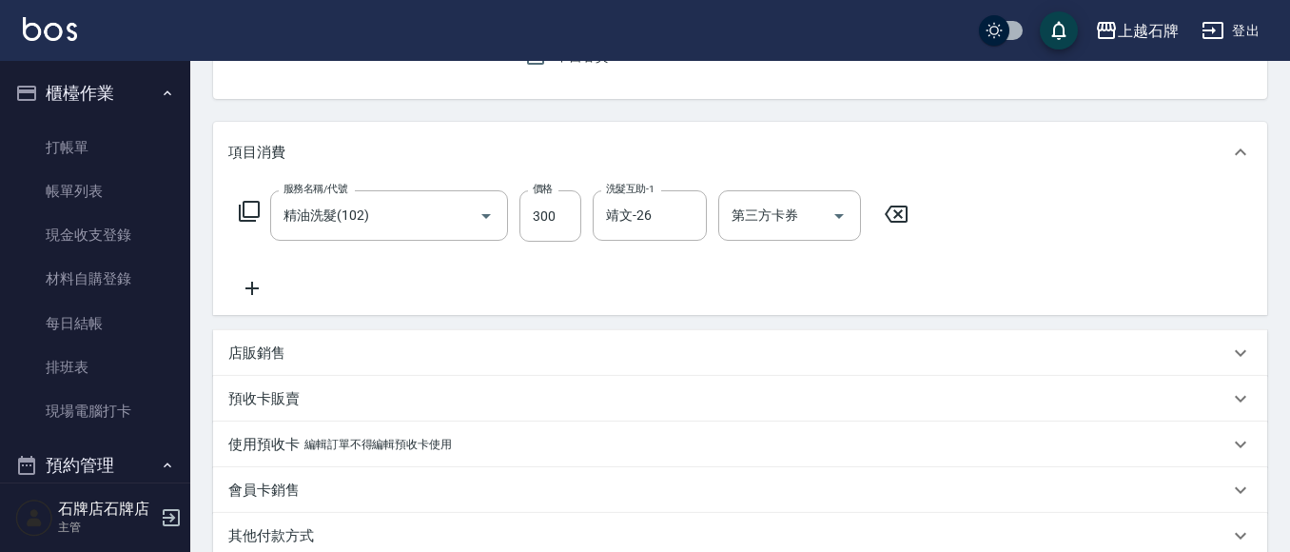
type input "新客人 姓名未設定/01/null"
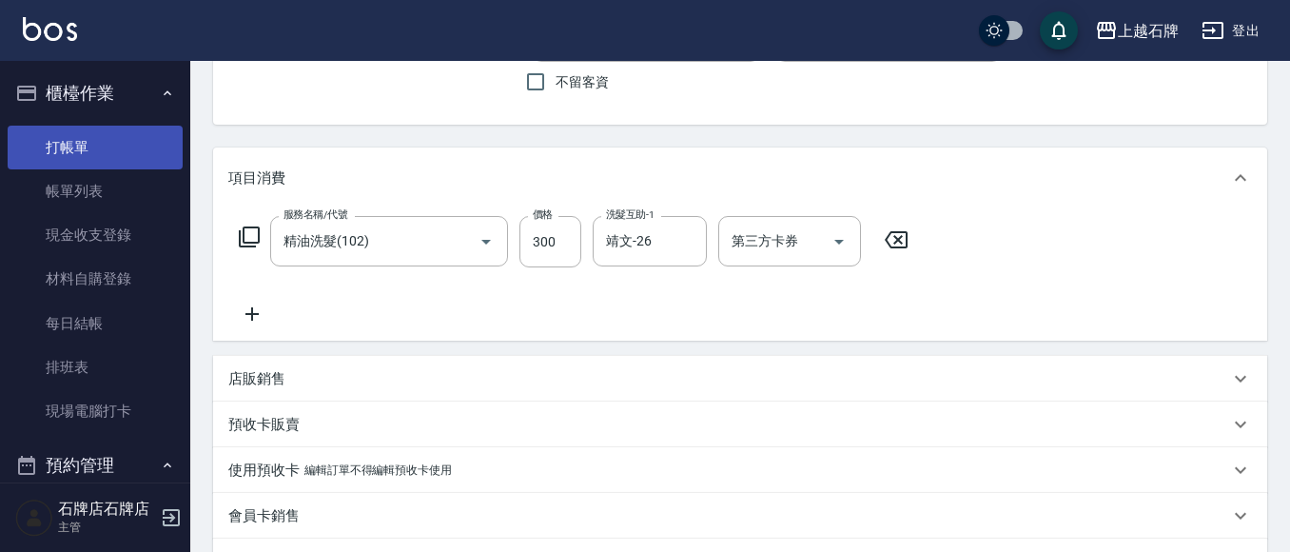
scroll to position [163, 0]
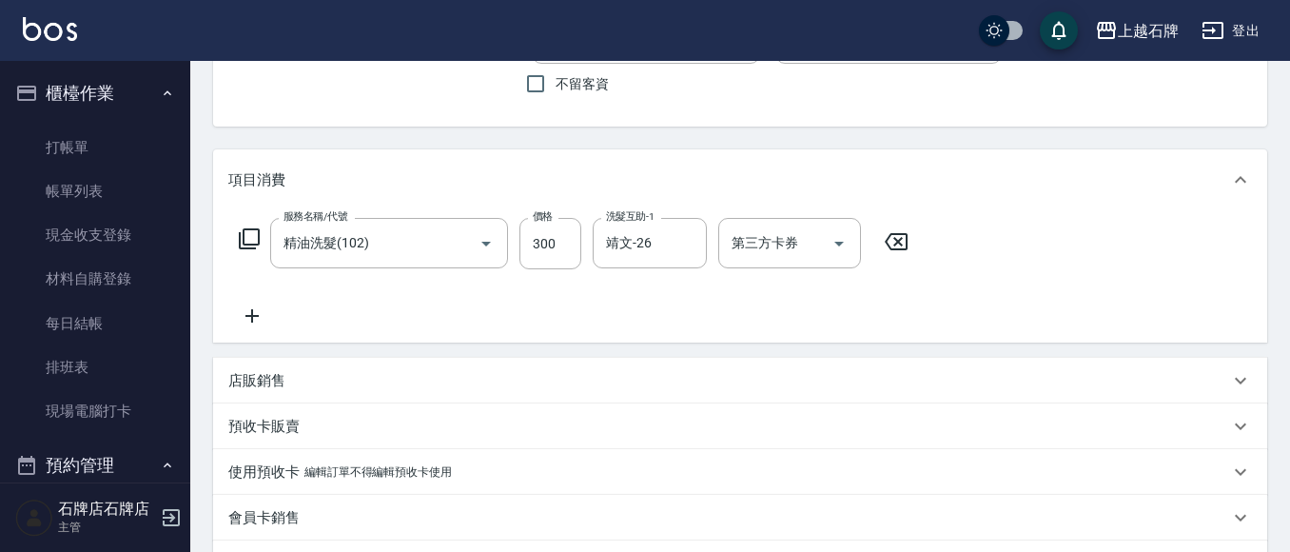
drag, startPoint x: 58, startPoint y: 150, endPoint x: 412, endPoint y: 148, distance: 353.8
click at [59, 149] on link "打帳單" at bounding box center [95, 148] width 175 height 44
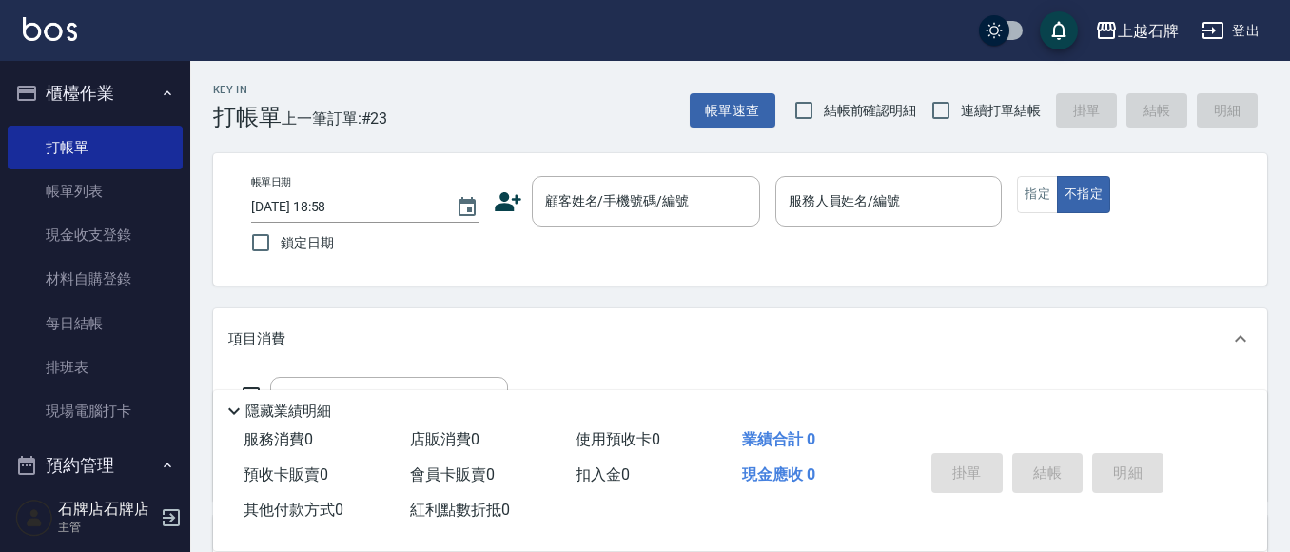
click at [515, 203] on icon at bounding box center [508, 201] width 27 height 19
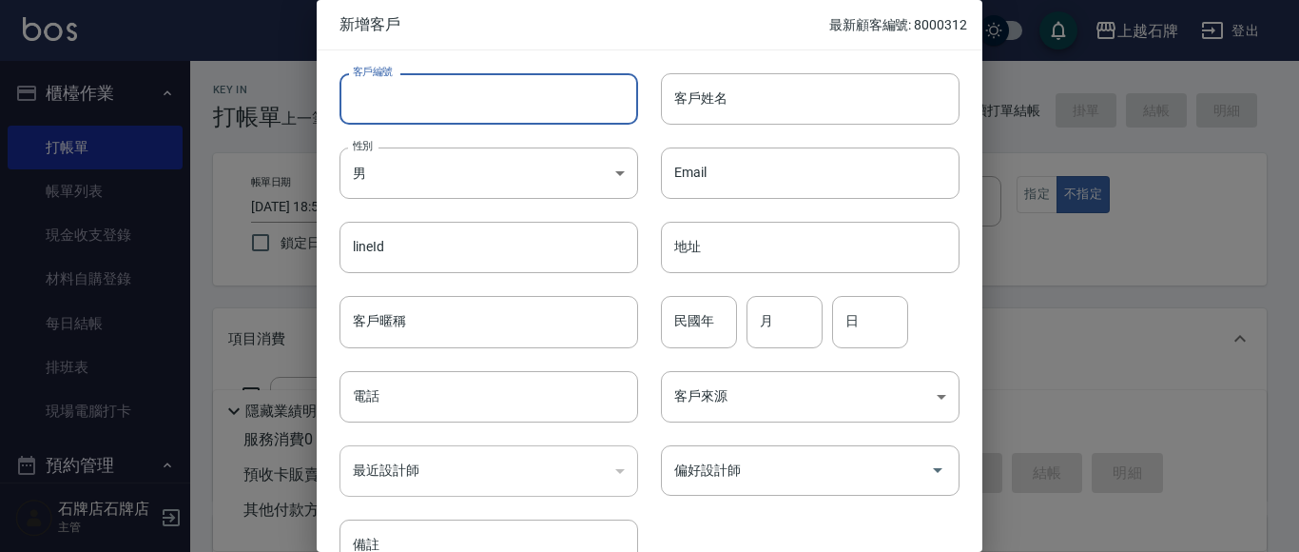
drag, startPoint x: 463, startPoint y: 100, endPoint x: 218, endPoint y: 184, distance: 259.2
click at [465, 102] on input "客戶編號" at bounding box center [488, 98] width 299 height 51
type input "0967136839"
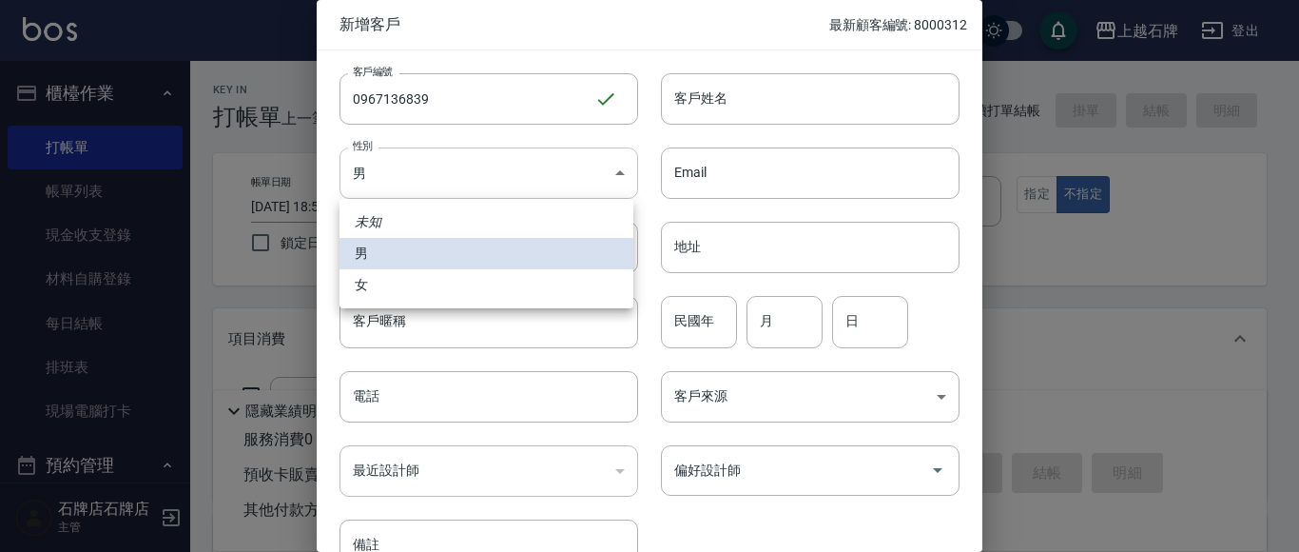
click at [419, 170] on body "上越石牌 登出 櫃檯作業 打帳單 帳單列表 現金收支登錄 材料自購登錄 每日結帳 排班表 現場電腦打卡 預約管理 預約管理 單日預約紀錄 單週預約紀錄 報表及…" at bounding box center [649, 463] width 1299 height 926
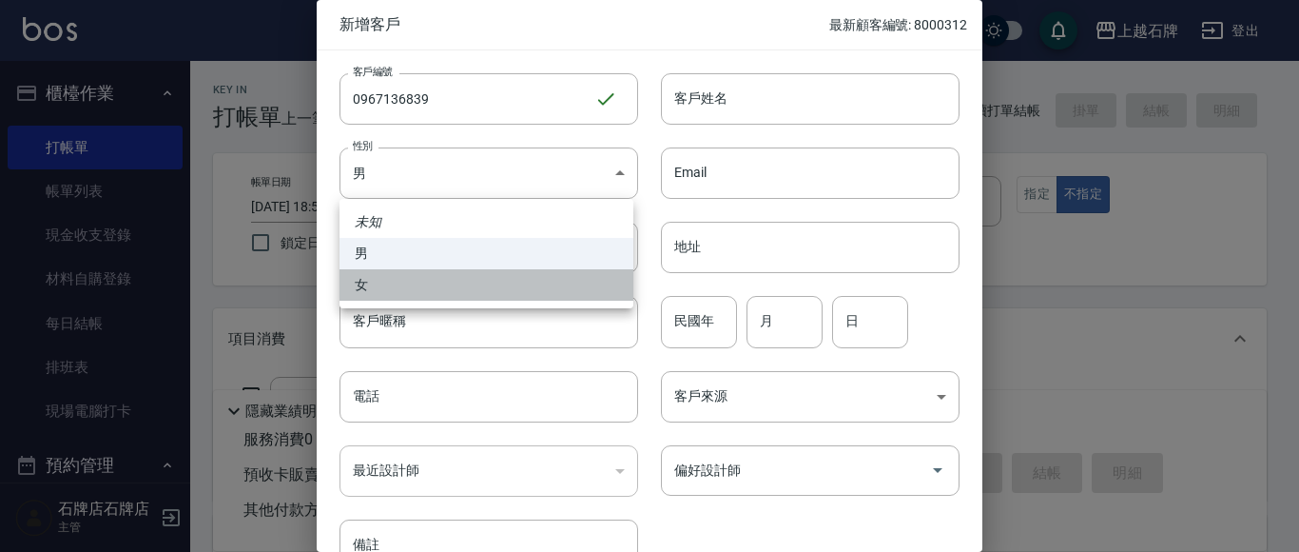
click at [434, 289] on li "女" at bounding box center [486, 284] width 294 height 31
type input "[DEMOGRAPHIC_DATA]"
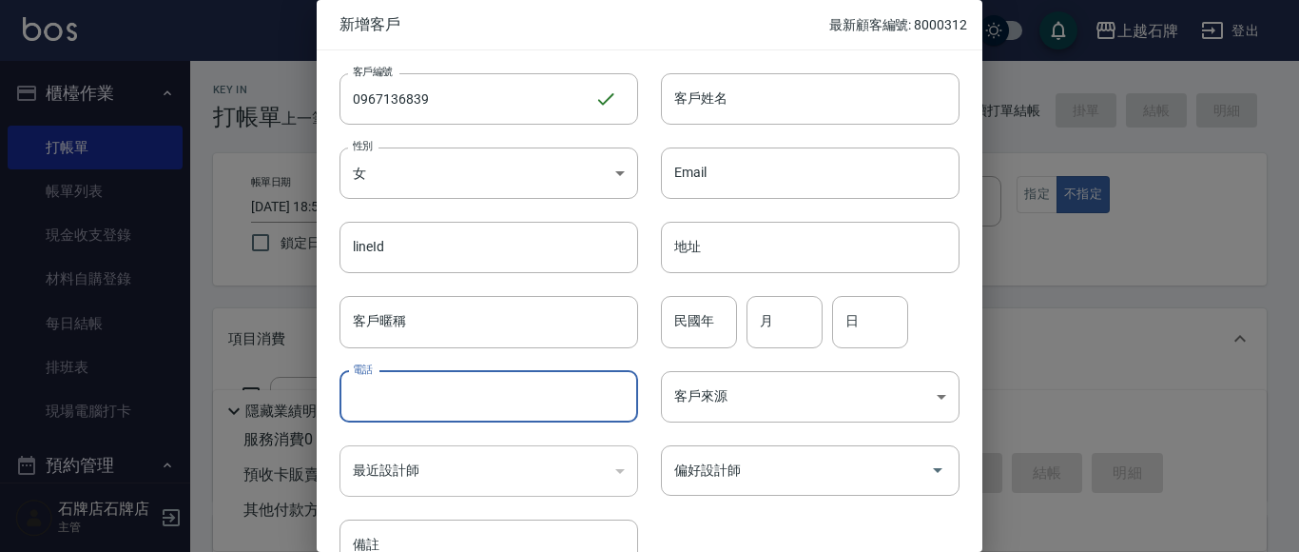
click at [510, 397] on input "電話" at bounding box center [488, 396] width 299 height 51
type input "0967136839"
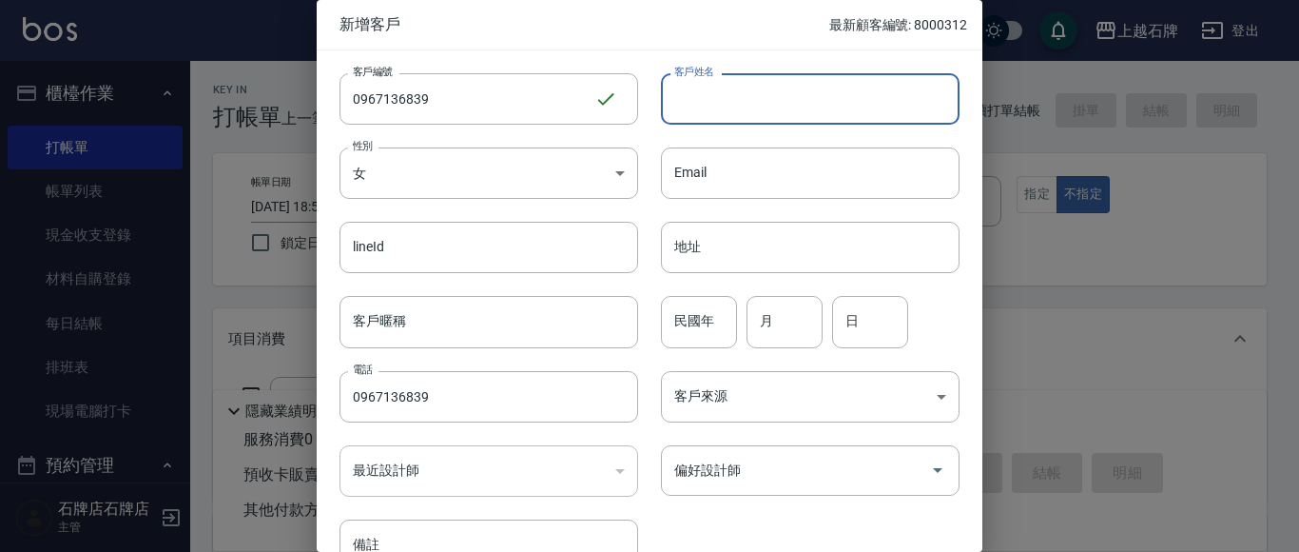
click at [767, 110] on input "客戶姓名" at bounding box center [810, 98] width 299 height 51
click at [748, 85] on input "[PERSON_NAME]" at bounding box center [810, 98] width 299 height 51
click at [747, 85] on input "[PERSON_NAME]" at bounding box center [810, 98] width 299 height 51
click at [732, 103] on input "陳欣如" at bounding box center [810, 98] width 299 height 51
click at [732, 102] on input "陳欣如" at bounding box center [810, 98] width 299 height 51
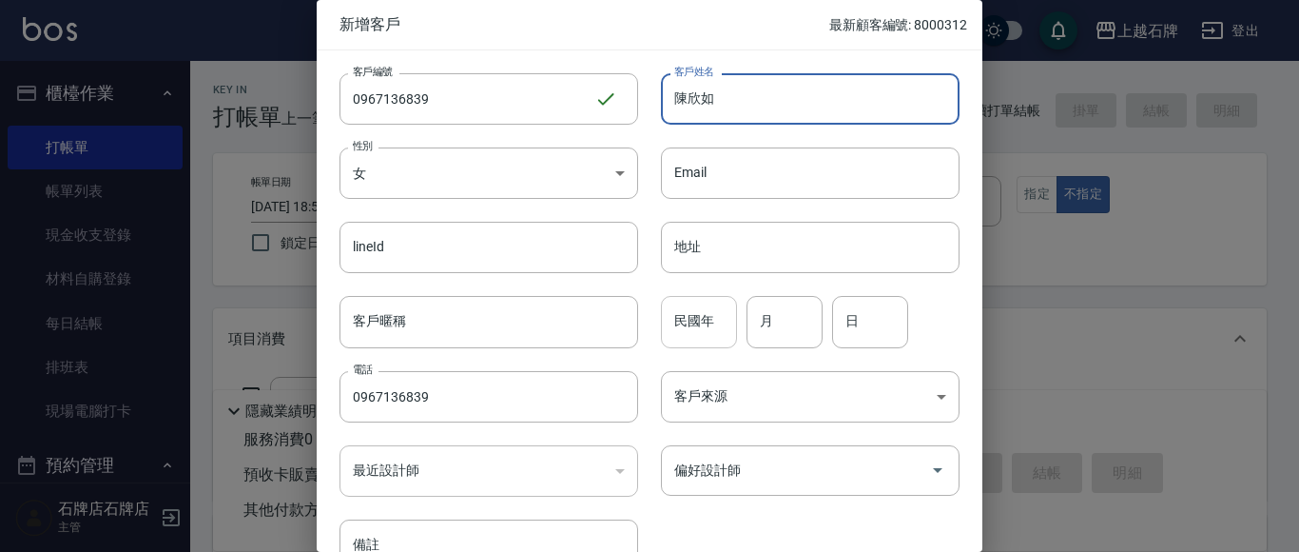
type input "陳欣如"
click at [717, 320] on input "民國年" at bounding box center [699, 321] width 76 height 51
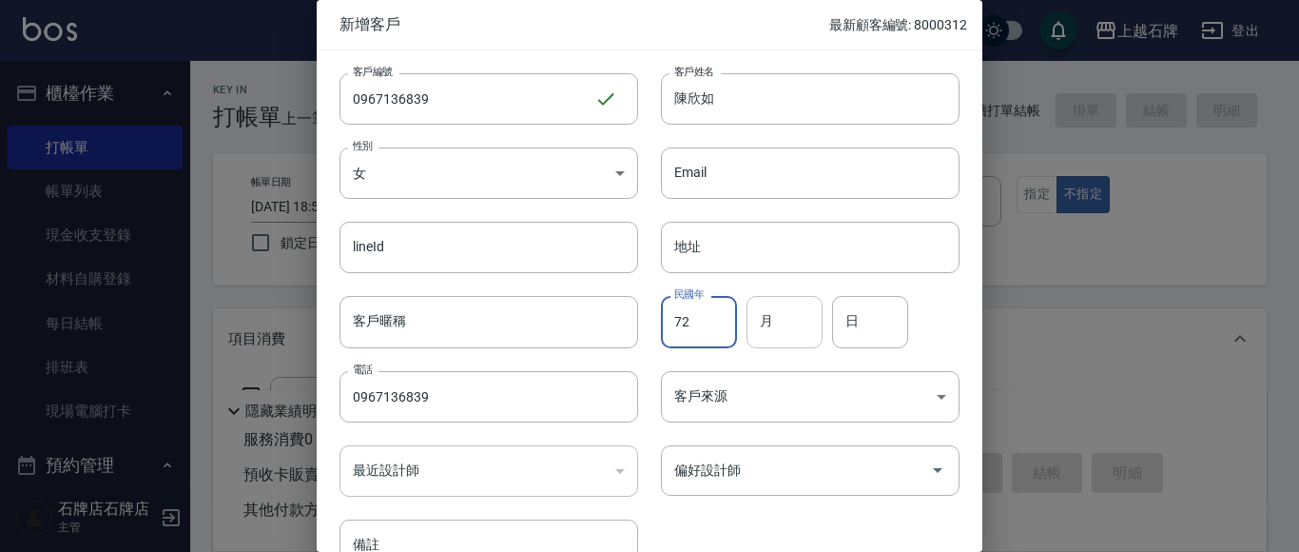
type input "72"
click at [788, 332] on input "月" at bounding box center [785, 321] width 76 height 51
click at [793, 321] on input "06" at bounding box center [785, 321] width 76 height 51
type input "05"
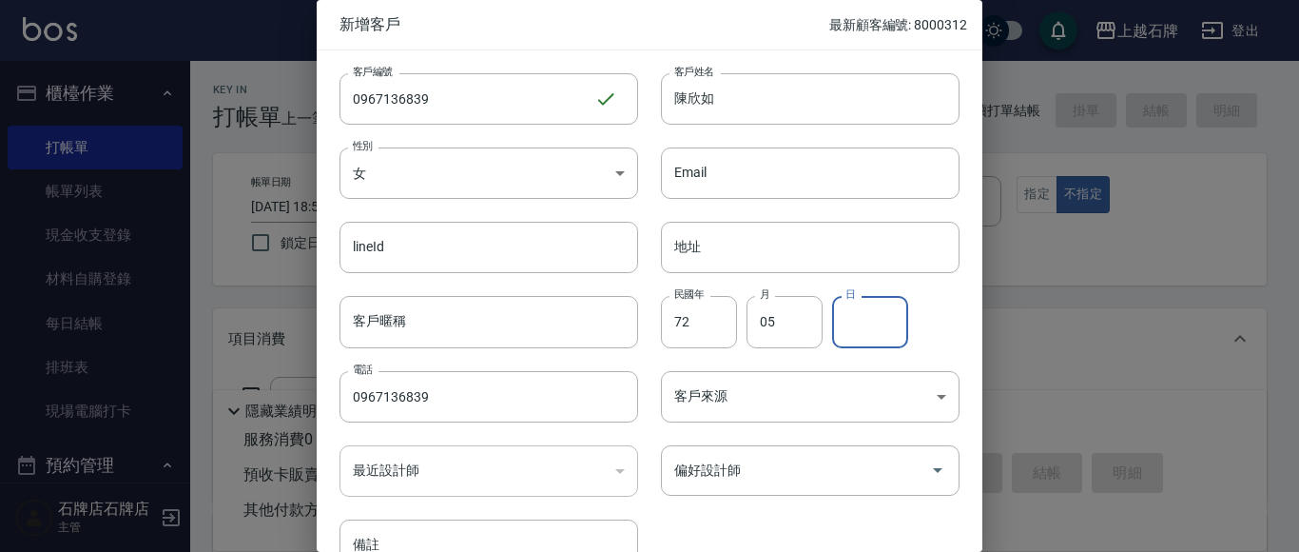
click at [877, 325] on input "日" at bounding box center [870, 321] width 76 height 51
type input "06"
click at [820, 482] on input "偏好設計師" at bounding box center [795, 470] width 253 height 33
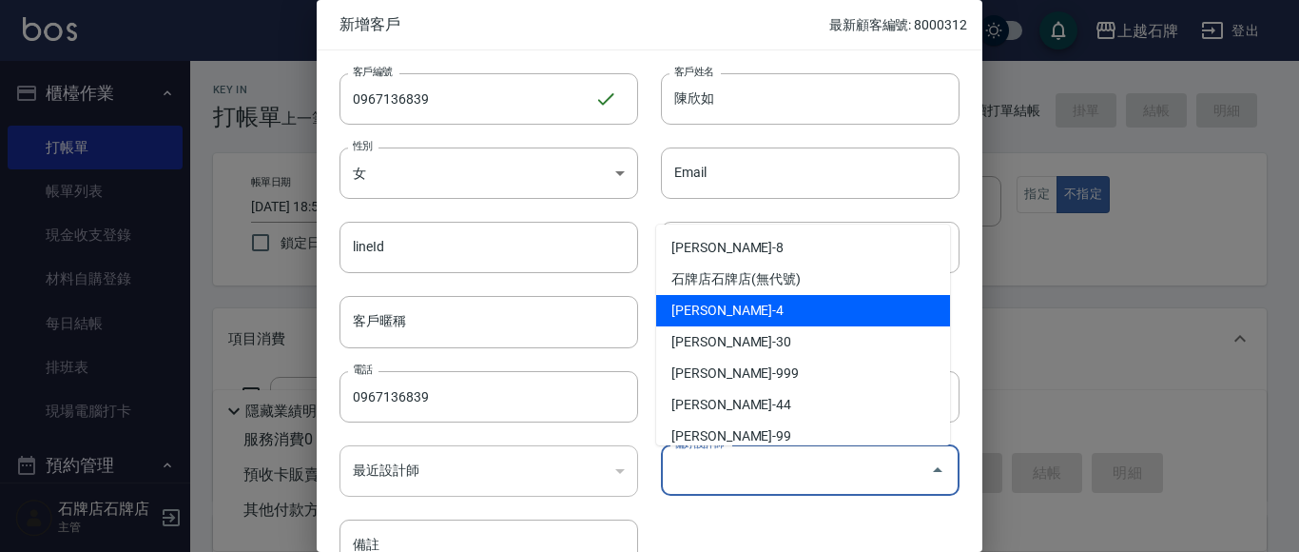
click at [778, 313] on li "[PERSON_NAME]-4" at bounding box center [803, 310] width 294 height 31
type input "[PERSON_NAME]"
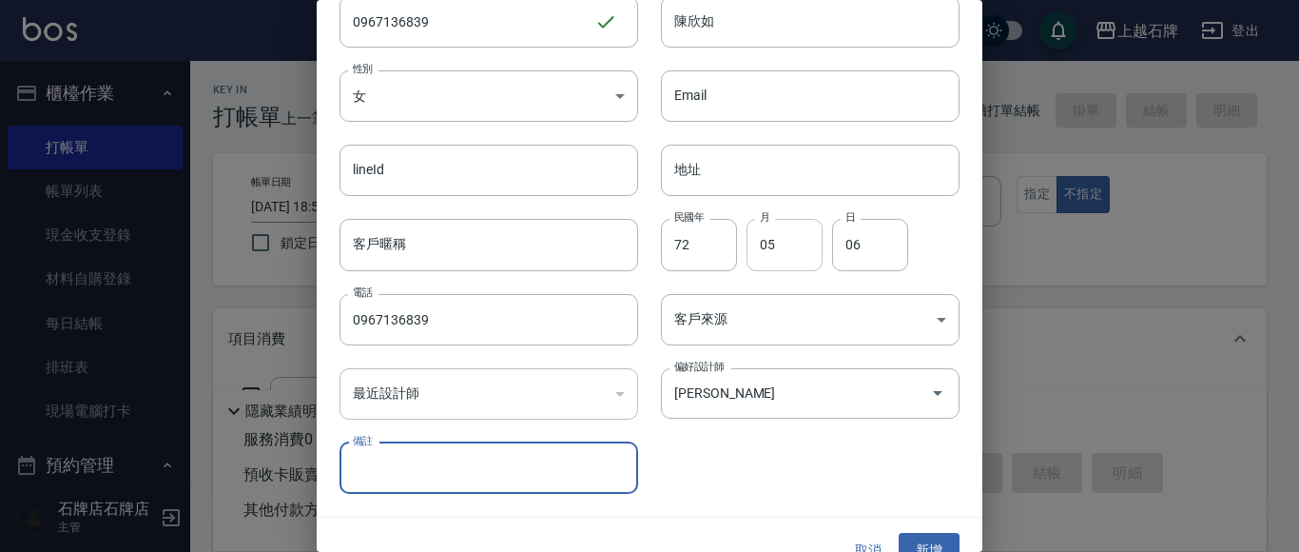
scroll to position [107, 0]
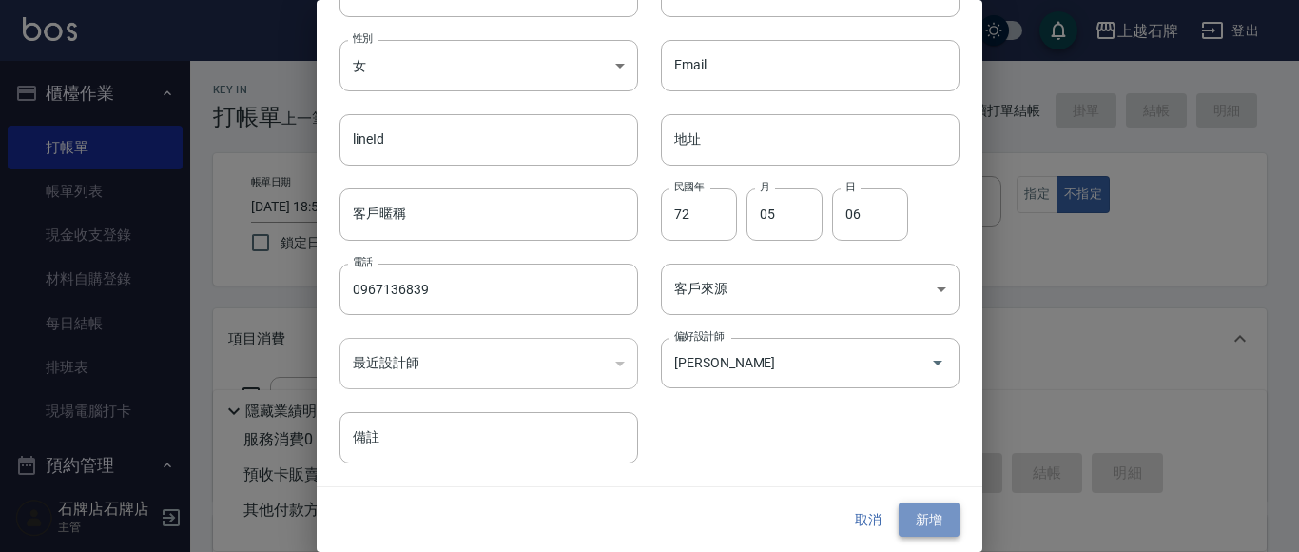
click at [927, 515] on button "新增" at bounding box center [929, 519] width 61 height 35
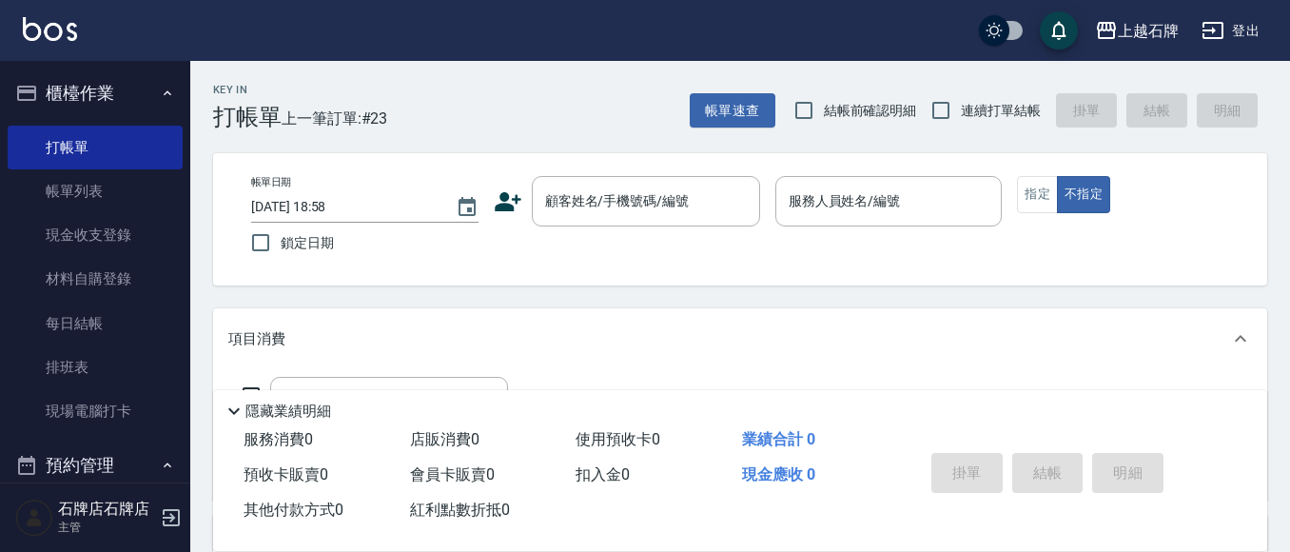
click at [516, 200] on icon at bounding box center [508, 201] width 29 height 29
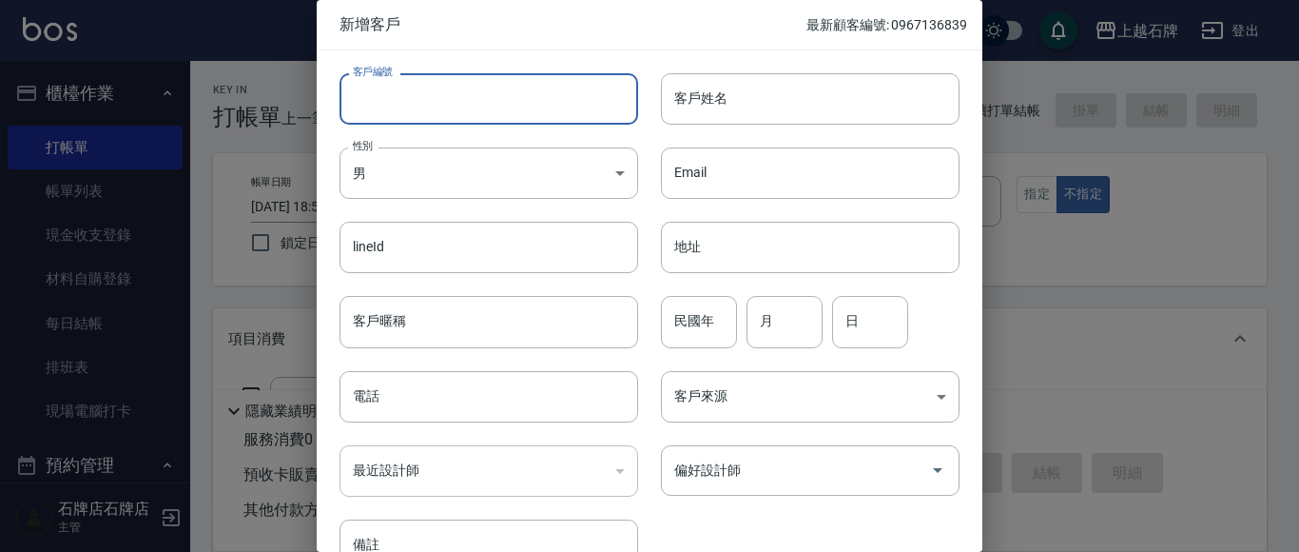
click at [453, 107] on input "客戶編號" at bounding box center [488, 98] width 299 height 51
type input "0932555932"
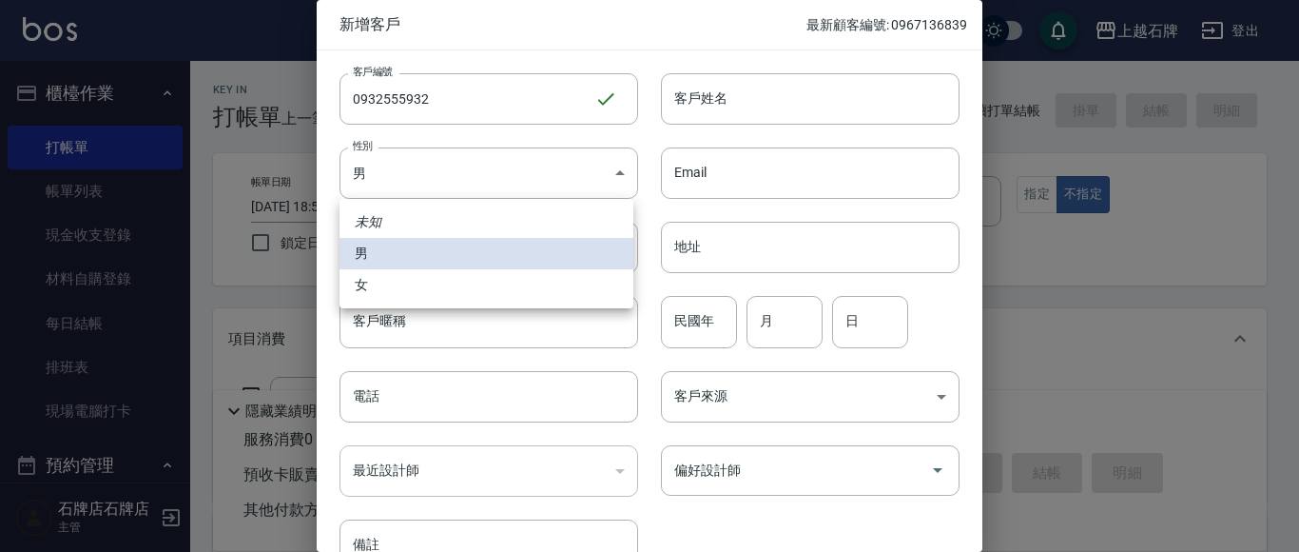
click at [461, 176] on body "上越石牌 登出 櫃檯作業 打帳單 帳單列表 現金收支登錄 材料自購登錄 每日結帳 排班表 現場電腦打卡 預約管理 預約管理 單日預約紀錄 單週預約紀錄 報表及…" at bounding box center [649, 463] width 1299 height 926
click at [468, 291] on li "女" at bounding box center [486, 284] width 294 height 31
type input "[DEMOGRAPHIC_DATA]"
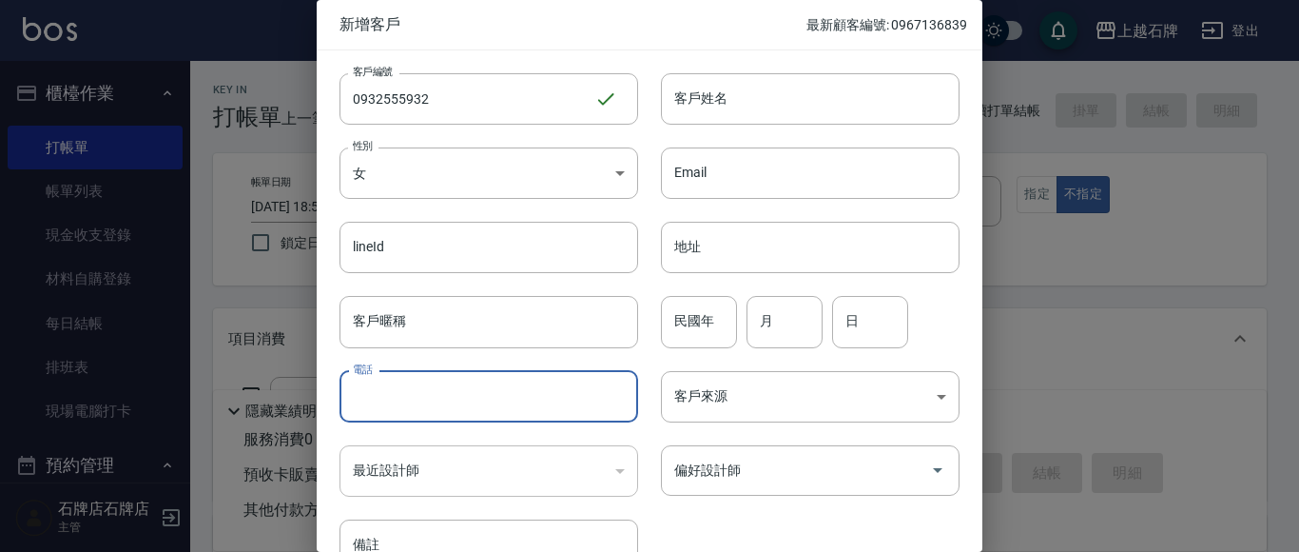
click at [446, 412] on input "電話" at bounding box center [488, 396] width 299 height 51
type input "0932555932"
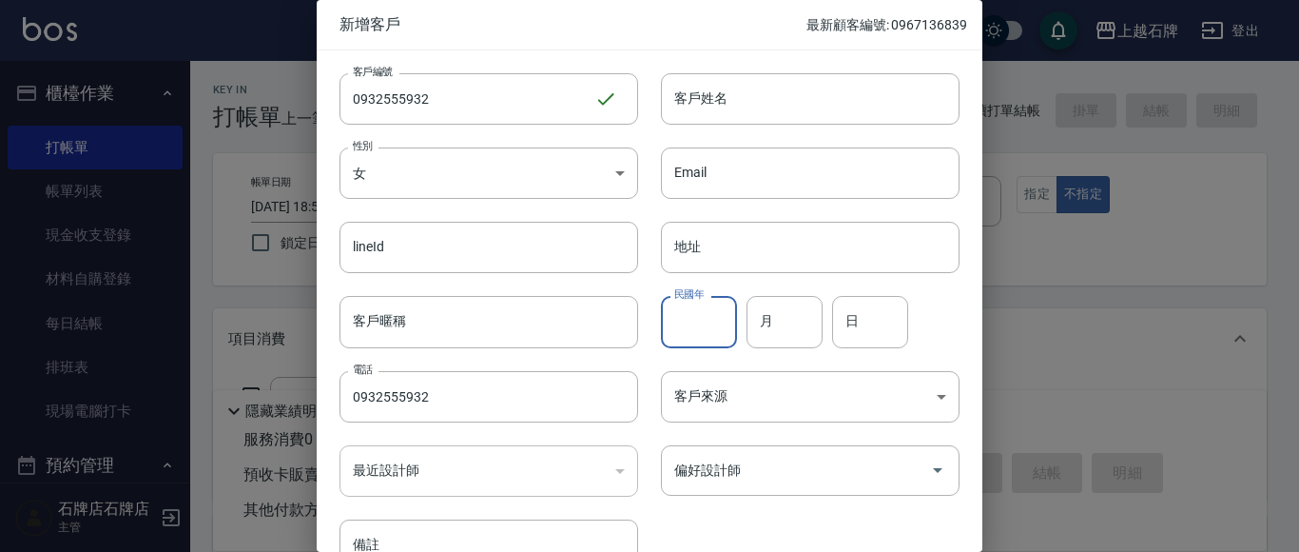
click at [712, 330] on input "民國年" at bounding box center [699, 321] width 76 height 51
type input "66"
click at [770, 320] on input "月" at bounding box center [785, 321] width 76 height 51
type input "04"
drag, startPoint x: 886, startPoint y: 327, endPoint x: 876, endPoint y: 345, distance: 20.9
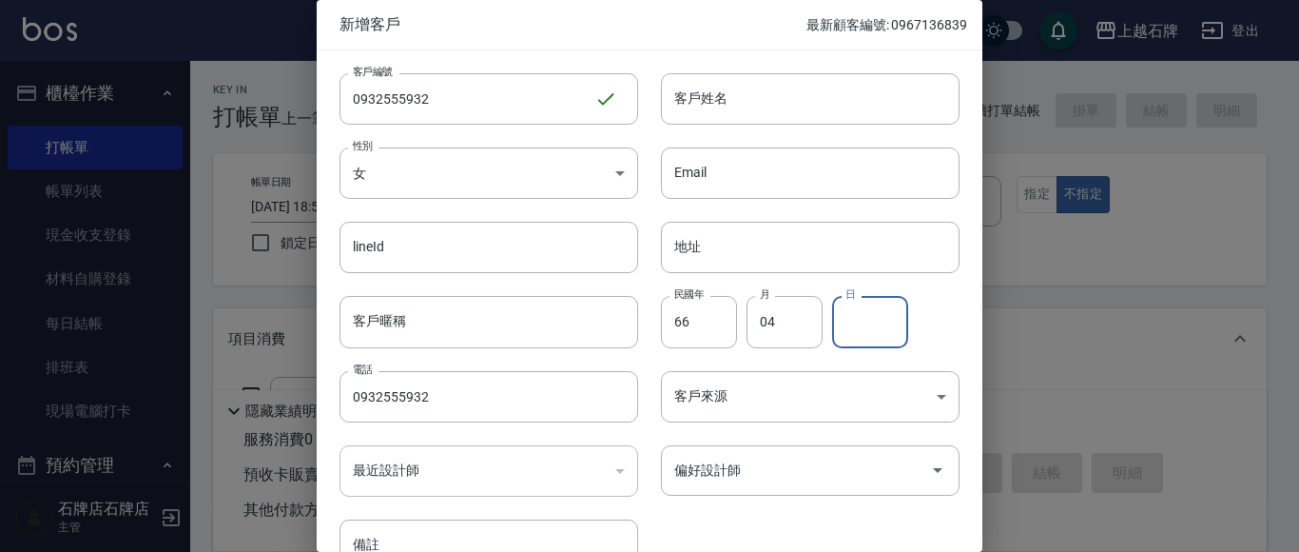
click at [887, 327] on input "日" at bounding box center [870, 321] width 76 height 51
type input "18"
click at [762, 95] on input "客戶姓名" at bounding box center [810, 98] width 299 height 51
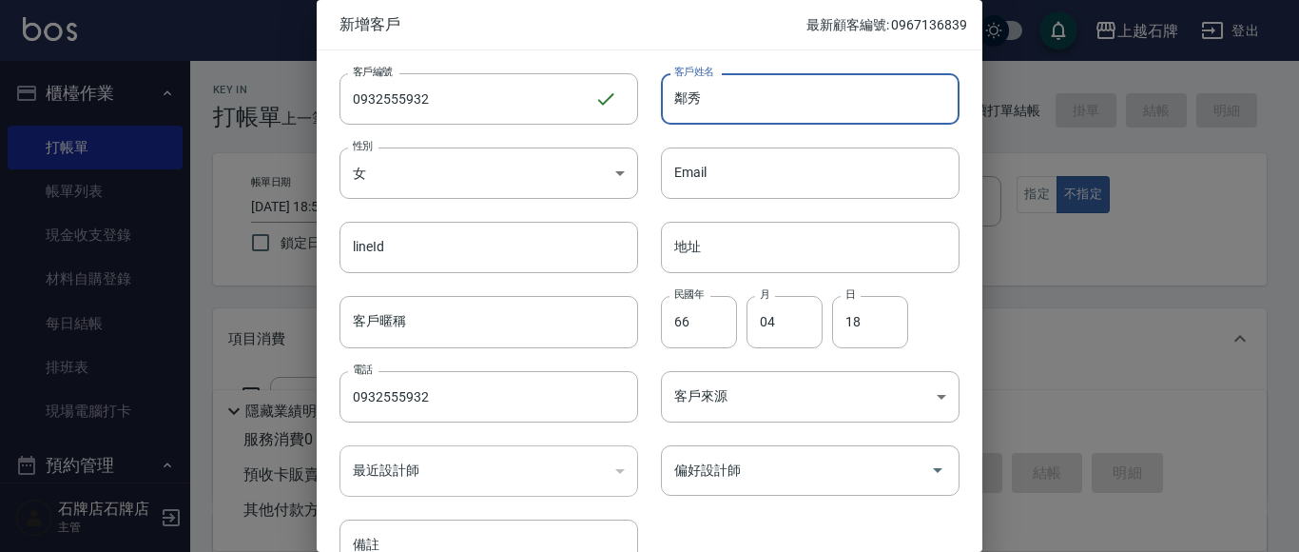
click at [699, 101] on input "鄰秀" at bounding box center [810, 98] width 299 height 51
click at [699, 100] on input "鄰秀" at bounding box center [810, 98] width 299 height 51
click at [705, 99] on input "鄰秀" at bounding box center [810, 98] width 299 height 51
click at [708, 99] on input "鄰秀" at bounding box center [810, 98] width 299 height 51
click at [676, 105] on input "鄰" at bounding box center [810, 98] width 299 height 51
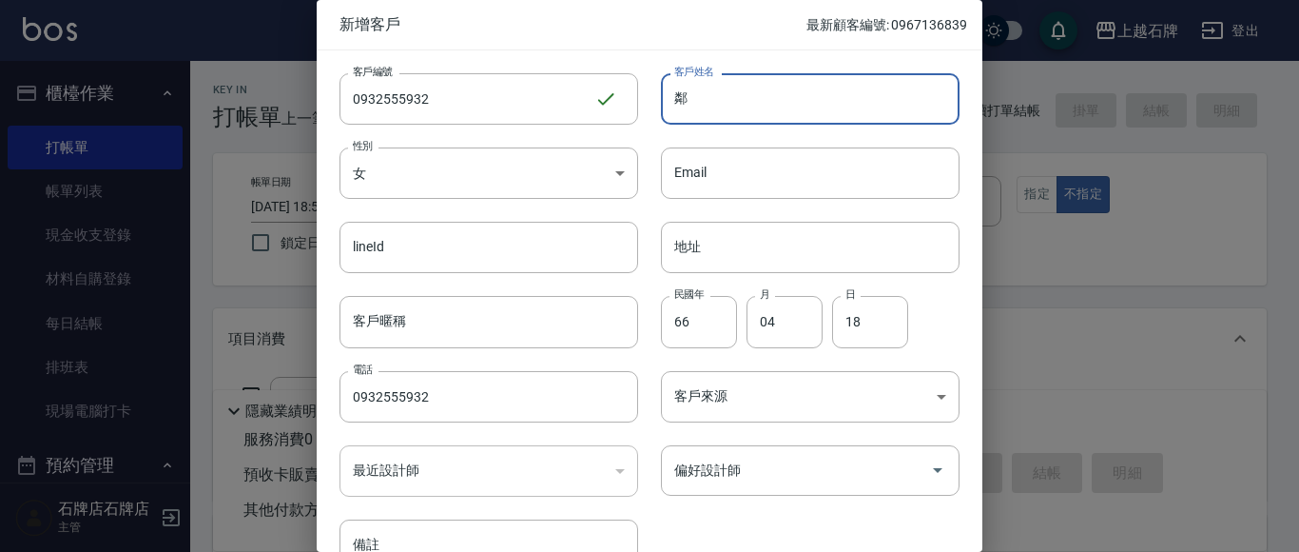
click at [676, 105] on input "鄰" at bounding box center [810, 98] width 299 height 51
drag, startPoint x: 676, startPoint y: 105, endPoint x: 687, endPoint y: 103, distance: 10.6
click at [687, 103] on input "鄰" at bounding box center [810, 98] width 299 height 51
click at [707, 99] on input "[PERSON_NAME]" at bounding box center [810, 98] width 299 height 51
click at [707, 98] on input "[PERSON_NAME]" at bounding box center [810, 98] width 299 height 51
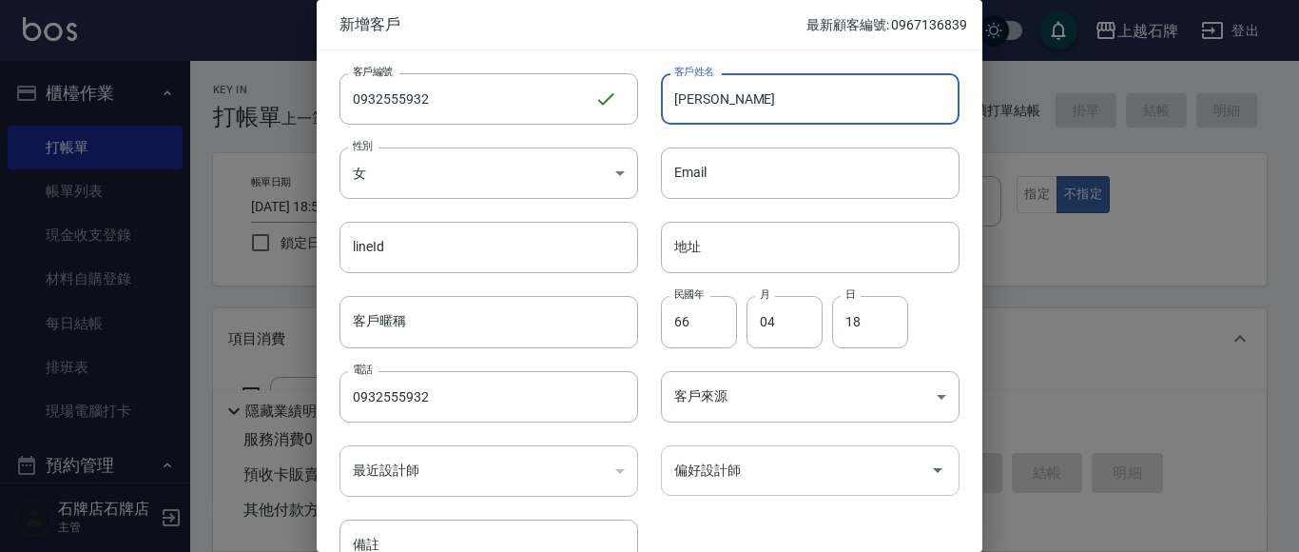
type input "[PERSON_NAME]"
click at [798, 480] on input "偏好設計師" at bounding box center [795, 470] width 253 height 33
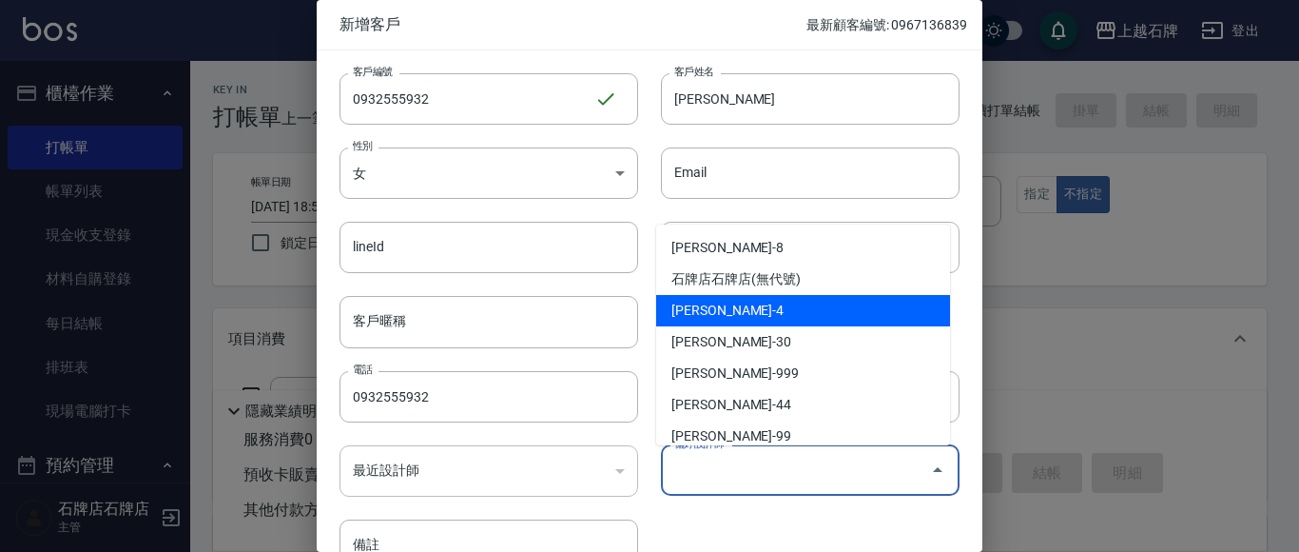
click at [761, 311] on li "[PERSON_NAME]-4" at bounding box center [803, 310] width 294 height 31
type input "[PERSON_NAME]"
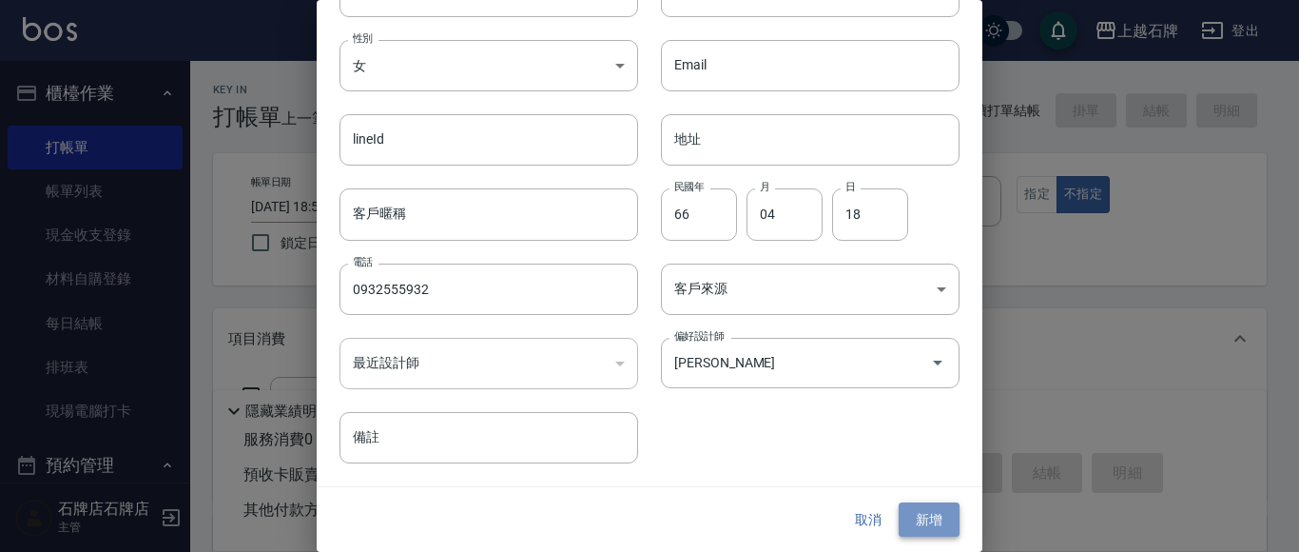
click at [912, 519] on button "新增" at bounding box center [929, 519] width 61 height 35
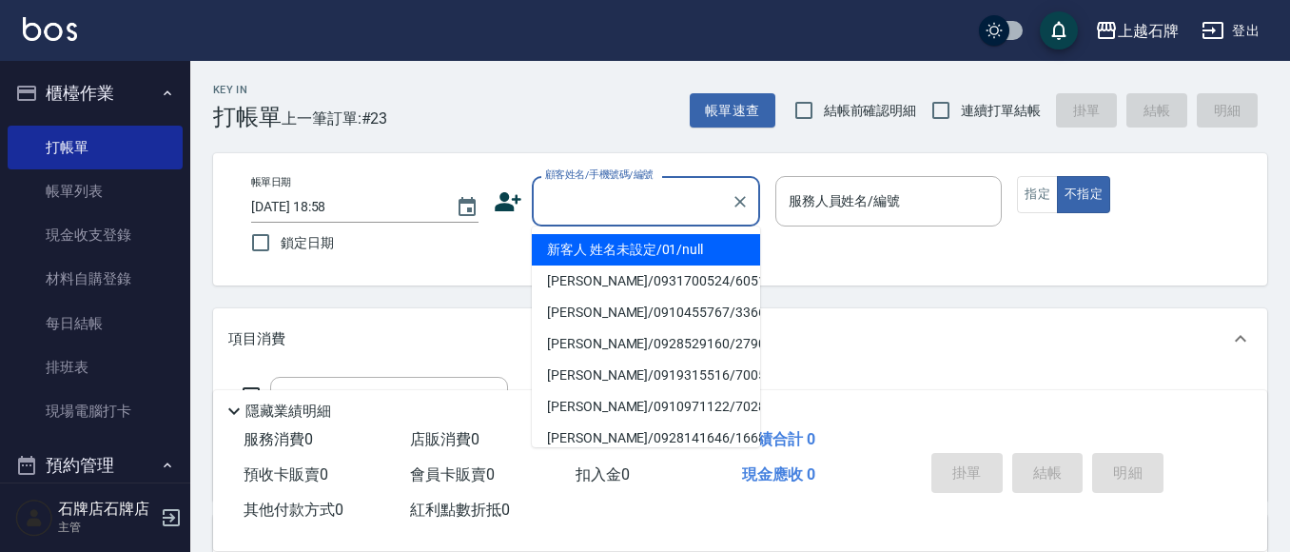
click at [598, 216] on input "顧客姓名/手機號碼/編號" at bounding box center [631, 200] width 183 height 33
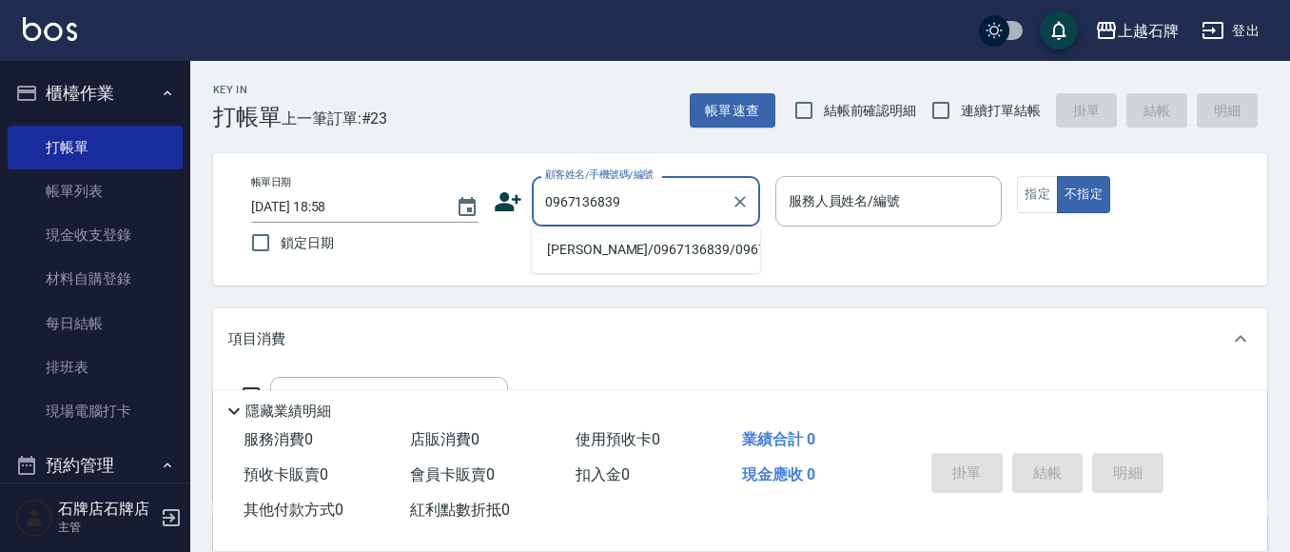
drag, startPoint x: 679, startPoint y: 273, endPoint x: 781, endPoint y: 230, distance: 110.4
click at [679, 265] on li "[PERSON_NAME]/0967136839/0967136839" at bounding box center [646, 249] width 228 height 31
type input "[PERSON_NAME]/0967136839/0967136839"
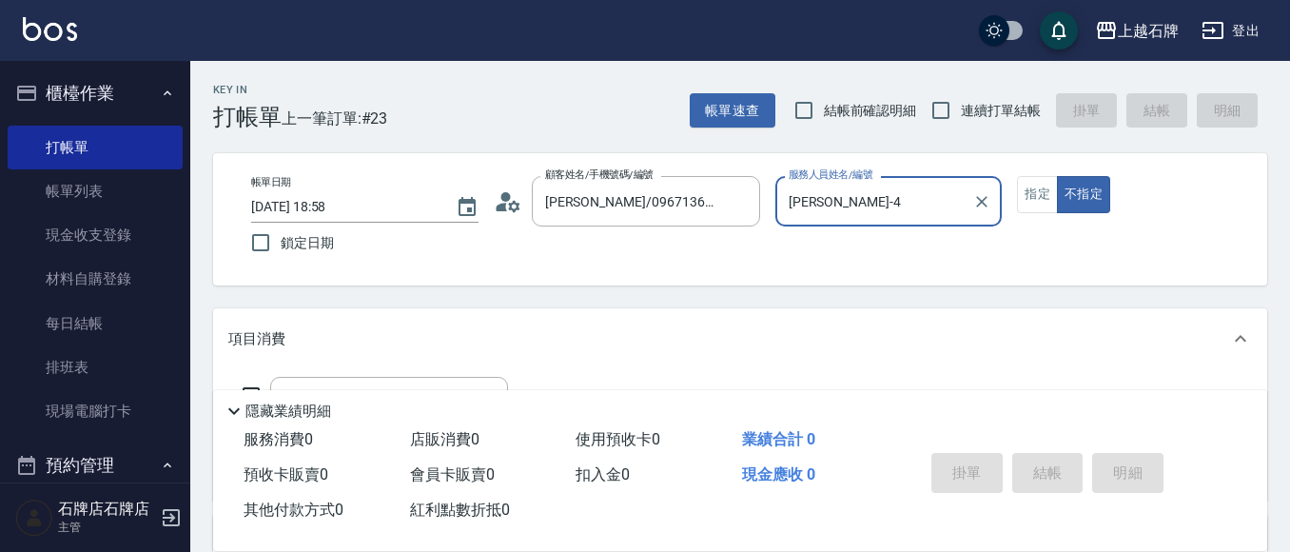
type input "[PERSON_NAME]-4"
click at [841, 206] on input "[PERSON_NAME]-4" at bounding box center [875, 200] width 182 height 33
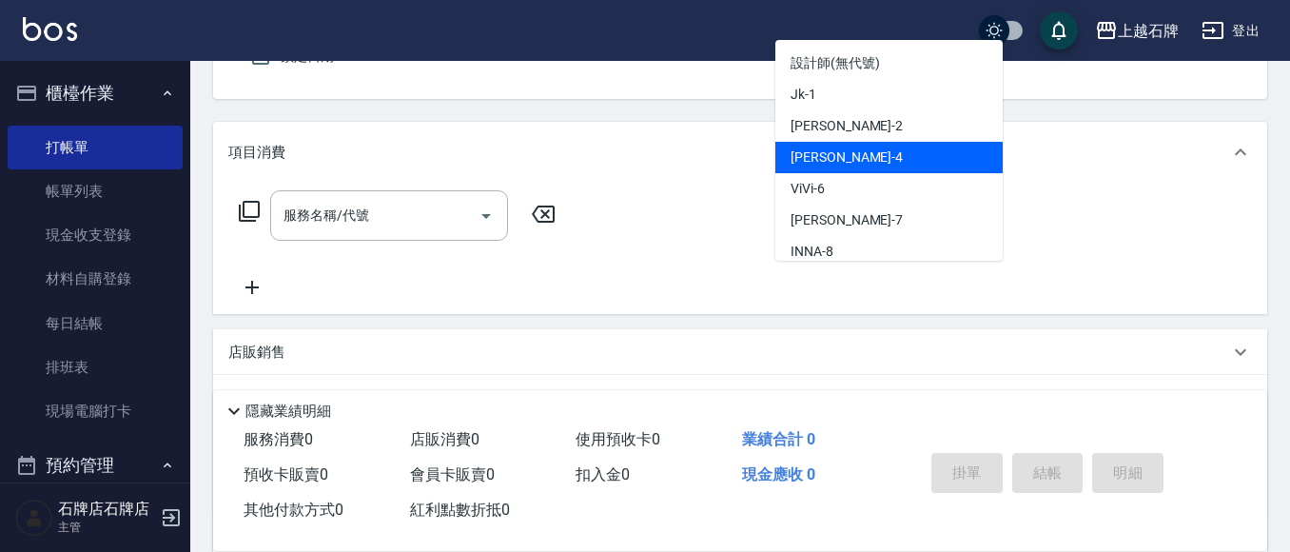
scroll to position [190, 0]
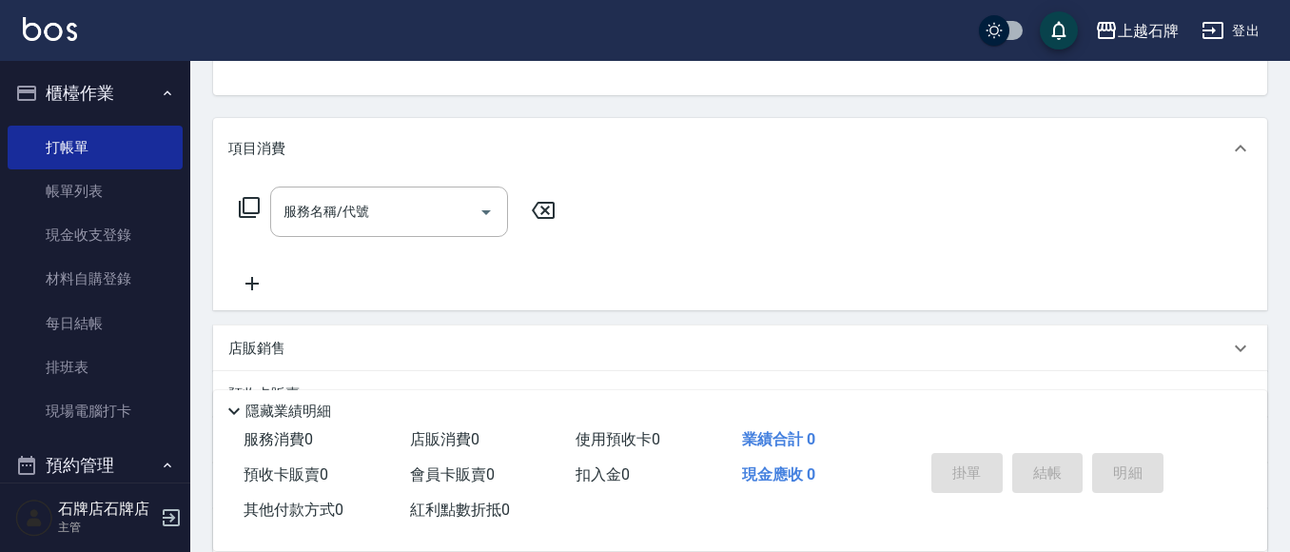
click at [249, 202] on icon at bounding box center [249, 207] width 23 height 23
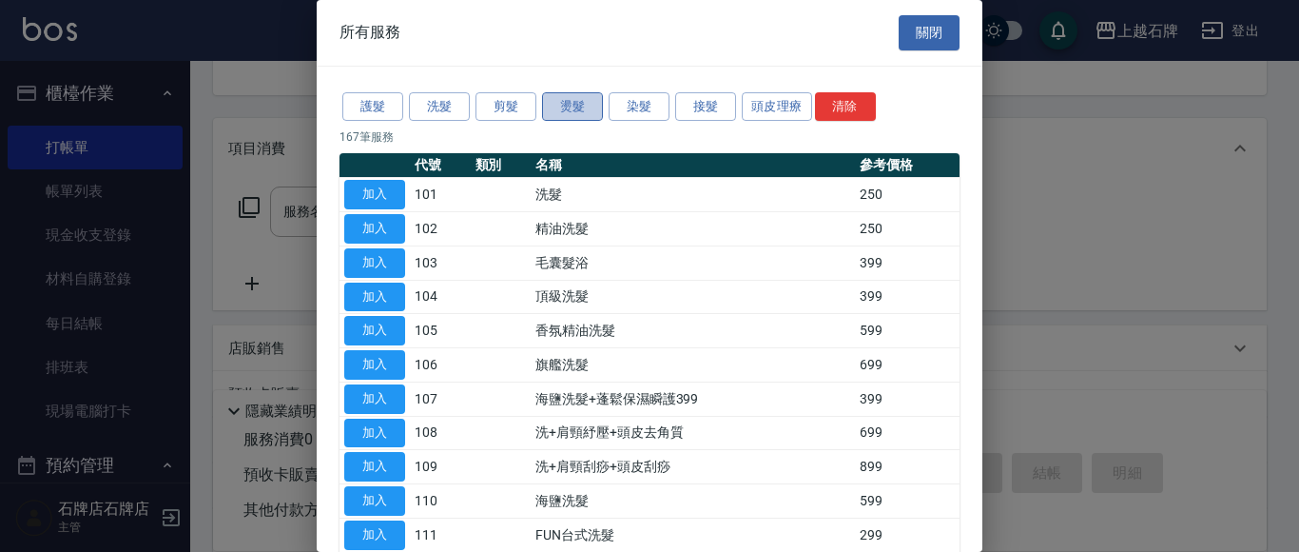
click at [567, 106] on button "燙髮" at bounding box center [572, 106] width 61 height 29
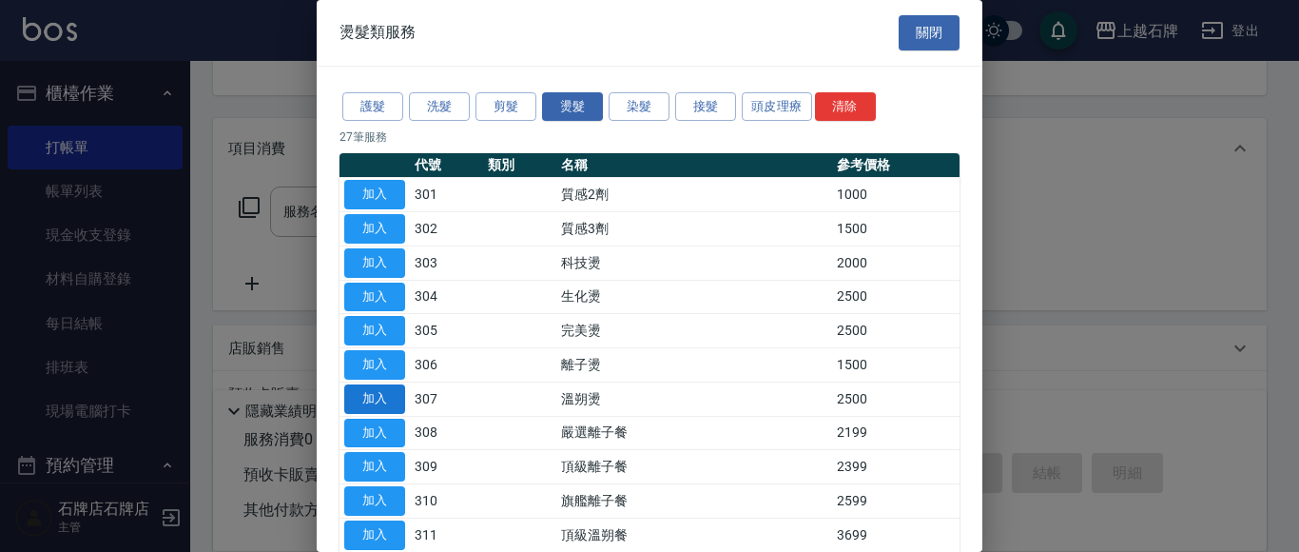
click at [383, 398] on button "加入" at bounding box center [374, 398] width 61 height 29
type input "溫朔燙(307)"
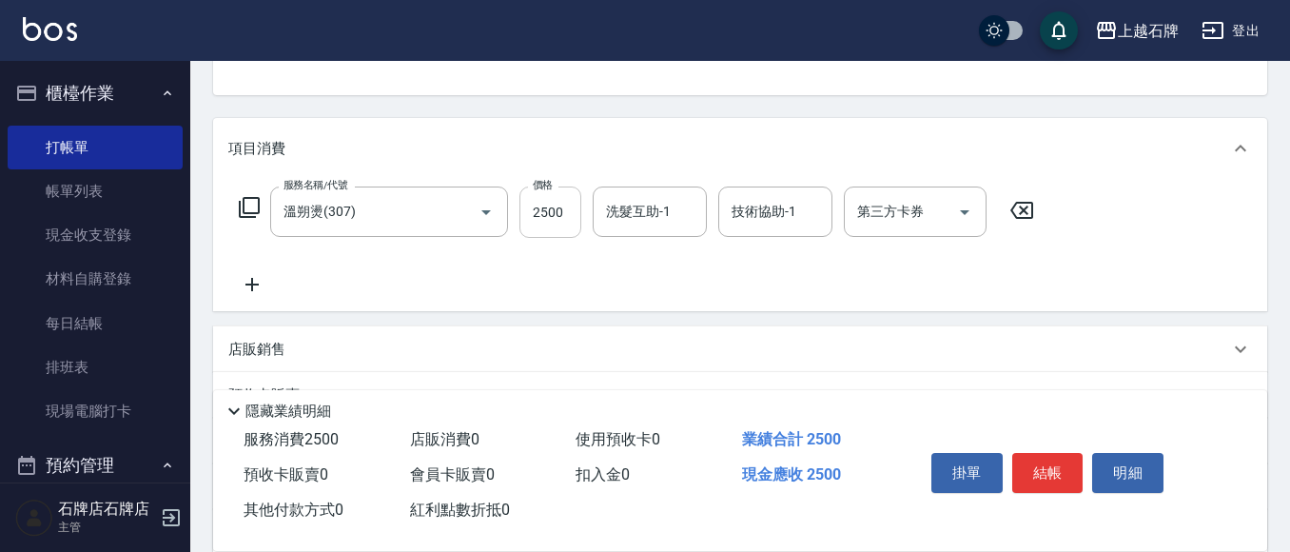
click at [553, 218] on input "2500" at bounding box center [550, 211] width 62 height 51
type input "3899"
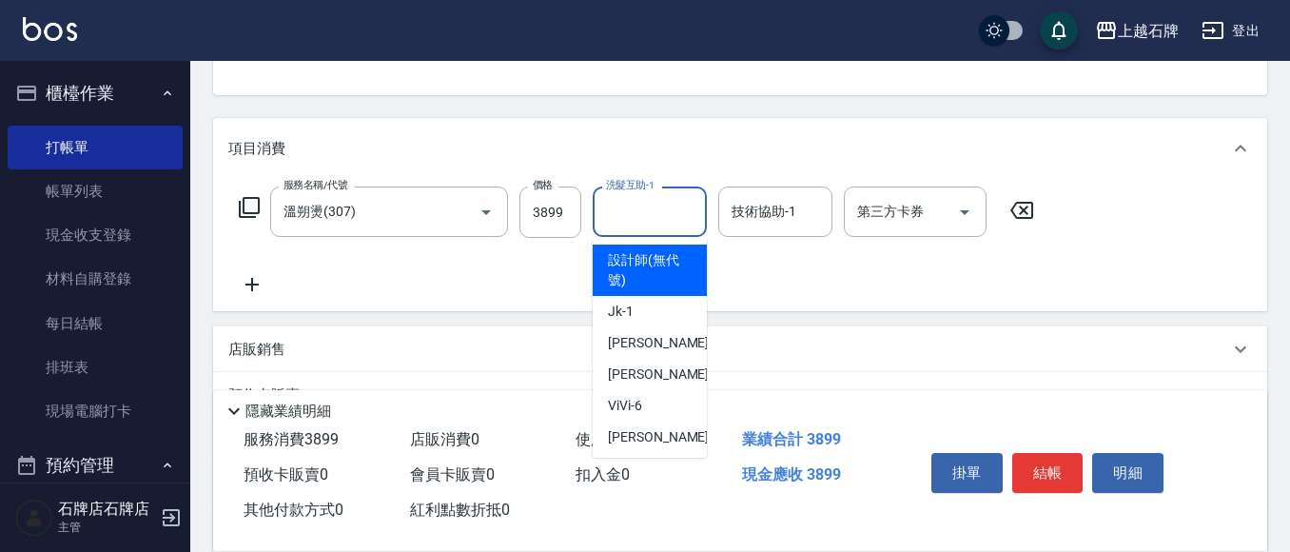
click at [651, 226] on input "洗髮互助-1" at bounding box center [649, 211] width 97 height 33
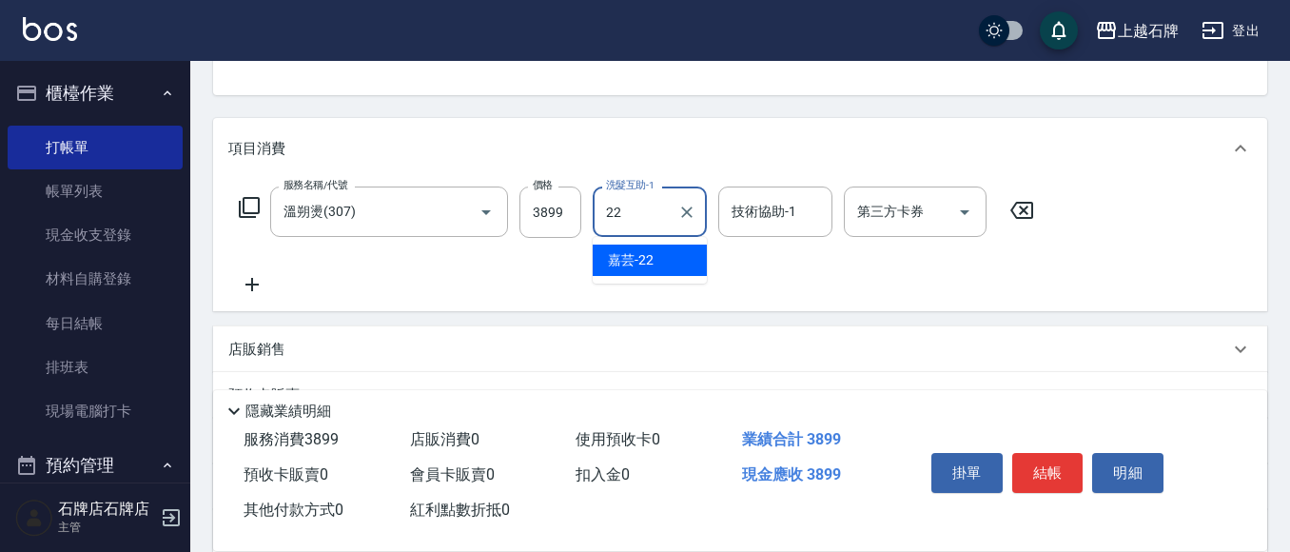
drag, startPoint x: 683, startPoint y: 264, endPoint x: 693, endPoint y: 261, distance: 11.1
click at [685, 264] on div "嘉芸 -22" at bounding box center [649, 259] width 114 height 31
type input "嘉芸-22"
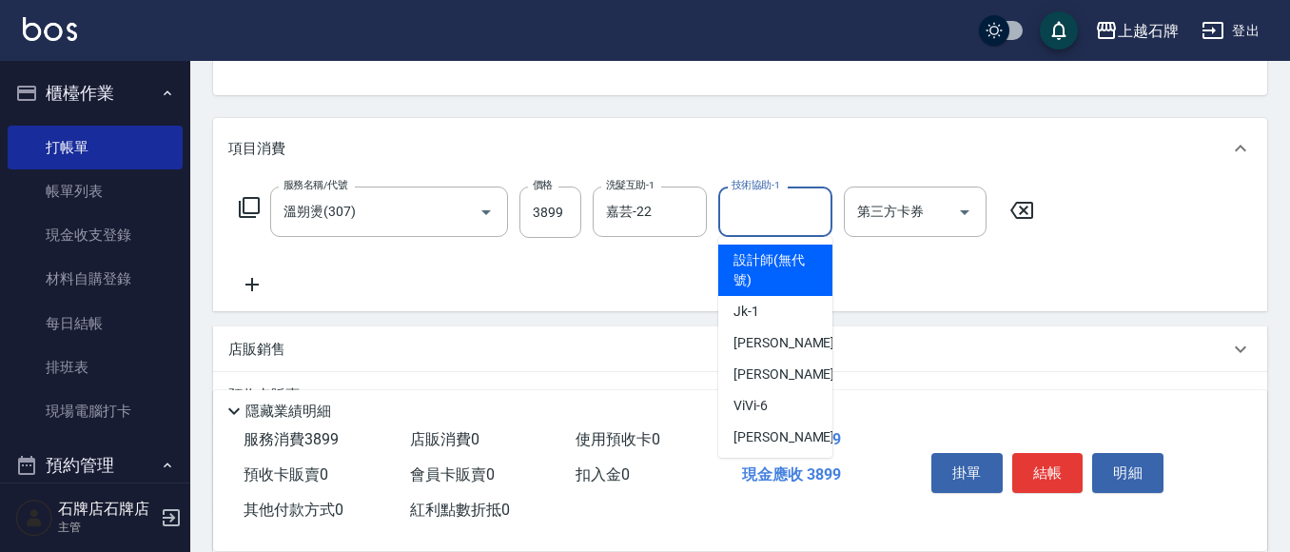
click at [769, 217] on input "技術協助-1" at bounding box center [775, 211] width 97 height 33
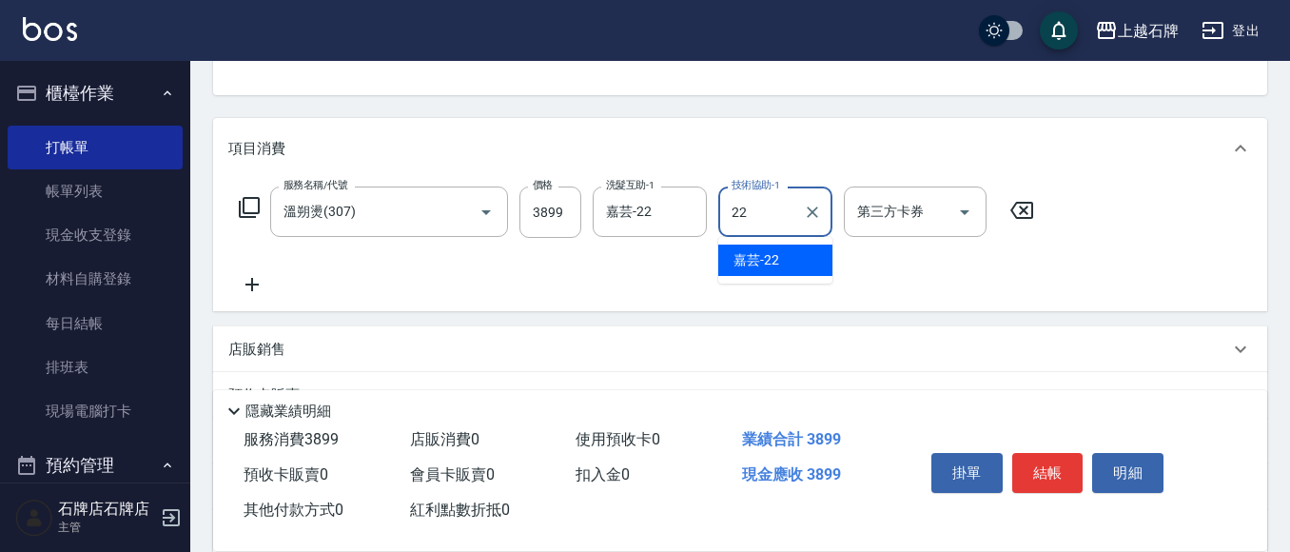
click at [762, 257] on span "嘉芸 -22" at bounding box center [756, 260] width 46 height 20
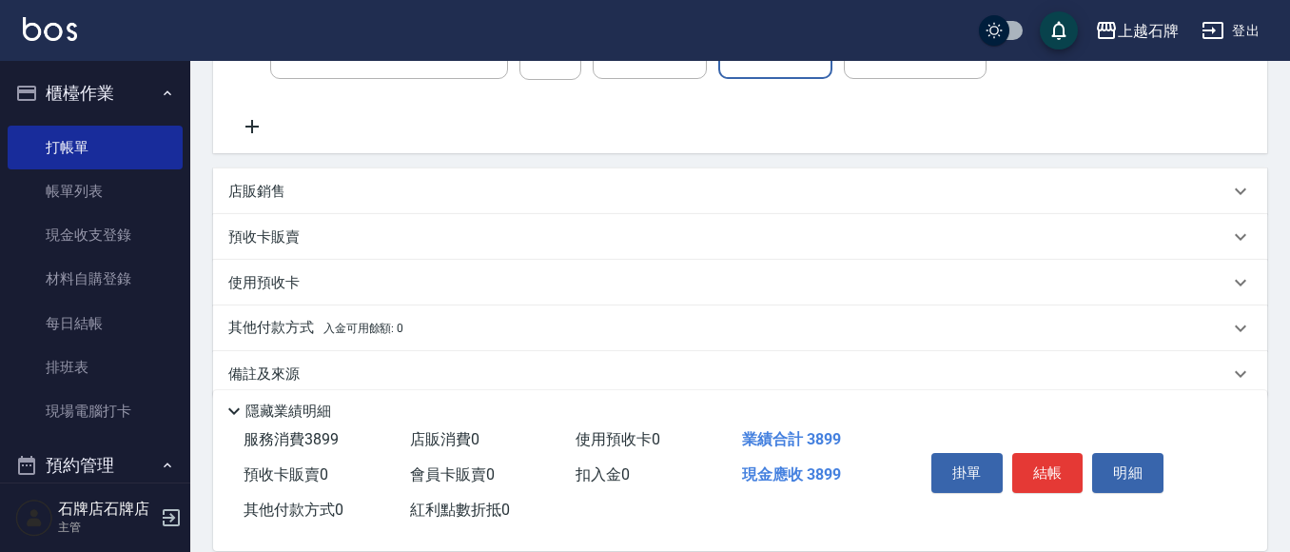
scroll to position [376, 0]
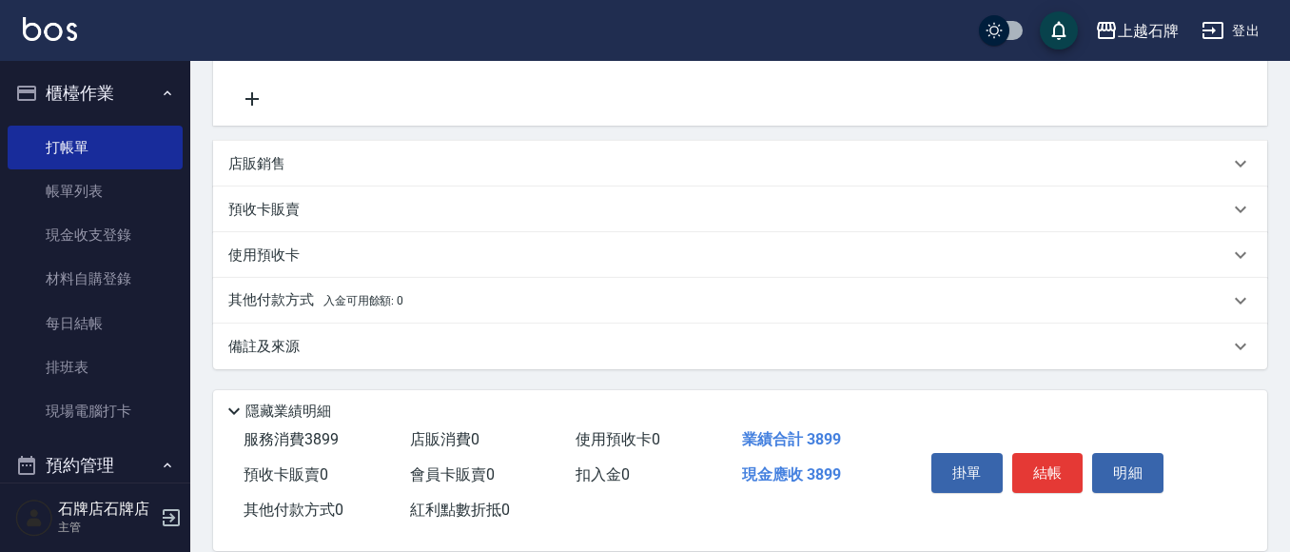
type input "嘉芸-22"
click at [341, 296] on span "入金可用餘額: 0" at bounding box center [363, 300] width 81 height 13
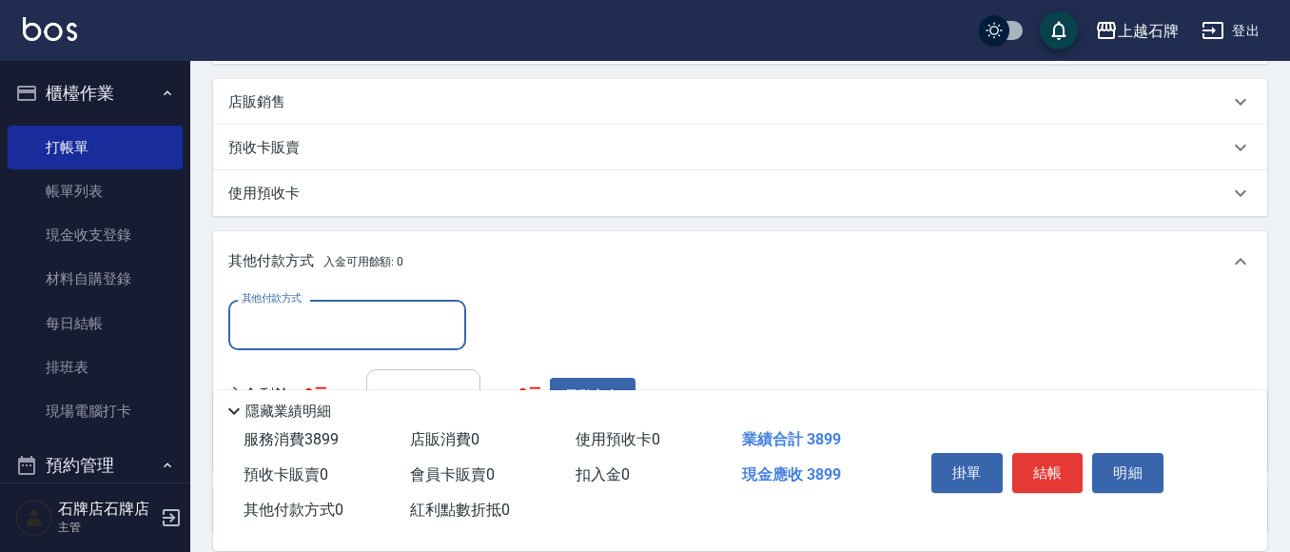
scroll to position [471, 0]
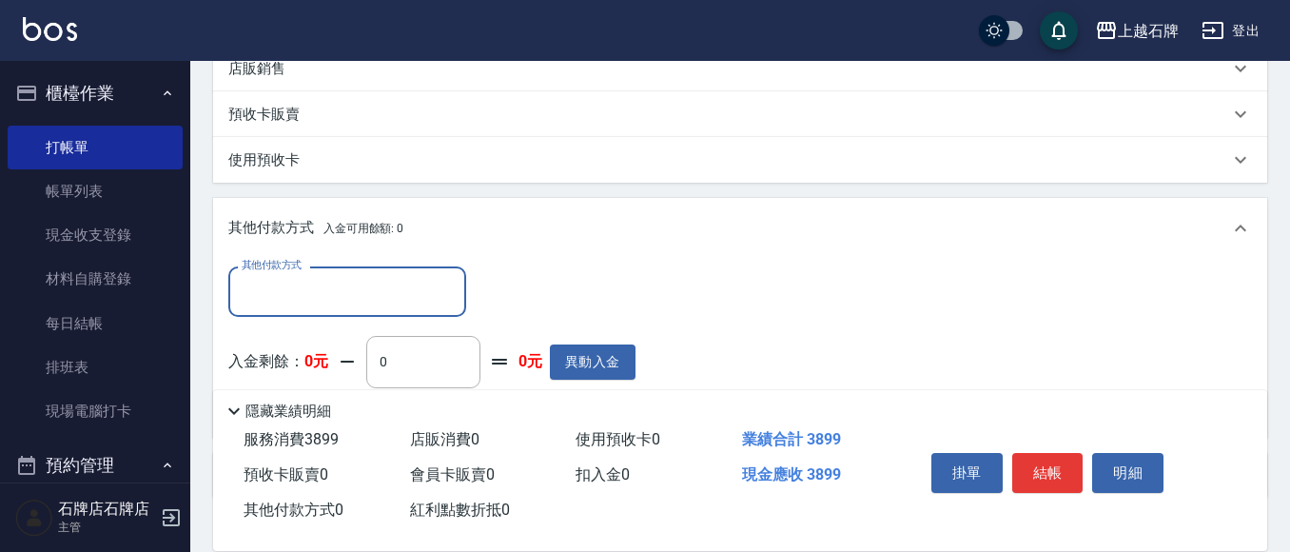
click at [378, 291] on input "其他付款方式" at bounding box center [347, 291] width 221 height 33
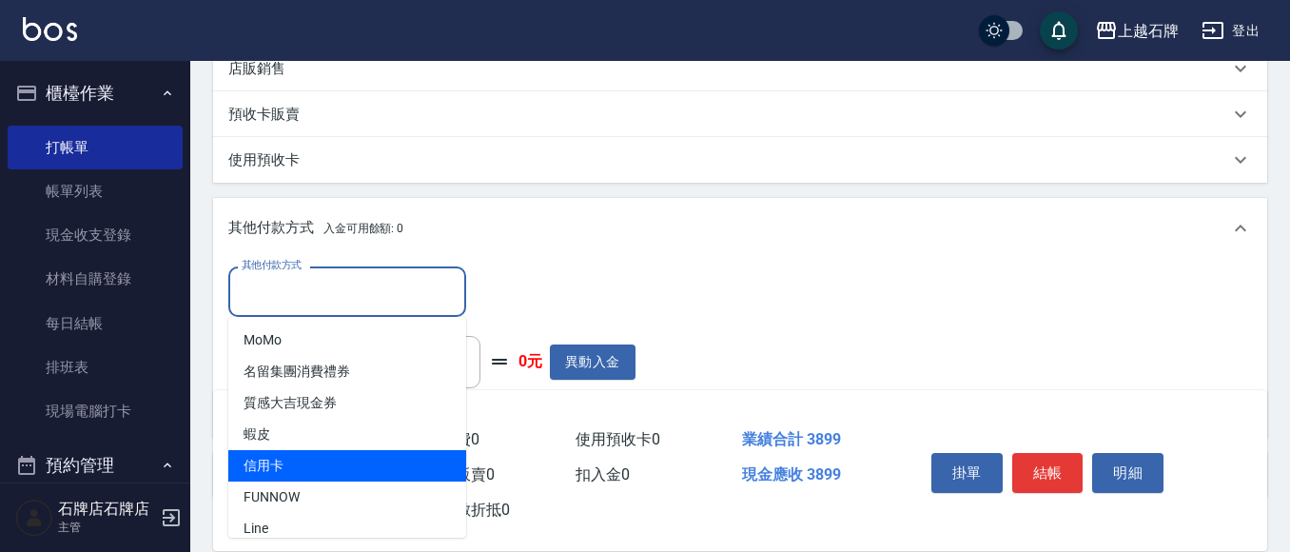
click at [339, 458] on span "信用卡" at bounding box center [347, 465] width 238 height 31
type input "信用卡"
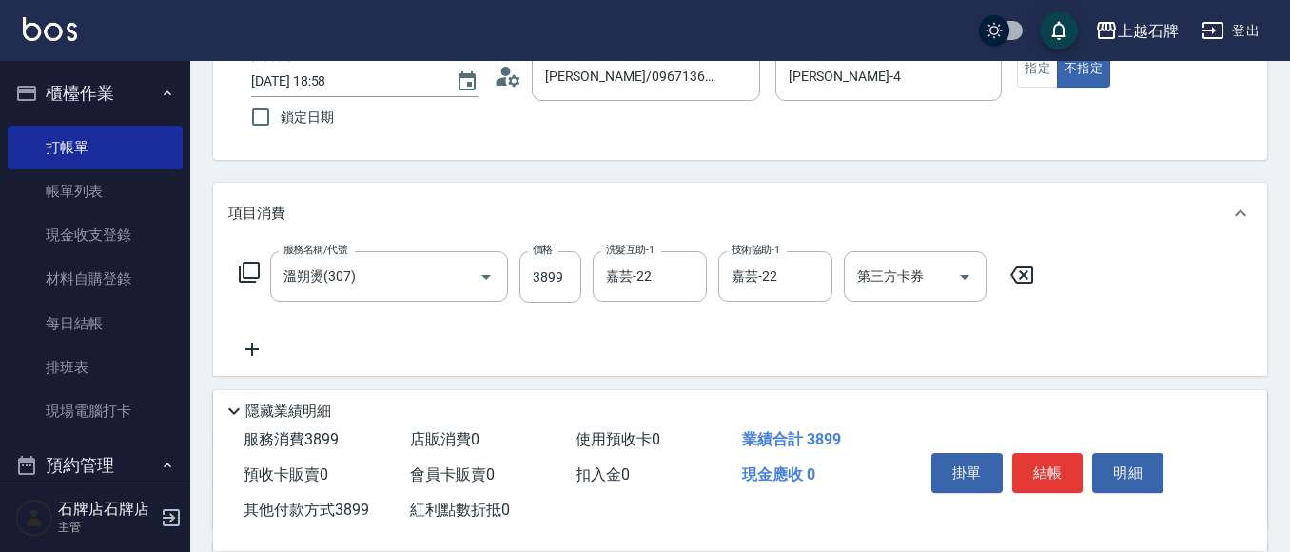
scroll to position [190, 0]
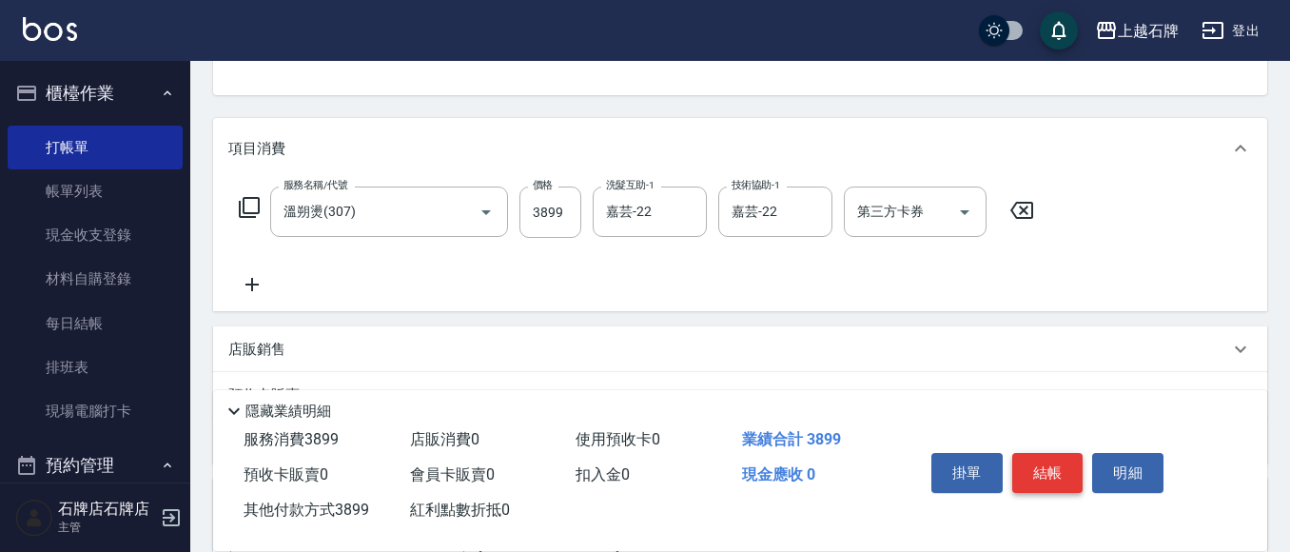
type input "3899"
click at [1047, 468] on button "結帳" at bounding box center [1047, 473] width 71 height 40
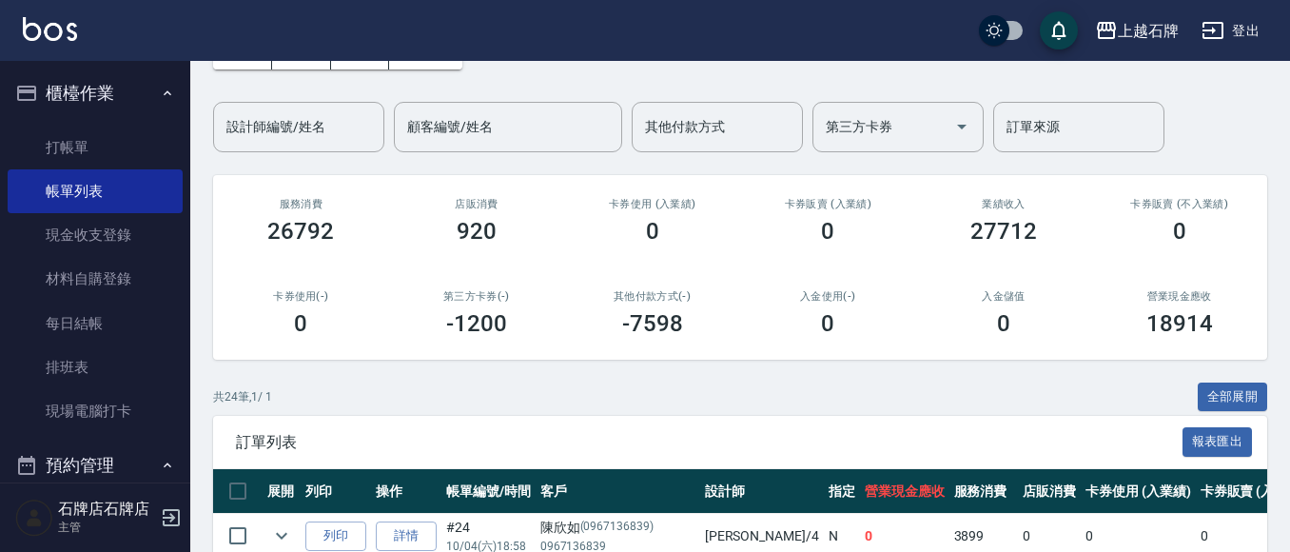
scroll to position [285, 0]
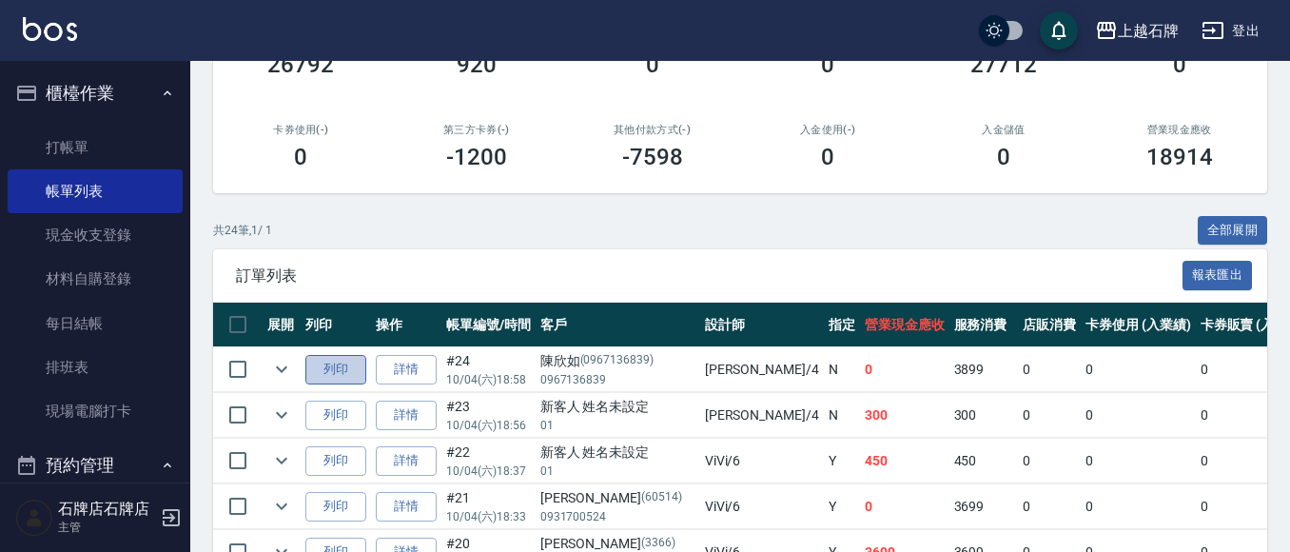
click at [345, 372] on button "列印" at bounding box center [335, 369] width 61 height 29
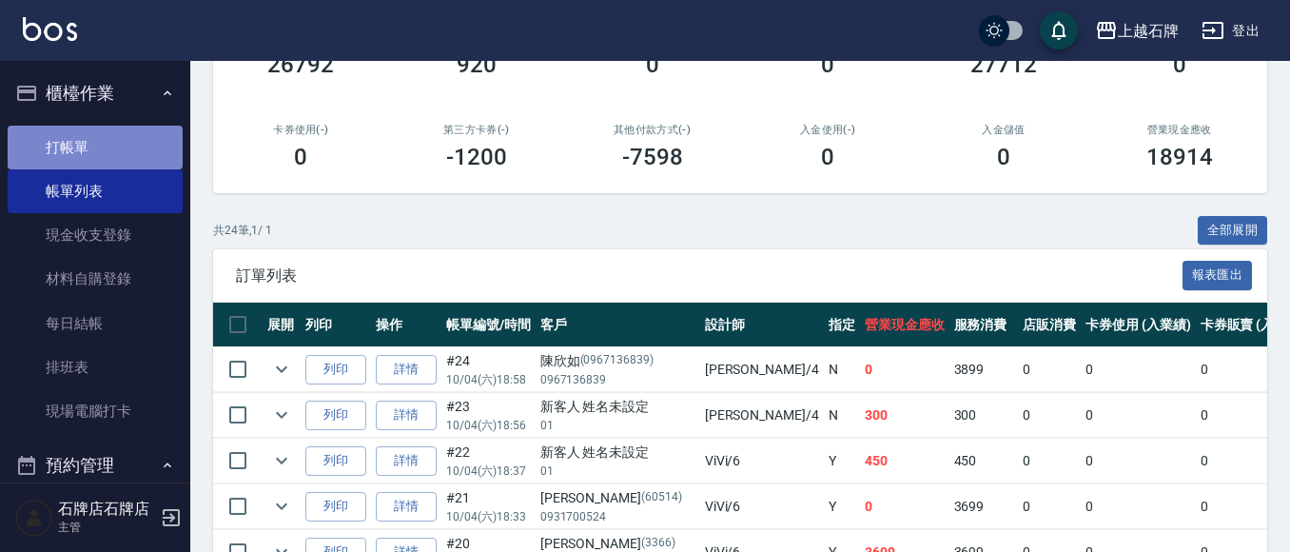
click at [102, 144] on link "打帳單" at bounding box center [95, 148] width 175 height 44
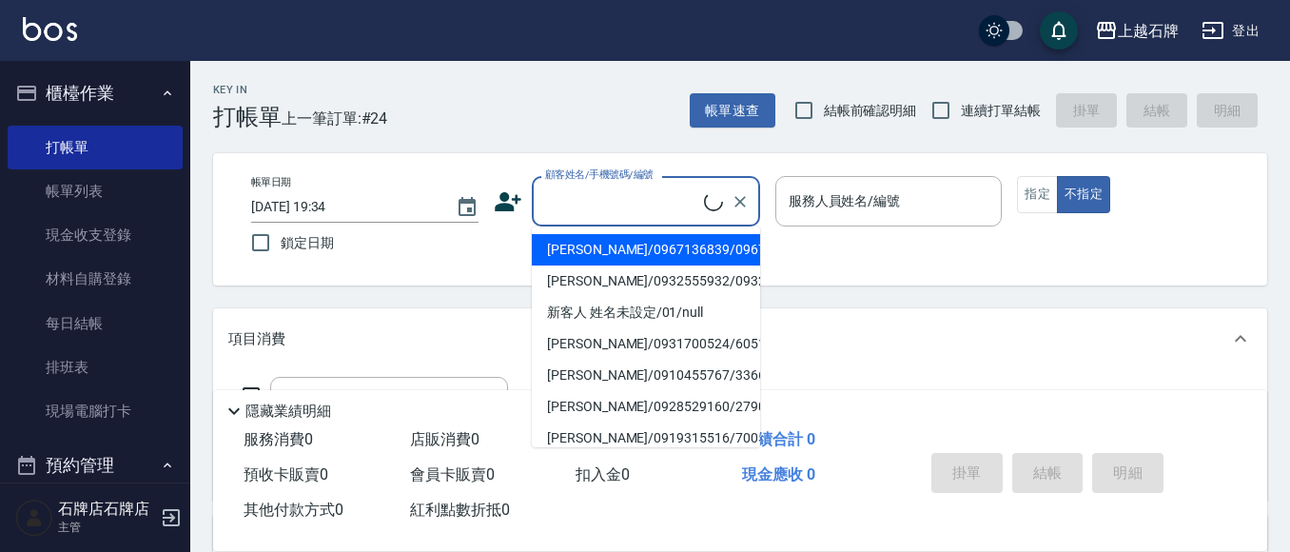
click at [601, 201] on input "顧客姓名/手機號碼/編號" at bounding box center [622, 200] width 164 height 33
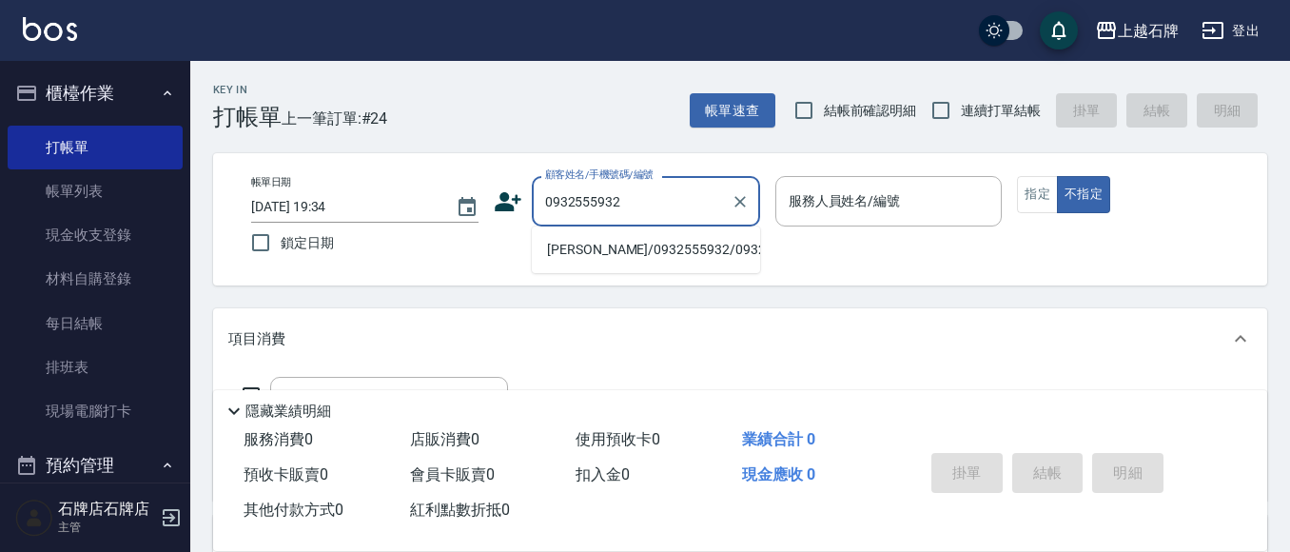
drag, startPoint x: 630, startPoint y: 277, endPoint x: 852, endPoint y: 204, distance: 233.4
click at [632, 265] on li "[PERSON_NAME]/0932555932/0932555932" at bounding box center [646, 249] width 228 height 31
type input "[PERSON_NAME]/0932555932/0932555932"
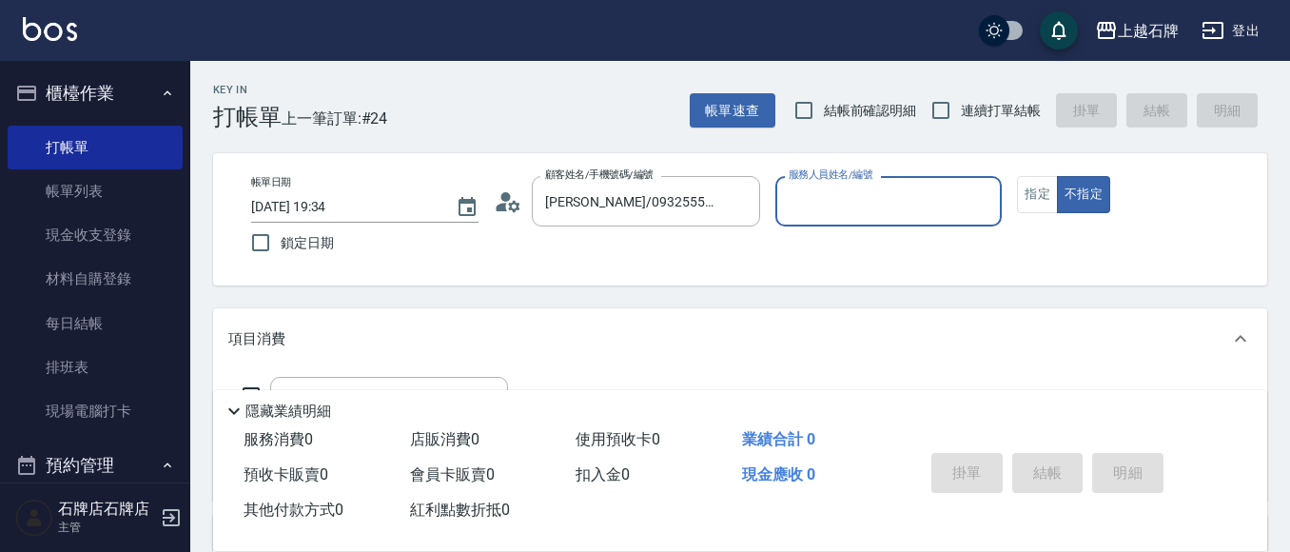
type input "[PERSON_NAME]-4"
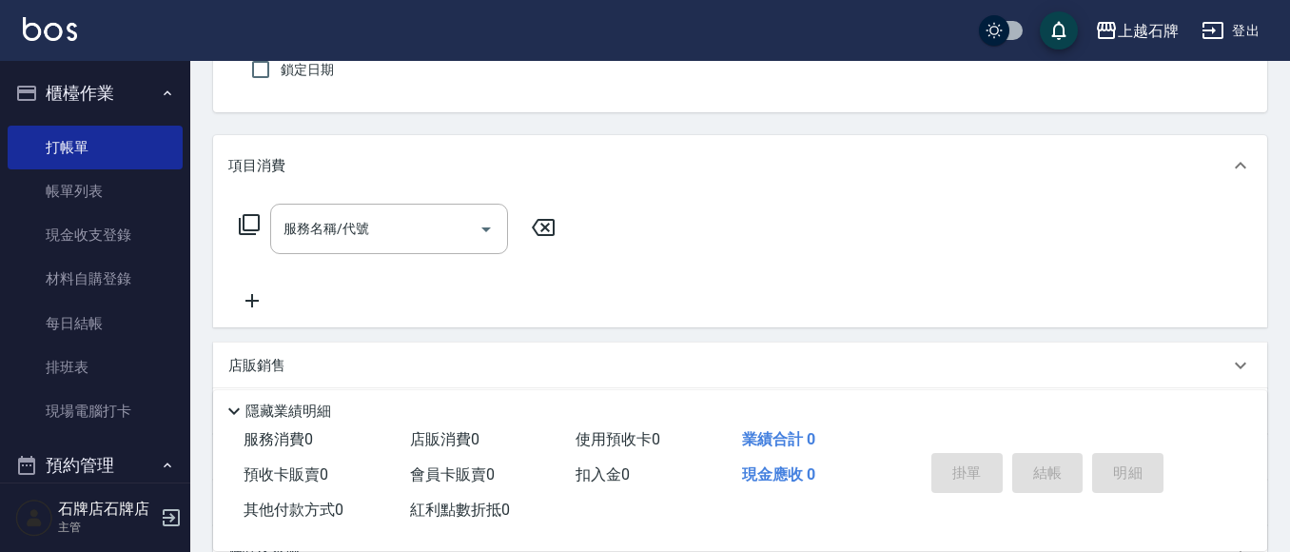
scroll to position [190, 0]
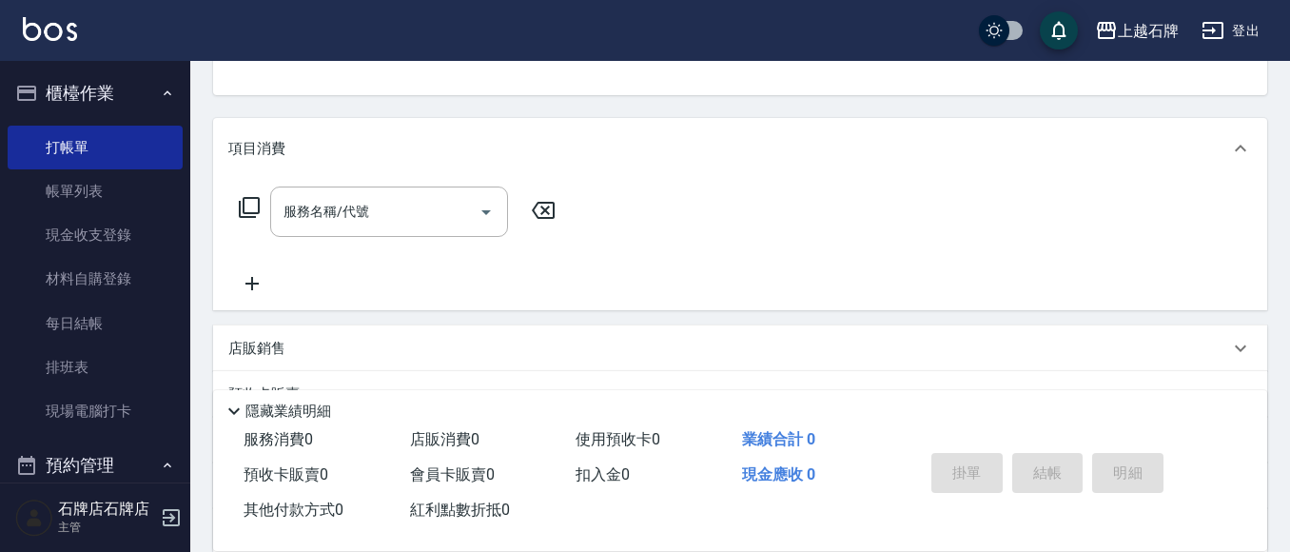
click at [242, 204] on icon at bounding box center [249, 207] width 23 height 23
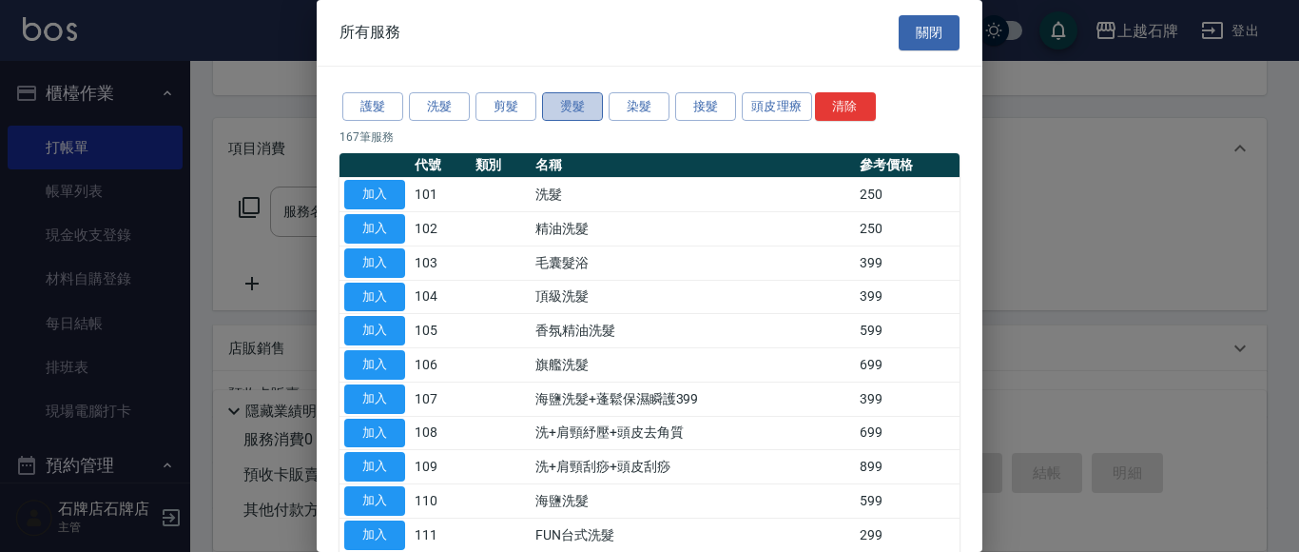
click at [577, 105] on button "燙髮" at bounding box center [572, 106] width 61 height 29
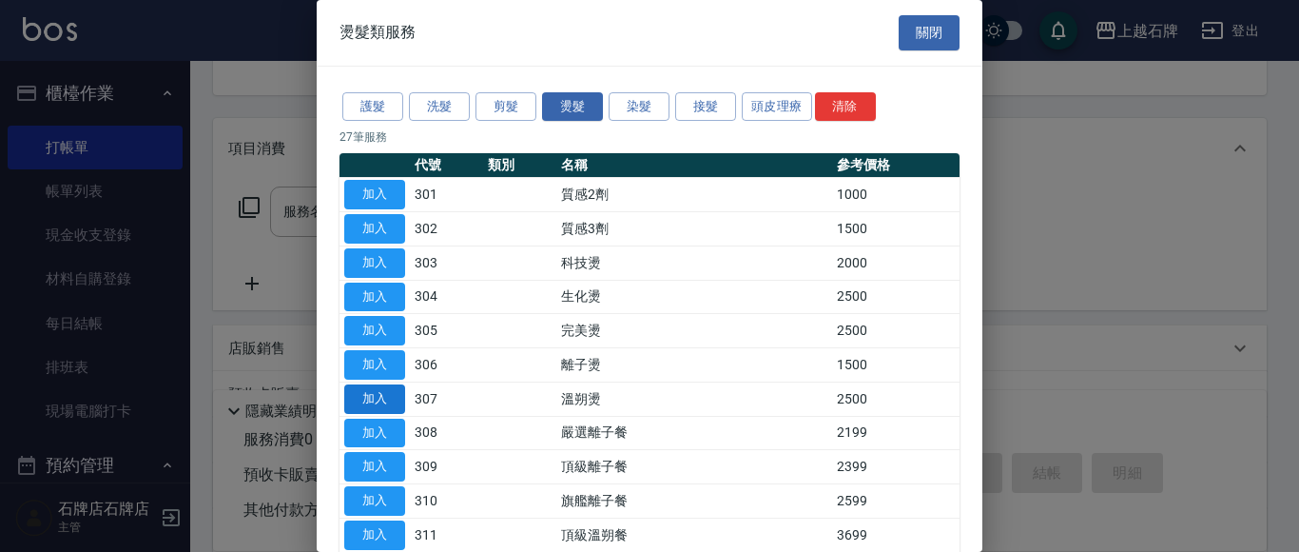
click at [359, 397] on button "加入" at bounding box center [374, 398] width 61 height 29
type input "溫朔燙(307)"
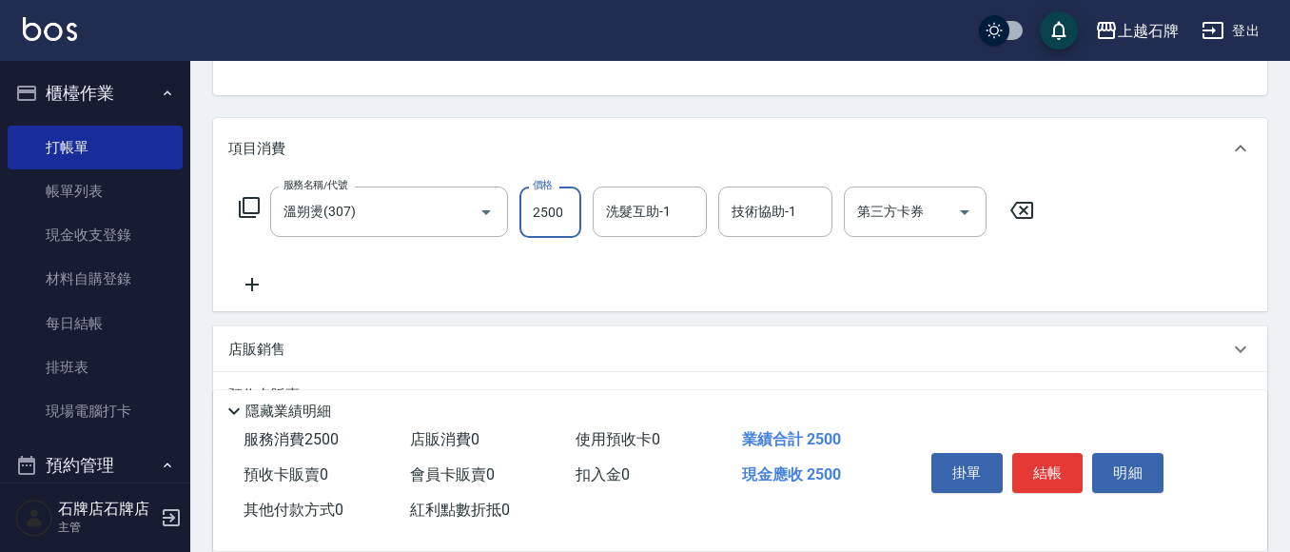
click at [545, 213] on input "2500" at bounding box center [550, 211] width 62 height 51
type input "4199"
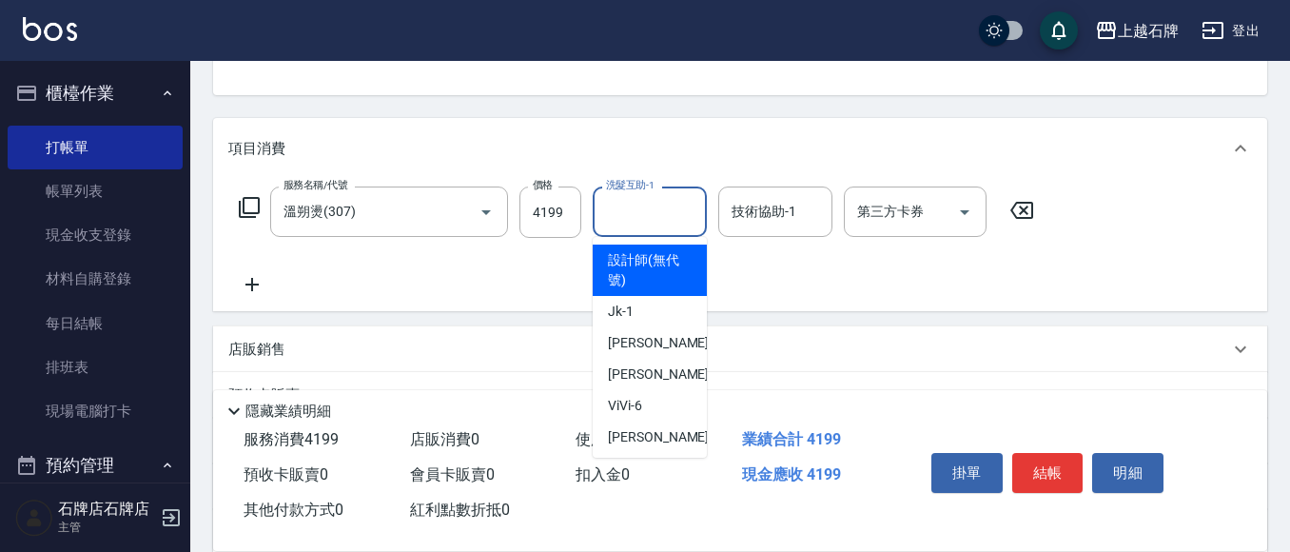
click at [636, 219] on input "洗髮互助-1" at bounding box center [649, 211] width 97 height 33
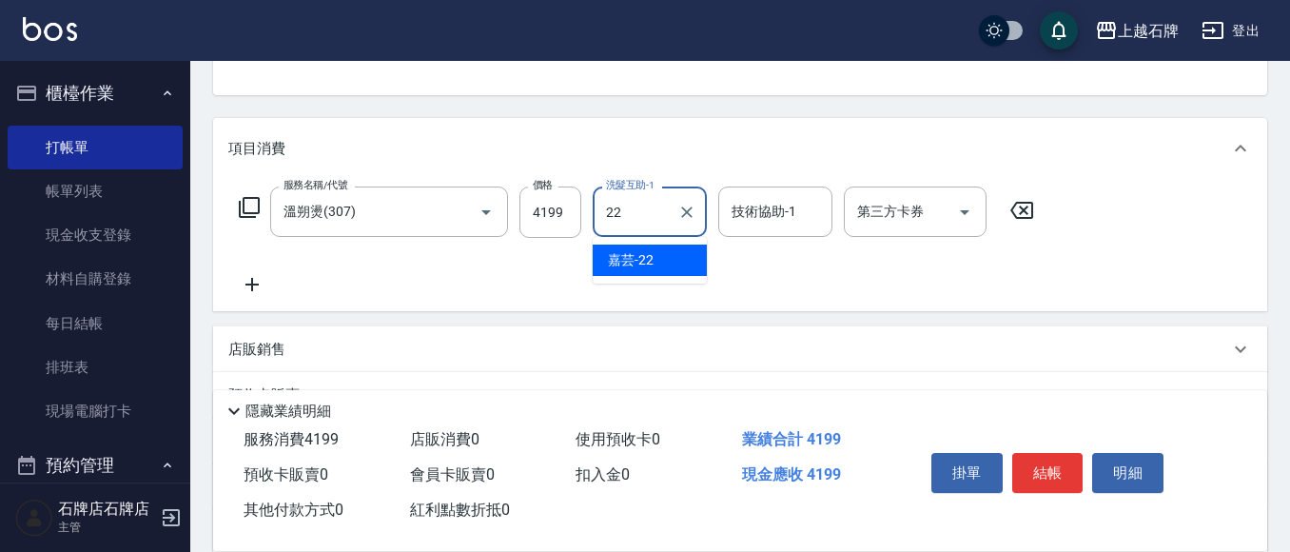
drag, startPoint x: 657, startPoint y: 264, endPoint x: 733, endPoint y: 257, distance: 76.5
click at [659, 263] on div "嘉芸 -22" at bounding box center [649, 259] width 114 height 31
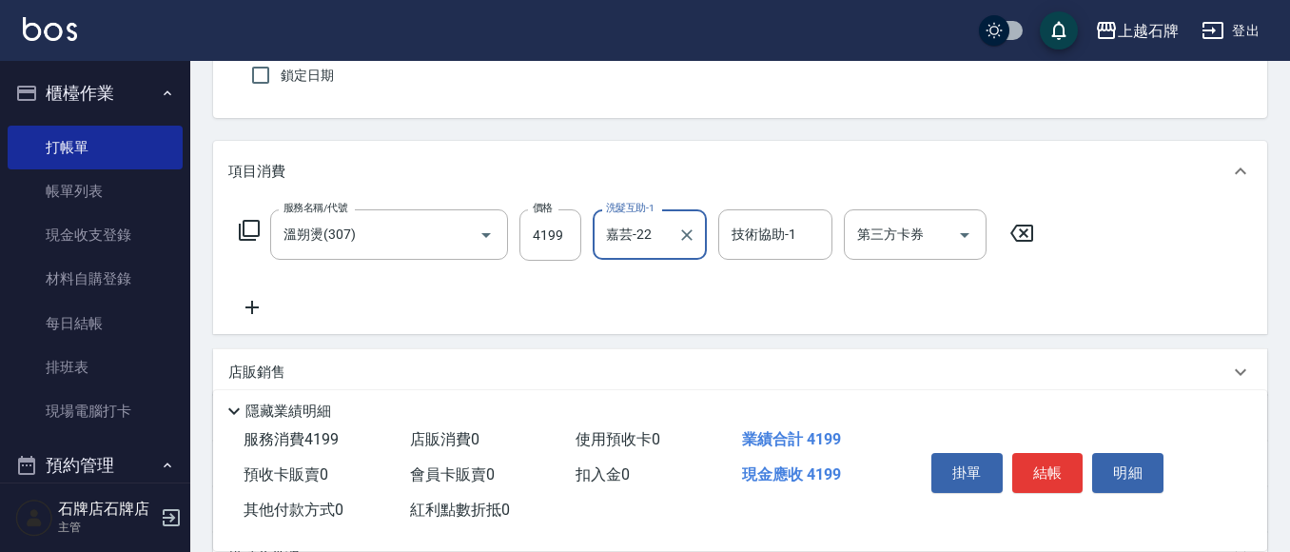
scroll to position [0, 0]
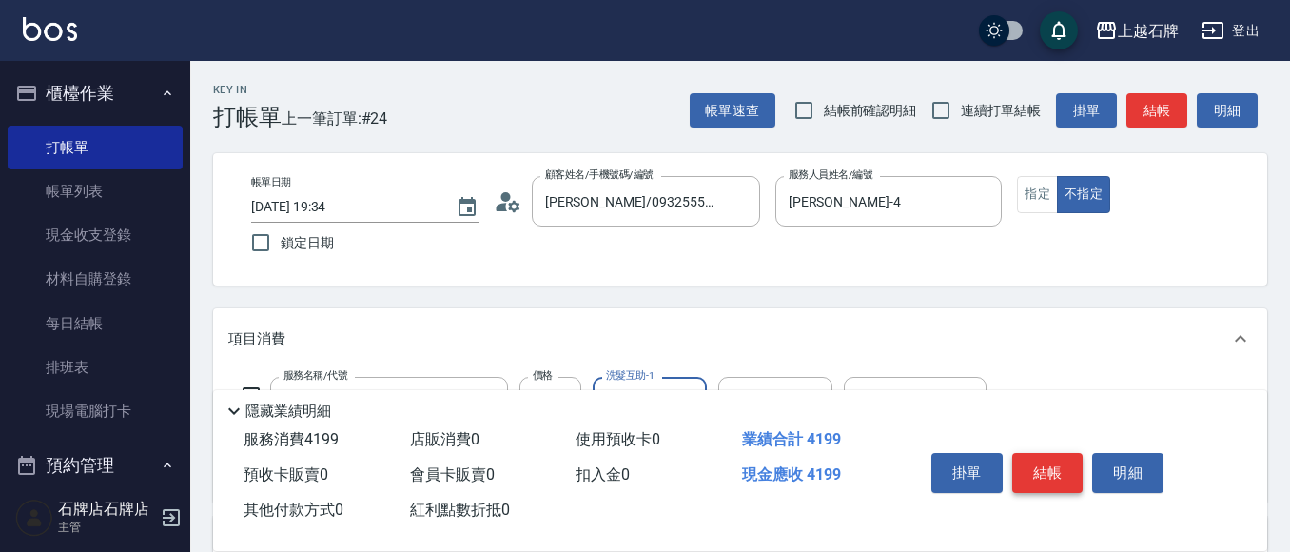
type input "嘉芸-22"
click at [1059, 463] on button "結帳" at bounding box center [1047, 473] width 71 height 40
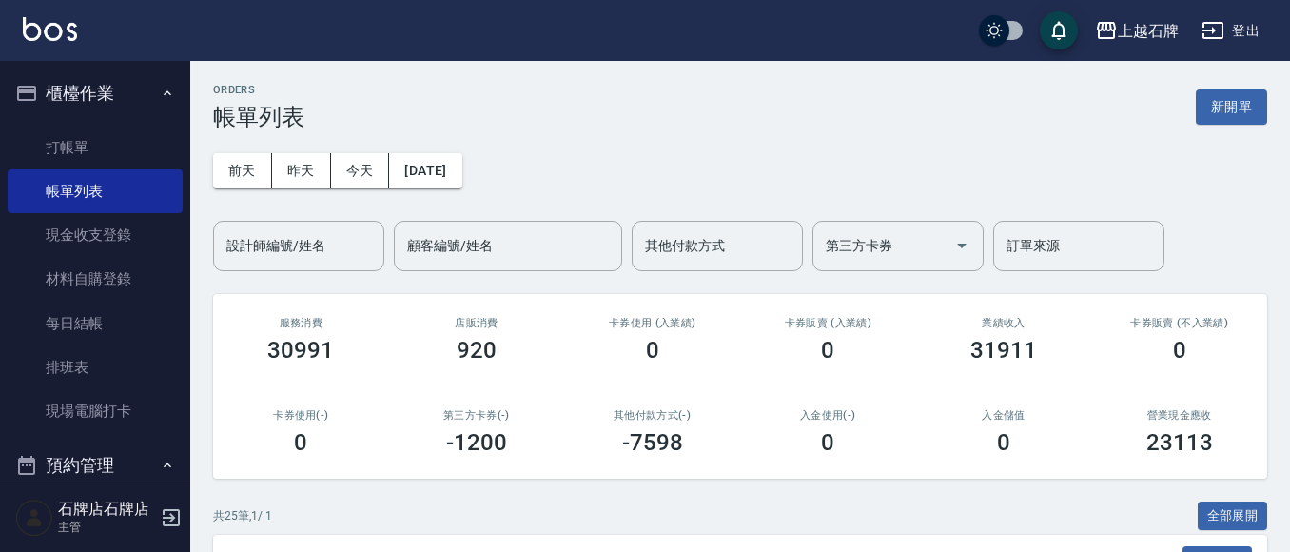
scroll to position [190, 0]
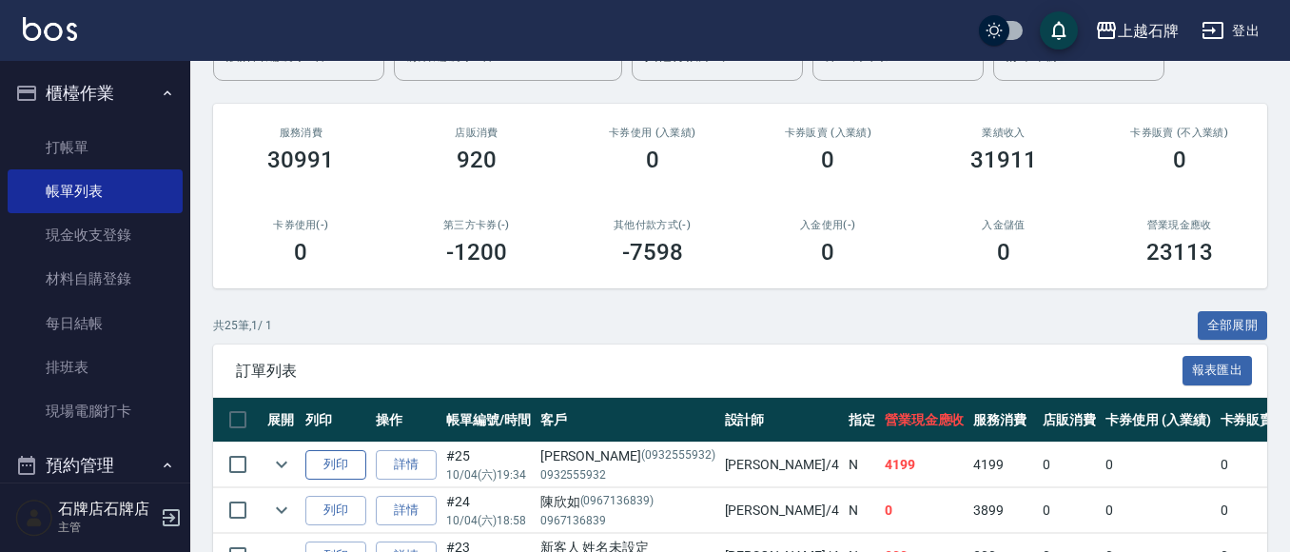
click at [341, 466] on button "列印" at bounding box center [335, 464] width 61 height 29
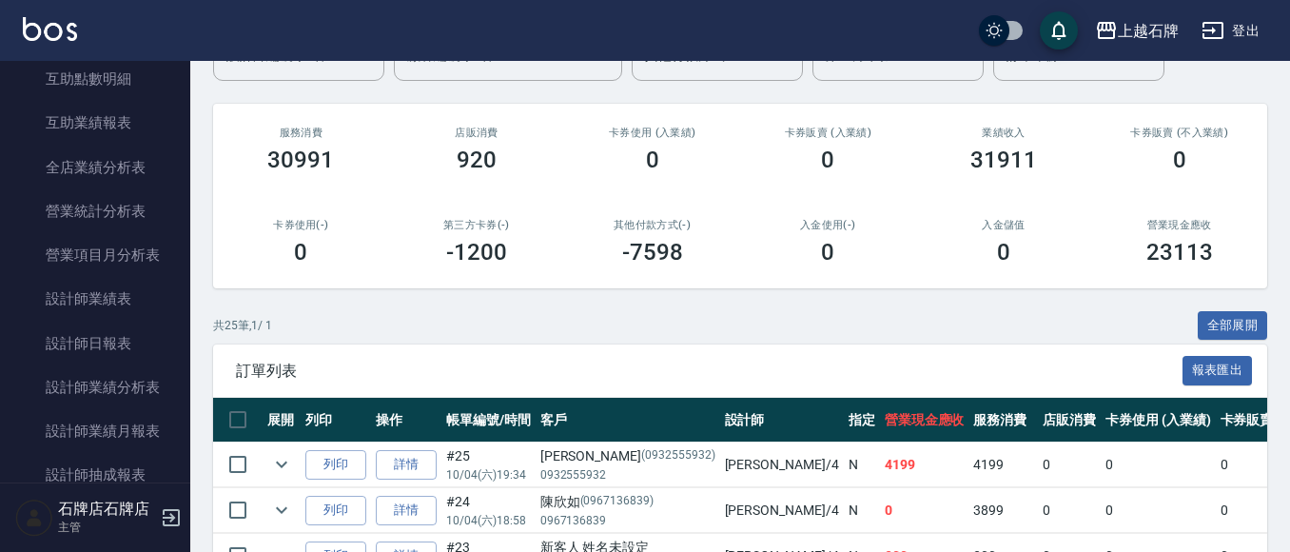
scroll to position [1236, 0]
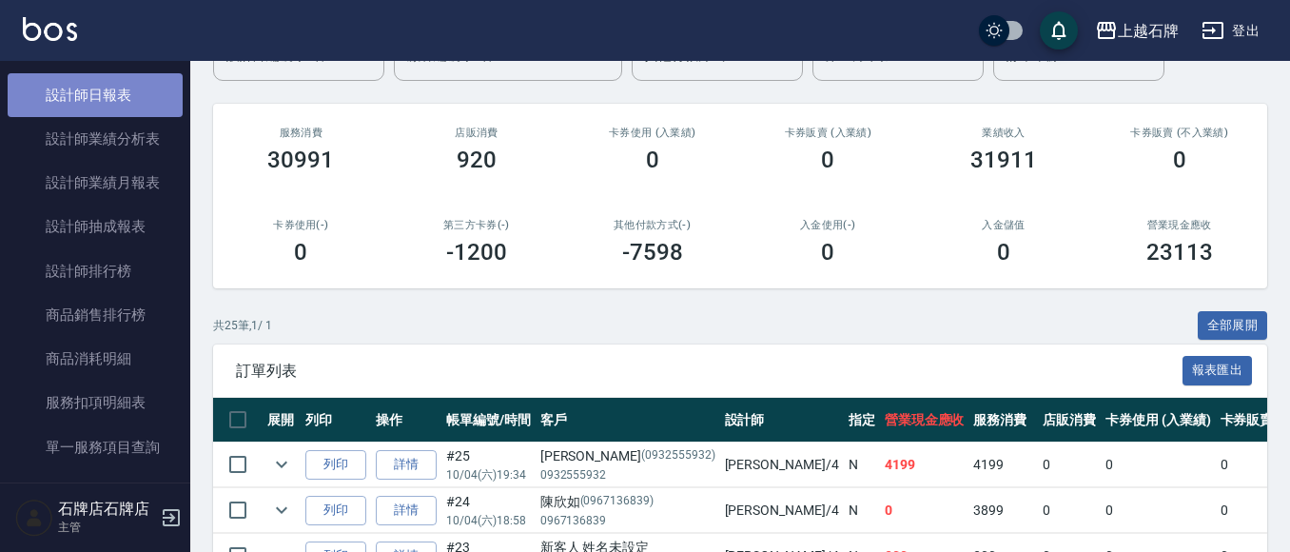
click at [104, 87] on link "設計師日報表" at bounding box center [95, 95] width 175 height 44
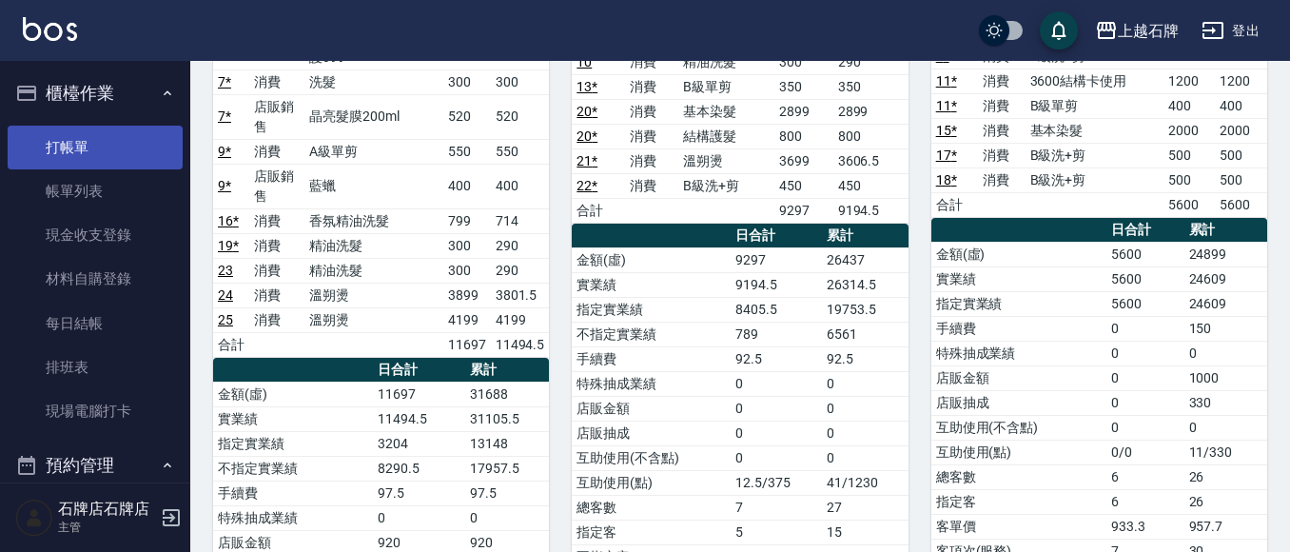
click at [100, 138] on link "打帳單" at bounding box center [95, 148] width 175 height 44
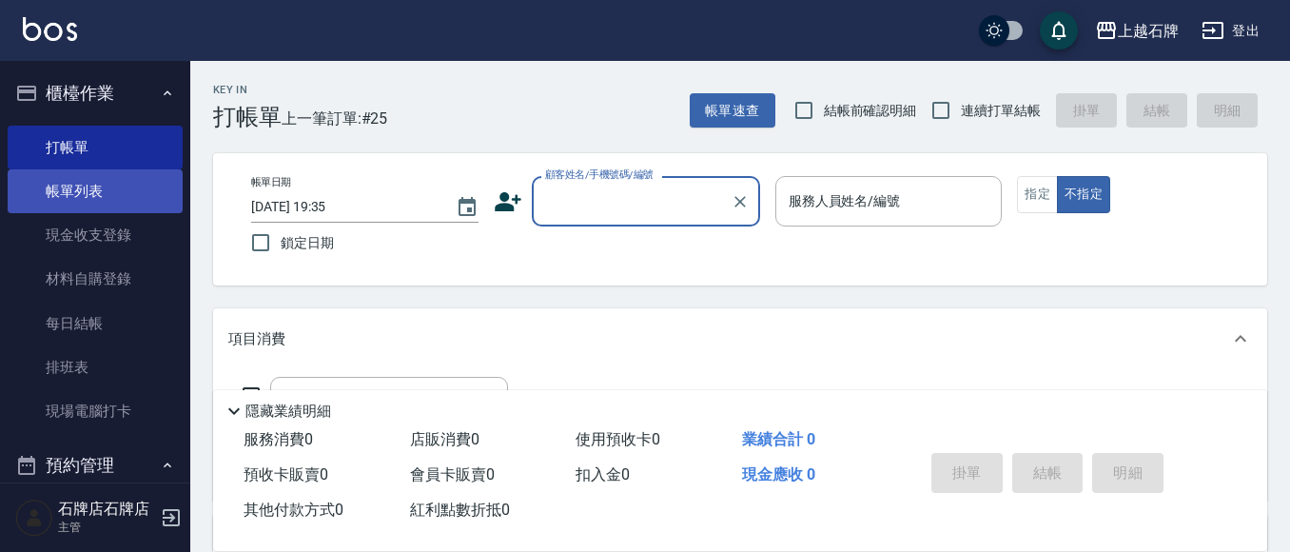
click at [135, 193] on link "帳單列表" at bounding box center [95, 191] width 175 height 44
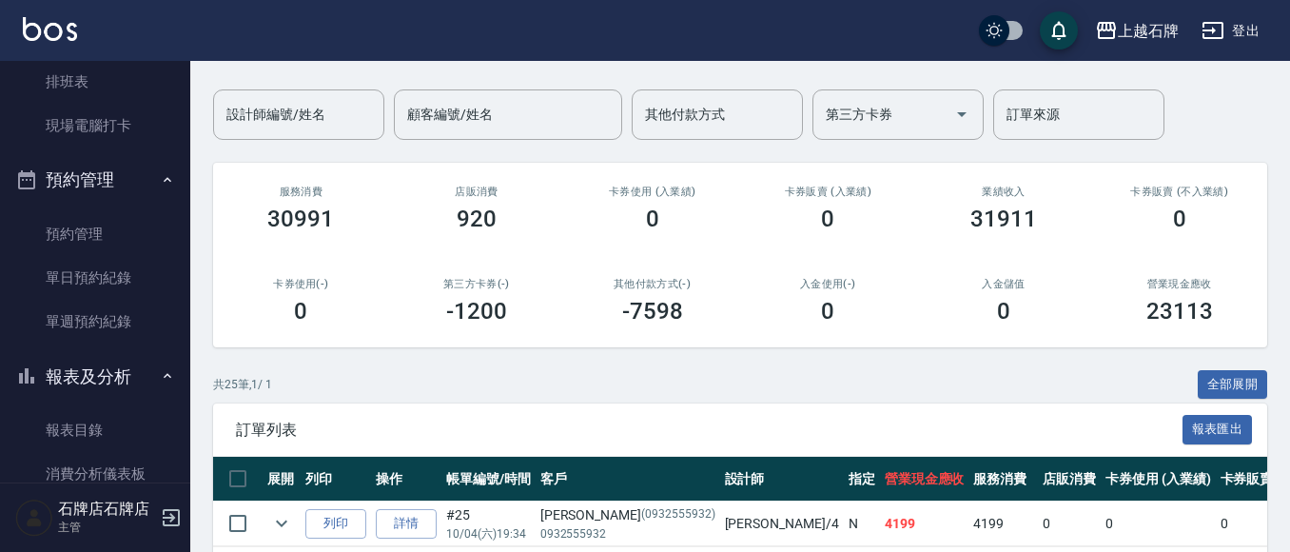
scroll to position [285, 0]
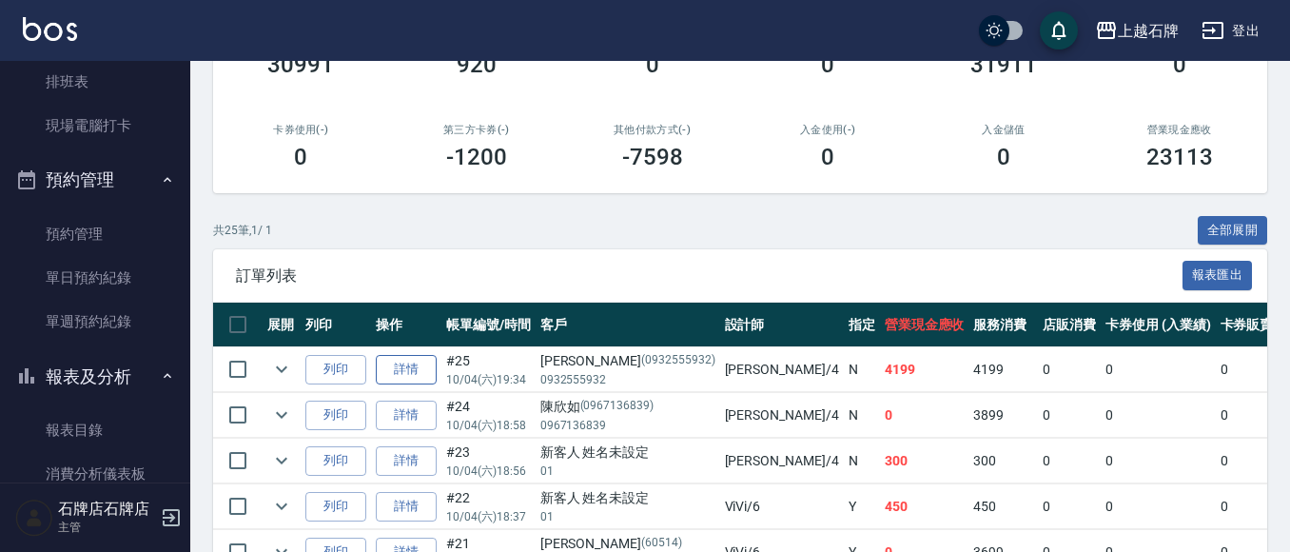
click at [405, 372] on link "詳情" at bounding box center [406, 369] width 61 height 29
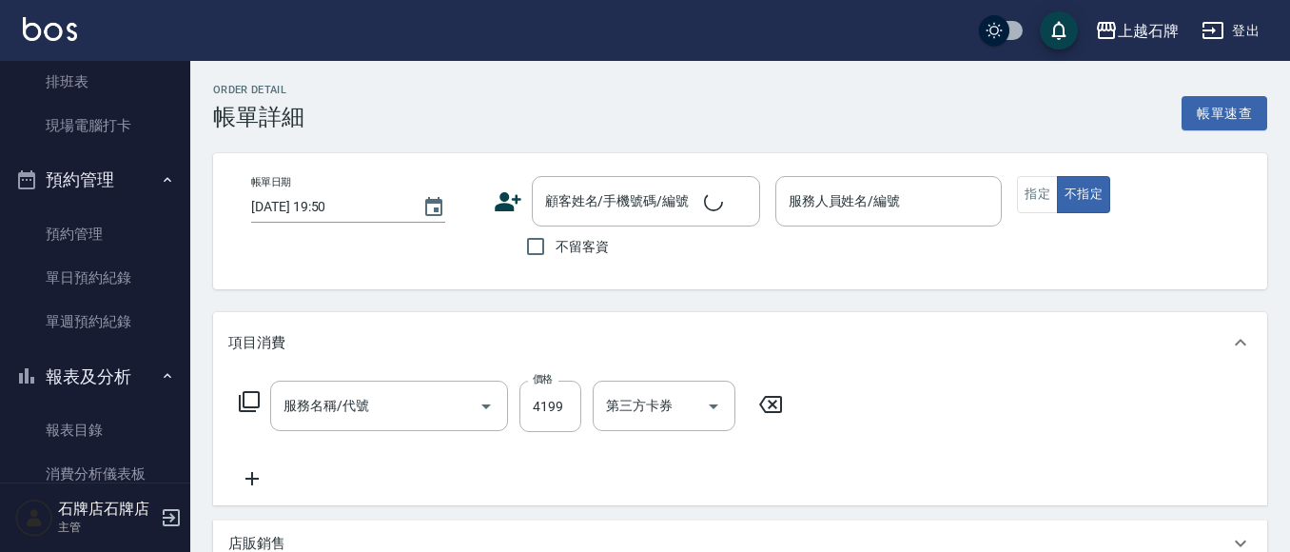
type input "[DATE] 19:34"
type input "[PERSON_NAME]-4"
type input "溫朔燙(307)"
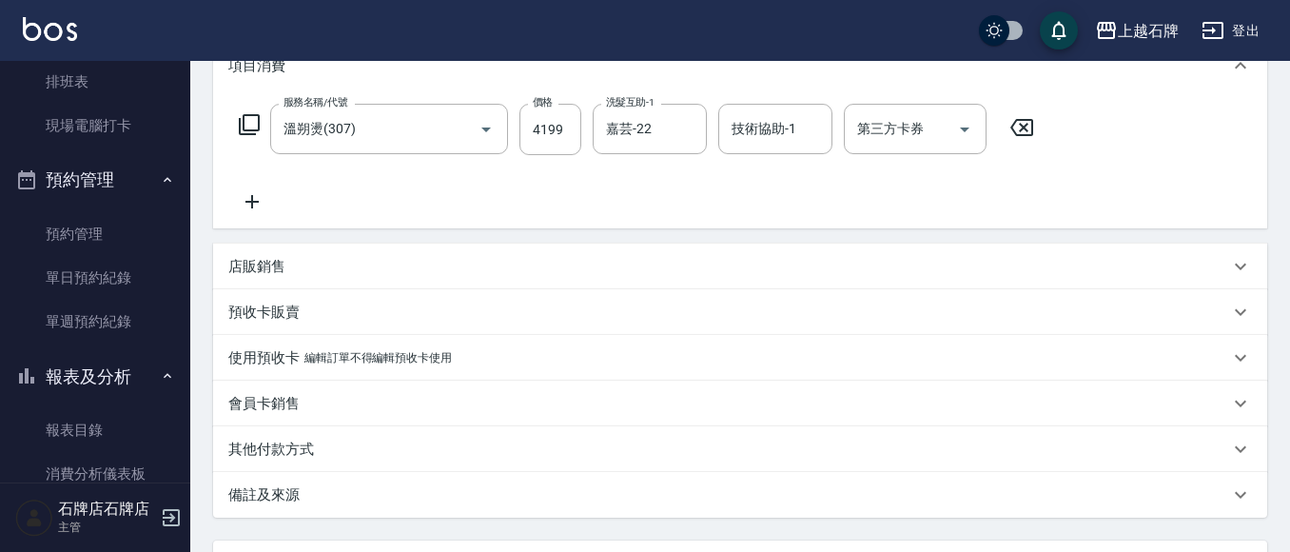
type input "[PERSON_NAME]/0932555932/0932555932"
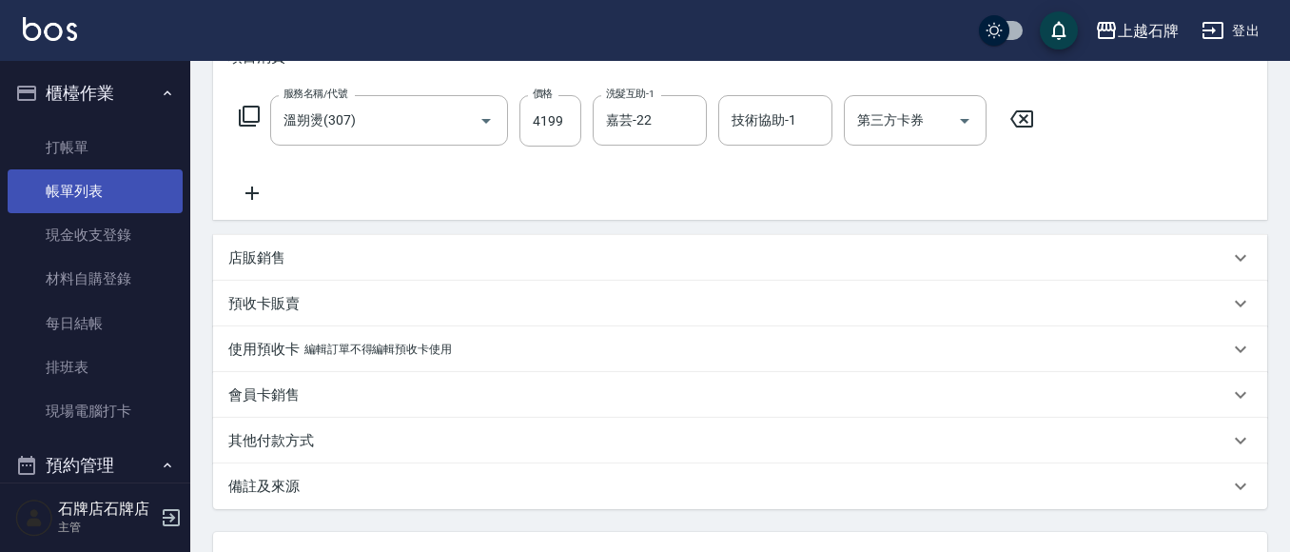
click at [90, 184] on link "帳單列表" at bounding box center [95, 191] width 175 height 44
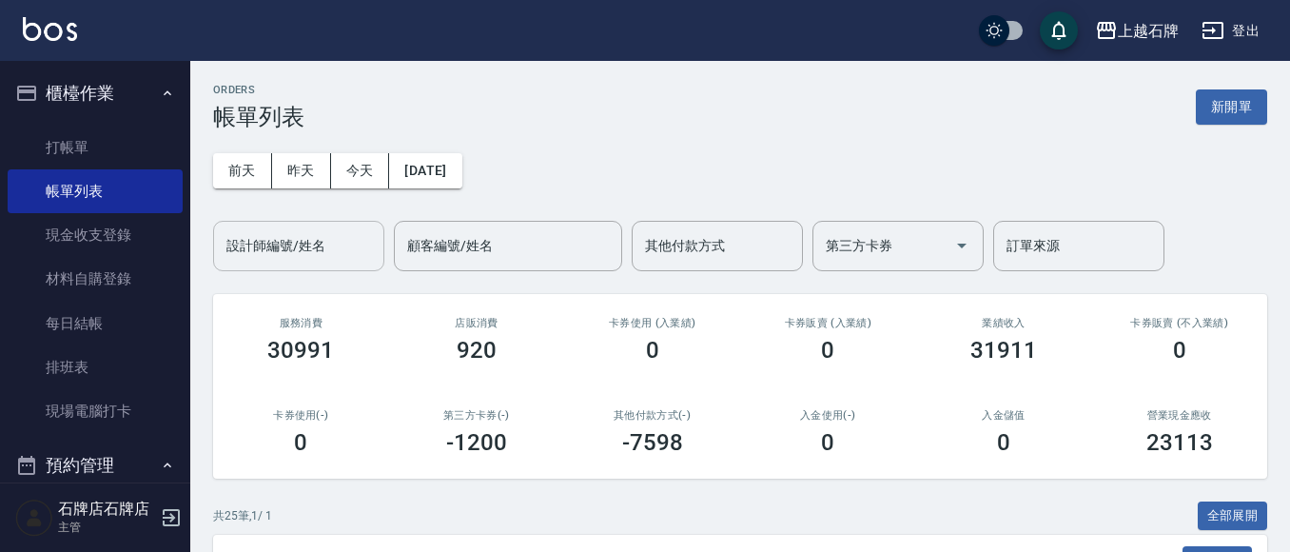
click at [253, 255] on input "設計師編號/姓名" at bounding box center [299, 245] width 154 height 33
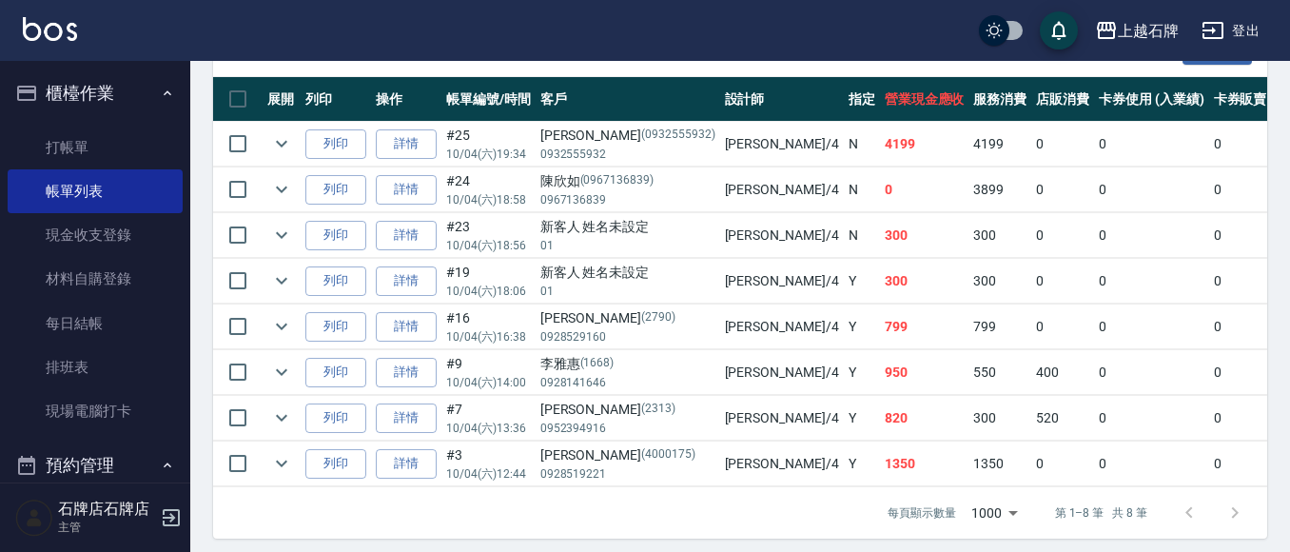
scroll to position [536, 0]
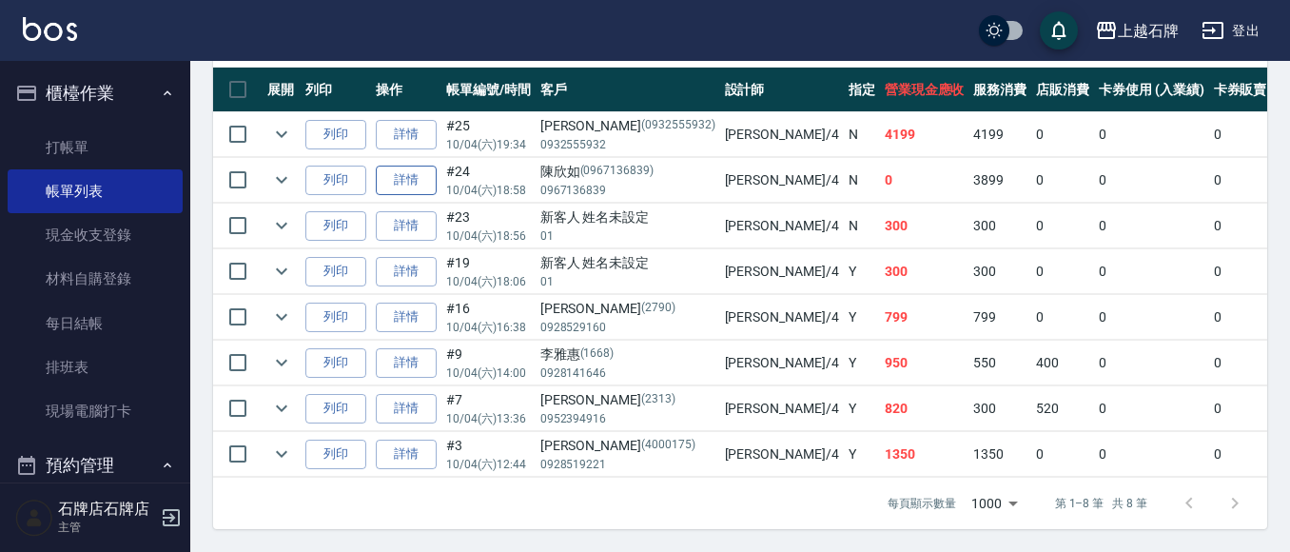
type input "[PERSON_NAME]-4"
click at [412, 165] on link "詳情" at bounding box center [406, 179] width 61 height 29
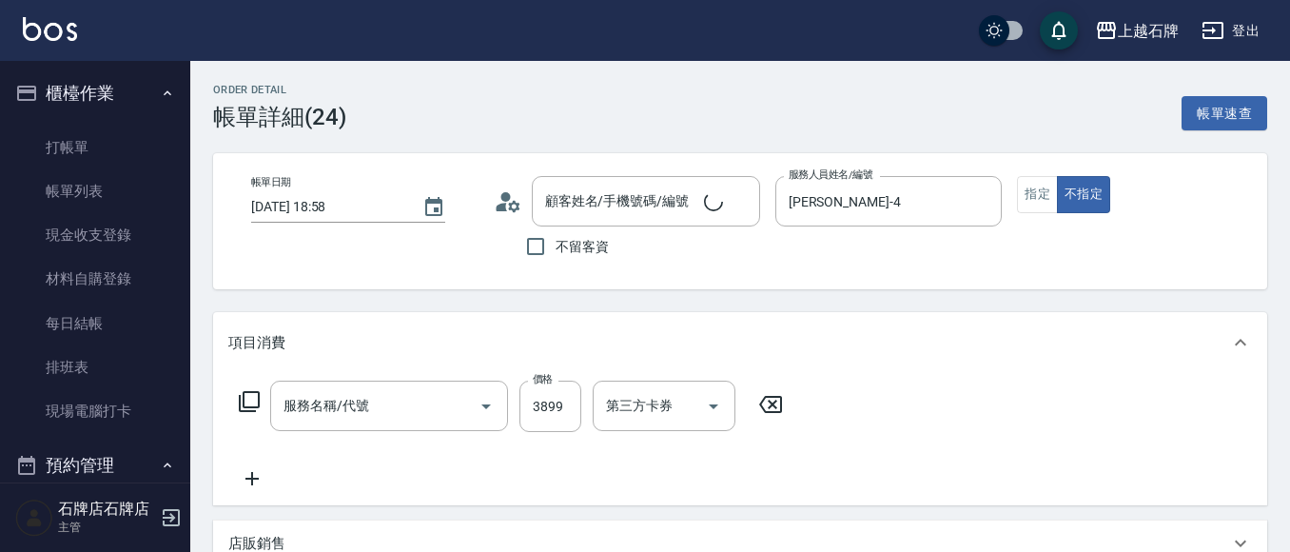
type input "[DATE] 18:58"
type input "[PERSON_NAME]-4"
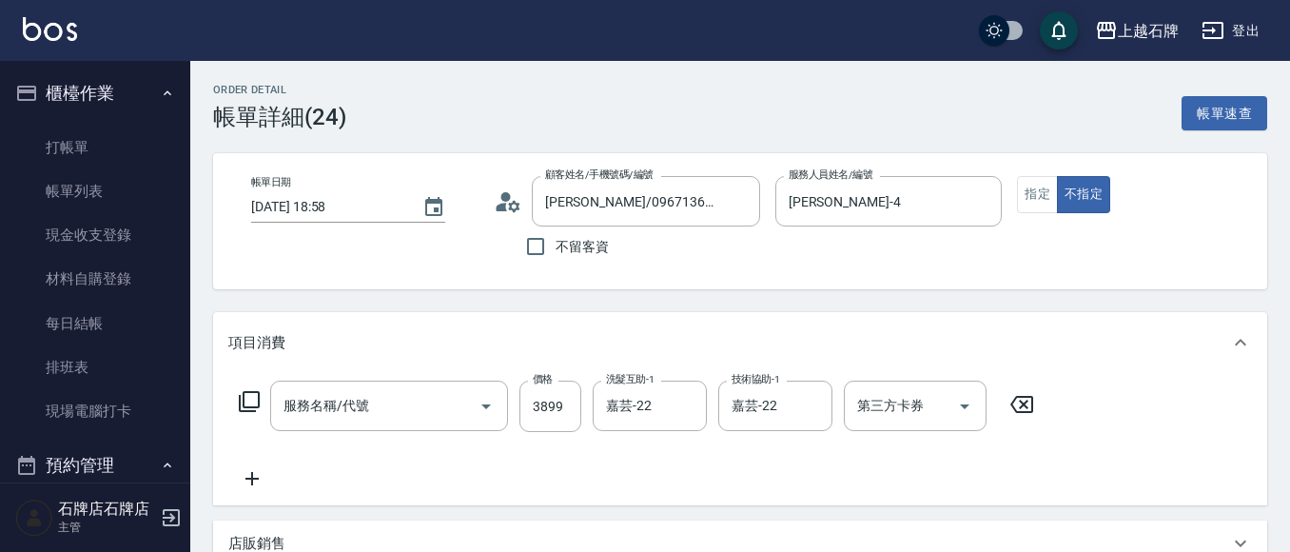
type input "[PERSON_NAME]/0967136839/0967136839"
type input "溫朔燙(307)"
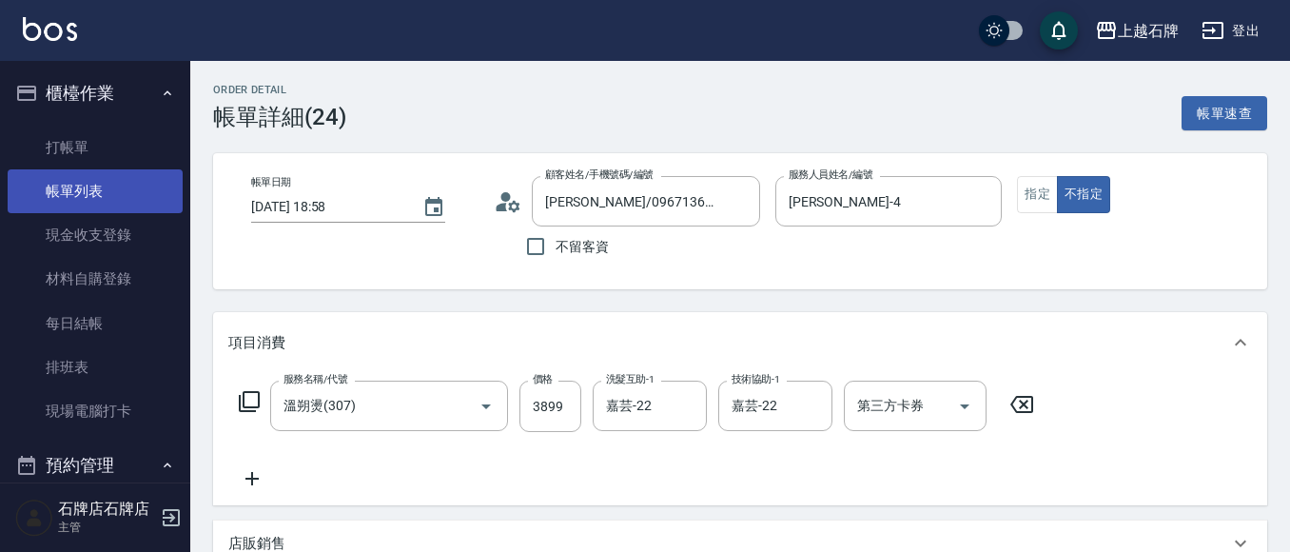
click at [60, 179] on link "帳單列表" at bounding box center [95, 191] width 175 height 44
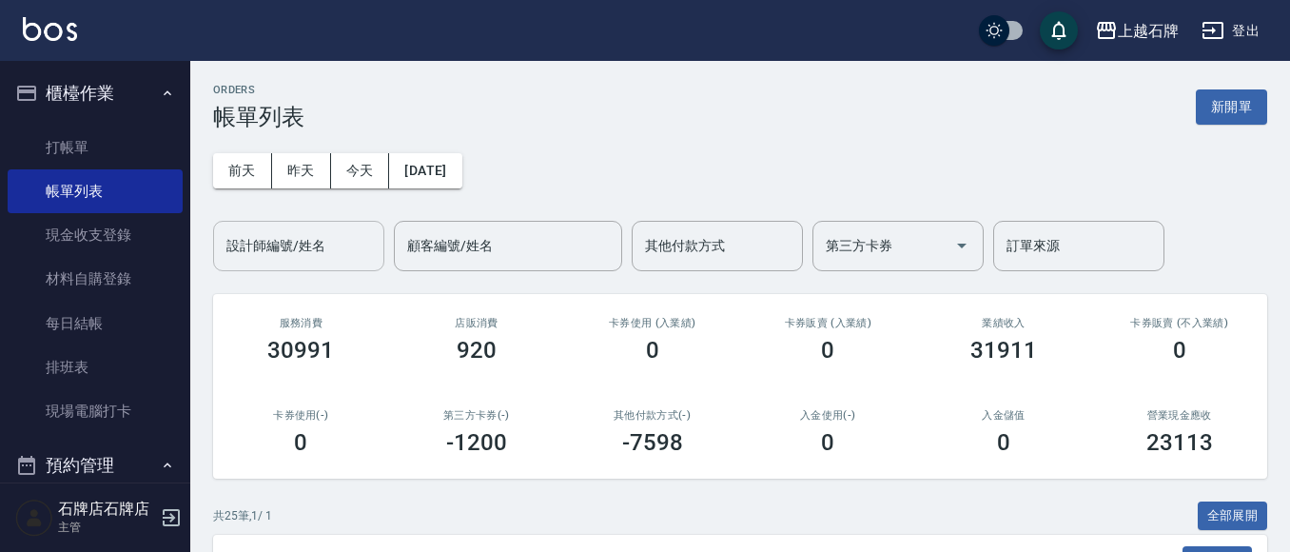
click at [299, 233] on div "設計師編號/姓名 設計師編號/姓名" at bounding box center [298, 246] width 171 height 50
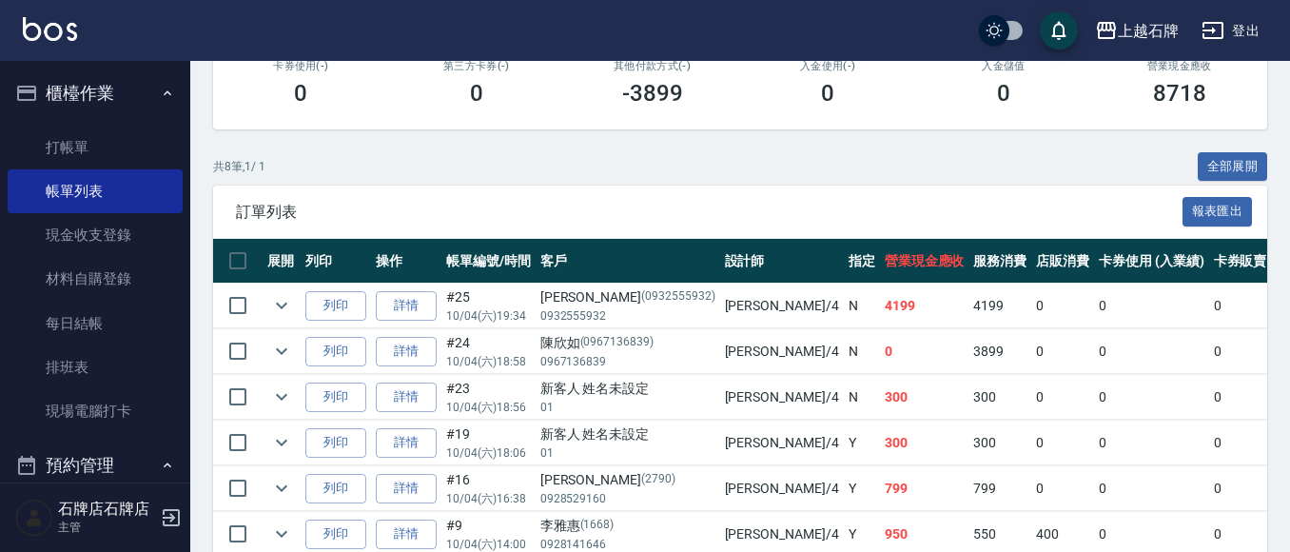
scroll to position [380, 0]
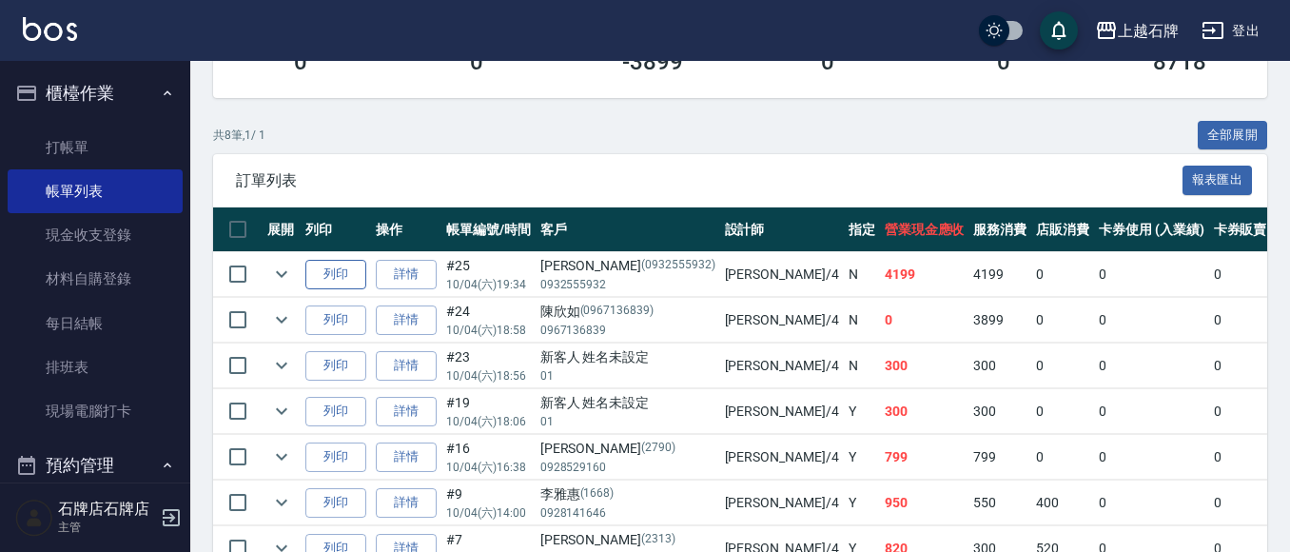
type input "[PERSON_NAME]-4"
click at [333, 284] on button "列印" at bounding box center [335, 274] width 61 height 29
click at [430, 266] on link "詳情" at bounding box center [406, 274] width 61 height 29
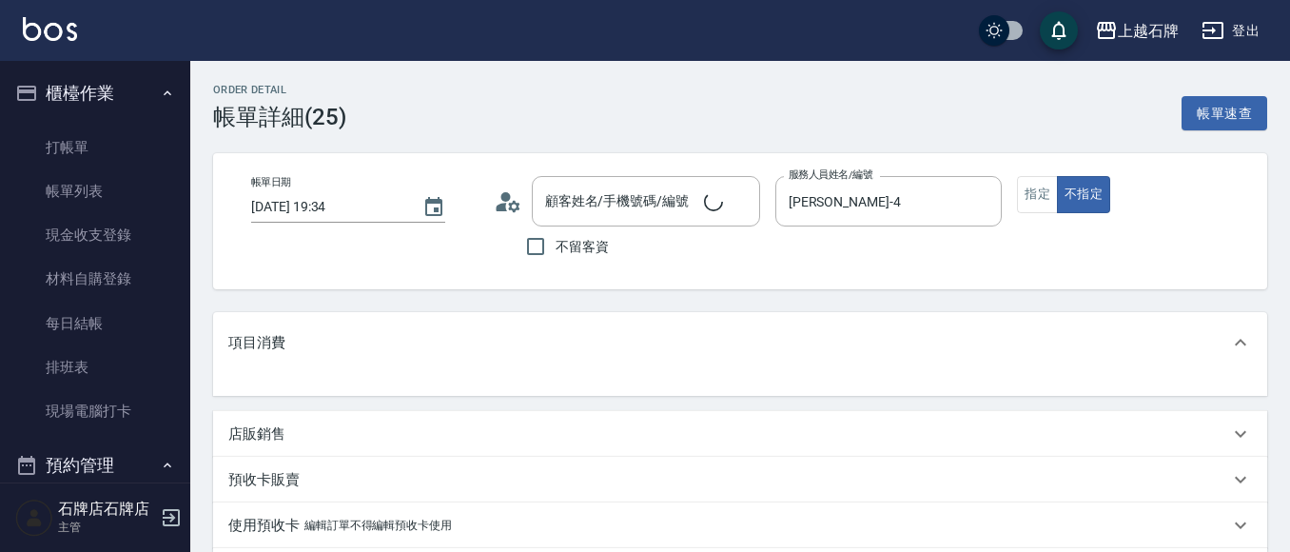
type input "[PERSON_NAME]/0932555932/0932555932"
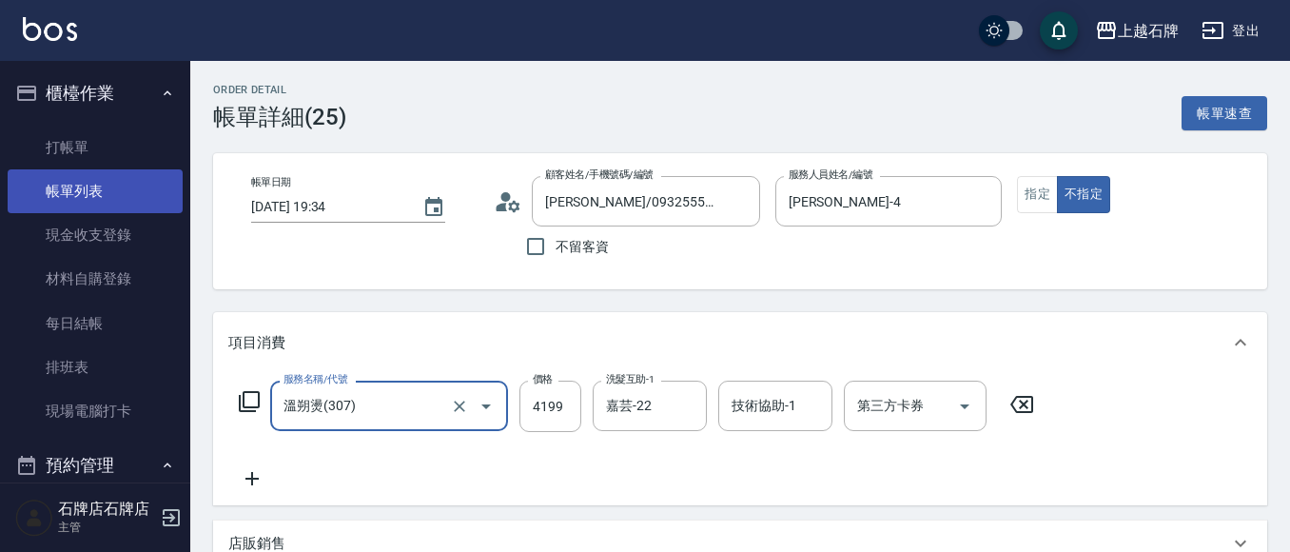
click at [84, 183] on link "帳單列表" at bounding box center [95, 191] width 175 height 44
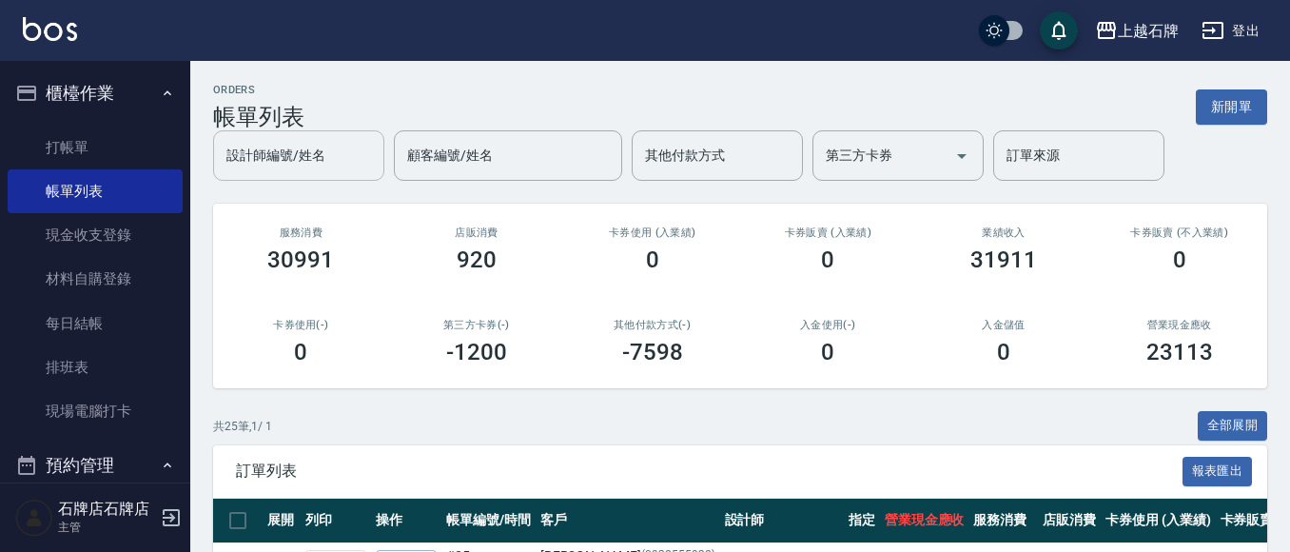
click at [358, 167] on input "設計師編號/姓名" at bounding box center [299, 155] width 154 height 33
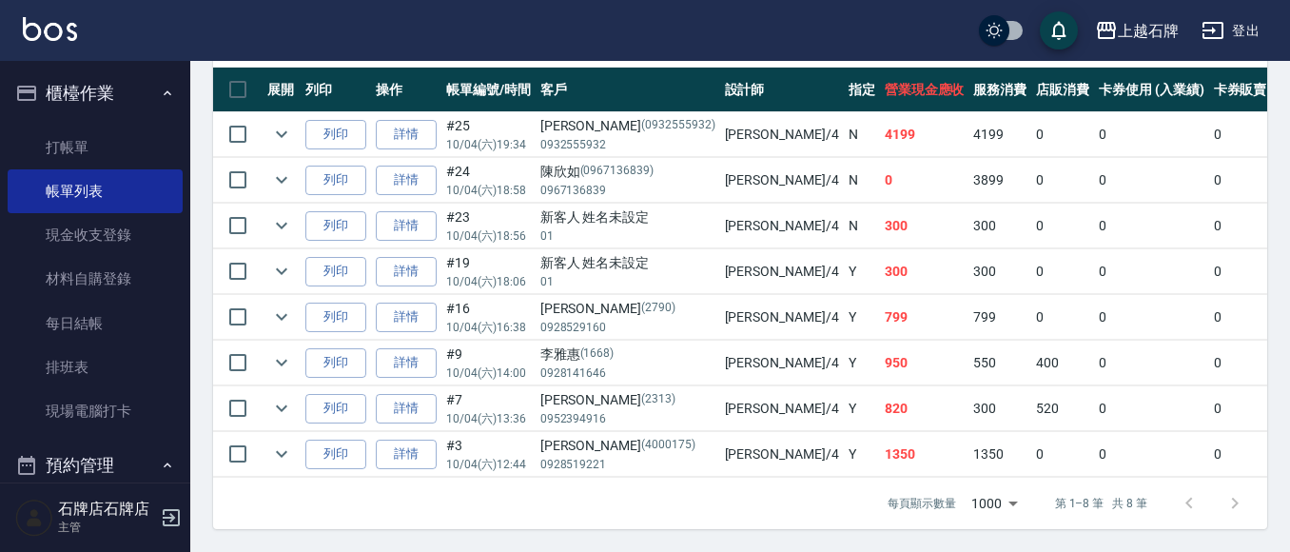
scroll to position [536, 0]
type input "[PERSON_NAME]-4"
click at [404, 169] on link "詳情" at bounding box center [406, 179] width 61 height 29
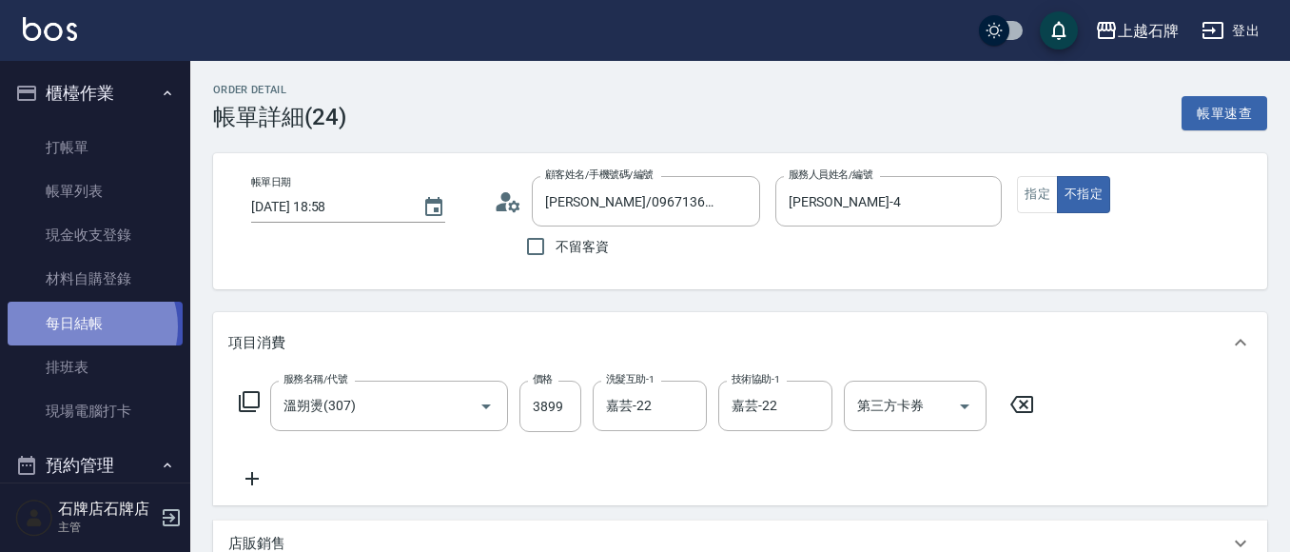
click at [90, 326] on link "每日結帳" at bounding box center [95, 323] width 175 height 44
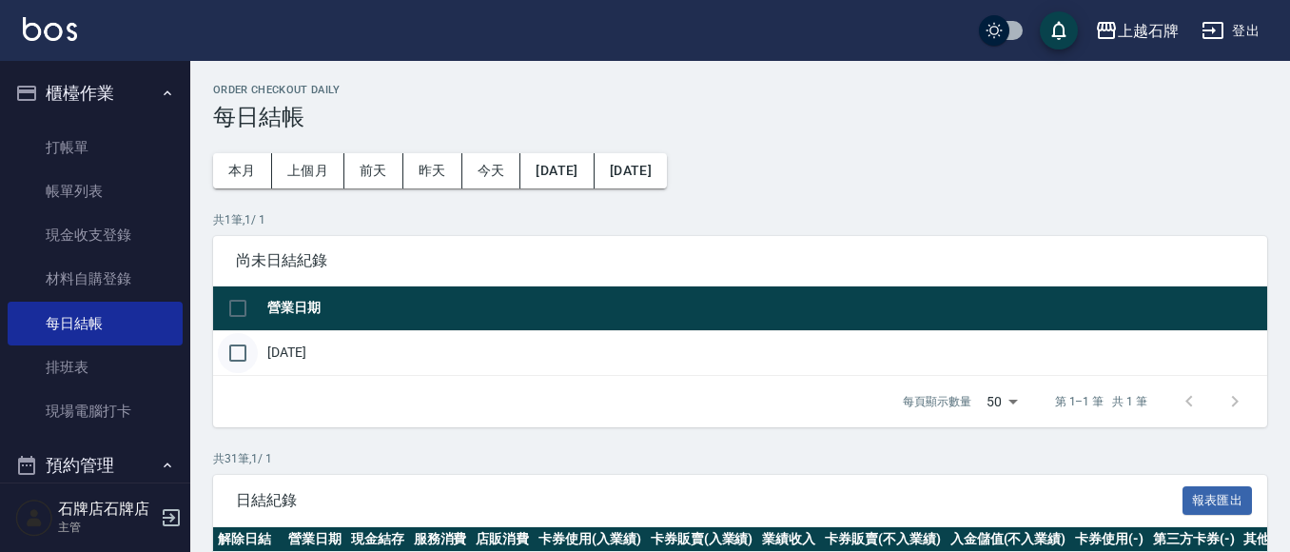
click at [240, 352] on input "checkbox" at bounding box center [238, 353] width 40 height 40
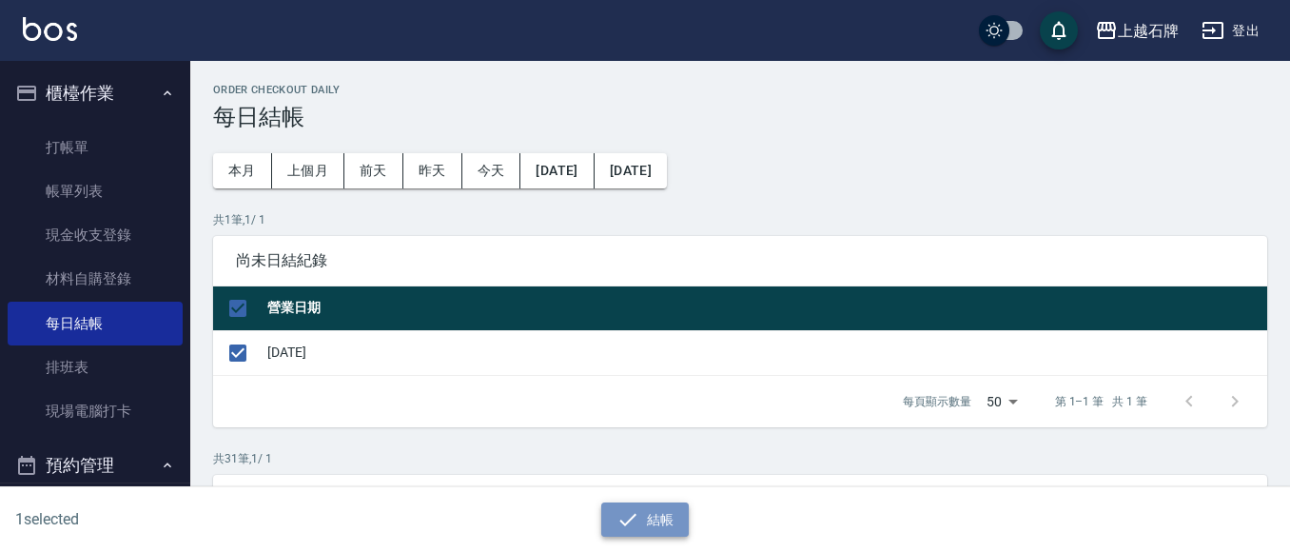
click at [634, 530] on icon "button" at bounding box center [627, 519] width 23 height 23
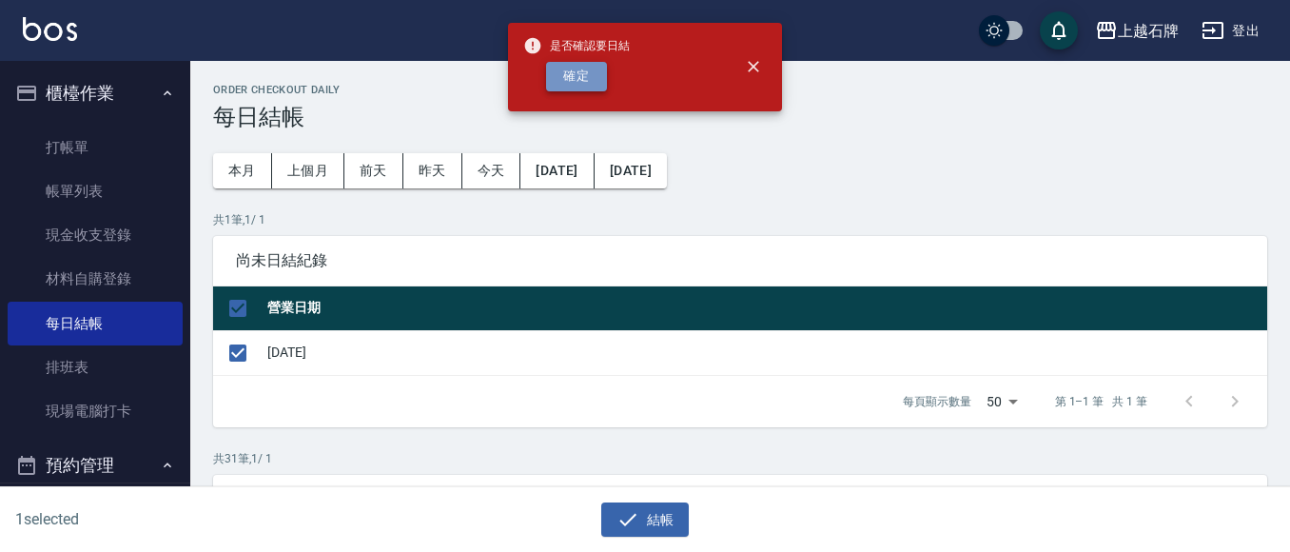
click at [565, 72] on button "確定" at bounding box center [576, 76] width 61 height 29
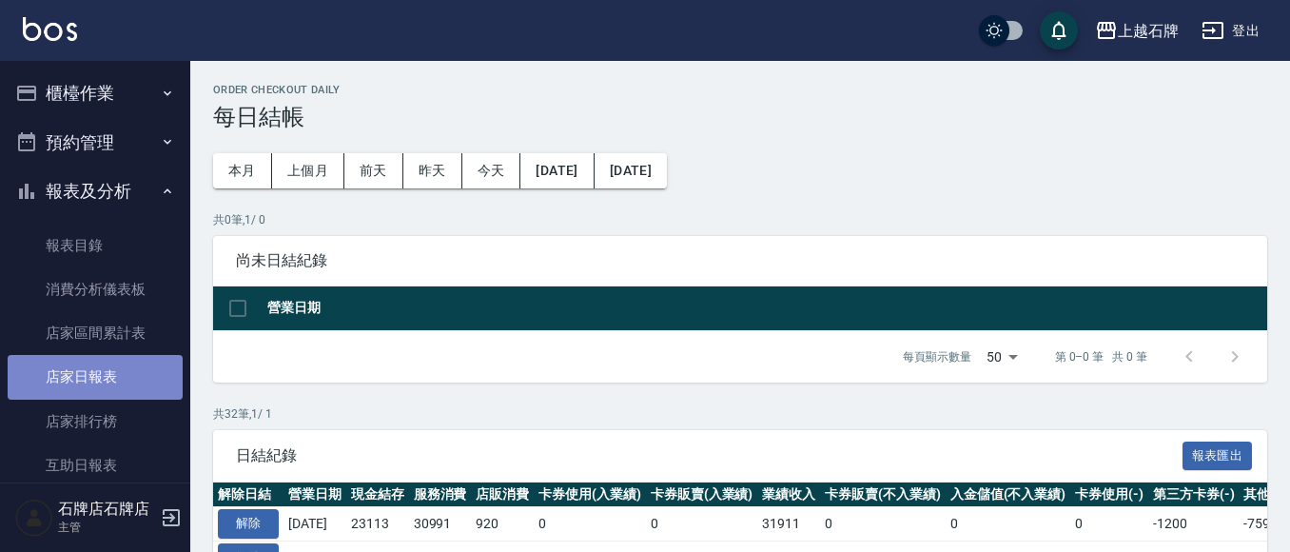
click at [102, 380] on link "店家日報表" at bounding box center [95, 377] width 175 height 44
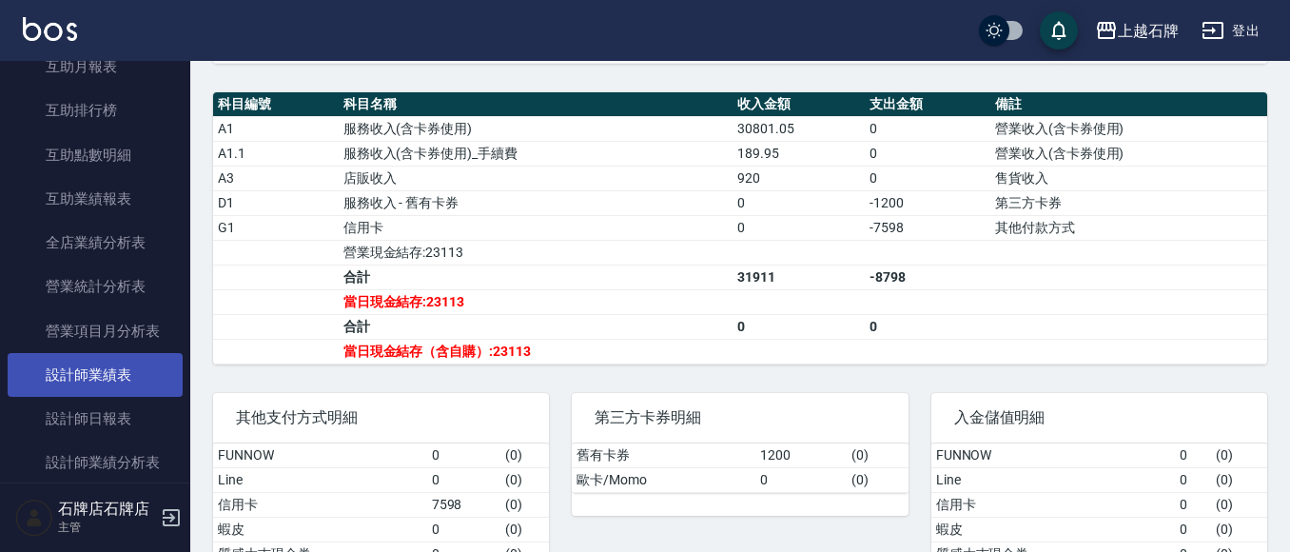
scroll to position [475, 0]
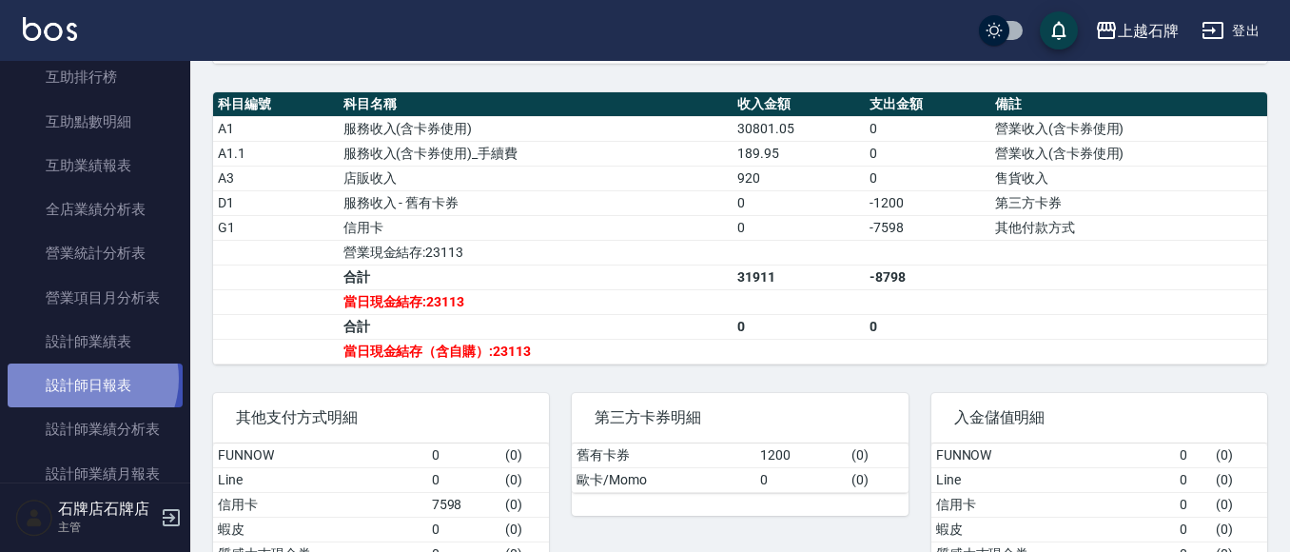
click at [85, 378] on link "設計師日報表" at bounding box center [95, 385] width 175 height 44
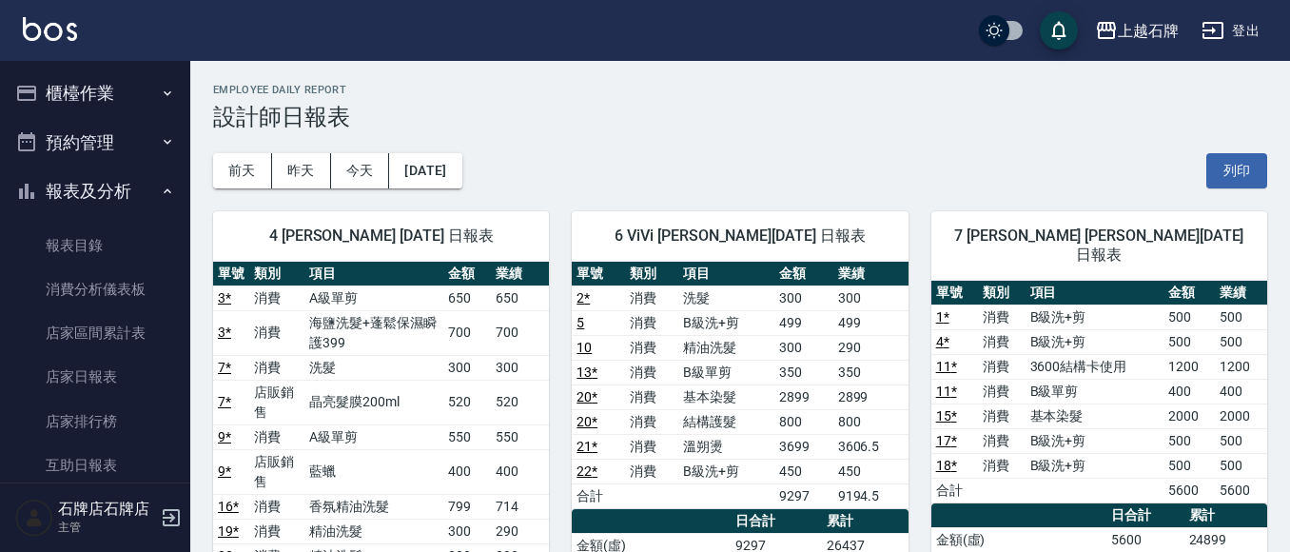
click at [92, 79] on button "櫃檯作業" at bounding box center [95, 92] width 175 height 49
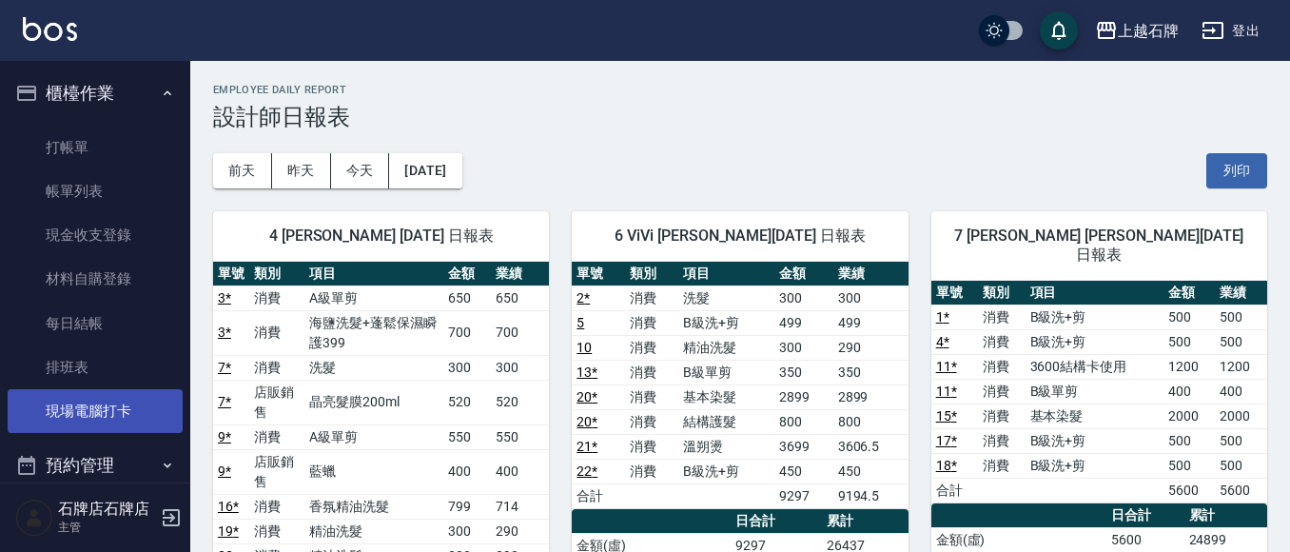
click at [98, 417] on link "現場電腦打卡" at bounding box center [95, 411] width 175 height 44
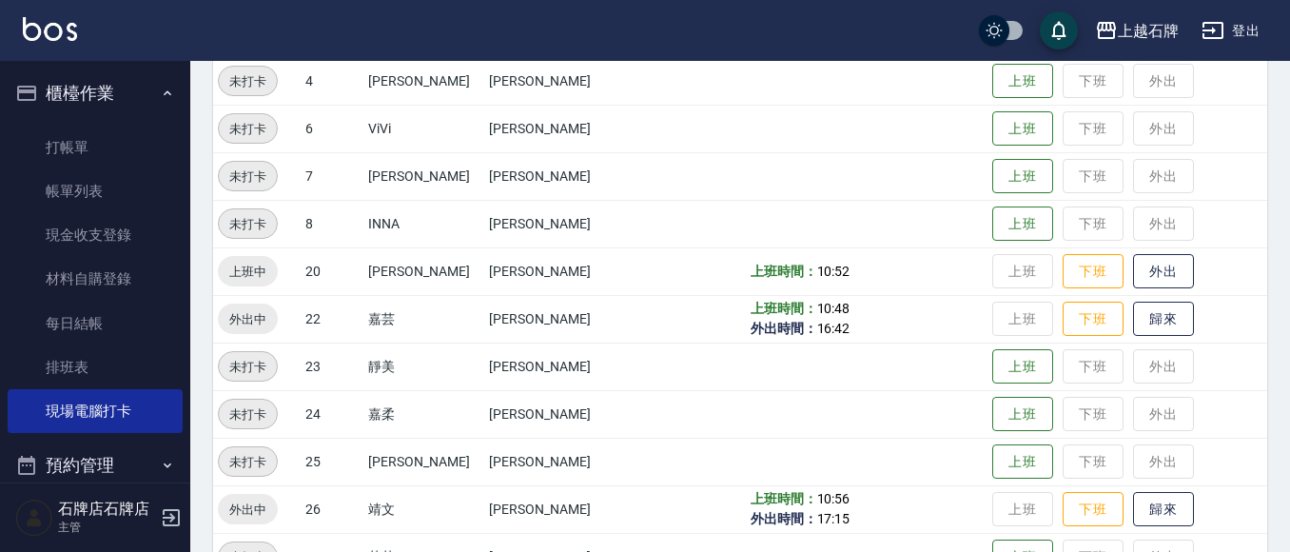
scroll to position [380, 0]
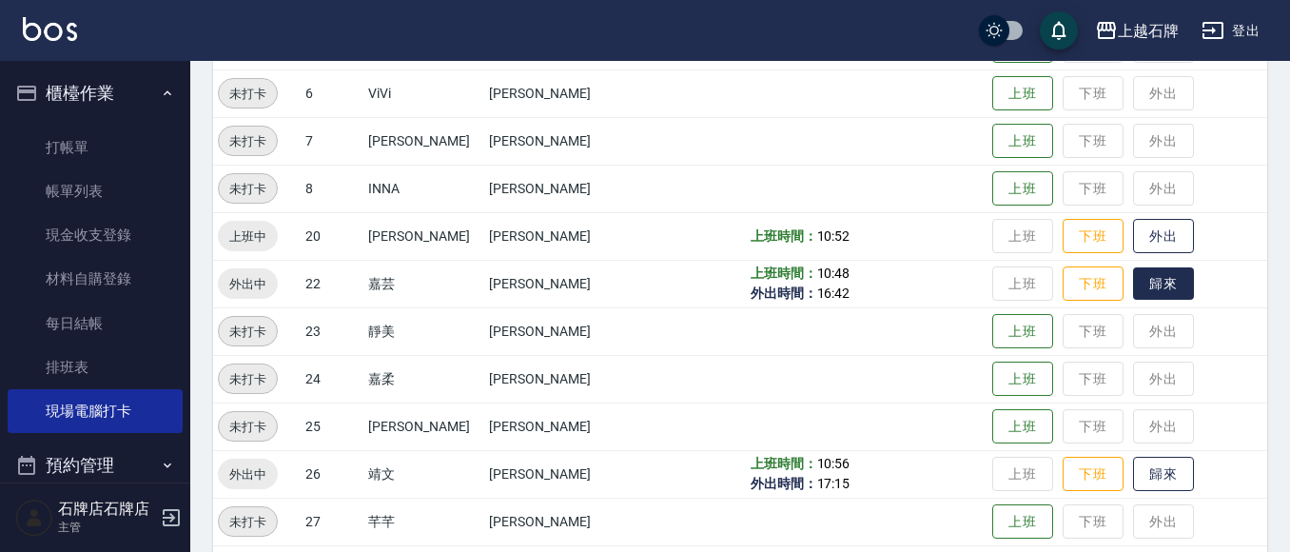
click at [1133, 271] on button "歸來" at bounding box center [1163, 283] width 61 height 33
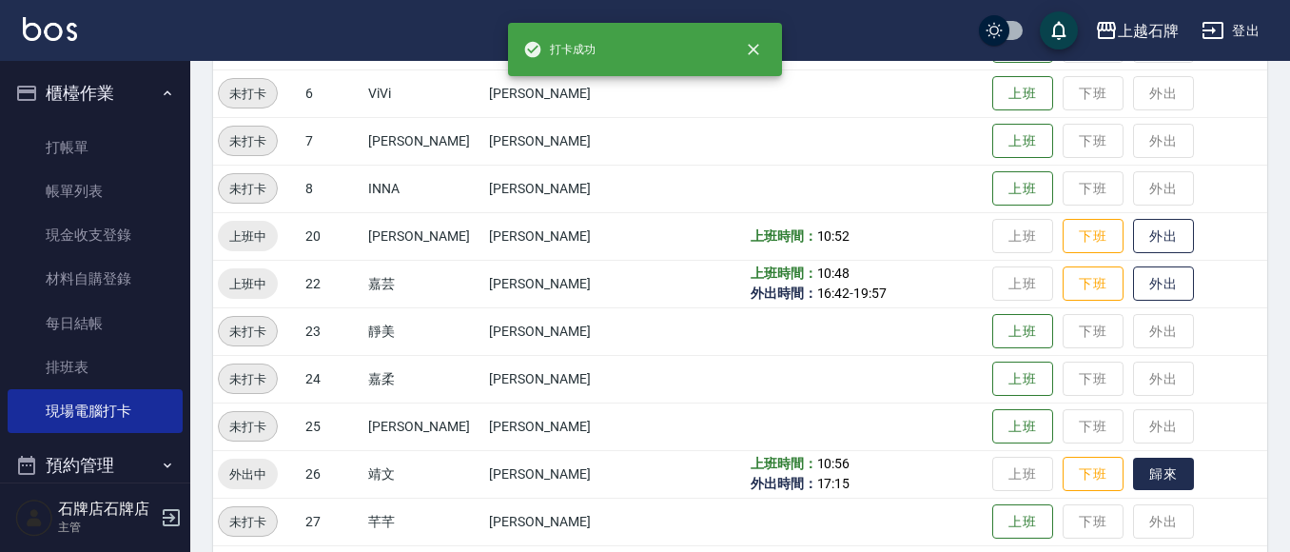
click at [1133, 462] on button "歸來" at bounding box center [1163, 473] width 61 height 33
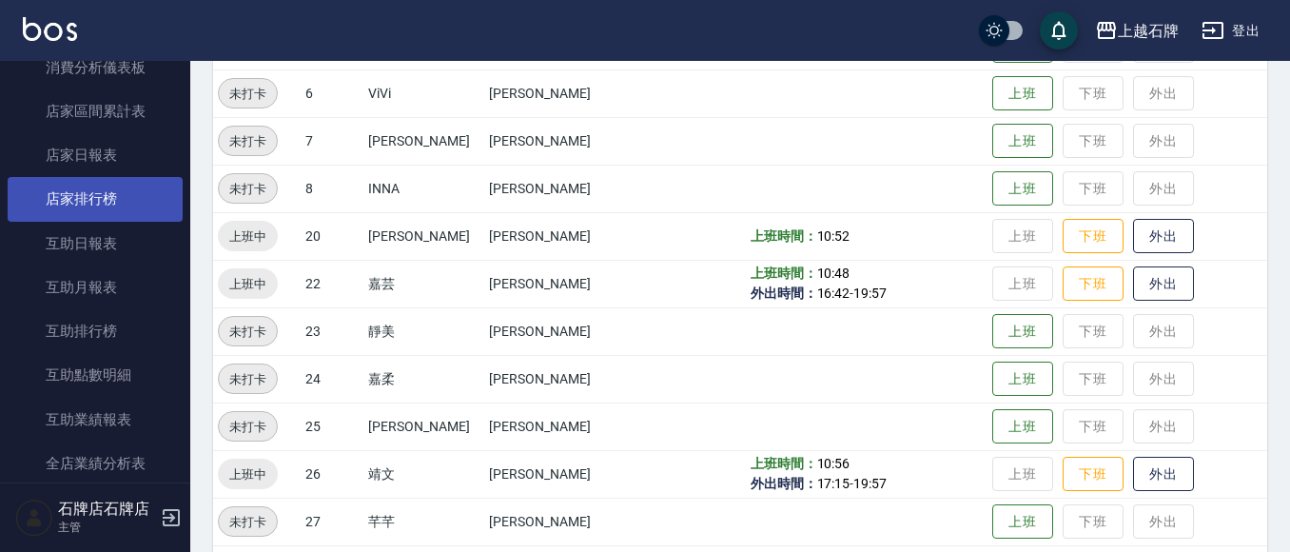
scroll to position [571, 0]
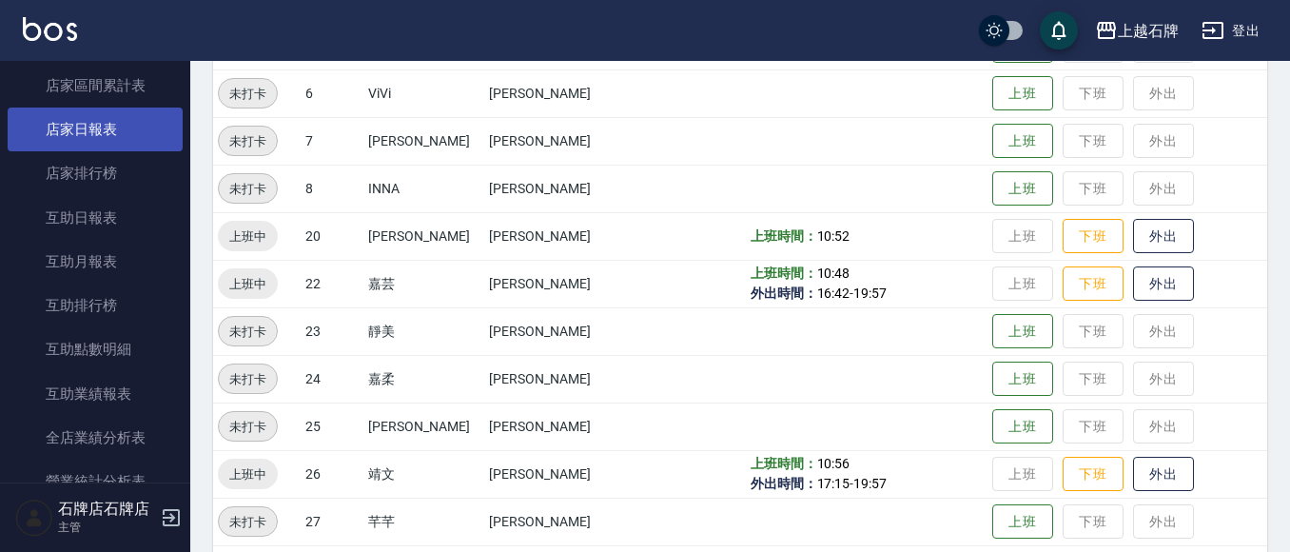
click at [61, 131] on link "店家日報表" at bounding box center [95, 129] width 175 height 44
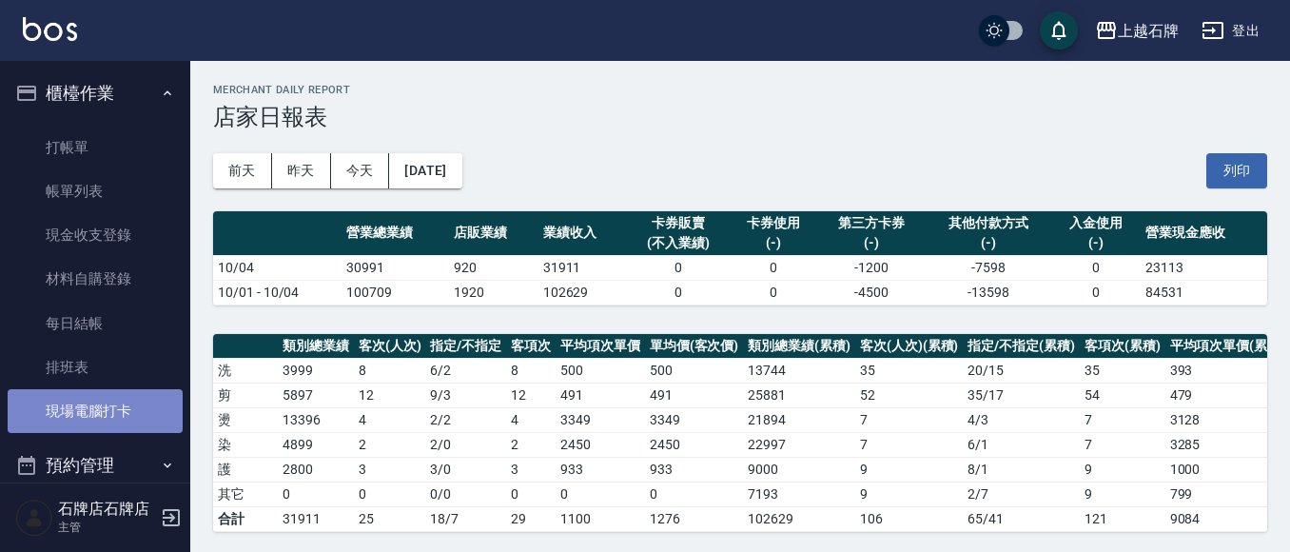
click at [117, 424] on link "現場電腦打卡" at bounding box center [95, 411] width 175 height 44
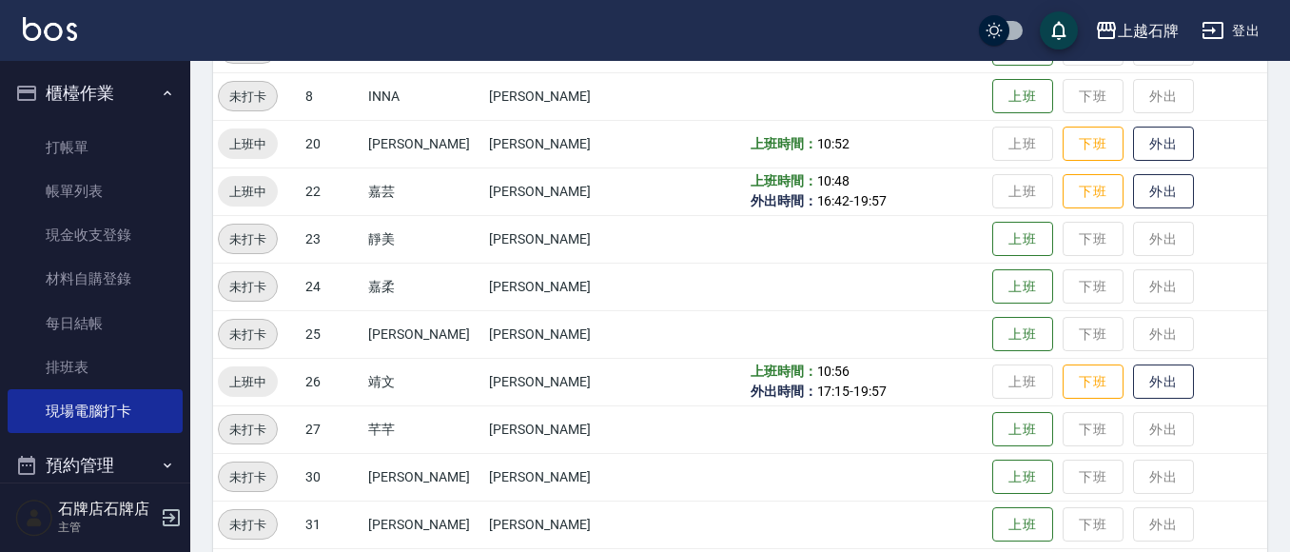
scroll to position [475, 0]
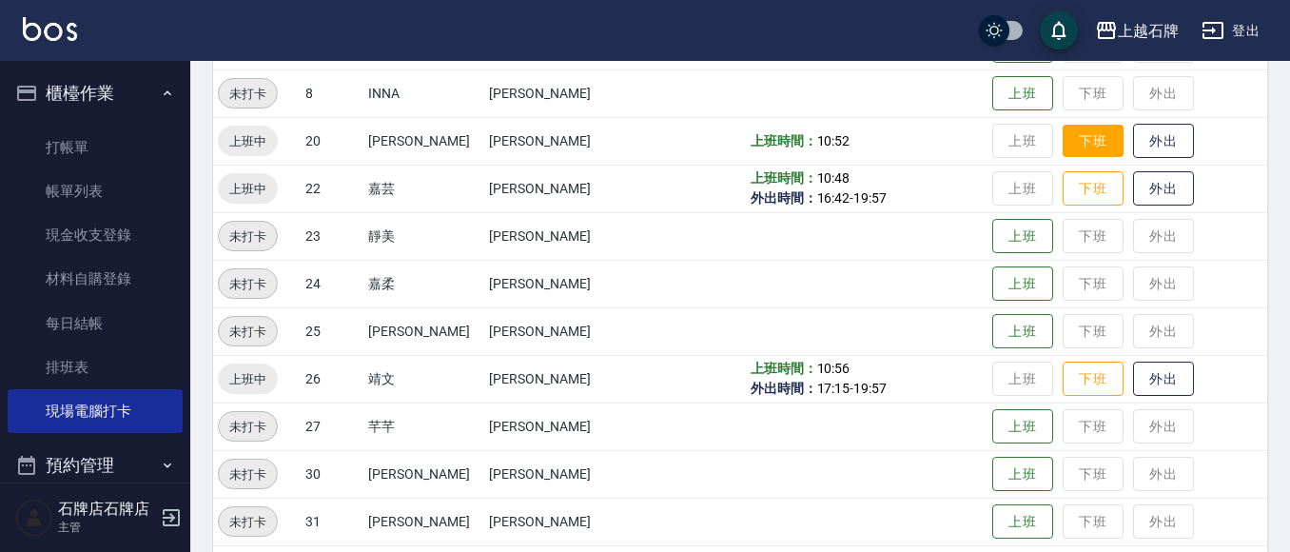
drag, startPoint x: 1089, startPoint y: 148, endPoint x: 1077, endPoint y: 150, distance: 11.6
click at [1089, 148] on button "下班" at bounding box center [1092, 141] width 61 height 33
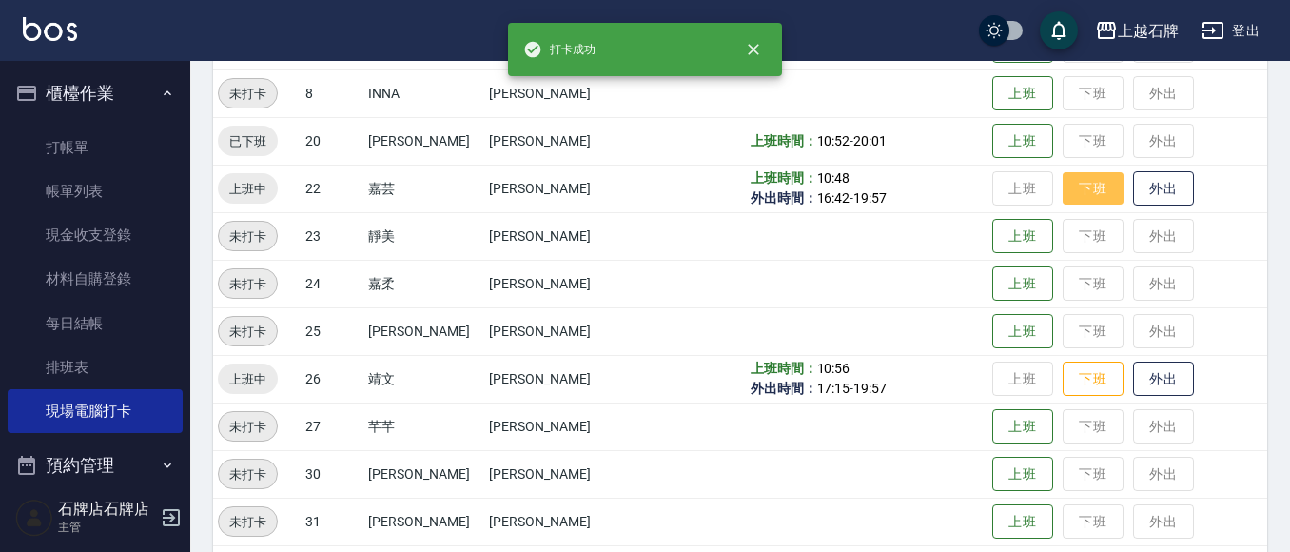
click at [1066, 204] on button "下班" at bounding box center [1092, 188] width 61 height 33
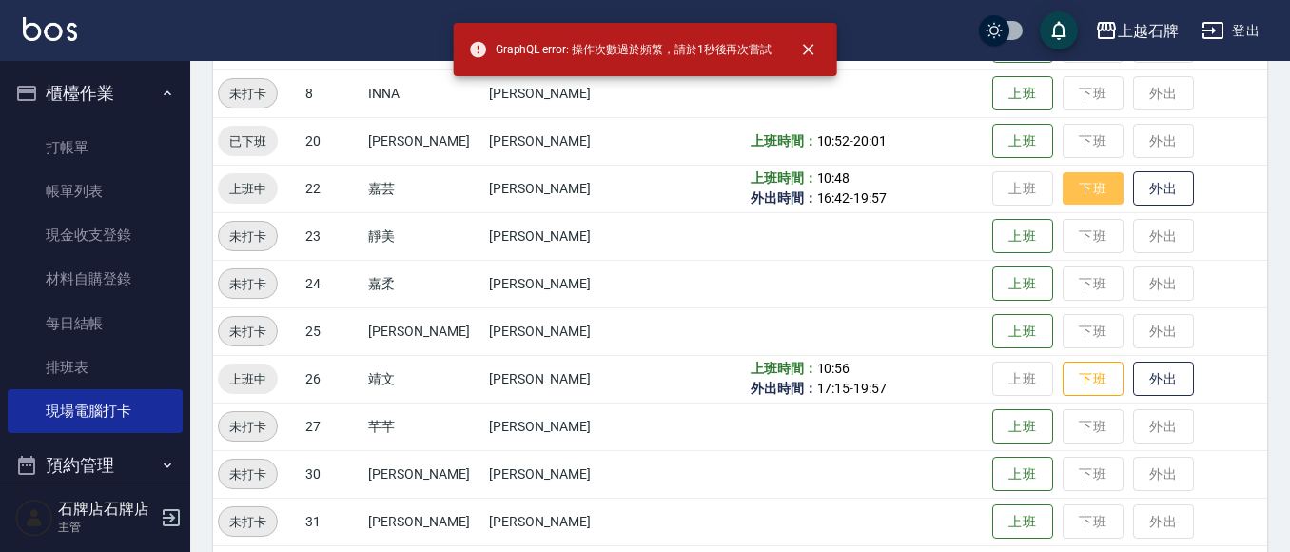
click at [1073, 194] on button "下班" at bounding box center [1092, 188] width 61 height 33
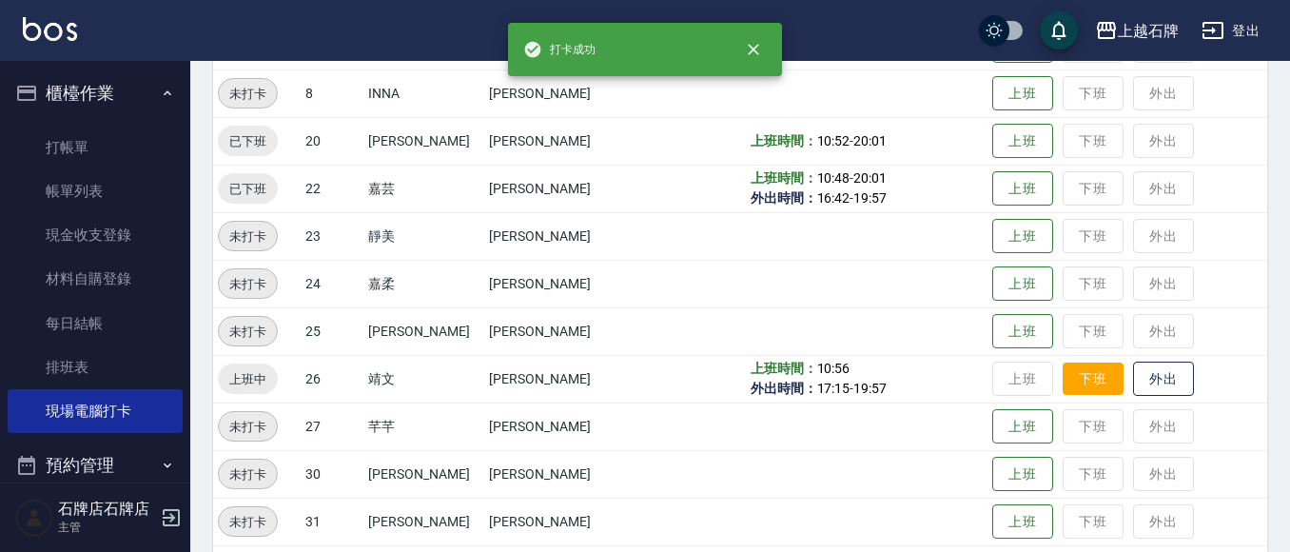
click at [1069, 367] on button "下班" at bounding box center [1092, 378] width 61 height 33
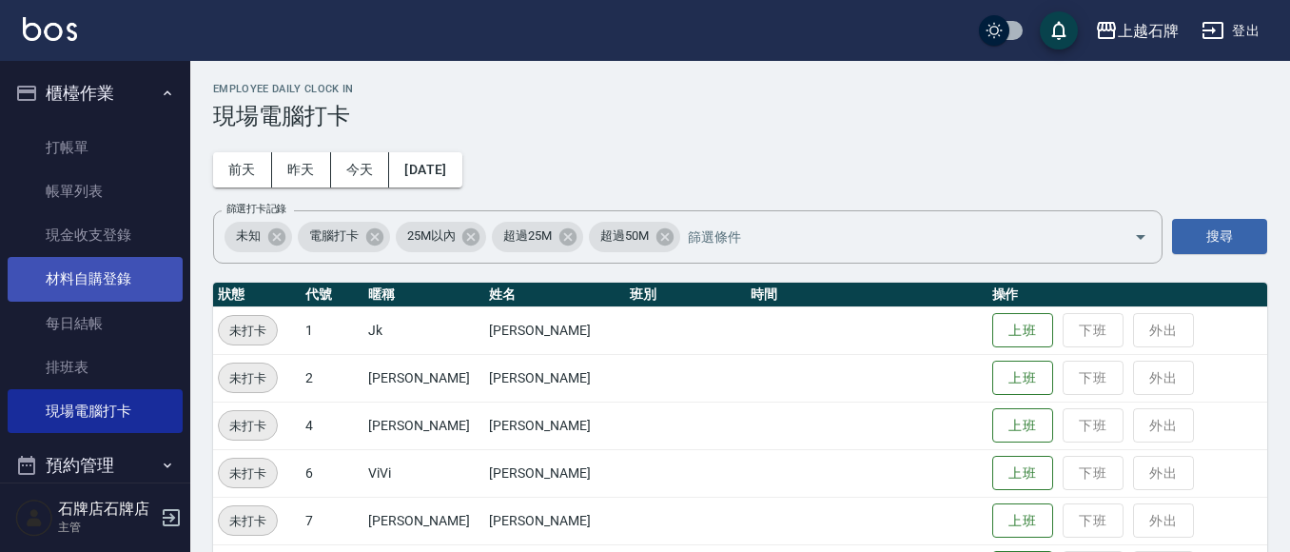
scroll to position [0, 0]
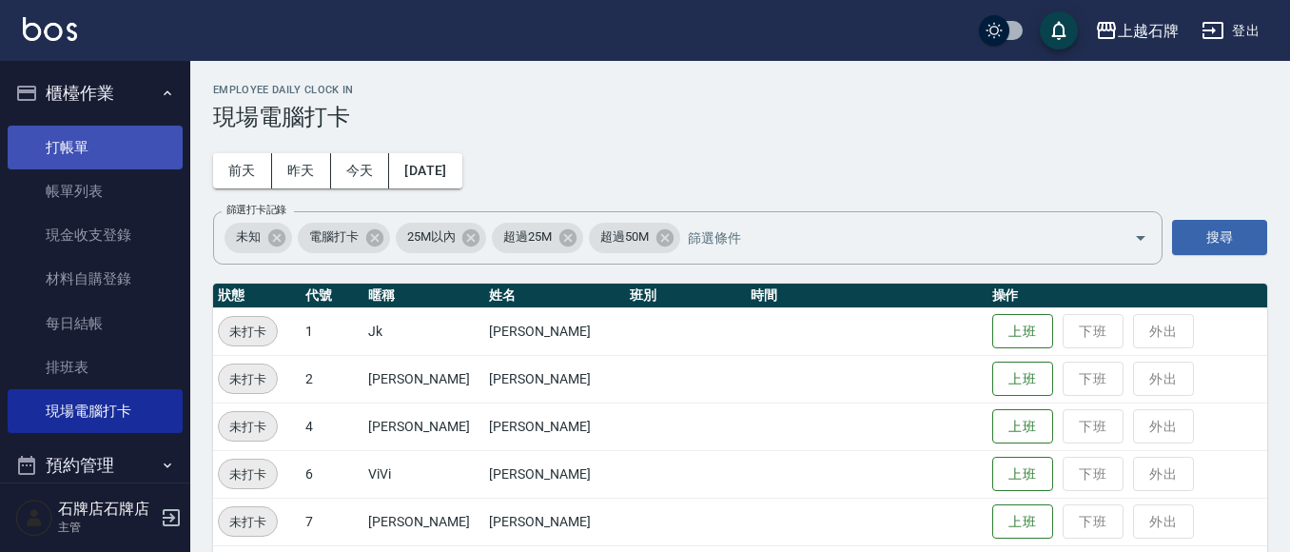
click at [113, 143] on link "打帳單" at bounding box center [95, 148] width 175 height 44
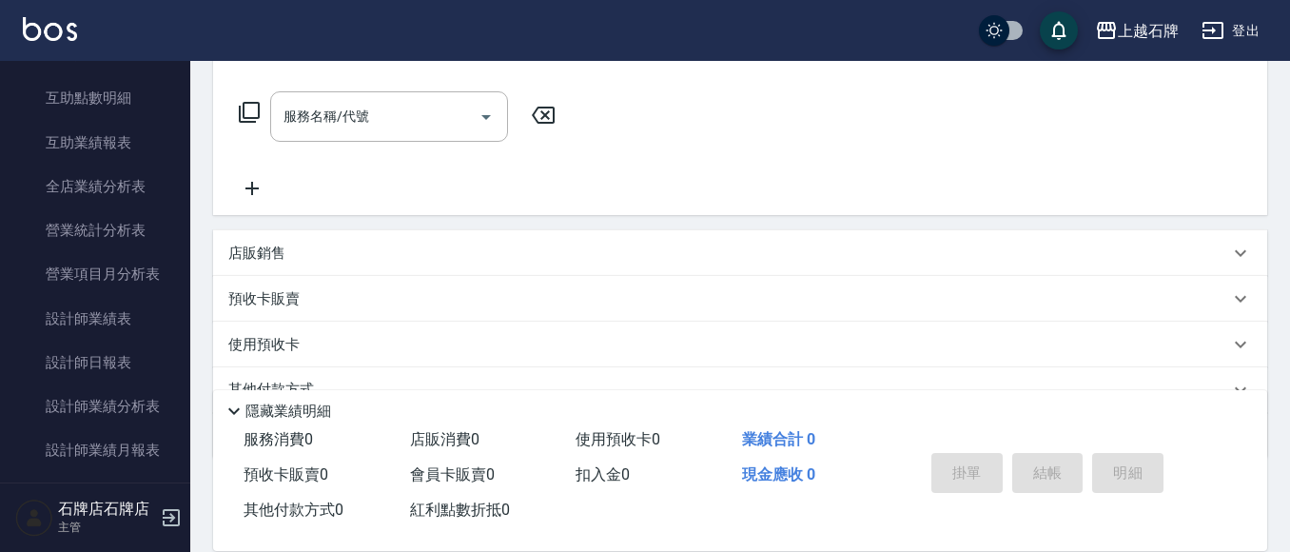
scroll to position [856, 0]
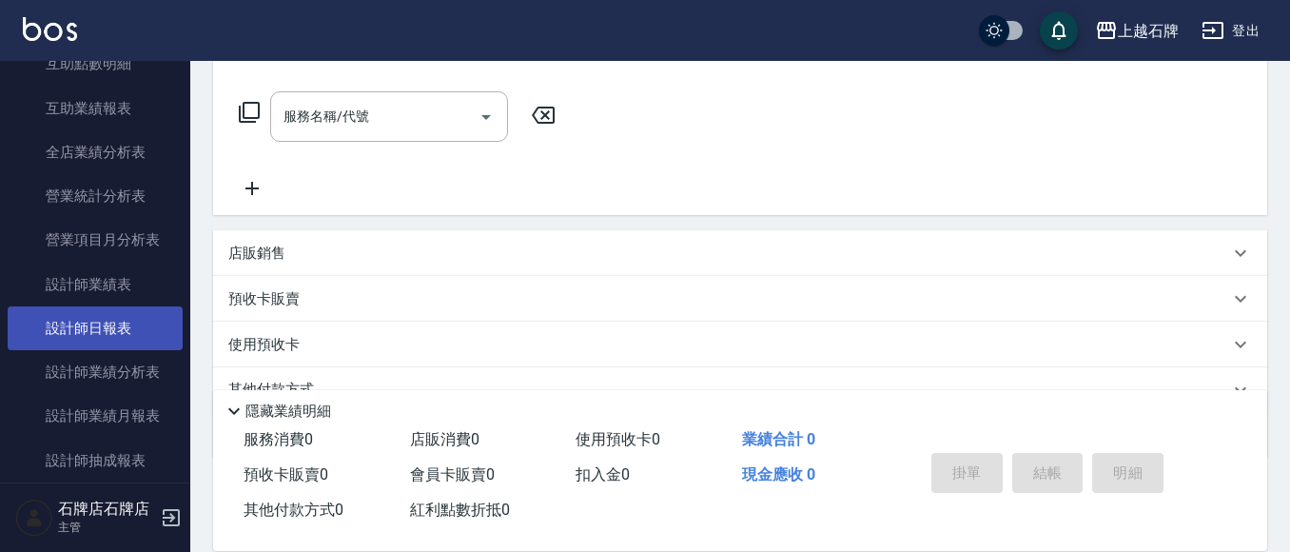
click at [53, 321] on link "設計師日報表" at bounding box center [95, 328] width 175 height 44
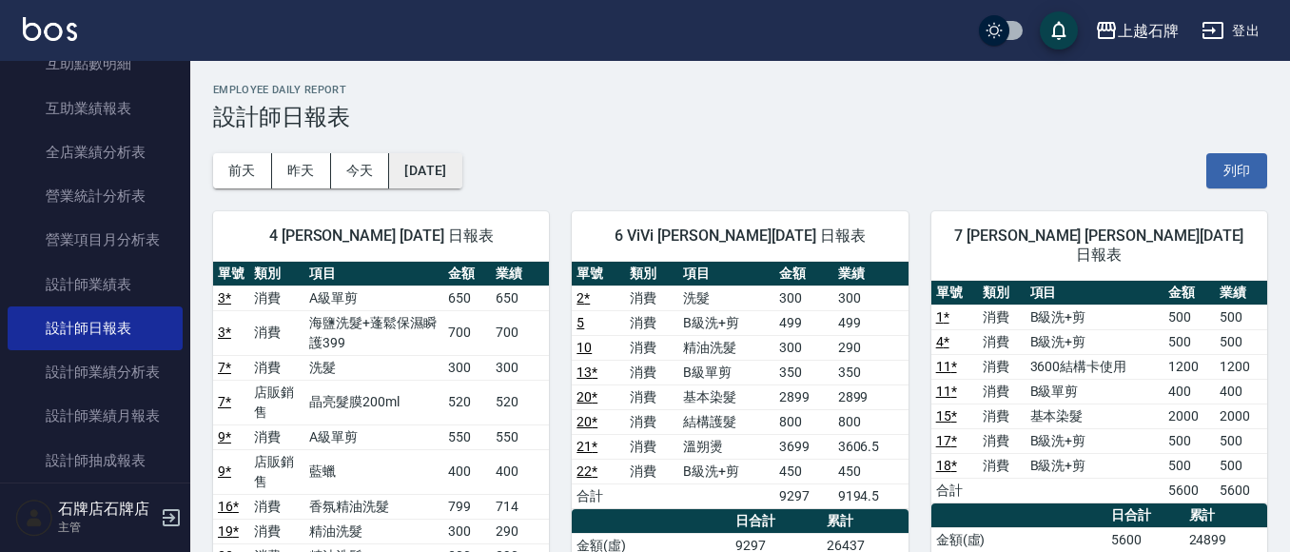
click at [432, 173] on button "[DATE]" at bounding box center [425, 170] width 72 height 35
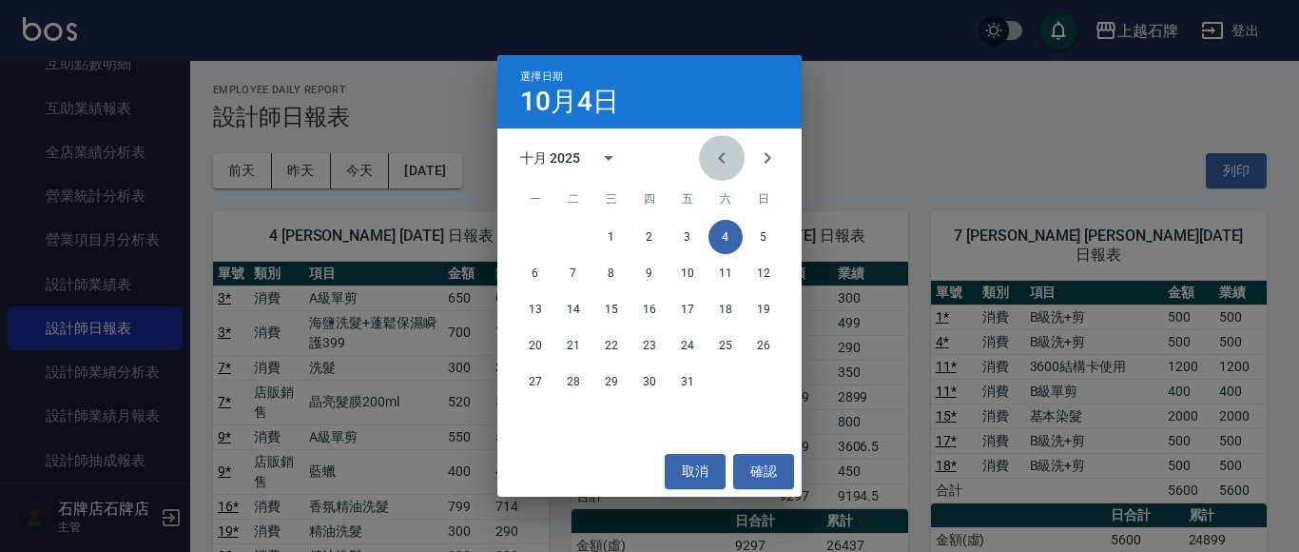
click at [719, 156] on icon "Previous month" at bounding box center [721, 157] width 23 height 23
click at [643, 242] on button "4" at bounding box center [649, 237] width 34 height 34
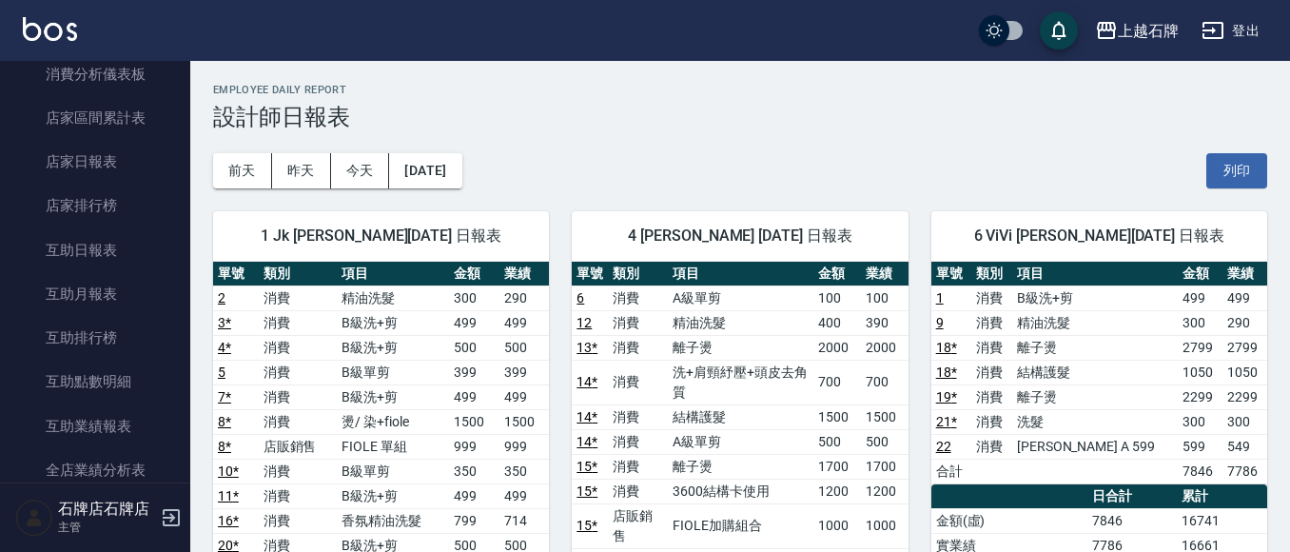
scroll to position [475, 0]
